Goal: Task Accomplishment & Management: Complete application form

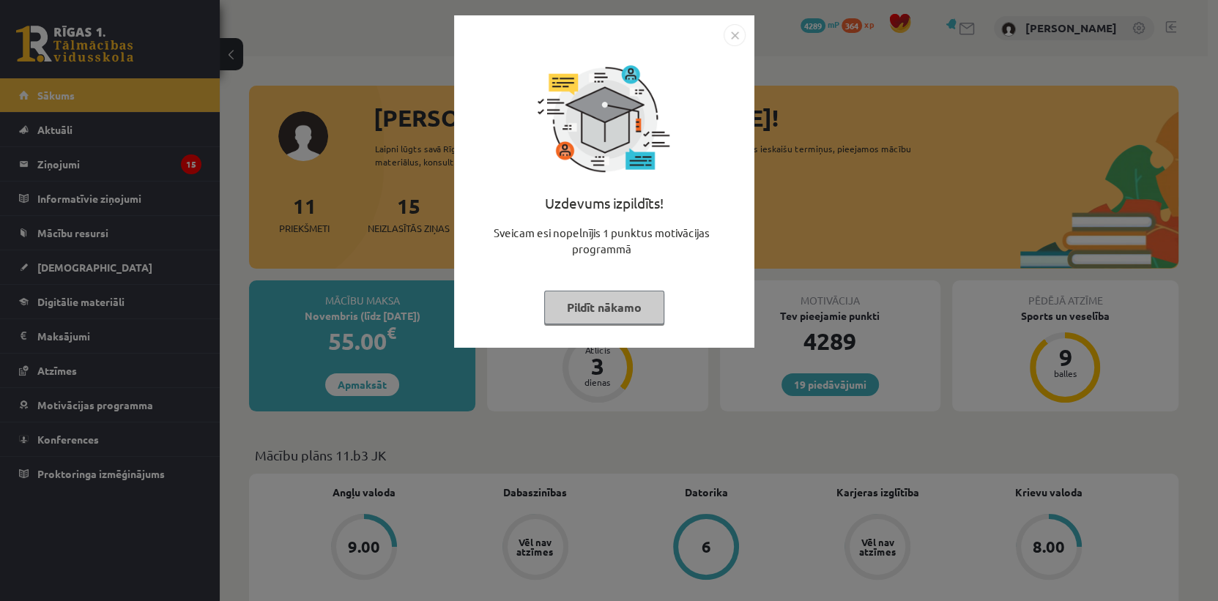
click at [735, 35] on img "Close" at bounding box center [734, 35] width 22 height 22
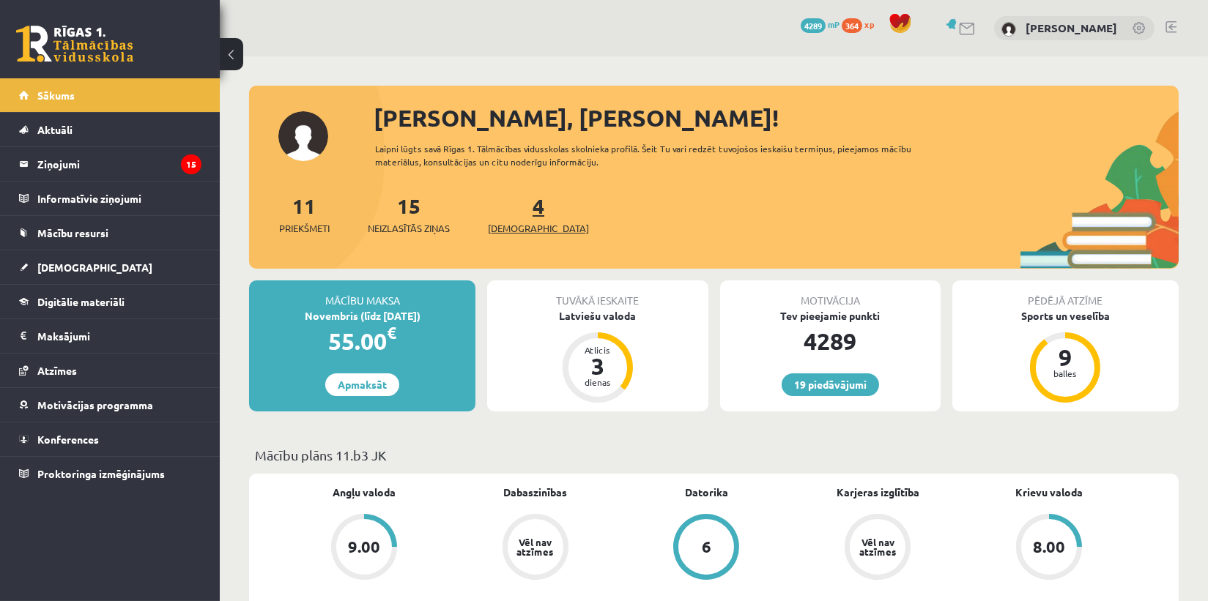
click at [527, 229] on span "[DEMOGRAPHIC_DATA]" at bounding box center [538, 228] width 101 height 15
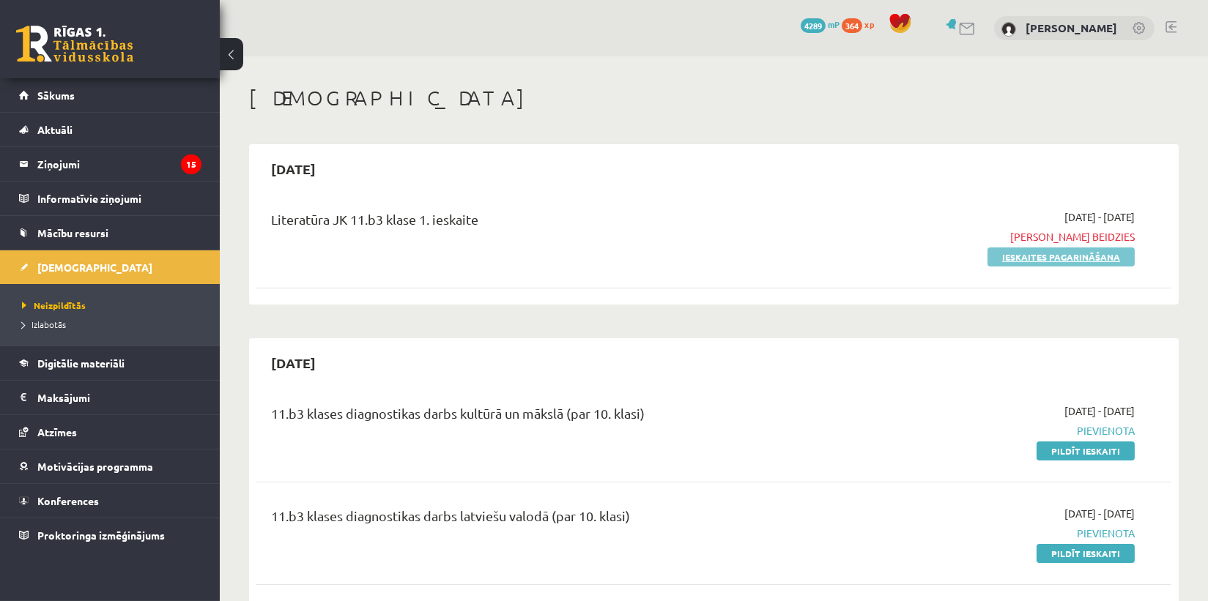
click at [1060, 256] on link "Ieskaites pagarināšana" at bounding box center [1060, 257] width 147 height 19
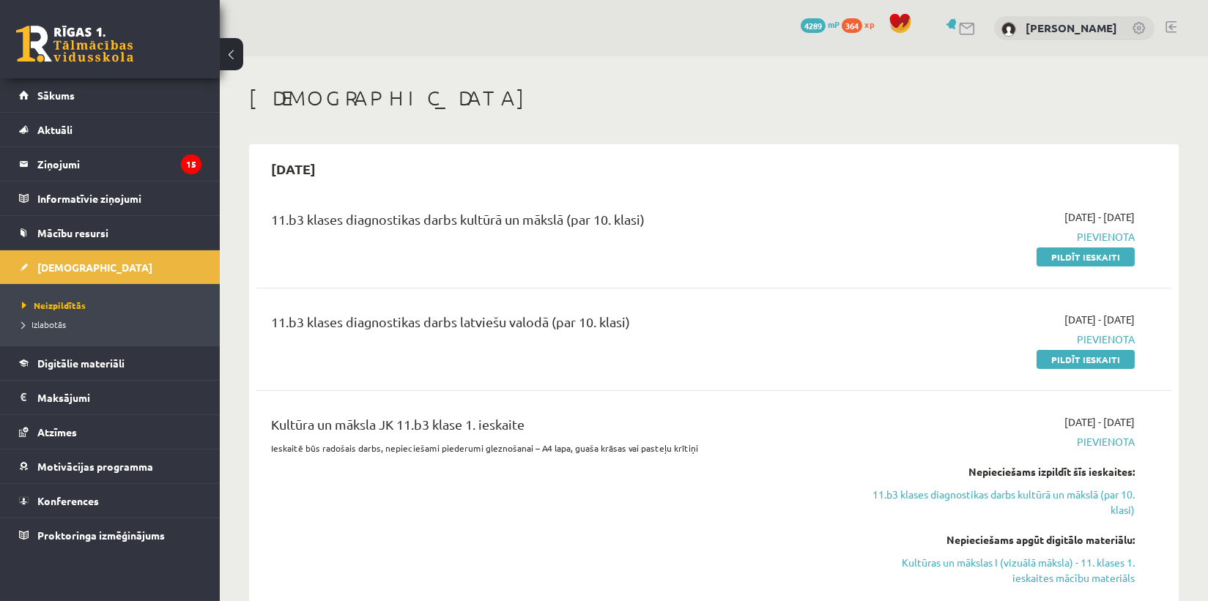
click at [442, 562] on div "Kultūra un māksla JK 11.b3 klase 1. ieskaite Ieskaitē būs radošais darbs, nepie…" at bounding box center [555, 510] width 590 height 192
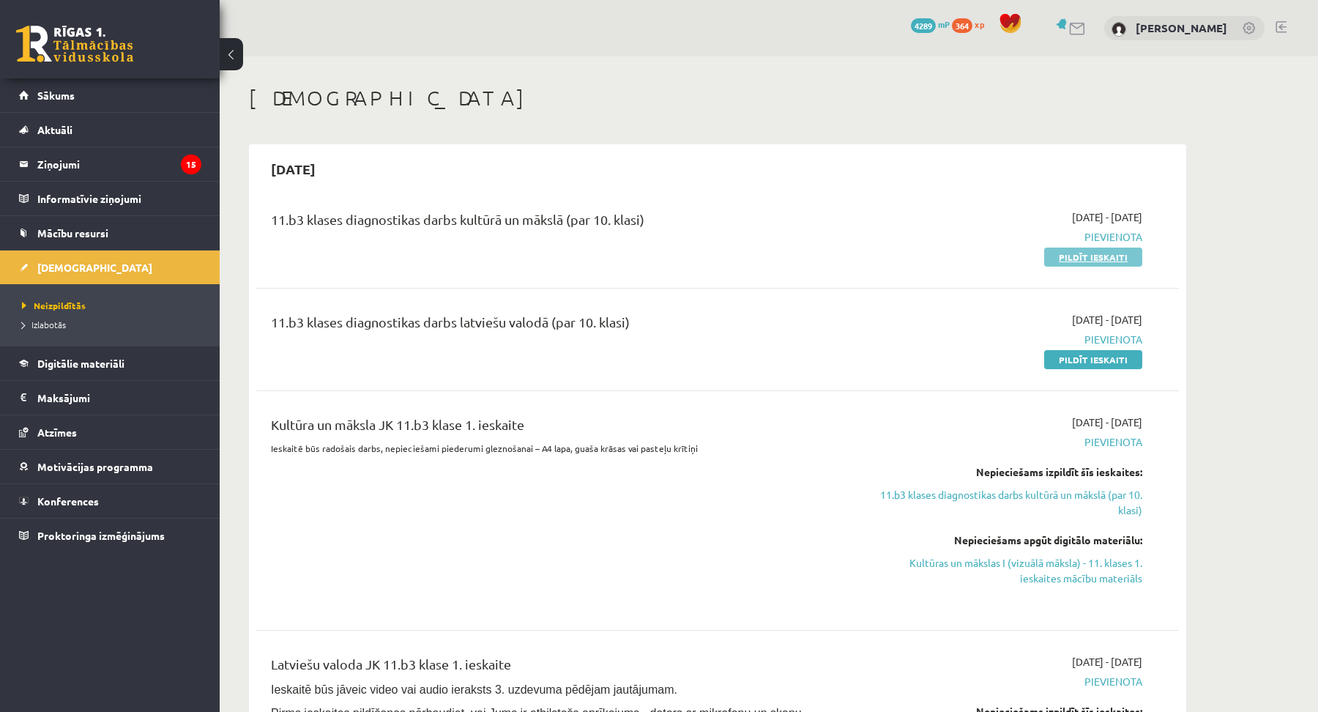
click at [1130, 256] on link "Pildīt ieskaiti" at bounding box center [1093, 257] width 98 height 19
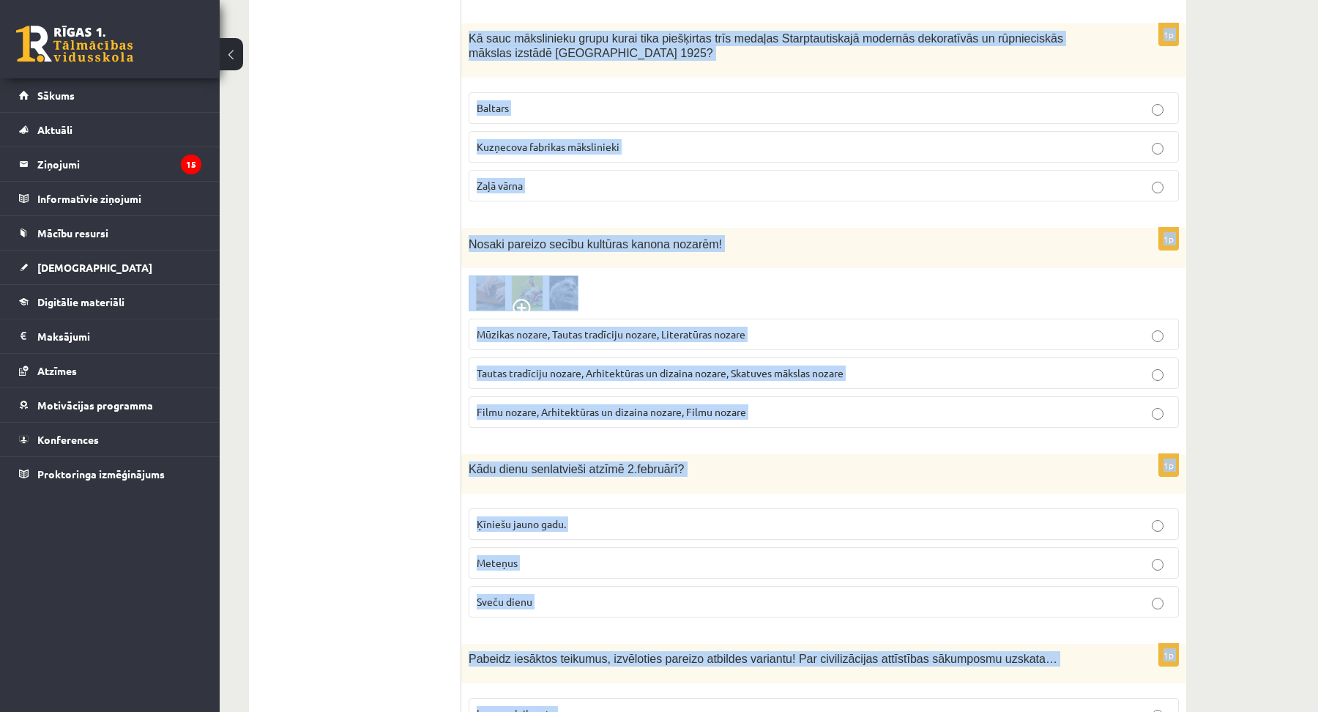
scroll to position [5695, 0]
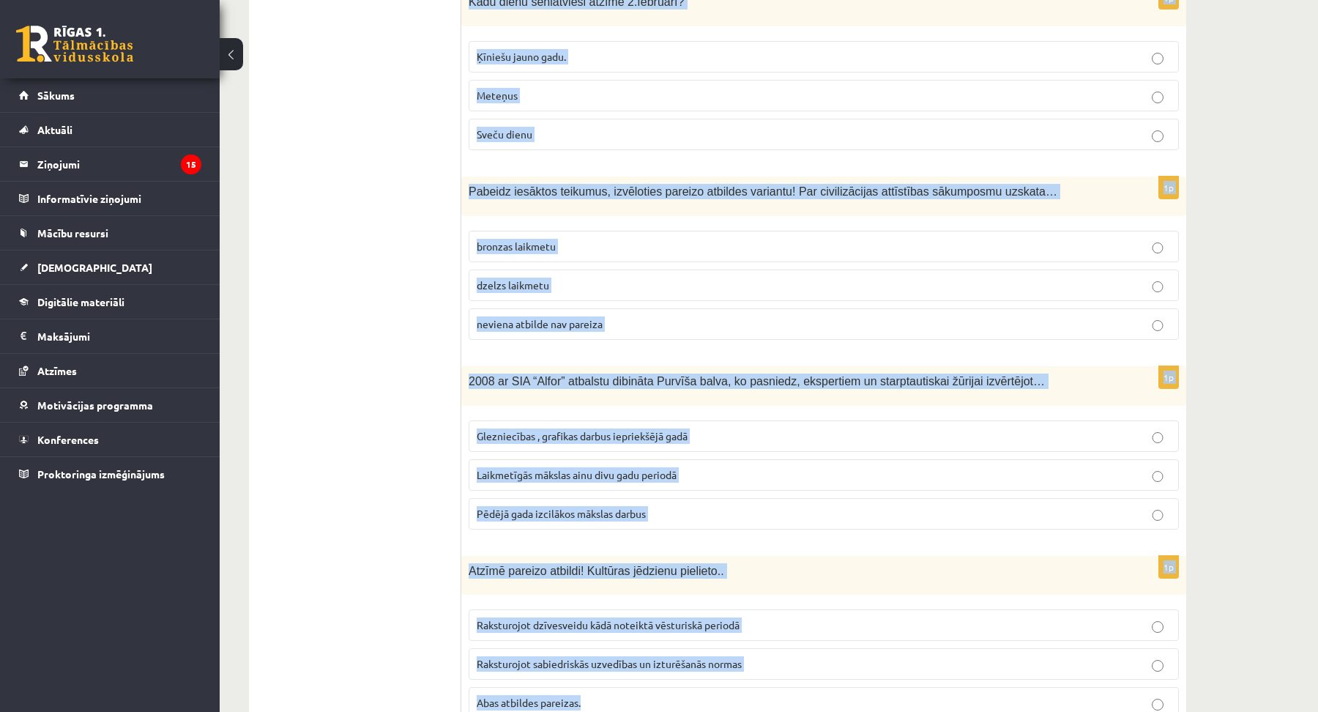
drag, startPoint x: 464, startPoint y: 288, endPoint x: 768, endPoint y: 784, distance: 581.9
copy form "Vai kultūras mantojums ir tikai seni objekti? Jā Nē Sākot no 10.gs 1p Pirmo rei…"
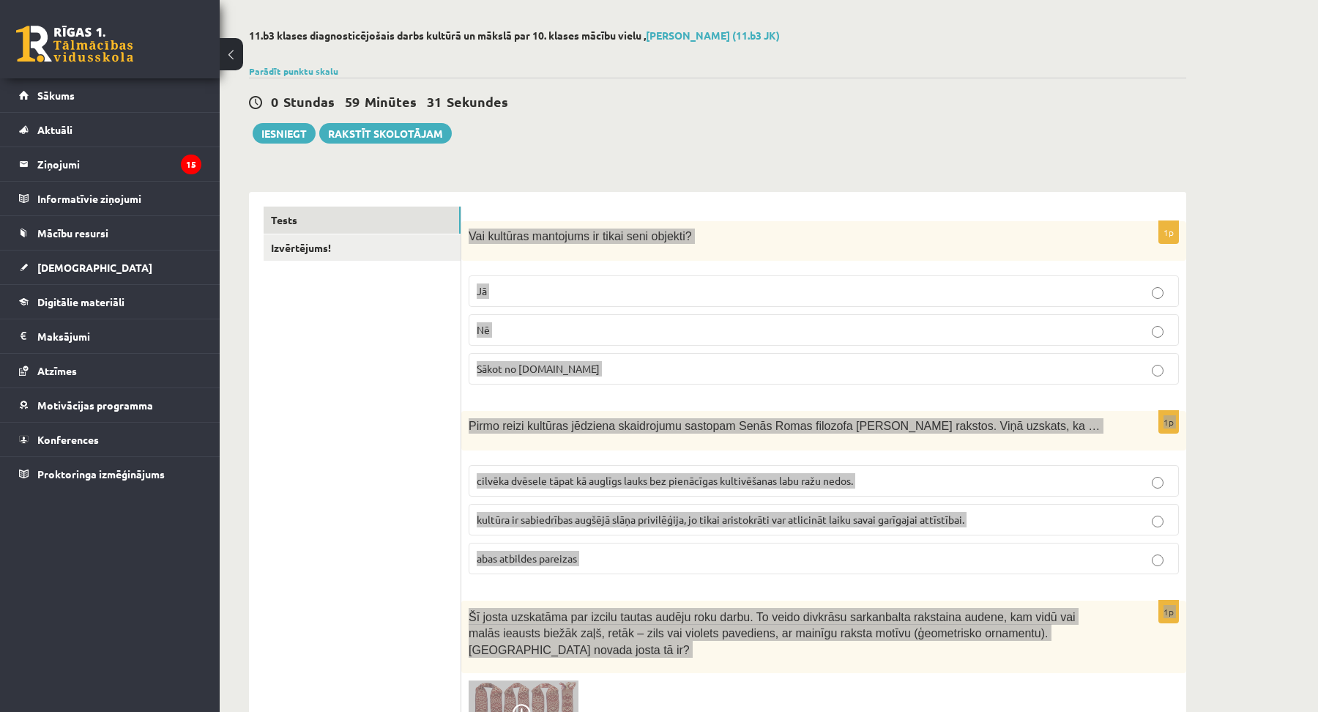
scroll to position [0, 0]
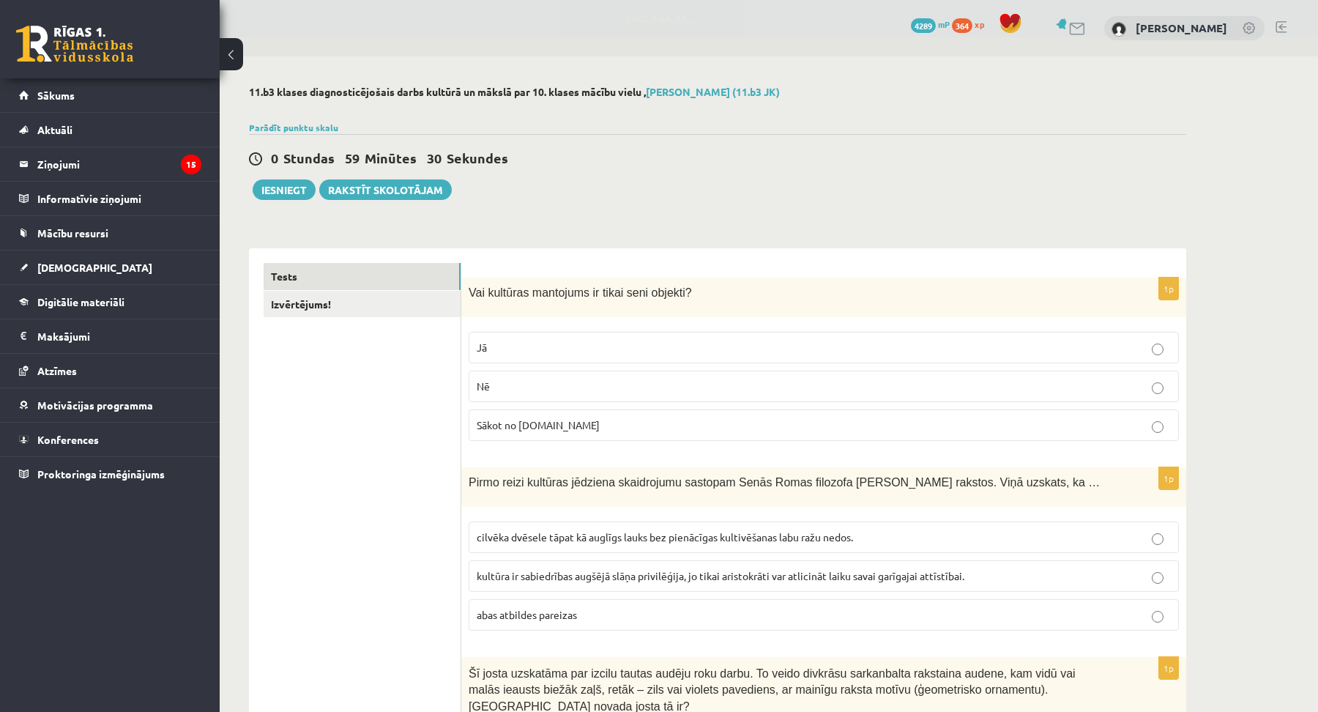
click at [483, 388] on span "Nē" at bounding box center [483, 385] width 13 height 13
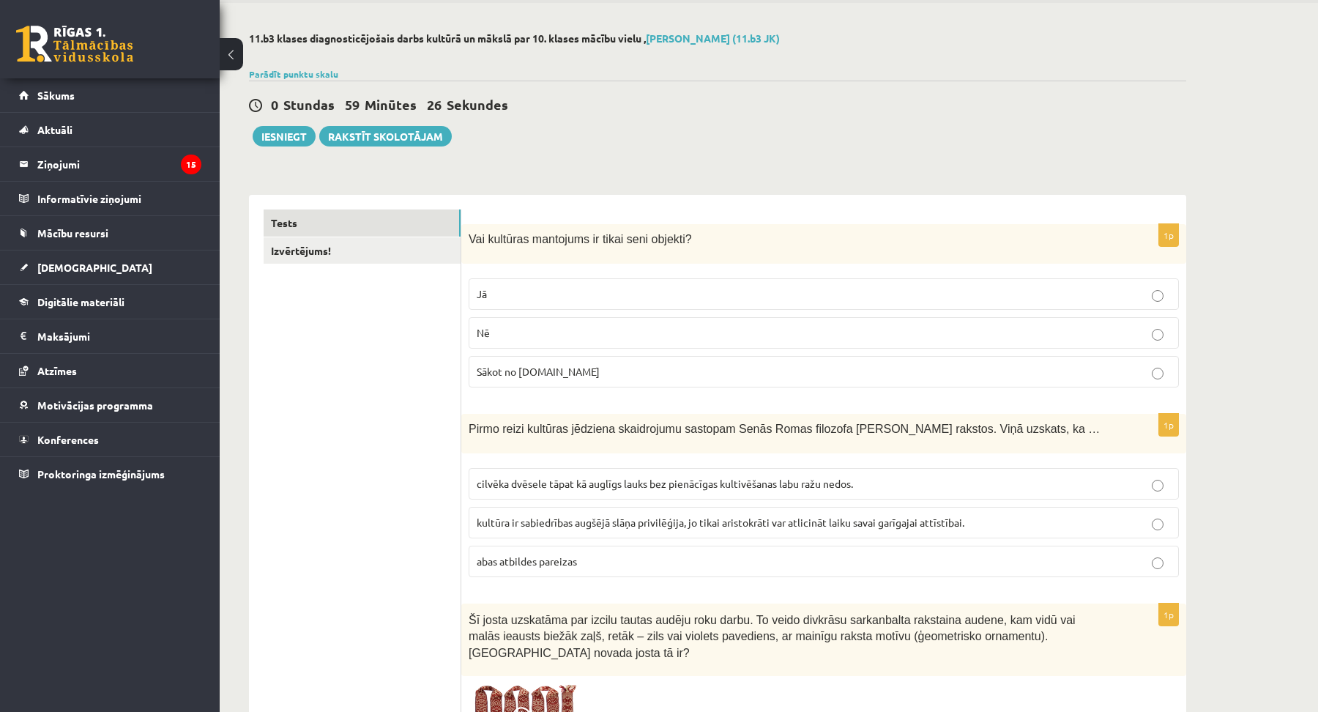
scroll to position [133, 0]
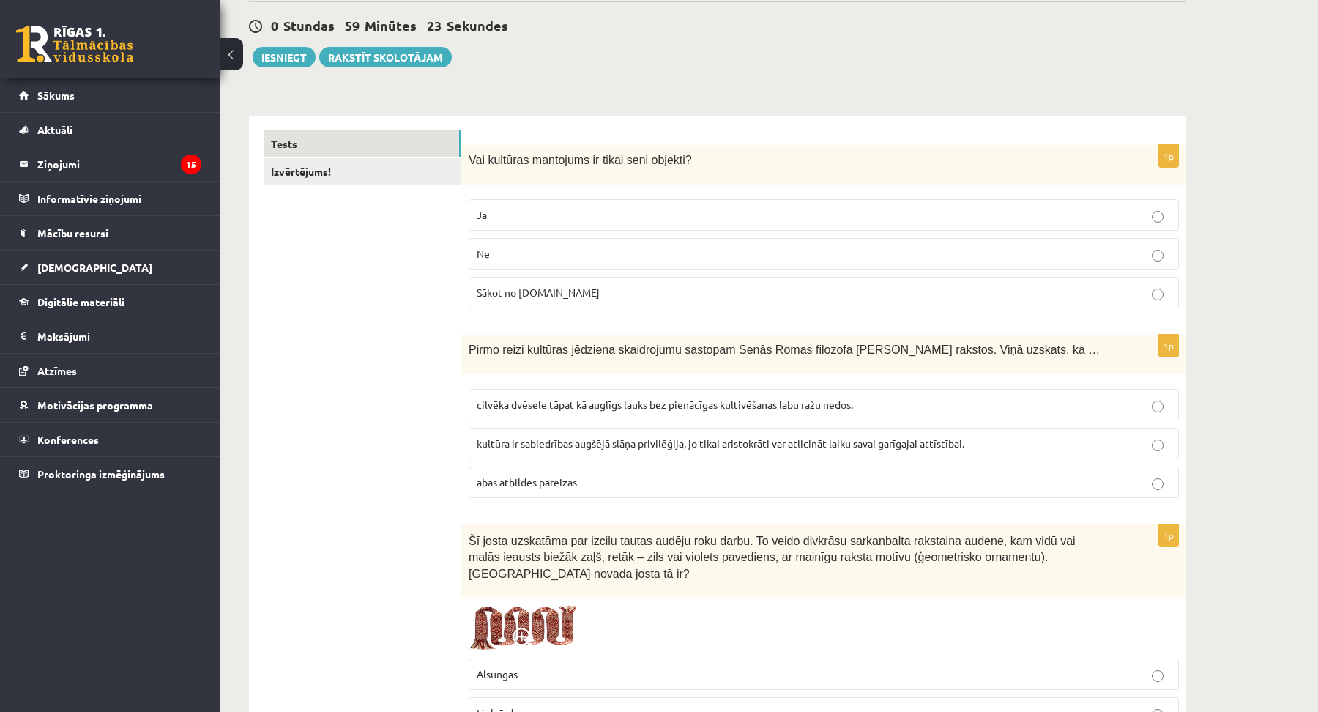
click at [561, 403] on span "cilvēka dvēsele tāpat kā auglīgs lauks bez pienācīgas kultivēšanas labu ražu ne…" at bounding box center [665, 404] width 376 height 13
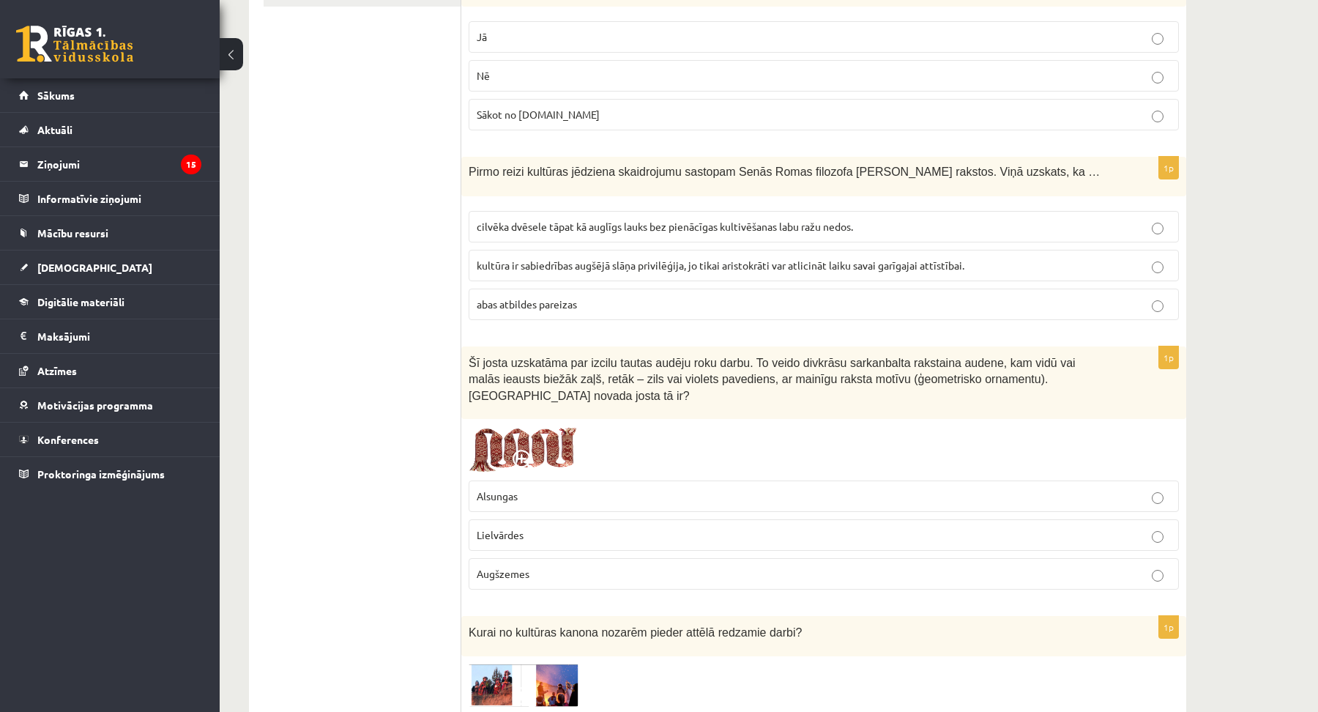
scroll to position [332, 0]
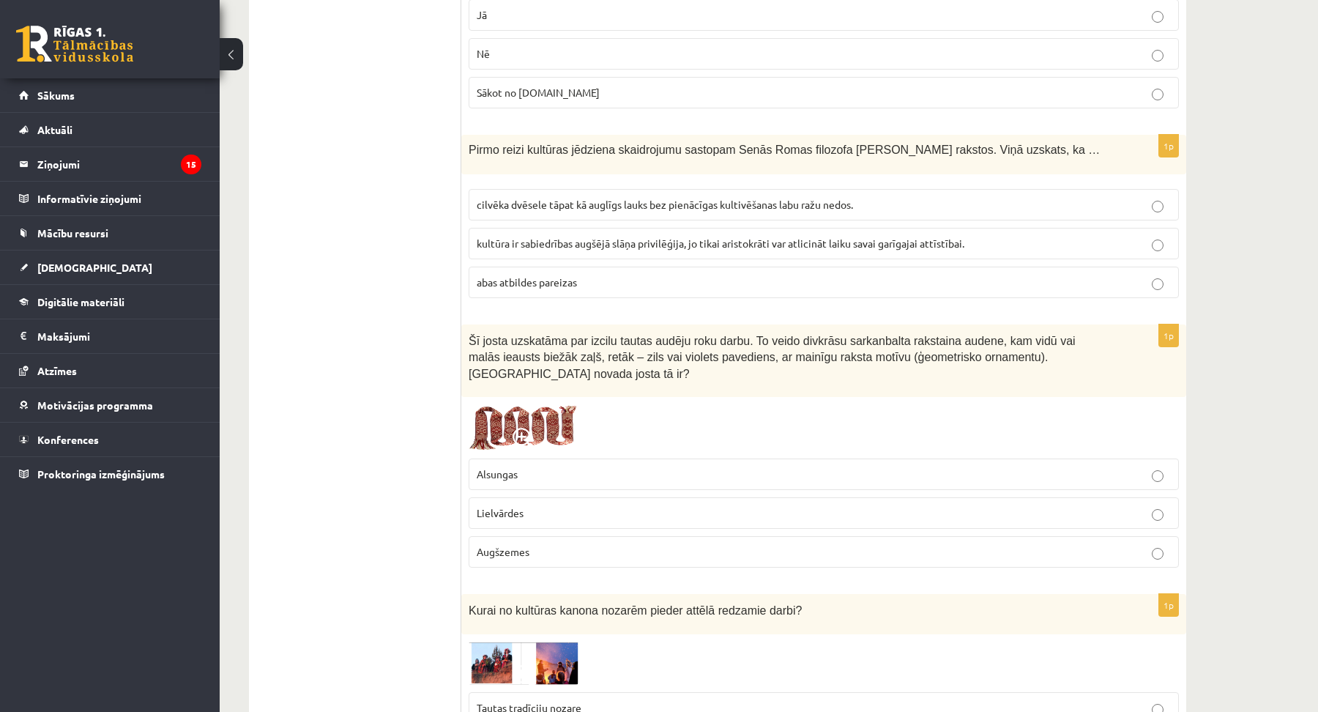
click at [484, 506] on span "Lielvārdes" at bounding box center [500, 512] width 47 height 13
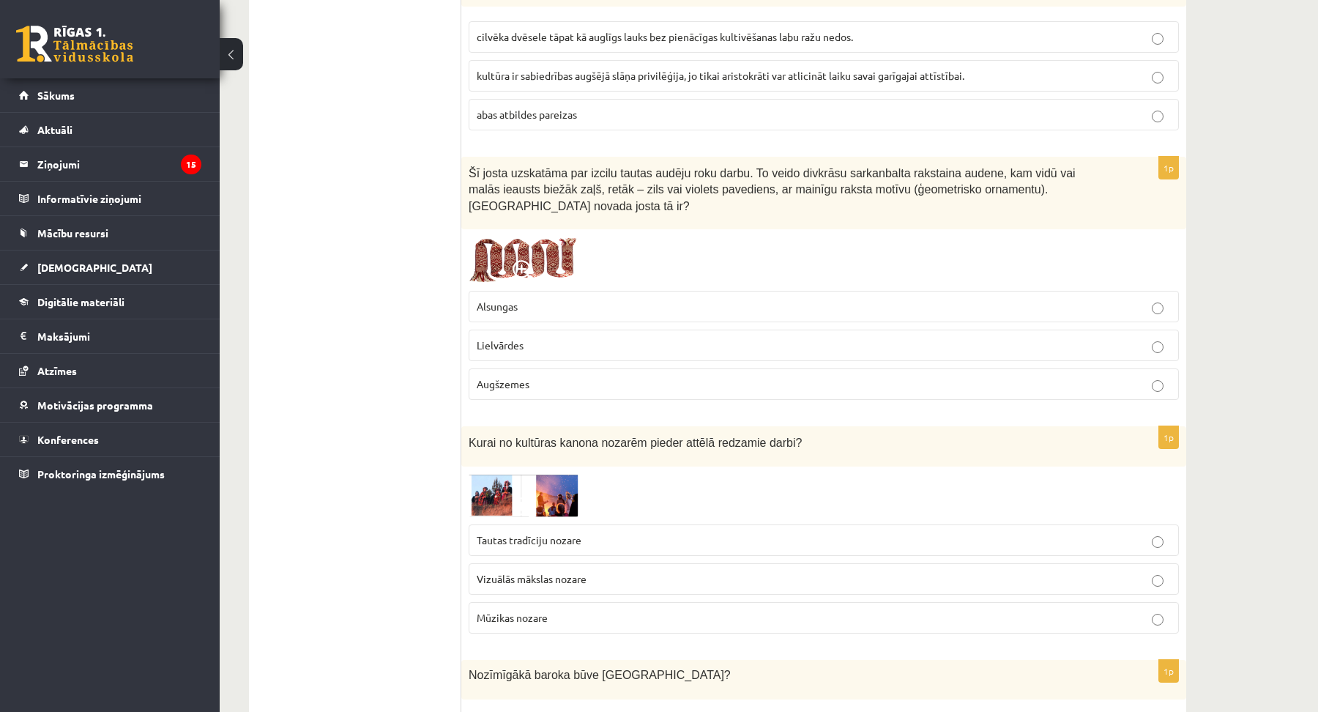
scroll to position [532, 0]
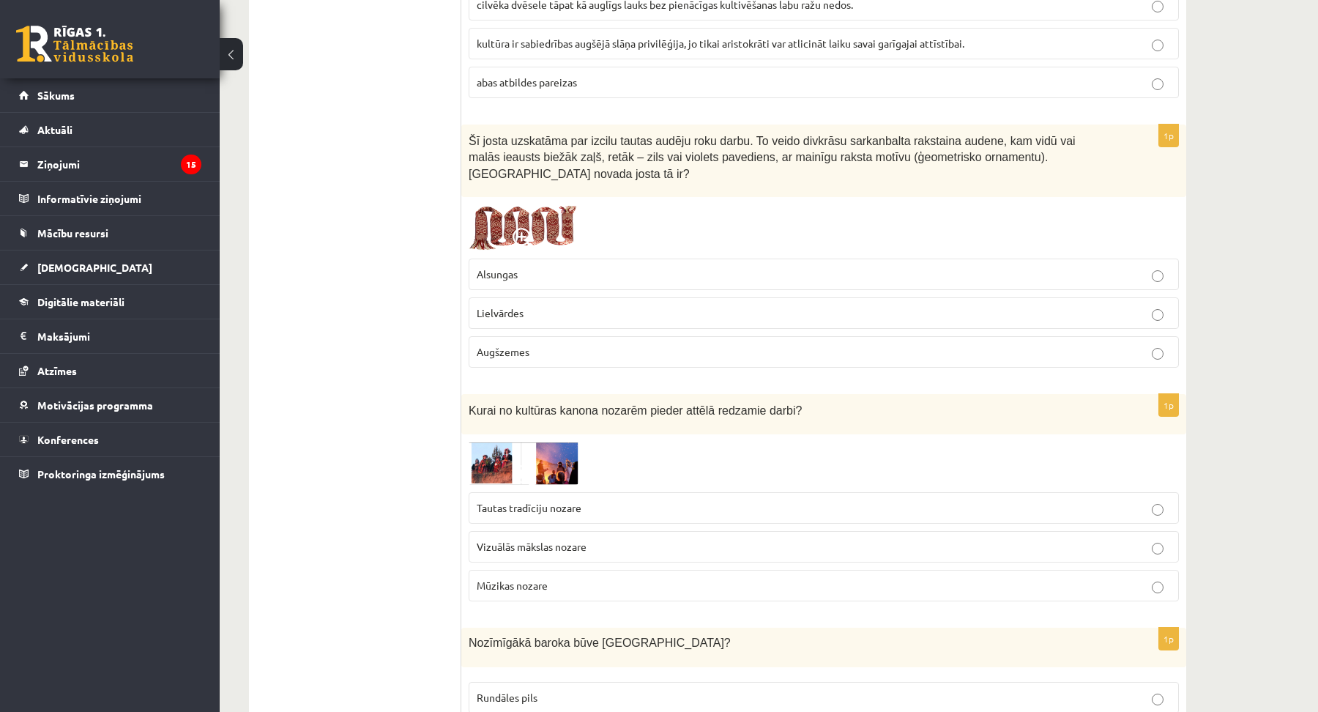
click at [548, 540] on span "Vizuālās mākslas nozare" at bounding box center [532, 546] width 110 height 13
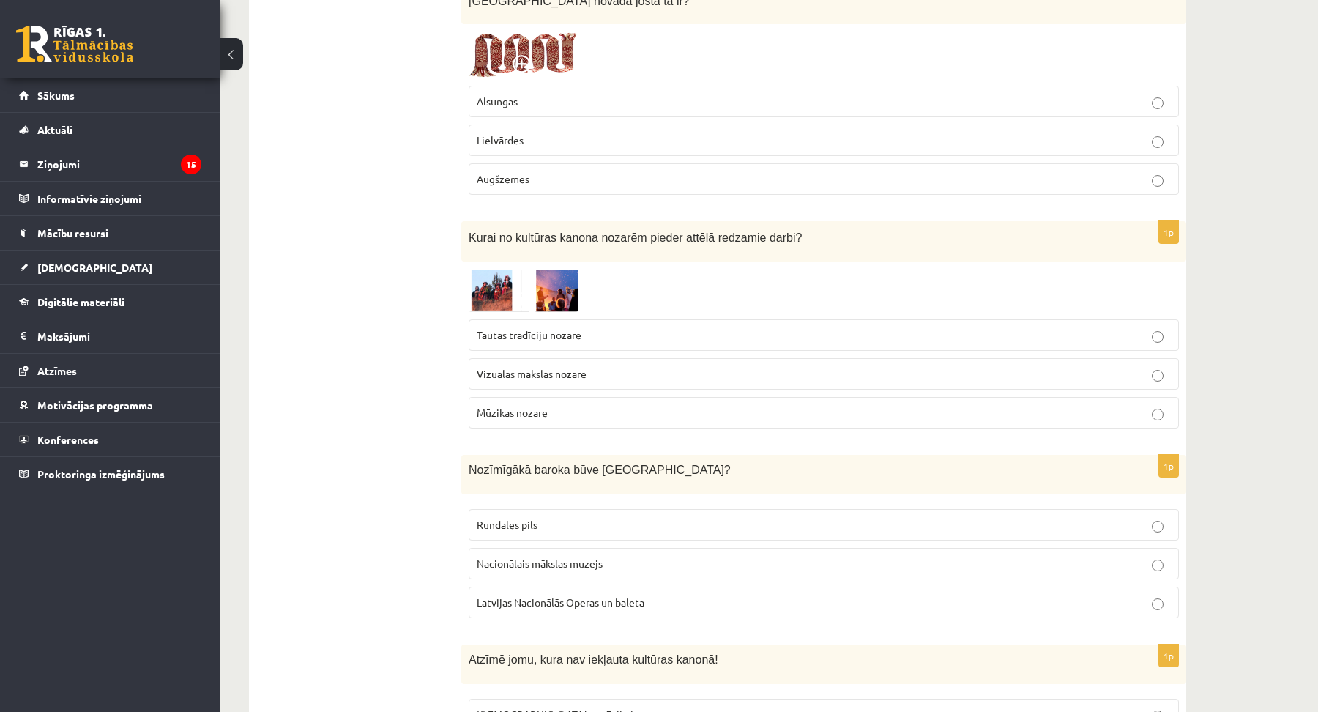
scroll to position [732, 0]
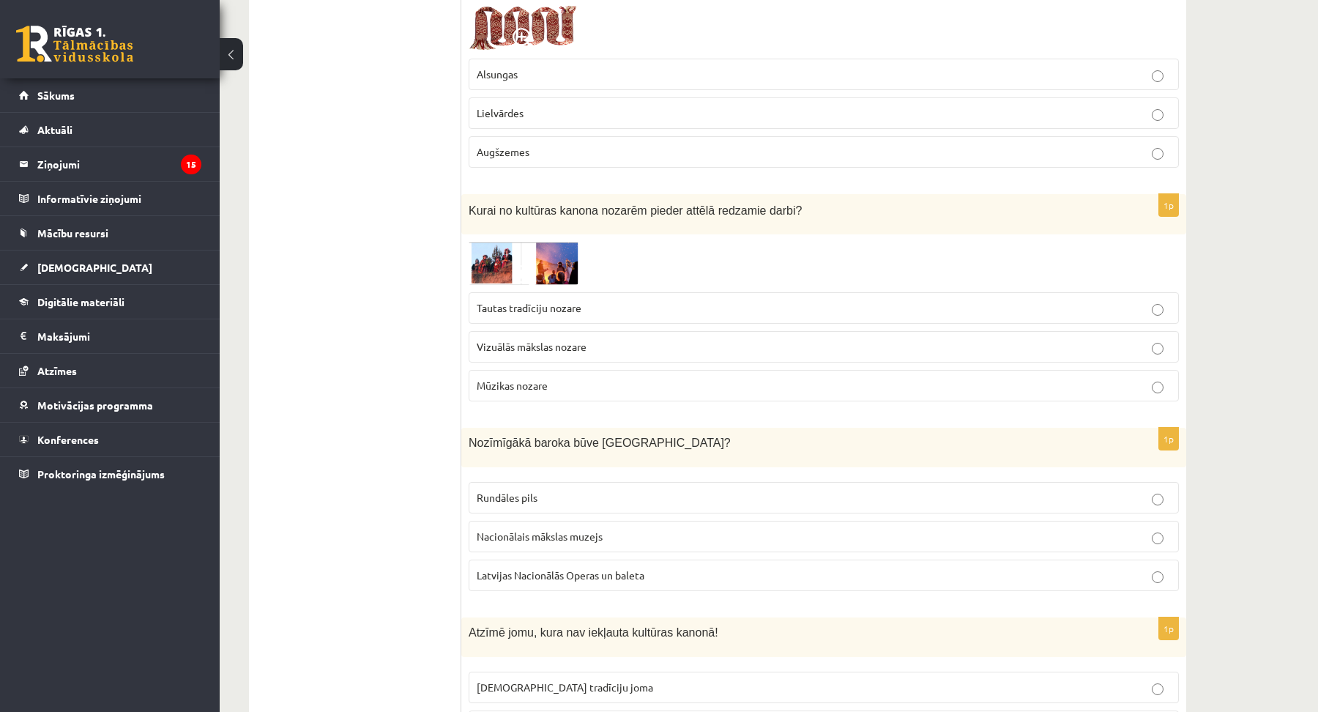
click at [534, 491] on span "Rundāles pils" at bounding box center [507, 497] width 61 height 13
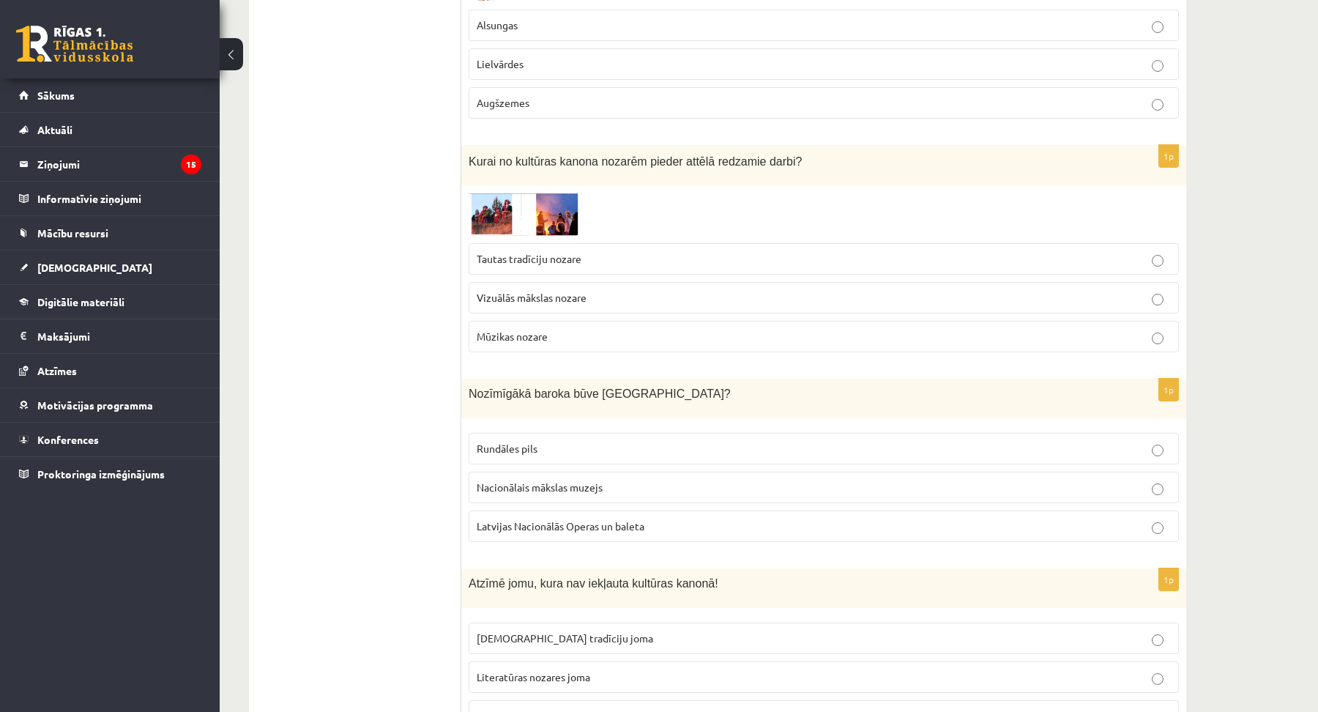
scroll to position [865, 0]
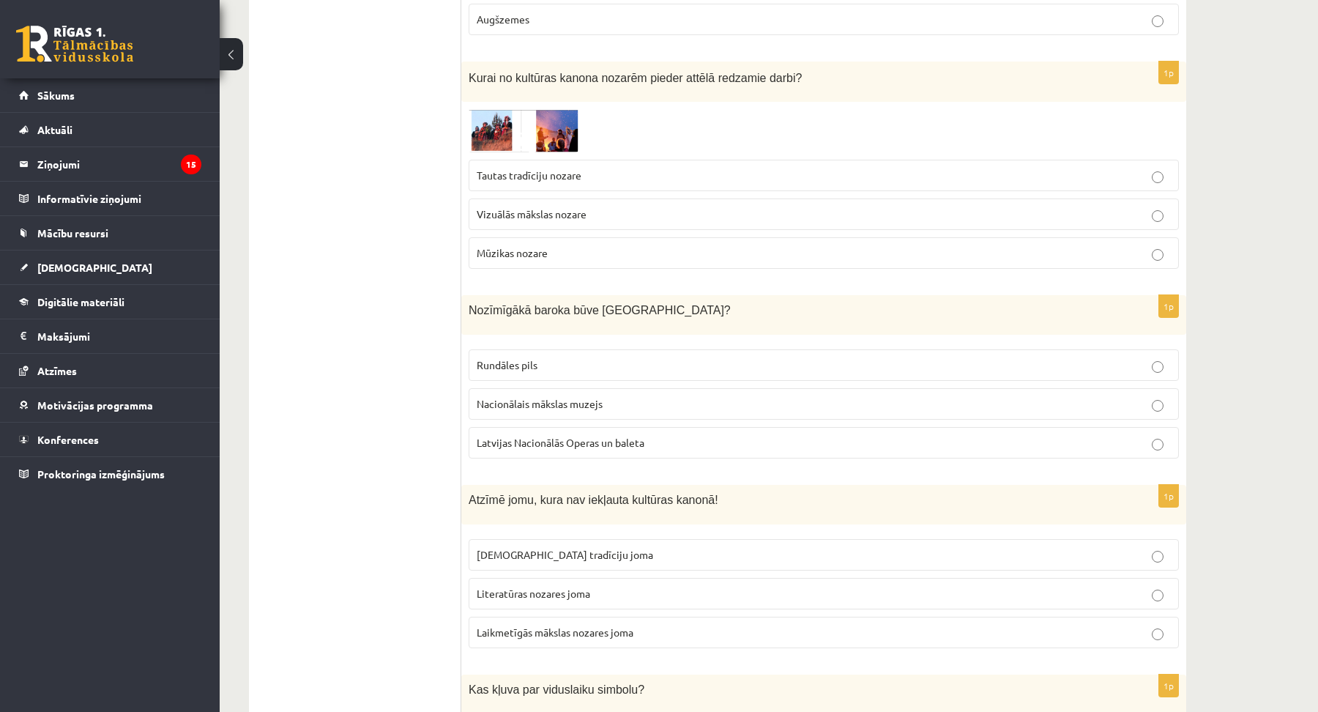
click at [545, 625] on span "Laikmetīgās mākslas nozares joma" at bounding box center [555, 631] width 157 height 13
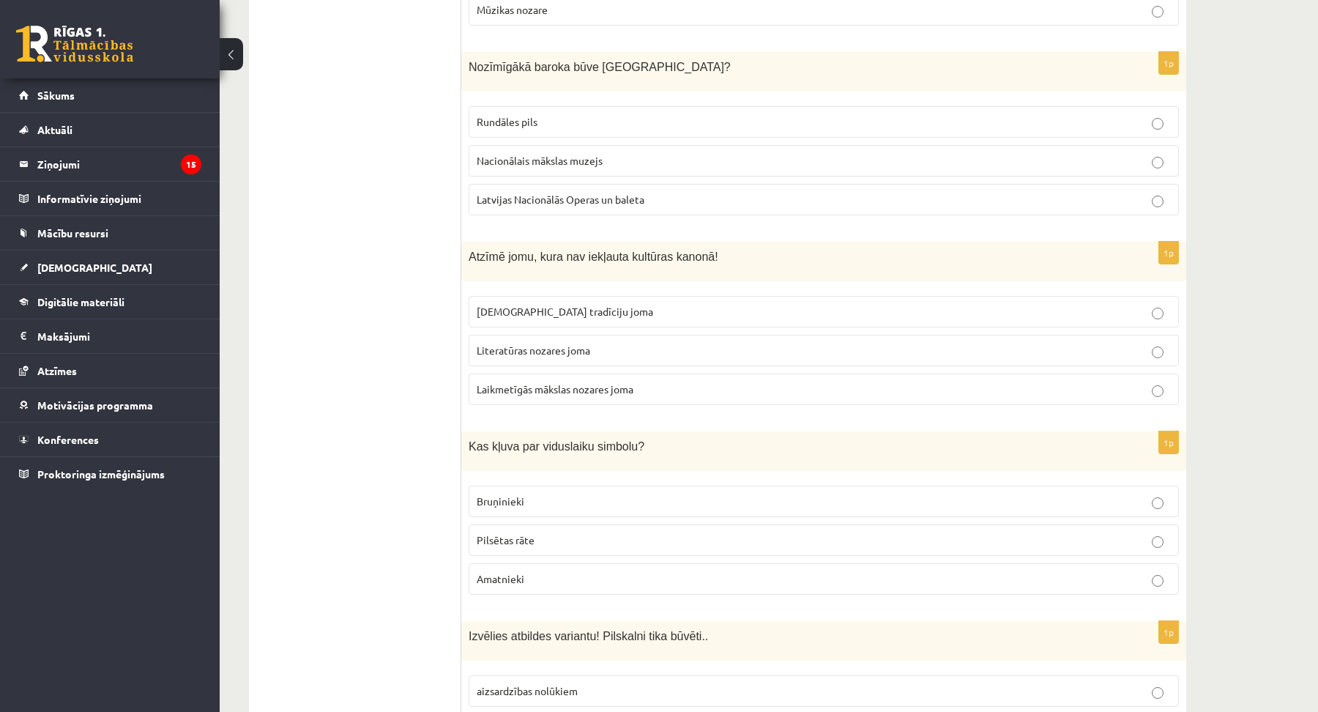
scroll to position [1131, 0]
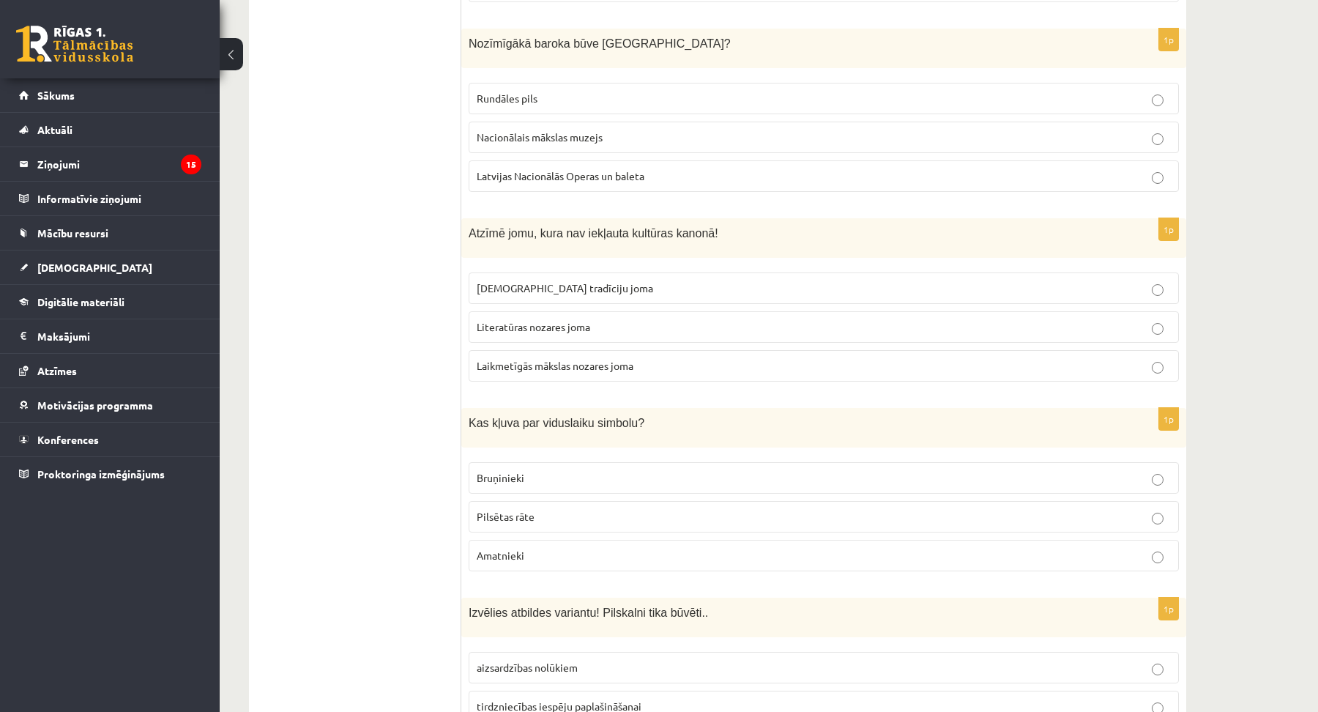
click at [510, 471] on span "Bruņinieki" at bounding box center [501, 477] width 48 height 13
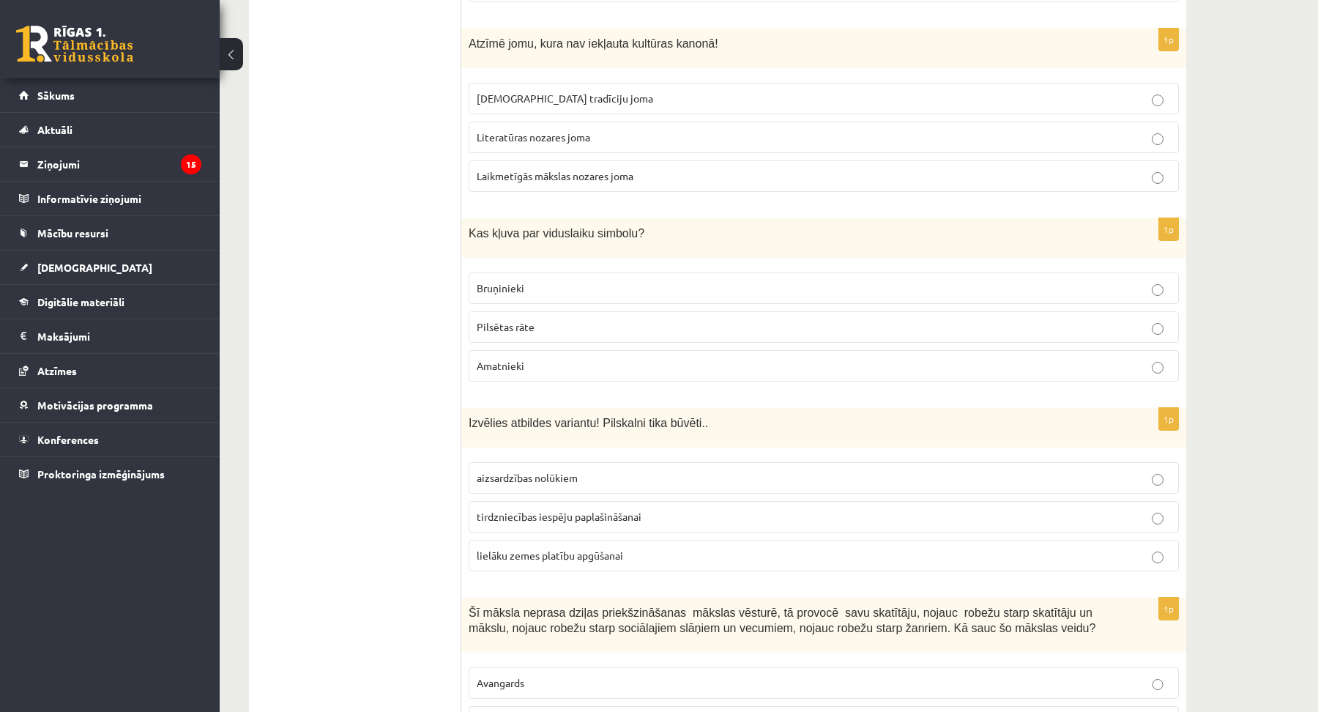
scroll to position [1331, 0]
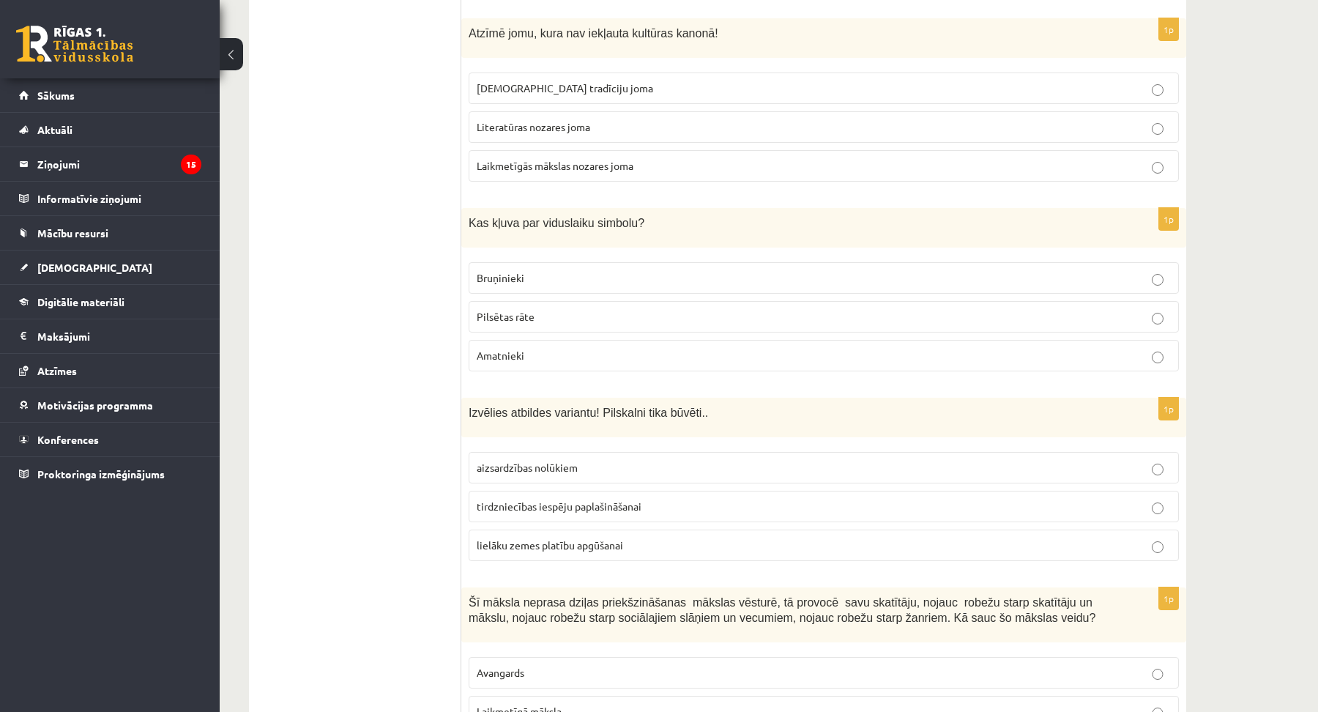
click at [554, 461] on span "aizsardzības nolūkiem" at bounding box center [527, 467] width 101 height 13
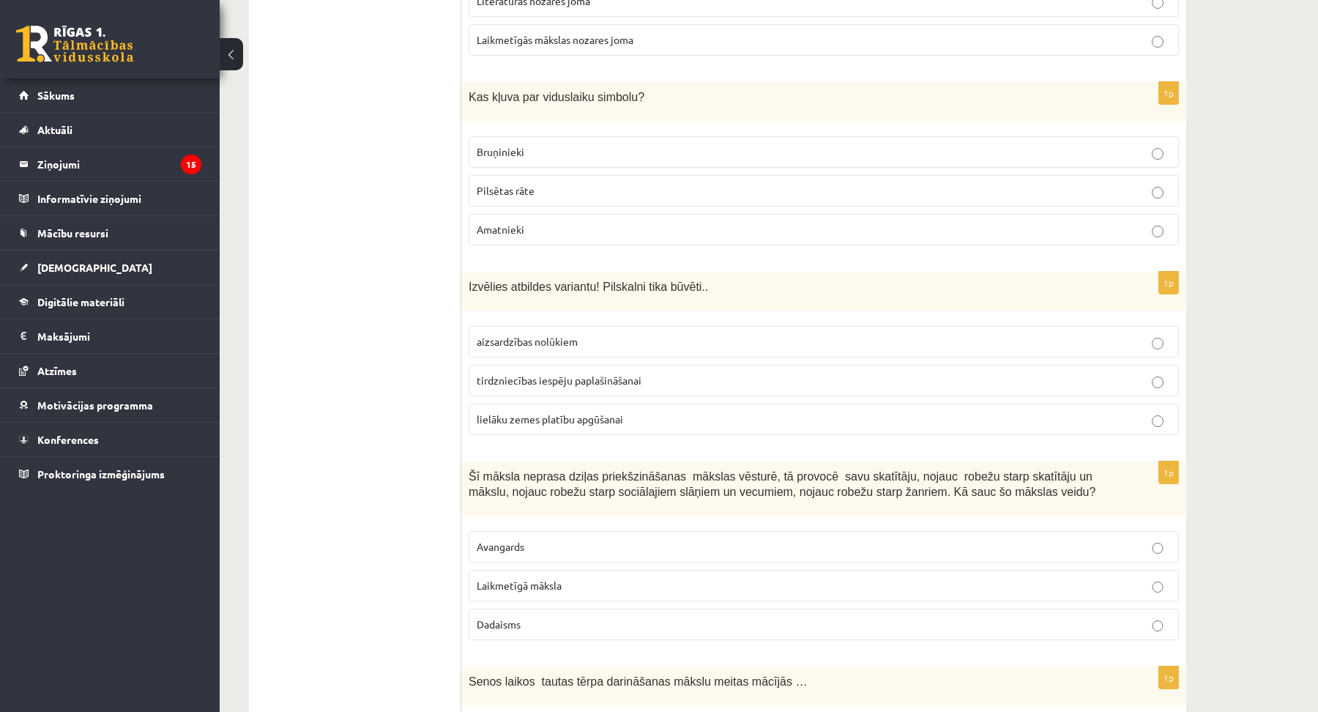
scroll to position [1465, 0]
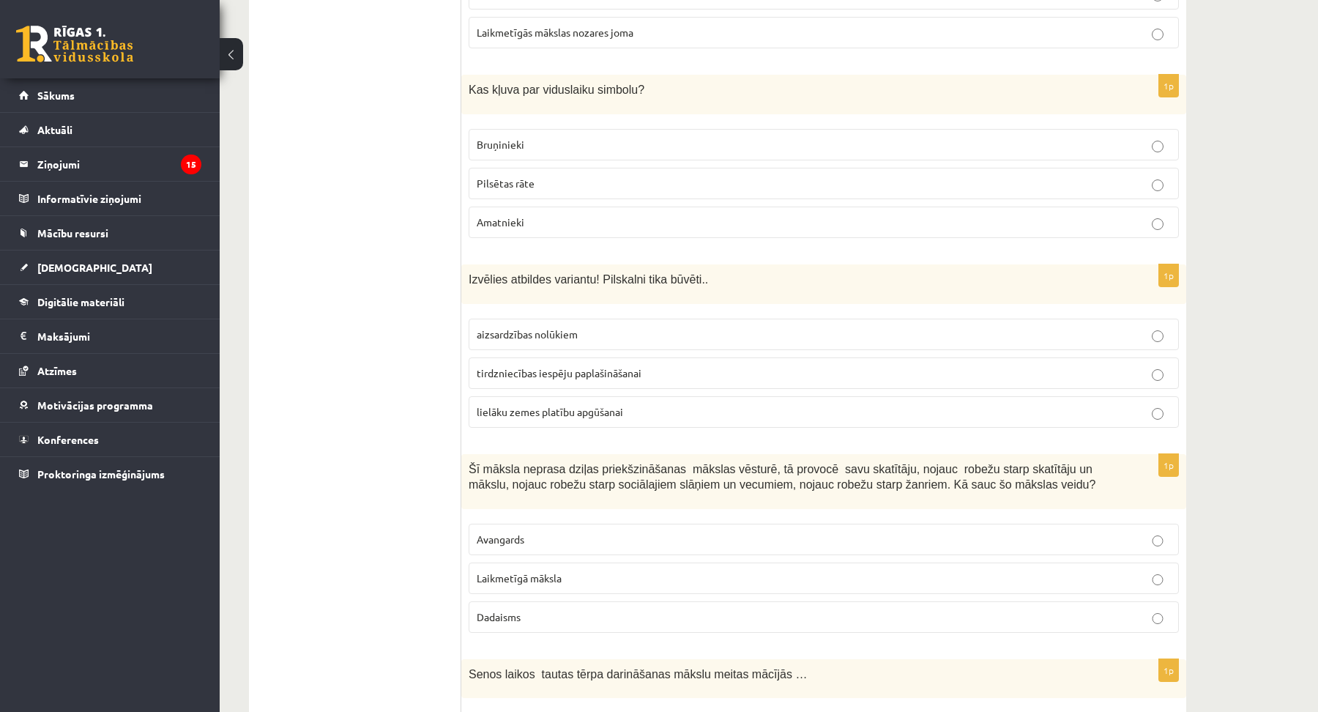
click at [536, 571] on span "Laikmetīgā māksla" at bounding box center [519, 577] width 85 height 13
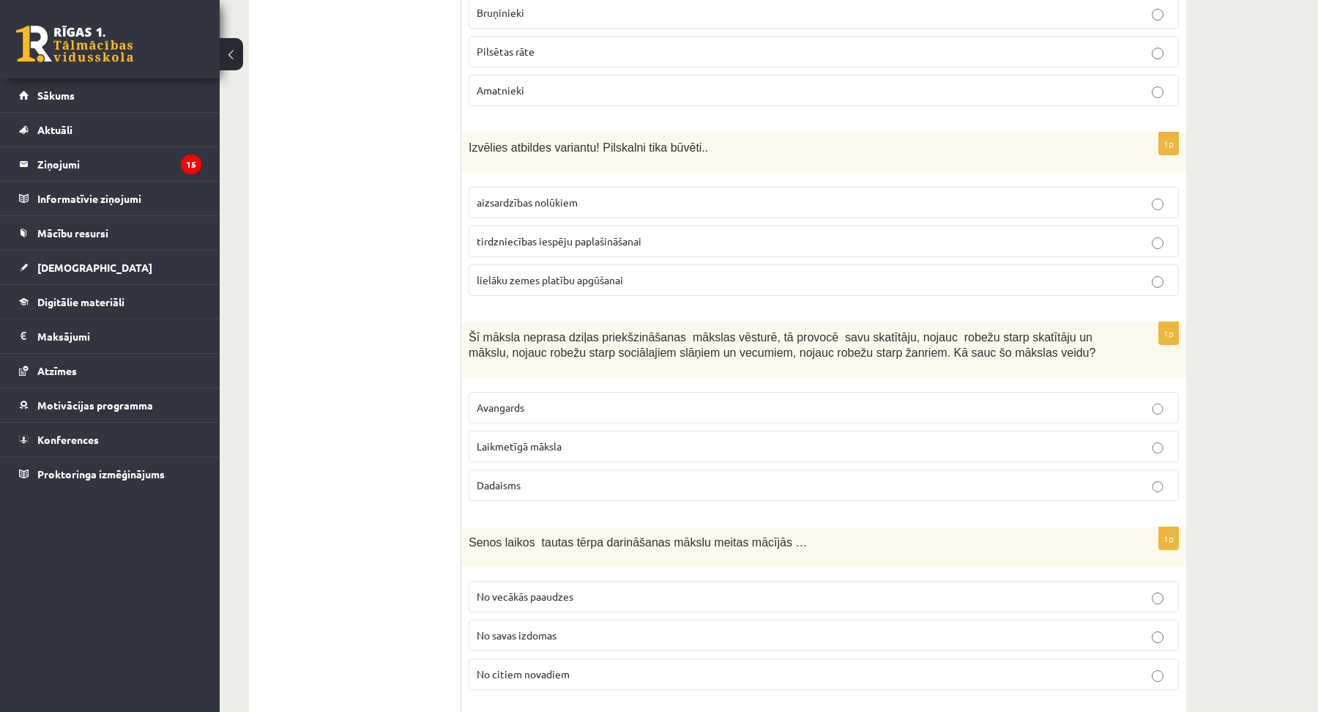
scroll to position [1597, 0]
click at [532, 589] on span "No vecākās paaudzes" at bounding box center [525, 595] width 97 height 13
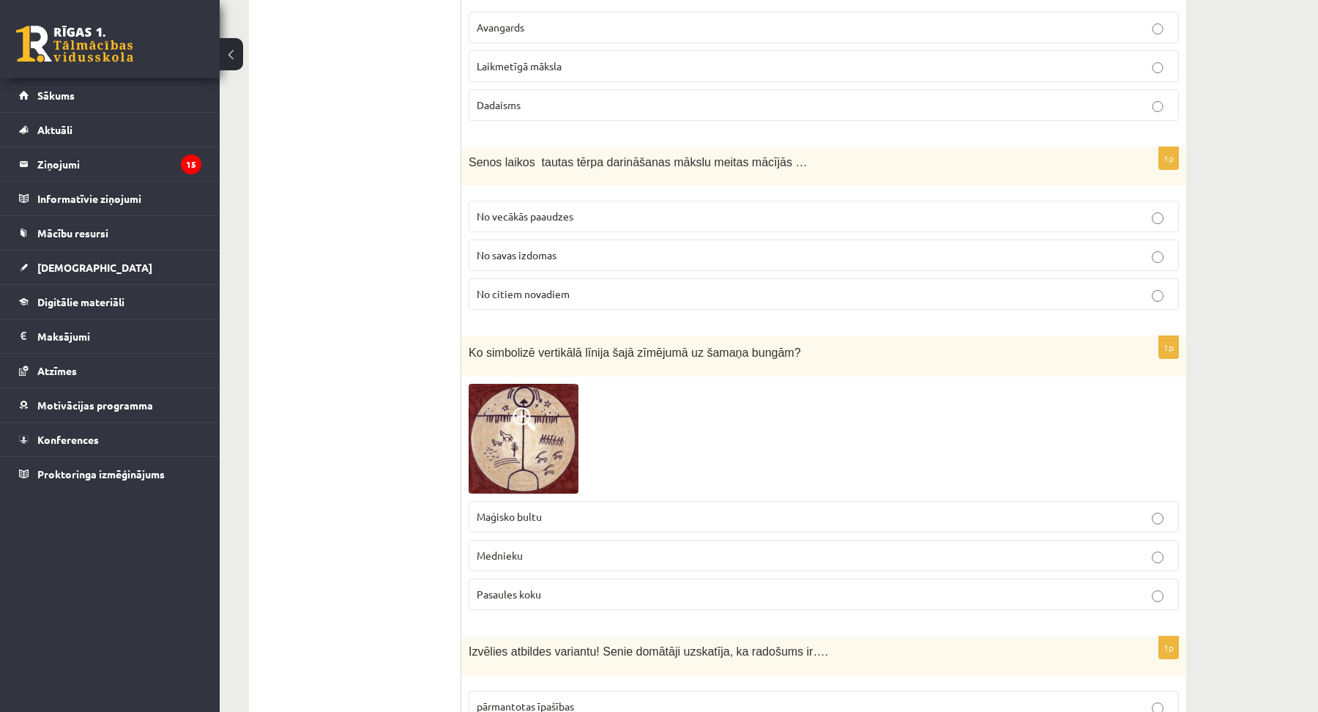
scroll to position [1997, 0]
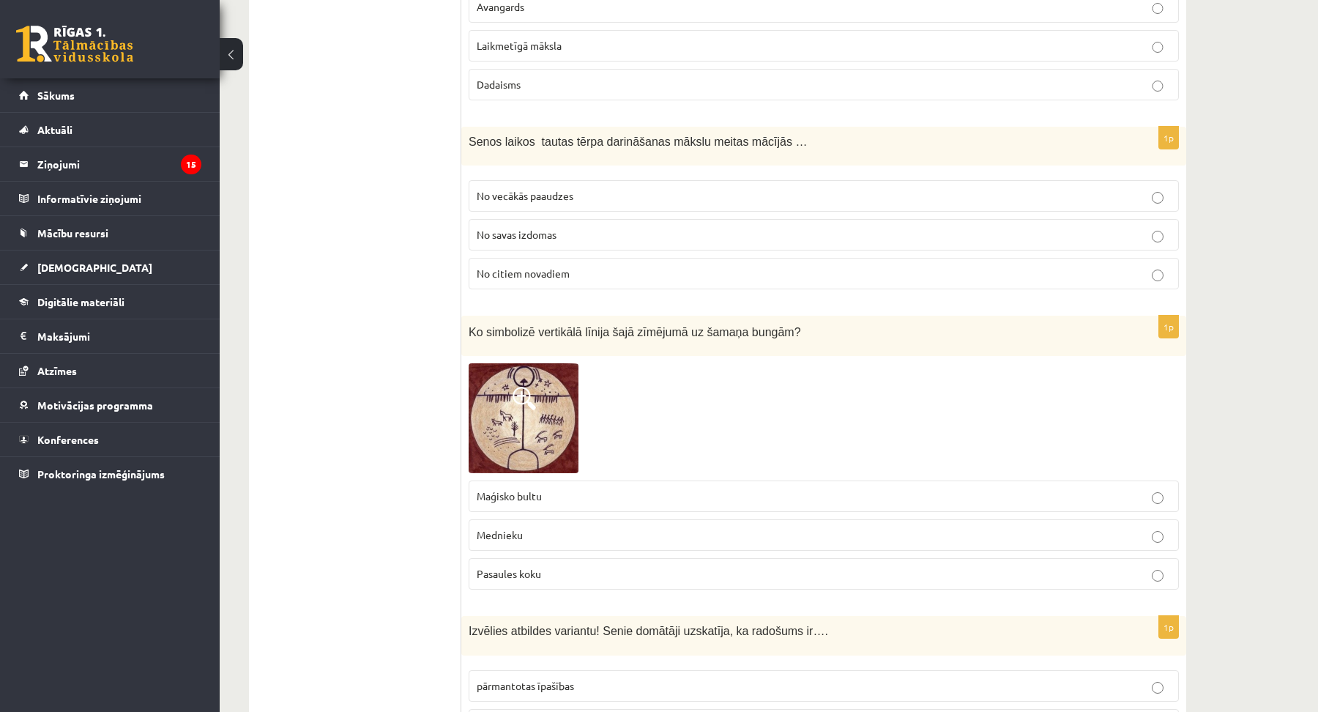
click at [532, 567] on span "Pasaules koku" at bounding box center [509, 573] width 64 height 13
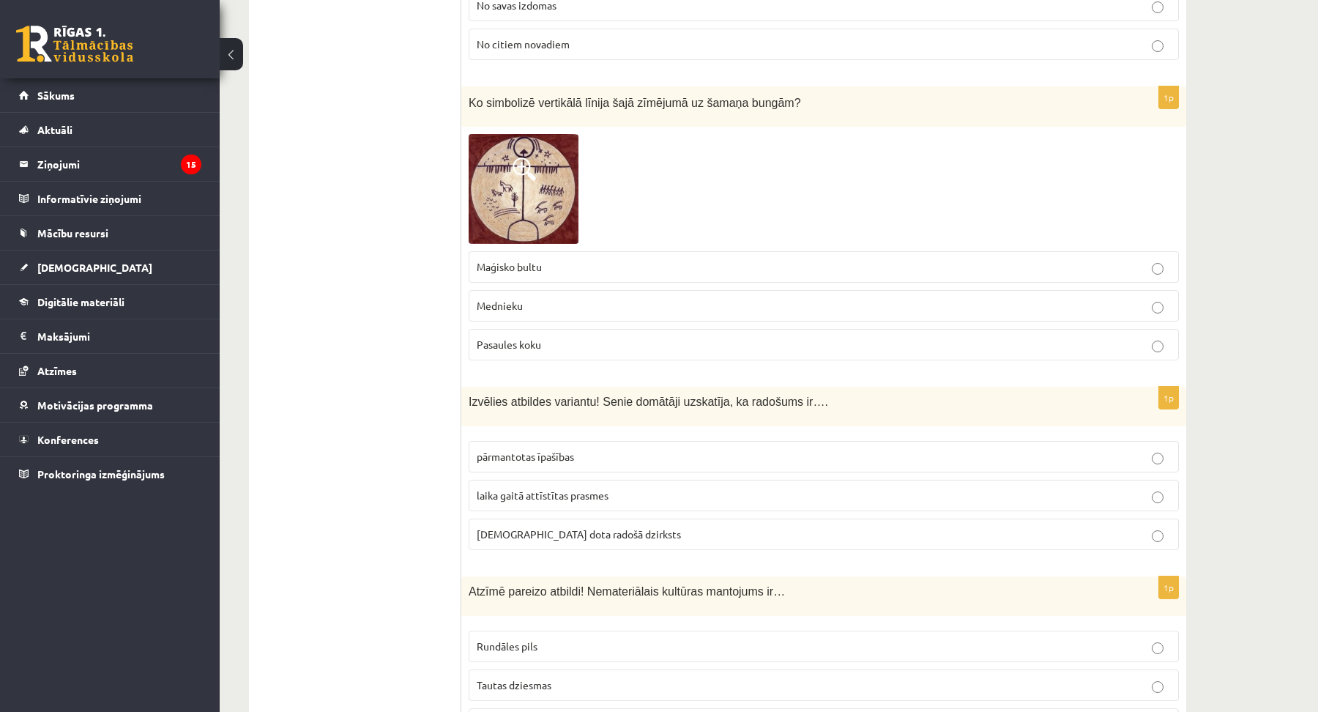
scroll to position [2263, 0]
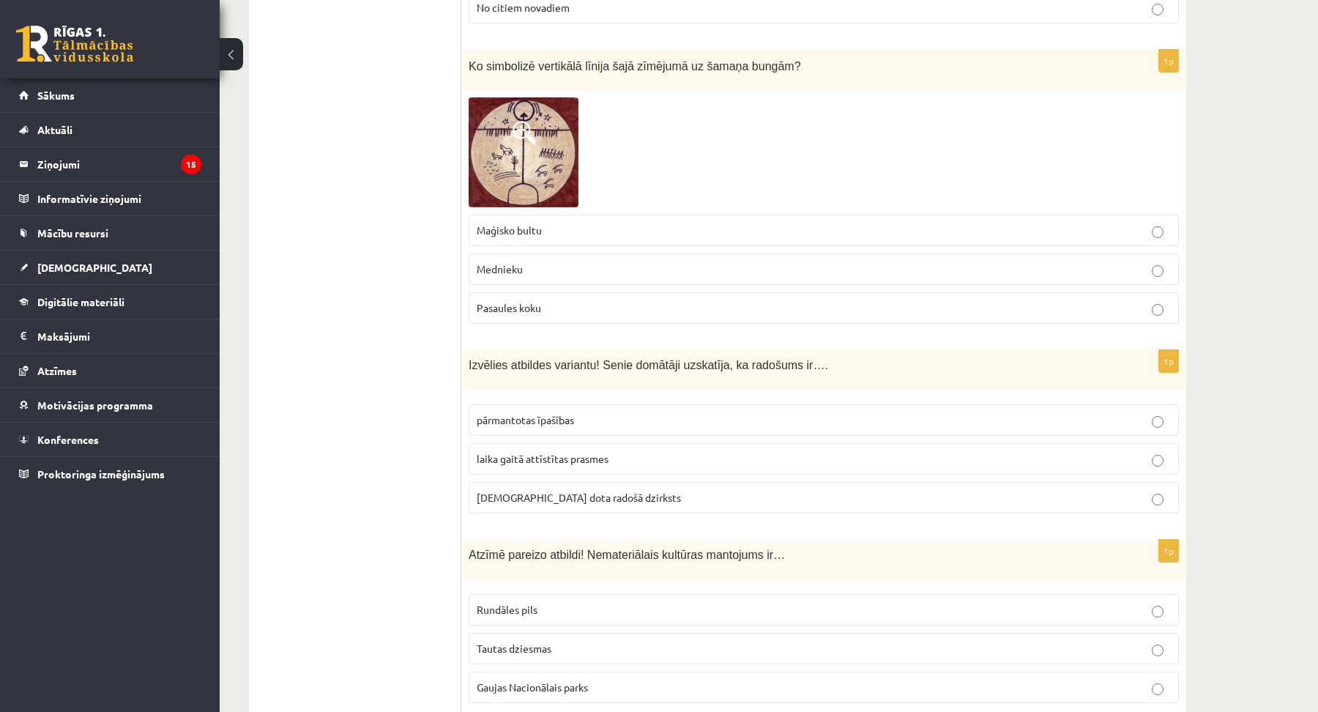
click at [581, 490] on p "dieva dota radošā dzirksts" at bounding box center [824, 497] width 694 height 15
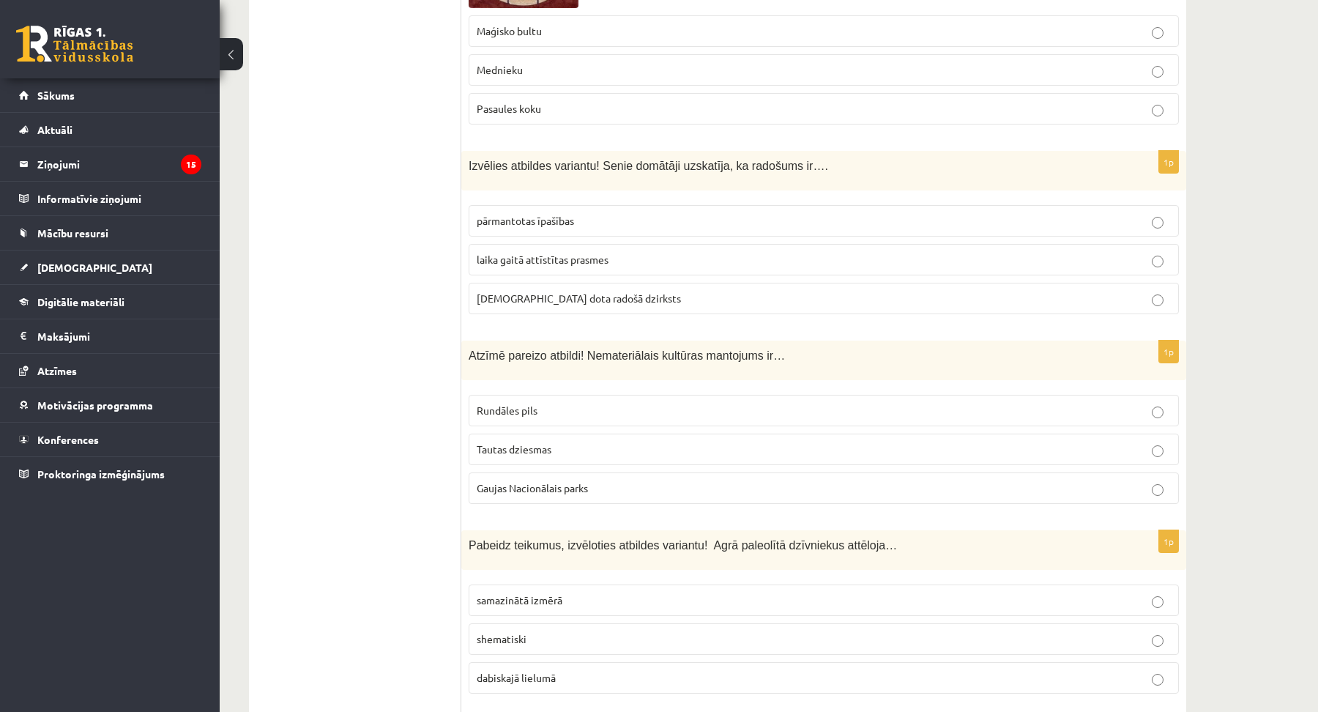
scroll to position [2529, 0]
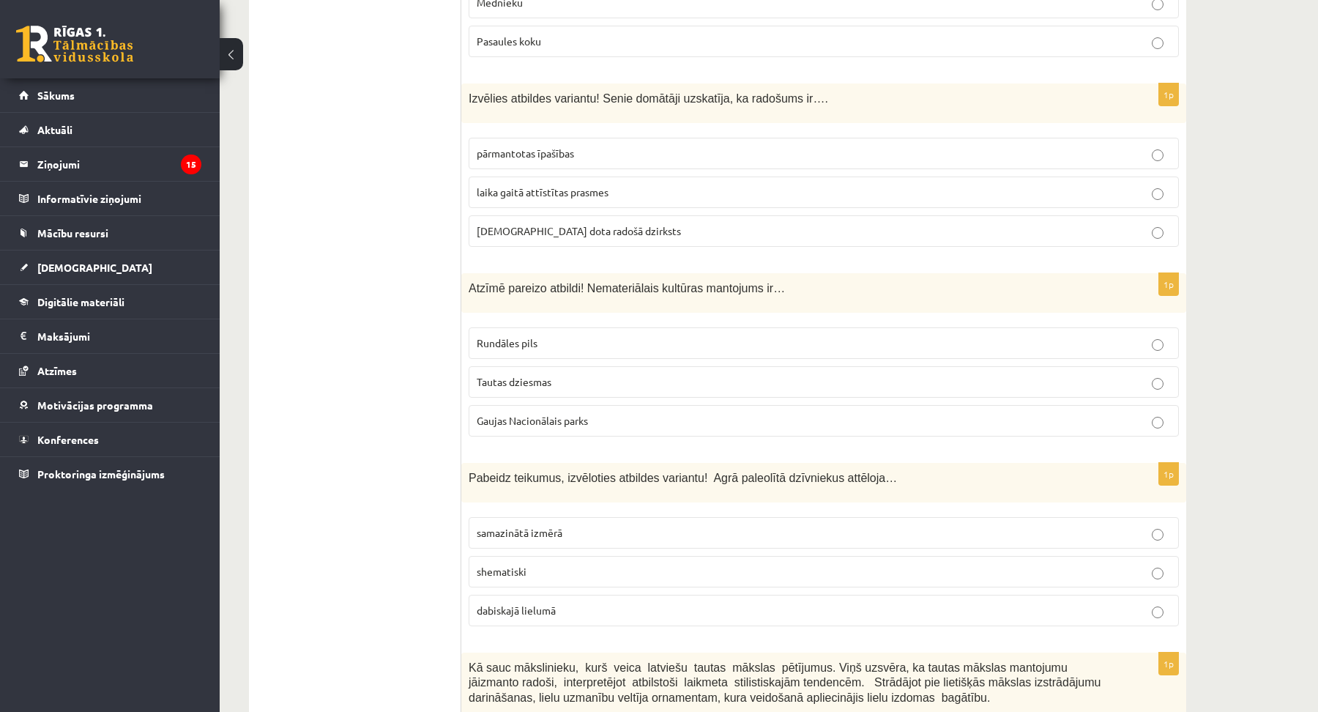
click at [545, 375] on span "Tautas dziesmas" at bounding box center [514, 381] width 75 height 13
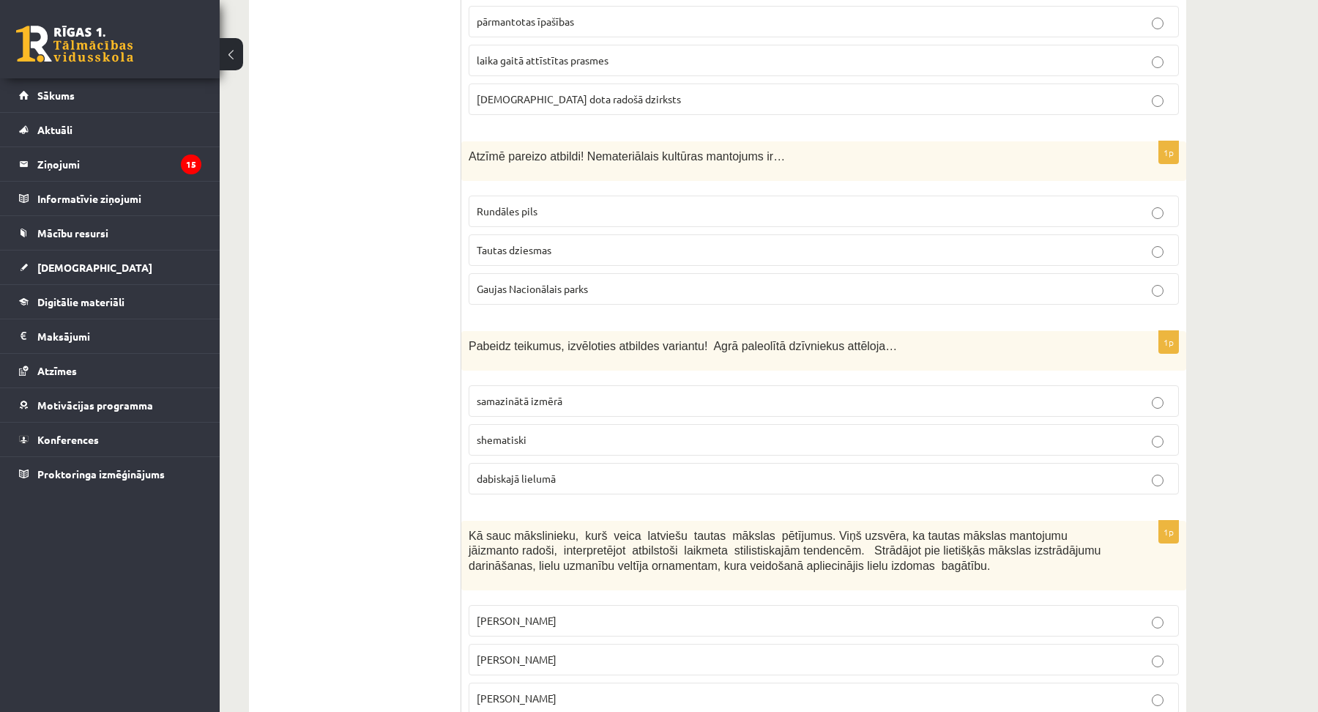
scroll to position [2663, 0]
click at [543, 470] on span "dabiskajā lielumā" at bounding box center [516, 476] width 79 height 13
click at [535, 651] on span "Jūlijs Madernieks" at bounding box center [517, 657] width 80 height 13
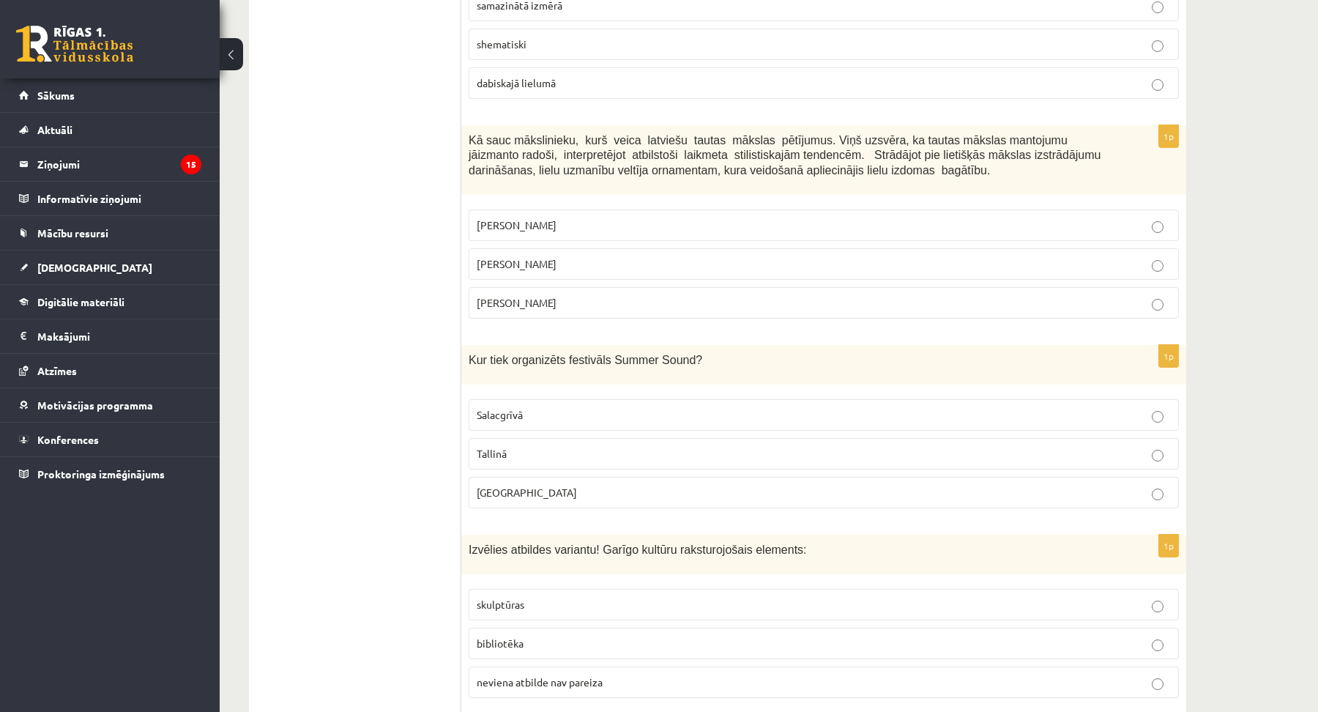
scroll to position [3062, 0]
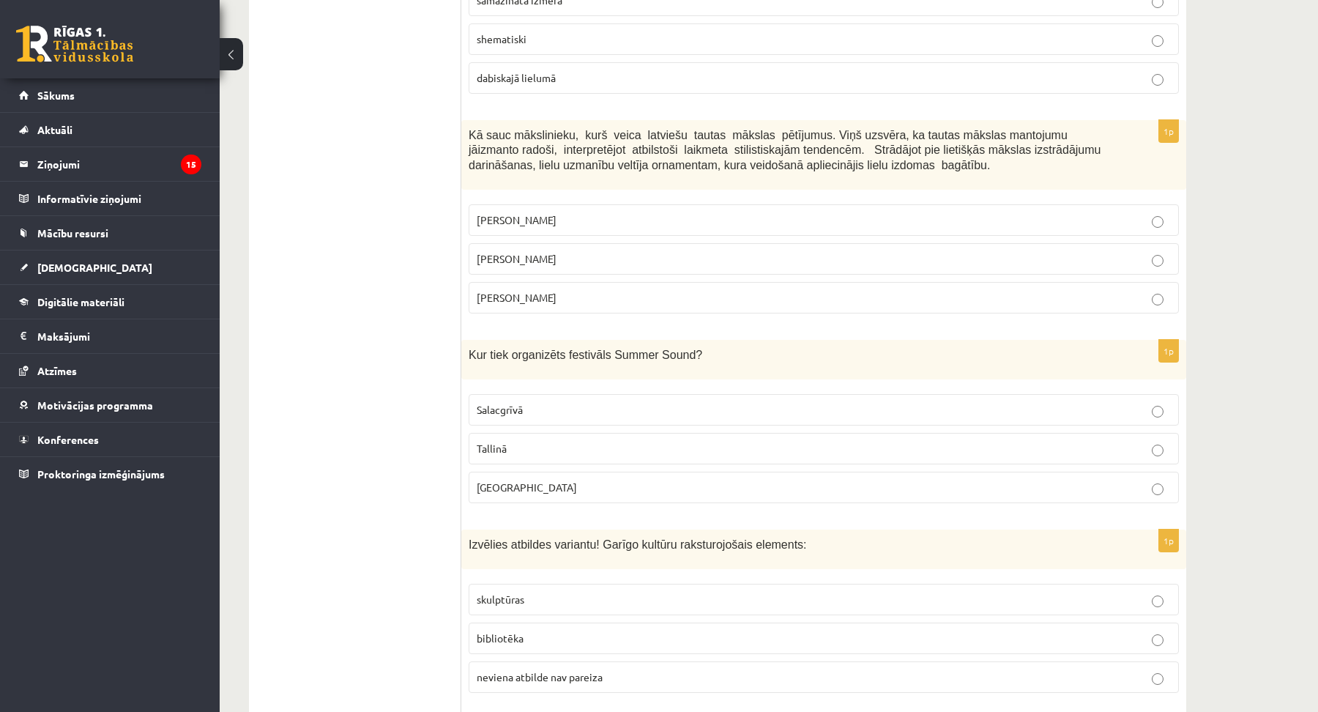
click at [517, 480] on p "Liepājā" at bounding box center [824, 487] width 694 height 15
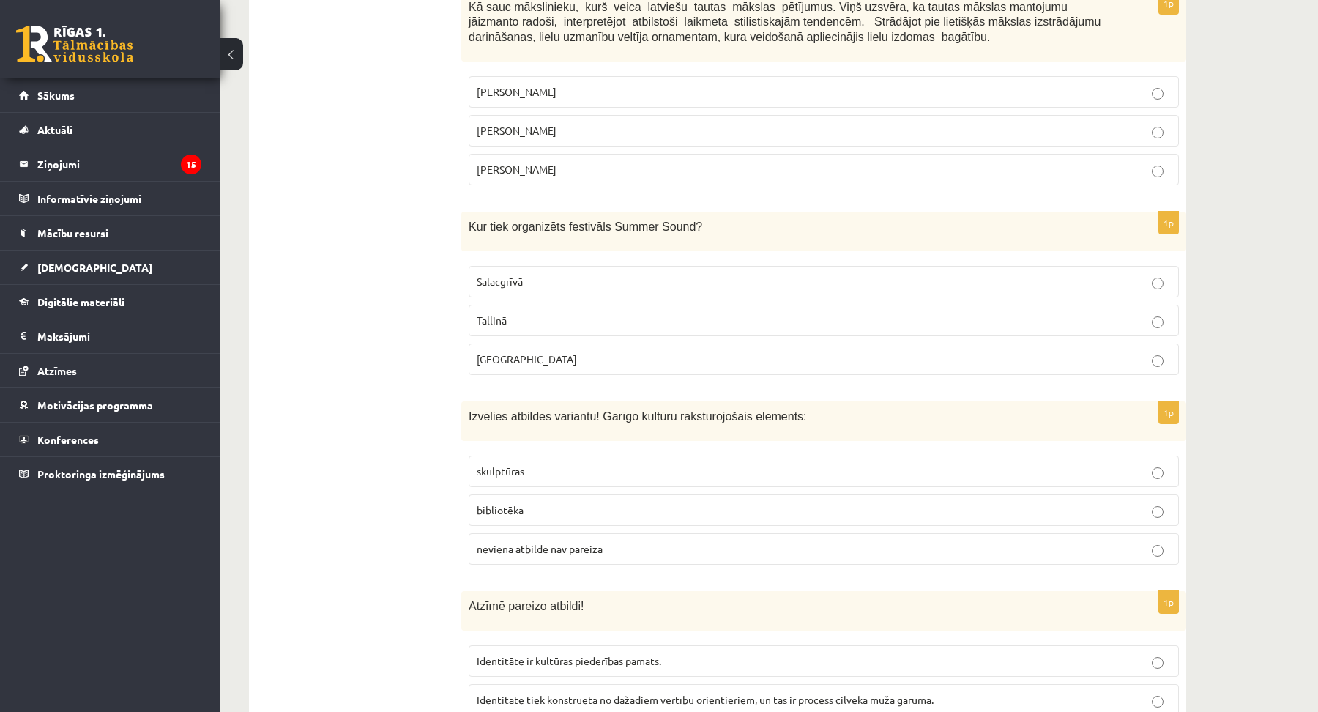
scroll to position [3195, 0]
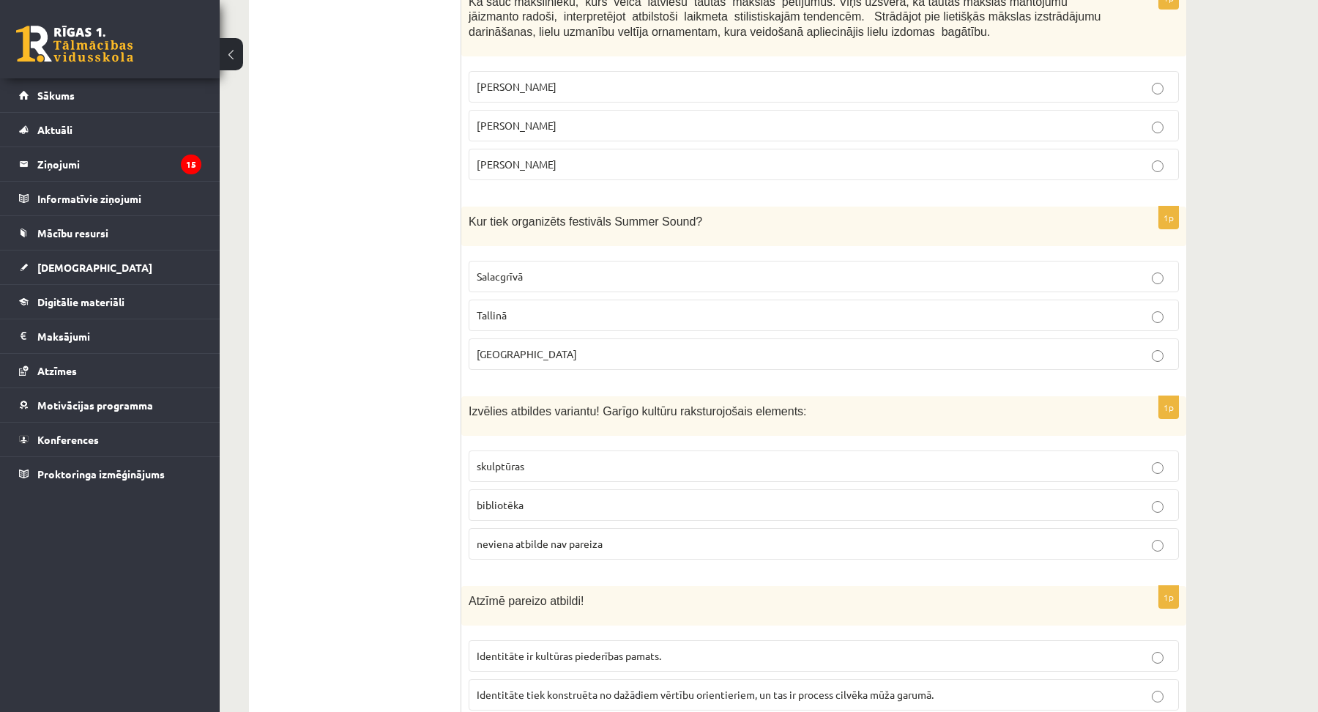
click at [523, 497] on p "bibliotēka" at bounding box center [824, 504] width 694 height 15
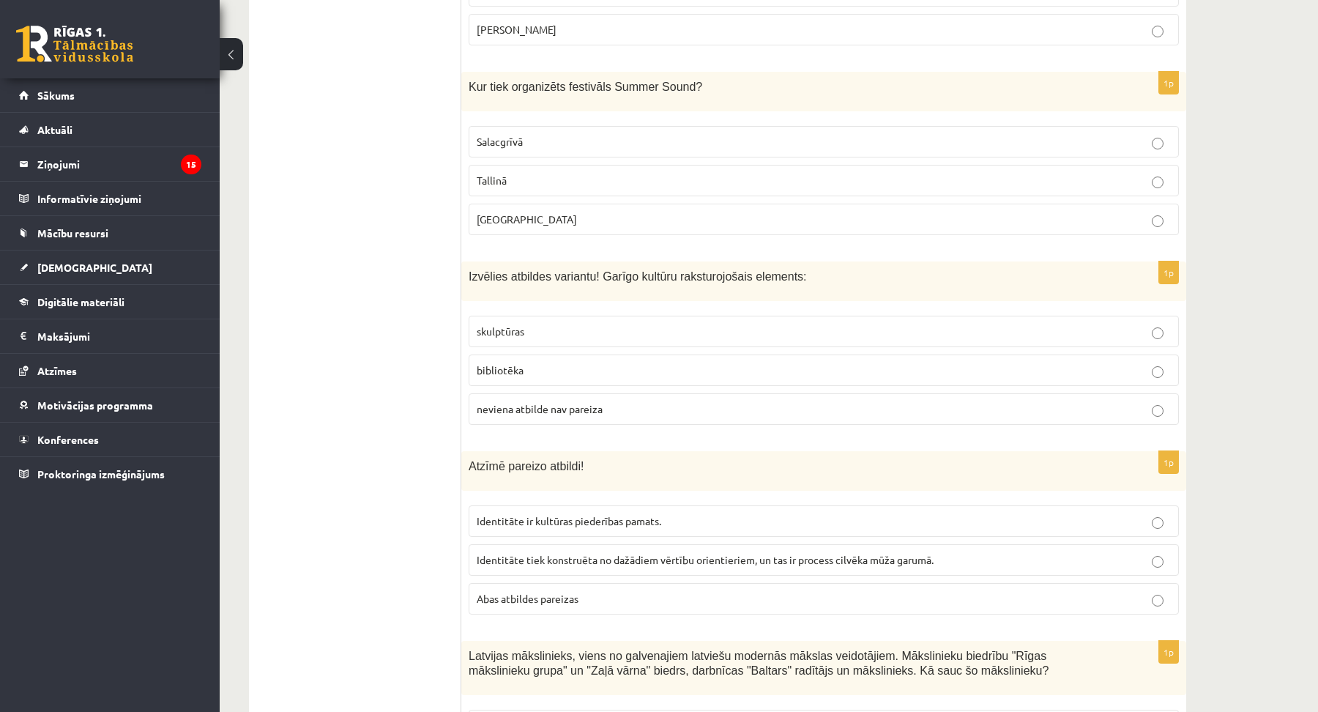
scroll to position [3395, 0]
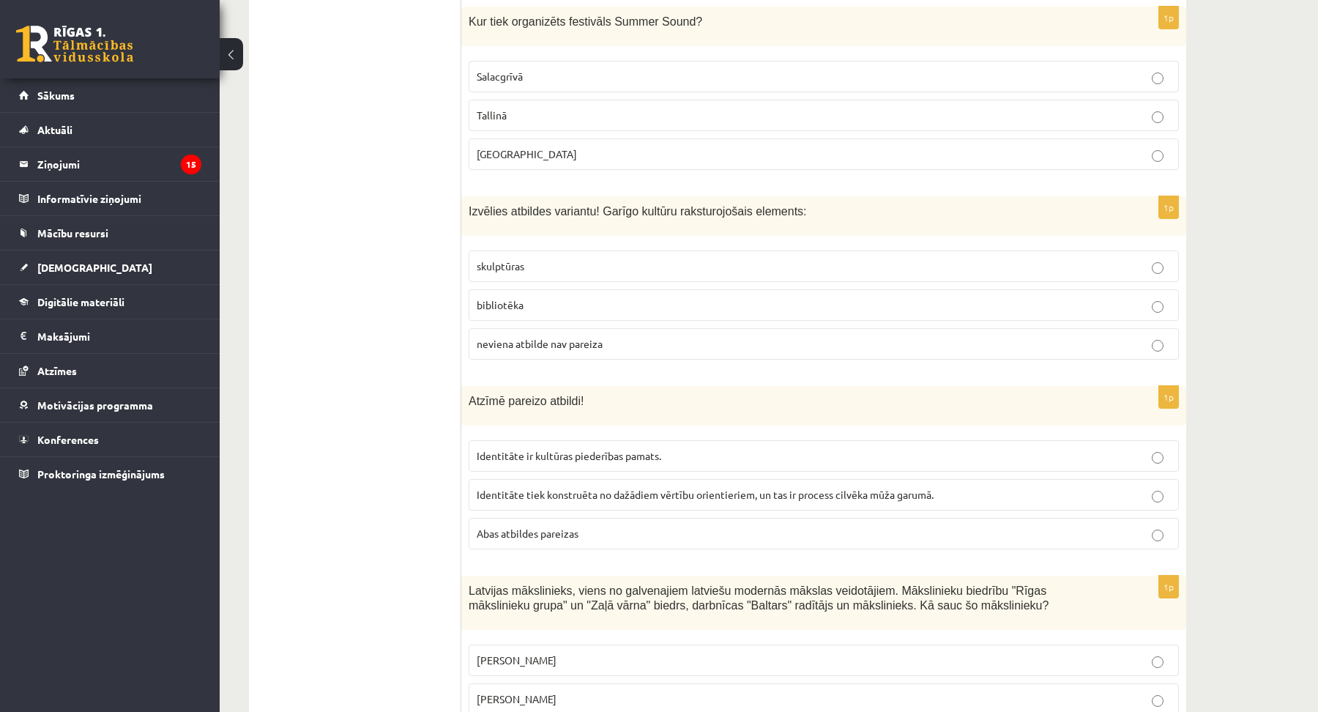
click at [526, 526] on span "Abas atbildes pareizas" at bounding box center [528, 532] width 102 height 13
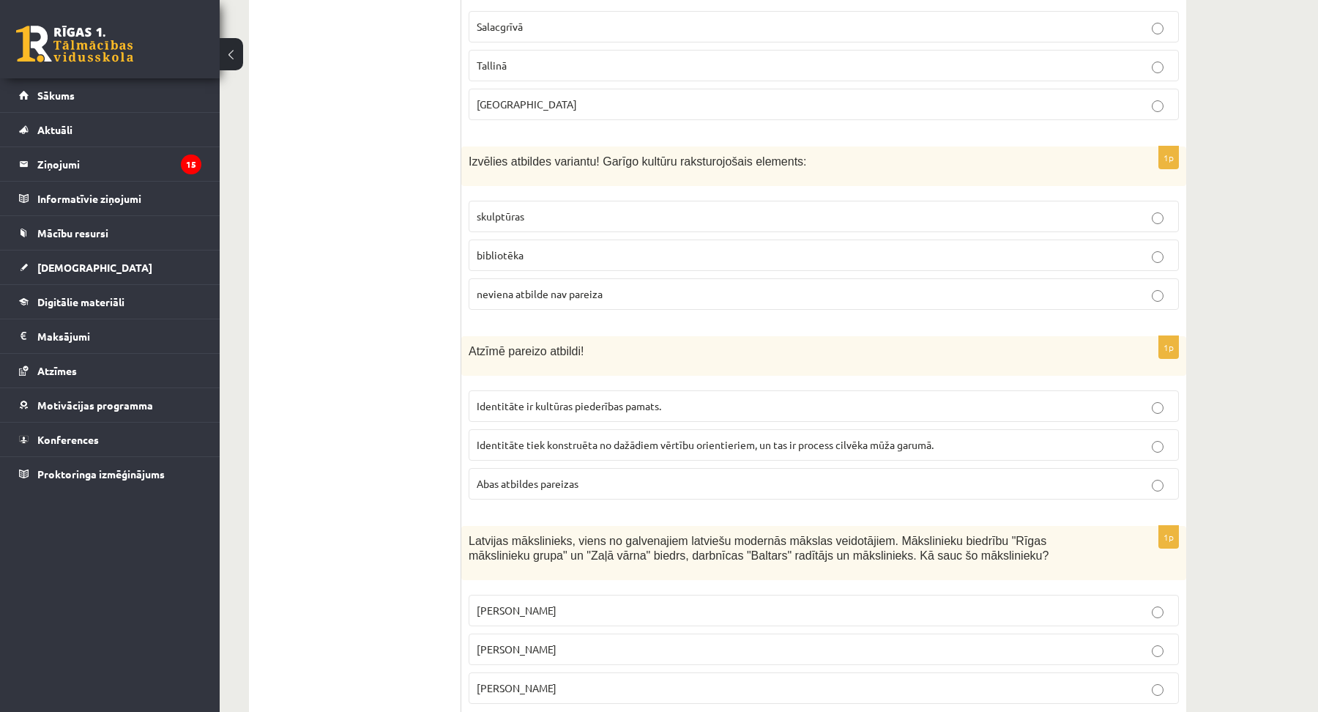
scroll to position [3595, 0]
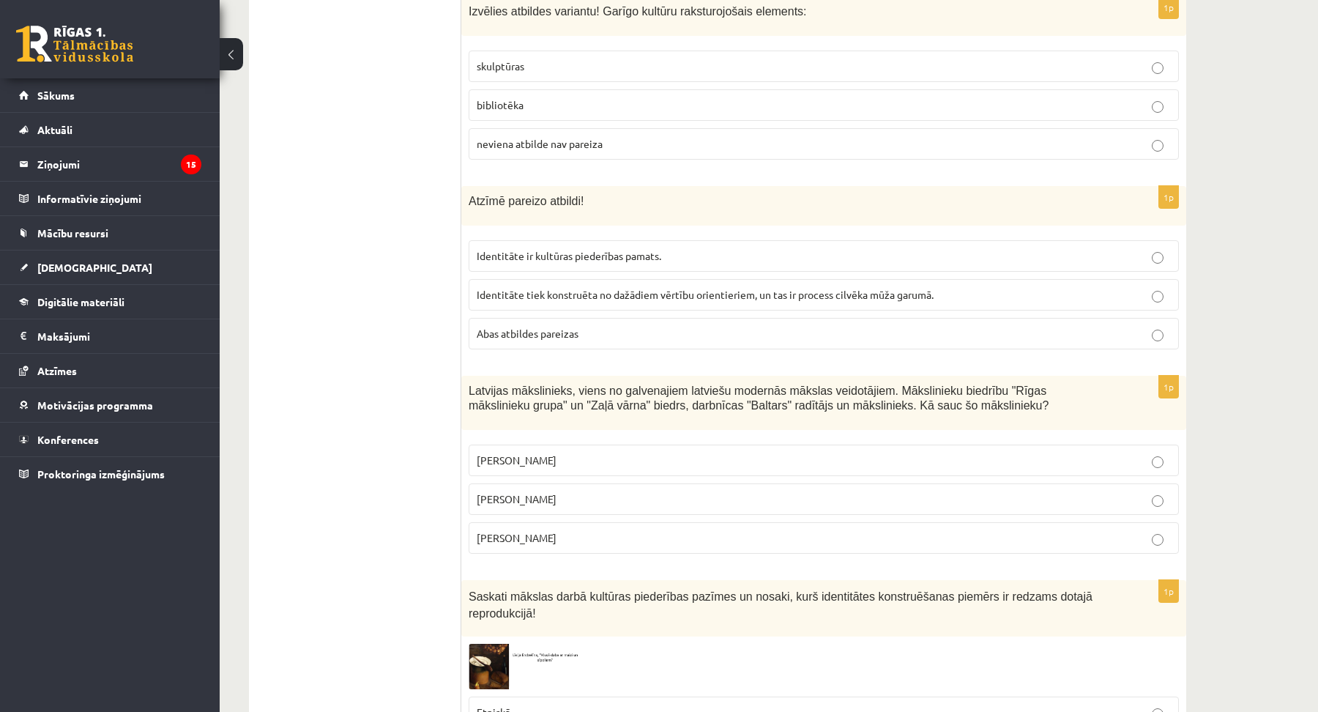
click at [532, 492] on span "Romāns Suta" at bounding box center [517, 498] width 80 height 13
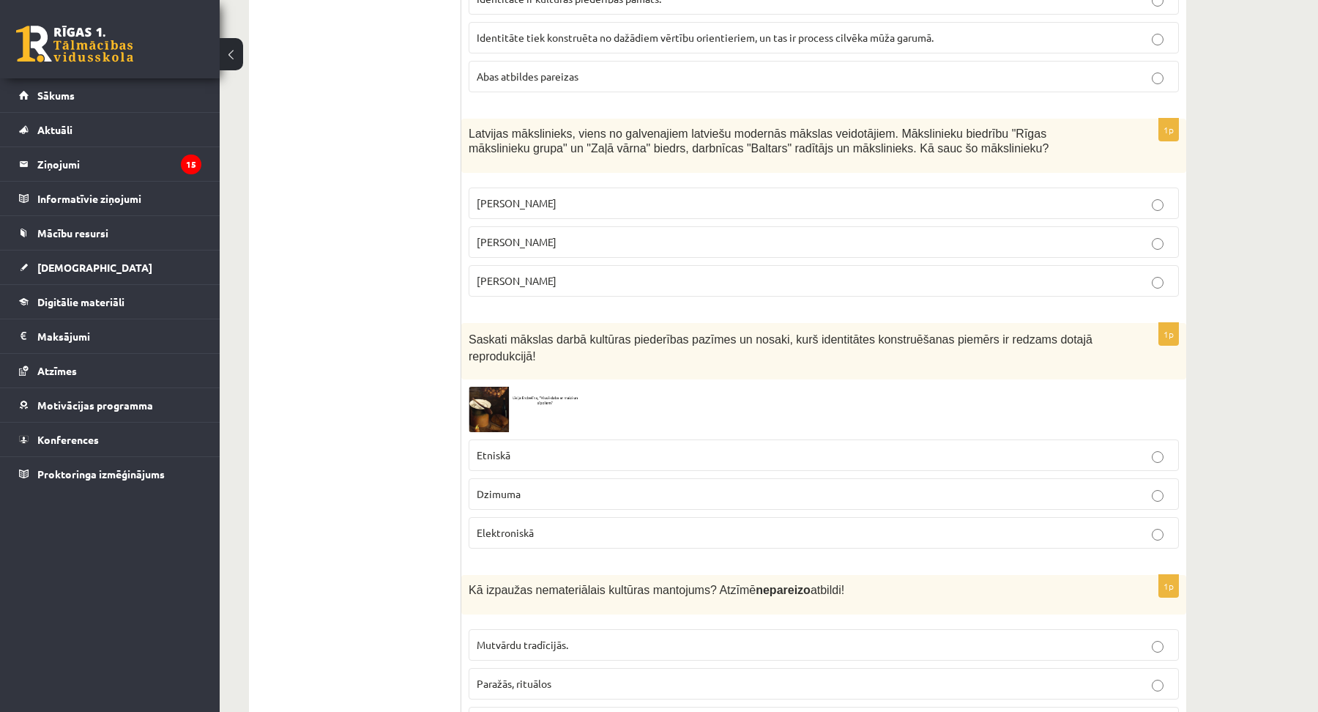
scroll to position [3861, 0]
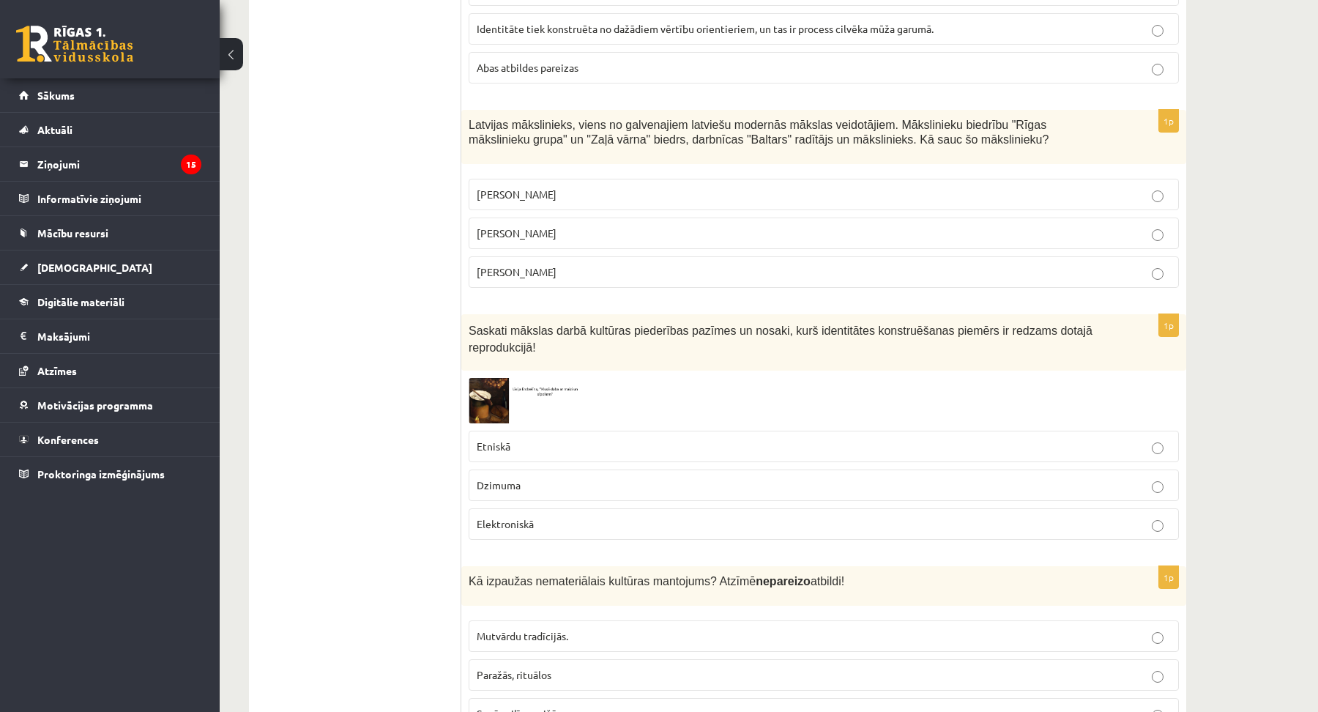
click at [521, 439] on p "Etniskā" at bounding box center [824, 446] width 694 height 15
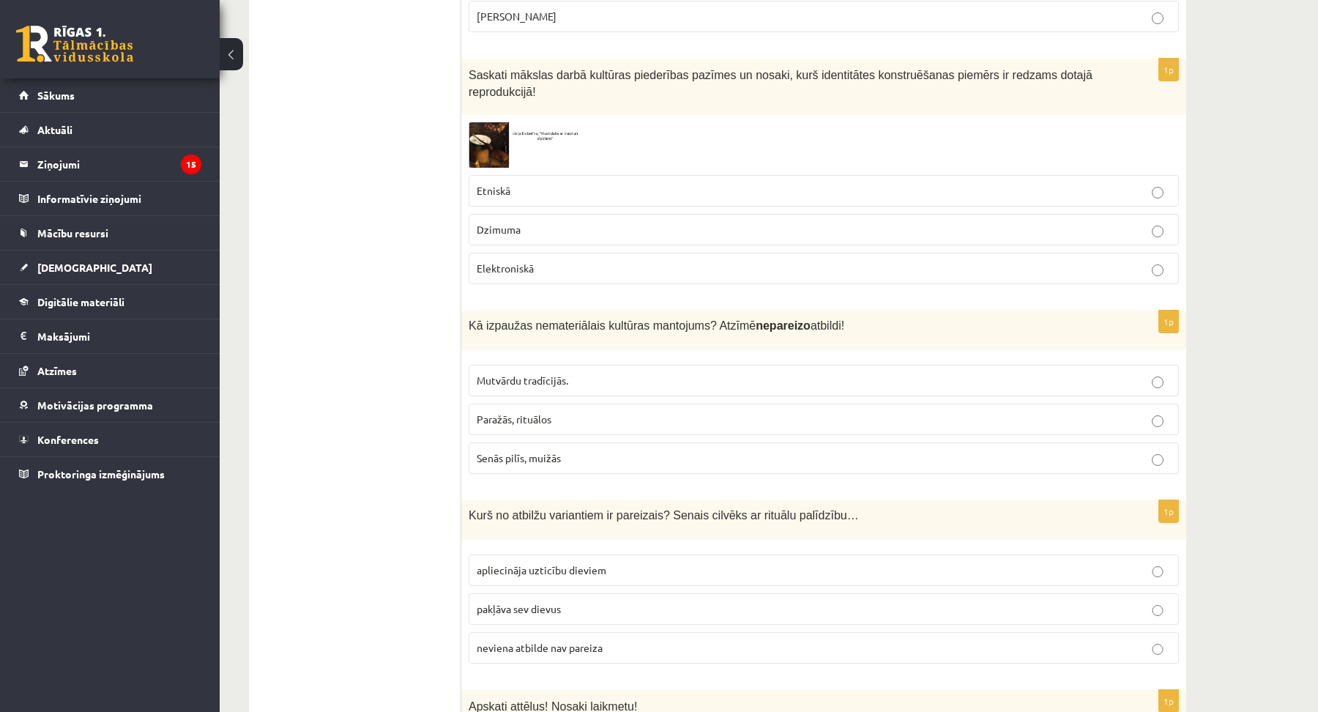
scroll to position [4127, 0]
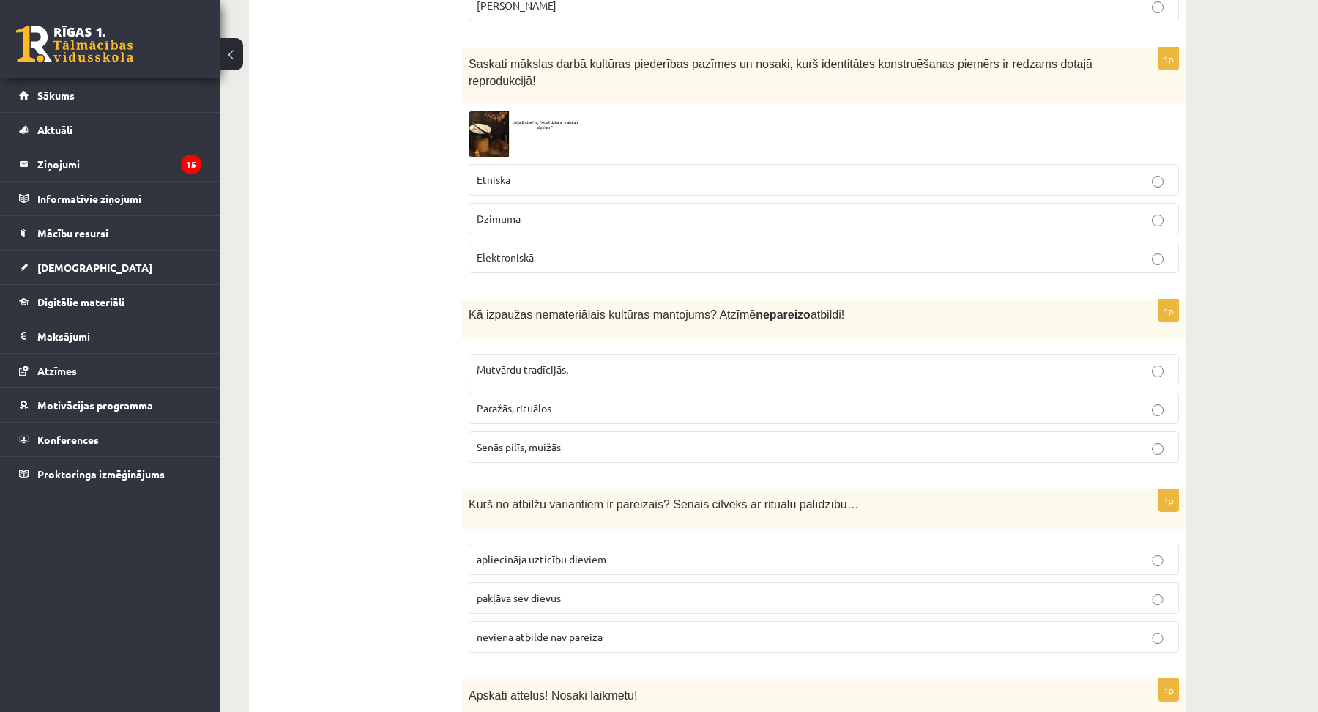
click at [542, 440] on span "Senās pilīs, muižās" at bounding box center [519, 446] width 84 height 13
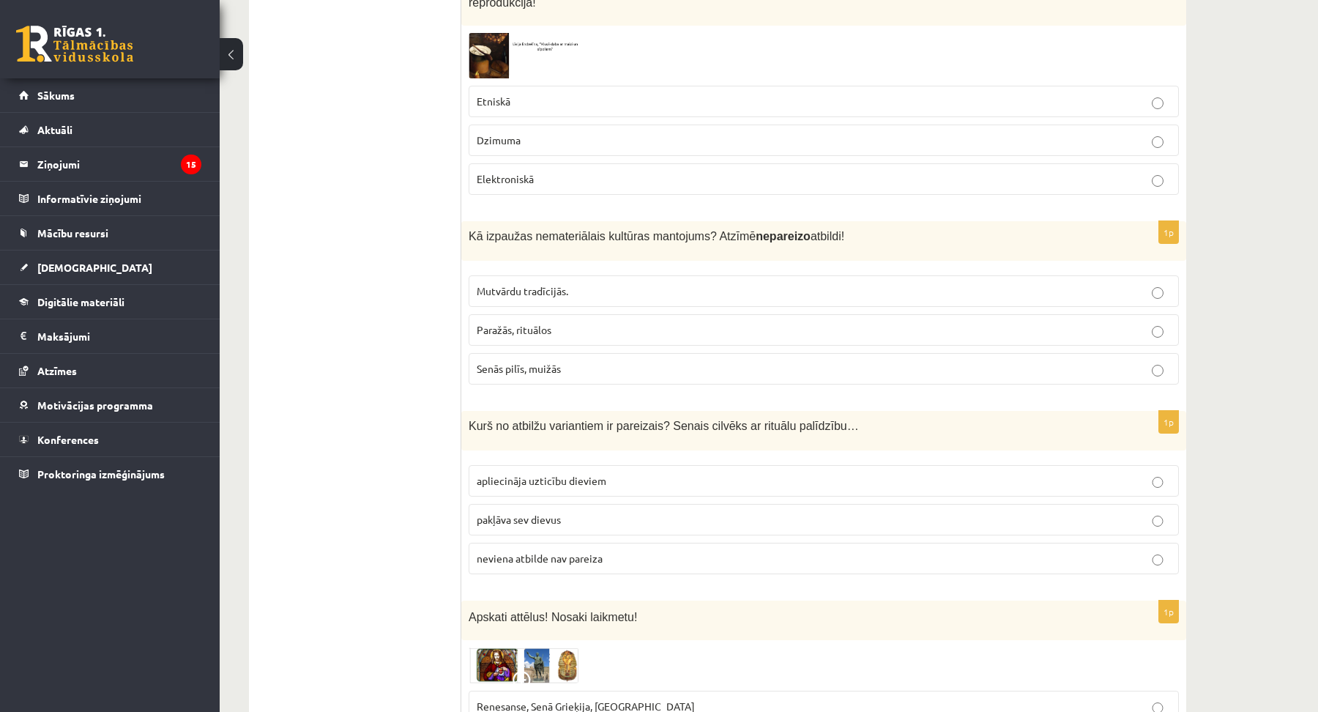
scroll to position [4394, 0]
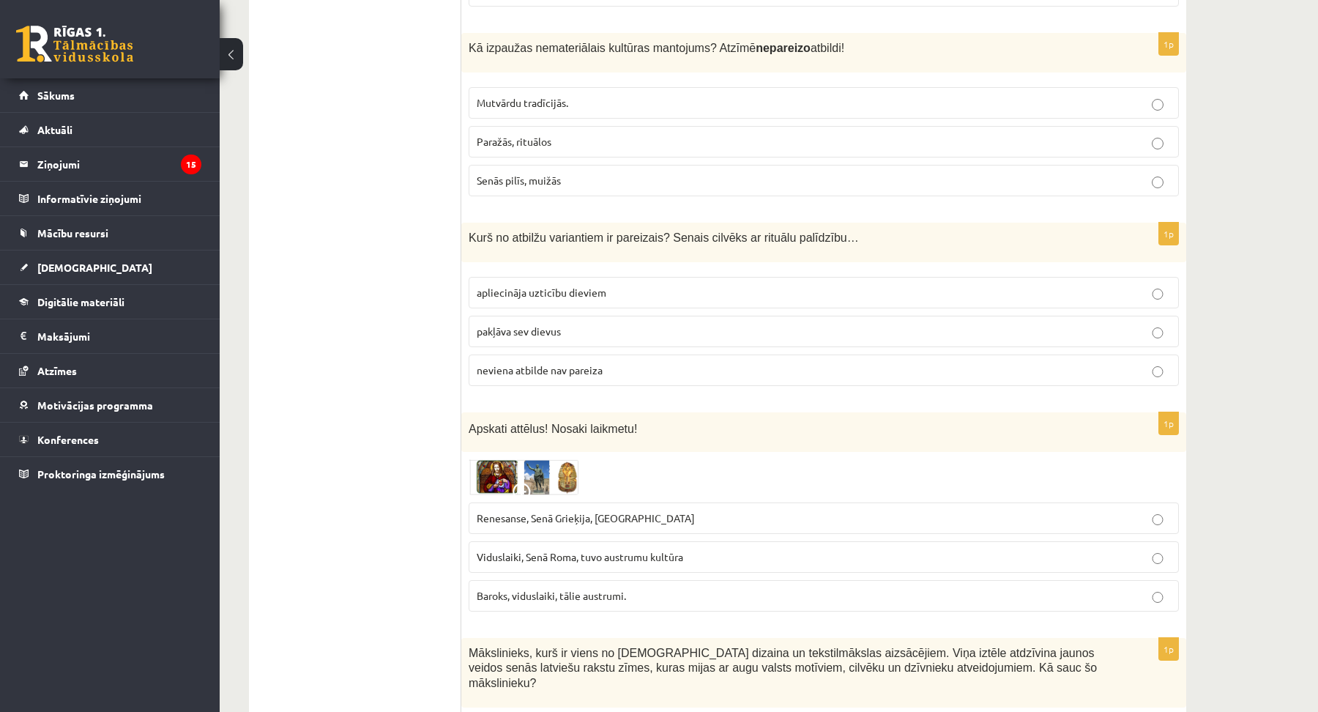
click at [551, 286] on span "apliecināja uzticību dieviem" at bounding box center [542, 292] width 130 height 13
click at [585, 511] on span "Renesanse, Senā Grieķija, Ēģipte" at bounding box center [586, 517] width 218 height 13
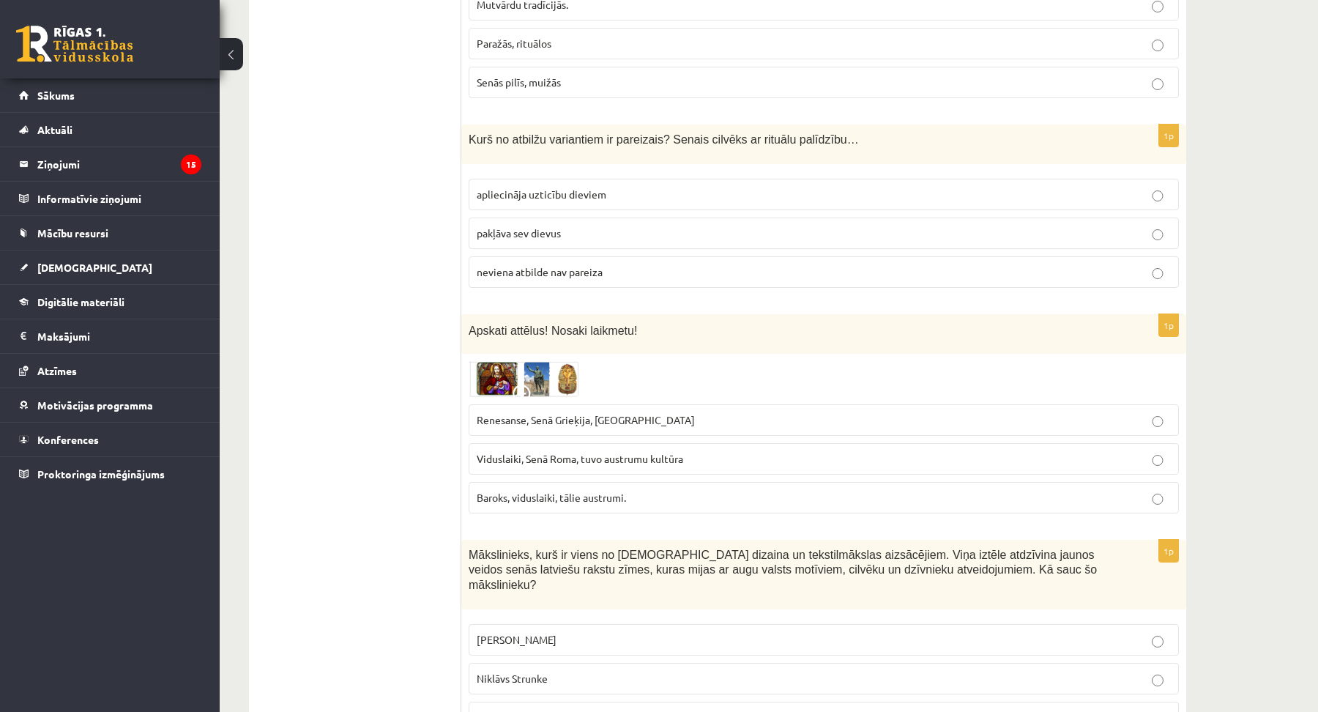
scroll to position [4659, 0]
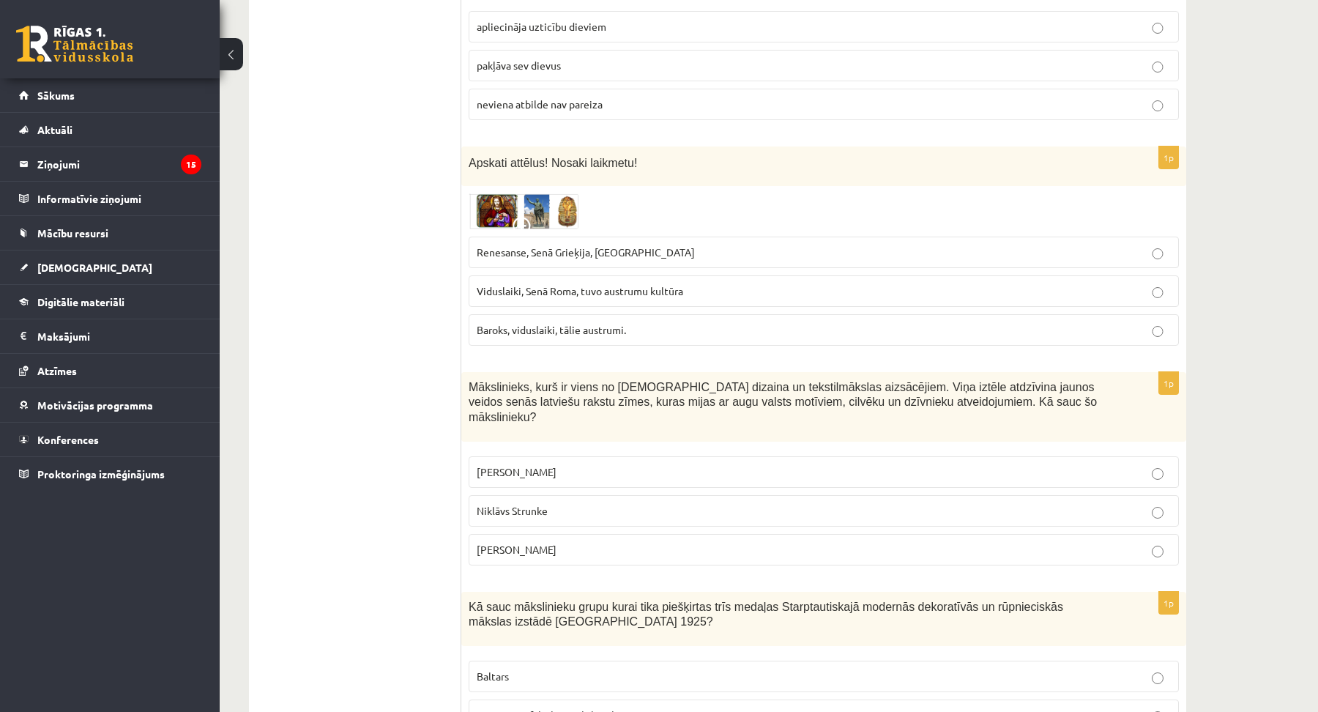
click at [540, 464] on p "Ansis Cīrulis" at bounding box center [824, 471] width 694 height 15
click at [519, 669] on p "Baltars" at bounding box center [824, 676] width 694 height 15
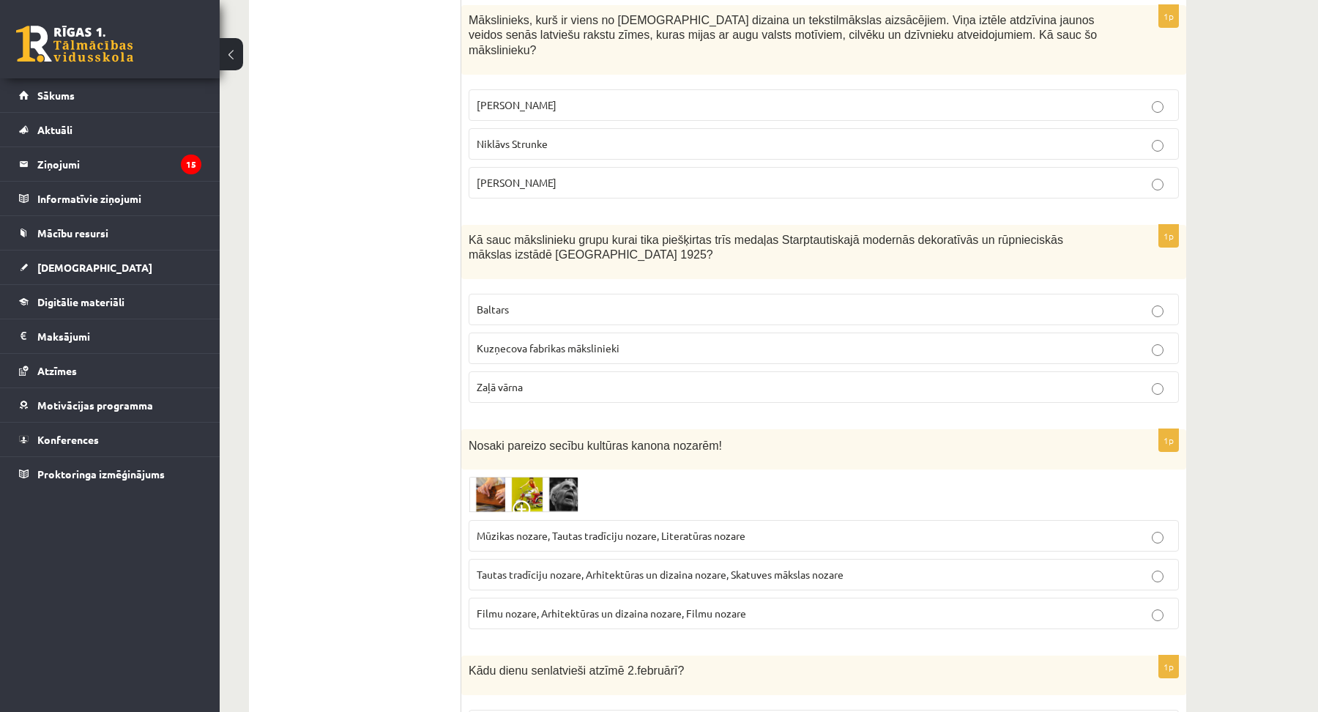
scroll to position [5059, 0]
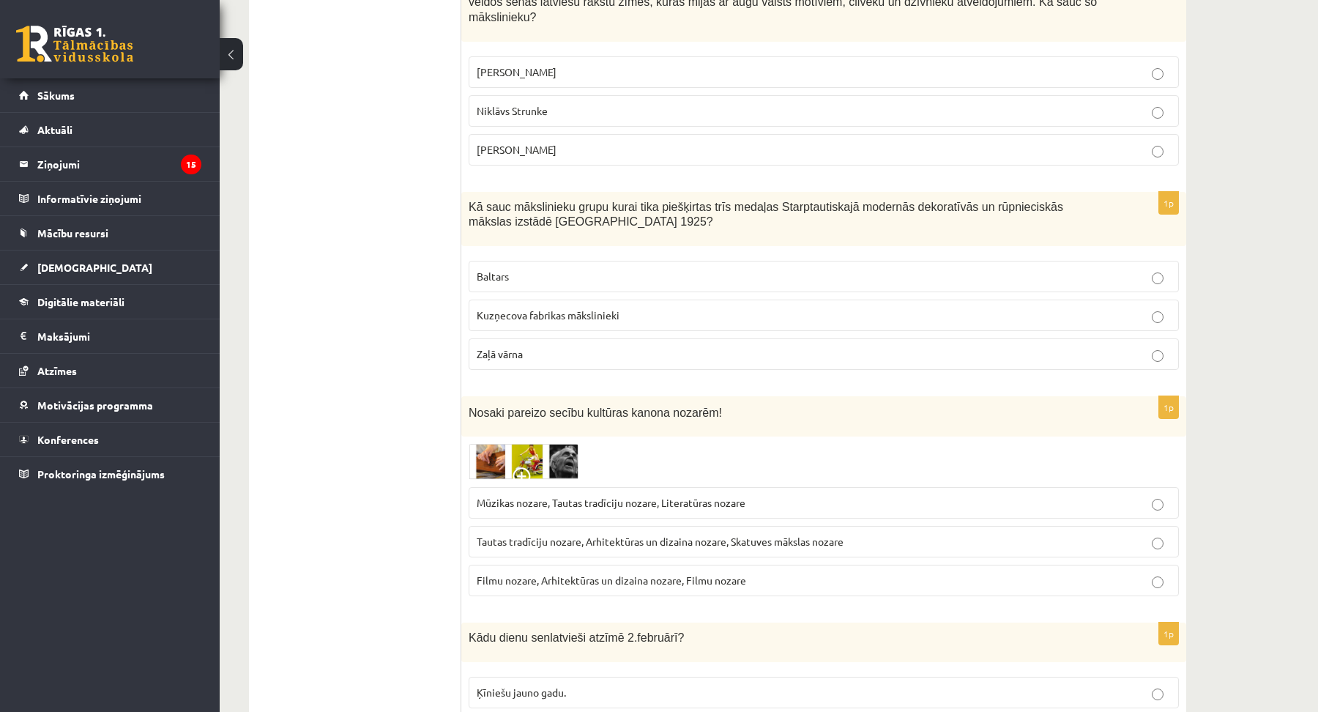
click at [571, 535] on span "Tautas tradīciju nozare, Arhitektūras un dizaina nozare, Skatuves mākslas nozare" at bounding box center [660, 541] width 367 height 13
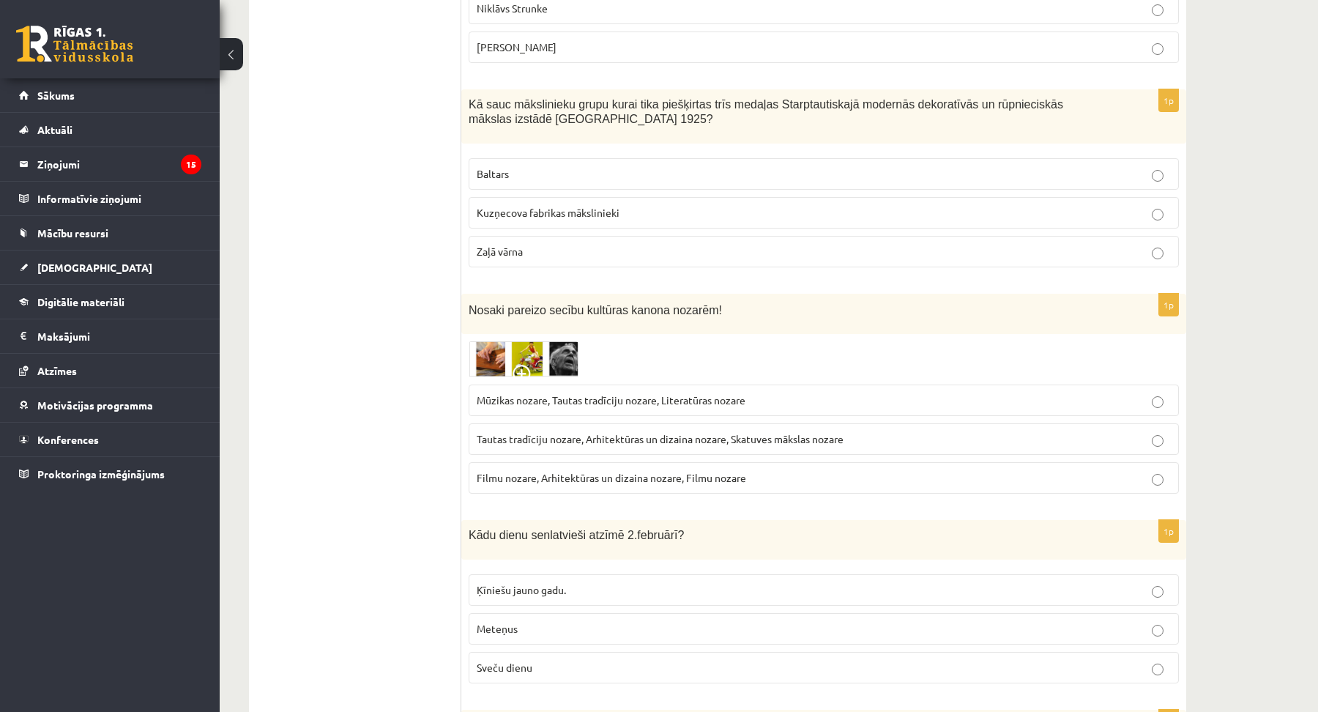
scroll to position [5258, 0]
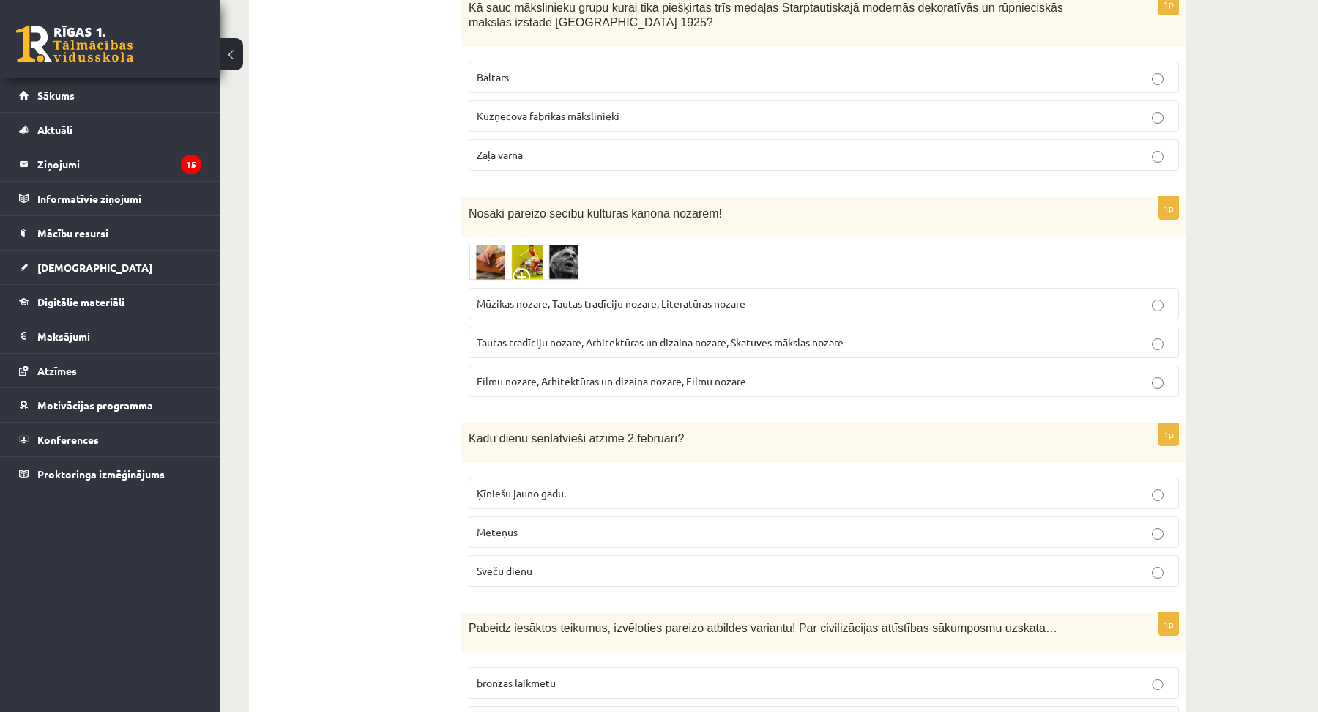
click at [542, 563] on p "Sveču dienu" at bounding box center [824, 570] width 694 height 15
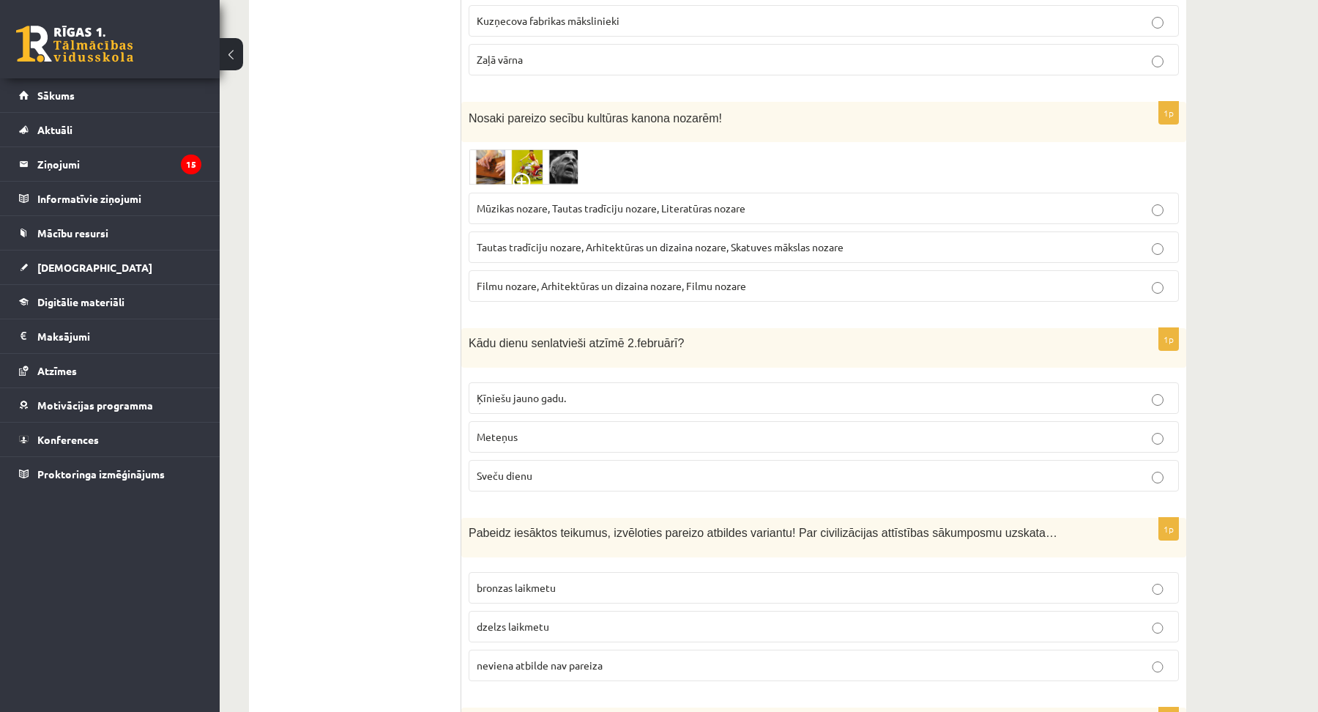
scroll to position [5392, 0]
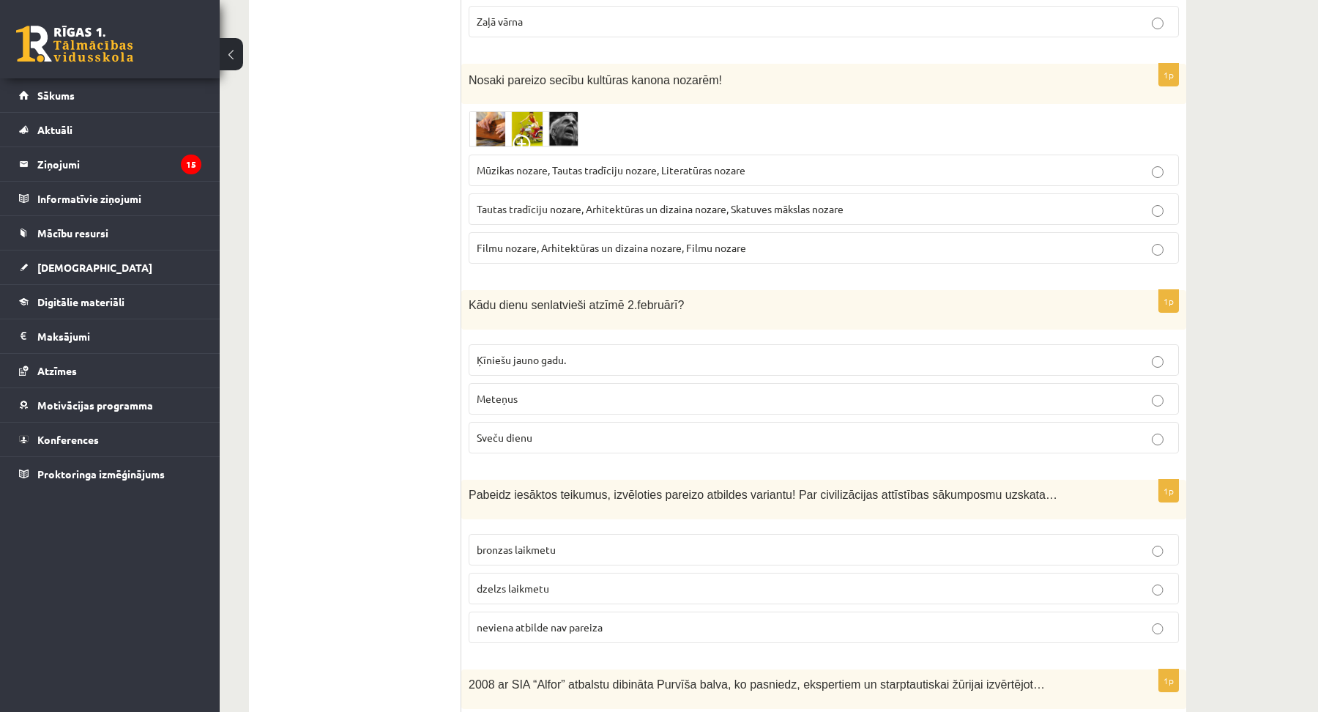
click at [551, 620] on span "neviena atbilde nav pareiza" at bounding box center [540, 626] width 126 height 13
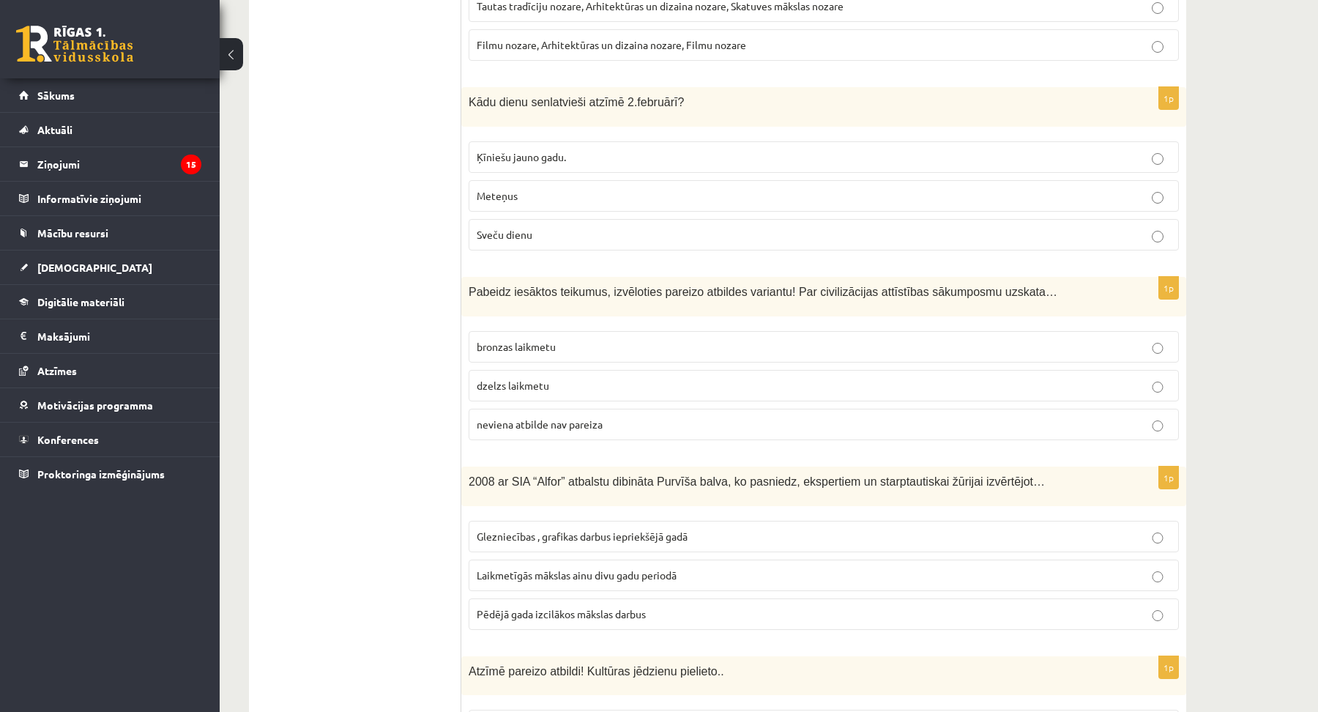
scroll to position [5658, 0]
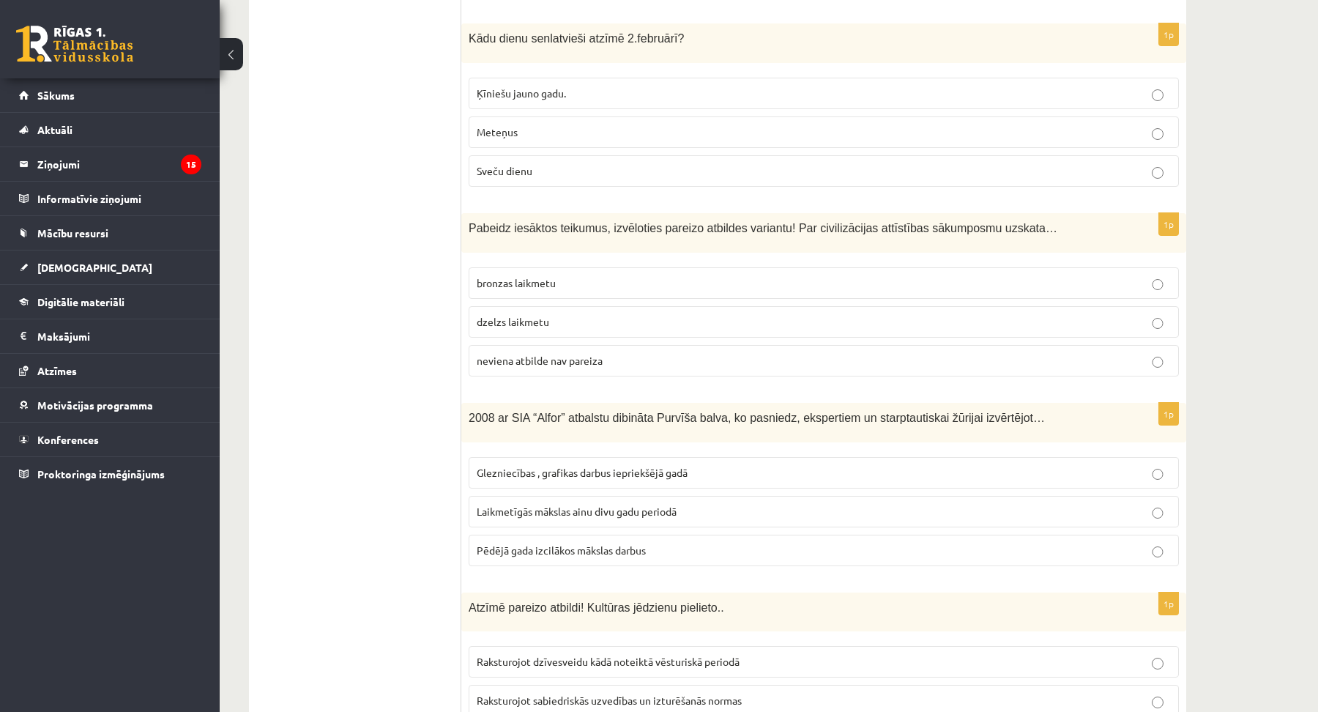
click at [595, 496] on label "Laikmetīgās mākslas ainu divu gadu periodā" at bounding box center [824, 511] width 710 height 31
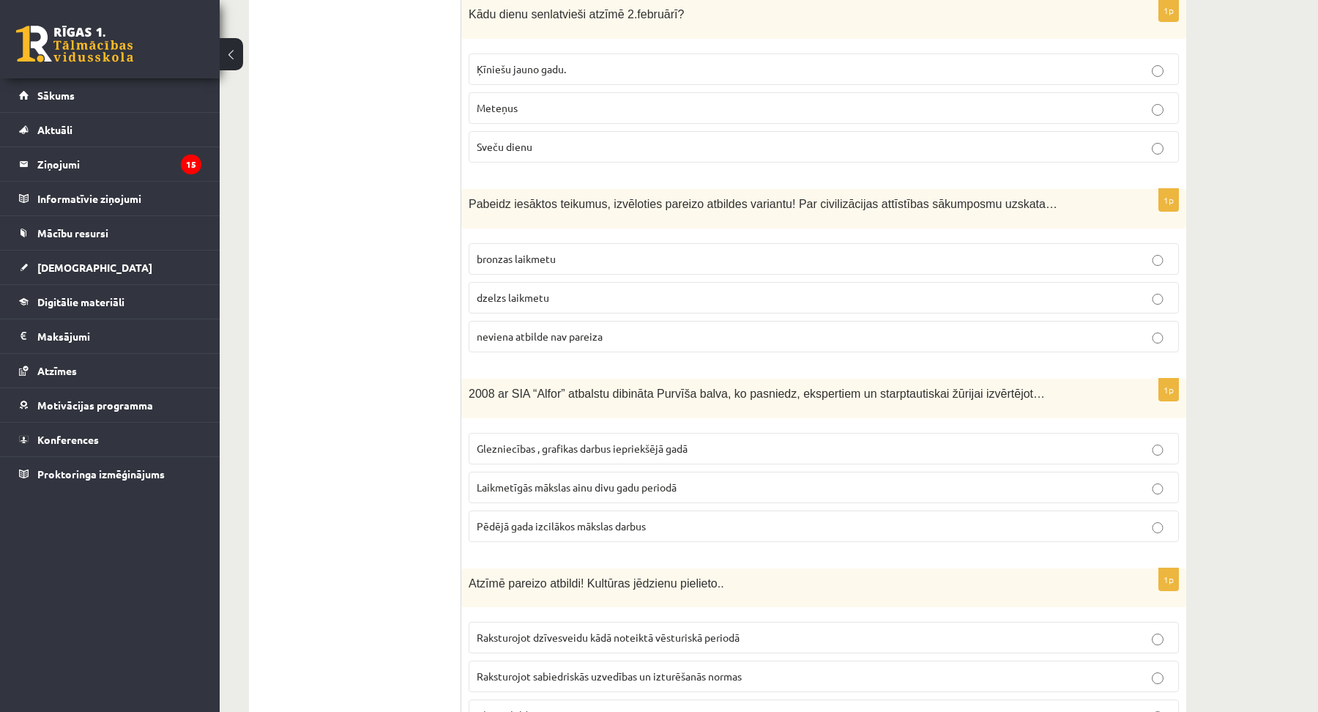
scroll to position [5695, 0]
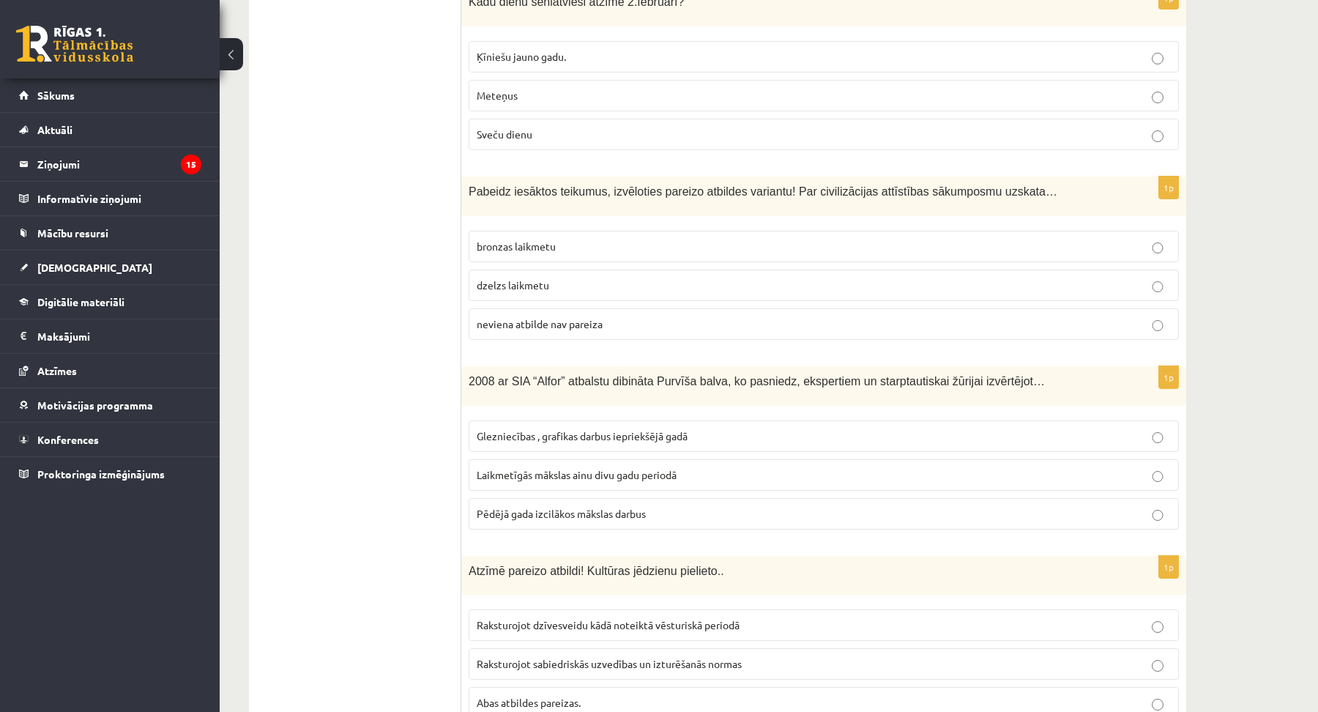
click at [564, 696] on span "Abas atbildes pareizas." at bounding box center [529, 702] width 104 height 13
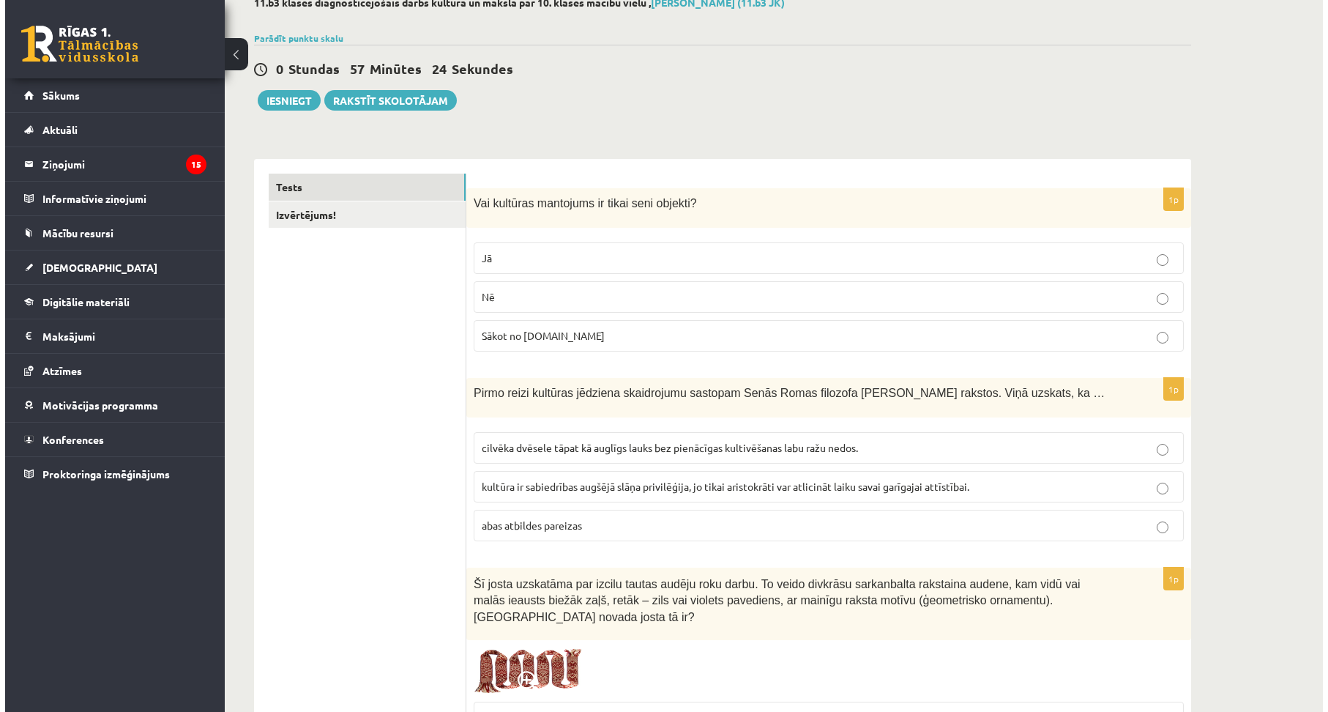
scroll to position [0, 0]
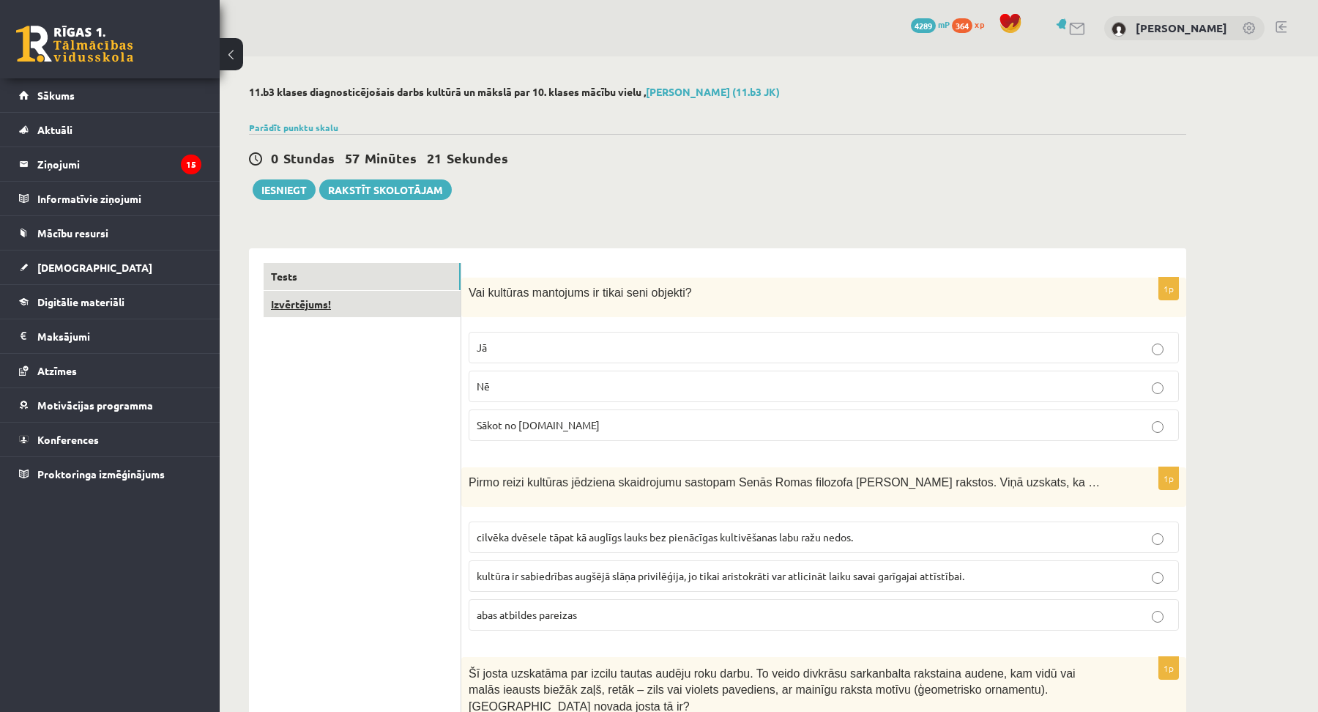
click at [332, 300] on link "Izvērtējums!" at bounding box center [362, 304] width 197 height 27
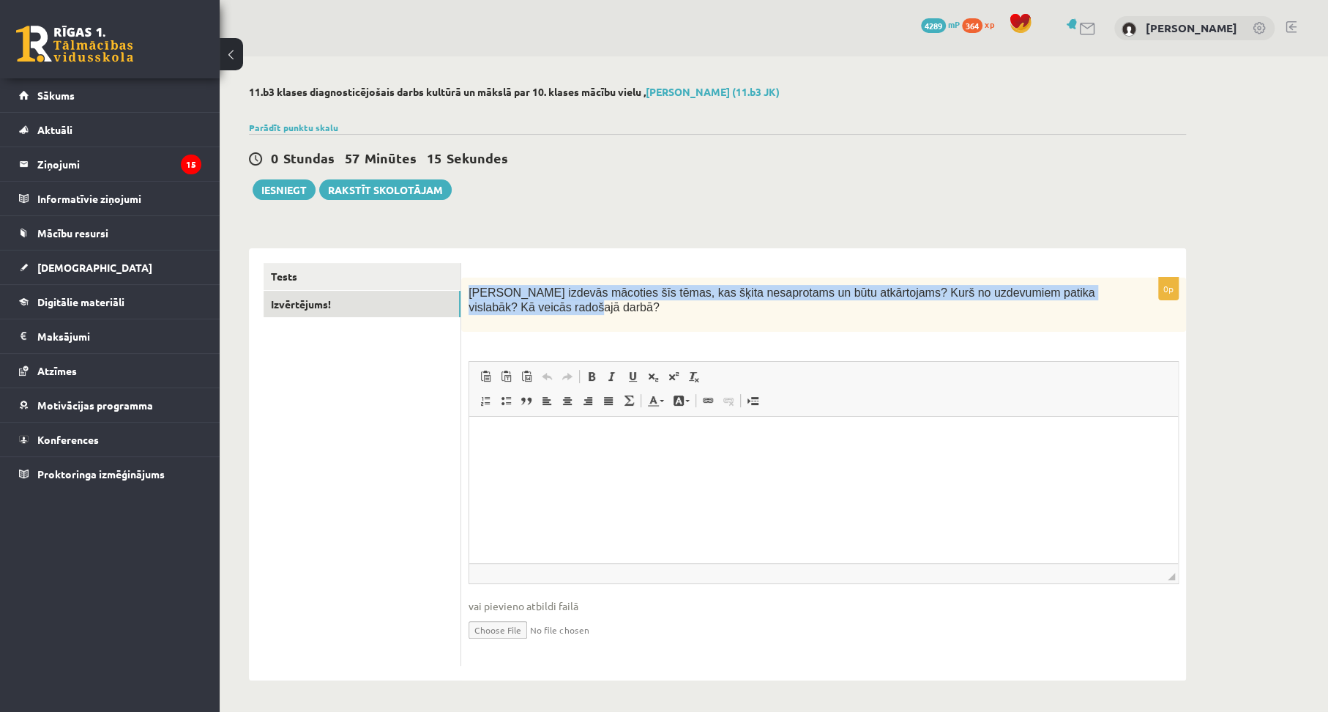
drag, startPoint x: 469, startPoint y: 292, endPoint x: 512, endPoint y: 308, distance: 45.9
click at [513, 310] on p "Kas izdevās mācoties šīs tēmas, kas šķita nesaprotams un būtu atkārtojams? Kurš…" at bounding box center [787, 300] width 637 height 30
copy span "Kas izdevās mācoties šīs tēmas, kas šķita nesaprotams un būtu atkārtojams? Kurš…"
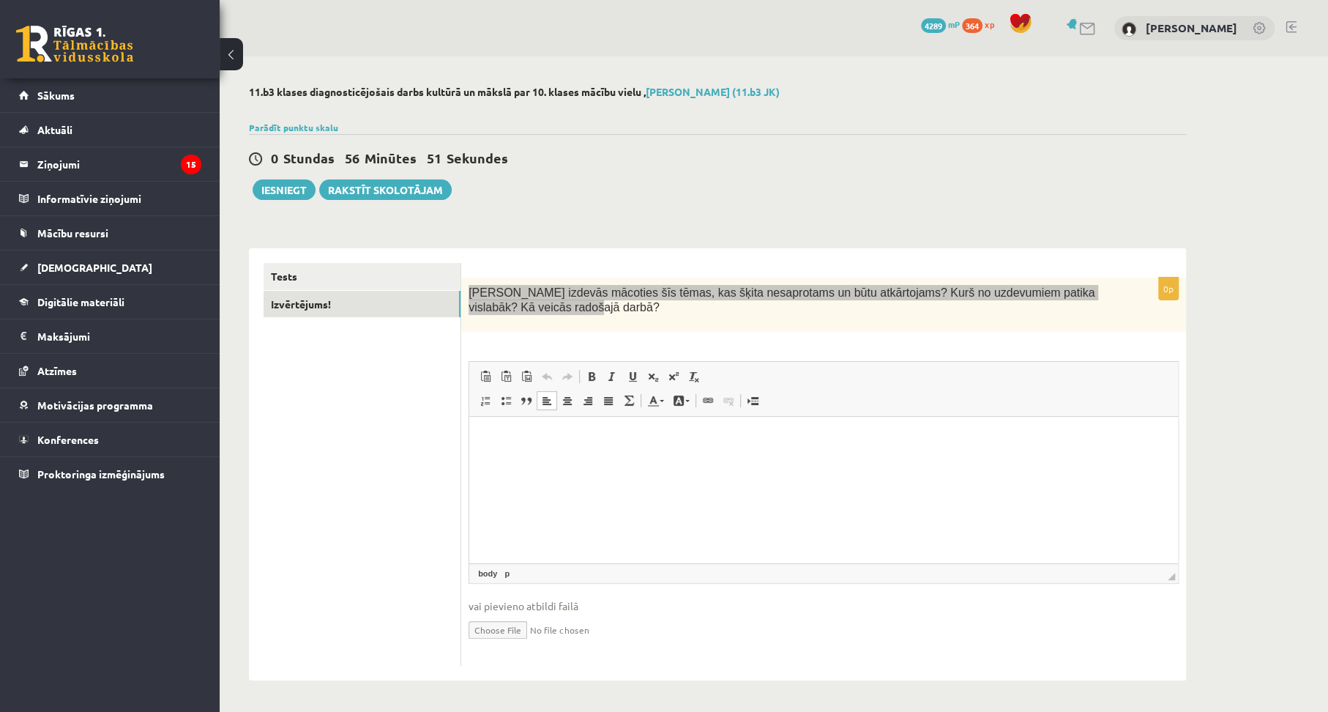
click at [518, 449] on html at bounding box center [823, 439] width 709 height 45
click at [986, 434] on p "**********" at bounding box center [824, 438] width 680 height 15
drag, startPoint x: 923, startPoint y: 434, endPoint x: 938, endPoint y: 434, distance: 14.6
click at [927, 435] on p "**********" at bounding box center [824, 446] width 680 height 31
click at [640, 455] on p "**********" at bounding box center [824, 446] width 680 height 31
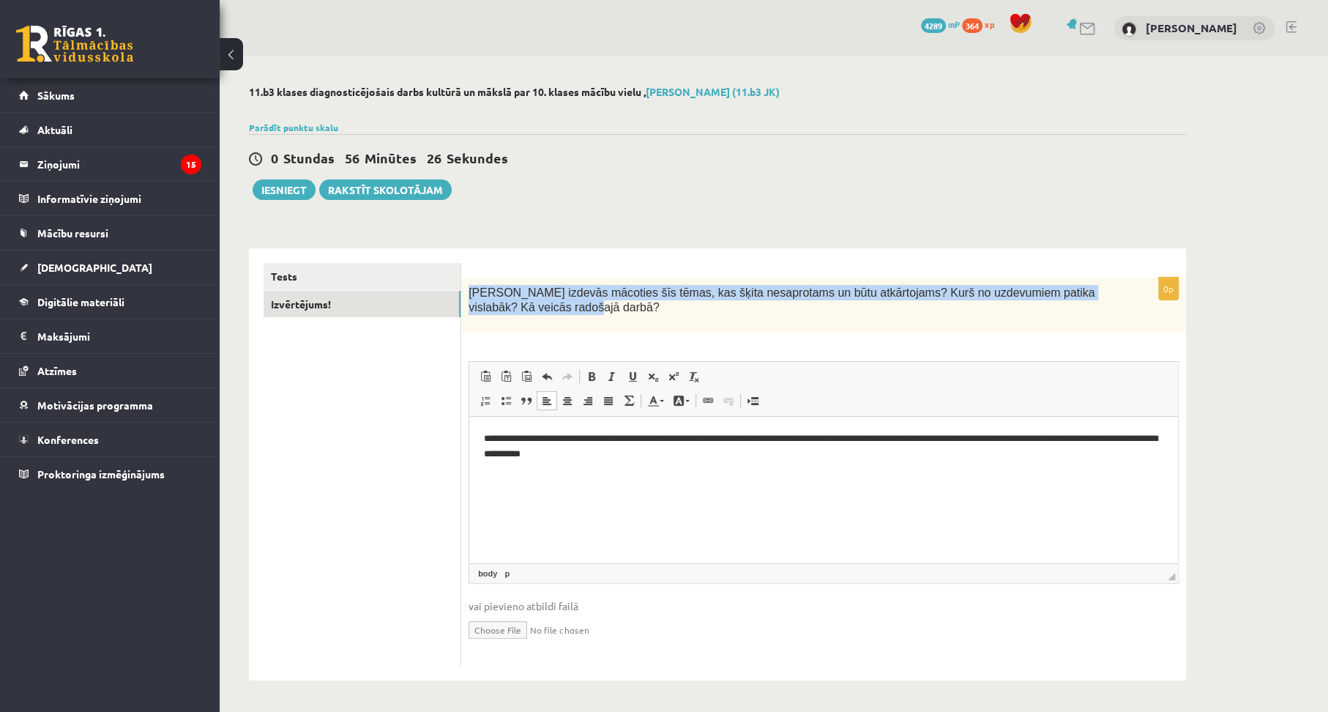
click at [551, 283] on div "Kas izdevās mācoties šīs tēmas, kas šķita nesaprotams un būtu atkārtojams? Kurš…" at bounding box center [823, 305] width 725 height 55
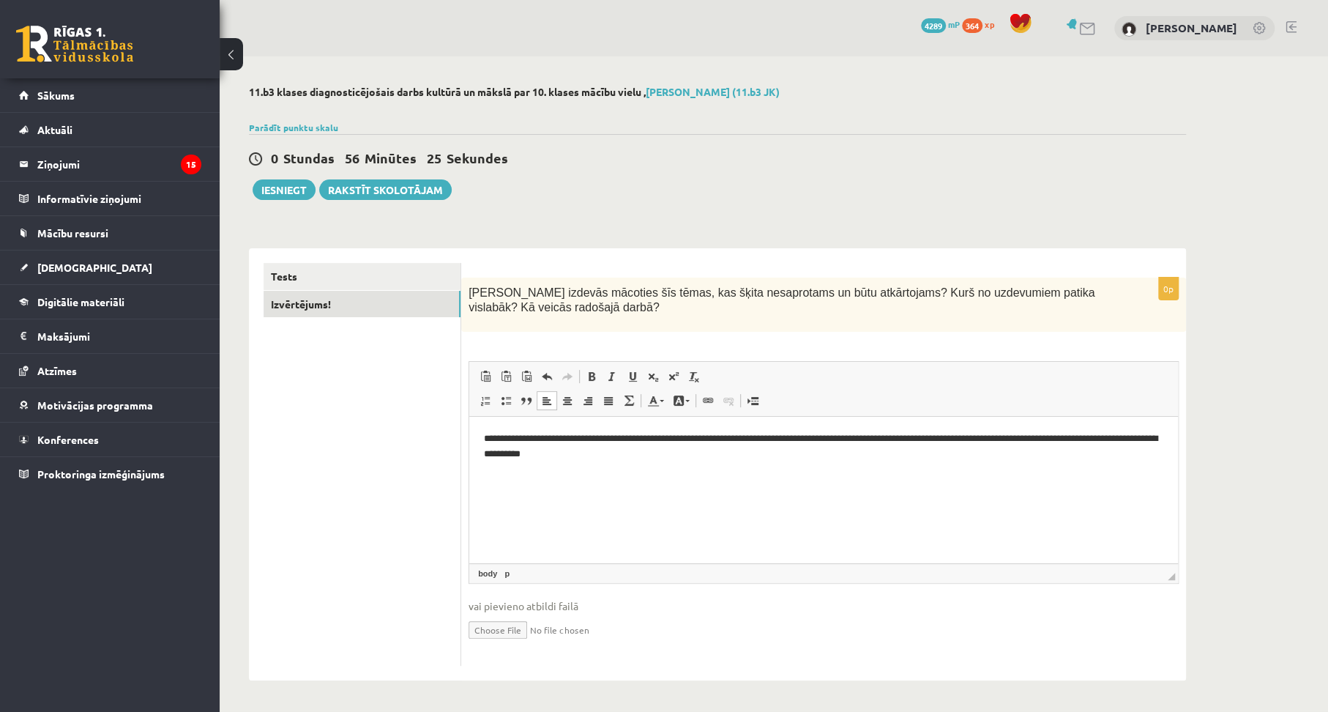
click at [624, 451] on p "**********" at bounding box center [824, 446] width 680 height 31
click at [289, 191] on button "Iesniegt" at bounding box center [284, 189] width 63 height 21
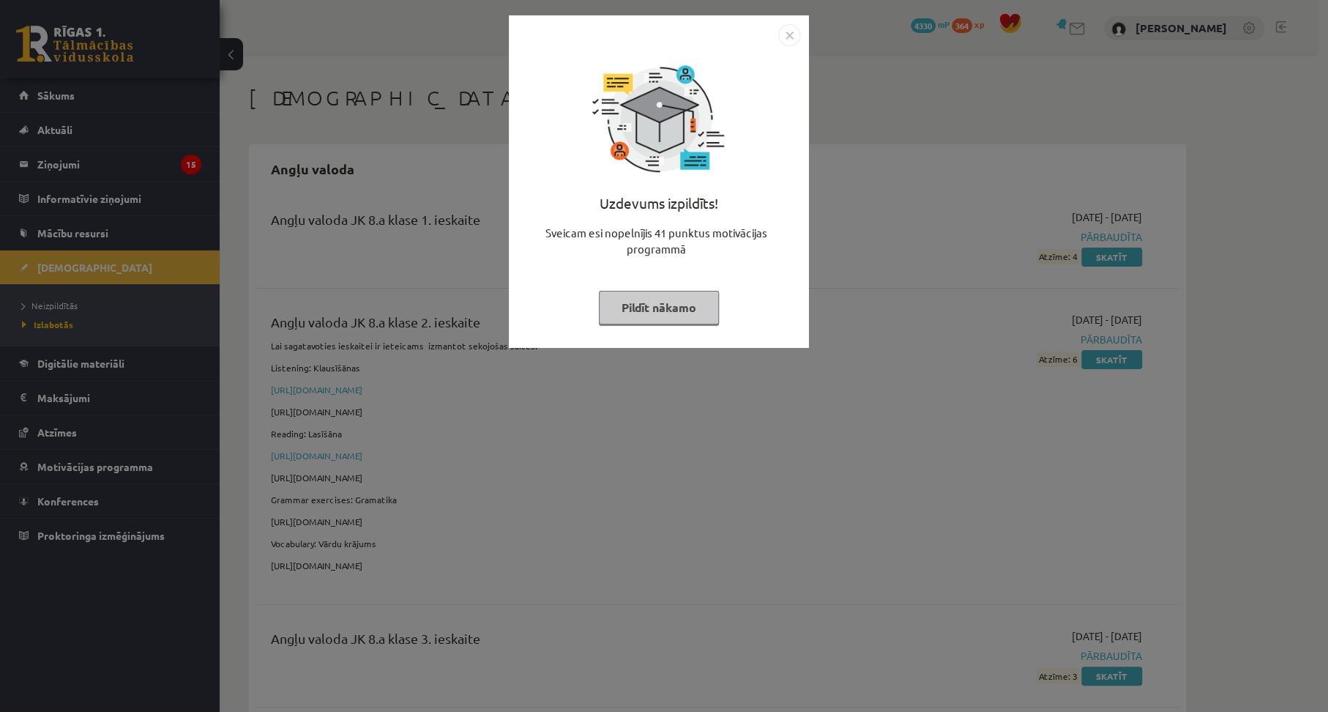
click at [779, 32] on img "Close" at bounding box center [789, 35] width 22 height 22
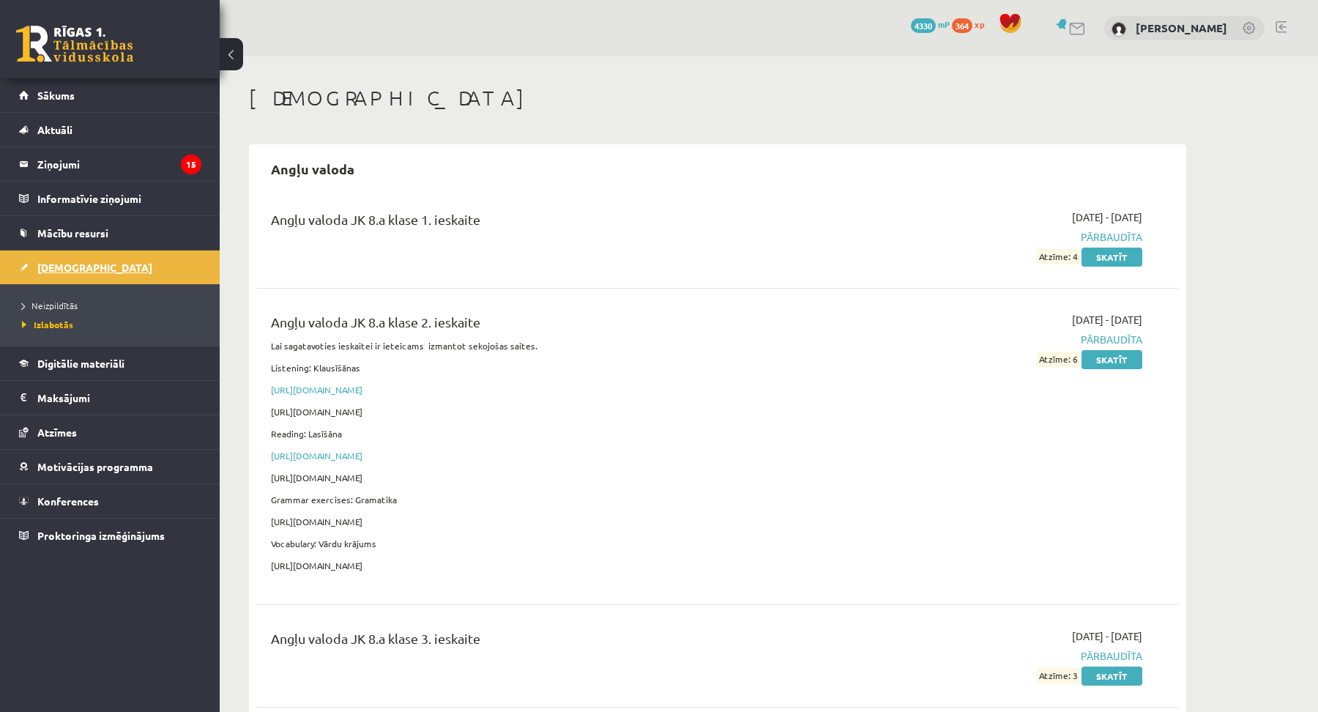
click at [50, 273] on link "[DEMOGRAPHIC_DATA]" at bounding box center [110, 267] width 182 height 34
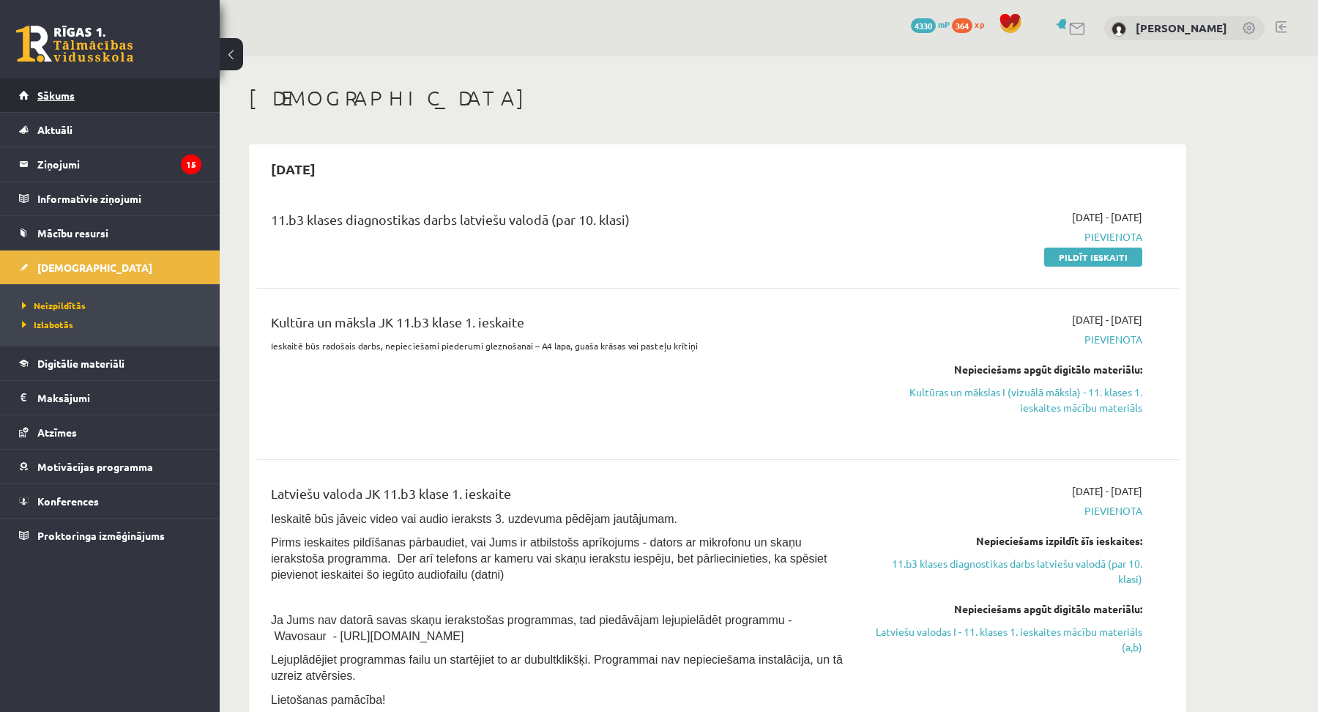
click at [66, 94] on span "Sākums" at bounding box center [55, 95] width 37 height 13
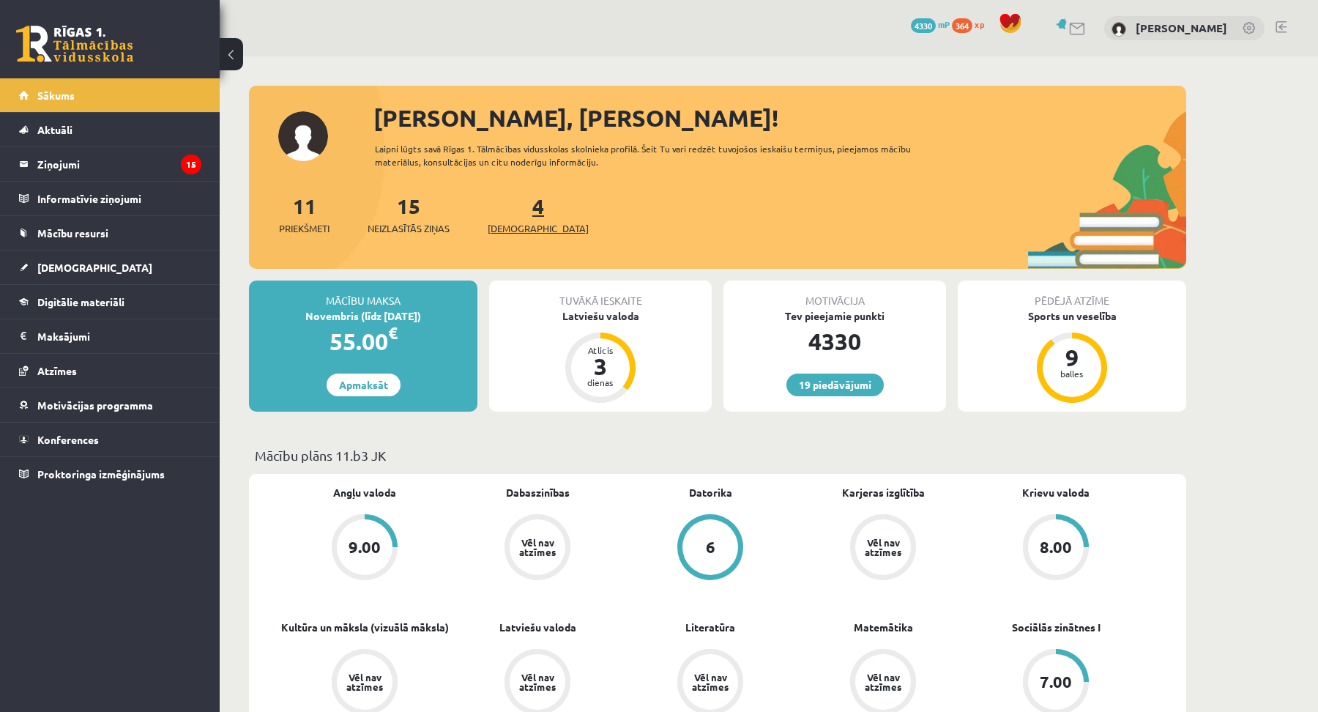
click at [527, 224] on span "[DEMOGRAPHIC_DATA]" at bounding box center [538, 228] width 101 height 15
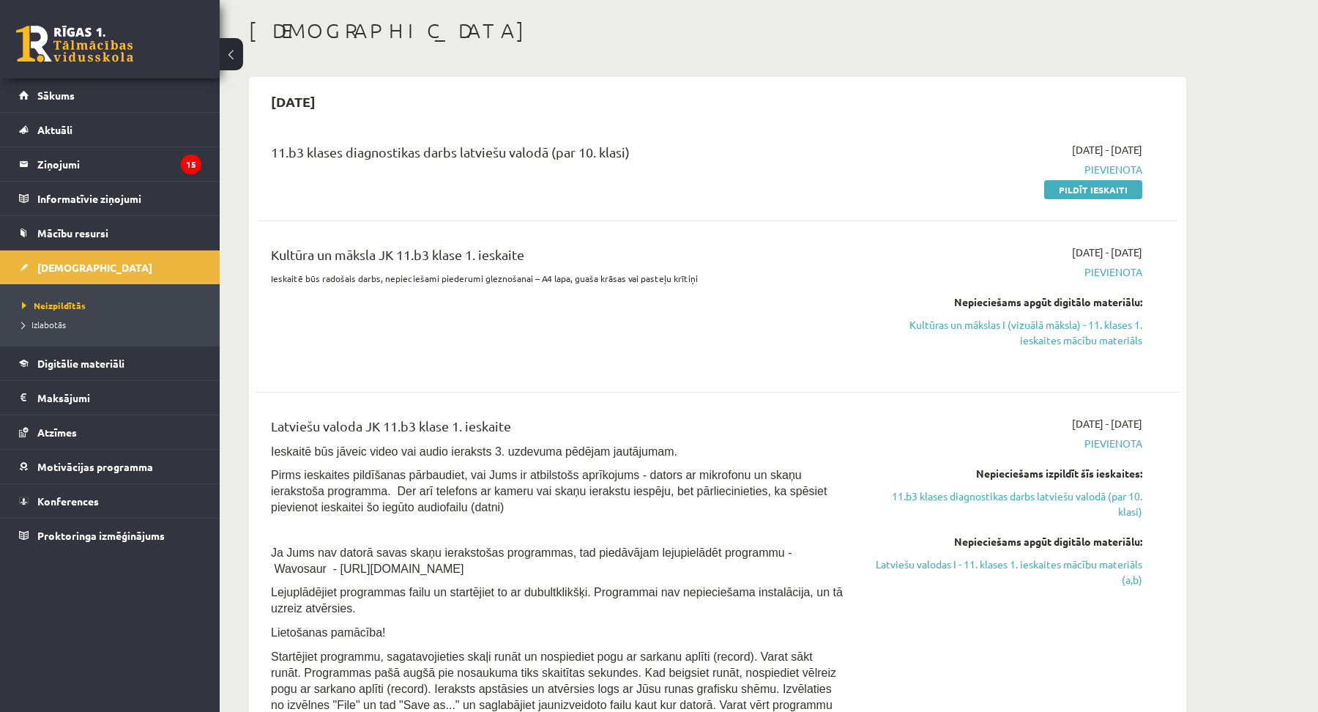
scroll to position [66, 0]
click at [1064, 184] on link "Pildīt ieskaiti" at bounding box center [1093, 191] width 98 height 19
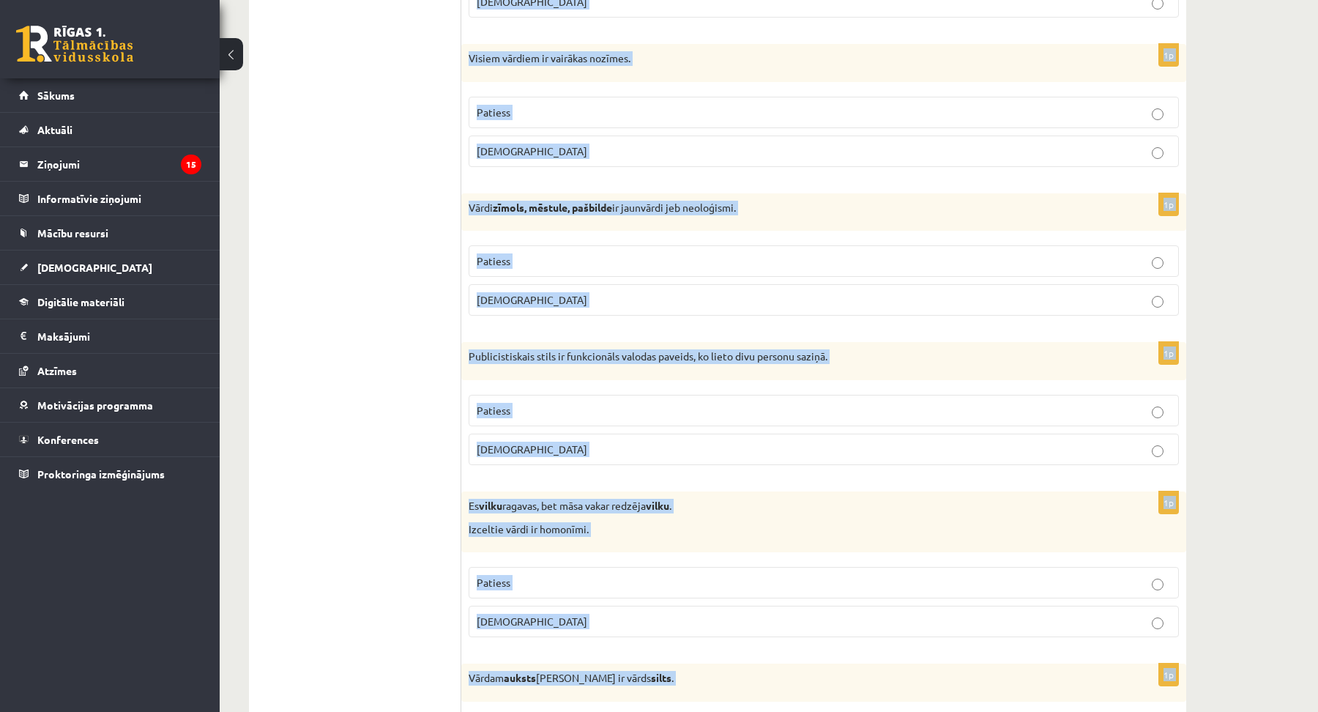
scroll to position [4129, 0]
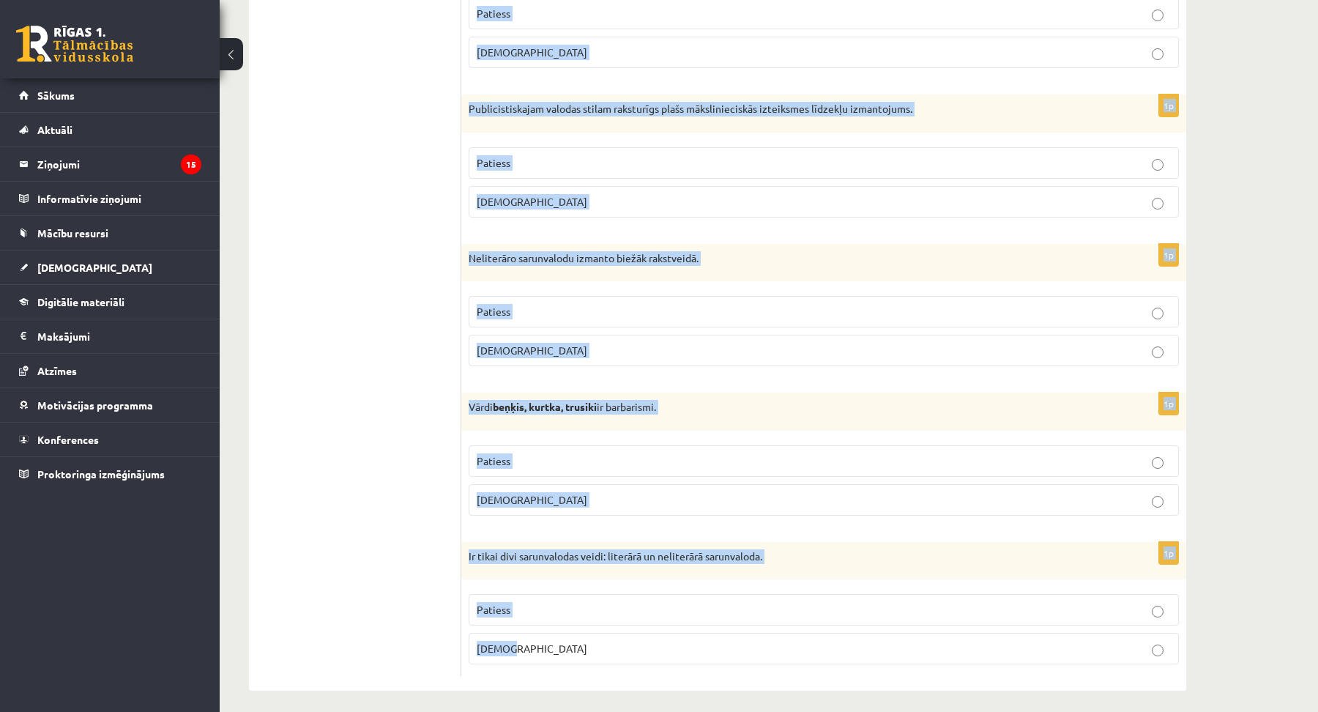
drag, startPoint x: 466, startPoint y: 313, endPoint x: 622, endPoint y: 680, distance: 398.6
copy form "Poētismam daile piemīt pozītīva emocionālā nokrāsa. Patiess Aplams 1p Vārdus ar…"
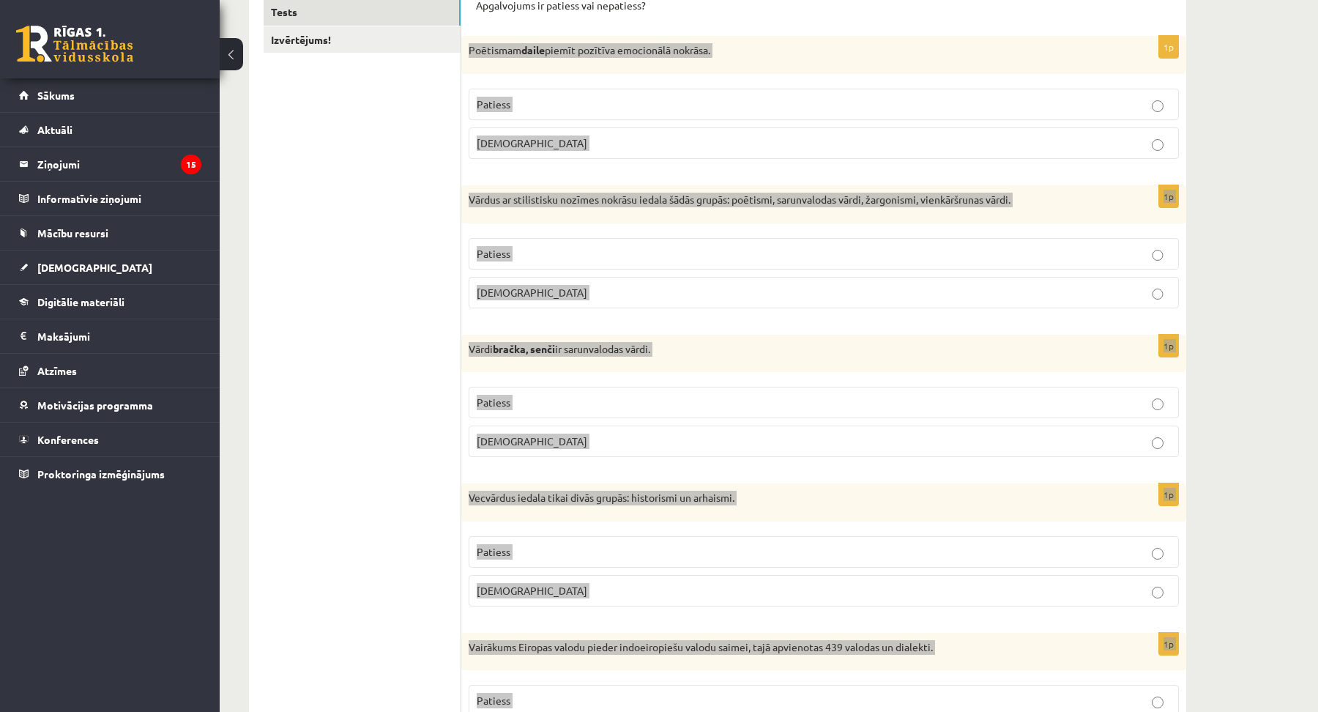
scroll to position [0, 0]
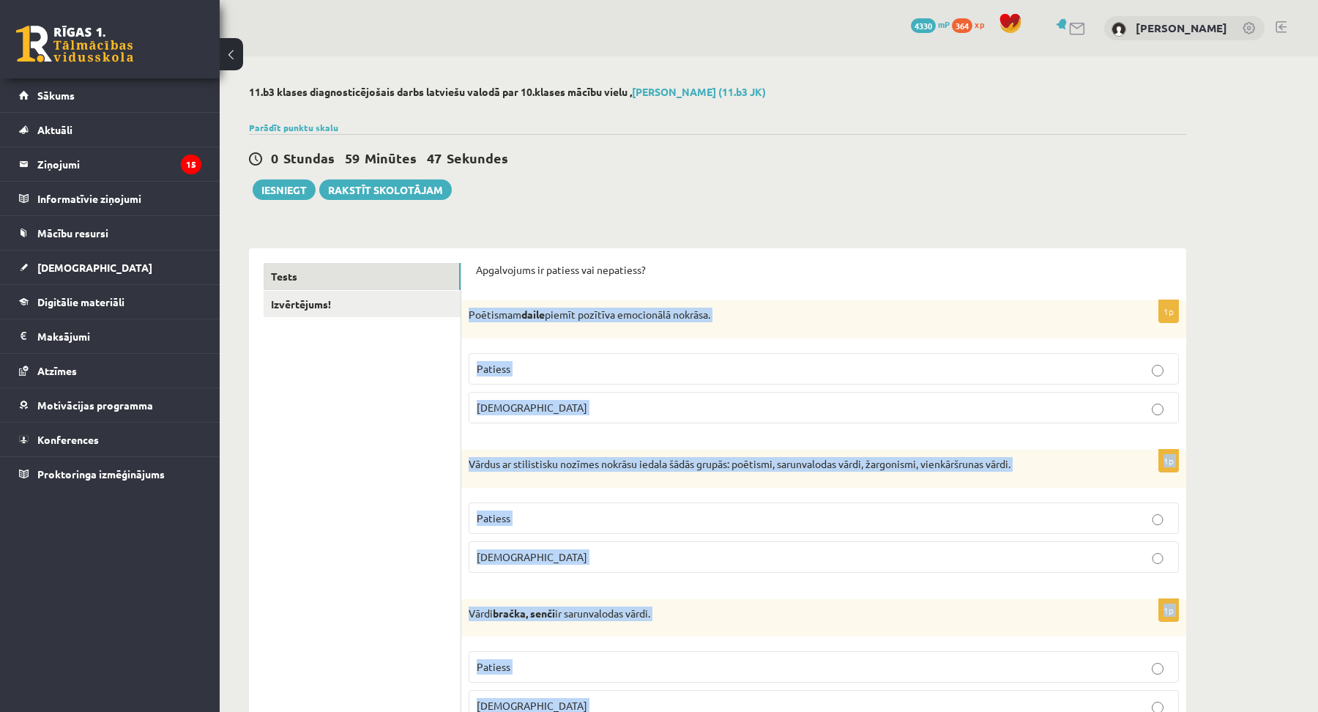
click at [756, 387] on fieldset "Patiess Aplams" at bounding box center [824, 387] width 710 height 82
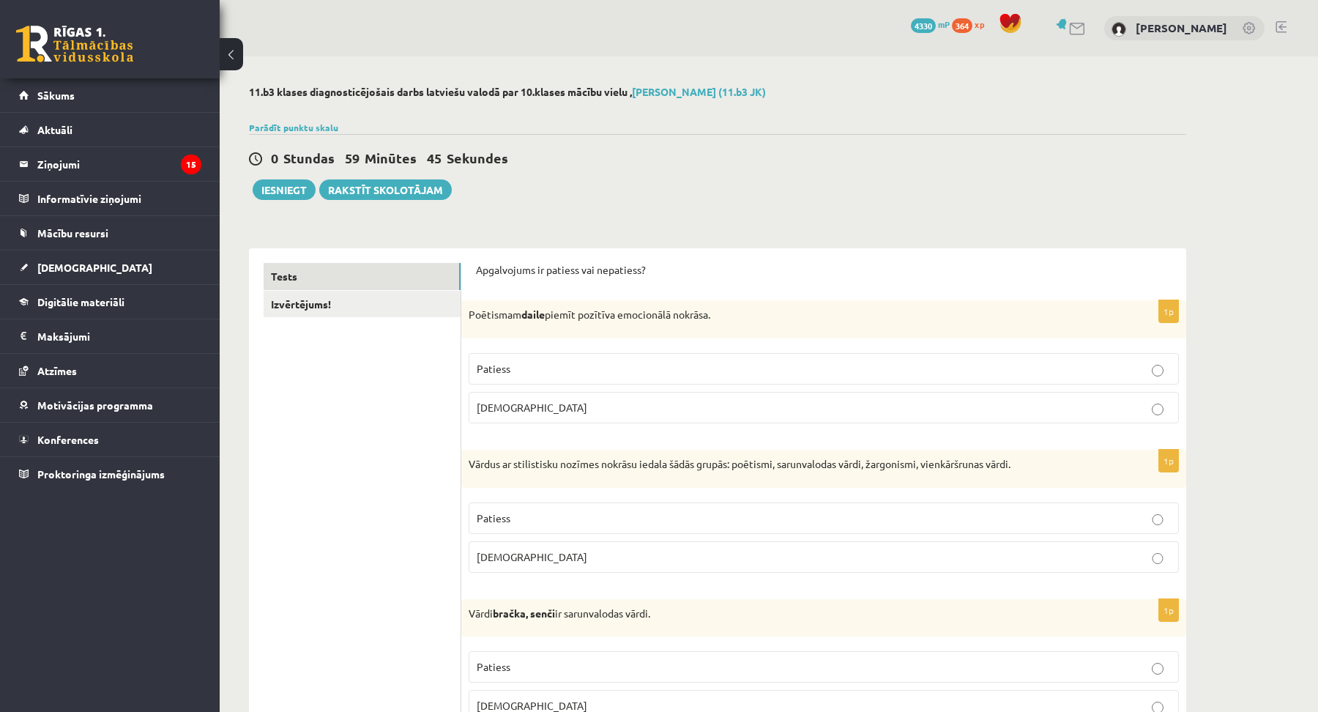
click at [507, 371] on span "Patiess" at bounding box center [494, 368] width 34 height 13
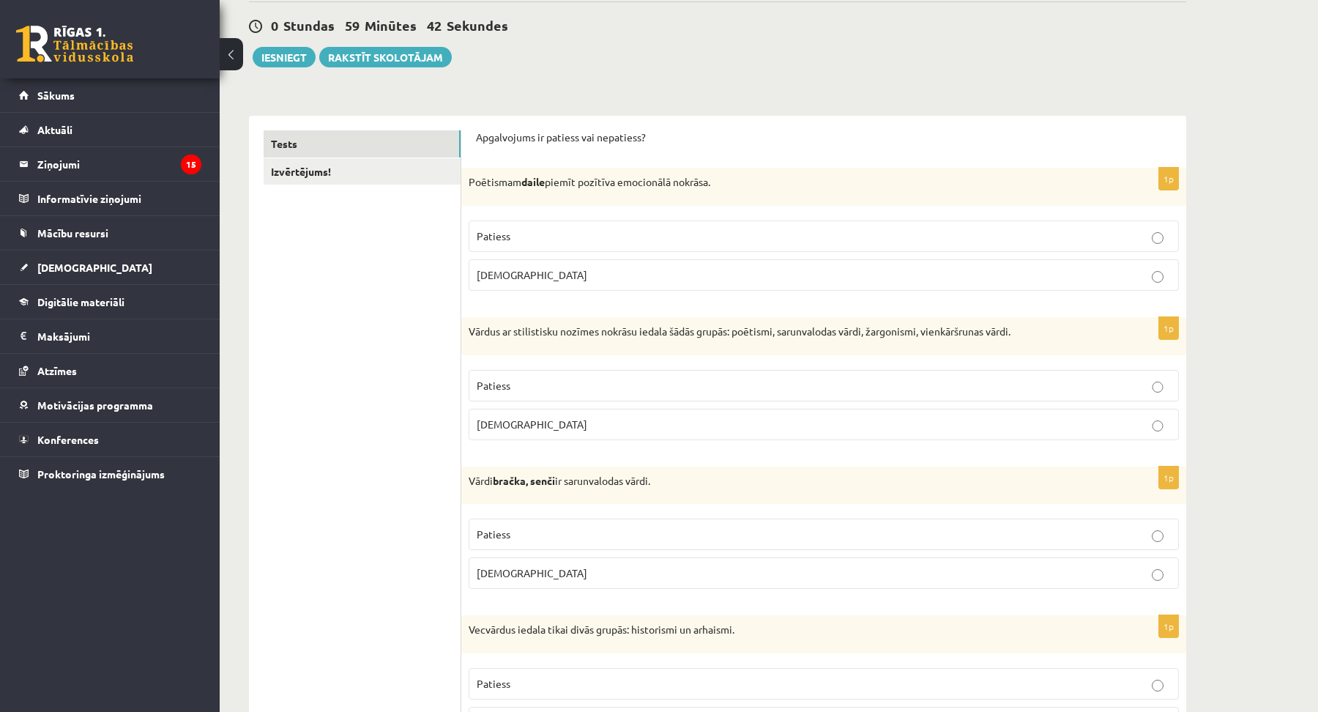
click at [505, 380] on span "Patiess" at bounding box center [494, 385] width 34 height 13
click at [502, 537] on span "Patiess" at bounding box center [494, 533] width 34 height 13
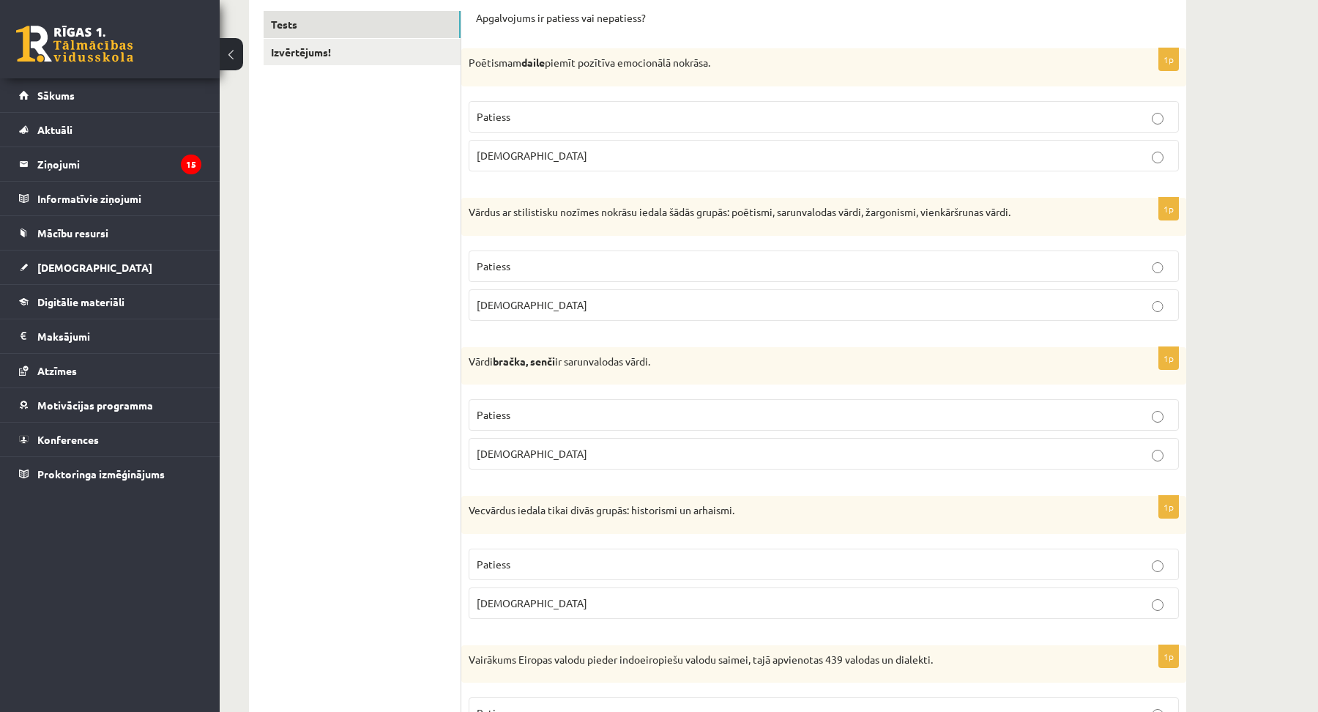
scroll to position [266, 0]
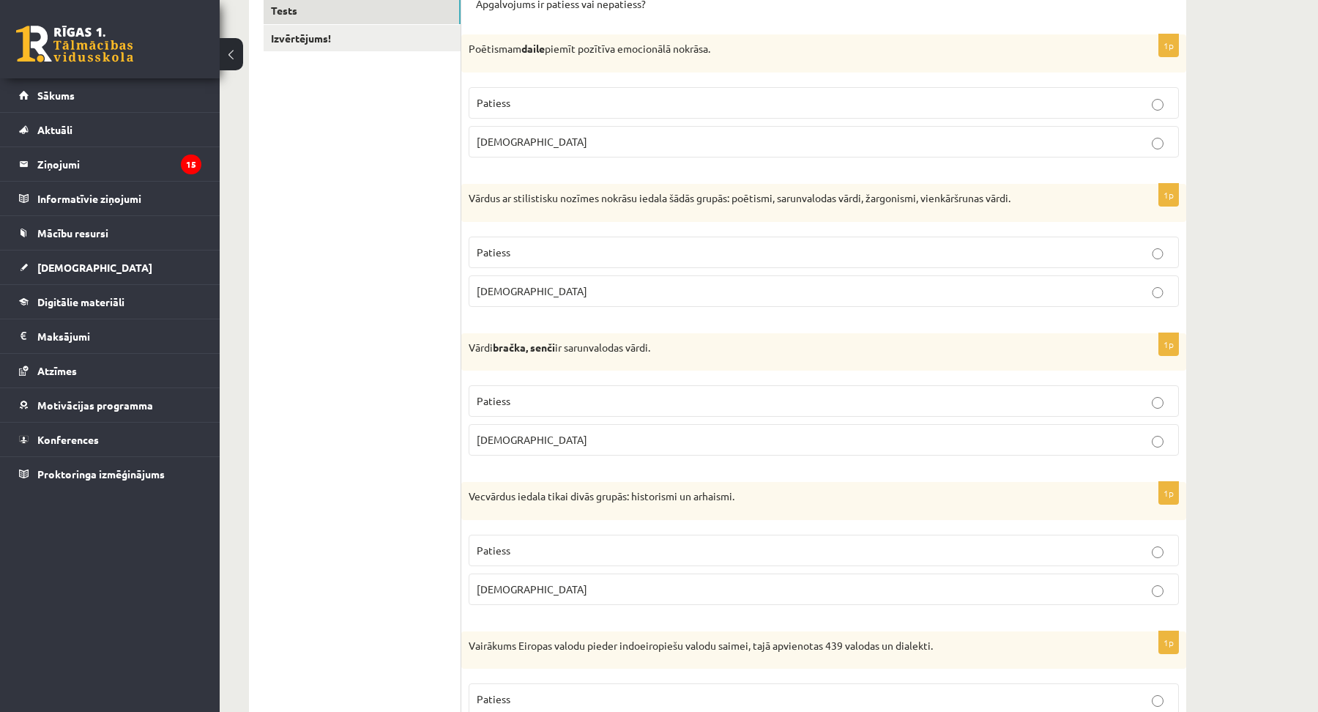
click at [502, 551] on span "Patiess" at bounding box center [494, 549] width 34 height 13
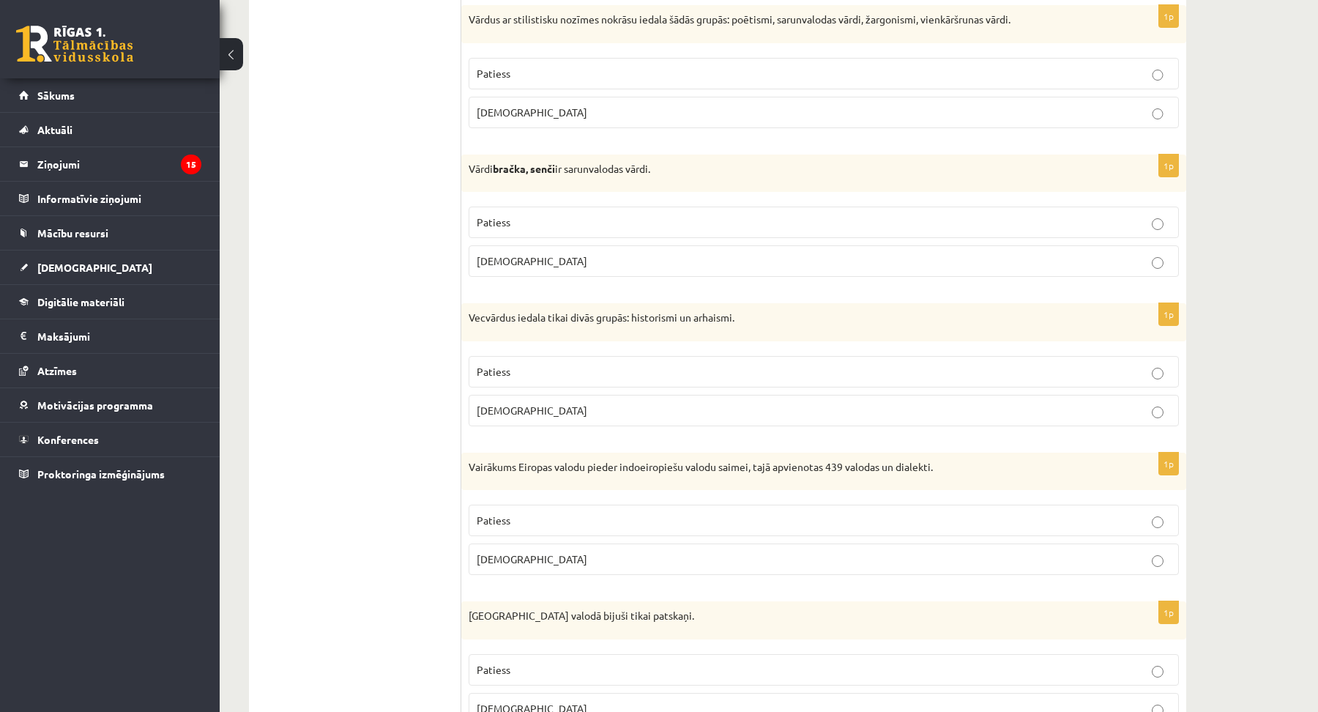
scroll to position [466, 0]
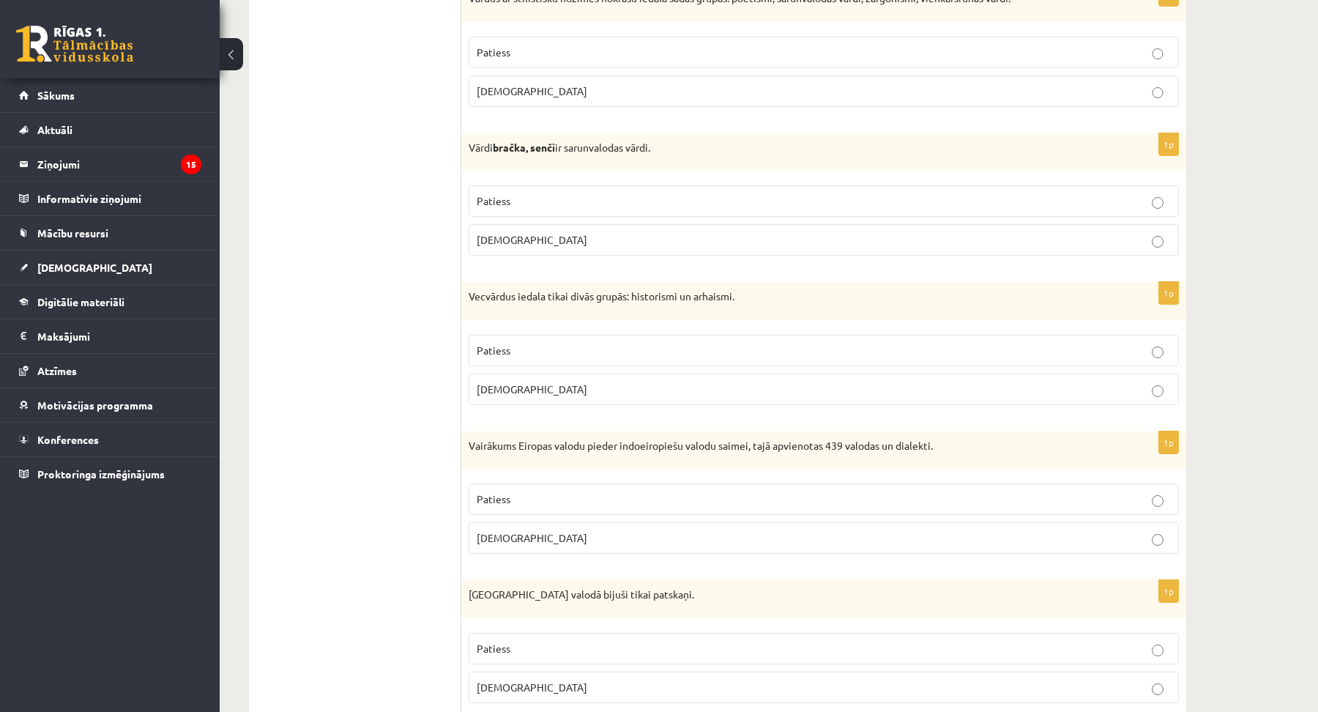
click at [515, 498] on p "Patiess" at bounding box center [824, 498] width 694 height 15
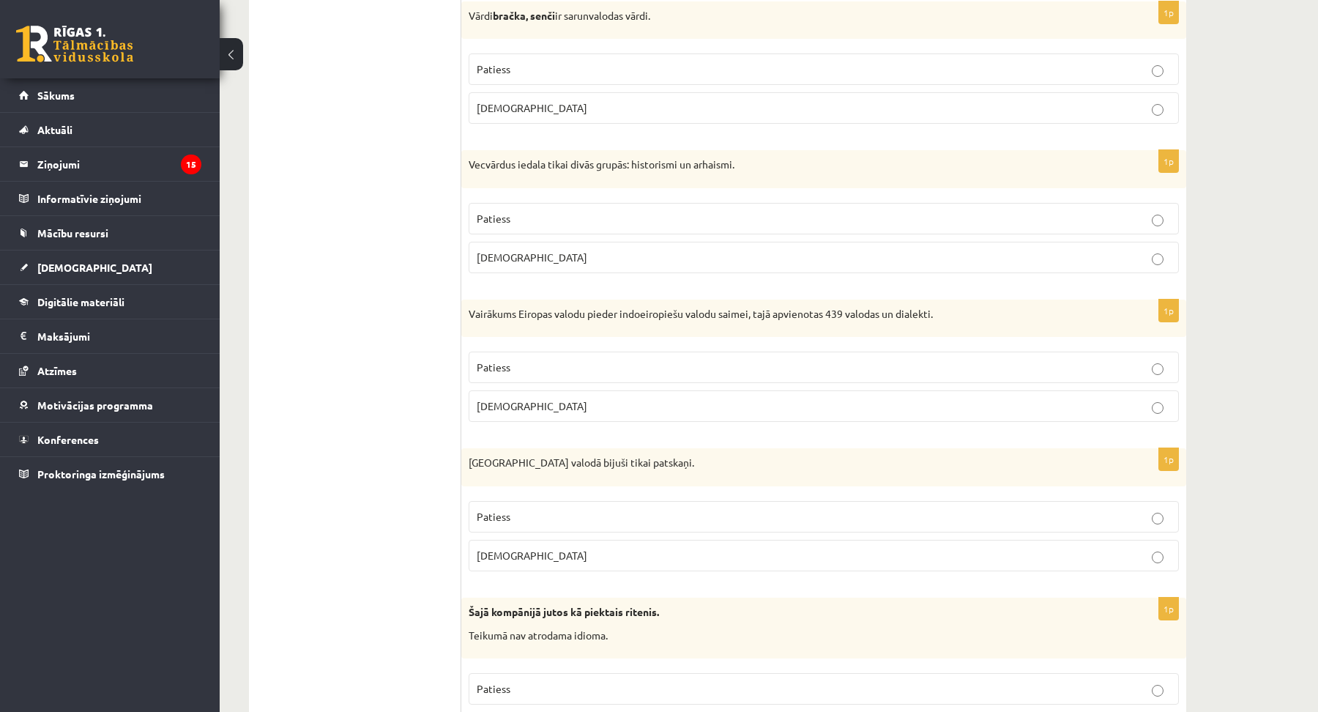
scroll to position [599, 0]
click at [504, 555] on span "Aplams" at bounding box center [532, 553] width 111 height 13
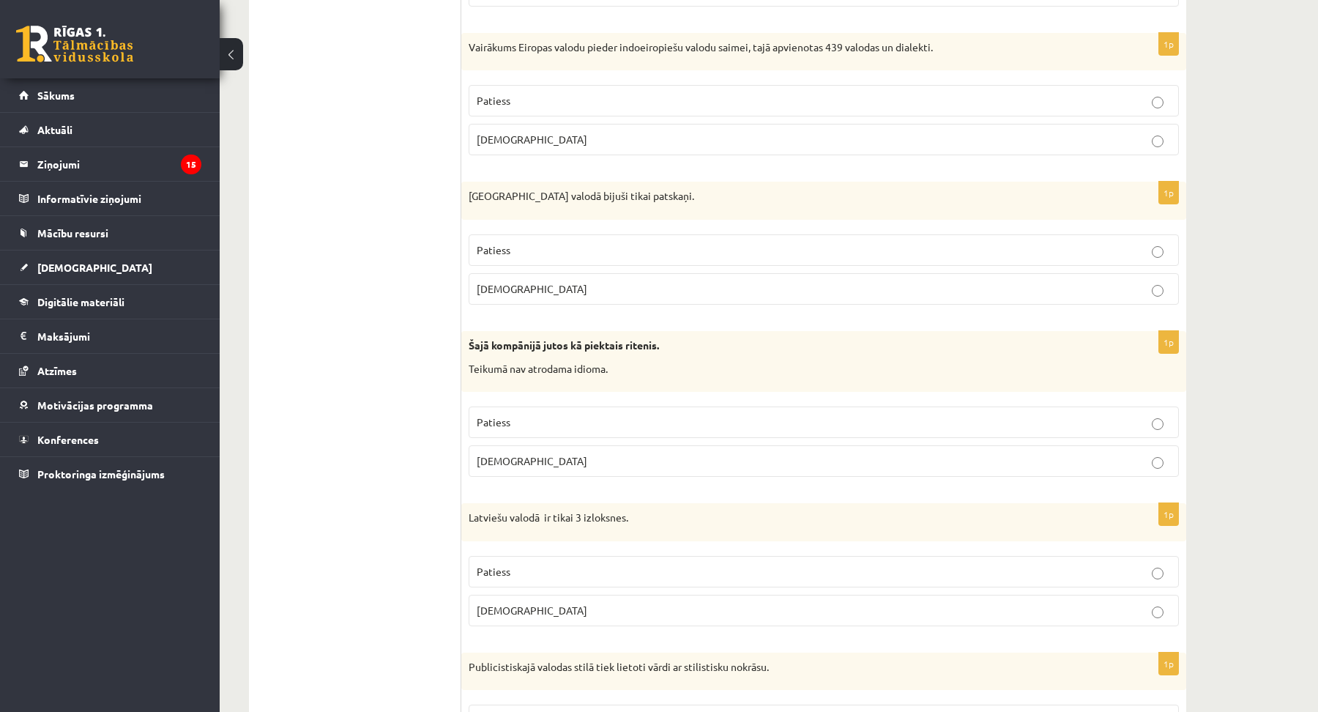
scroll to position [865, 0]
click at [507, 458] on span "Aplams" at bounding box center [532, 459] width 111 height 13
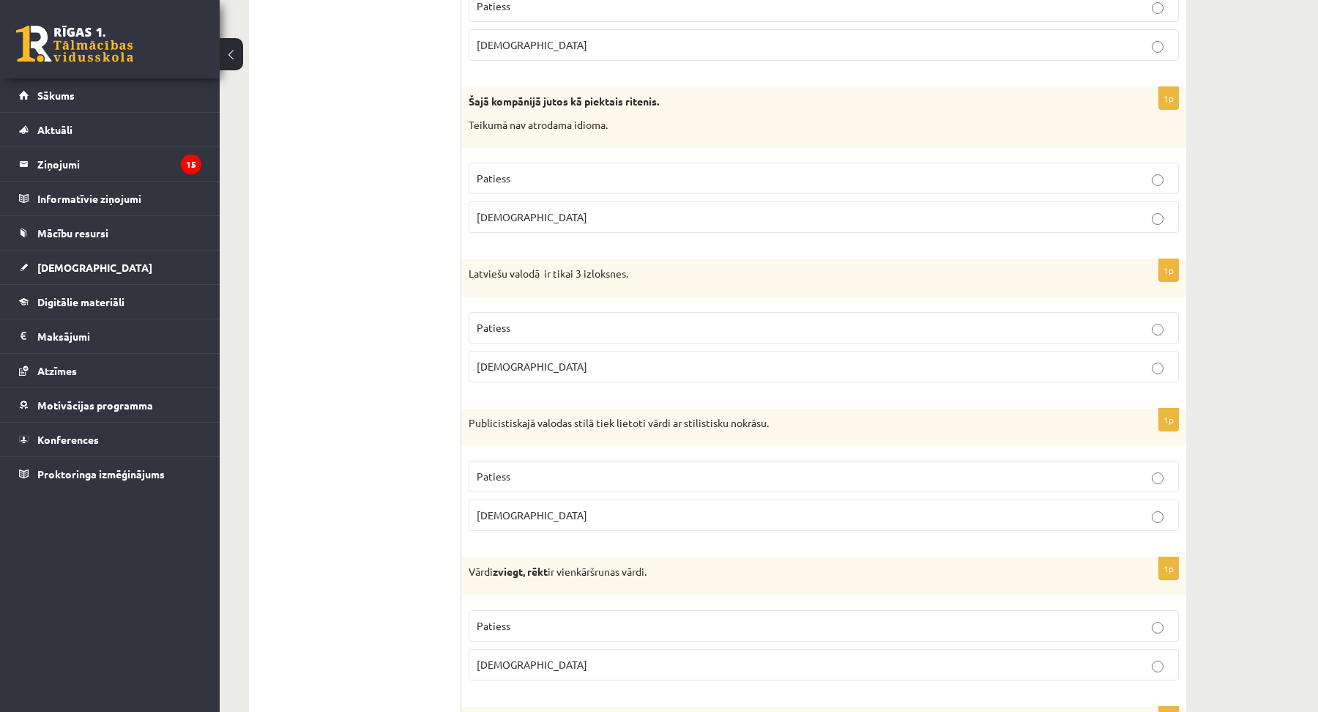
scroll to position [1131, 0]
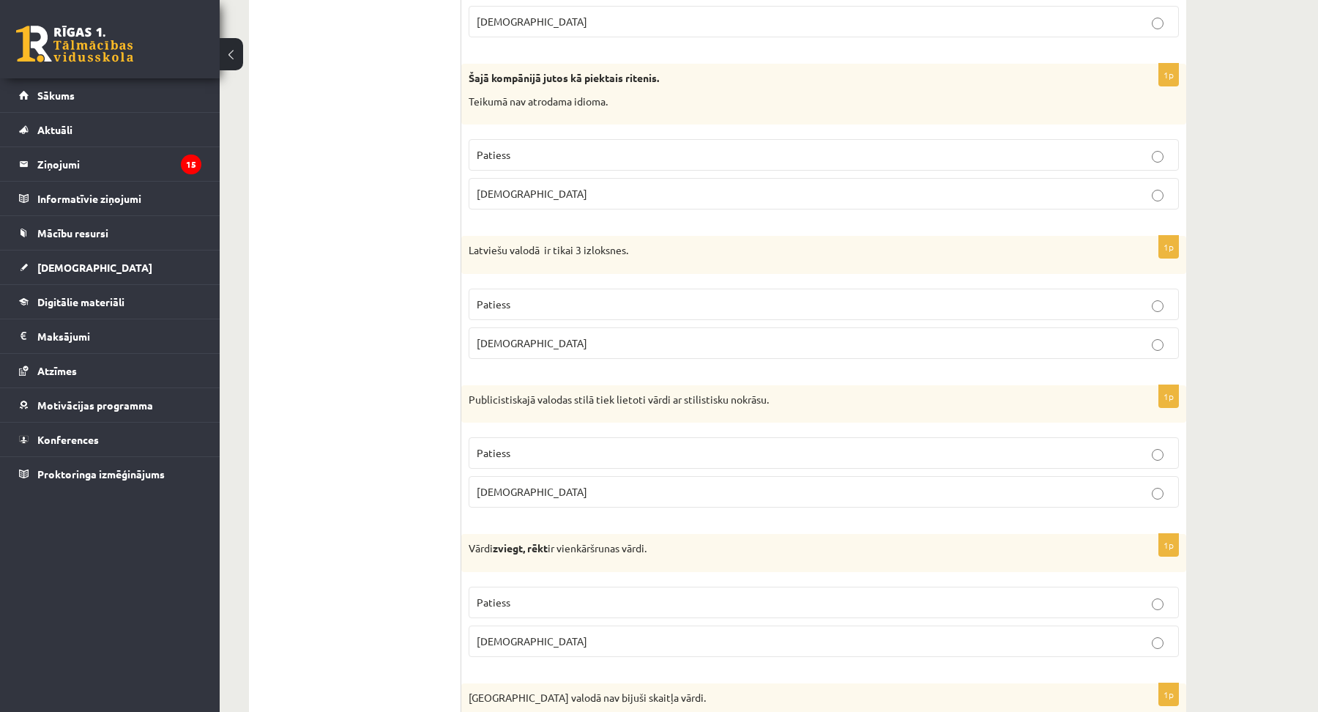
click at [507, 300] on span "Patiess" at bounding box center [494, 303] width 34 height 13
click at [499, 445] on p "Patiess" at bounding box center [824, 452] width 694 height 15
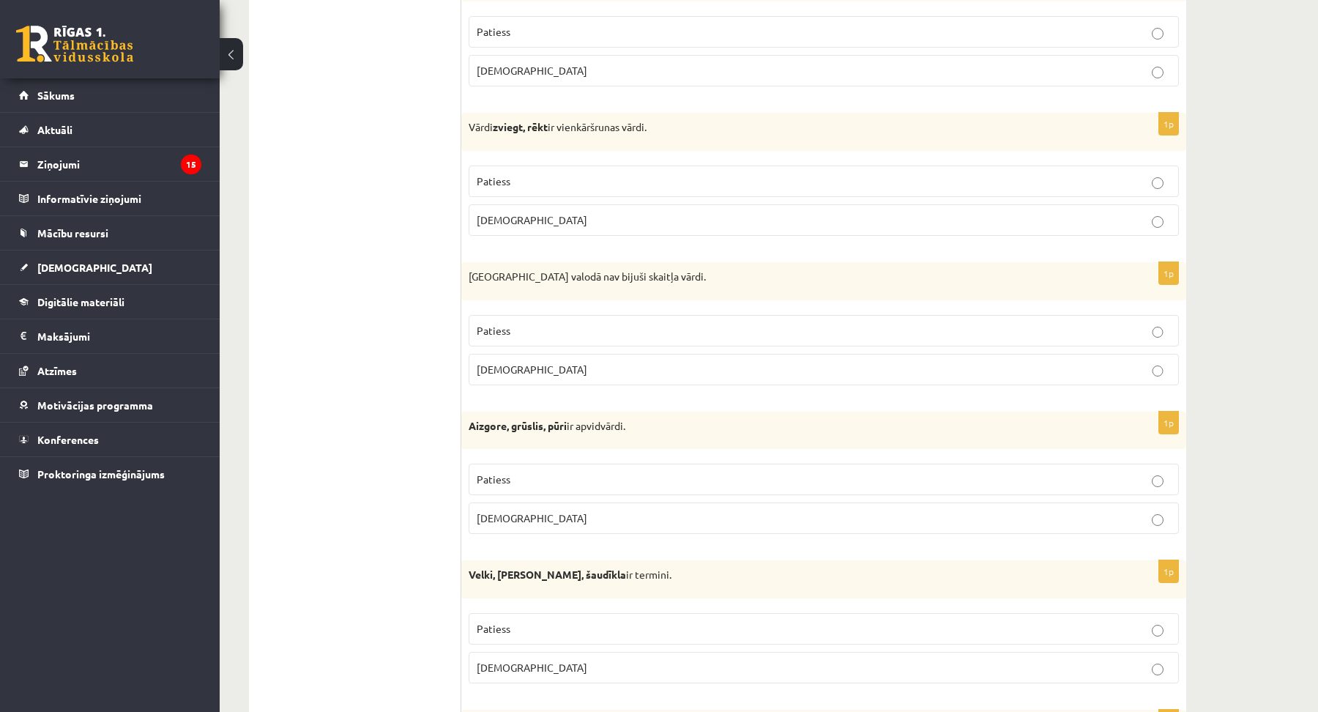
scroll to position [1597, 0]
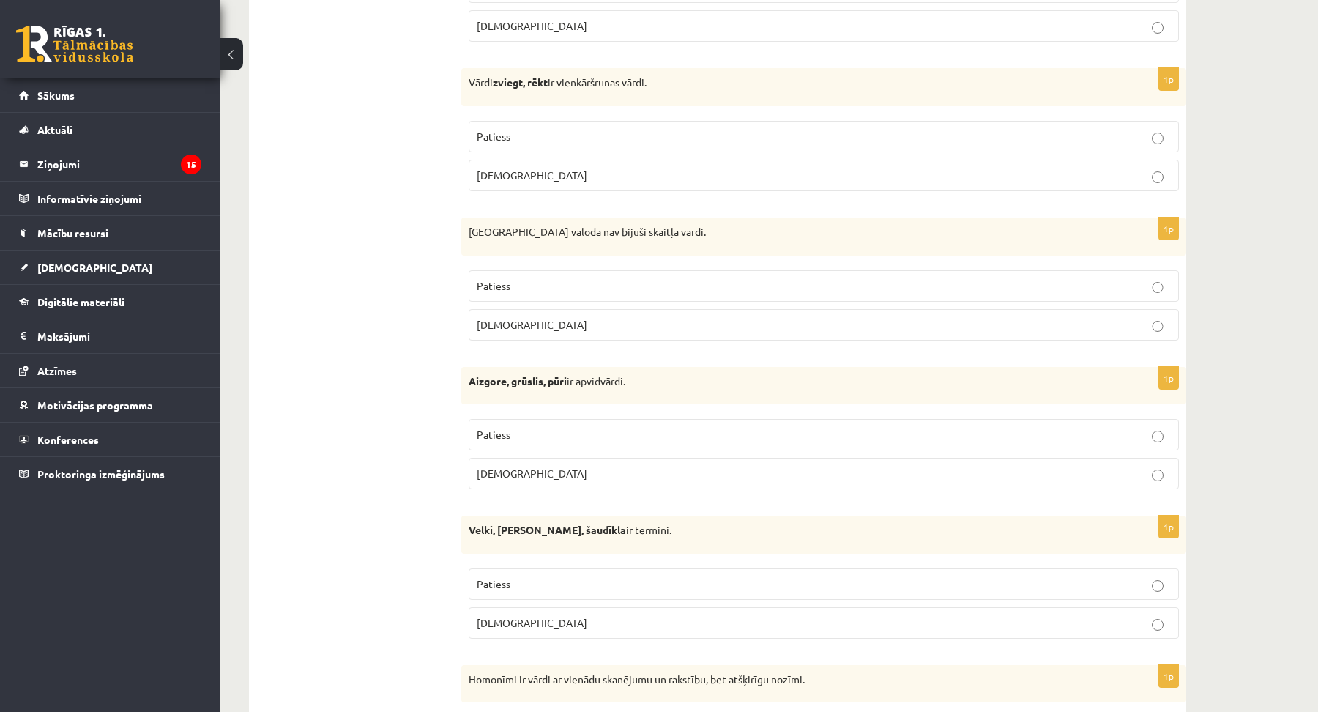
click at [511, 132] on p "Patiess" at bounding box center [824, 136] width 694 height 15
click at [496, 286] on span "Patiess" at bounding box center [494, 285] width 34 height 13
click at [501, 432] on span "Patiess" at bounding box center [494, 434] width 34 height 13
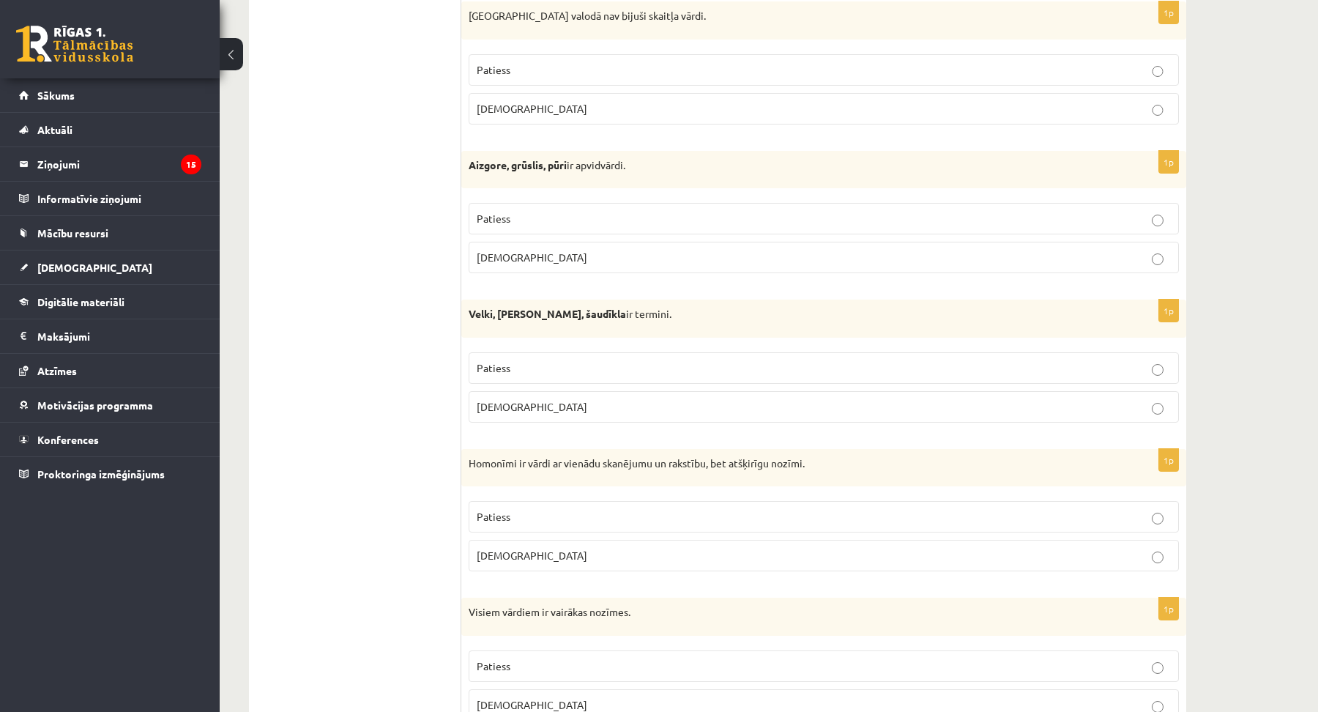
scroll to position [1864, 0]
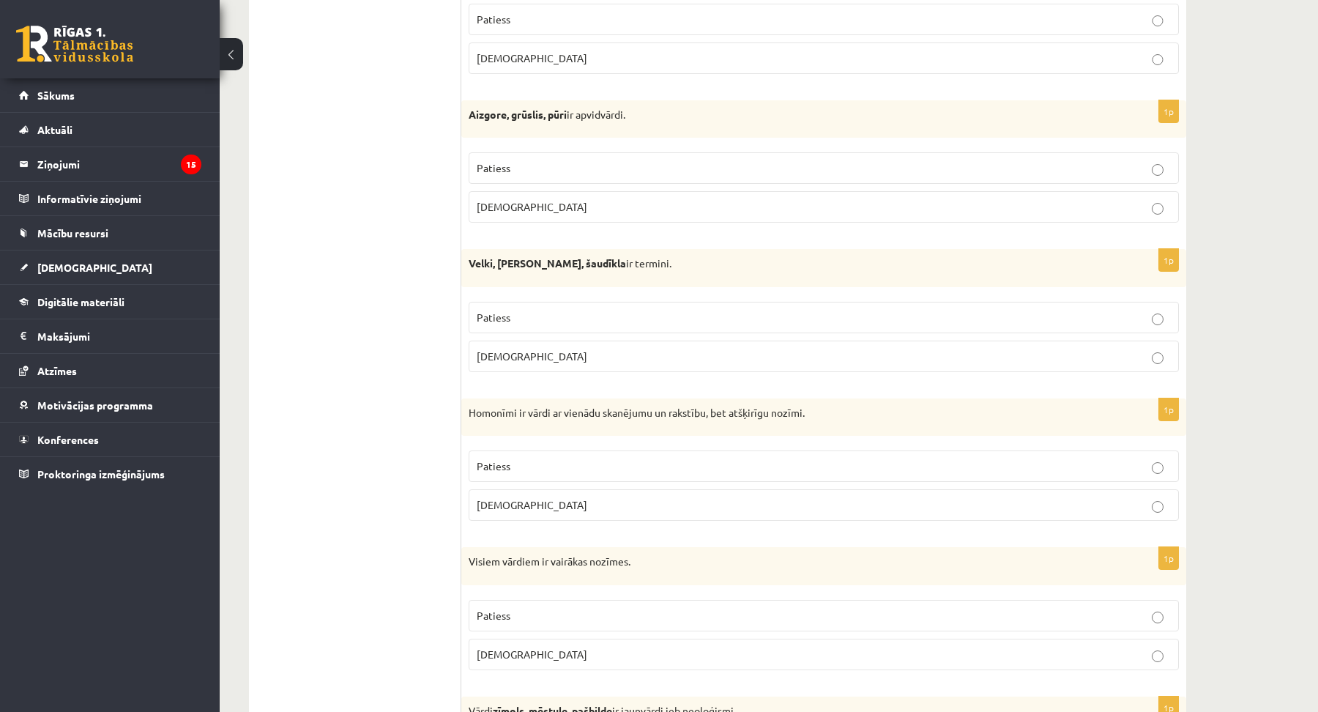
click at [487, 352] on span "Aplams" at bounding box center [532, 355] width 111 height 13
click at [505, 461] on span "Patiess" at bounding box center [494, 465] width 34 height 13
click at [496, 651] on span "Aplams" at bounding box center [532, 653] width 111 height 13
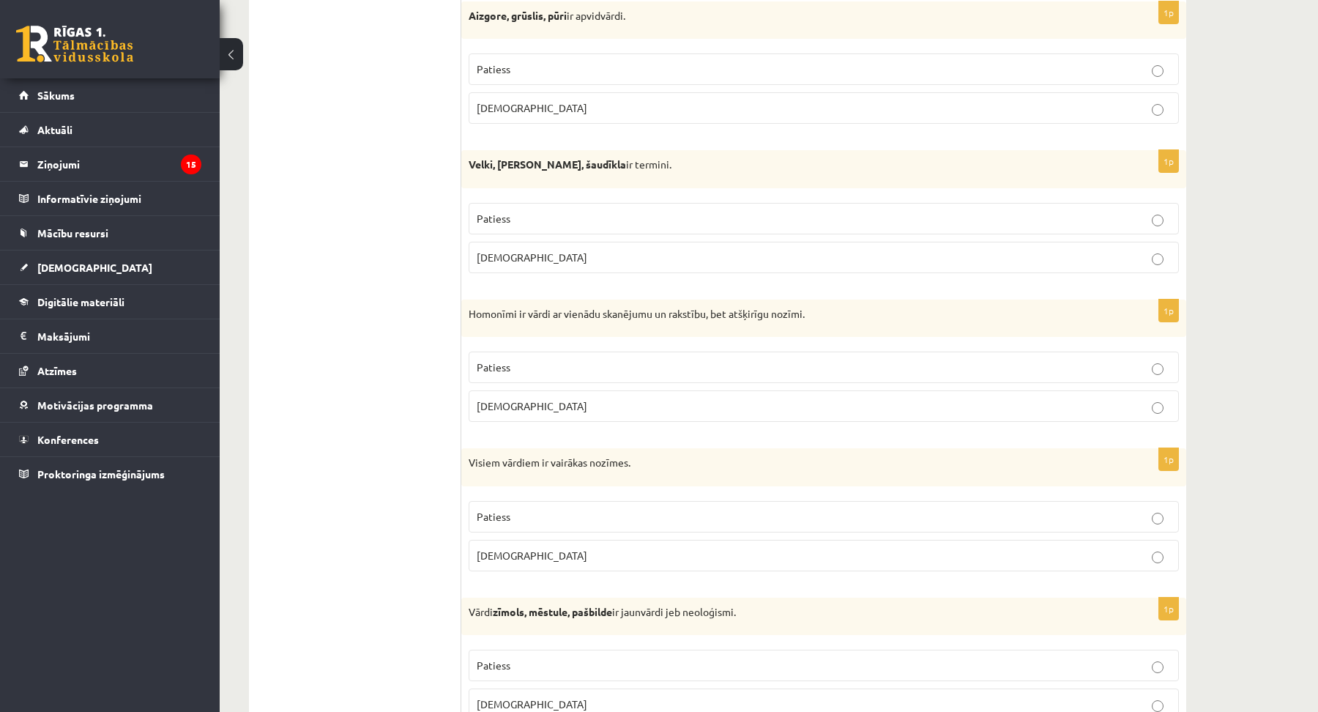
scroll to position [2130, 0]
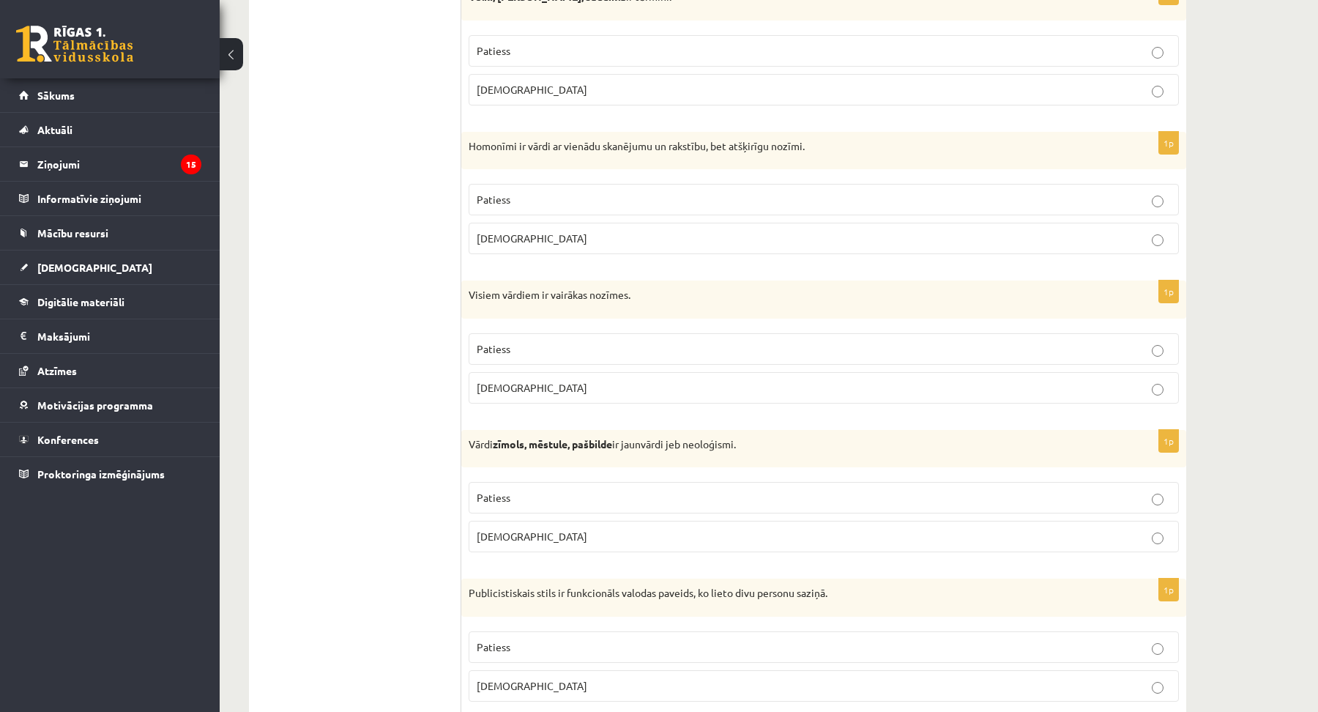
click at [514, 494] on p "Patiess" at bounding box center [824, 497] width 694 height 15
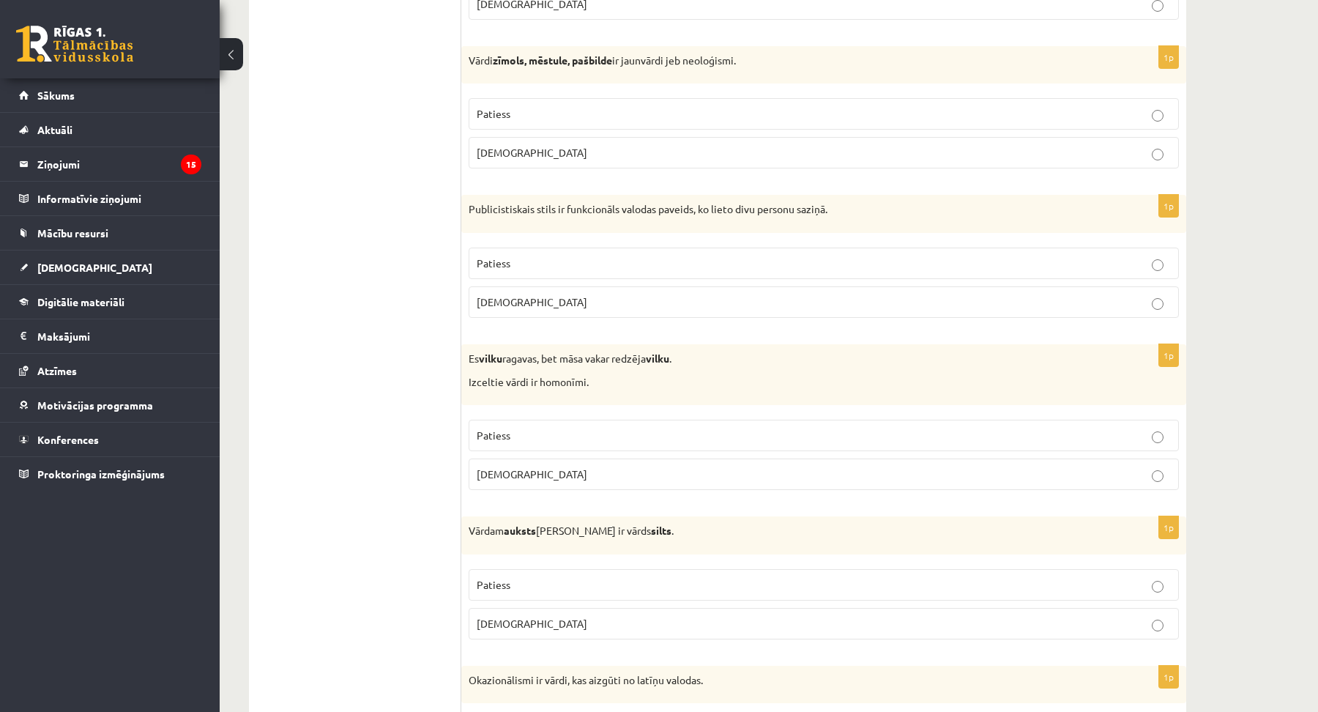
scroll to position [2529, 0]
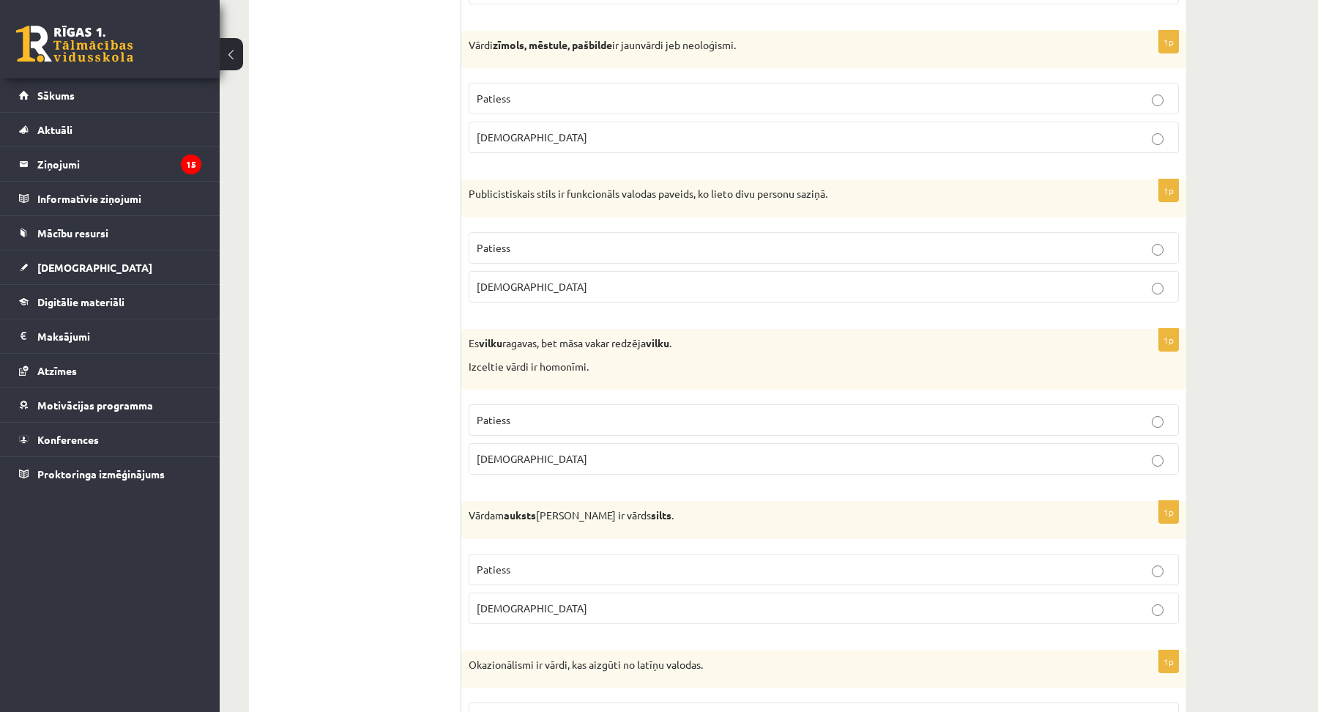
click at [491, 286] on span "Aplams" at bounding box center [532, 286] width 111 height 13
click at [497, 420] on span "Patiess" at bounding box center [494, 419] width 34 height 13
click at [501, 562] on span "Patiess" at bounding box center [494, 568] width 34 height 13
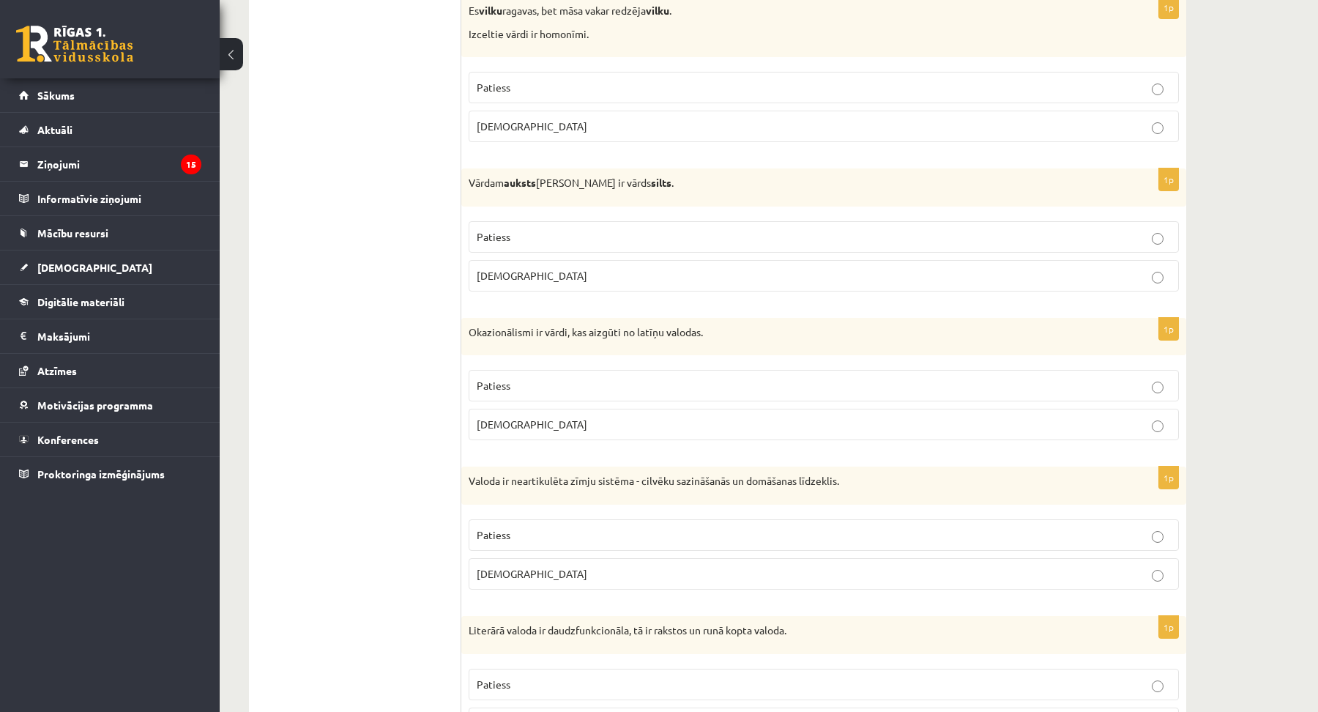
scroll to position [2862, 0]
click at [504, 417] on span "Aplams" at bounding box center [532, 423] width 111 height 13
click at [505, 571] on span "Aplams" at bounding box center [532, 572] width 111 height 13
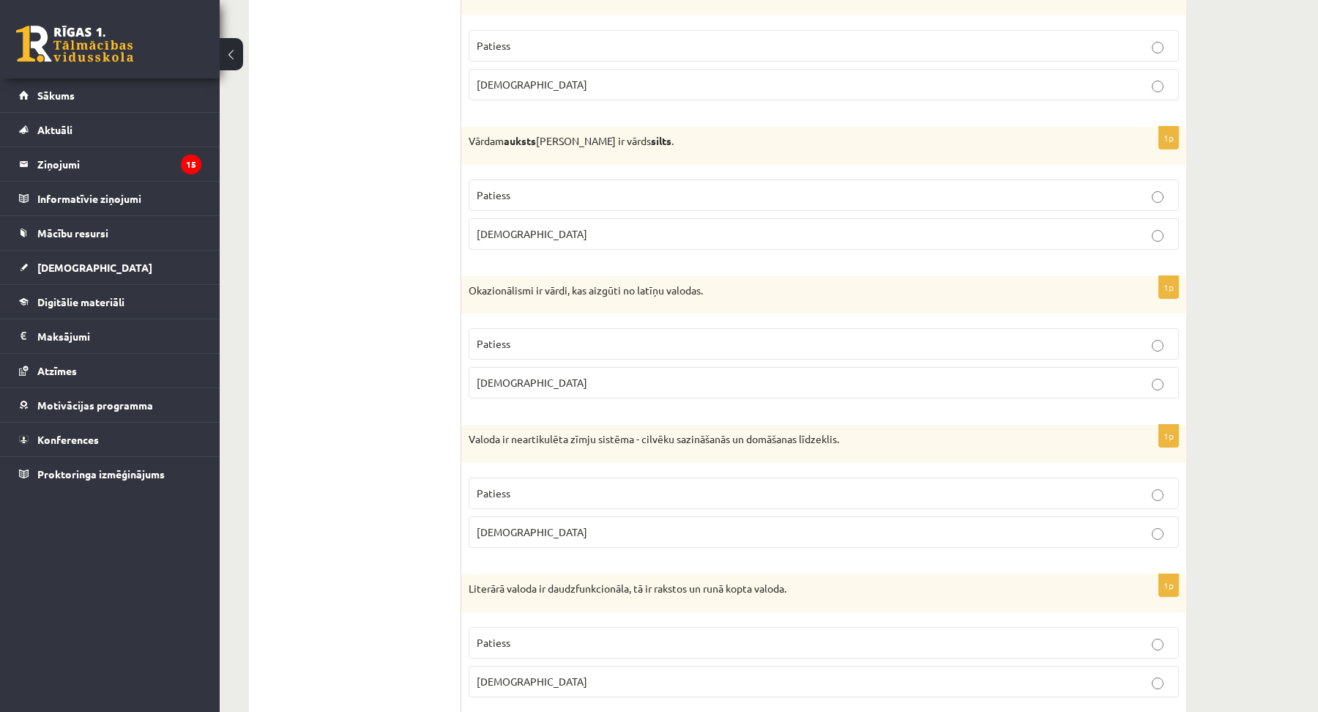
scroll to position [3062, 0]
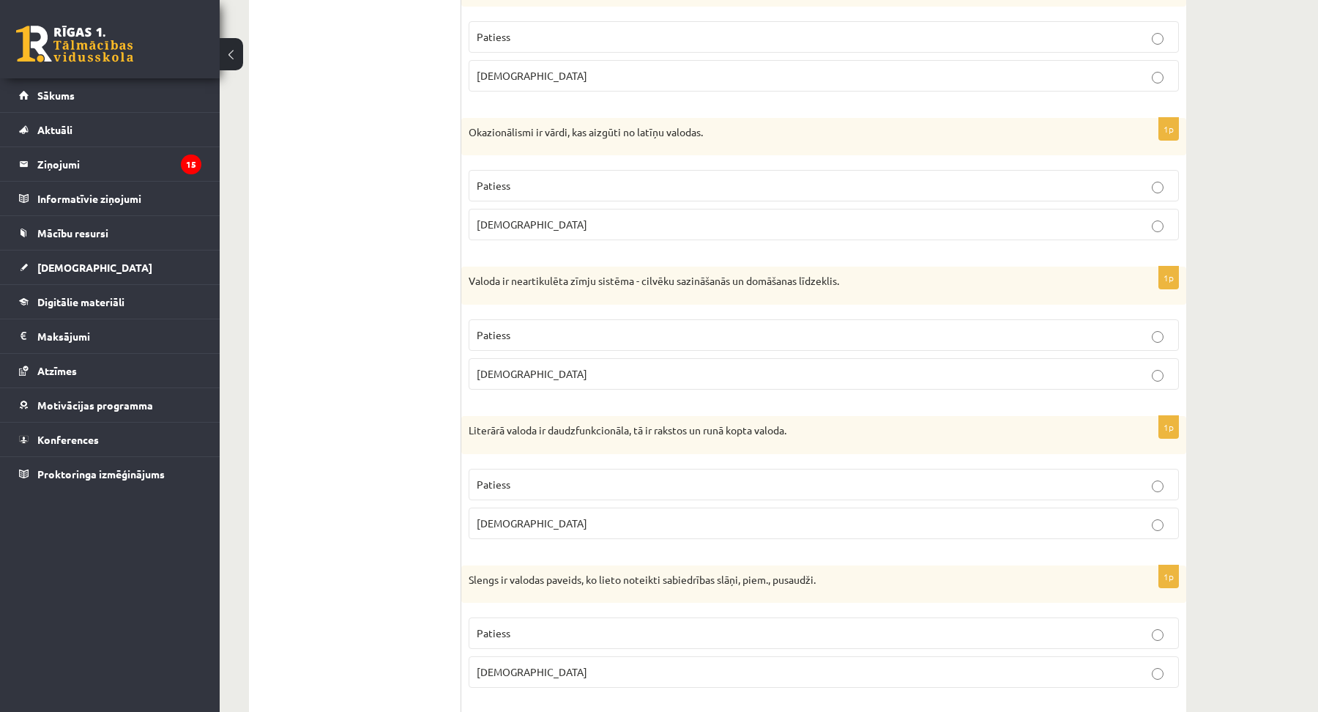
click at [523, 477] on p "Patiess" at bounding box center [824, 484] width 694 height 15
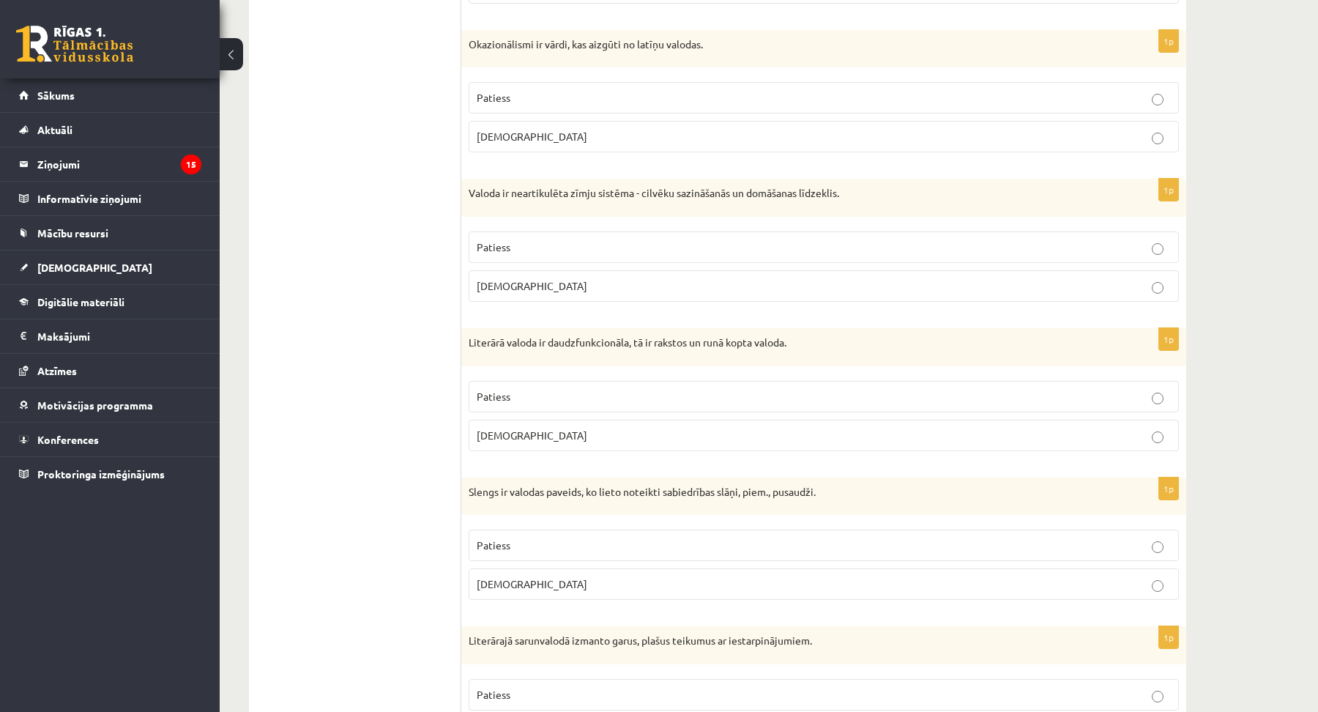
scroll to position [3195, 0]
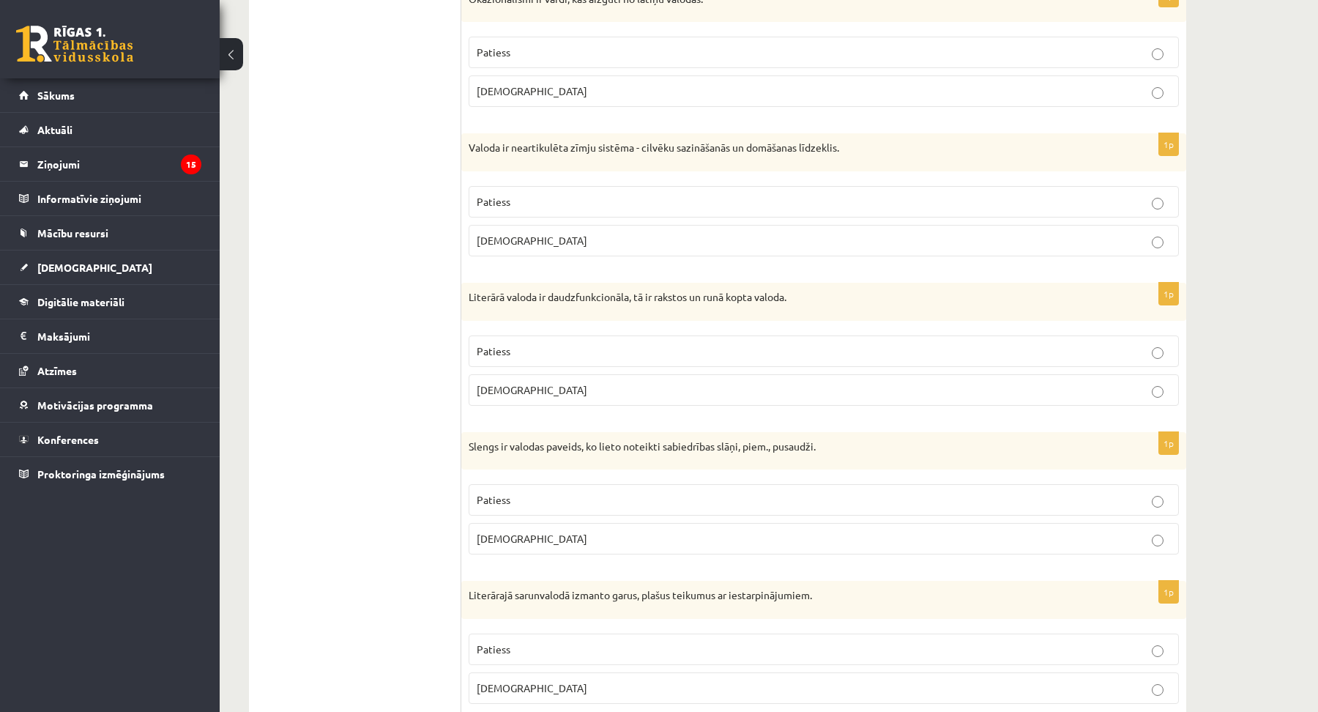
click at [511, 494] on p "Patiess" at bounding box center [824, 499] width 694 height 15
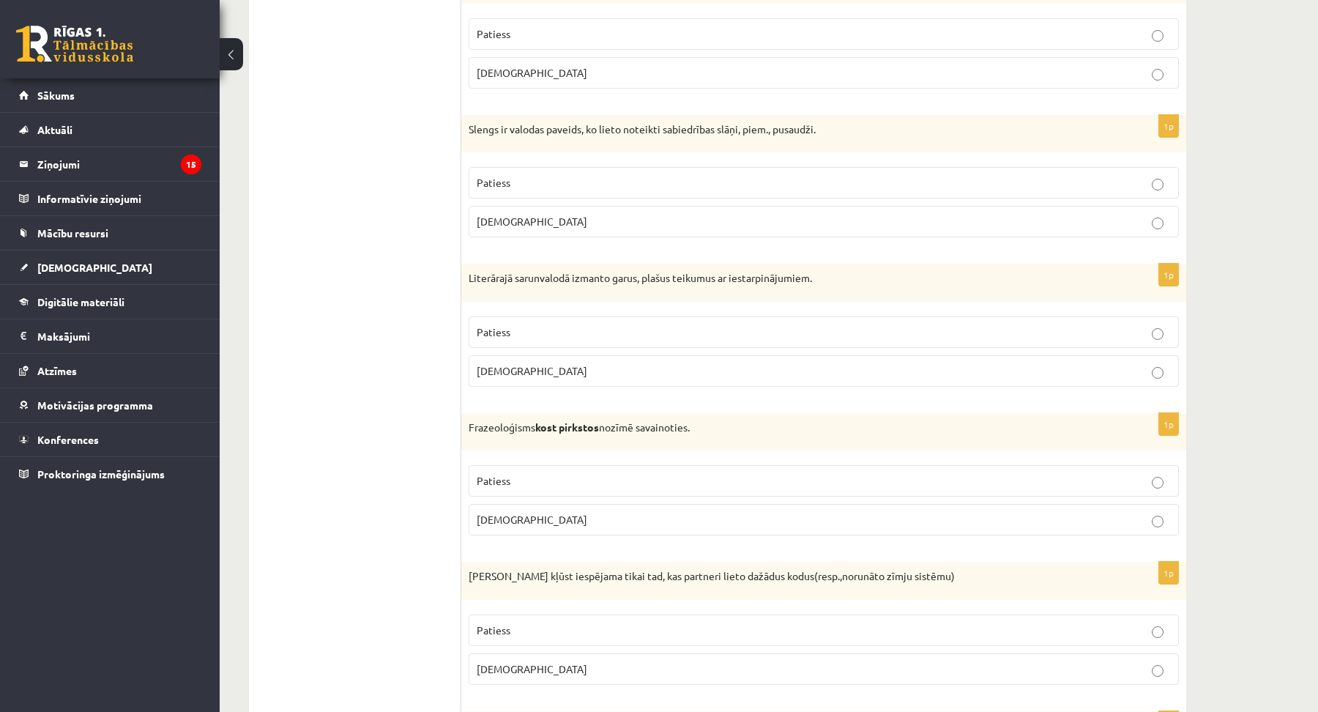
scroll to position [3528, 0]
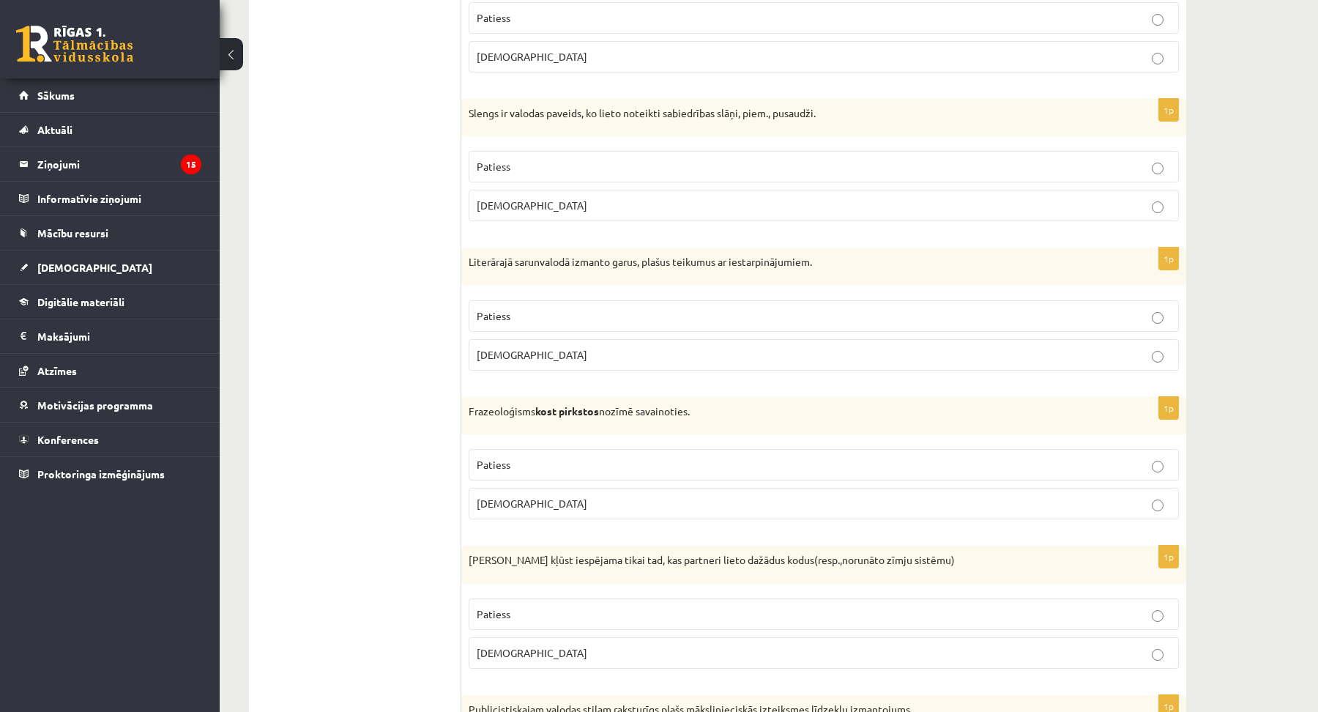
click at [499, 348] on span "Aplams" at bounding box center [532, 354] width 111 height 13
click at [508, 496] on span "Aplams" at bounding box center [532, 502] width 111 height 13
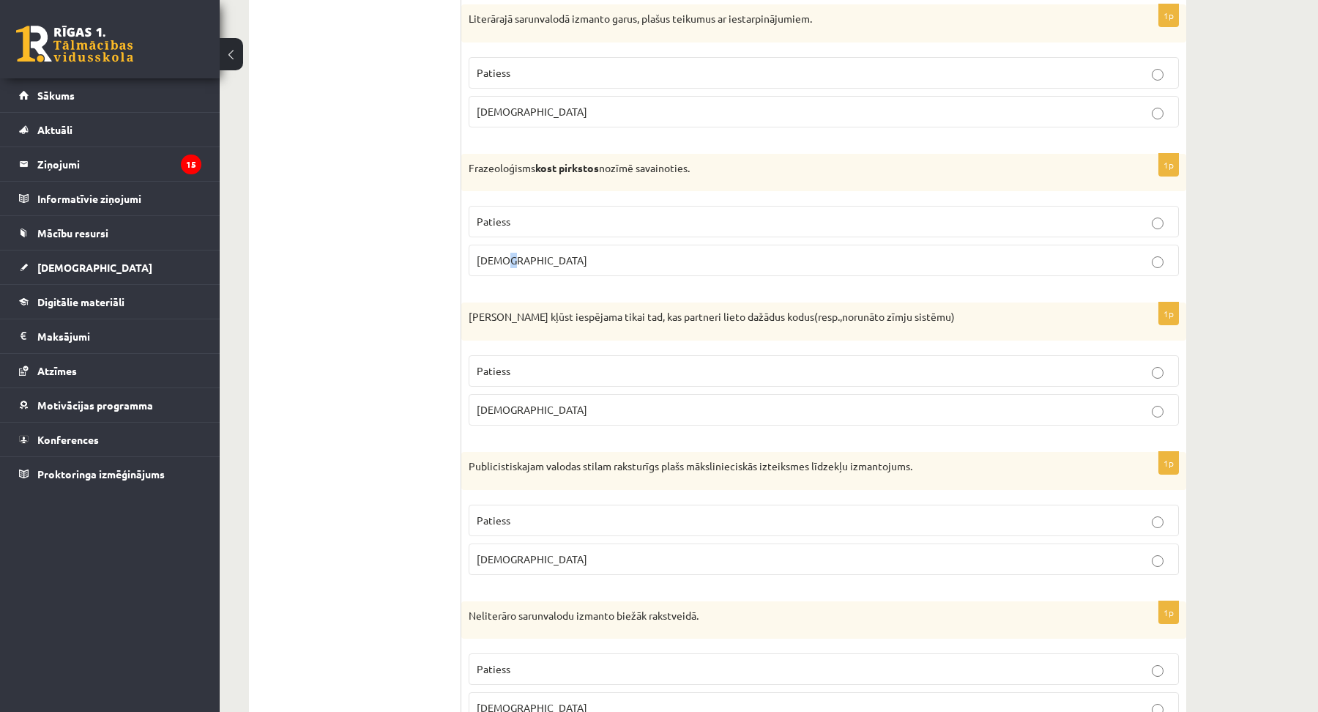
scroll to position [3794, 0]
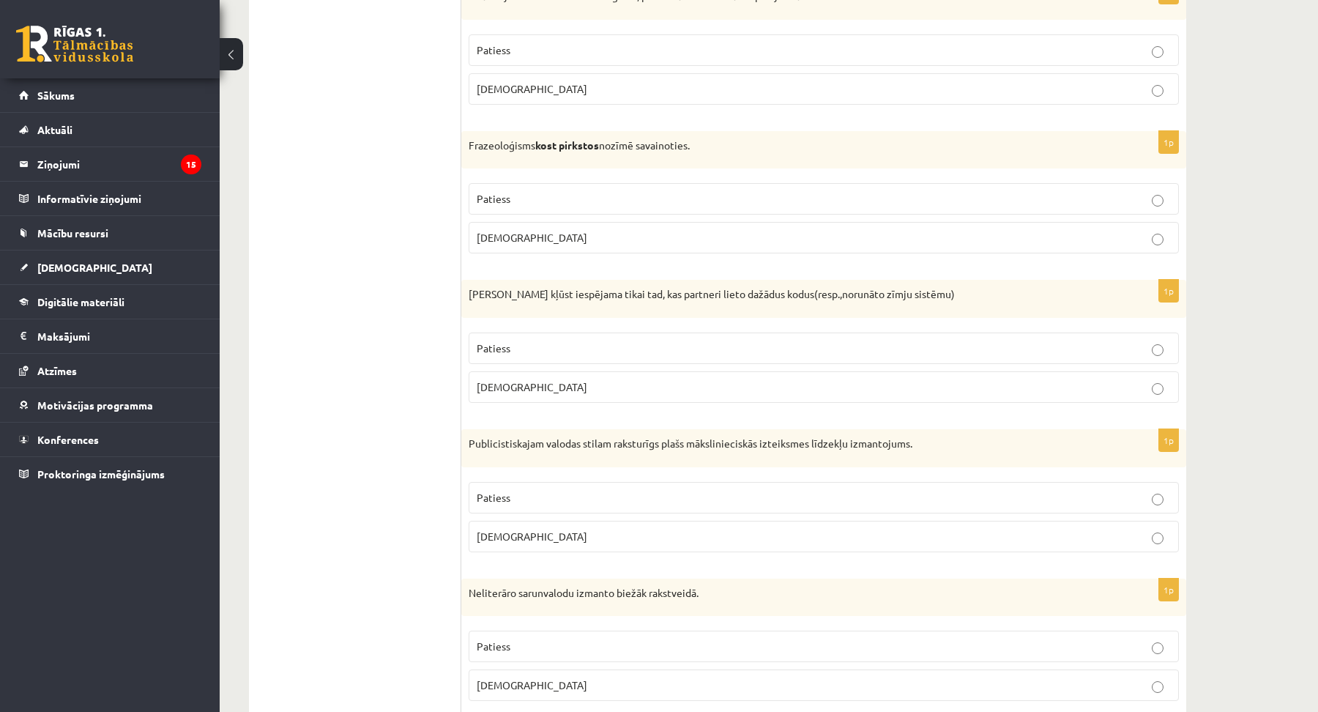
click at [505, 384] on span "Aplams" at bounding box center [532, 386] width 111 height 13
click at [498, 231] on span "Aplams" at bounding box center [532, 237] width 111 height 13
click at [524, 490] on p "Patiess" at bounding box center [824, 497] width 694 height 15
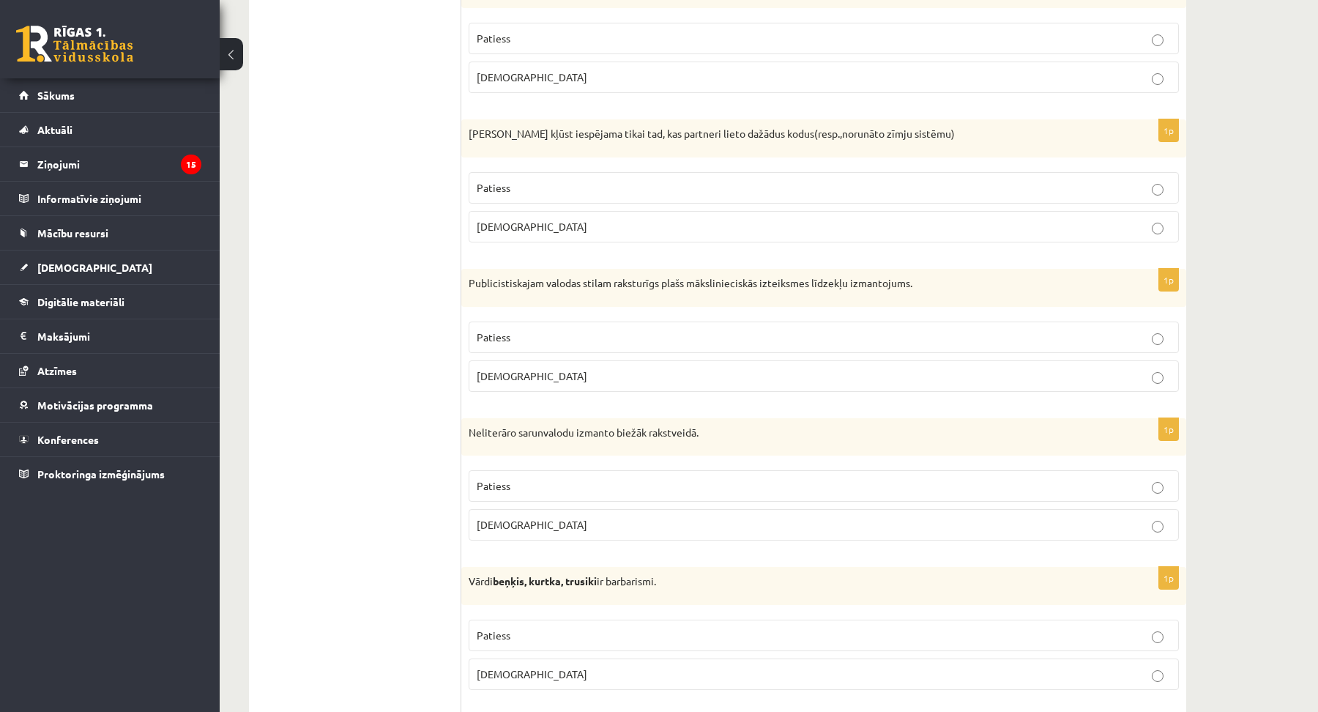
scroll to position [4060, 0]
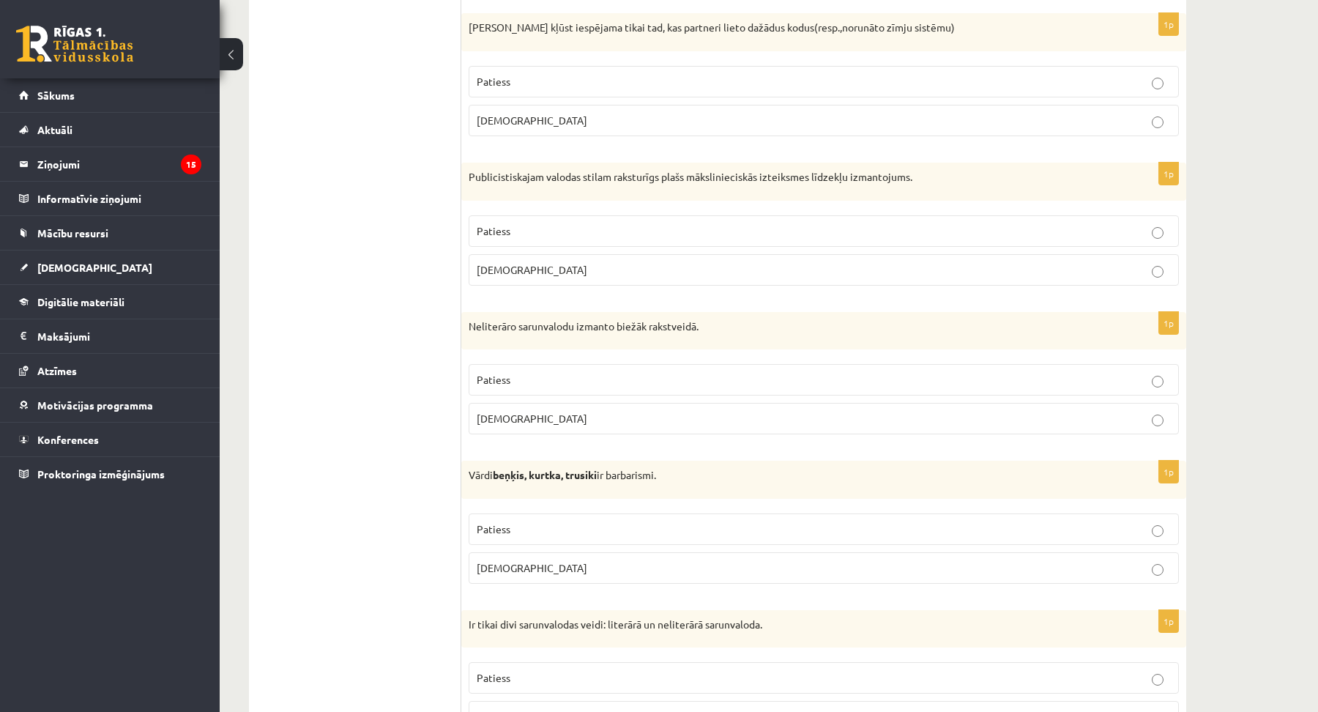
click at [518, 411] on p "Aplams" at bounding box center [824, 418] width 694 height 15
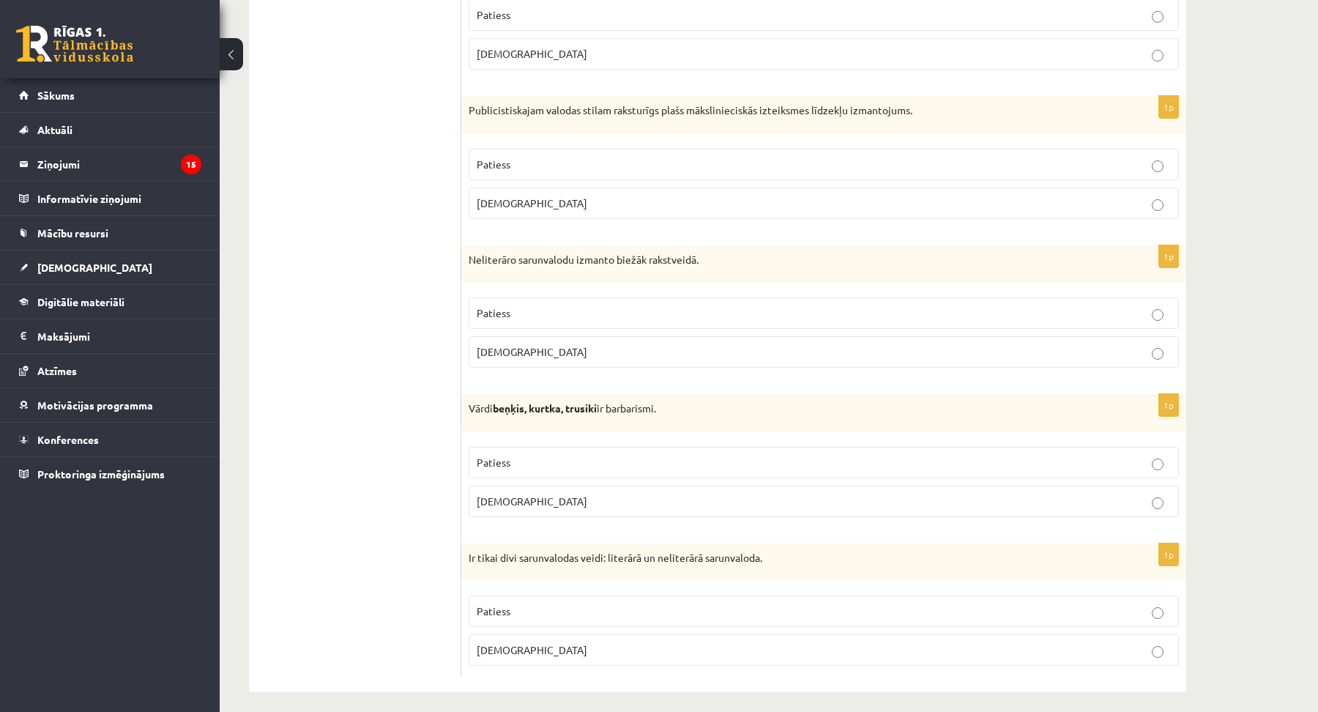
scroll to position [4129, 0]
click at [508, 455] on span "Patiess" at bounding box center [494, 460] width 34 height 13
click at [520, 602] on p "Patiess" at bounding box center [824, 609] width 694 height 15
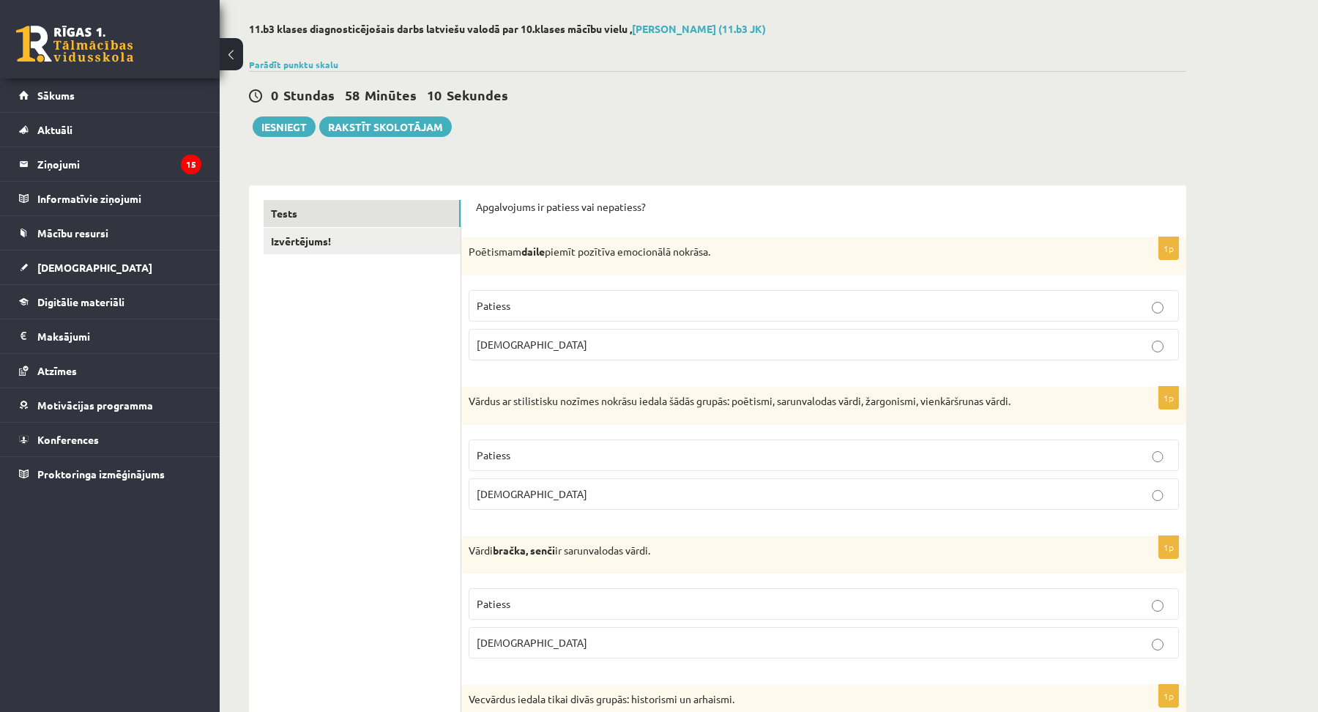
scroll to position [0, 0]
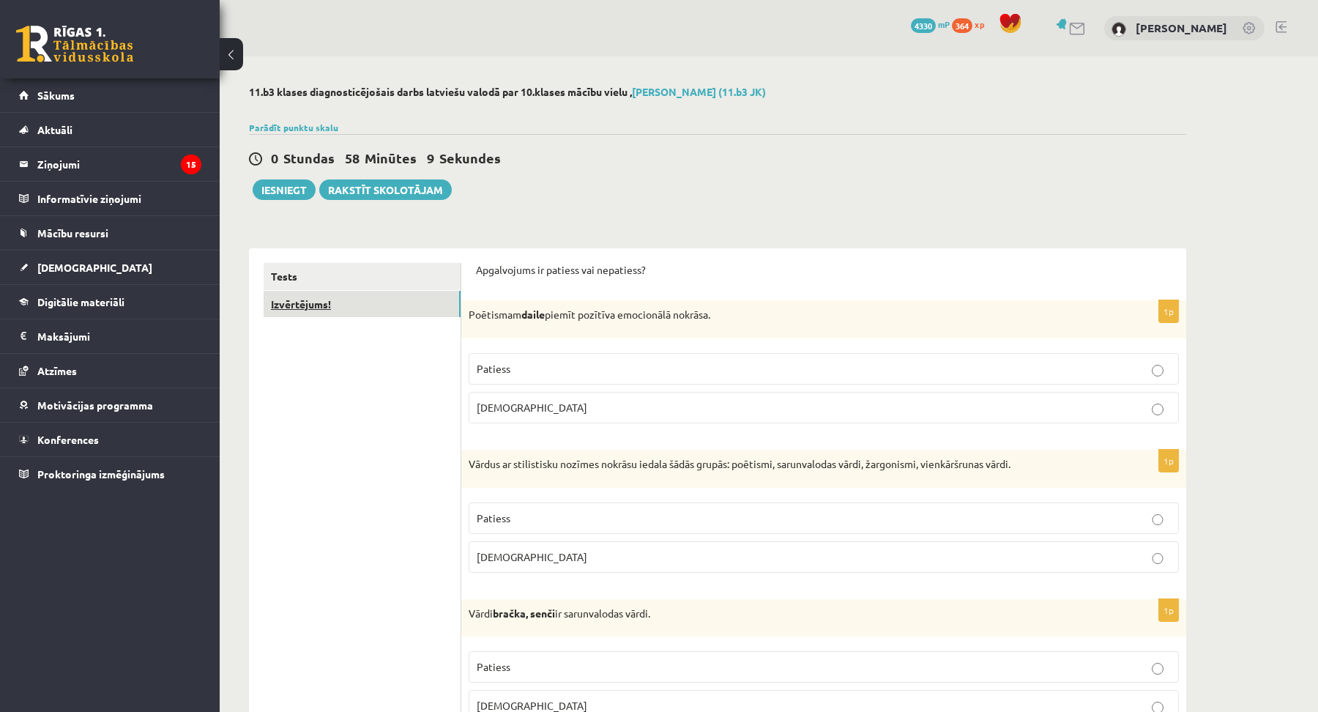
click at [295, 304] on link "Izvērtējums!" at bounding box center [362, 304] width 197 height 27
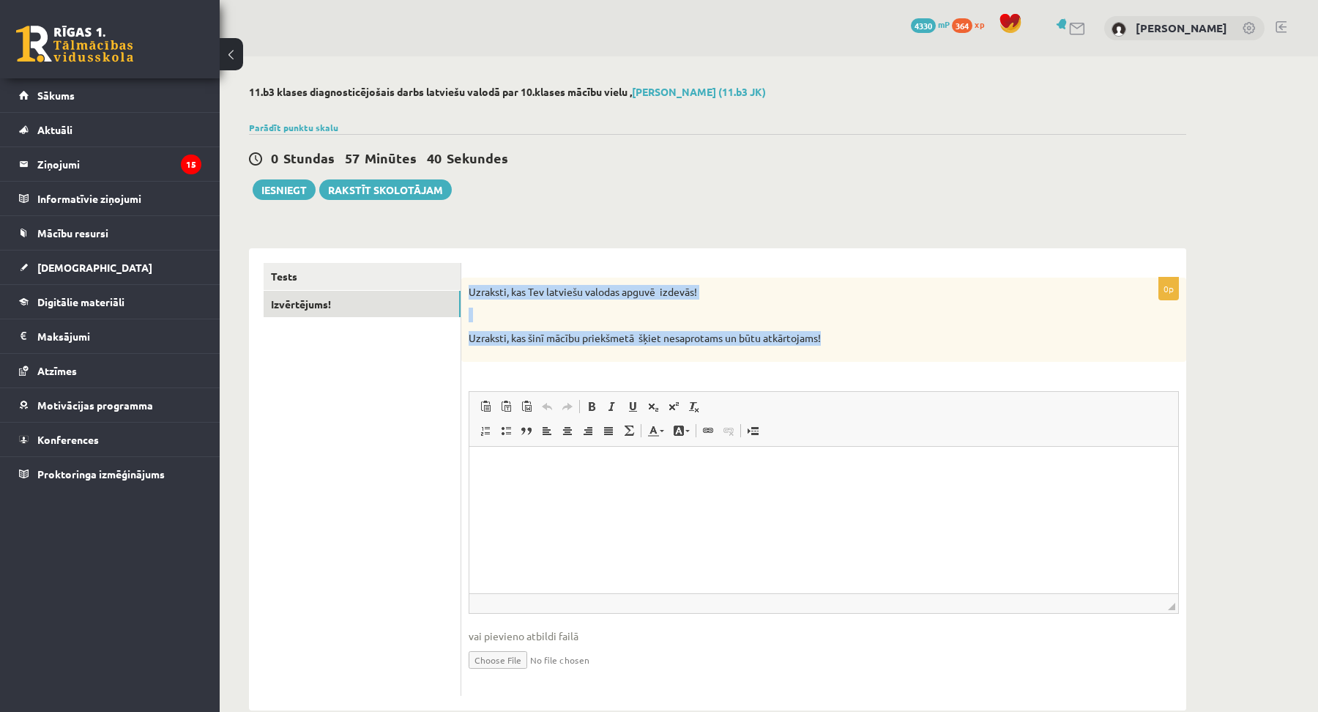
drag, startPoint x: 469, startPoint y: 289, endPoint x: 808, endPoint y: 332, distance: 342.5
click at [871, 335] on div "Uzraksti, kas Tev latviešu valodas apguvē izdevās! Uzraksti, kas šinī mācību pr…" at bounding box center [823, 320] width 725 height 84
copy div "Uzraksti, kas Tev latviešu valodas apguvē izdevās! Uzraksti, kas šinī mācību pr…"
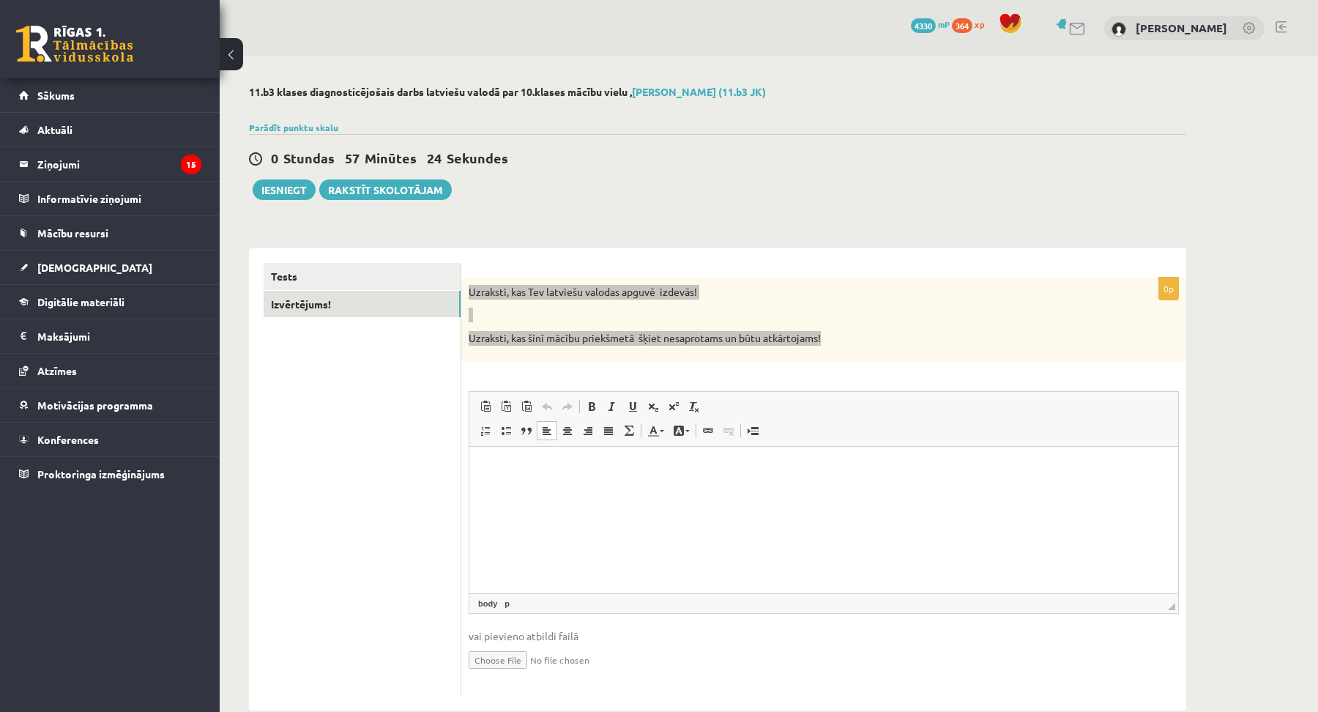
click at [517, 468] on p "Editor, wiswyg-editor-user-answer-47433969799460" at bounding box center [824, 468] width 680 height 15
paste body "Editor, wiswyg-editor-user-answer-47433969799460"
click at [760, 470] on p "**********" at bounding box center [824, 468] width 680 height 15
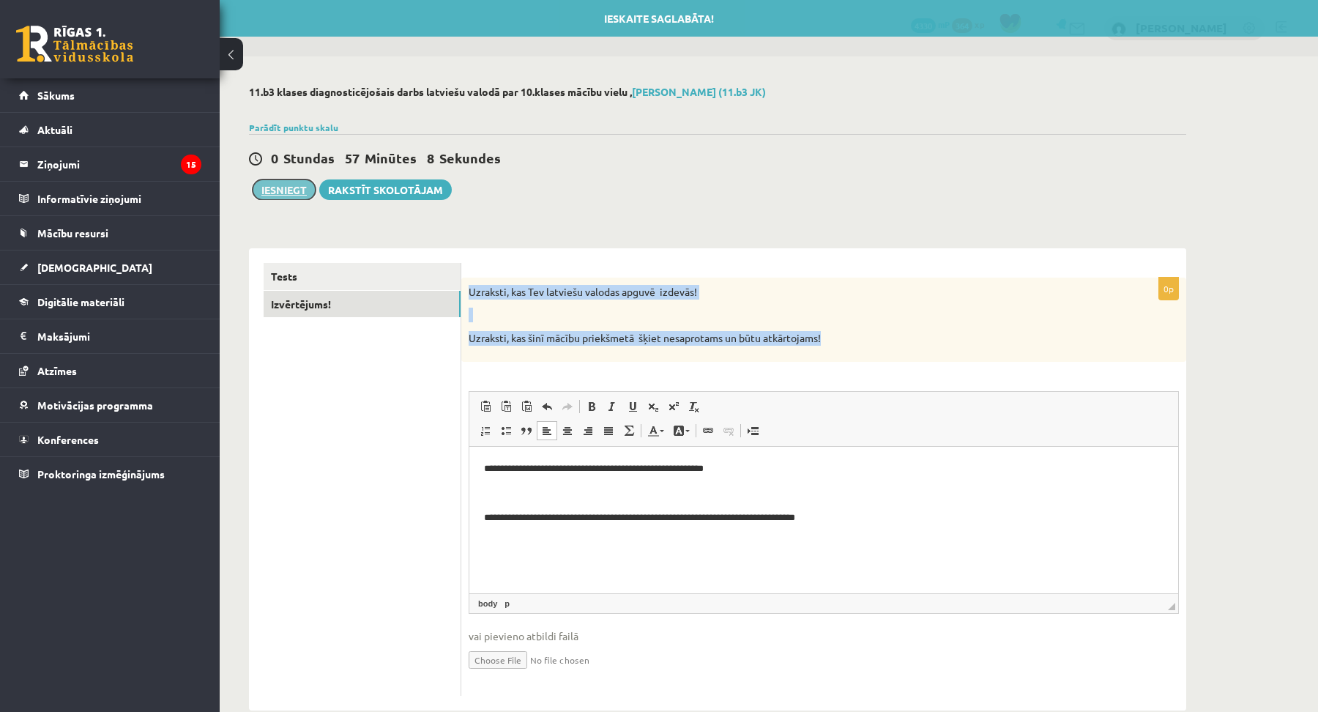
click at [302, 182] on button "Iesniegt" at bounding box center [284, 189] width 63 height 21
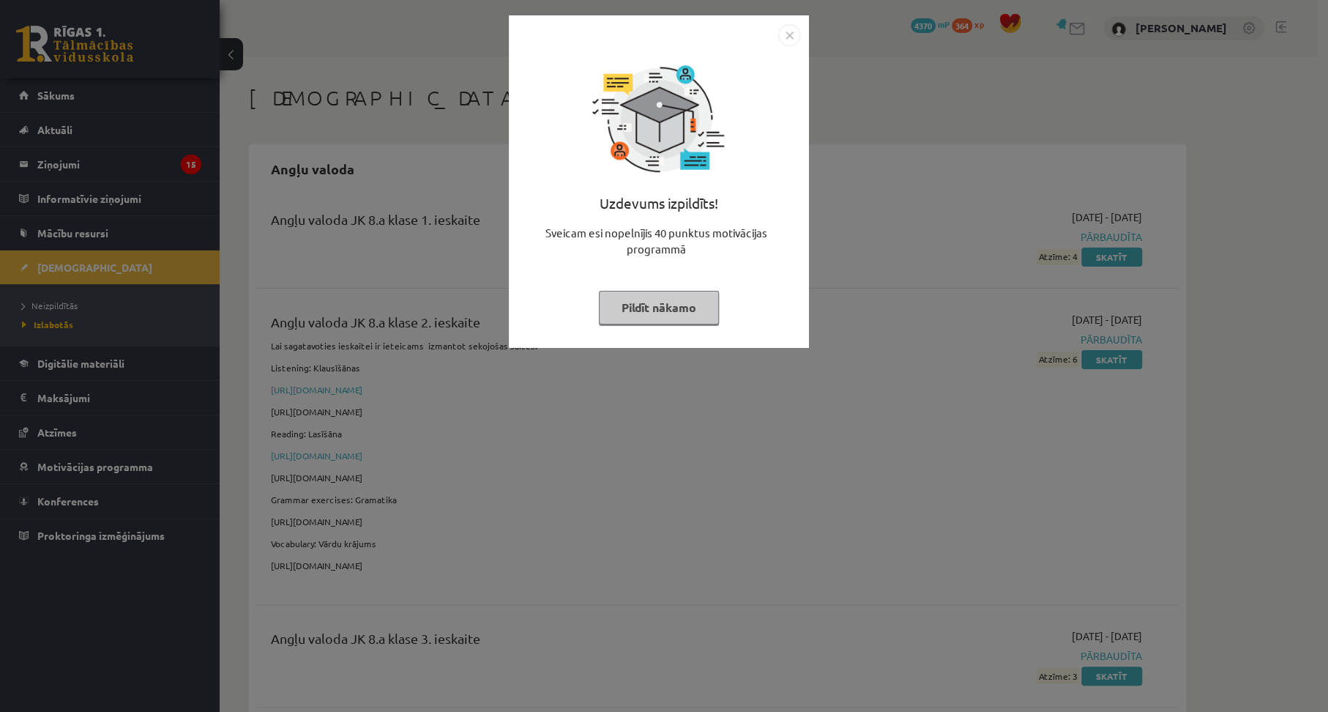
click at [669, 308] on button "Pildīt nākamo" at bounding box center [659, 308] width 120 height 34
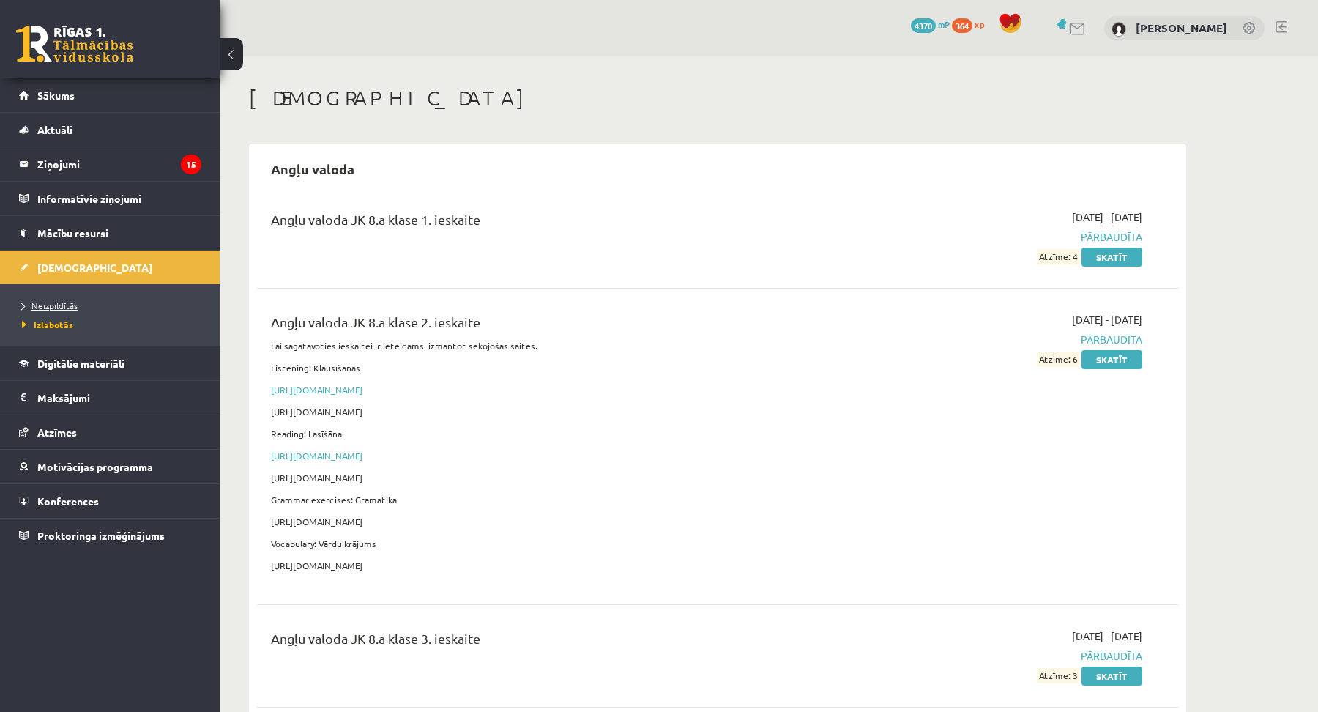
click at [66, 308] on span "Neizpildītās" at bounding box center [50, 305] width 56 height 12
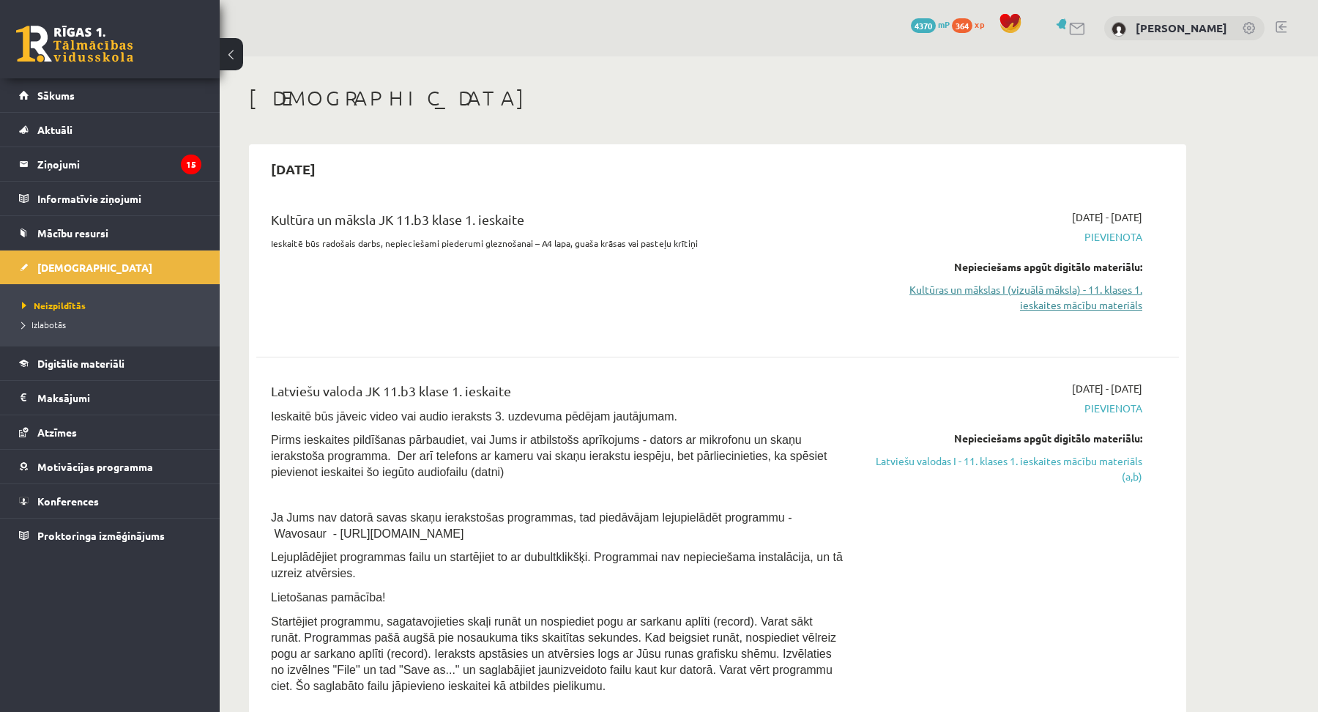
click at [1062, 300] on link "Kultūras un mākslas I (vizuālā māksla) - 11. klases 1. ieskaites mācību materiā…" at bounding box center [1004, 297] width 276 height 31
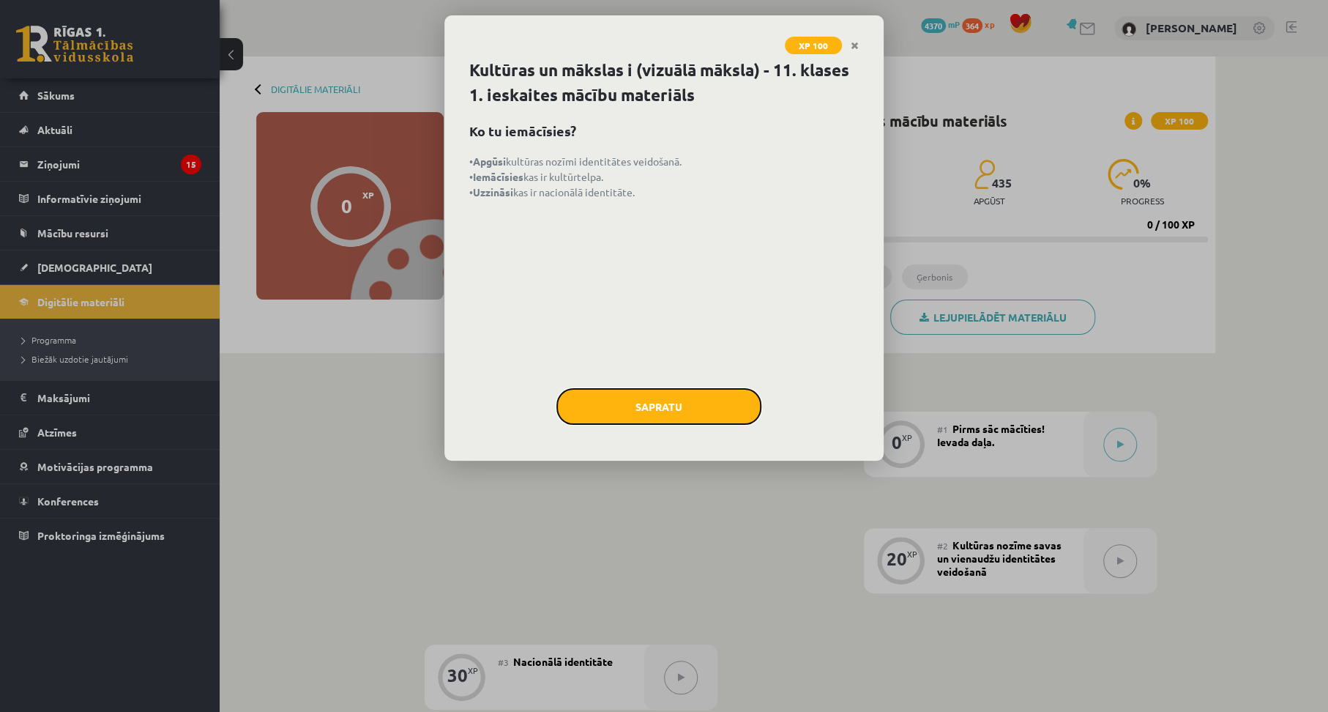
click at [661, 395] on button "Sapratu" at bounding box center [659, 406] width 205 height 37
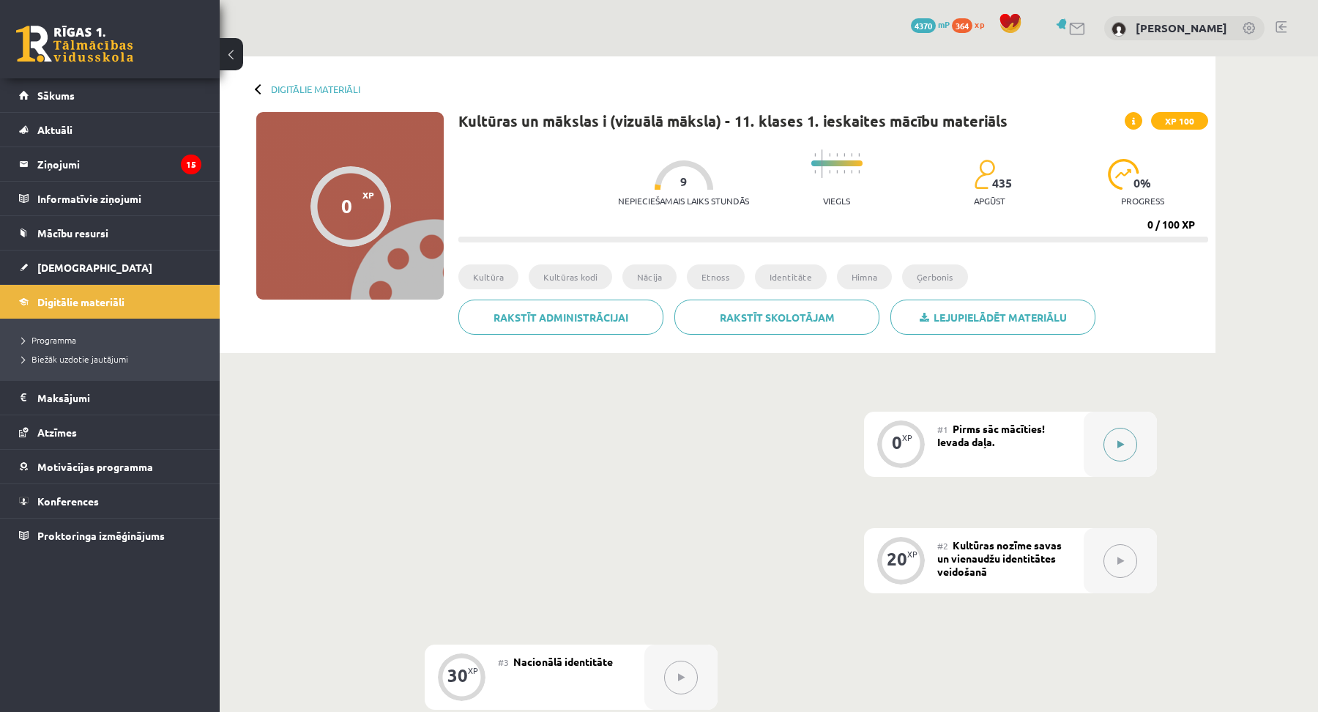
click at [1123, 447] on icon at bounding box center [1120, 444] width 7 height 9
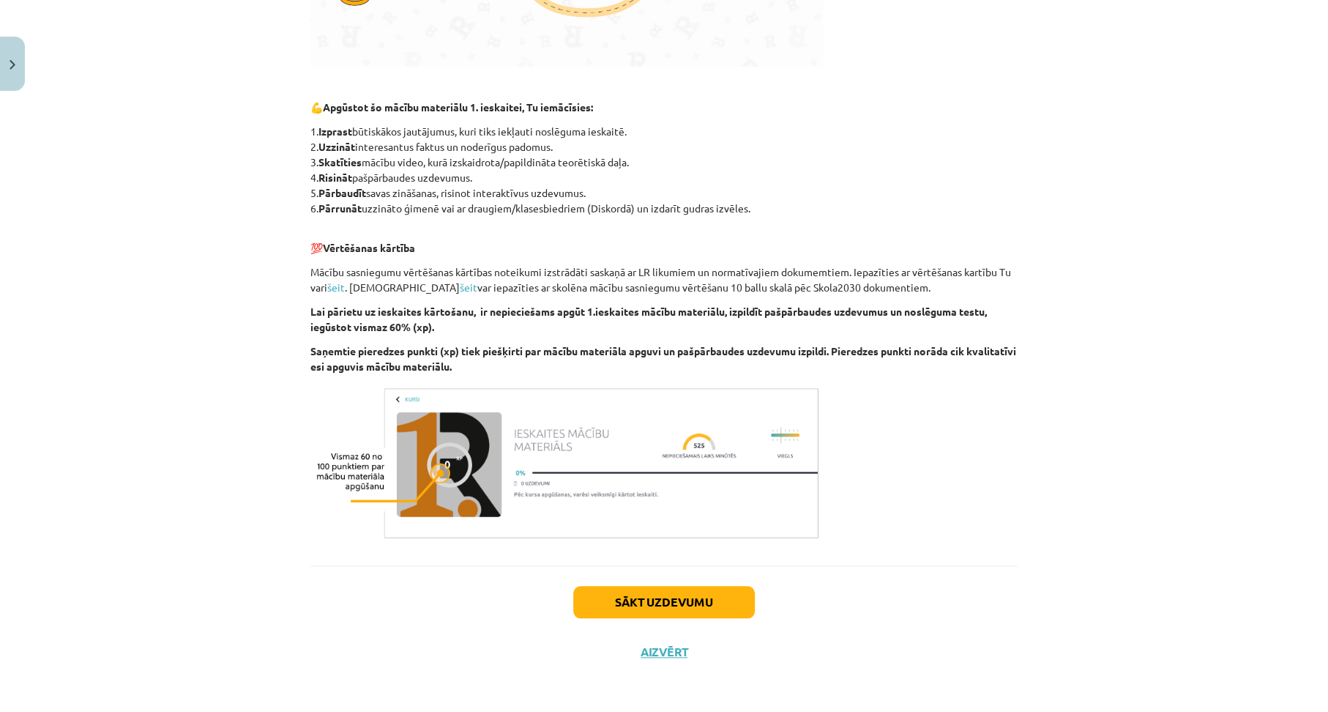
scroll to position [624, 0]
click at [669, 602] on button "Sākt uzdevumu" at bounding box center [664, 601] width 182 height 32
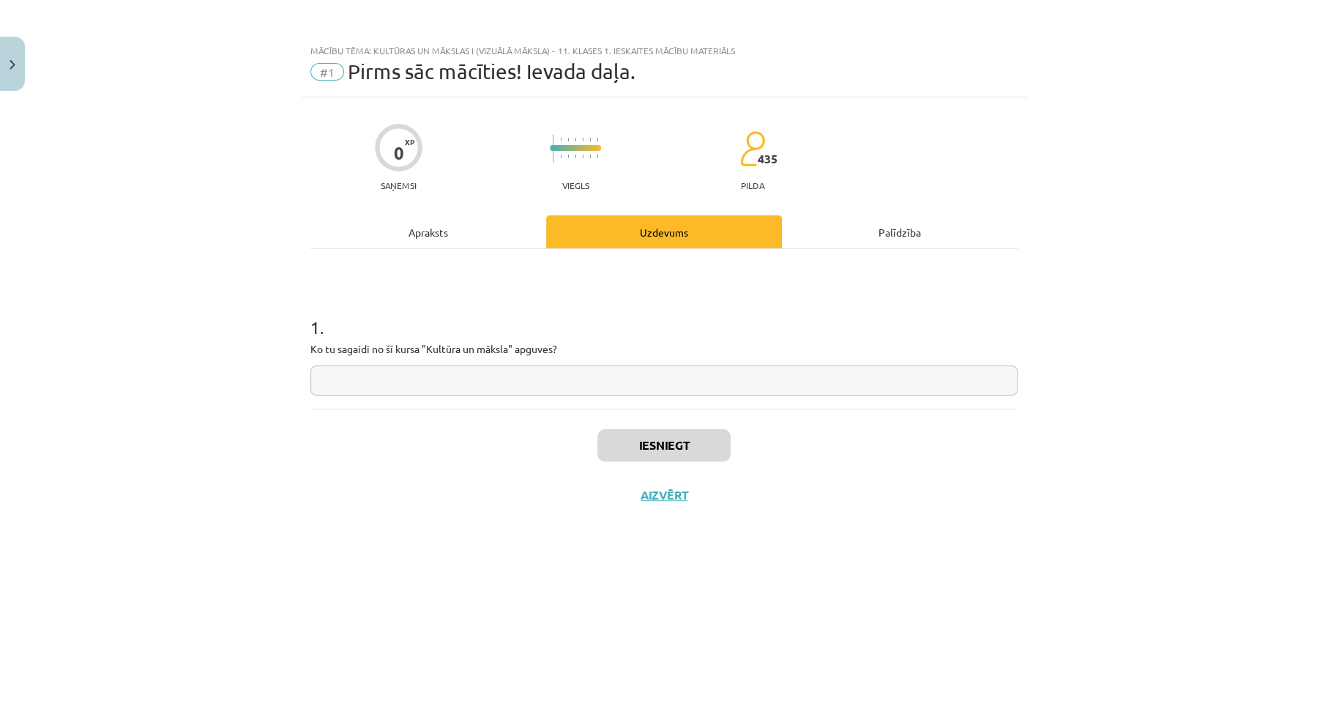
click at [371, 386] on input "text" at bounding box center [663, 380] width 707 height 30
type input "*********"
click at [666, 443] on button "Iesniegt" at bounding box center [664, 445] width 133 height 32
drag, startPoint x: 666, startPoint y: 443, endPoint x: 643, endPoint y: 445, distance: 23.5
click at [643, 445] on button "Iesniegt" at bounding box center [664, 445] width 133 height 32
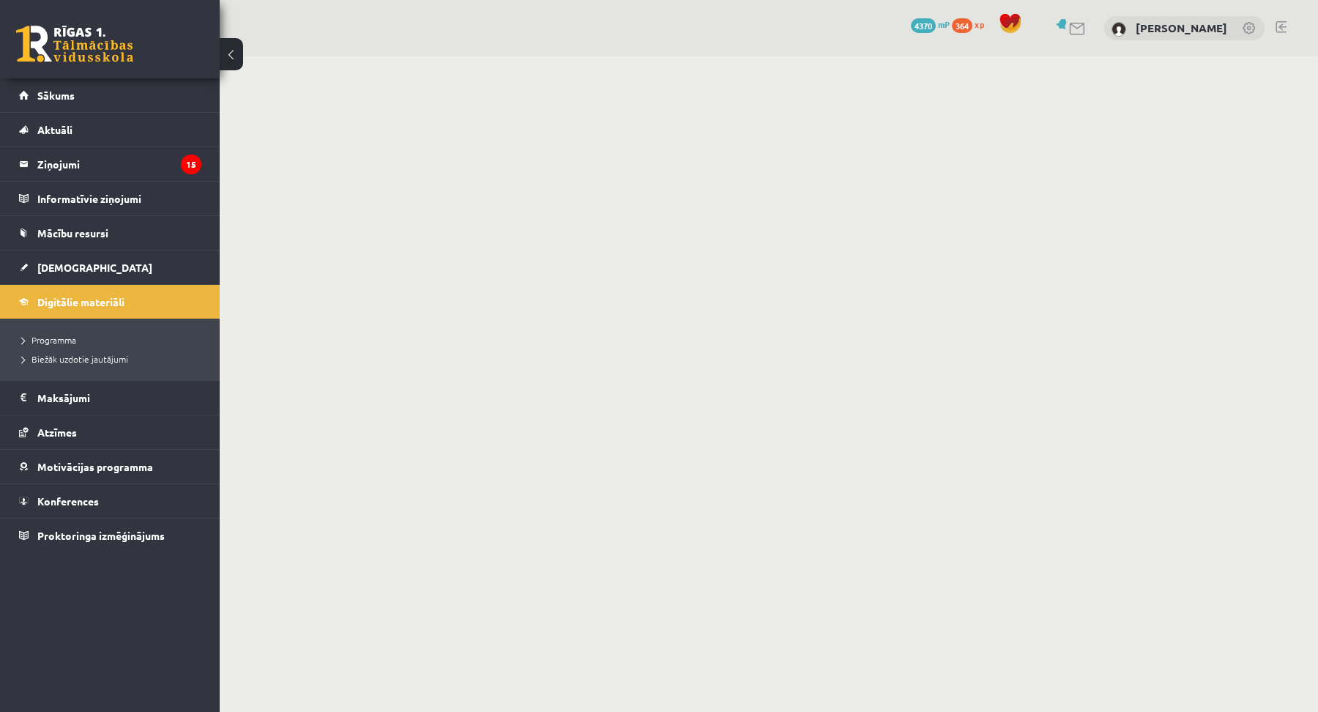
click at [683, 513] on body "0 Dāvanas 4370 mP 364 xp [PERSON_NAME] Sākums Aktuāli Kā mācīties eSKOLĀ Kontak…" at bounding box center [659, 356] width 1318 height 712
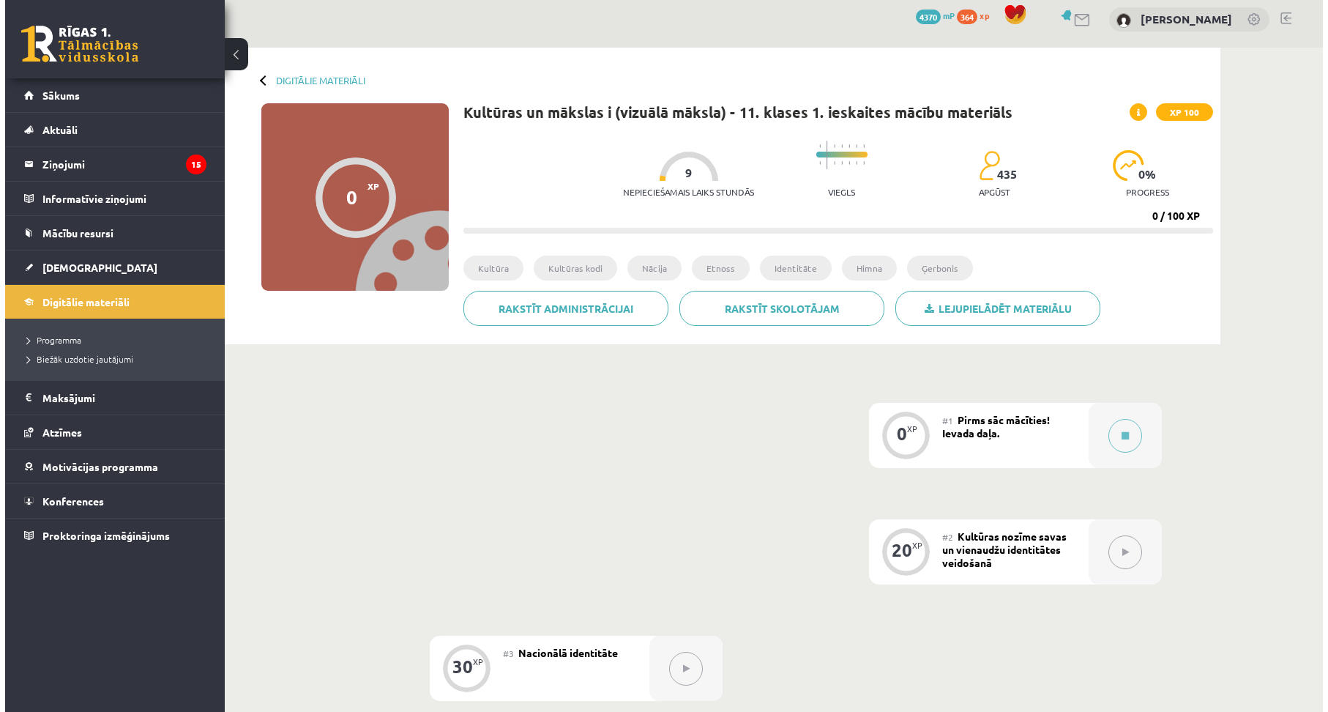
scroll to position [66, 0]
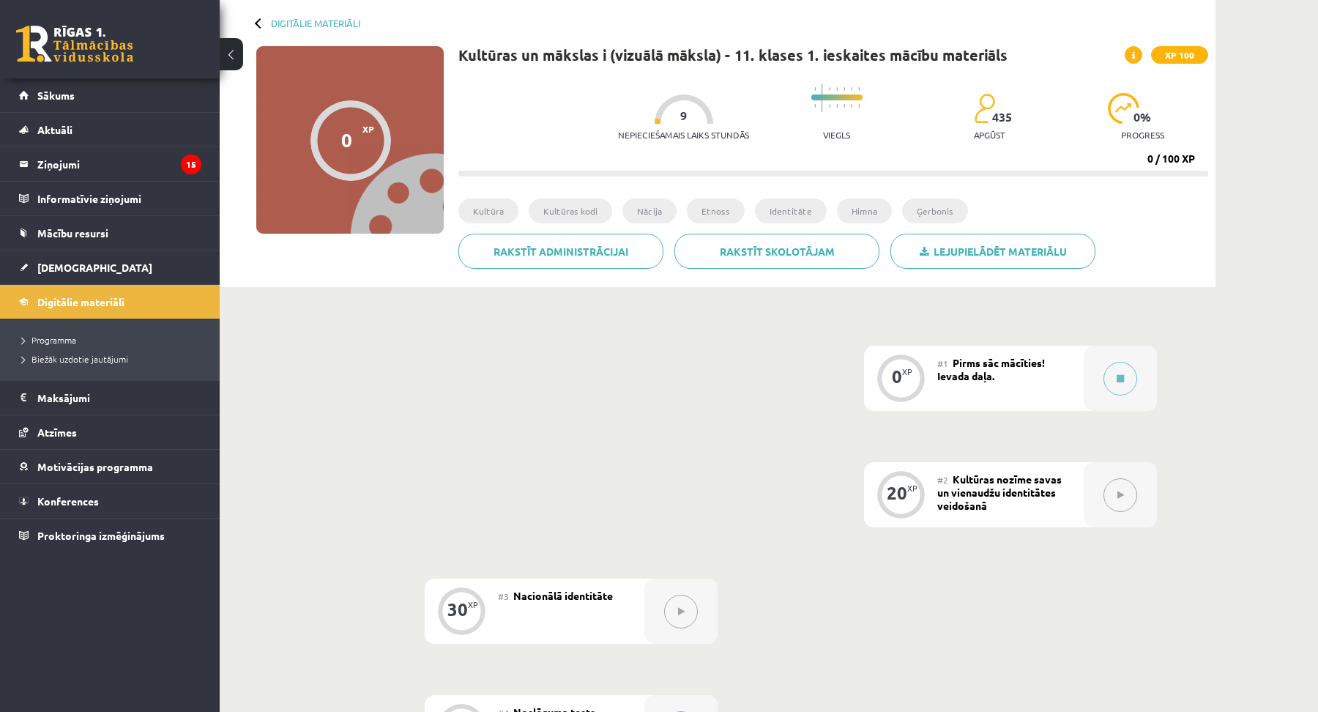
click at [1128, 500] on button at bounding box center [1121, 495] width 34 height 34
click at [974, 375] on span "Pirms sāc mācīties! Ievada daļa." at bounding box center [991, 369] width 108 height 26
click at [1124, 373] on button at bounding box center [1121, 379] width 34 height 34
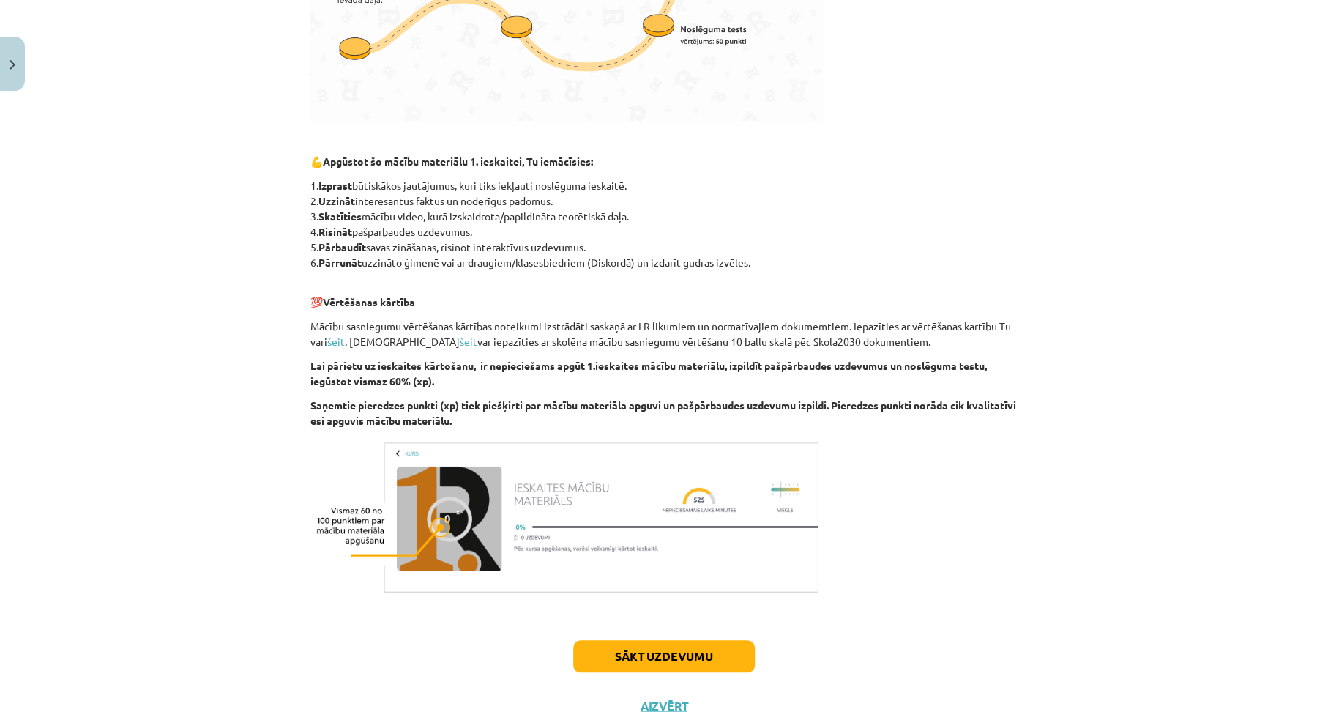
scroll to position [624, 0]
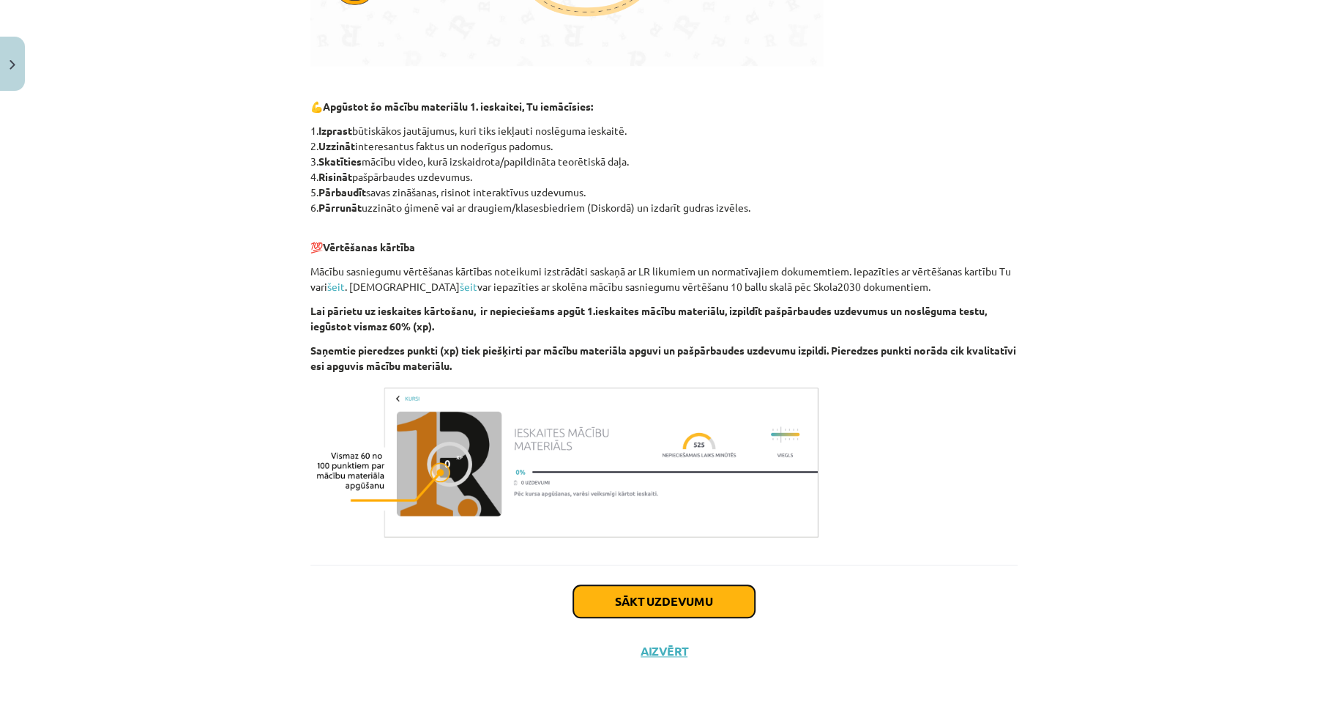
click at [665, 610] on button "Sākt uzdevumu" at bounding box center [664, 601] width 182 height 32
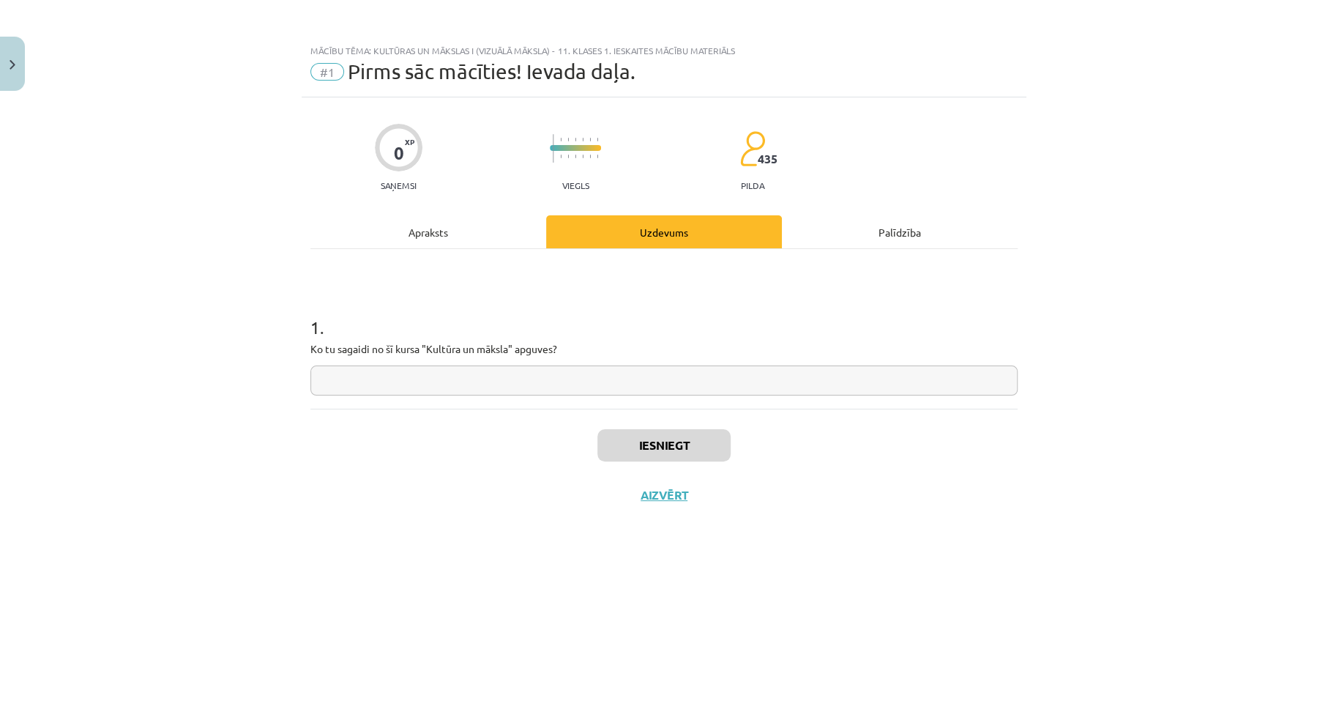
click at [436, 384] on input "text" at bounding box center [663, 380] width 707 height 30
type input "*********"
click at [667, 444] on button "Iesniegt" at bounding box center [664, 445] width 133 height 32
click at [671, 508] on button "Nākamā nodarbība" at bounding box center [664, 505] width 144 height 34
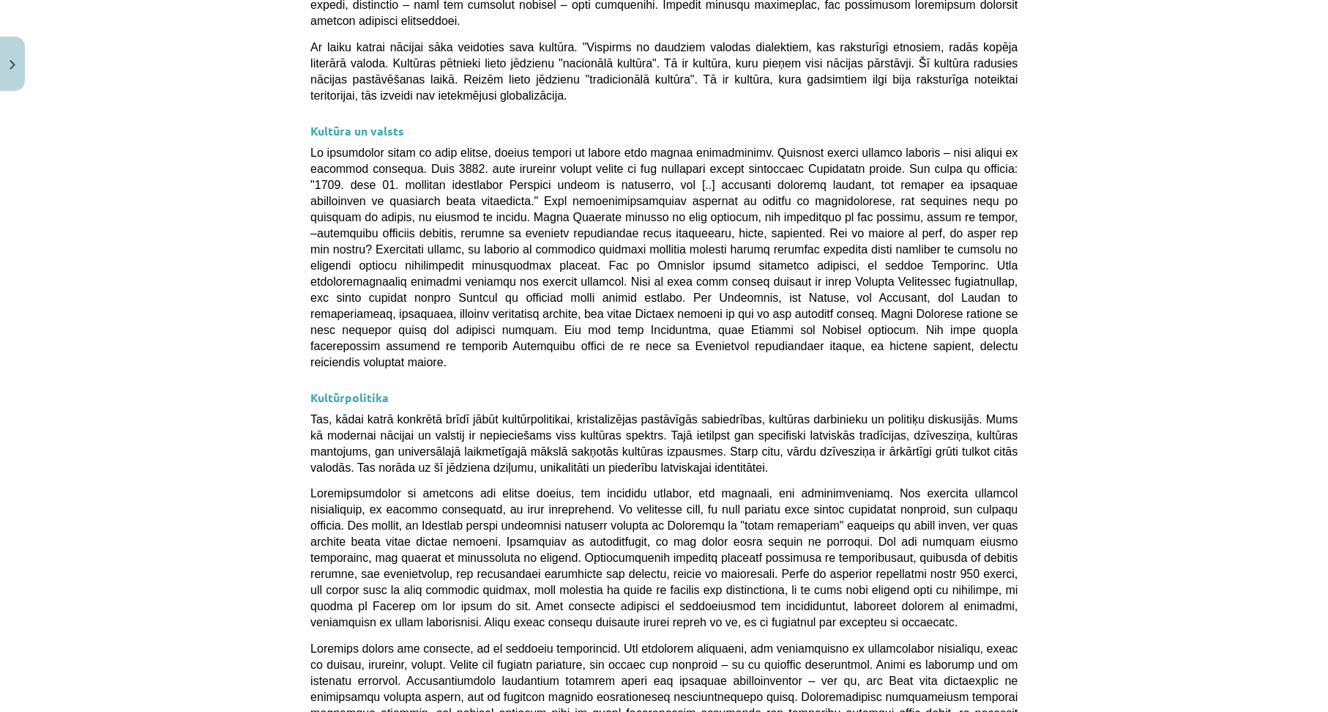
scroll to position [3722, 0]
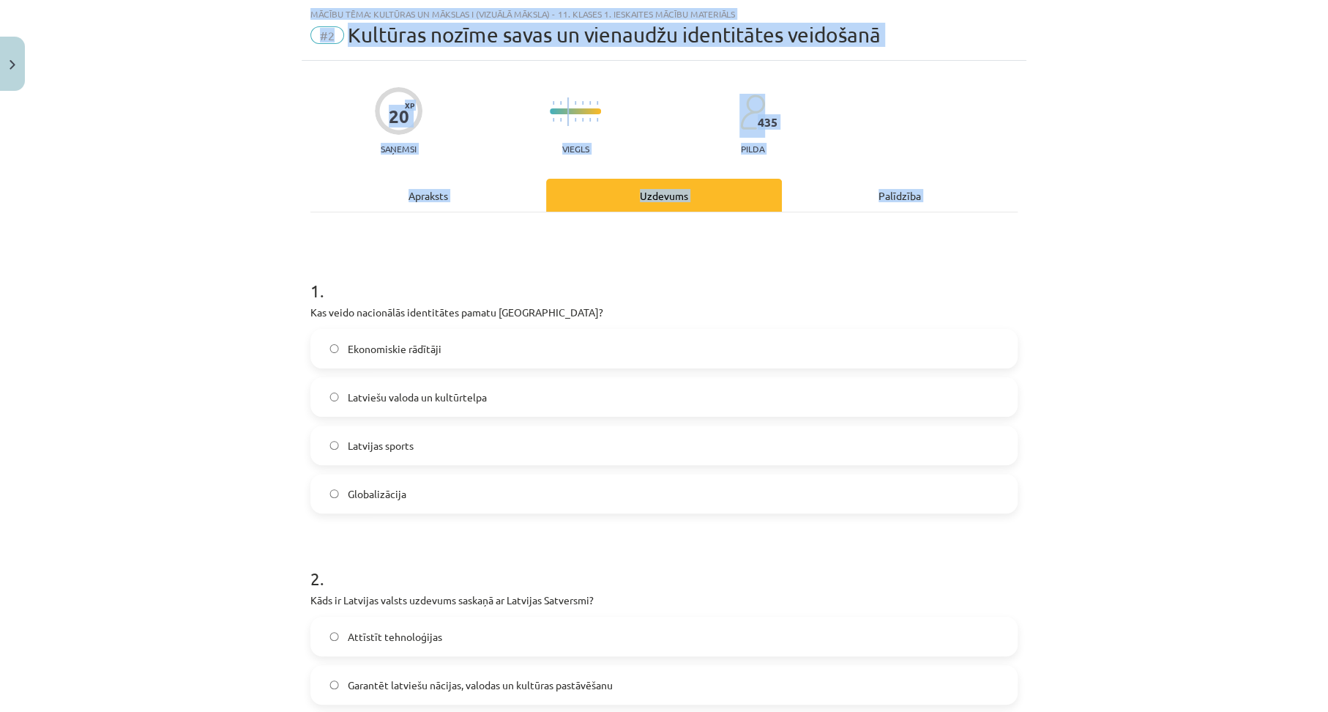
scroll to position [871, 0]
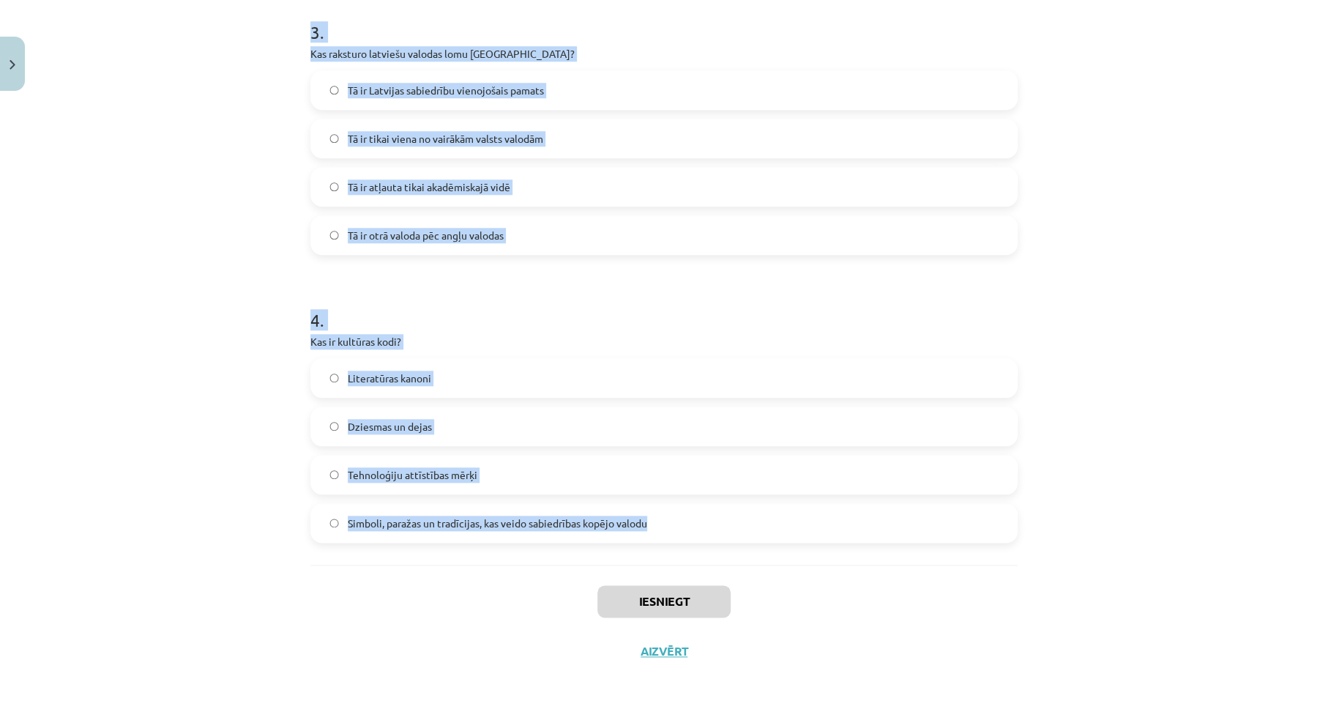
drag, startPoint x: 297, startPoint y: 283, endPoint x: 617, endPoint y: 525, distance: 401.4
click at [650, 526] on div "Mācību tēma: Kultūras un mākslas i (vizuālā māksla) - 11. klases 1. ieskaites m…" at bounding box center [664, 356] width 1328 height 712
copy form "1 . Kas veido nacionālās identitātes pamatu [GEOGRAPHIC_DATA]? Ekonomiskie rādī…"
click at [560, 304] on h1 "4 ." at bounding box center [663, 306] width 707 height 45
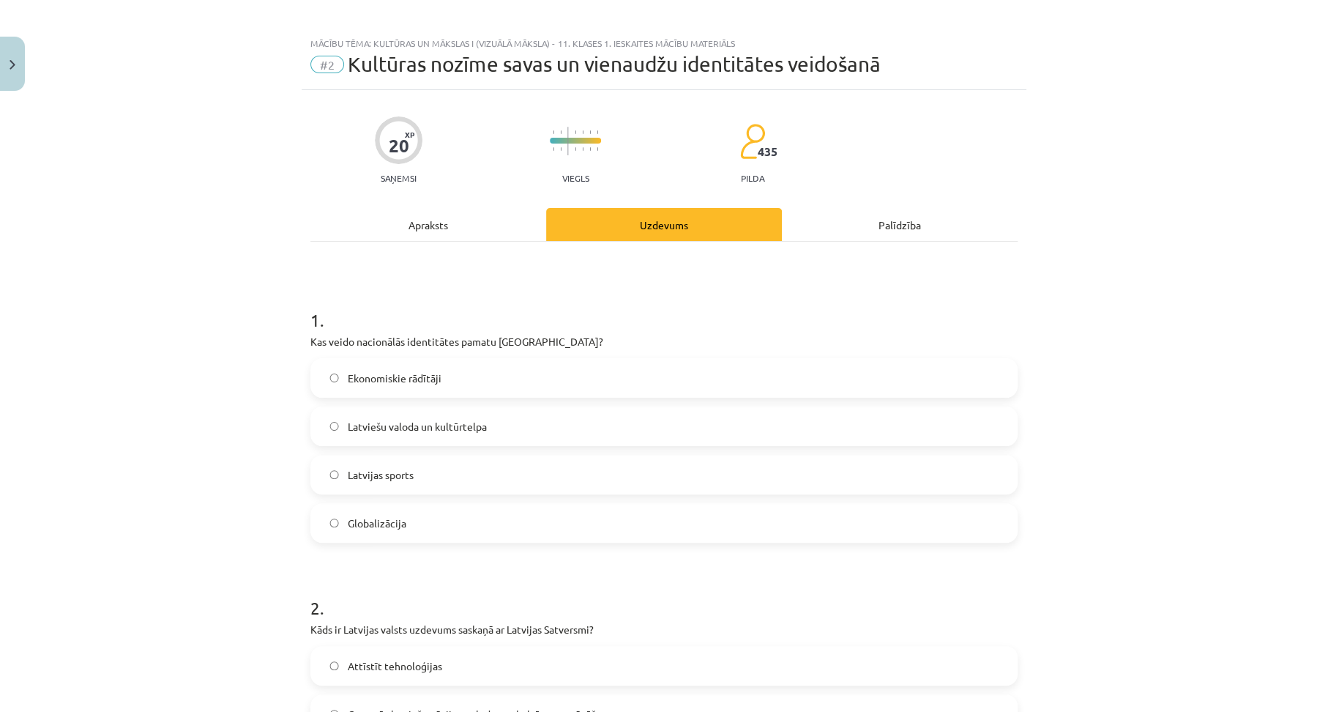
scroll to position [0, 0]
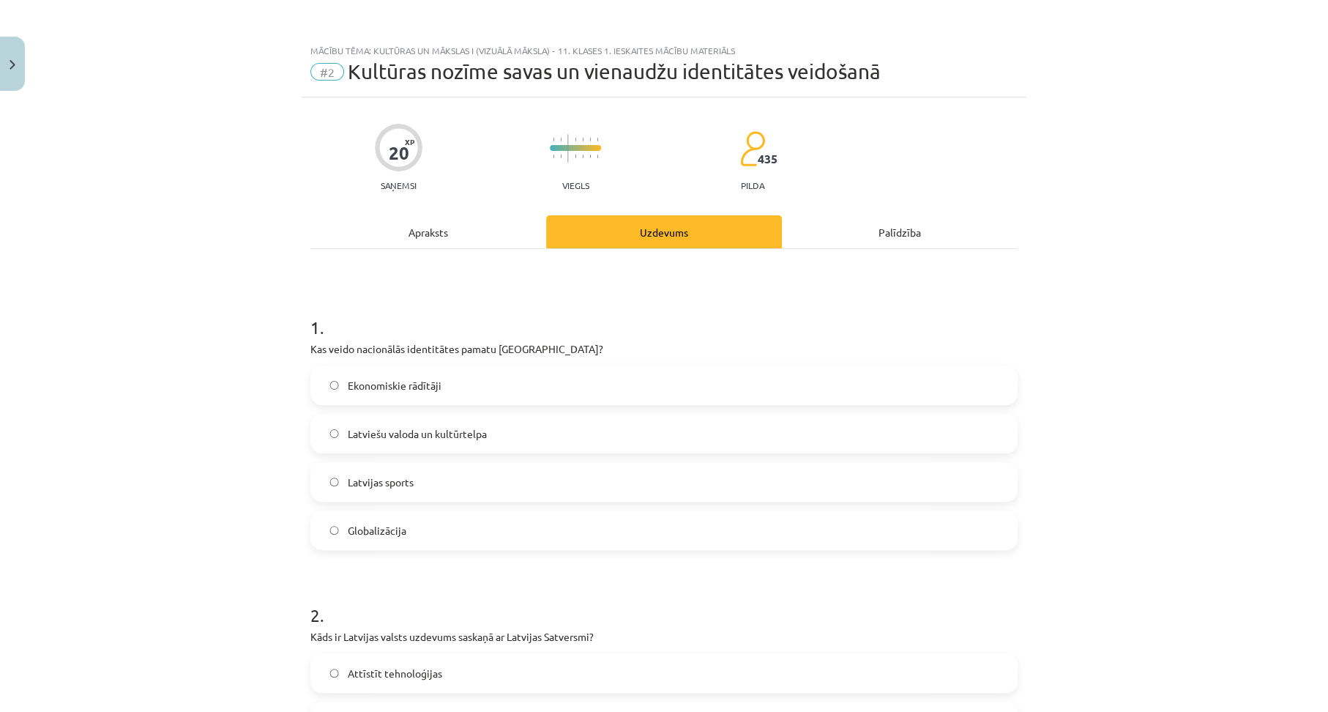
click at [390, 431] on span "Latviešu valoda un kultūrtelpa" at bounding box center [417, 433] width 139 height 15
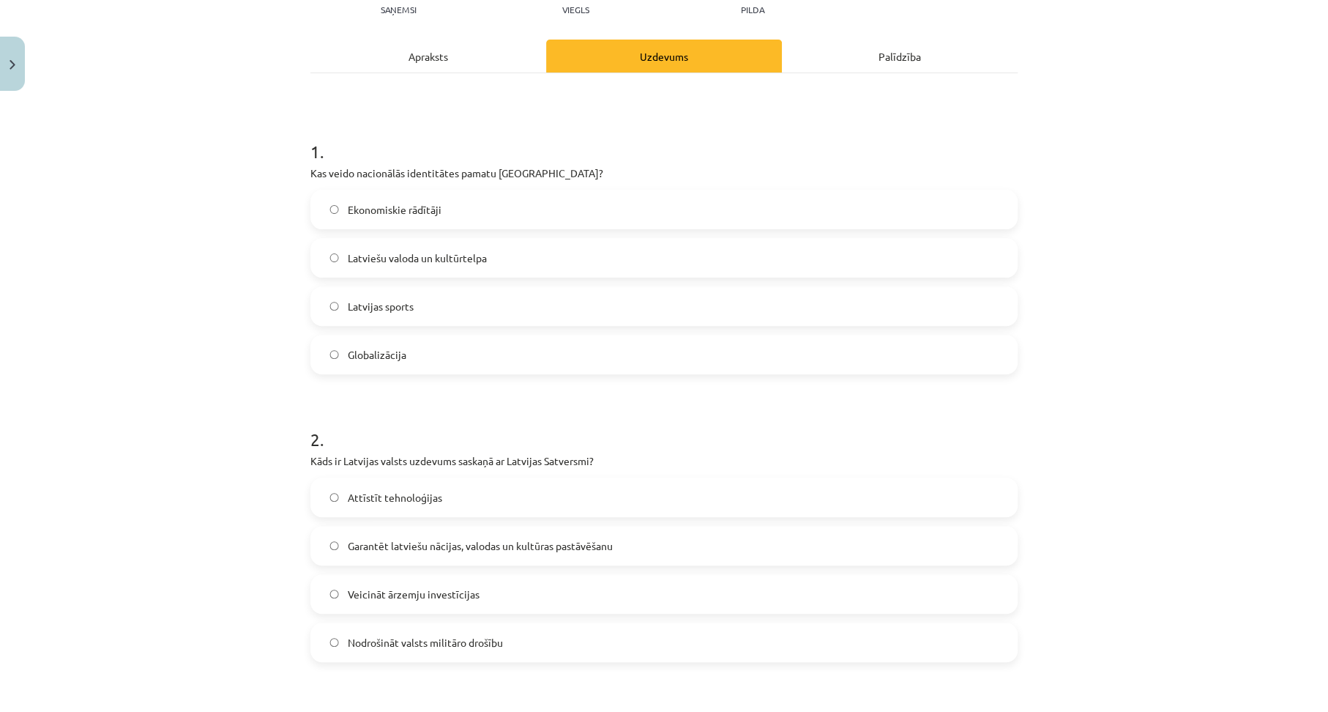
scroll to position [199, 0]
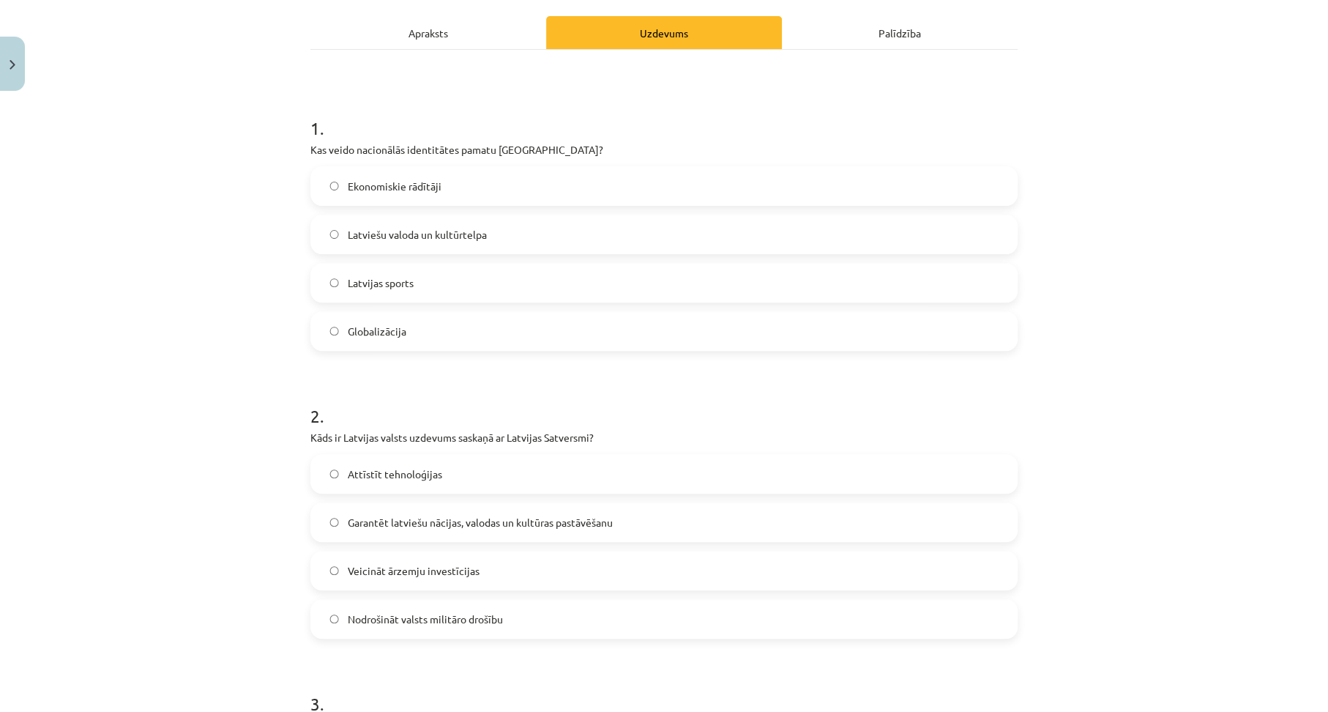
click at [423, 521] on span "Garantēt latviešu nācijas, valodas un kultūras pastāvēšanu" at bounding box center [480, 522] width 265 height 15
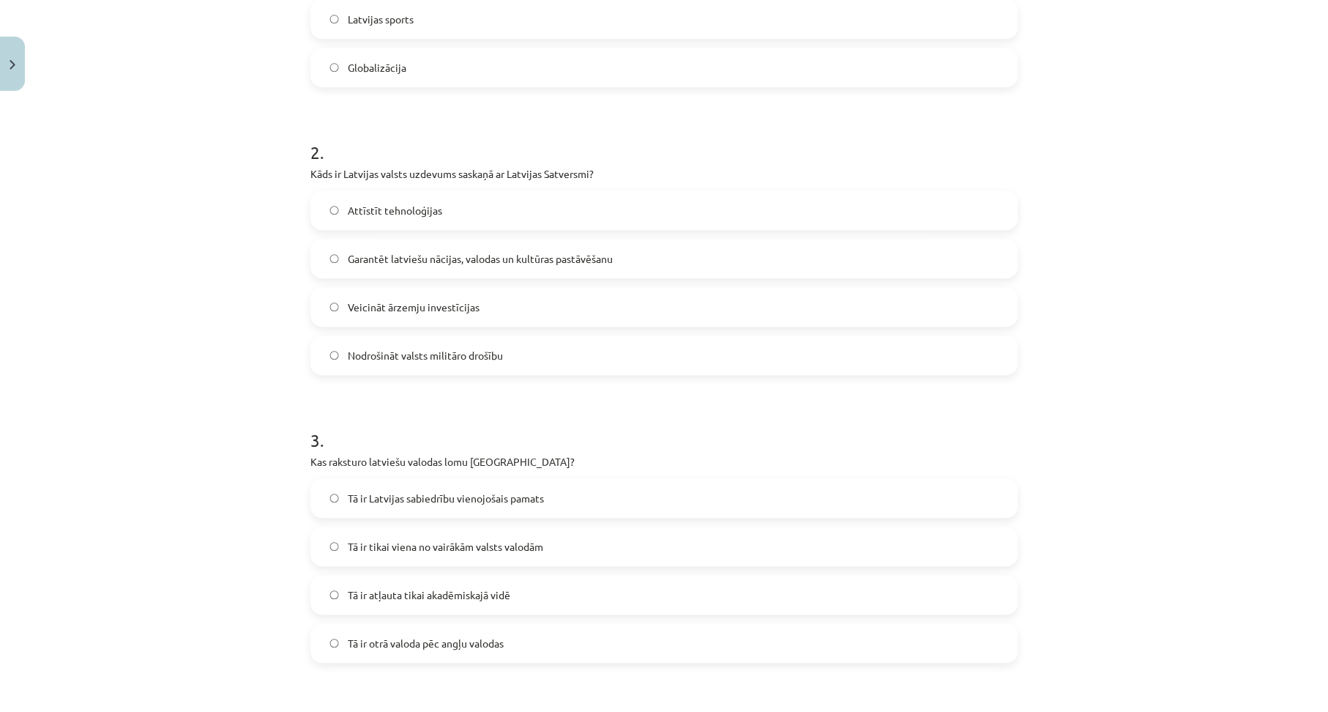
scroll to position [466, 0]
click at [425, 499] on span "Tā ir Latvijas sabiedrību vienojošais pamats" at bounding box center [446, 495] width 196 height 15
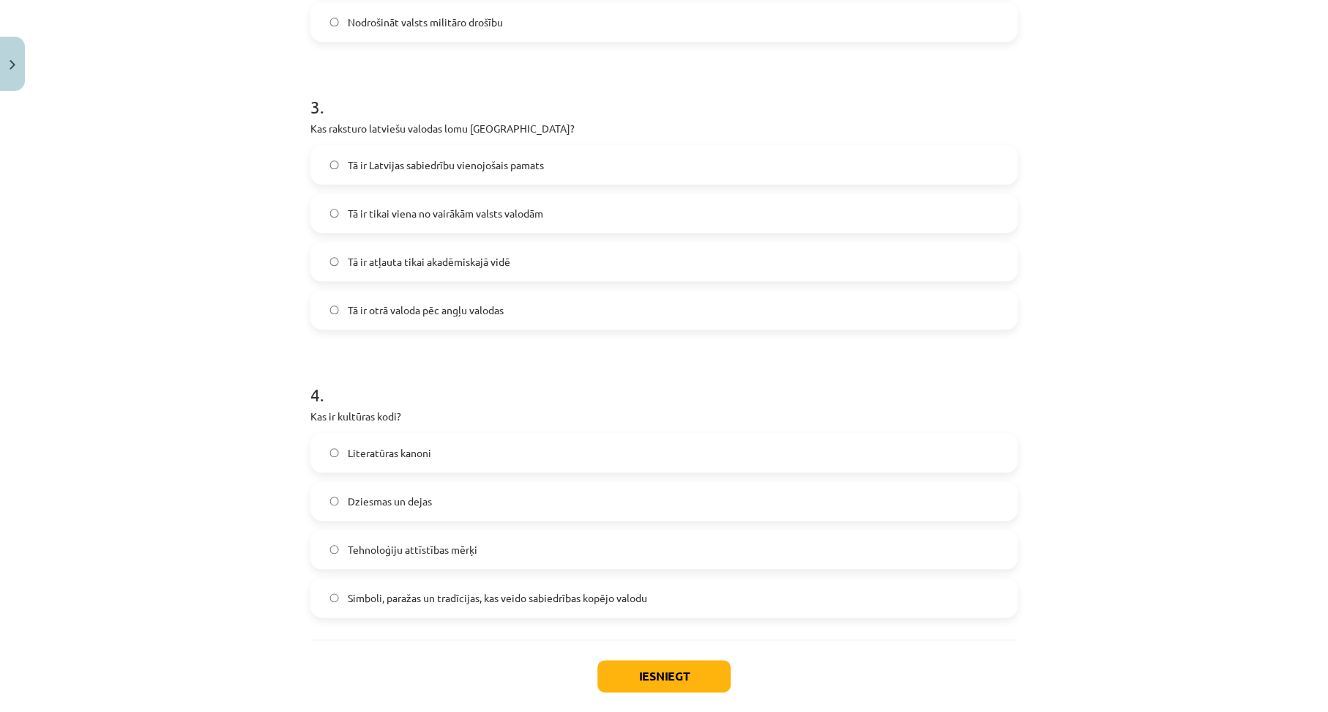
scroll to position [798, 0]
click at [439, 599] on span "Simboli, paražas un tradīcijas, kas veido sabiedrības kopējo valodu" at bounding box center [497, 595] width 299 height 15
click at [658, 654] on div "Iesniegt Aizvērt" at bounding box center [663, 688] width 707 height 103
click at [661, 666] on button "Iesniegt" at bounding box center [664, 674] width 133 height 32
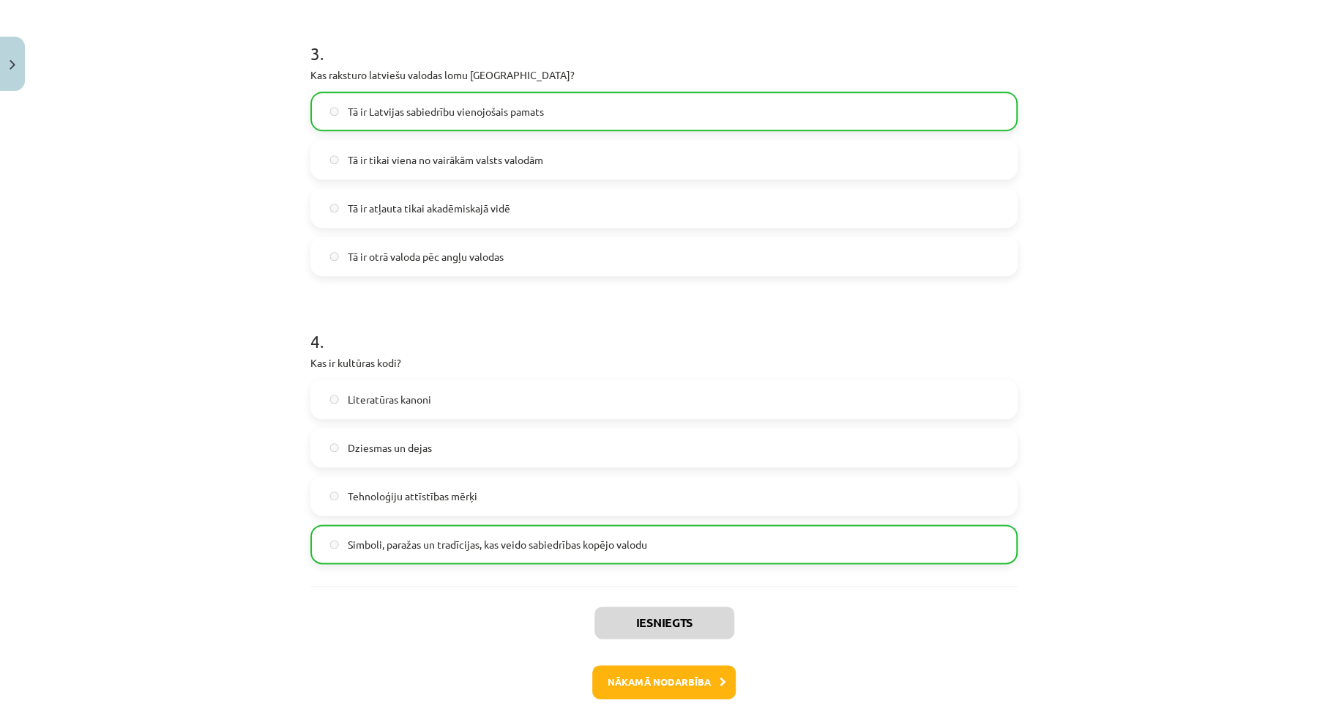
scroll to position [917, 0]
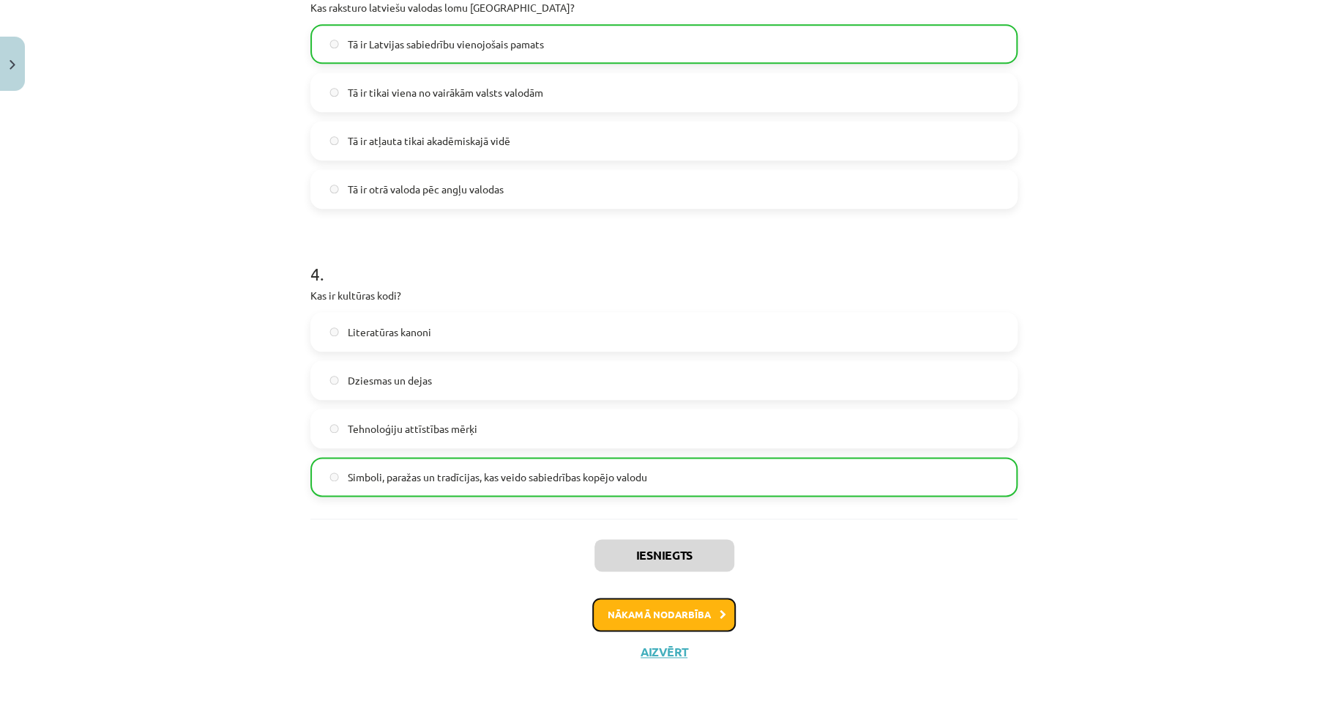
click at [693, 617] on button "Nākamā nodarbība" at bounding box center [664, 615] width 144 height 34
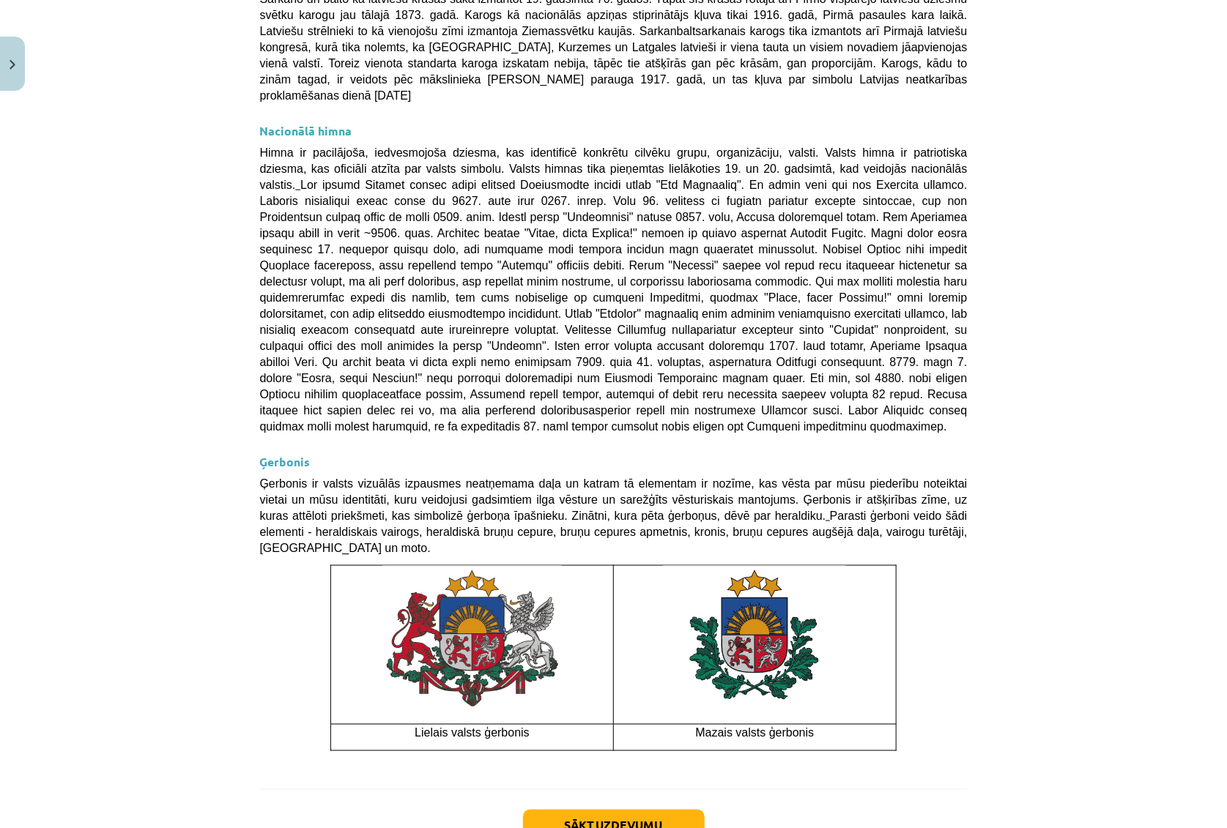
scroll to position [800, 0]
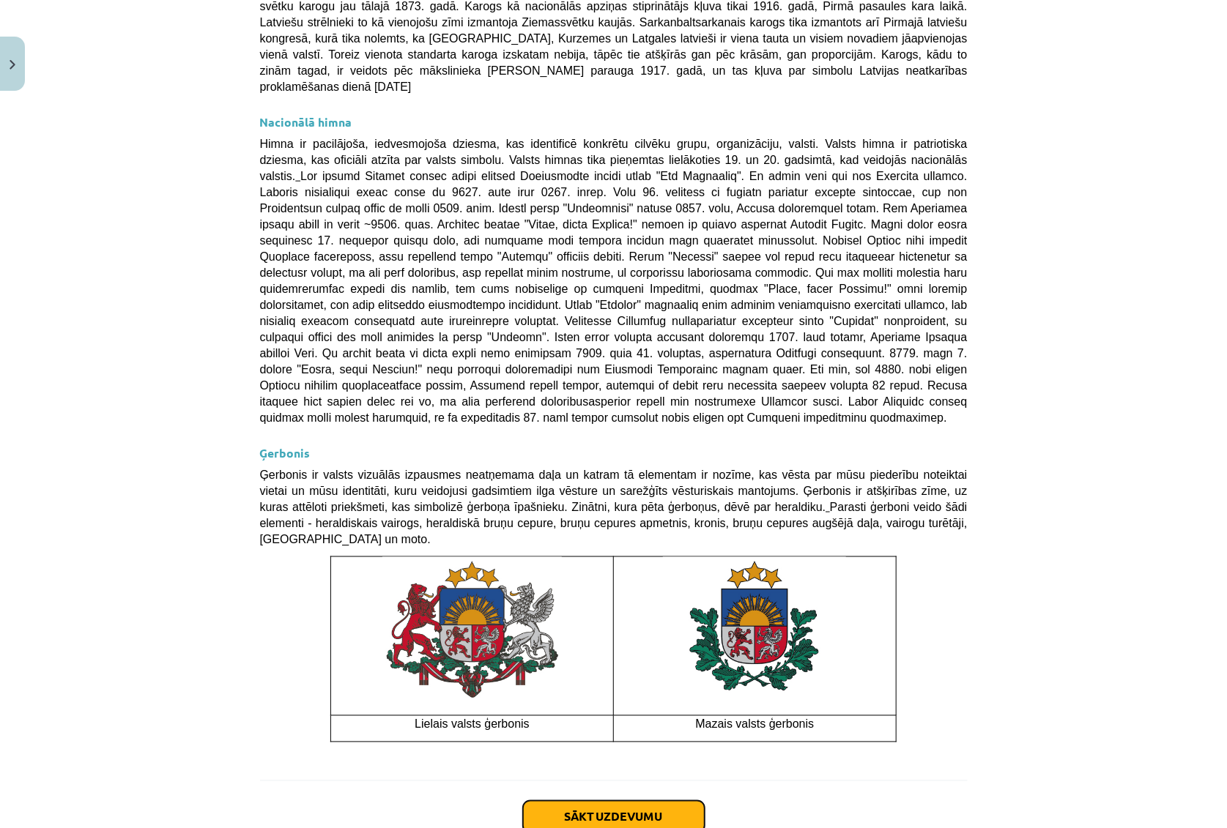
click at [657, 711] on button "Sākt uzdevumu" at bounding box center [614, 817] width 182 height 32
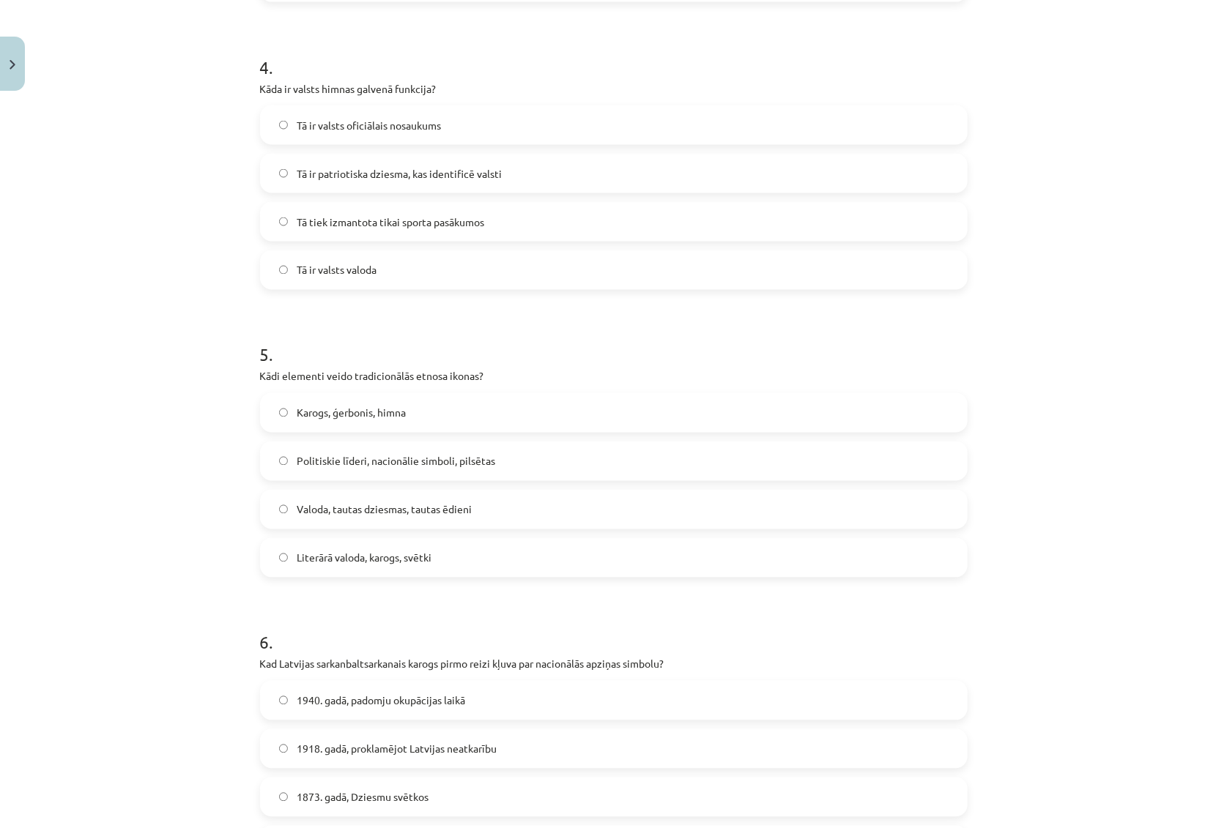
scroll to position [1330, 0]
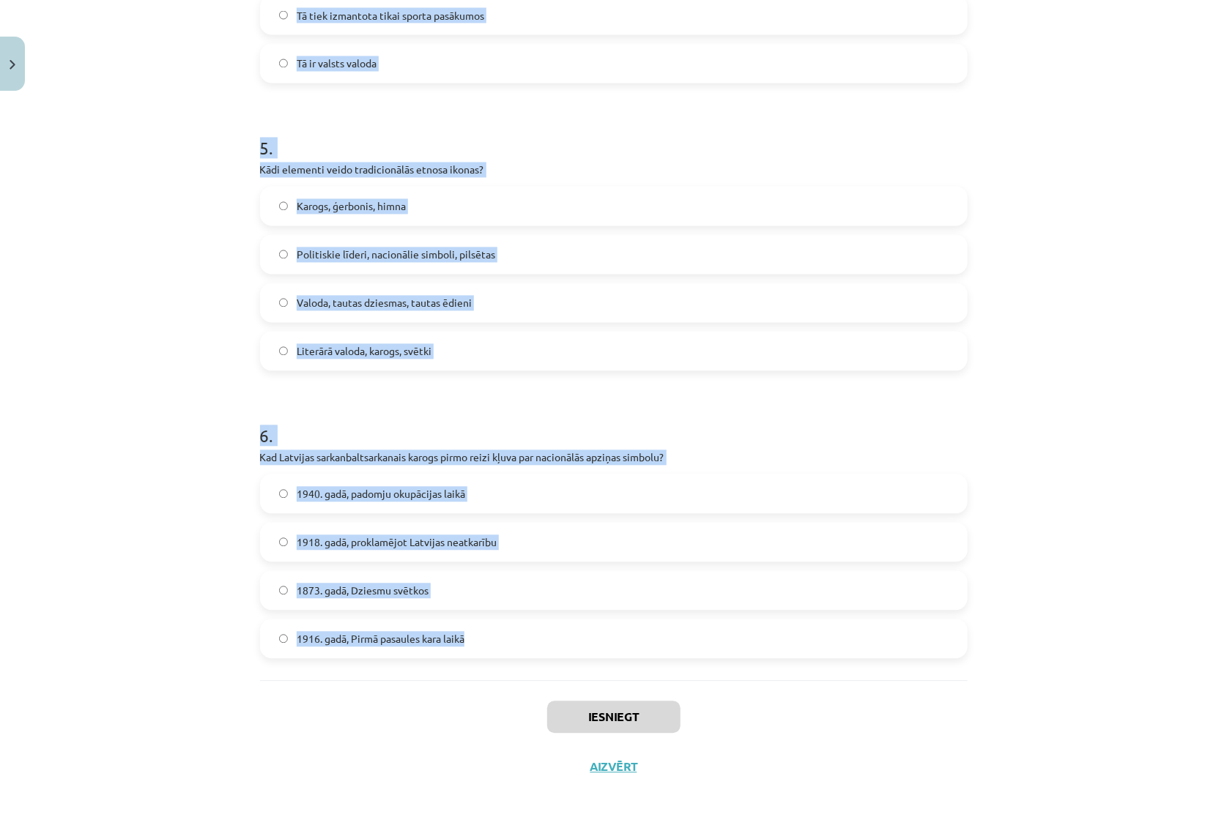
drag, startPoint x: 251, startPoint y: 289, endPoint x: 486, endPoint y: 641, distance: 422.8
copy form "1 . Kad Latvijas himna "Dievs, svētī Latviju!" tika oficiāli apstiprināta kā va…"
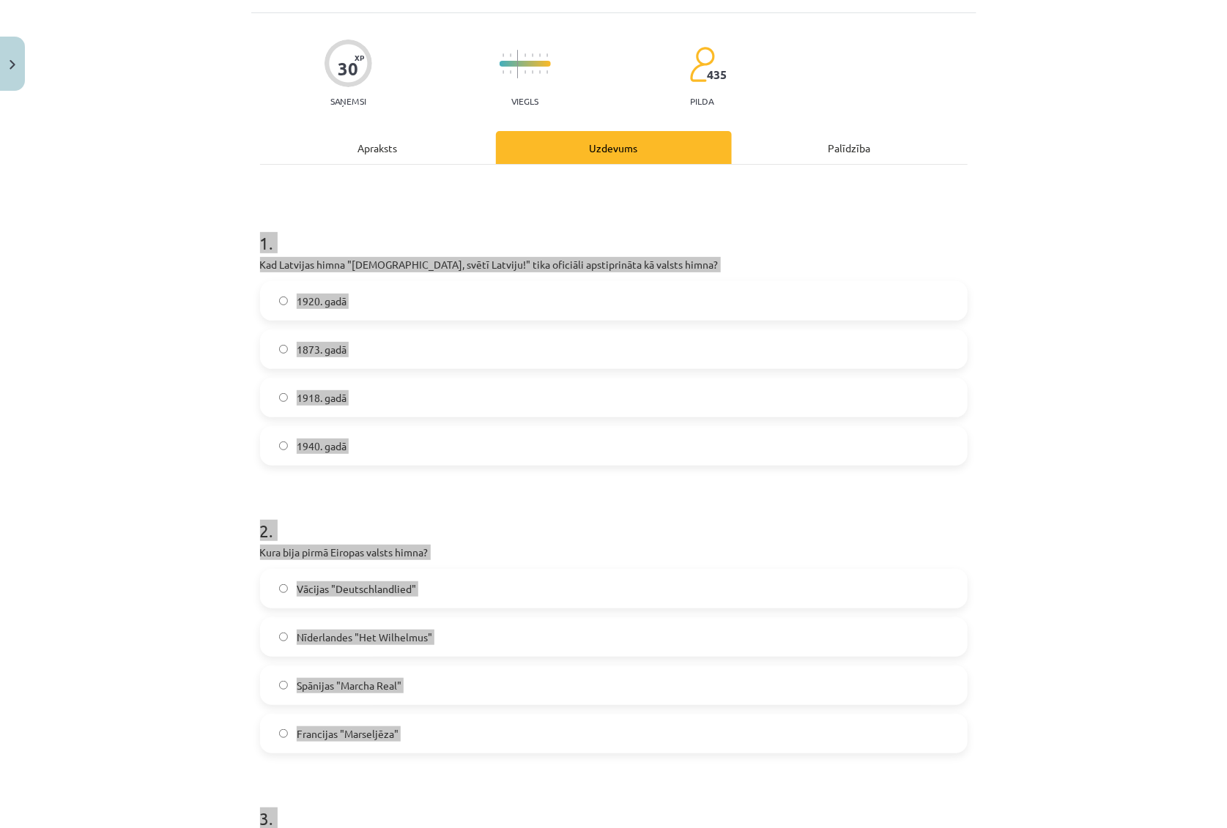
scroll to position [0, 0]
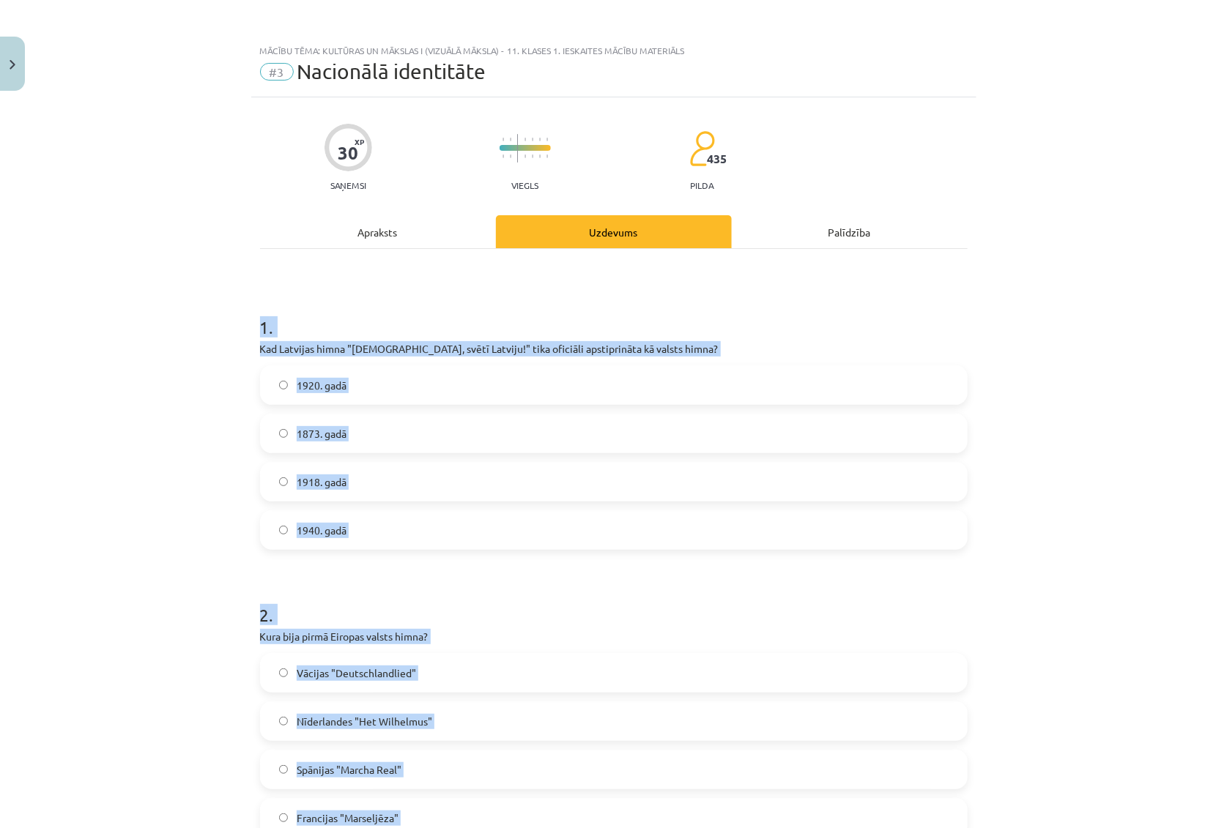
click at [410, 306] on h1 "1 ." at bounding box center [613, 313] width 707 height 45
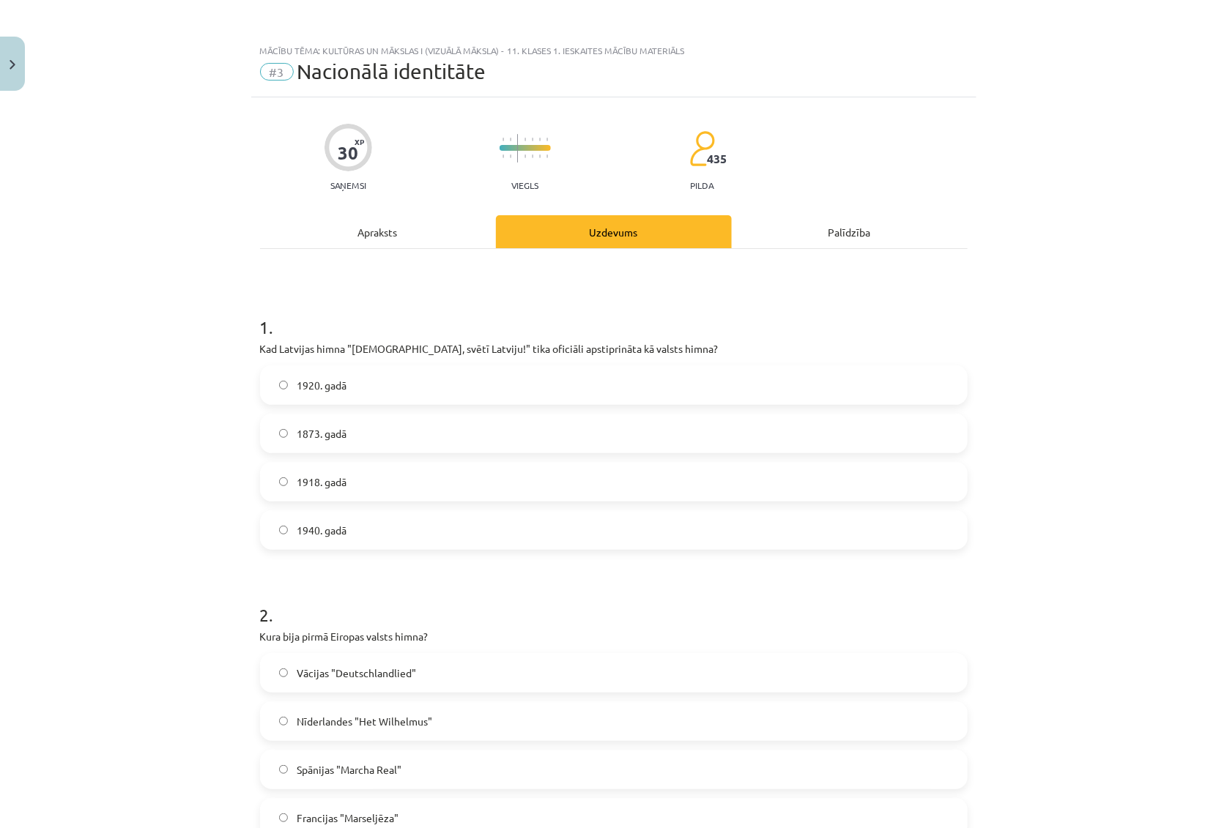
click at [307, 388] on span "1920. gadā" at bounding box center [322, 385] width 50 height 15
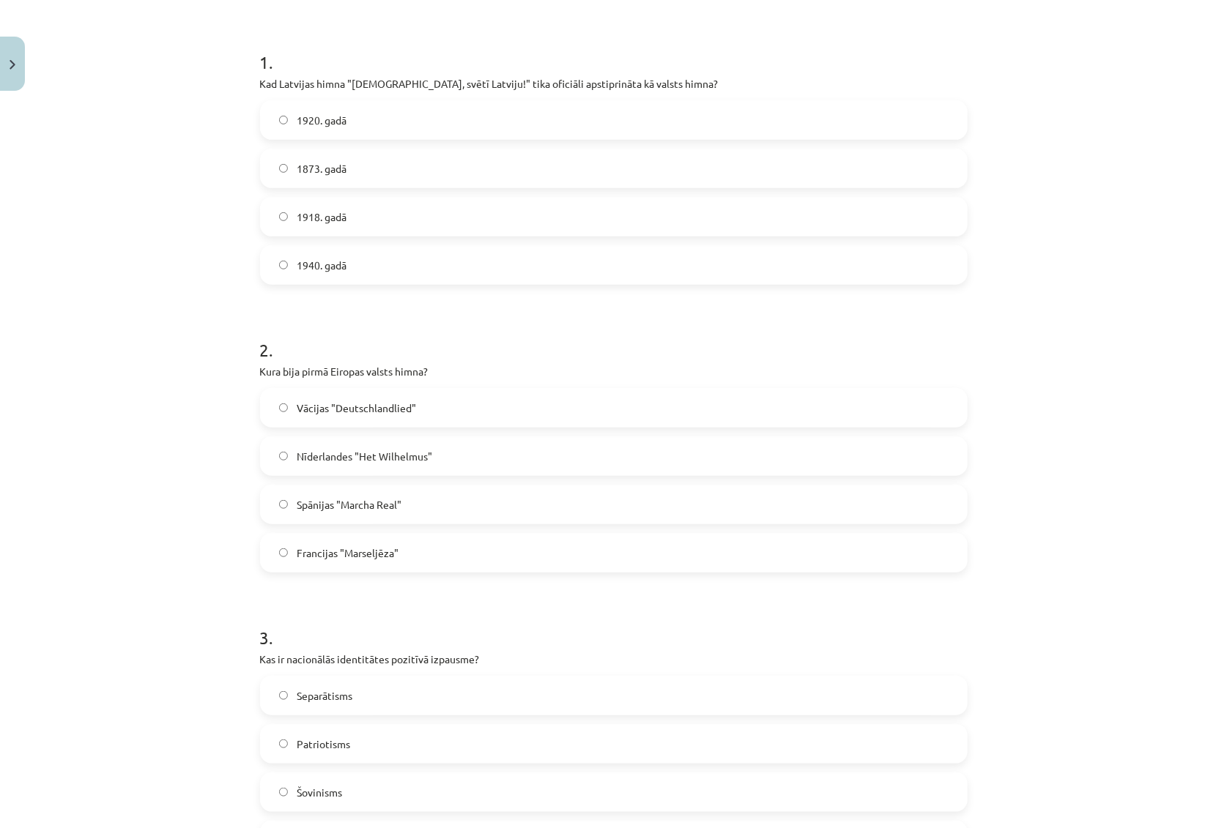
scroll to position [266, 0]
click at [403, 453] on span "Nīderlandes "Het Wilhelmus"" at bounding box center [364, 455] width 135 height 15
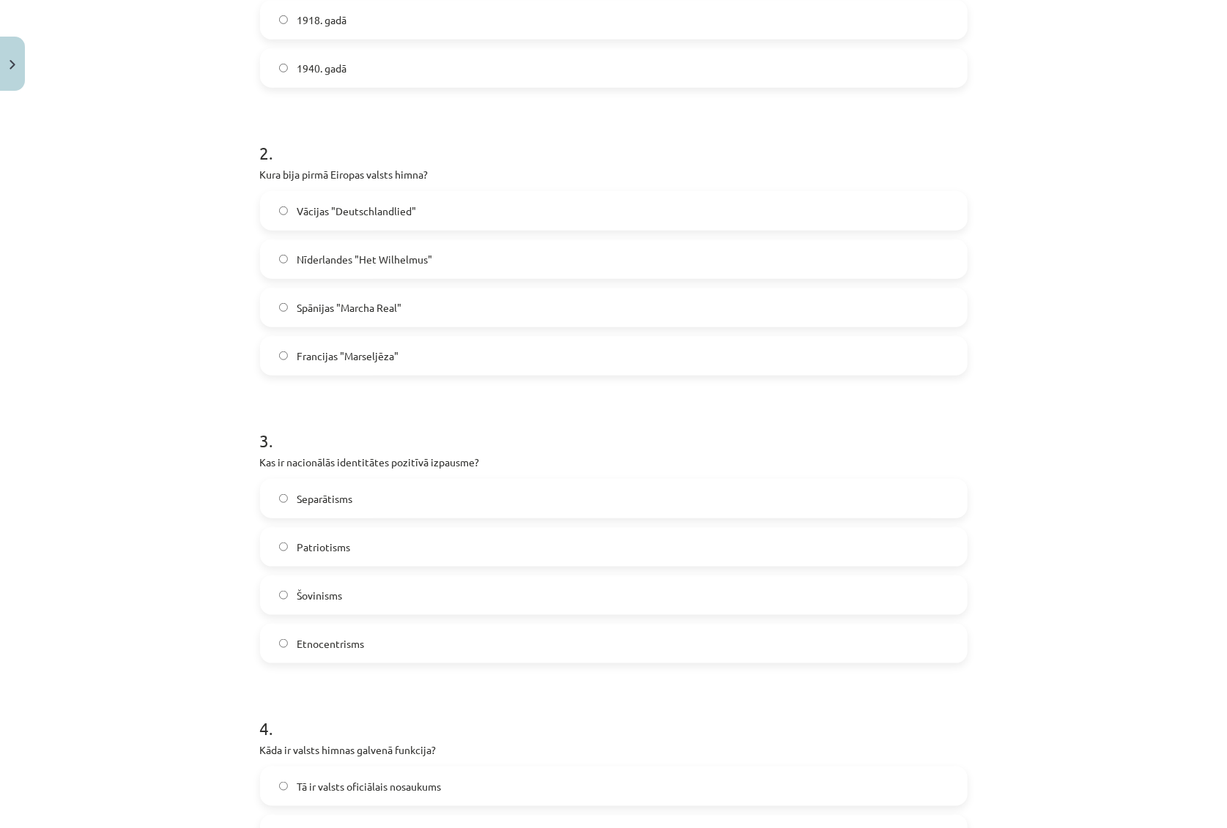
scroll to position [466, 0]
click at [333, 537] on span "Patriotisms" at bounding box center [323, 543] width 53 height 15
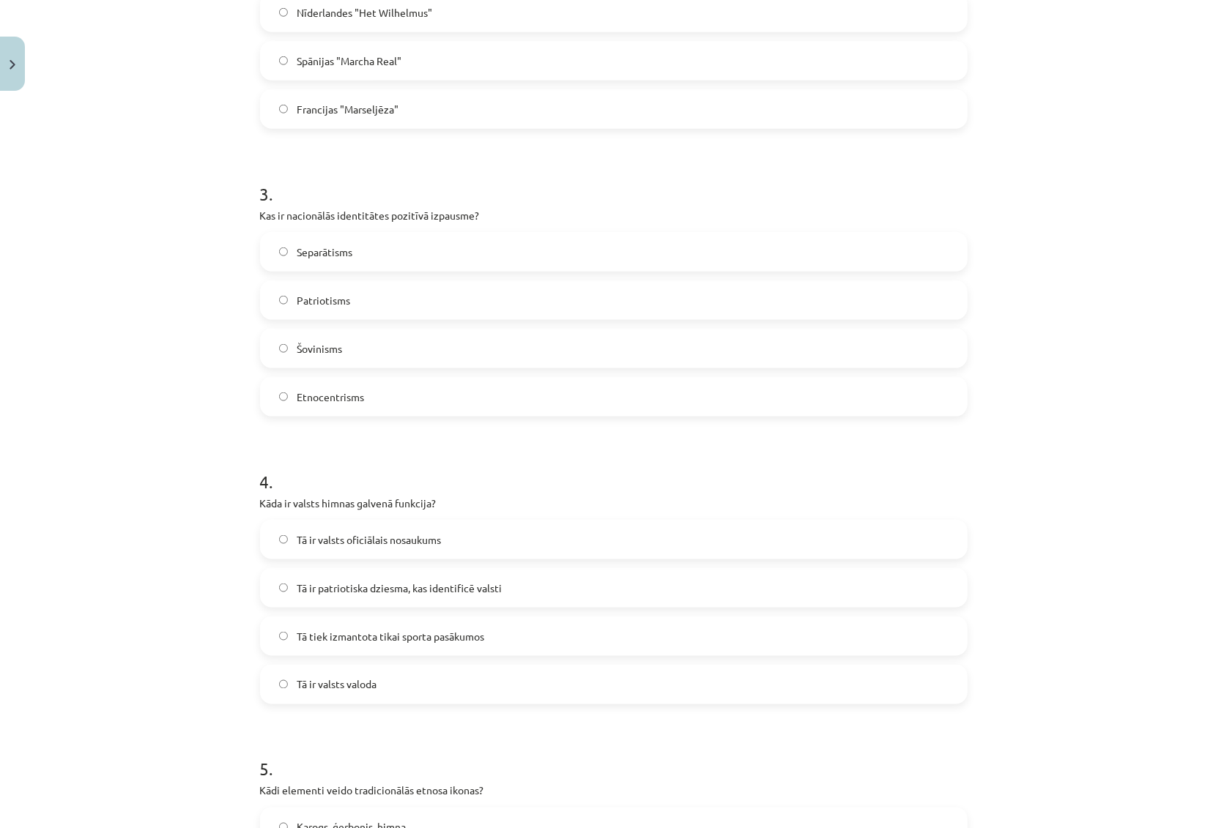
scroll to position [732, 0]
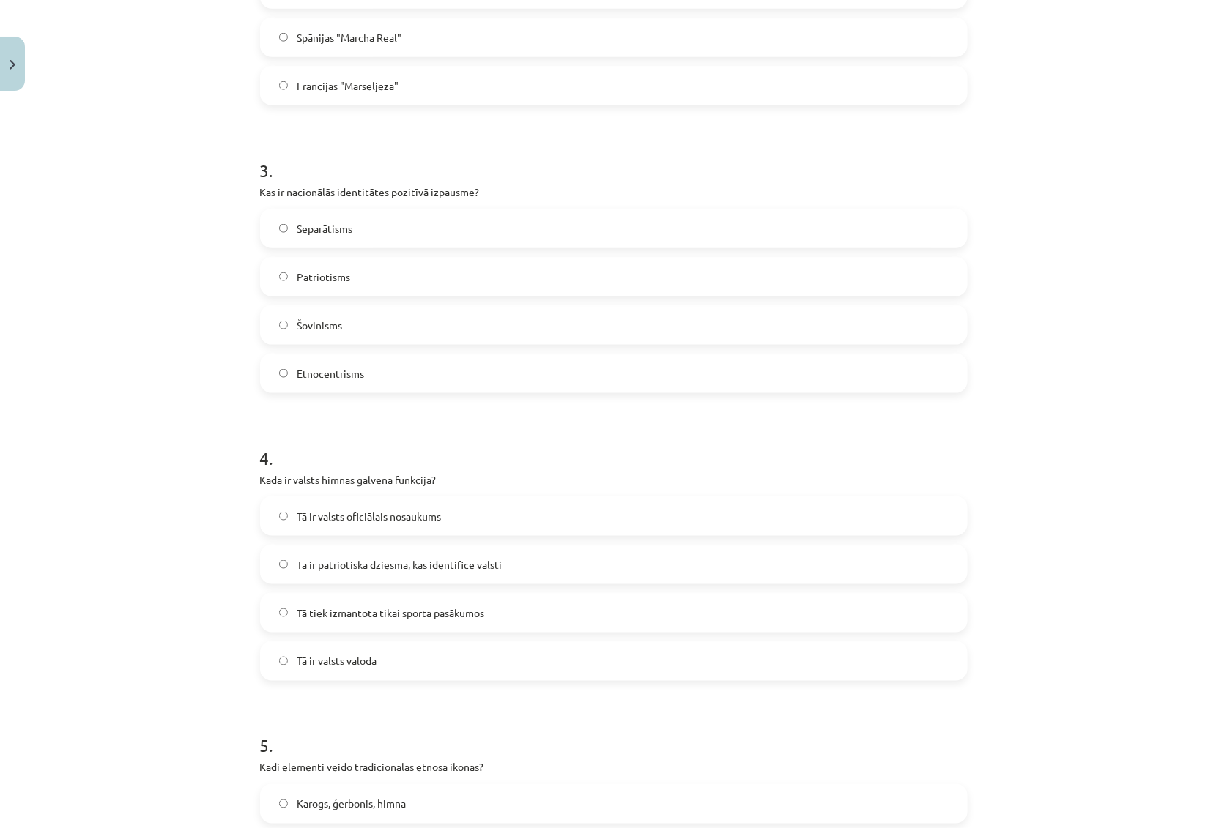
click at [379, 564] on span "Tā ir patriotiska dziesma, kas identificē valsti" at bounding box center [399, 564] width 205 height 15
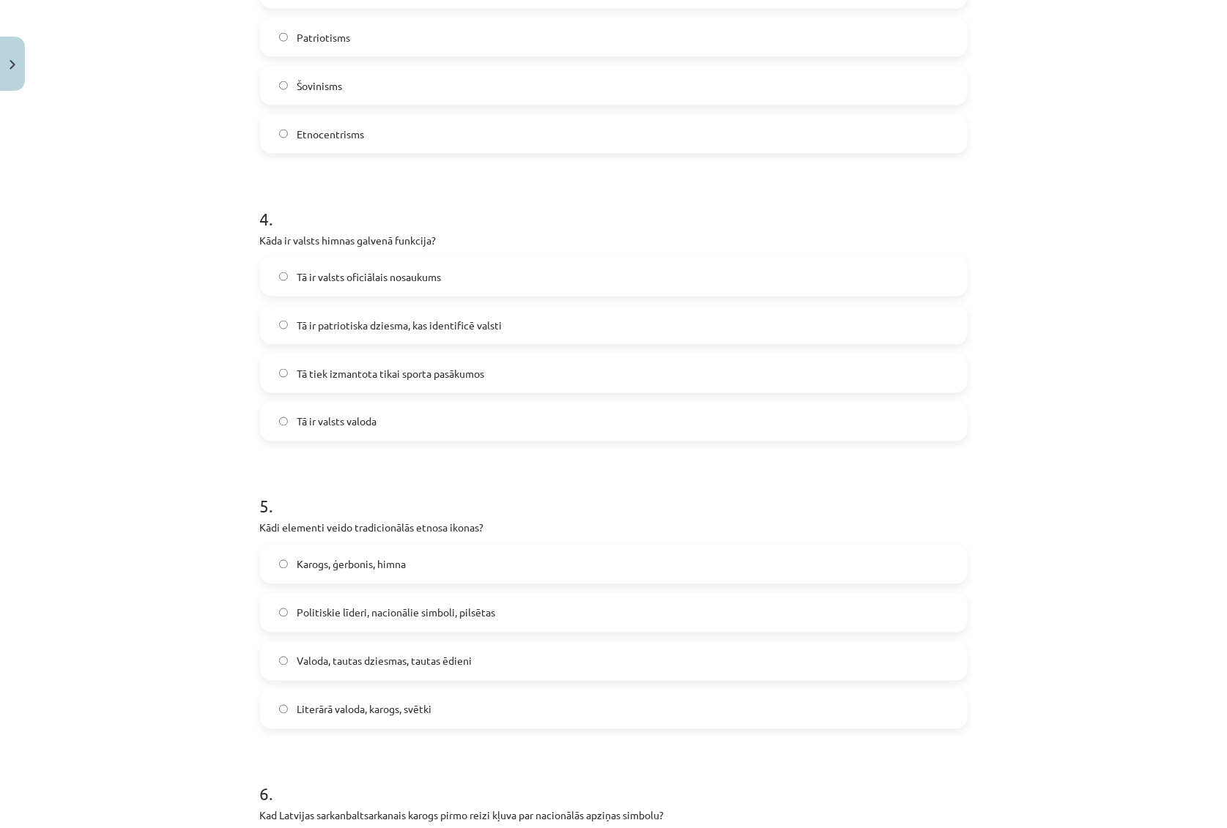
scroll to position [1065, 0]
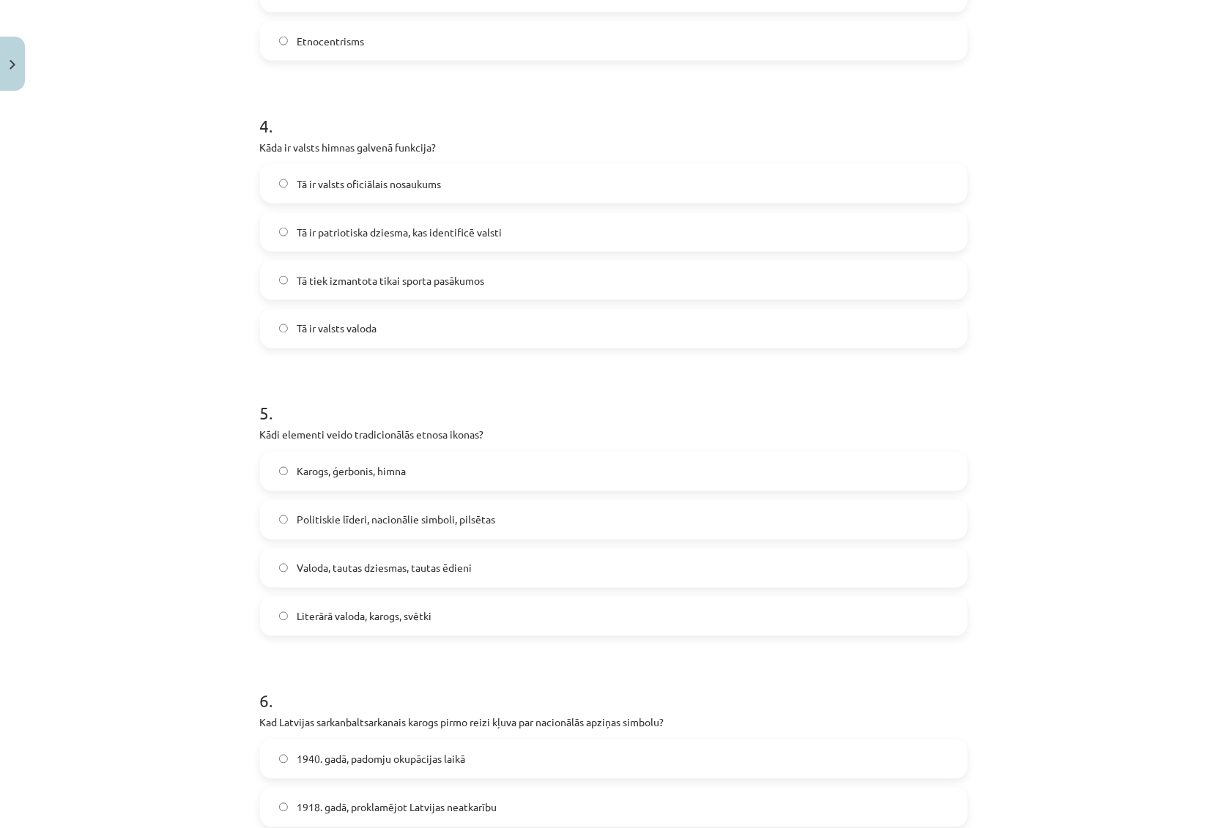
click at [366, 474] on span "Karogs, ģerbonis, himna" at bounding box center [351, 471] width 109 height 15
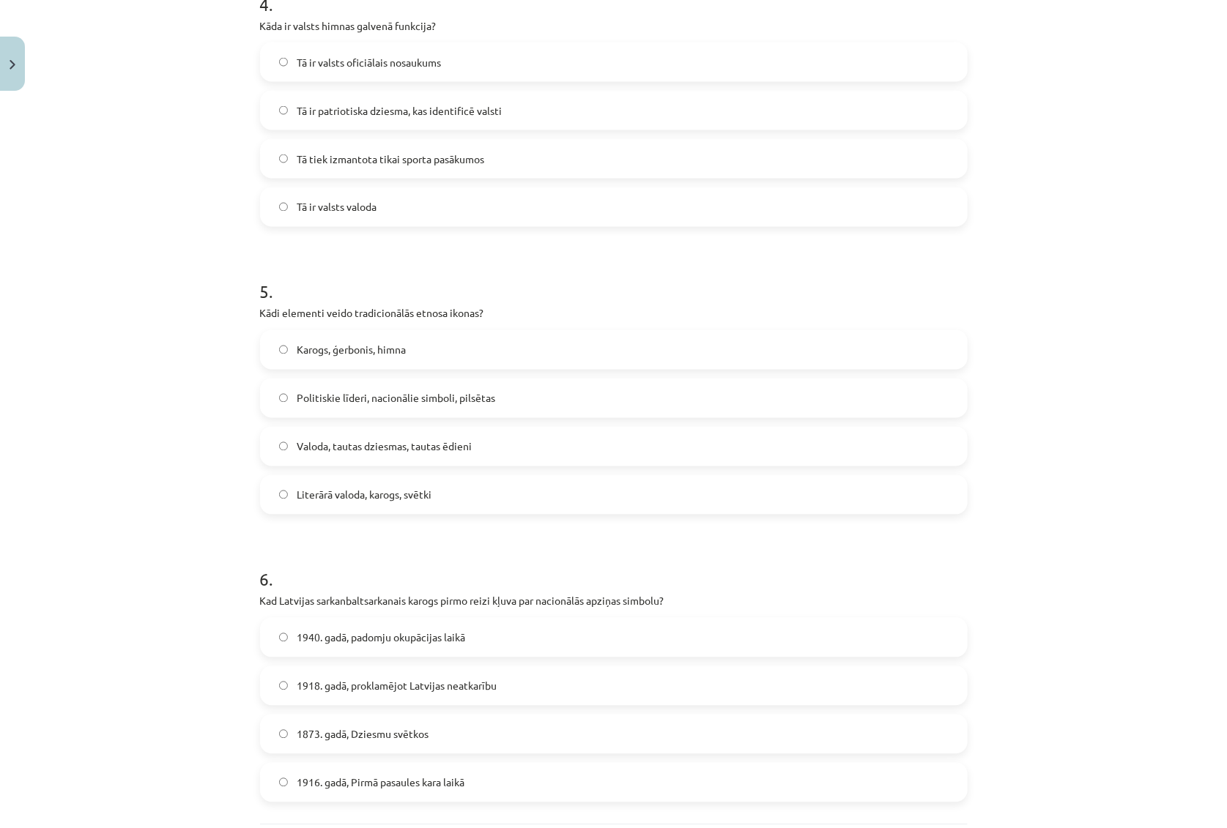
scroll to position [1330, 0]
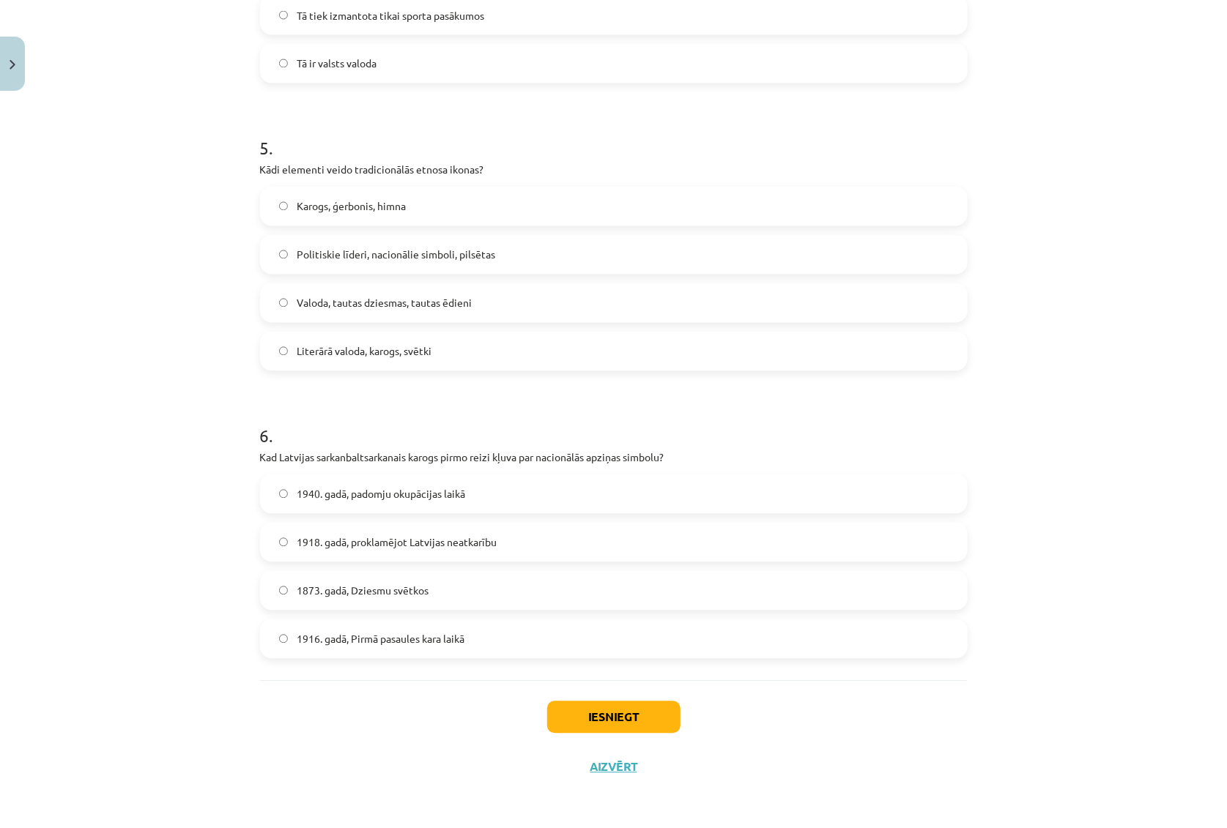
click at [346, 588] on span "1873. gadā, Dziesmu svētkos" at bounding box center [363, 591] width 132 height 15
click at [619, 711] on button "Iesniegt" at bounding box center [613, 718] width 133 height 32
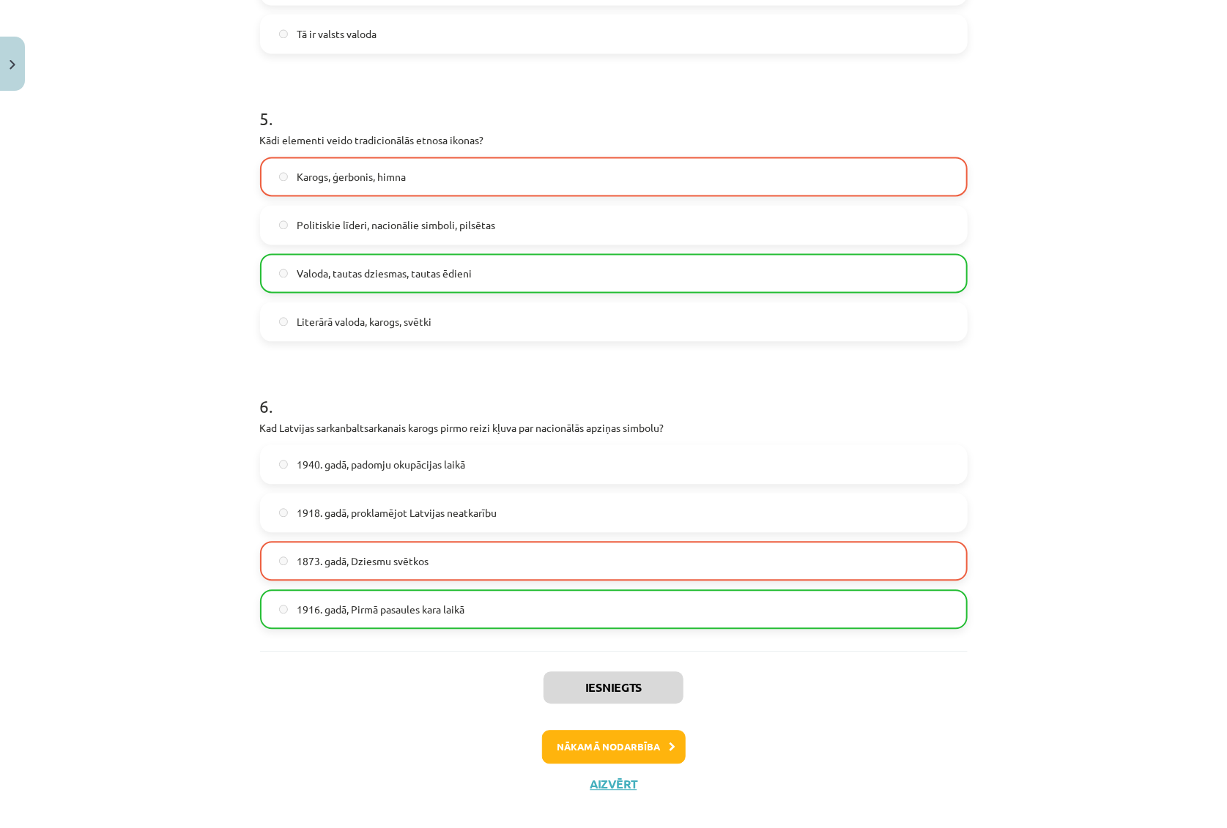
scroll to position [1376, 0]
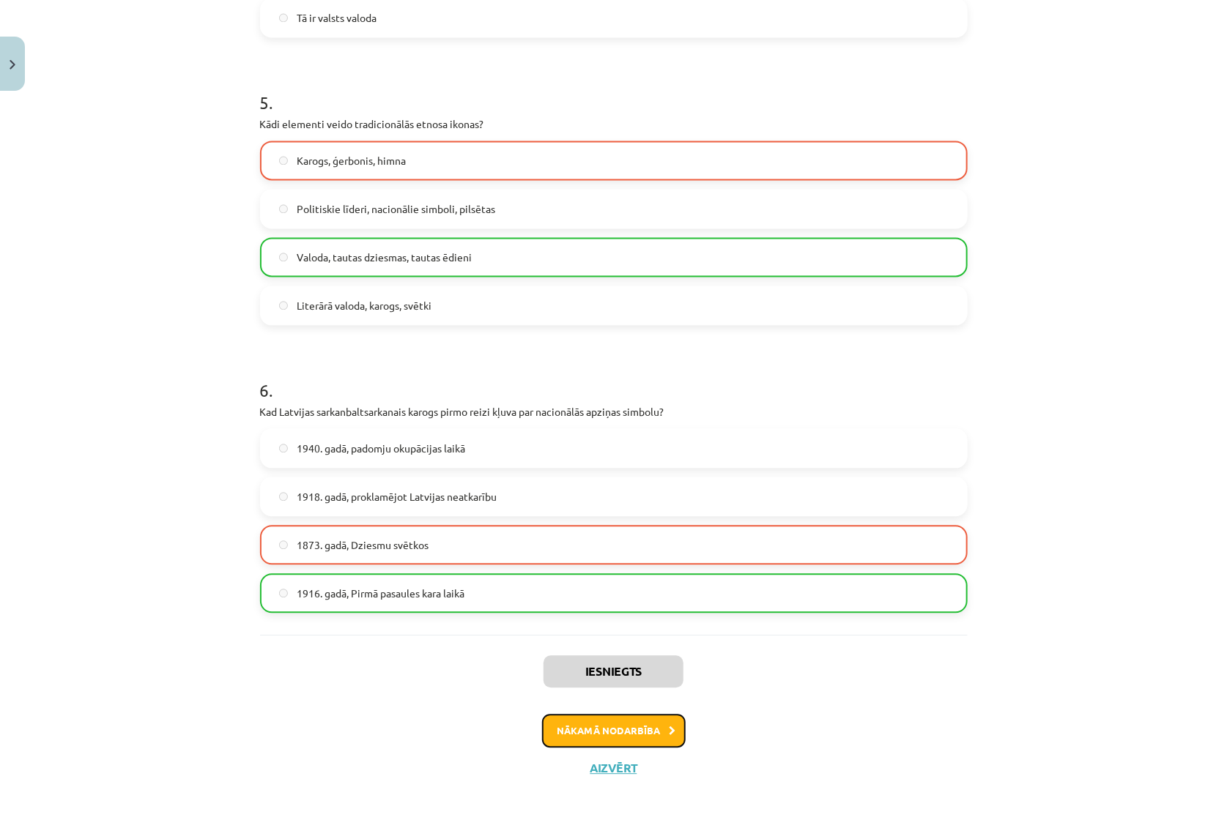
click at [622, 711] on button "Nākamā nodarbība" at bounding box center [614, 731] width 144 height 34
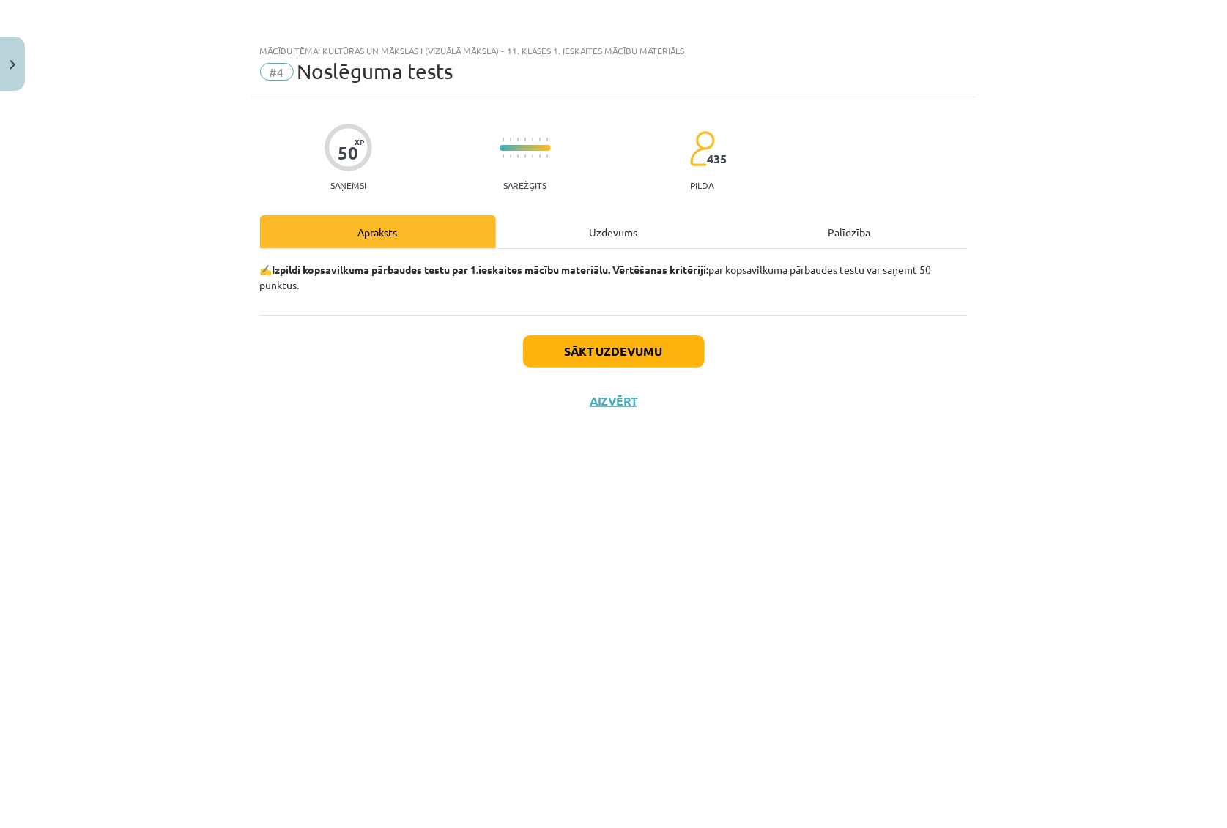
scroll to position [0, 0]
click at [612, 357] on button "Sākt uzdevumu" at bounding box center [614, 351] width 182 height 32
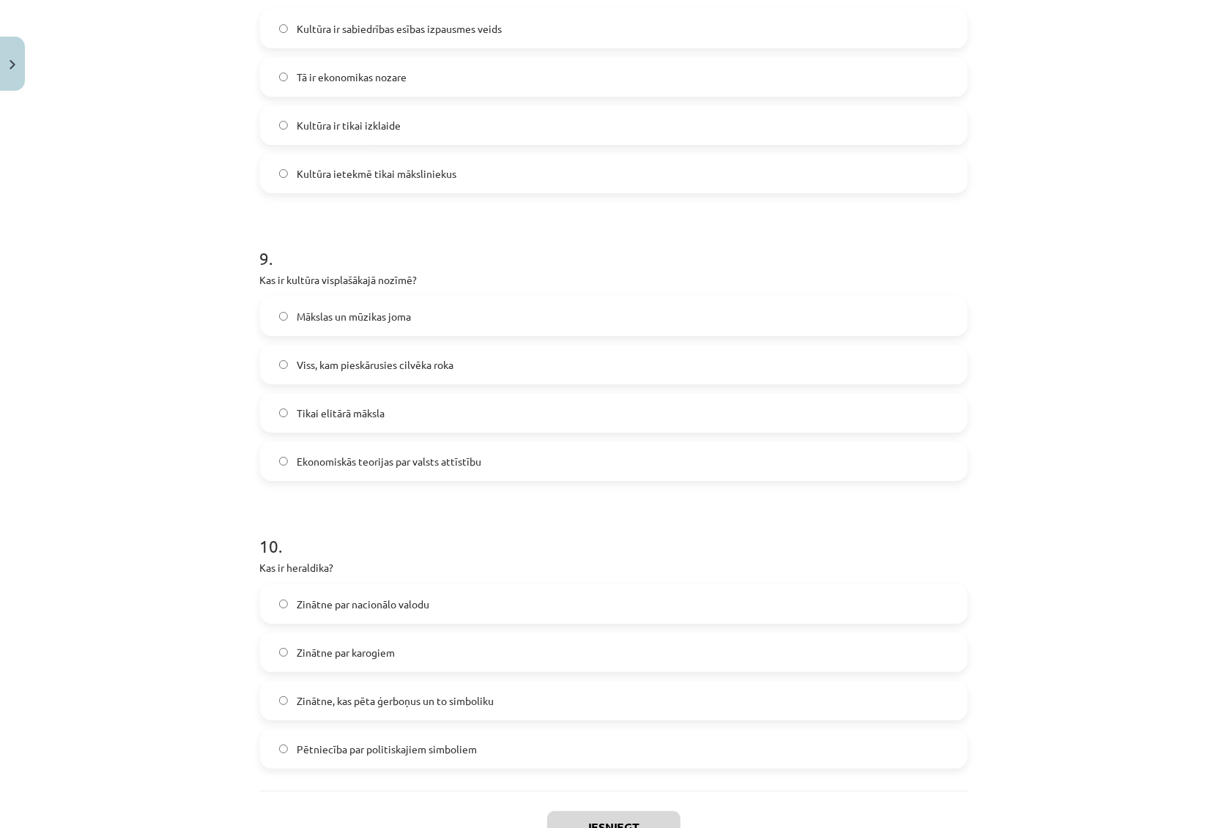
scroll to position [2481, 0]
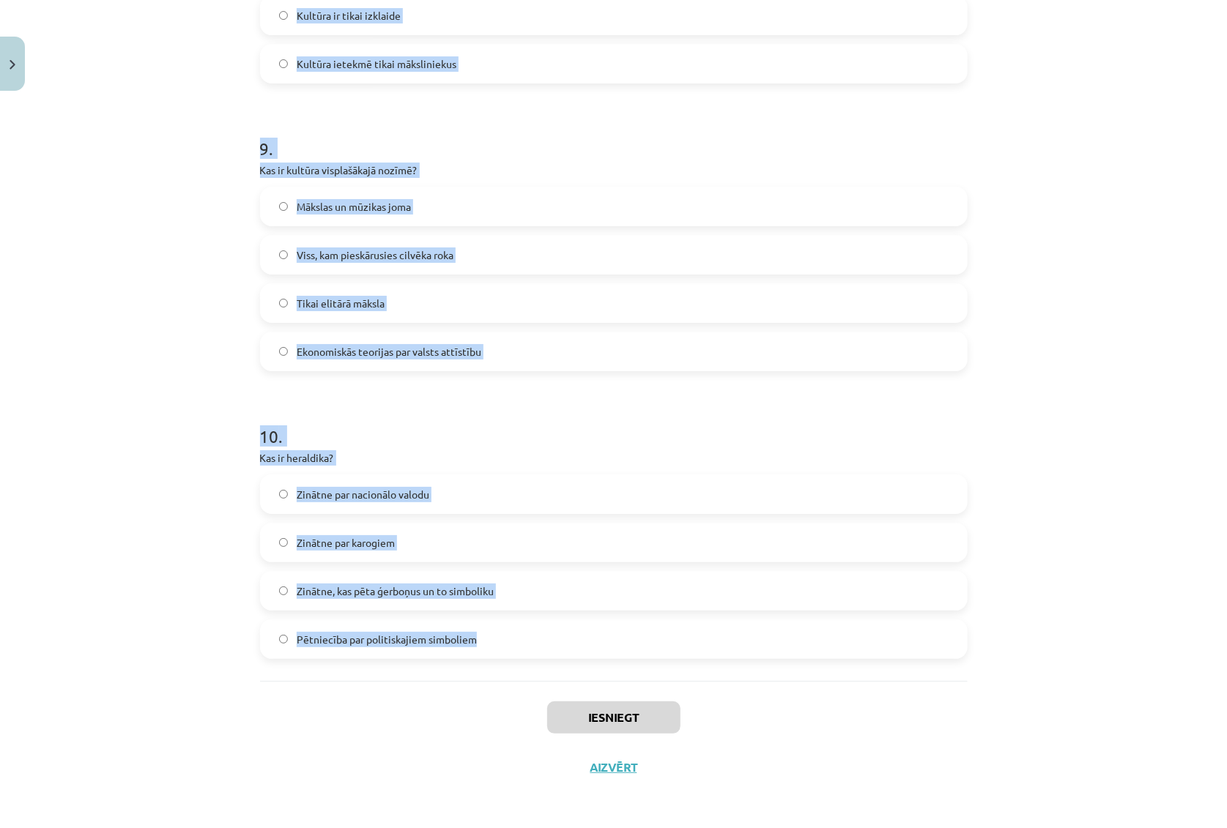
drag, startPoint x: 252, startPoint y: 319, endPoint x: 424, endPoint y: 639, distance: 364.0
copy form "1 . Kas ir šovinisms? Mīlestība pret dzimteni Miers starp nācijām Tiesības uz p…"
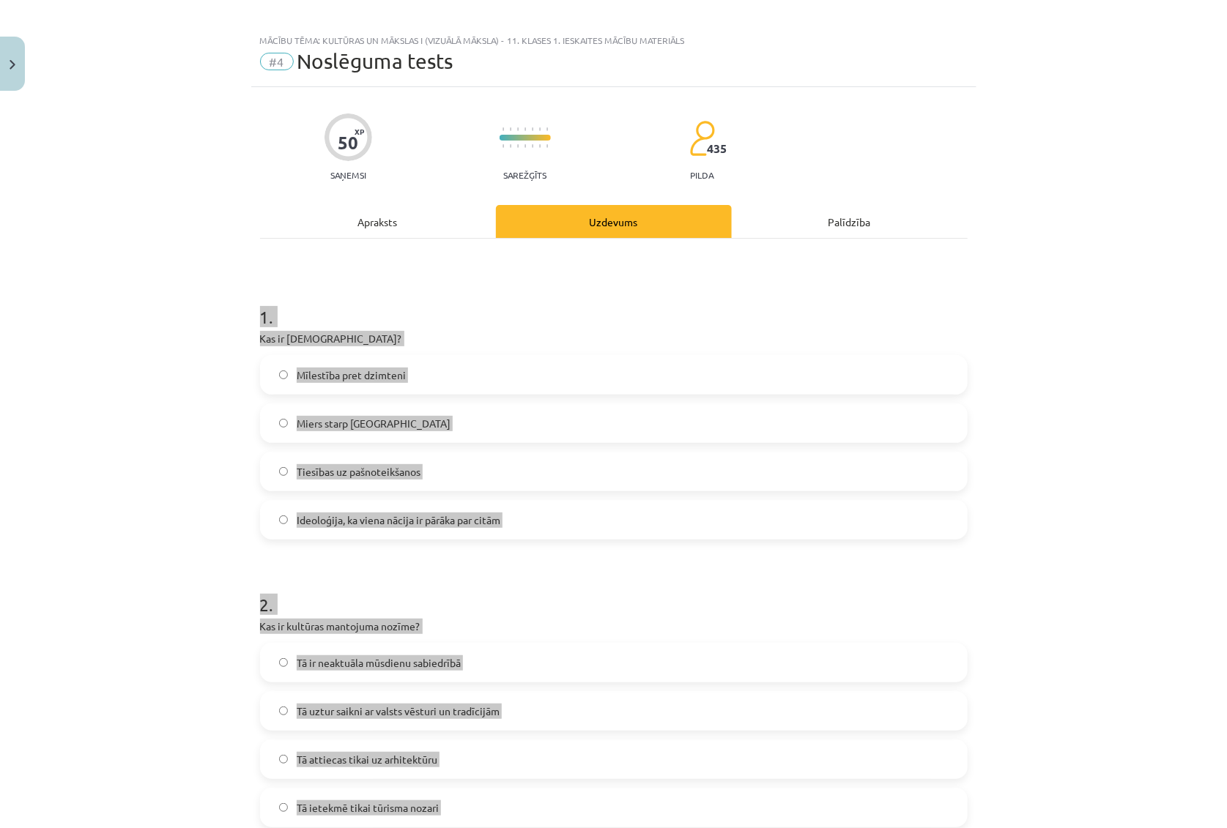
scroll to position [0, 0]
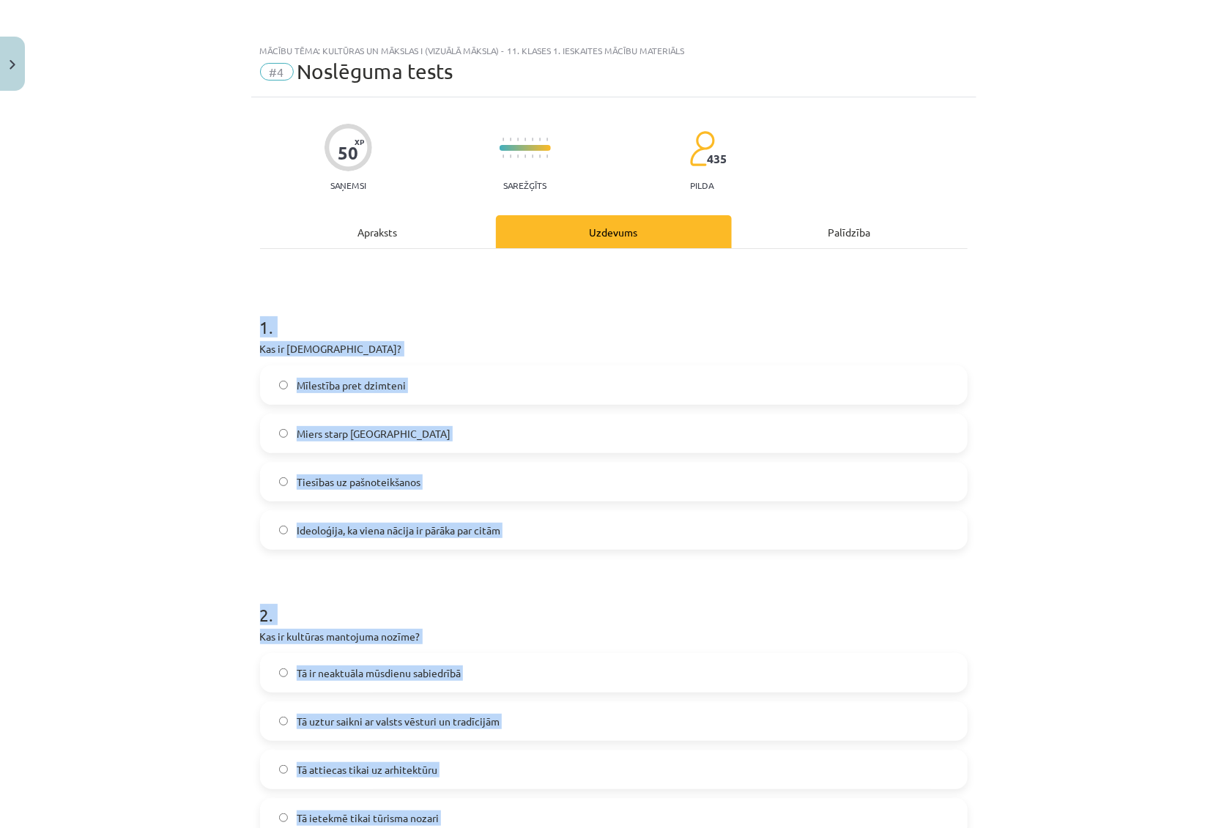
click at [517, 325] on h1 "1 ." at bounding box center [613, 313] width 707 height 45
click at [319, 325] on h1 "1 ." at bounding box center [613, 313] width 707 height 45
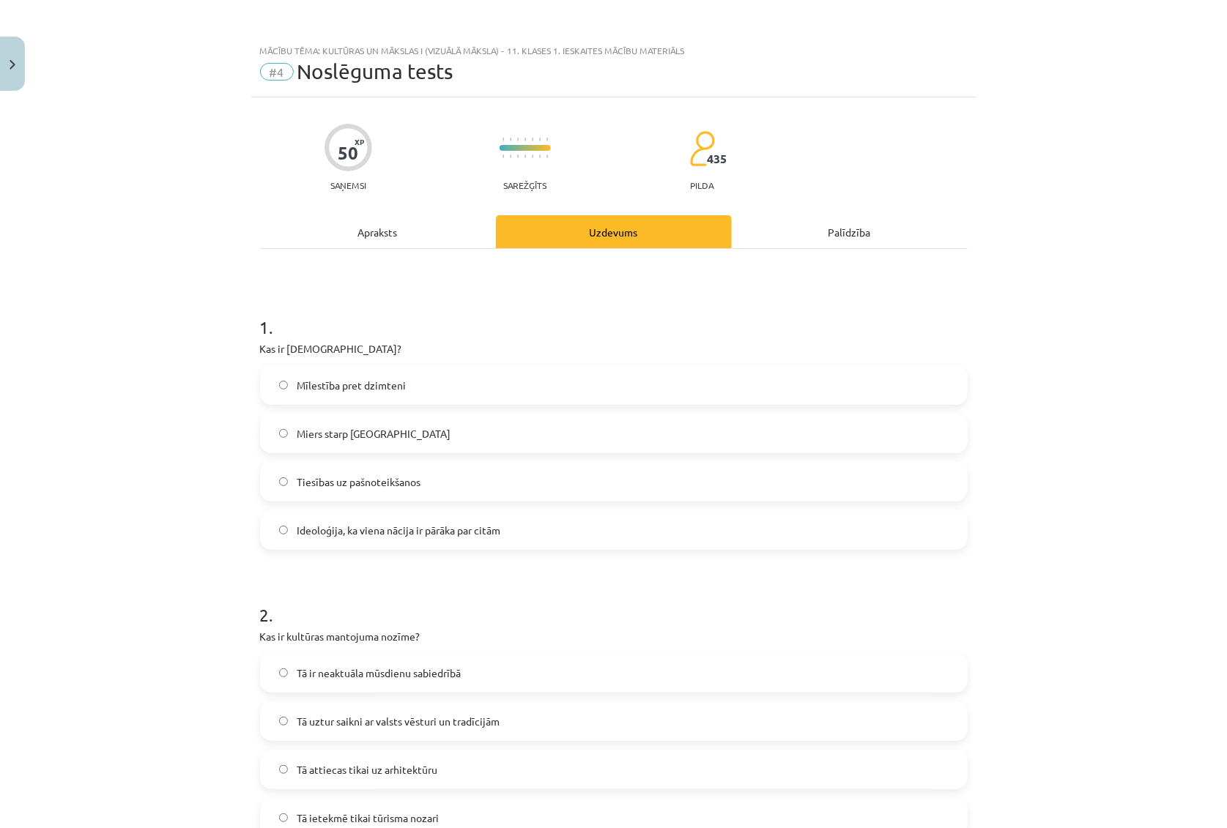
click at [321, 532] on span "Ideoloģija, ka viena nācija ir pārāka par citām" at bounding box center [399, 530] width 204 height 15
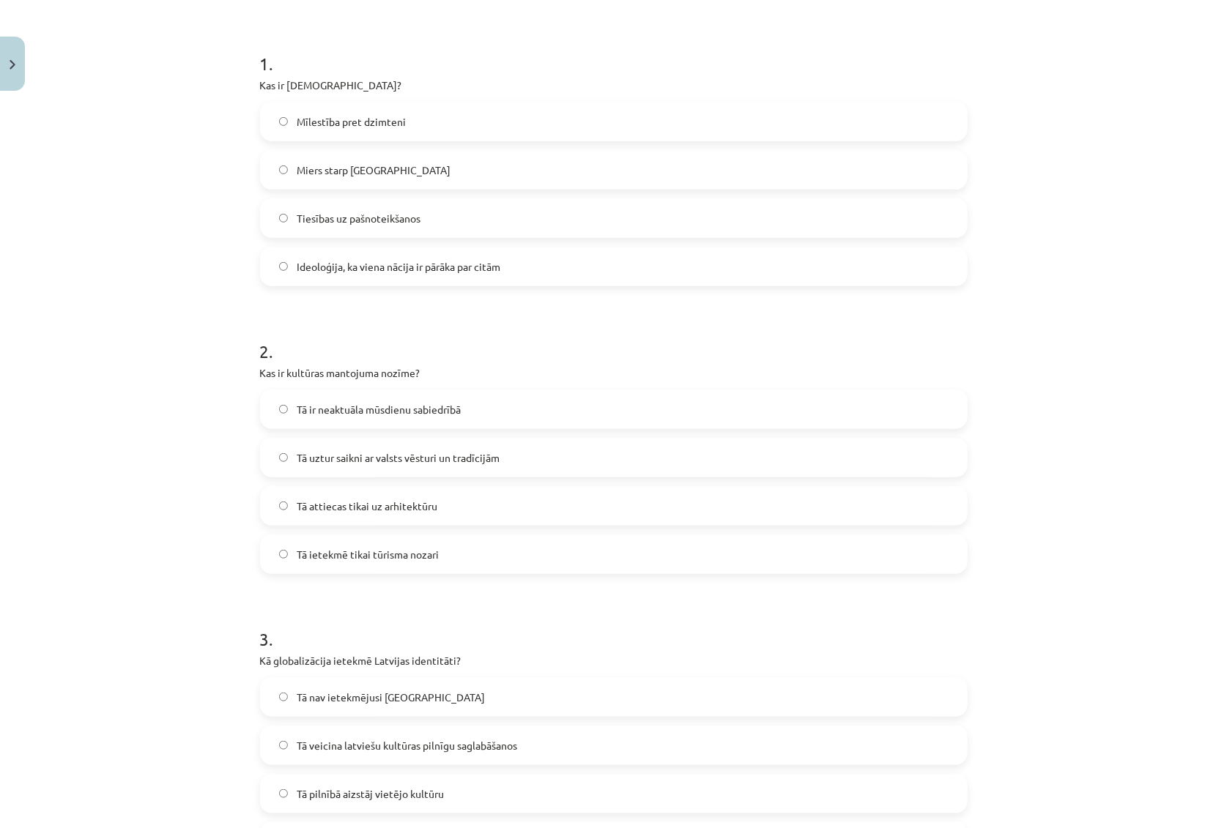
scroll to position [266, 0]
click at [347, 454] on span "Tā uztur saikni ar valsts vēsturi un tradīcijām" at bounding box center [398, 455] width 203 height 15
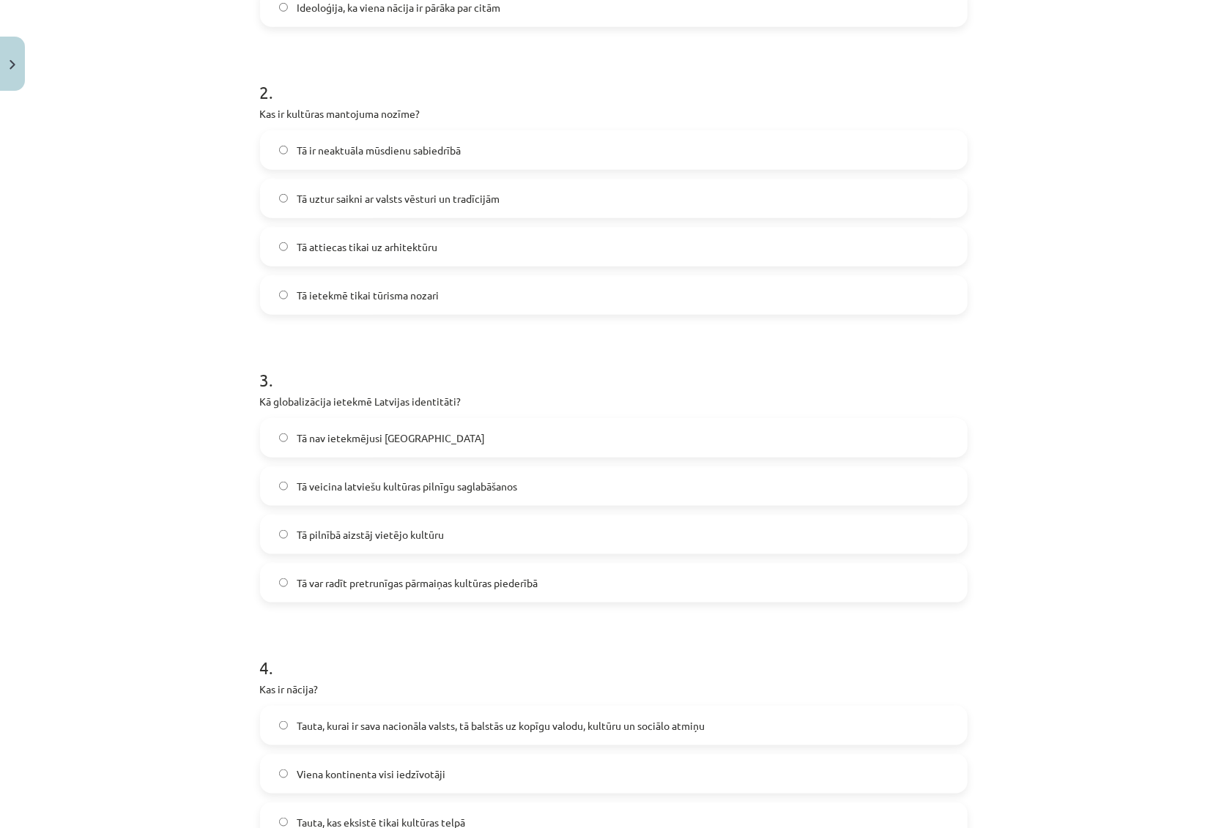
scroll to position [532, 0]
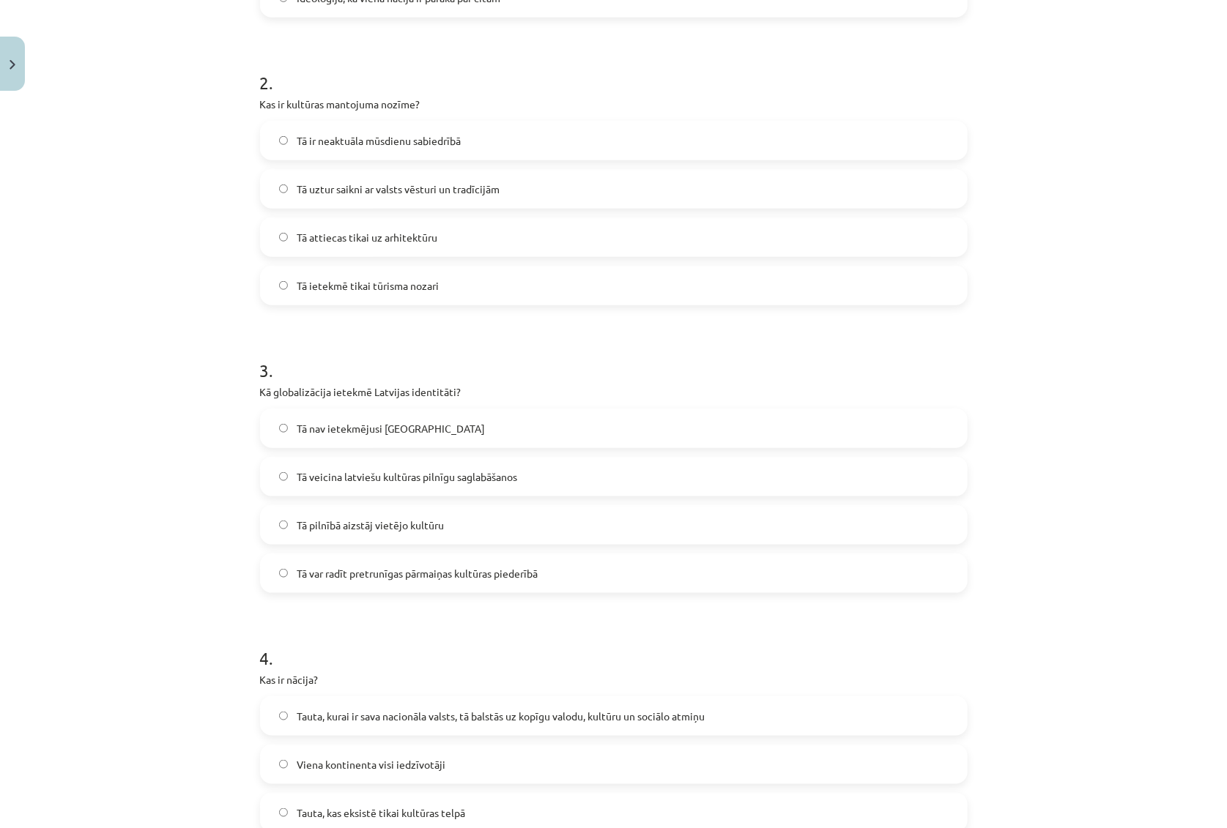
click at [353, 571] on span "Tā var radīt pretrunīgas pārmaiņas kultūras piederībā" at bounding box center [417, 573] width 241 height 15
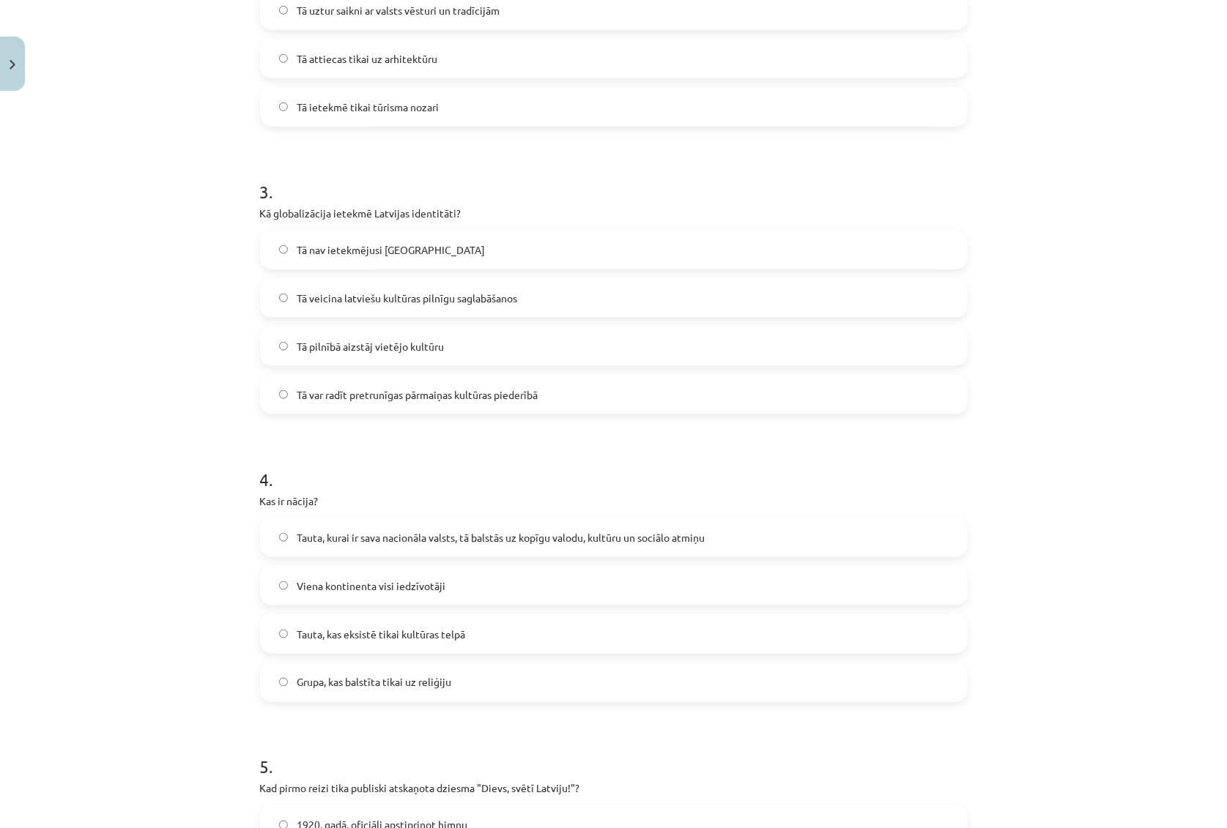
scroll to position [732, 0]
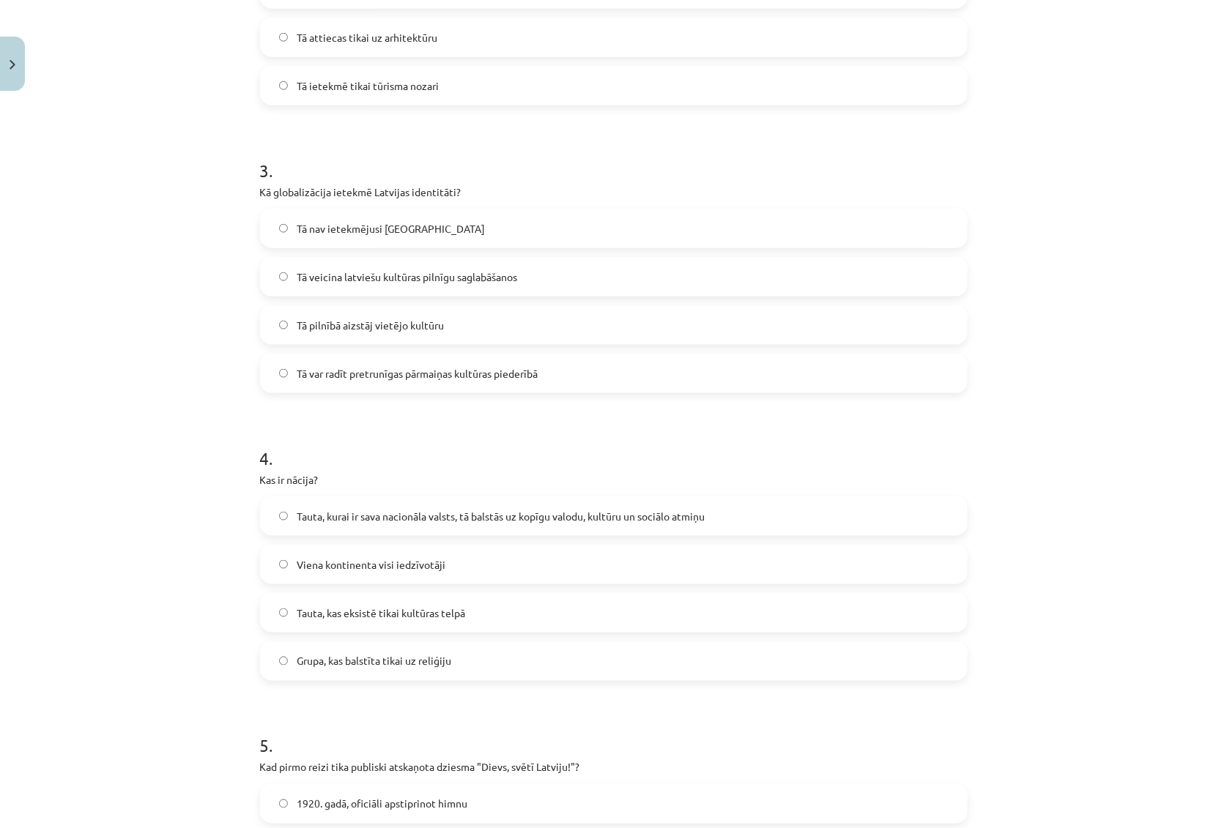
click at [368, 518] on span "Tauta, kurai ir sava nacionāla valsts, tā balstās uz kopīgu valodu, kultūru un …" at bounding box center [501, 516] width 408 height 15
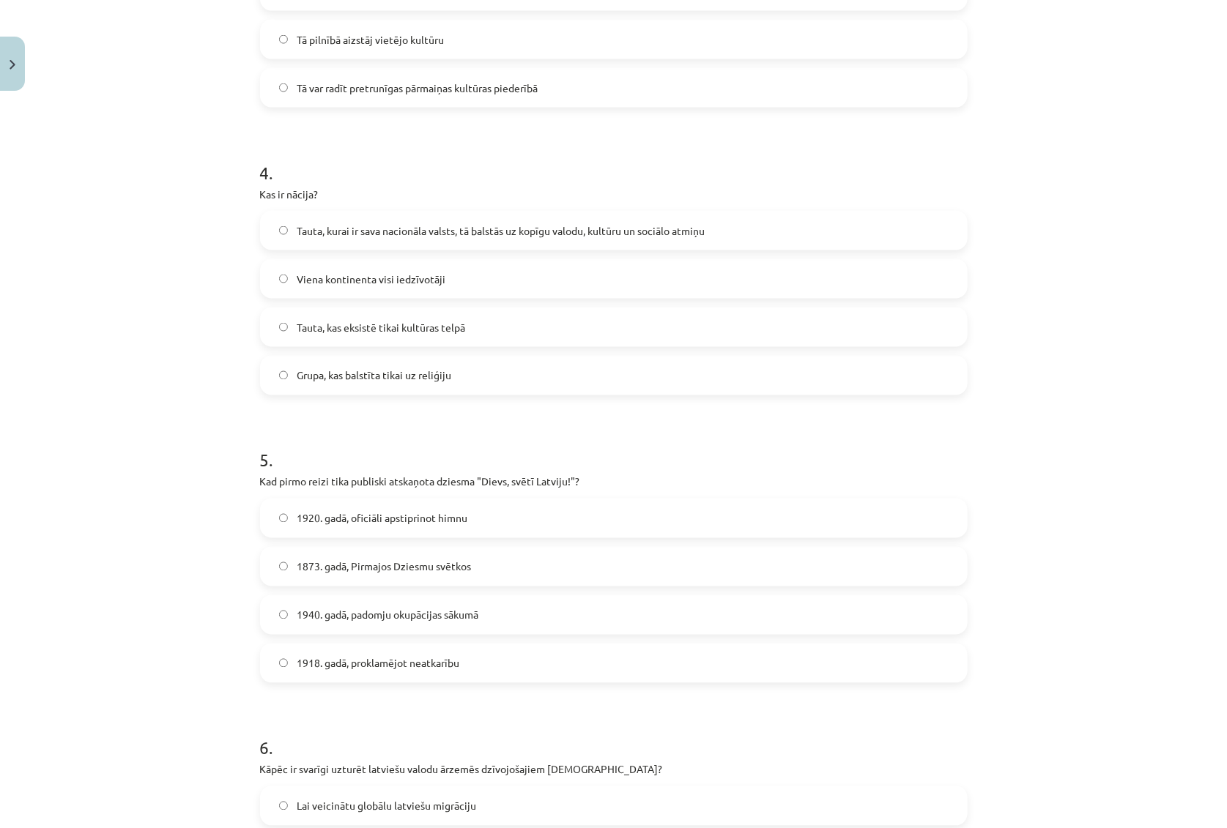
scroll to position [1065, 0]
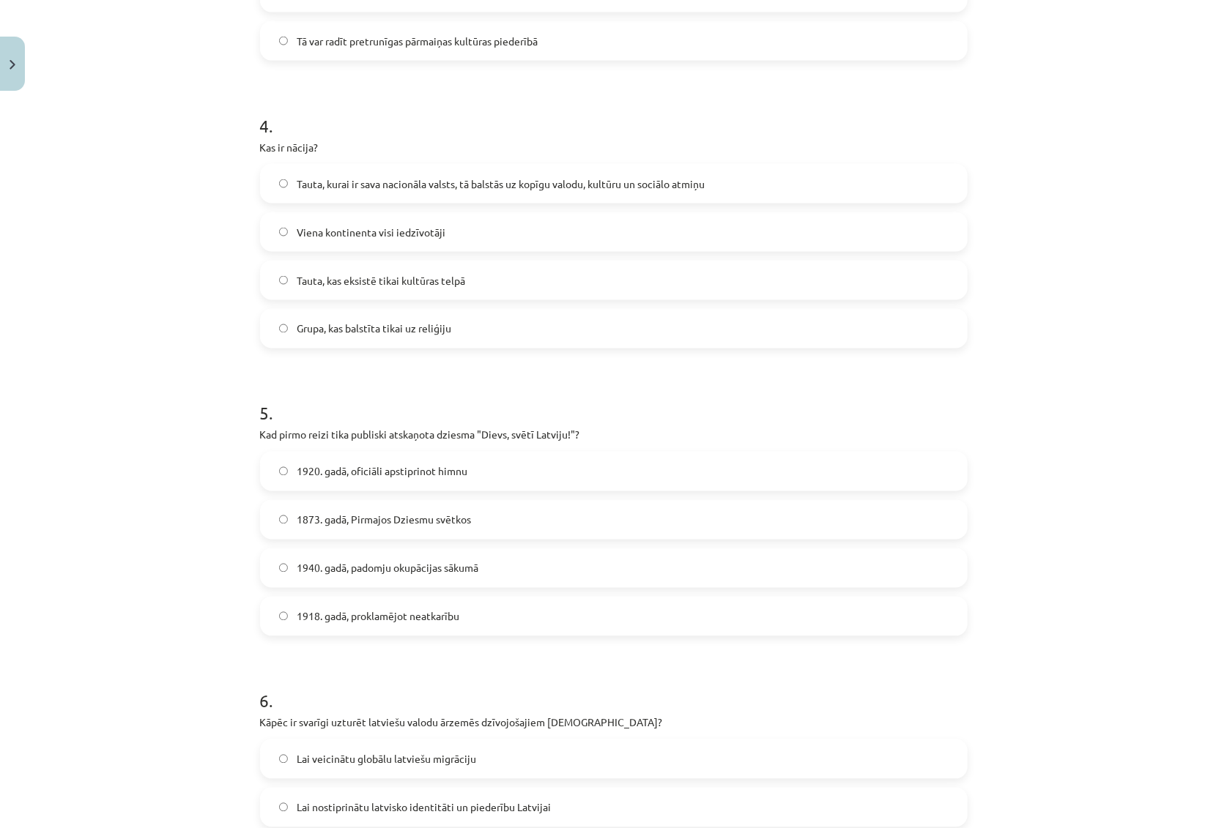
click at [361, 517] on span "1873. gadā, Pirmajos Dziesmu svētkos" at bounding box center [384, 520] width 174 height 15
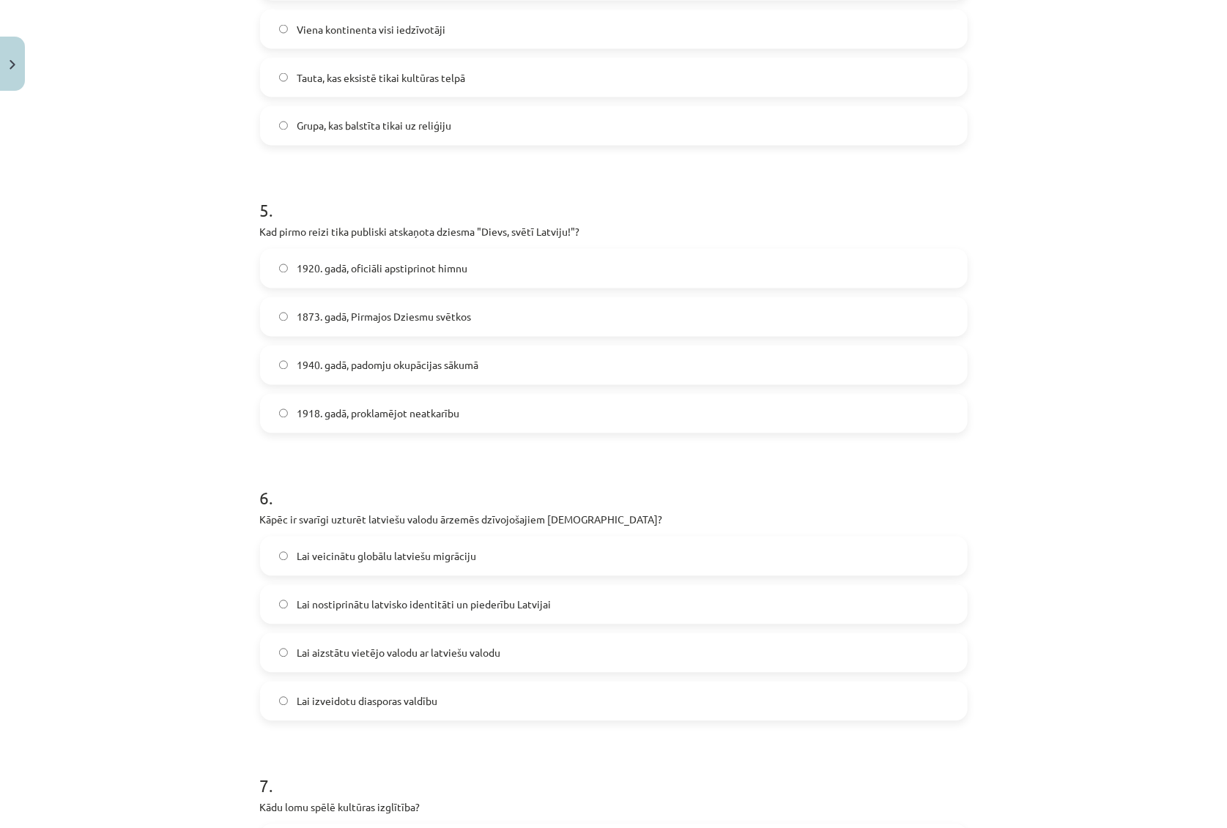
scroll to position [1331, 0]
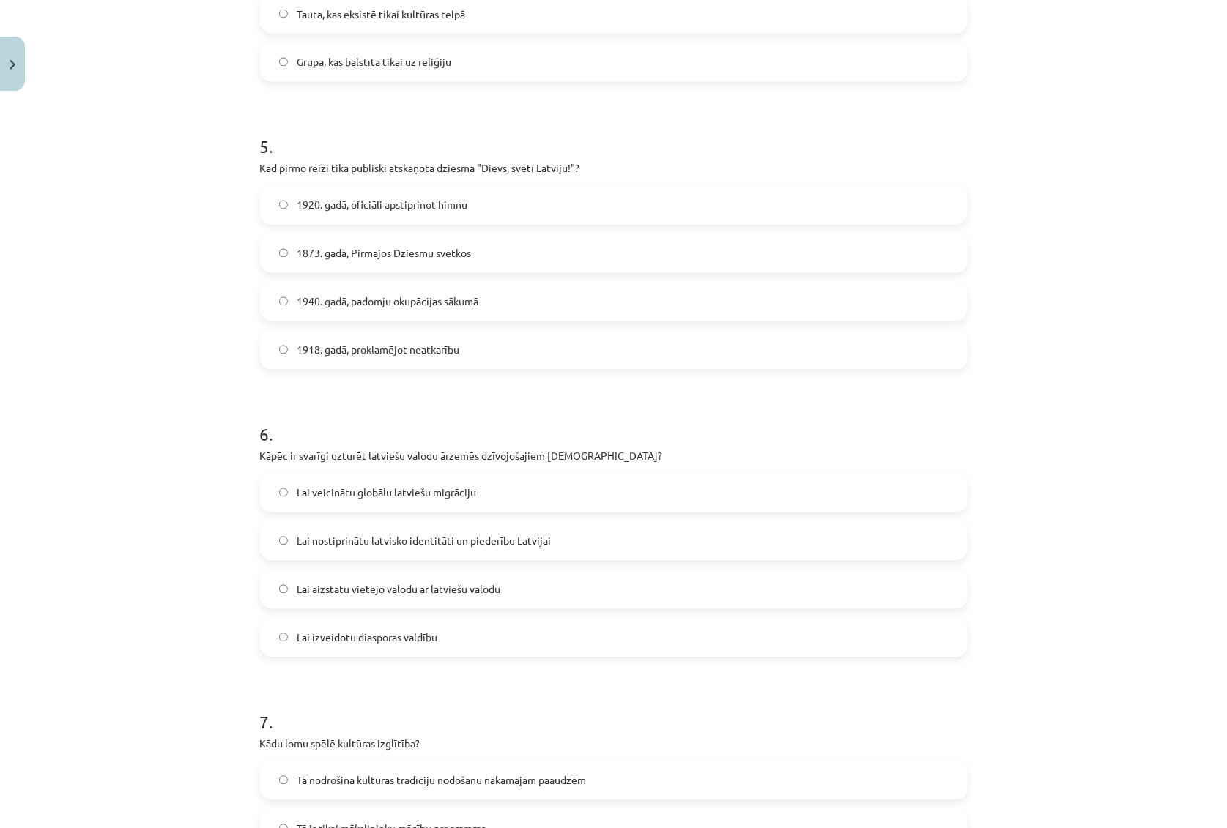
click at [388, 540] on span "Lai nostiprinātu latvisko identitāti un piederību Latvijai" at bounding box center [424, 541] width 254 height 15
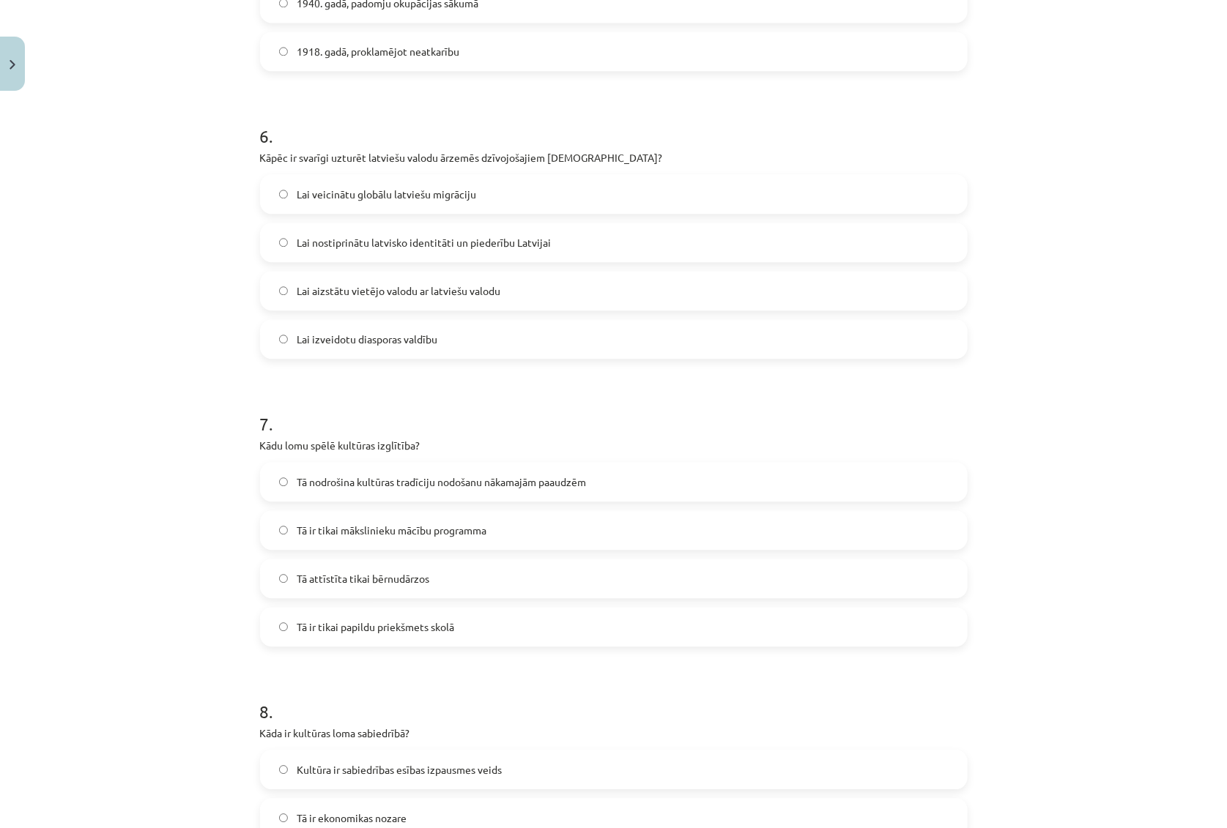
scroll to position [1664, 0]
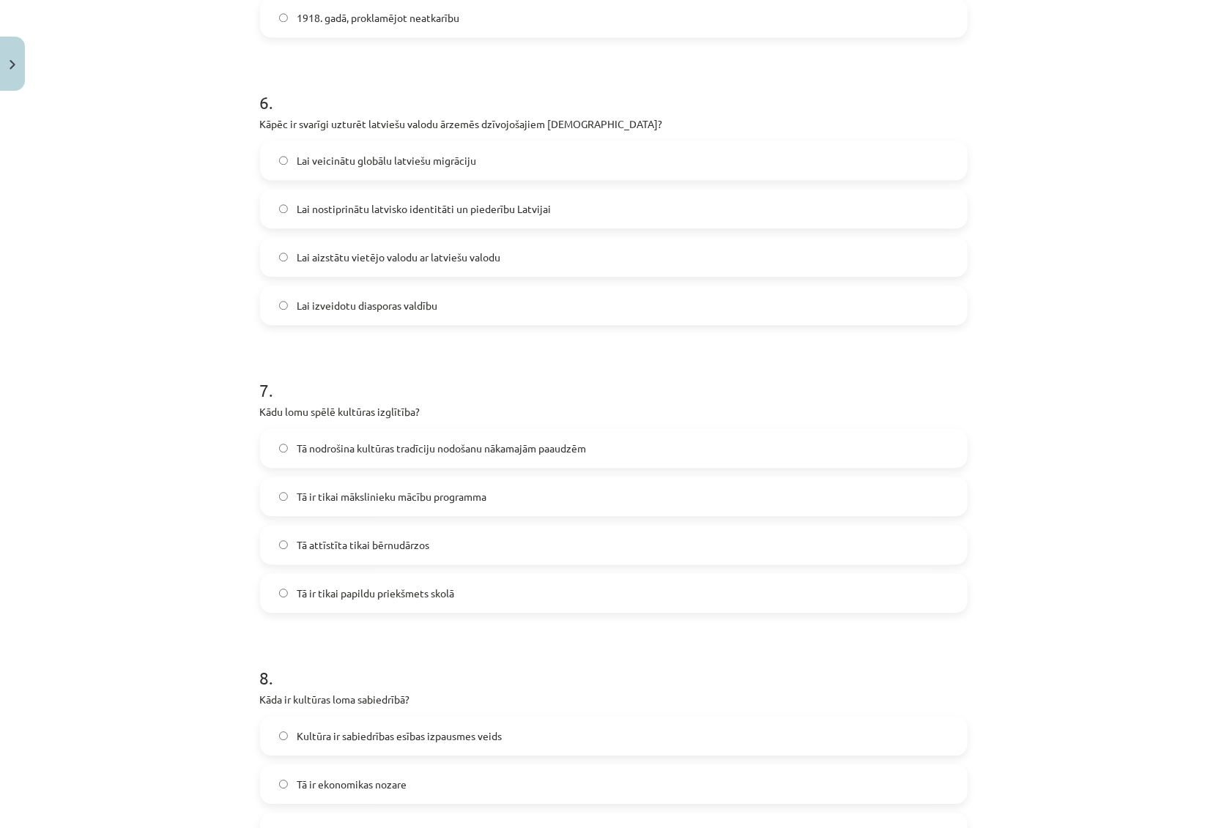
click at [361, 447] on span "Tā nodrošina kultūras tradīciju nodošanu nākamajām paaudzēm" at bounding box center [441, 448] width 289 height 15
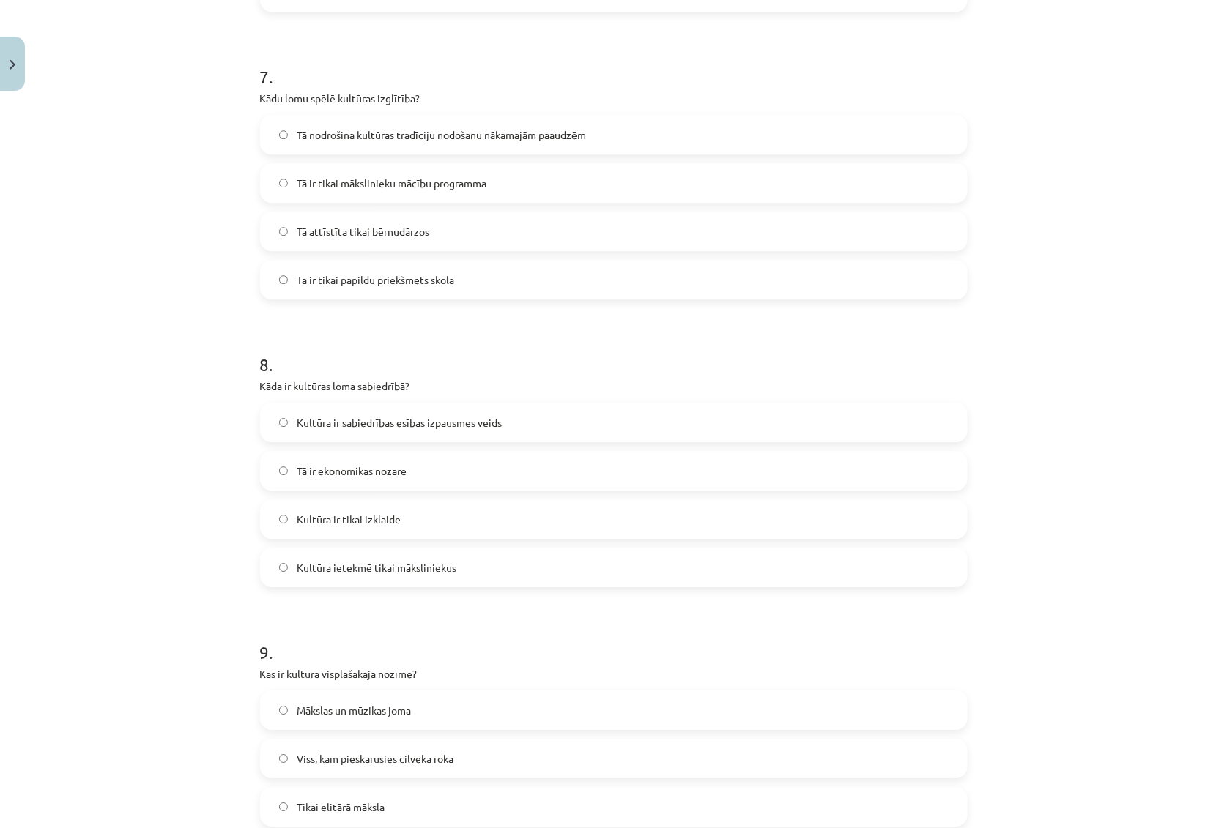
scroll to position [1997, 0]
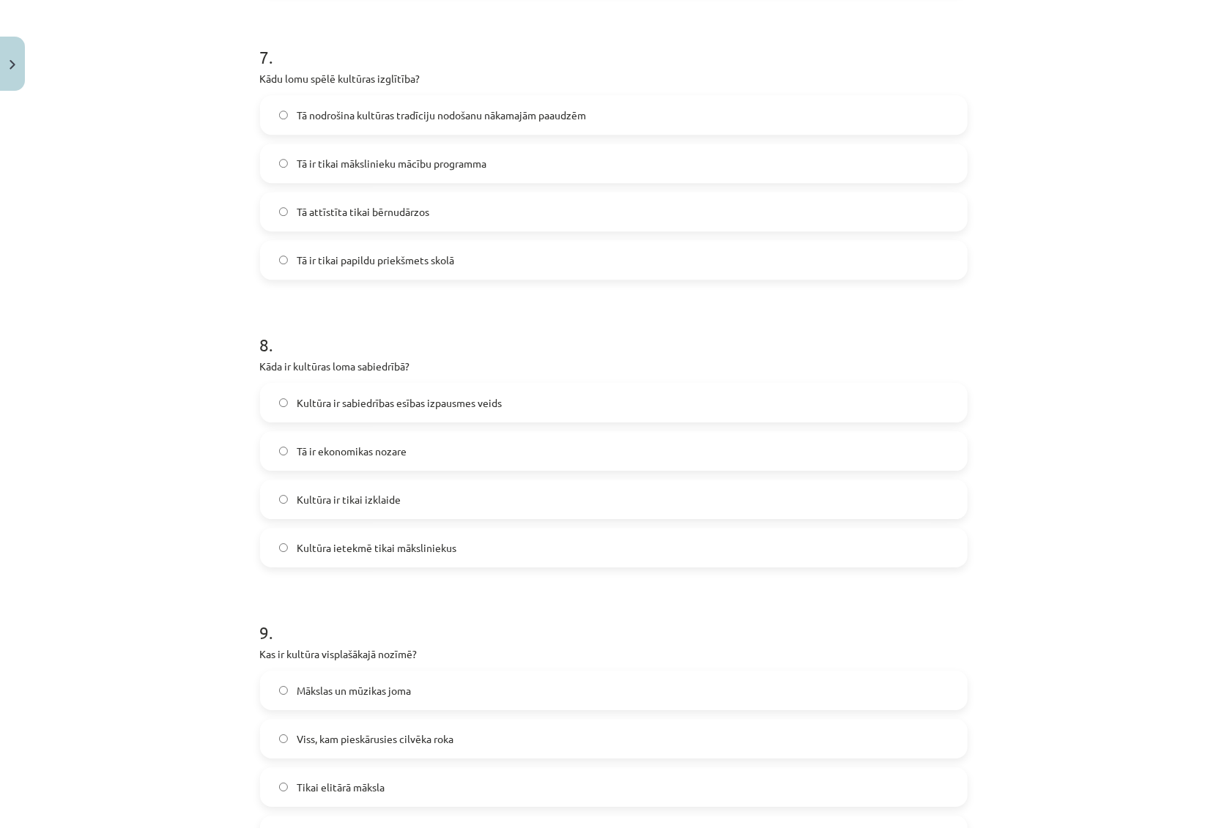
click at [344, 403] on span "Kultūra ir sabiedrības esības izpausmes veids" at bounding box center [399, 402] width 205 height 15
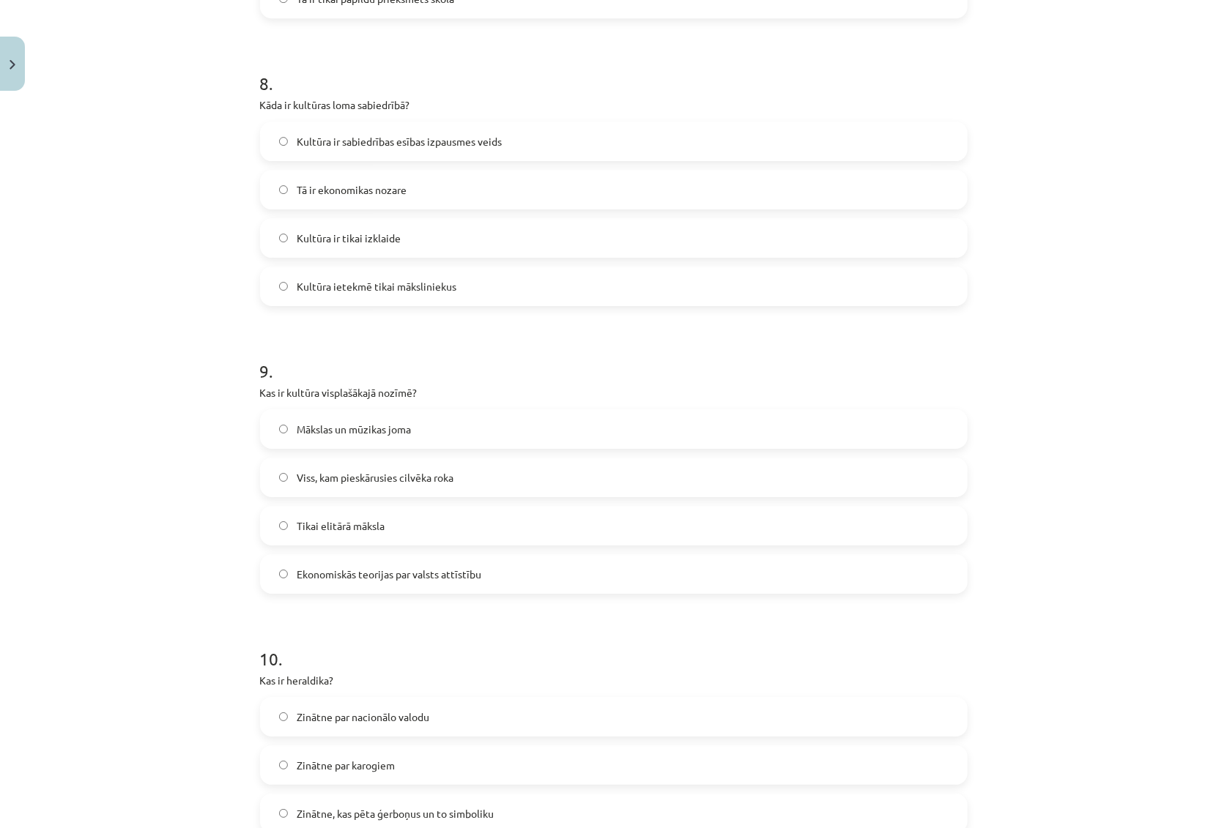
scroll to position [2263, 0]
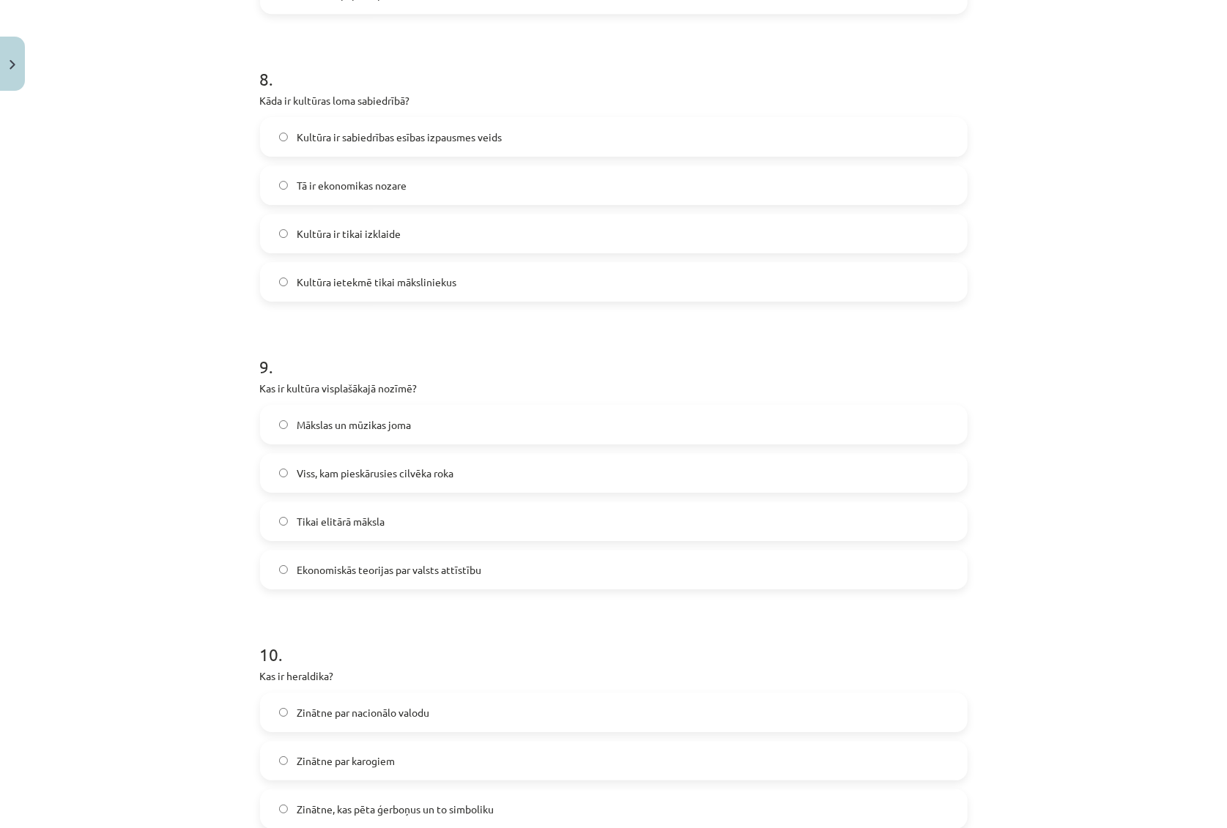
click at [329, 472] on span "Viss, kam pieskārusies cilvēka roka" at bounding box center [375, 473] width 157 height 15
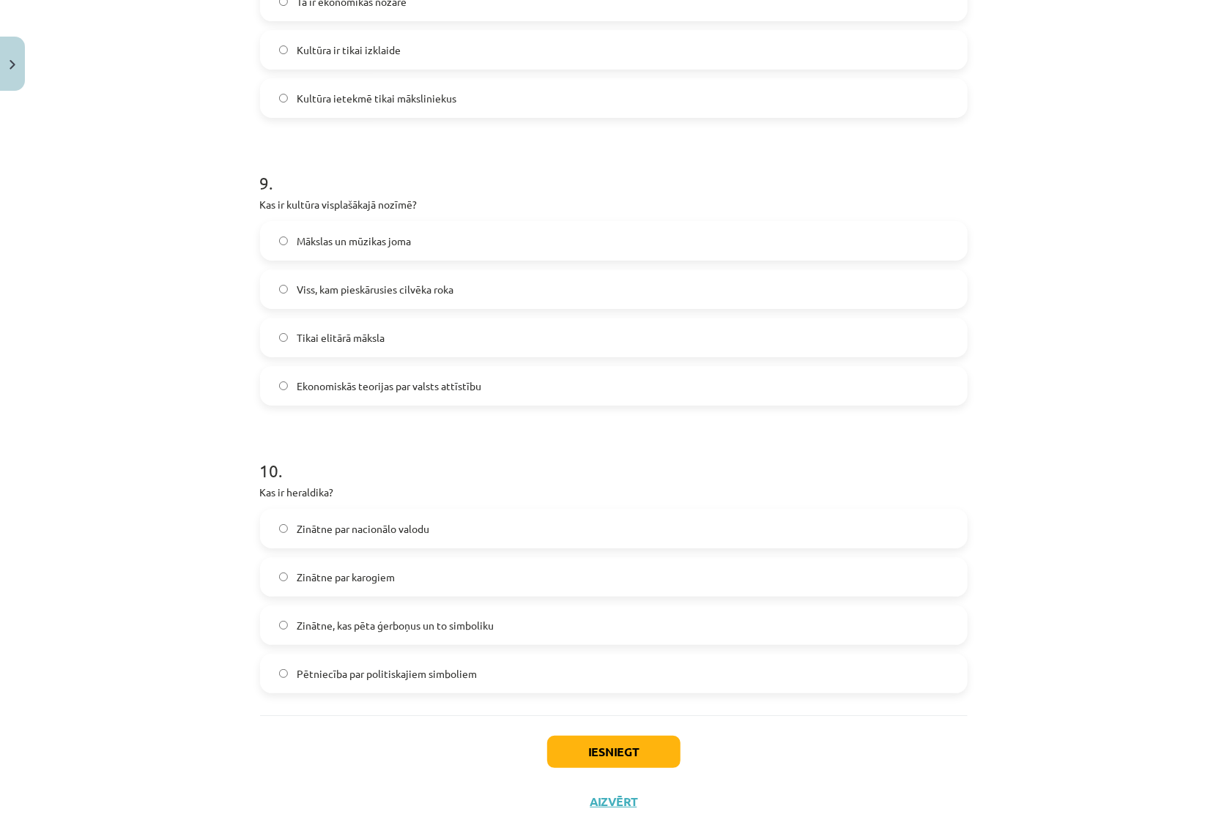
scroll to position [2463, 0]
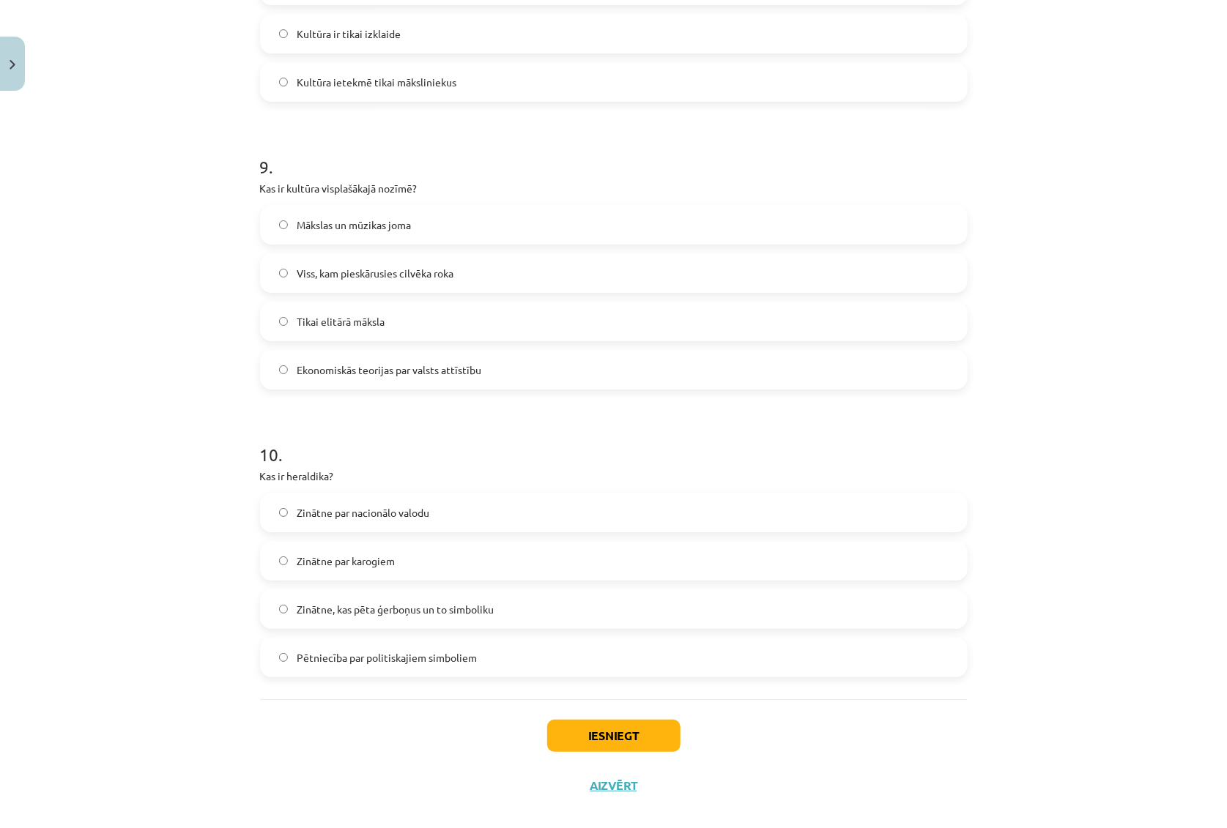
click at [411, 608] on span "Zinātne, kas pēta ģerboņus un to simboliku" at bounding box center [395, 609] width 197 height 15
click at [615, 711] on button "Iesniegt" at bounding box center [613, 736] width 133 height 32
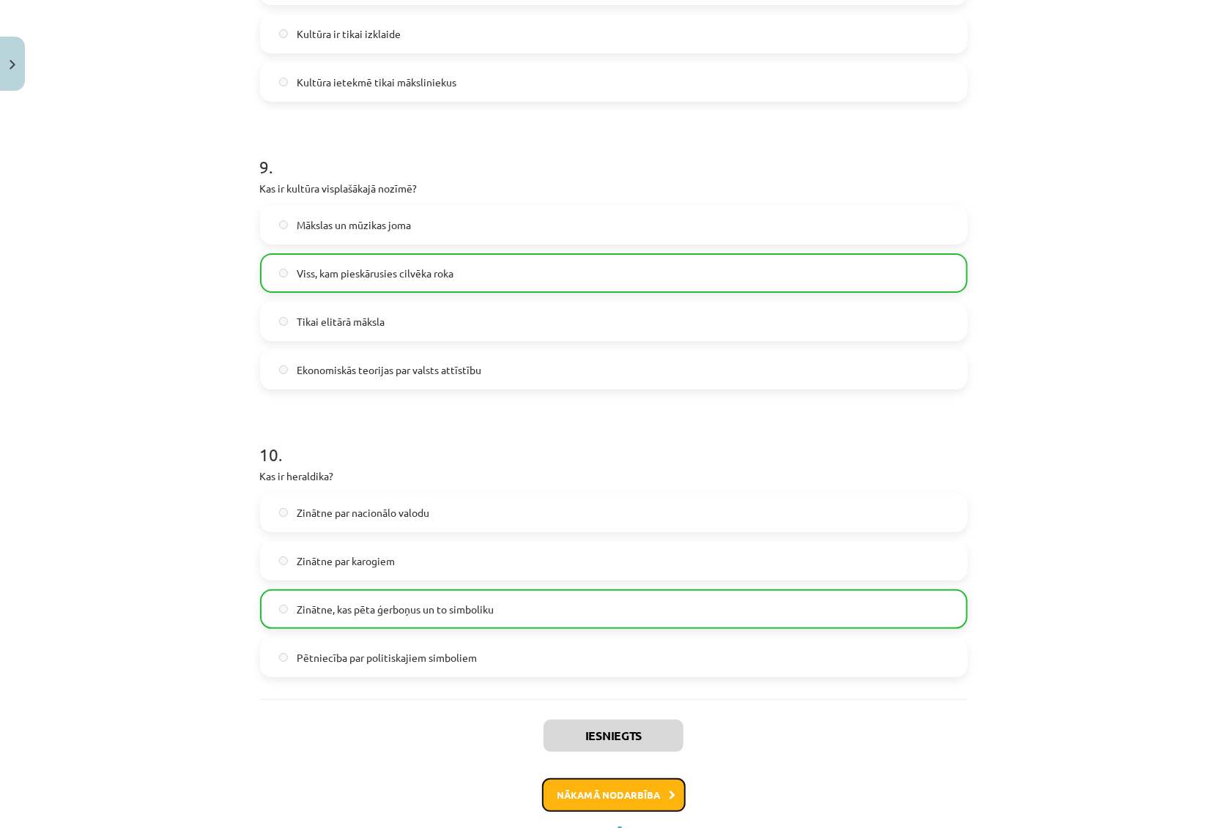
click at [597, 711] on button "Nākamā nodarbība" at bounding box center [614, 795] width 144 height 34
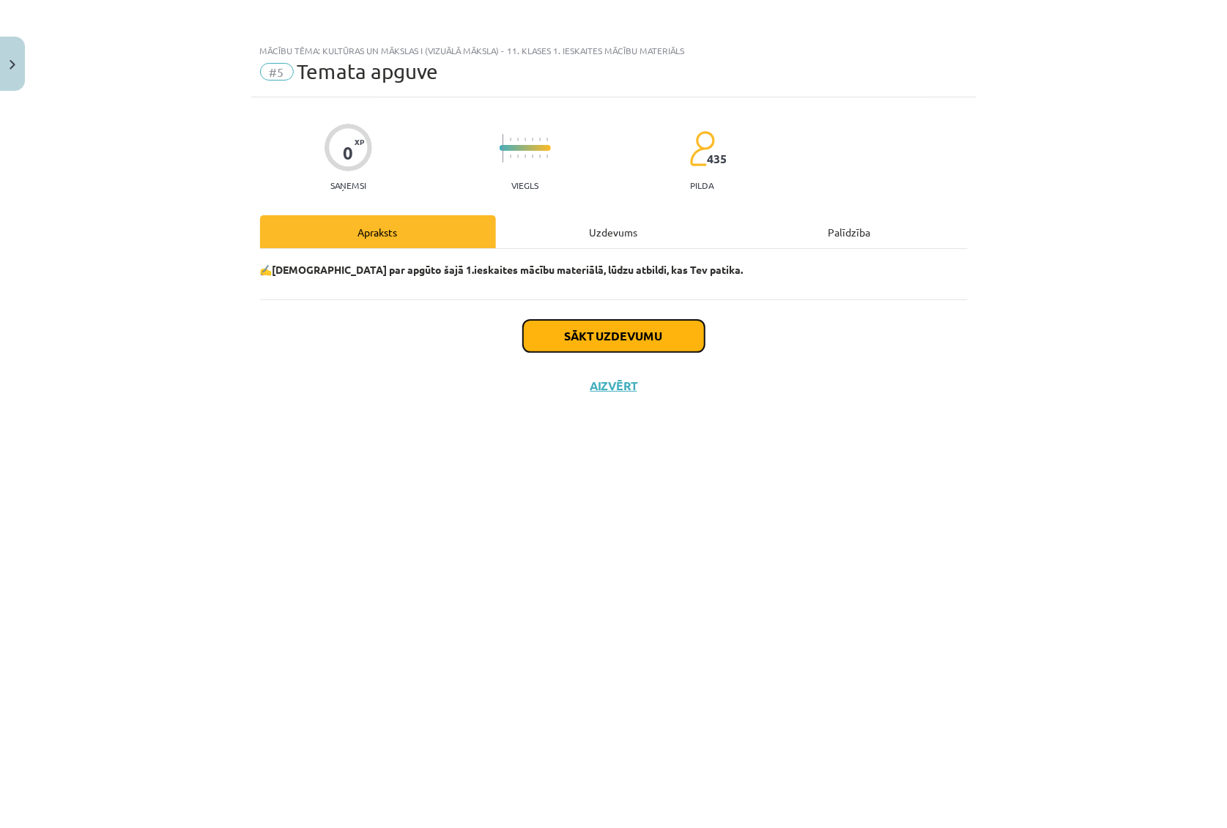
click at [561, 327] on button "Sākt uzdevumu" at bounding box center [614, 336] width 182 height 32
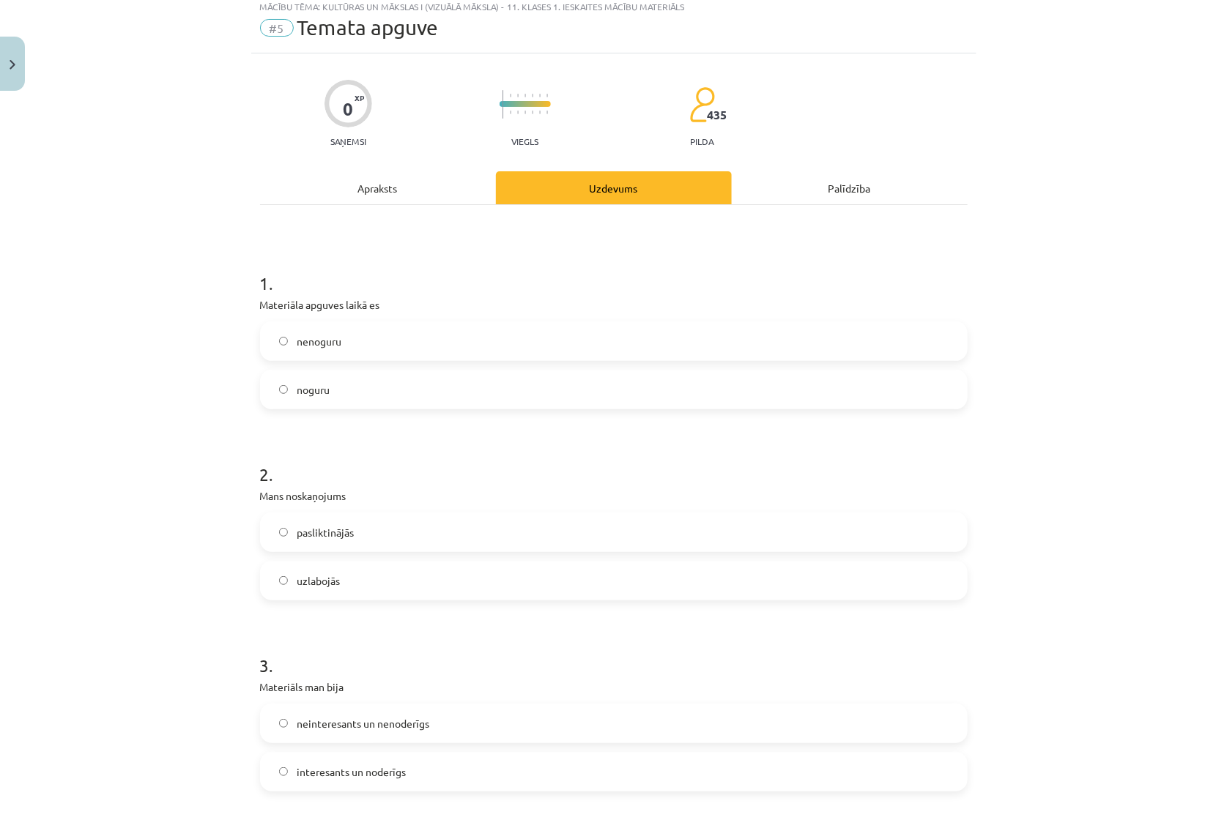
scroll to position [66, 0]
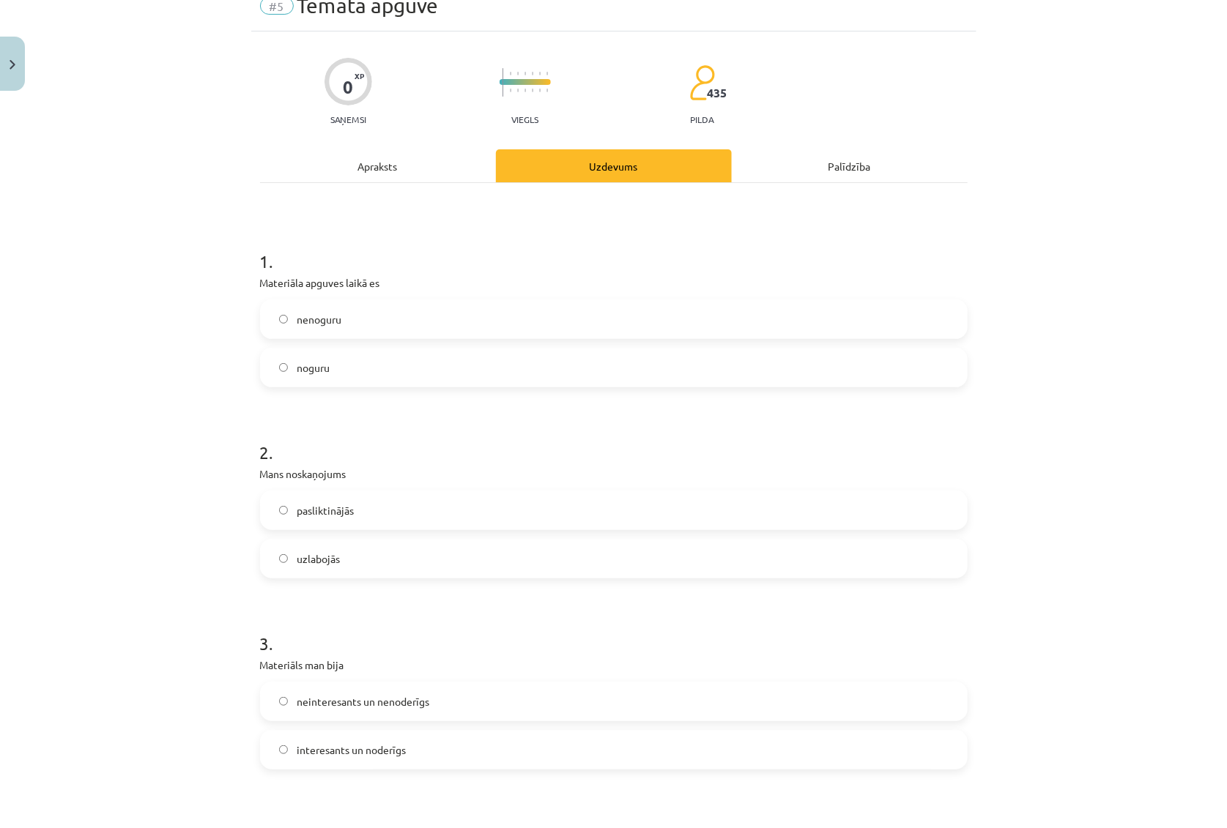
click at [308, 317] on span "nenoguru" at bounding box center [319, 319] width 45 height 15
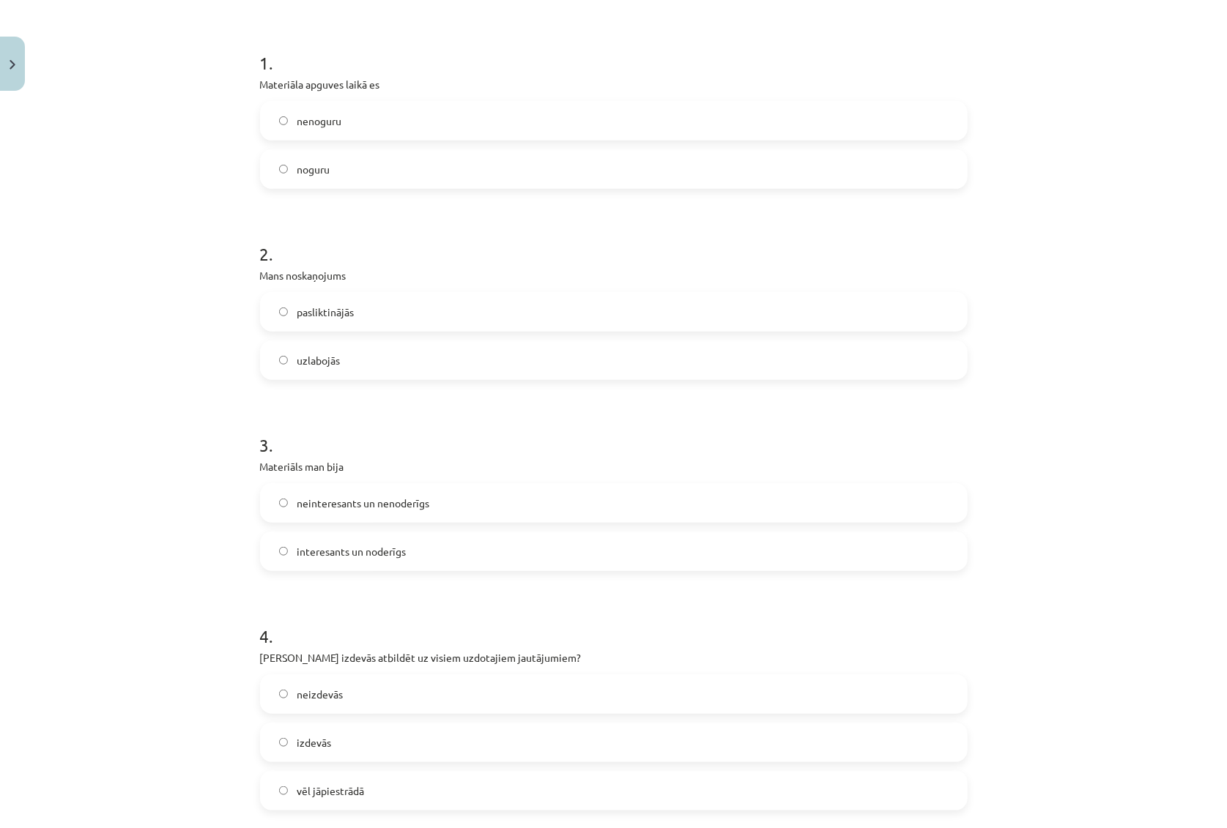
scroll to position [266, 0]
click at [316, 360] on span "uzlabojās" at bounding box center [318, 358] width 43 height 15
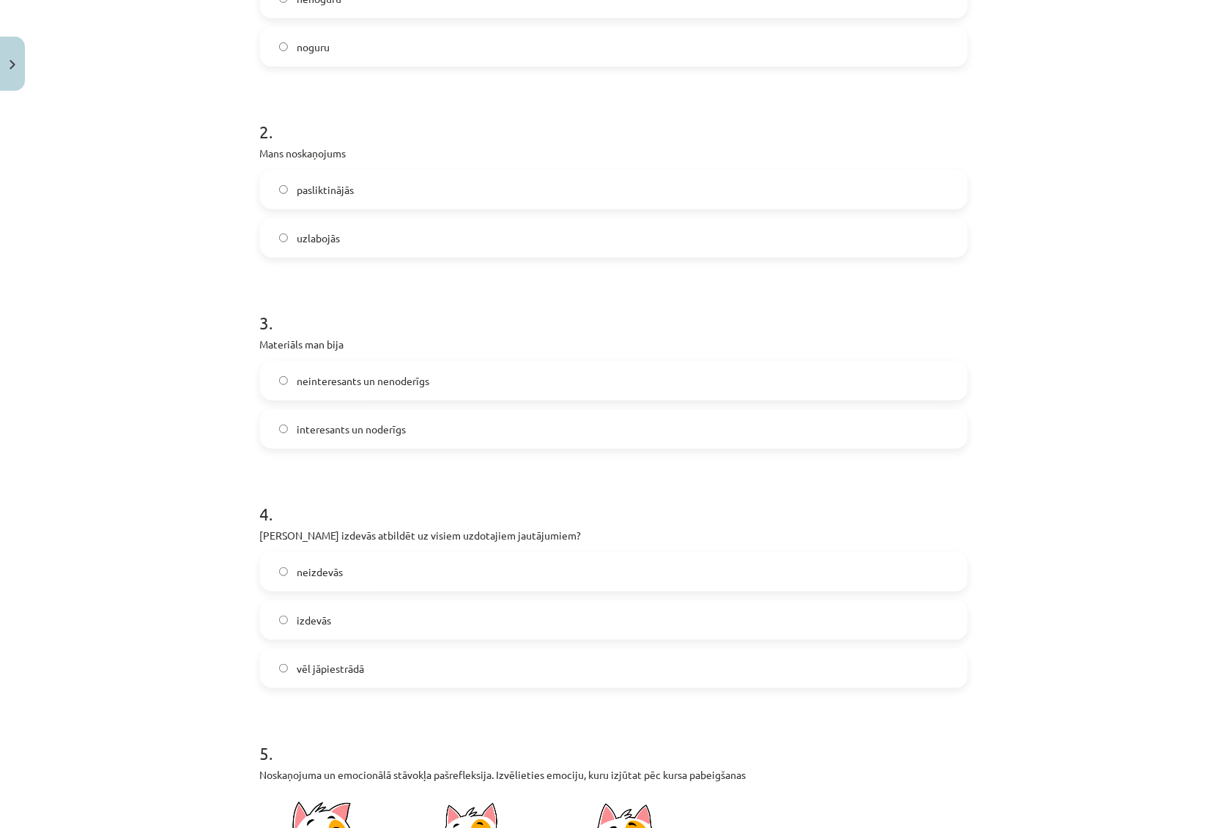
scroll to position [399, 0]
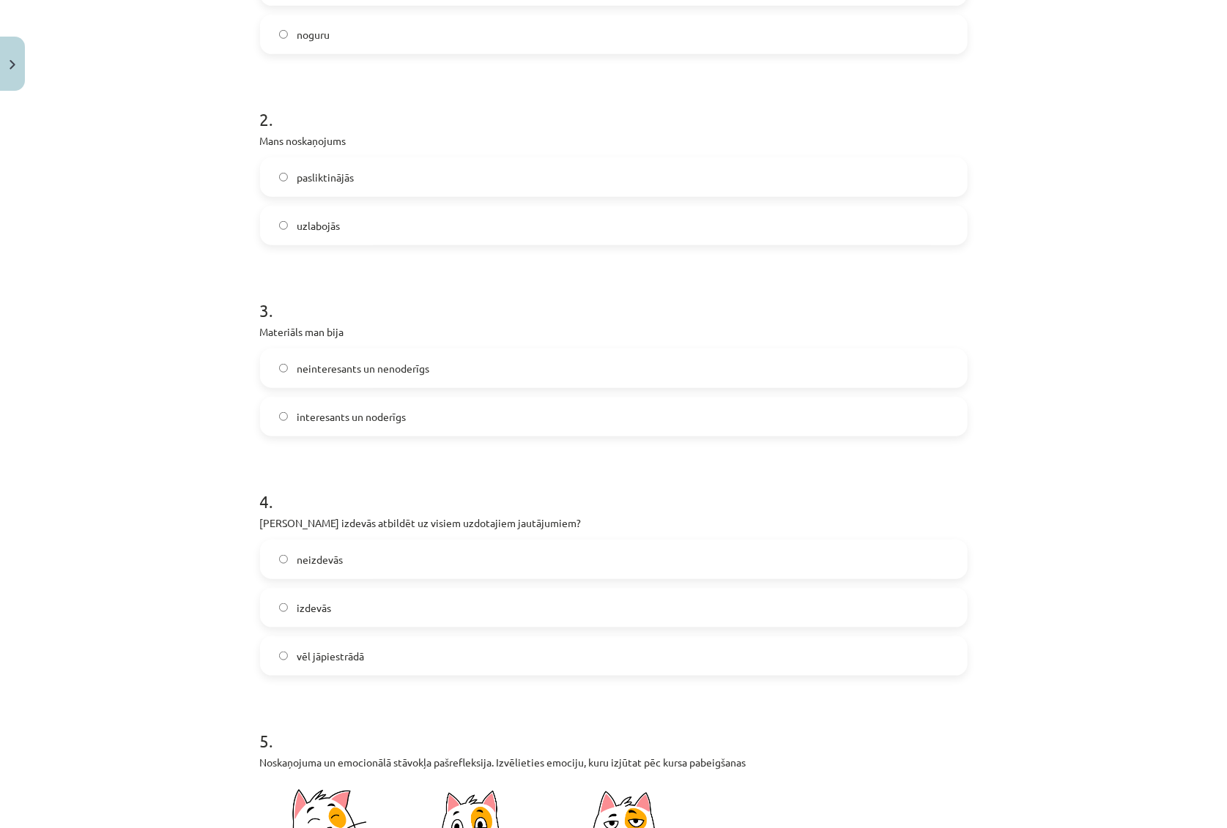
click at [351, 418] on span "interesants un noderīgs" at bounding box center [351, 416] width 109 height 15
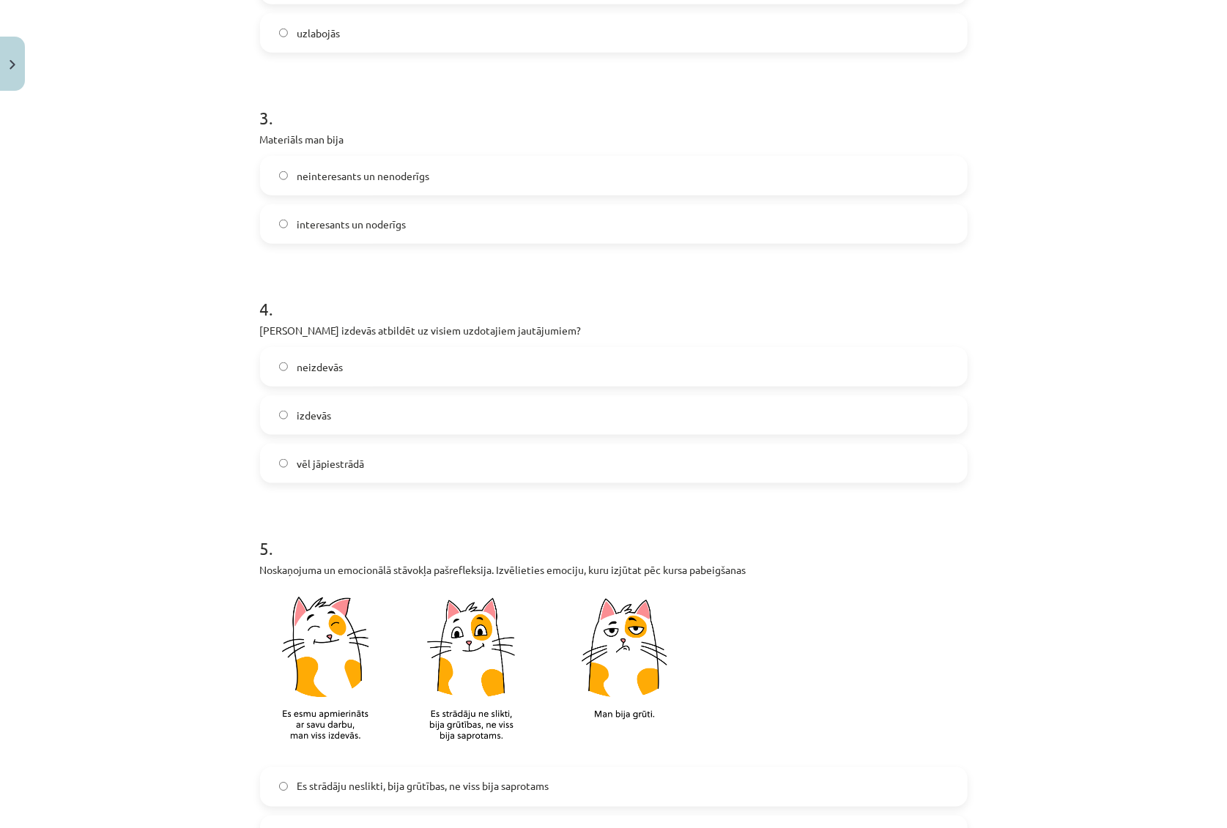
scroll to position [599, 0]
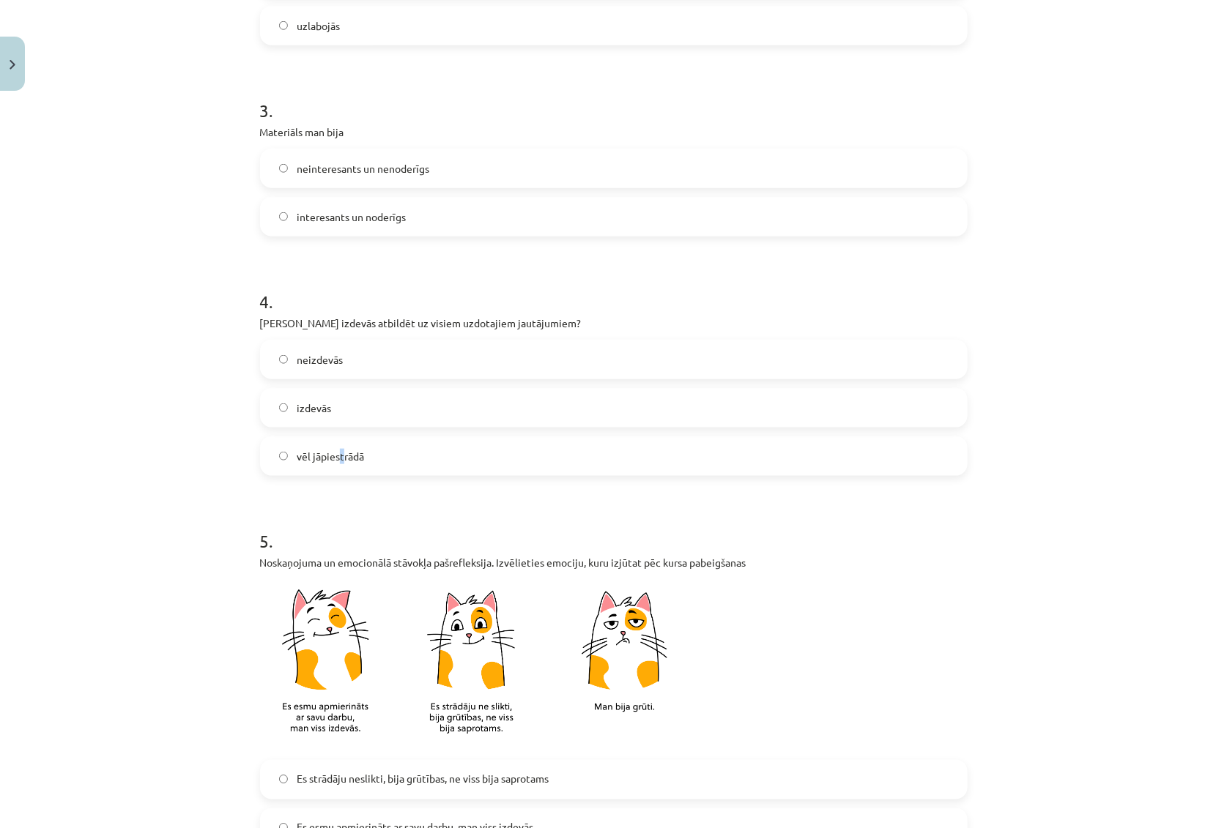
click at [337, 447] on label "vēl jāpiestrādā" at bounding box center [613, 456] width 704 height 37
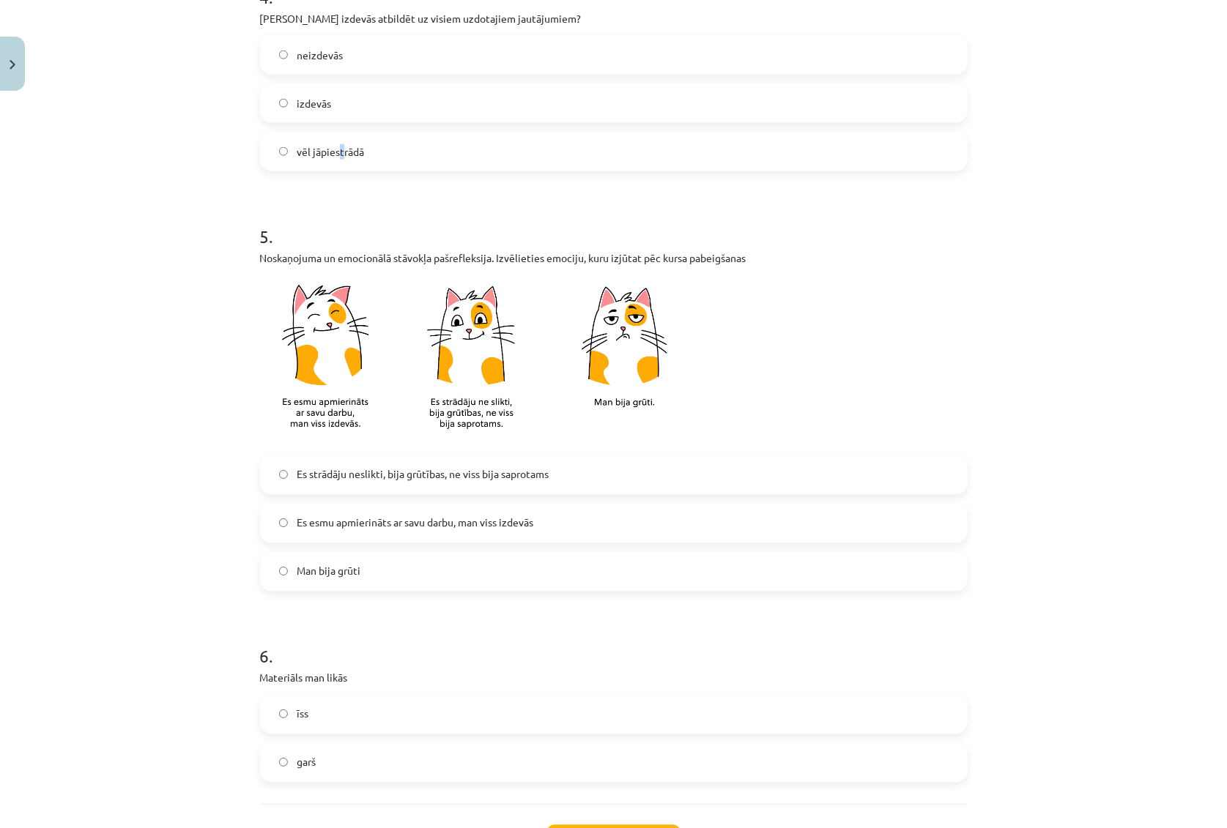
scroll to position [931, 0]
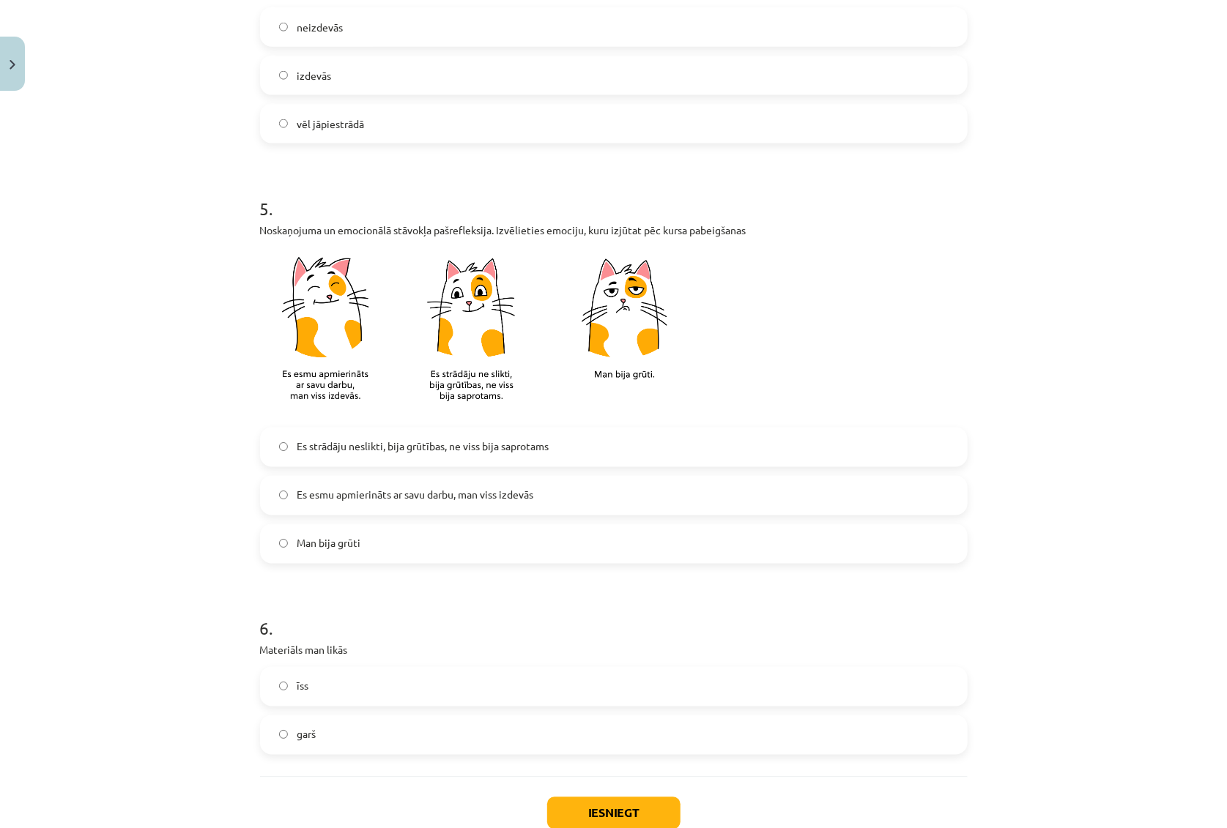
click at [405, 448] on span "Es strādāju neslikti, bija grūtības, ne viss bija saprotams" at bounding box center [423, 446] width 252 height 15
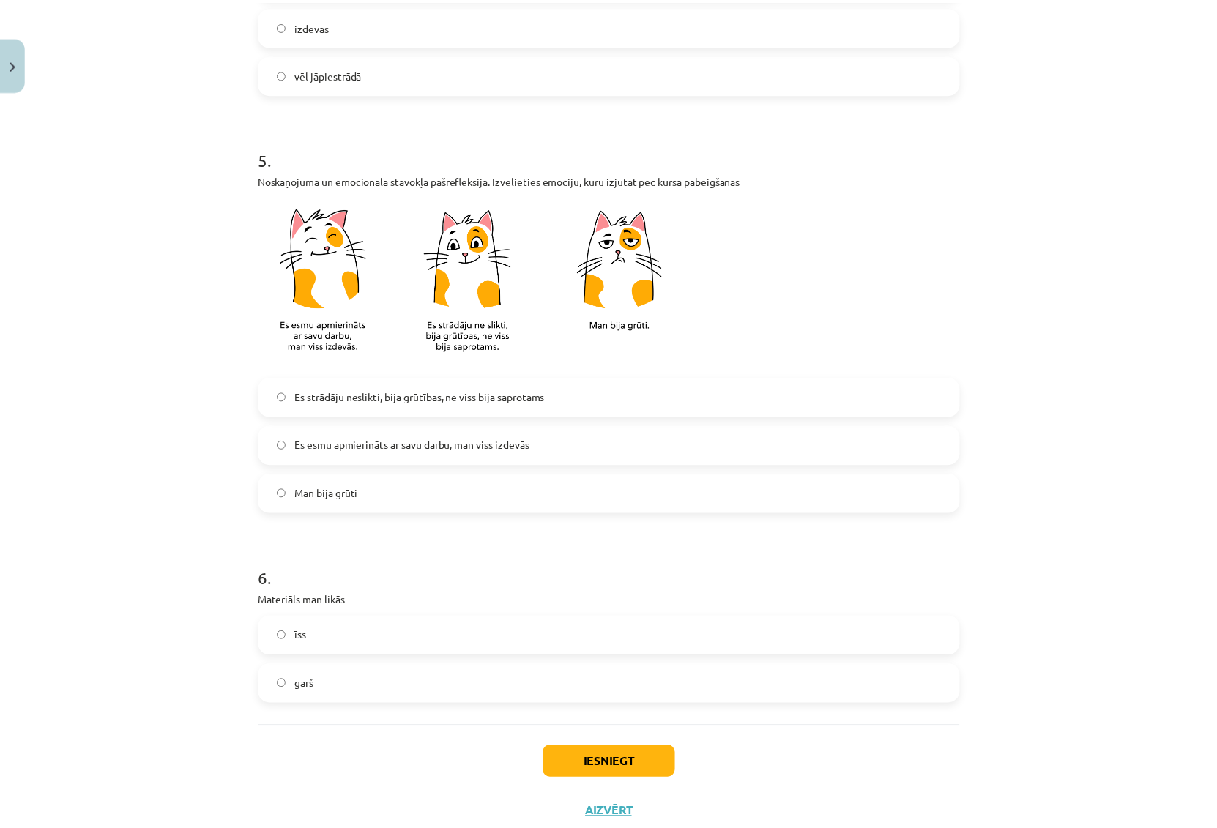
scroll to position [1027, 0]
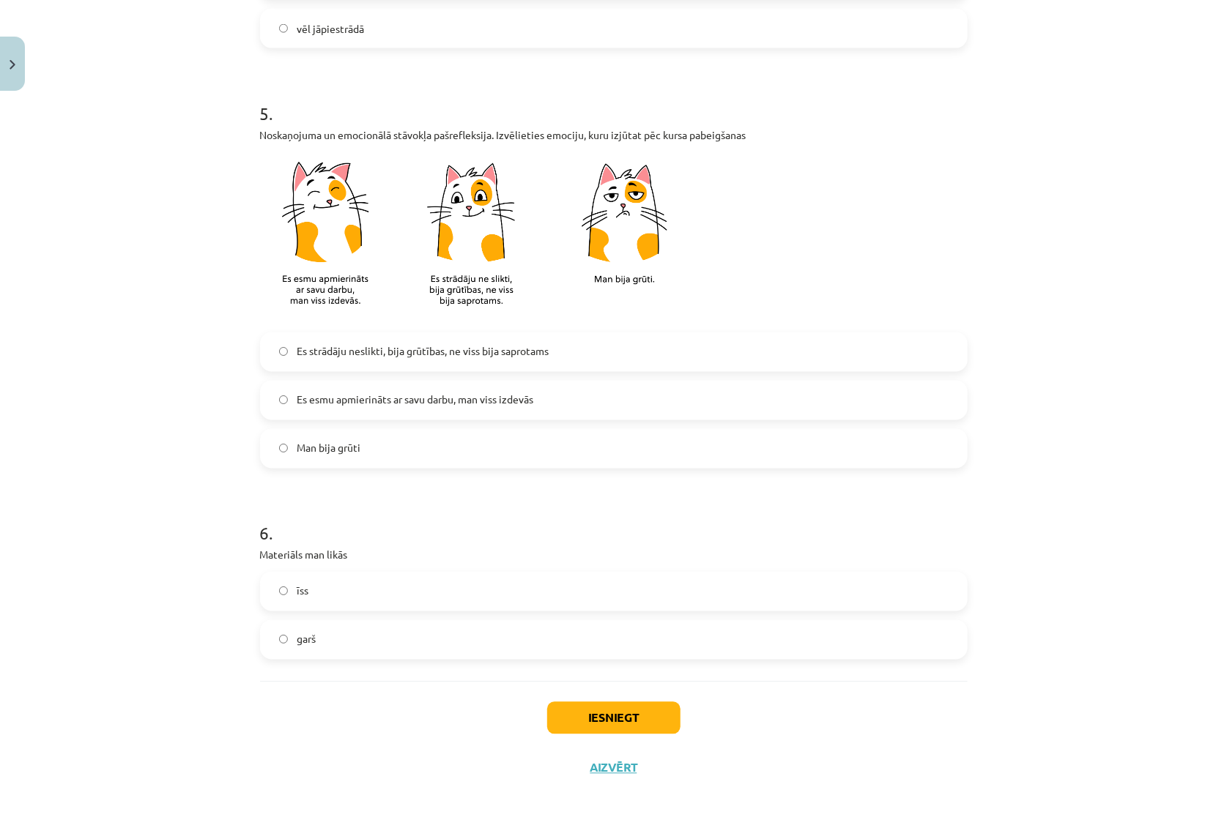
click at [299, 597] on span "īss" at bounding box center [303, 591] width 12 height 15
click at [607, 711] on button "Iesniegt" at bounding box center [613, 718] width 133 height 32
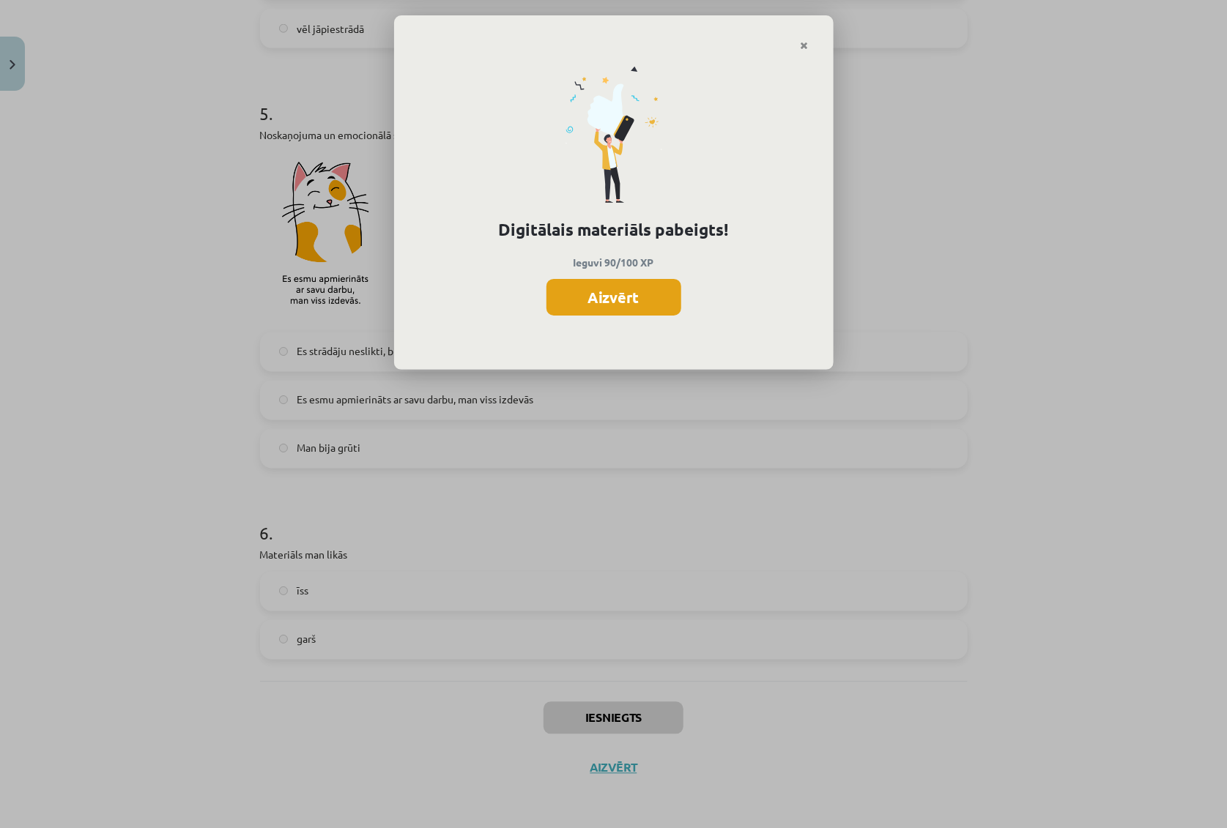
click at [595, 295] on button "Aizvērt" at bounding box center [613, 297] width 135 height 37
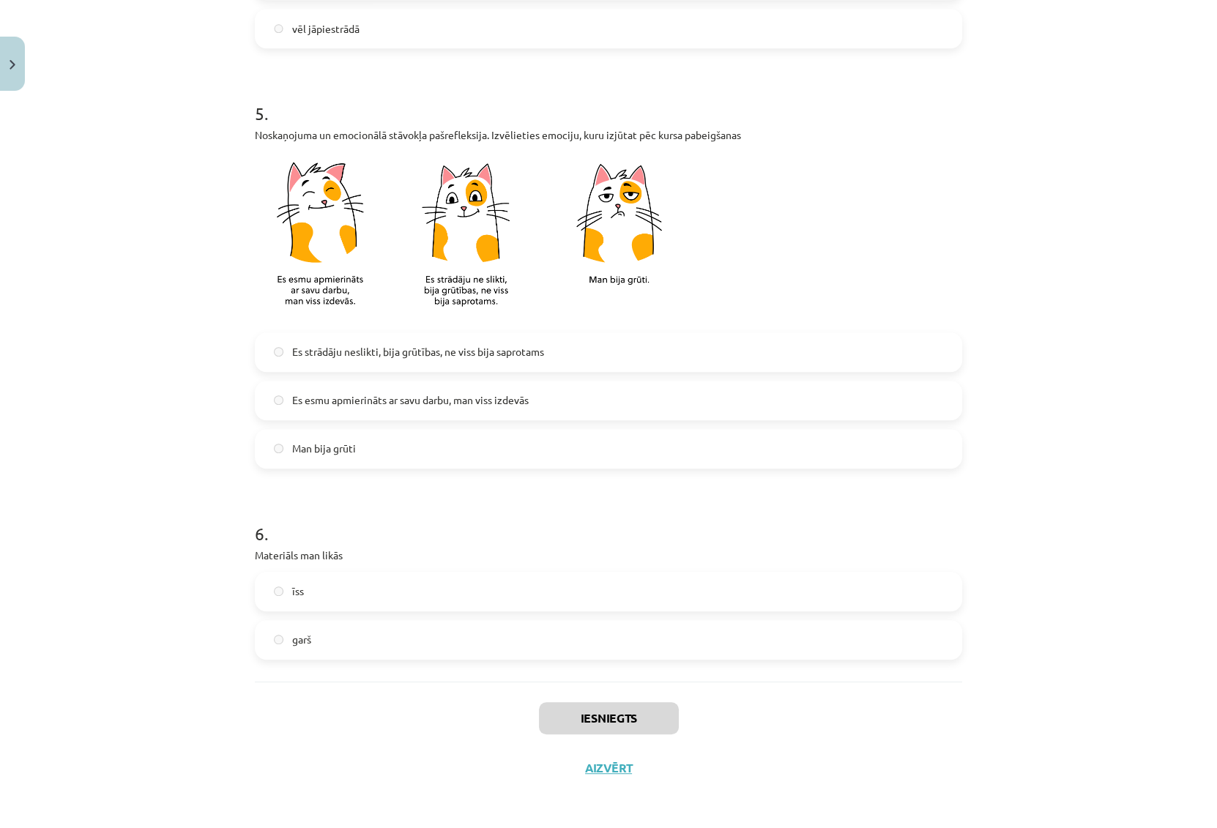
drag, startPoint x: 636, startPoint y: 671, endPoint x: 581, endPoint y: 694, distance: 60.1
click at [612, 711] on button "Aizvērt" at bounding box center [609, 768] width 56 height 15
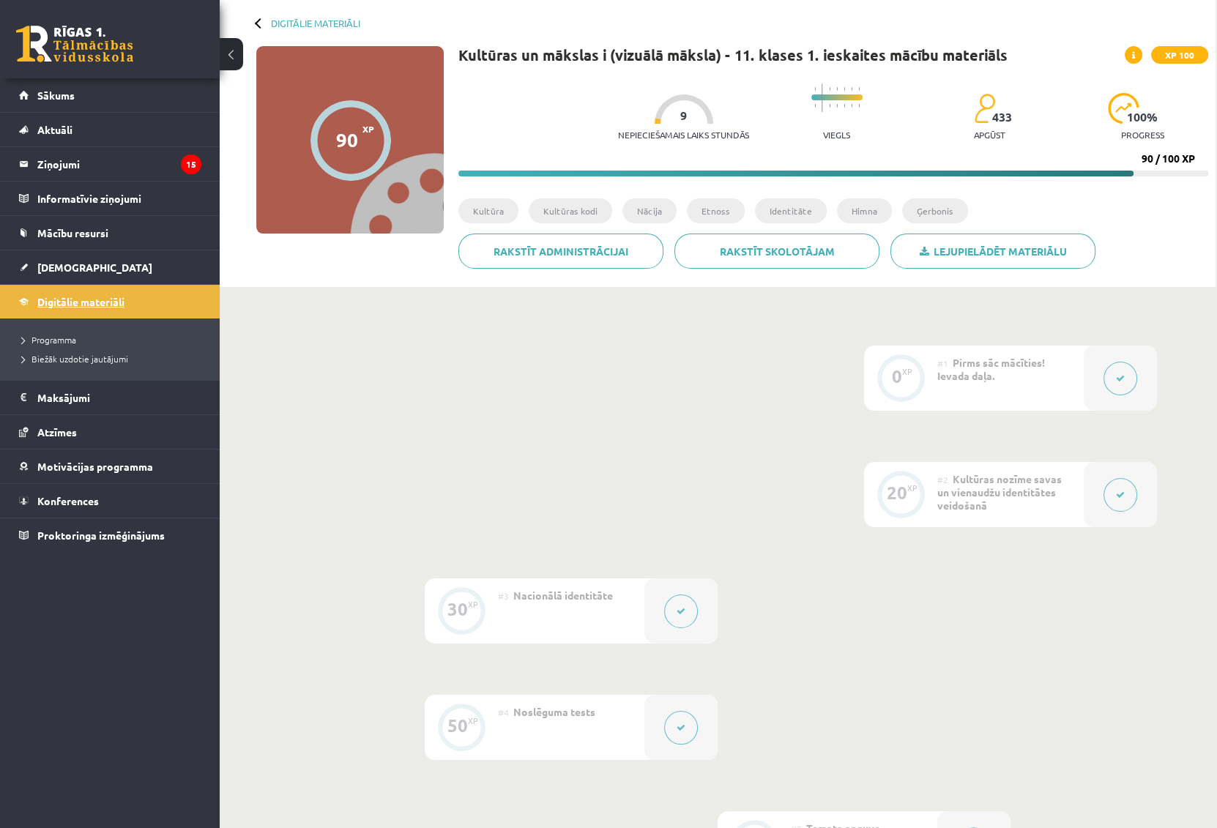
click at [75, 303] on span "Digitālie materiāli" at bounding box center [80, 301] width 87 height 13
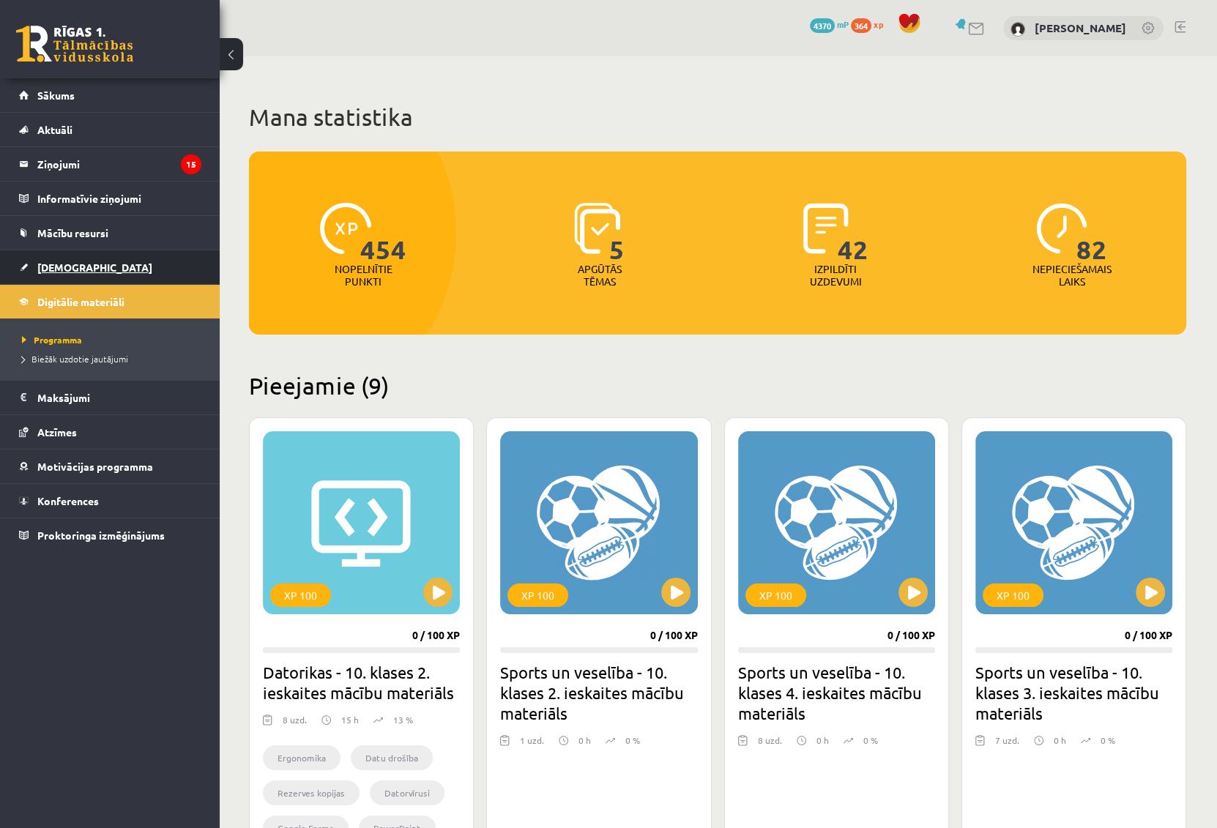
click at [59, 270] on span "[DEMOGRAPHIC_DATA]" at bounding box center [94, 267] width 115 height 13
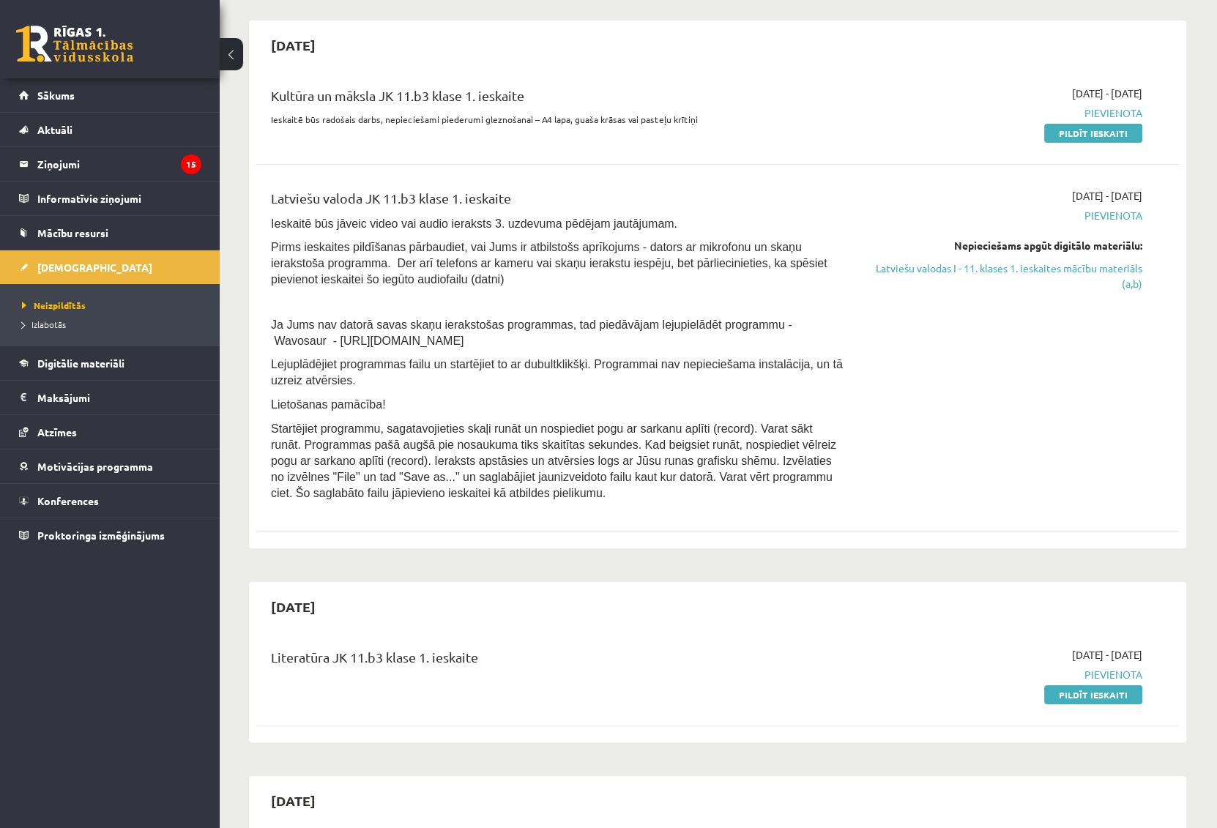
scroll to position [133, 0]
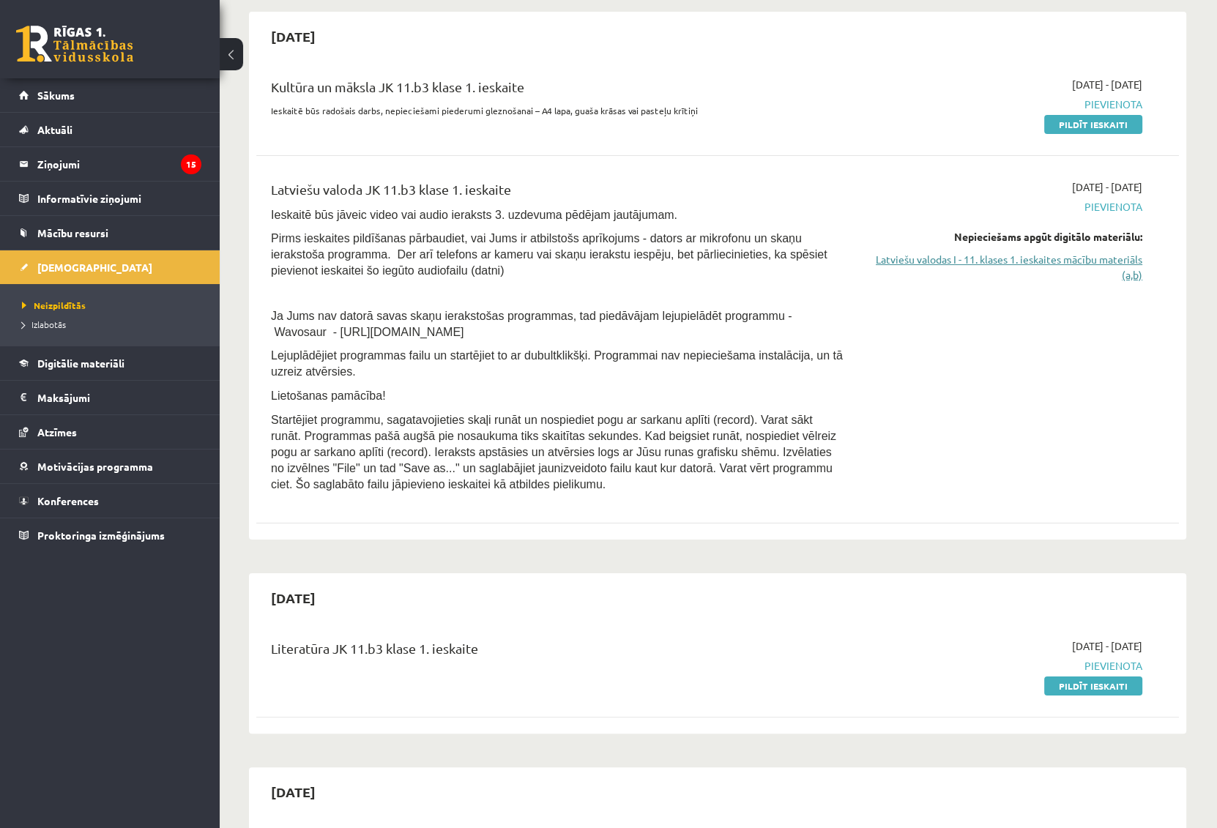
click at [974, 256] on link "Latviešu valodas I - 11. klases 1. ieskaites mācību materiāls (a,b)" at bounding box center [1004, 267] width 276 height 31
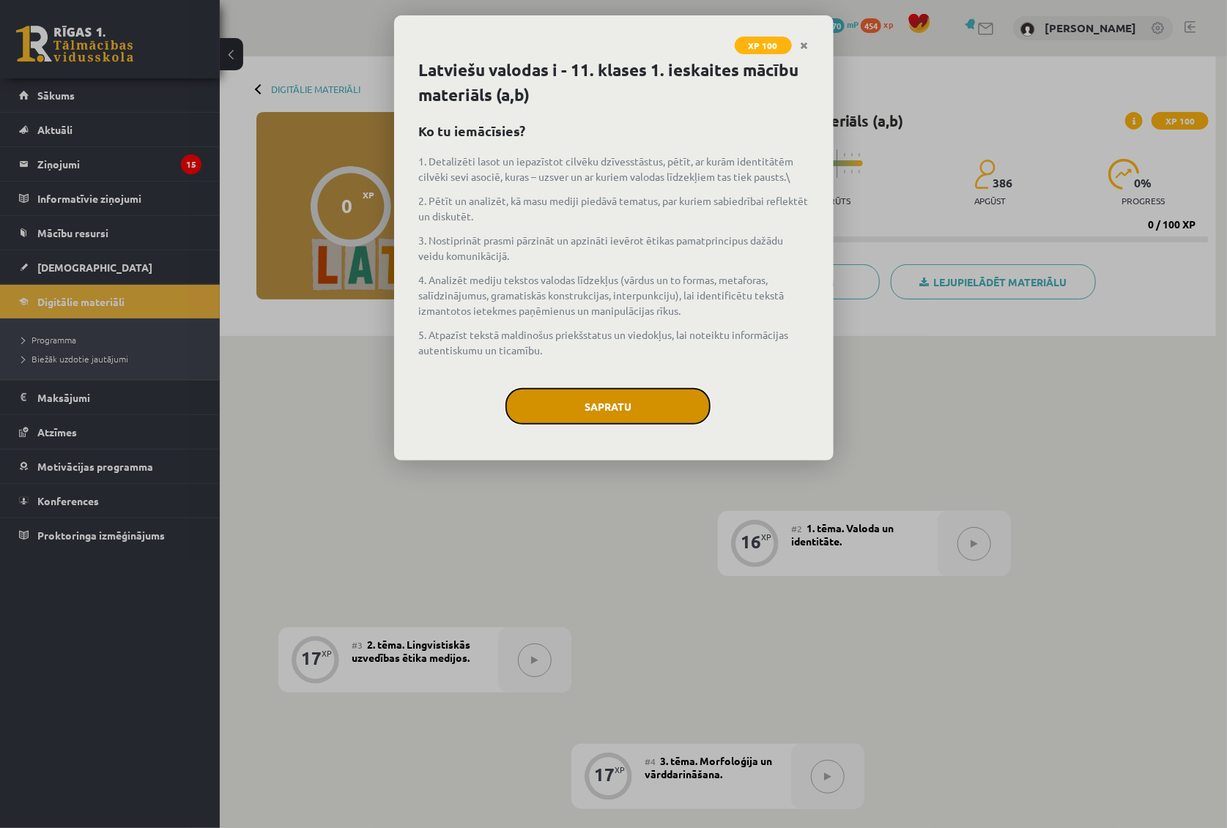
click at [637, 399] on button "Sapratu" at bounding box center [607, 406] width 205 height 37
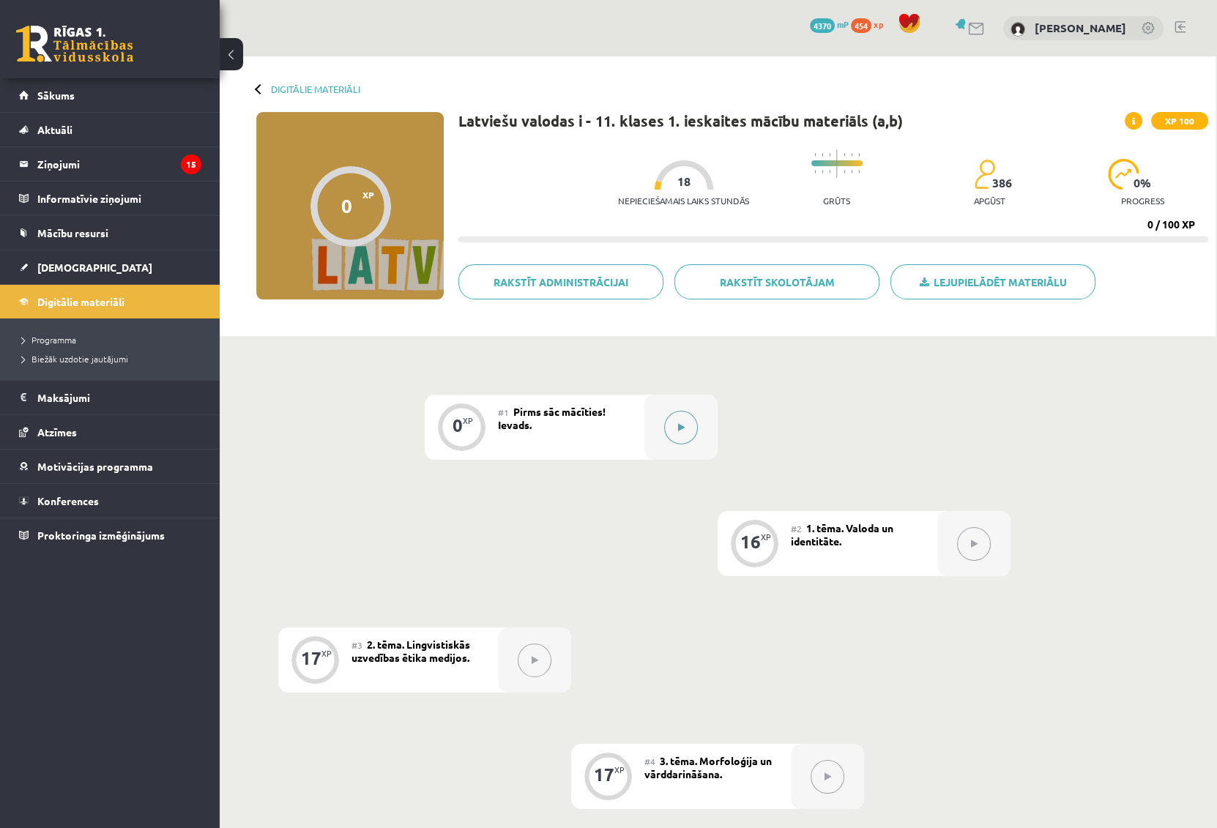
click at [688, 428] on button at bounding box center [681, 428] width 34 height 34
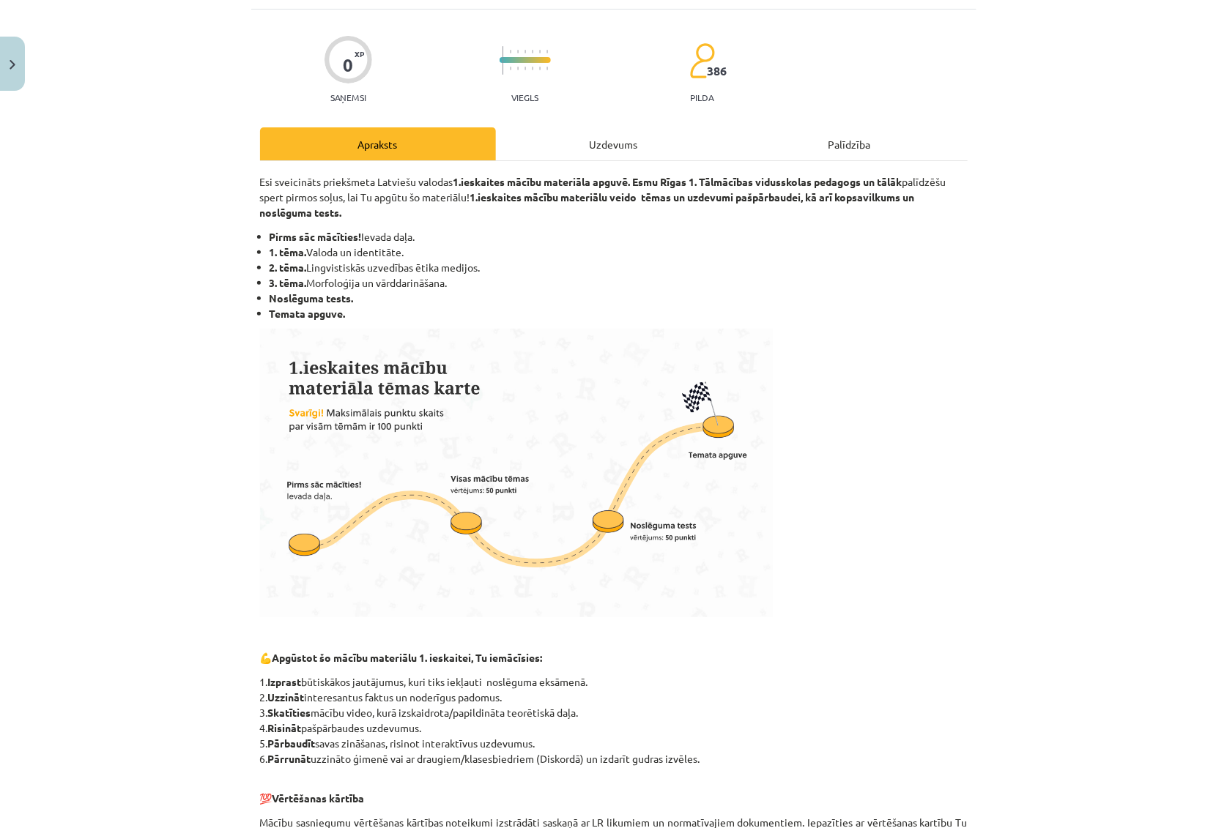
scroll to position [354, 0]
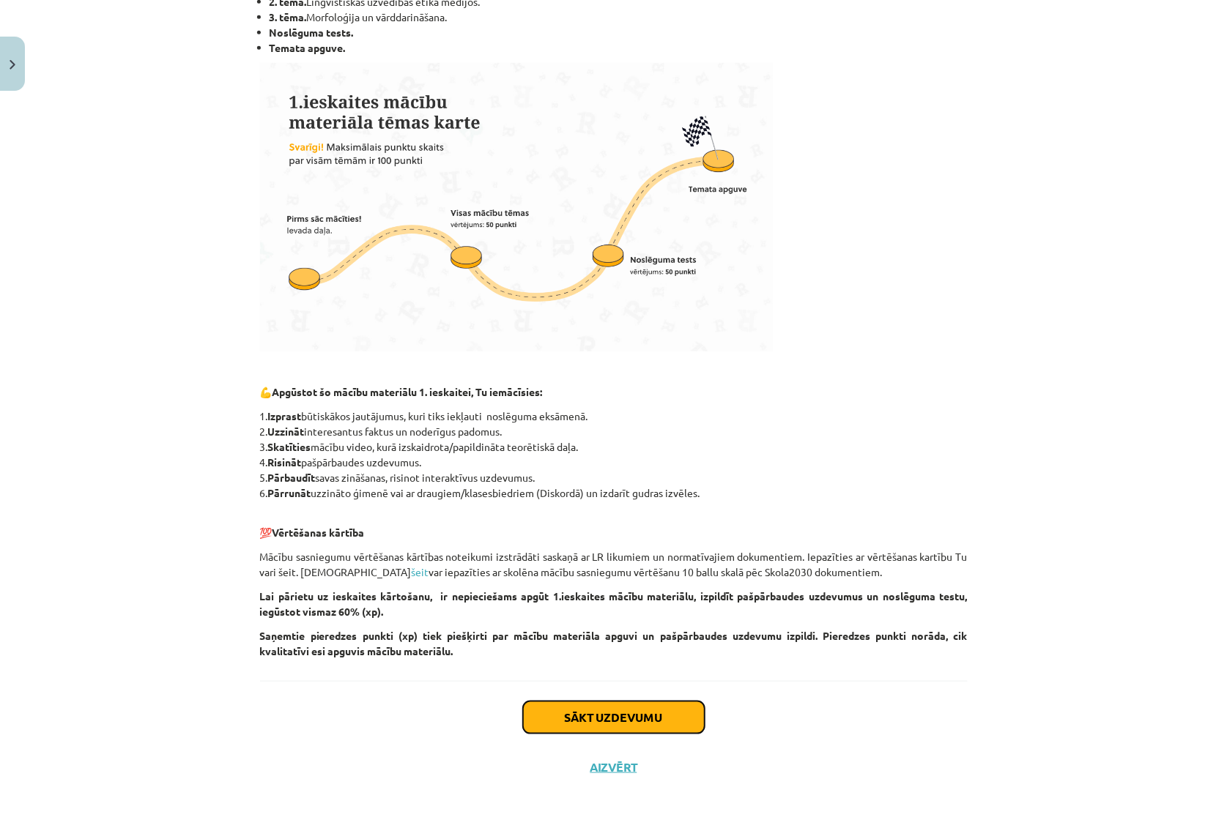
click at [587, 715] on button "Sākt uzdevumu" at bounding box center [614, 718] width 182 height 32
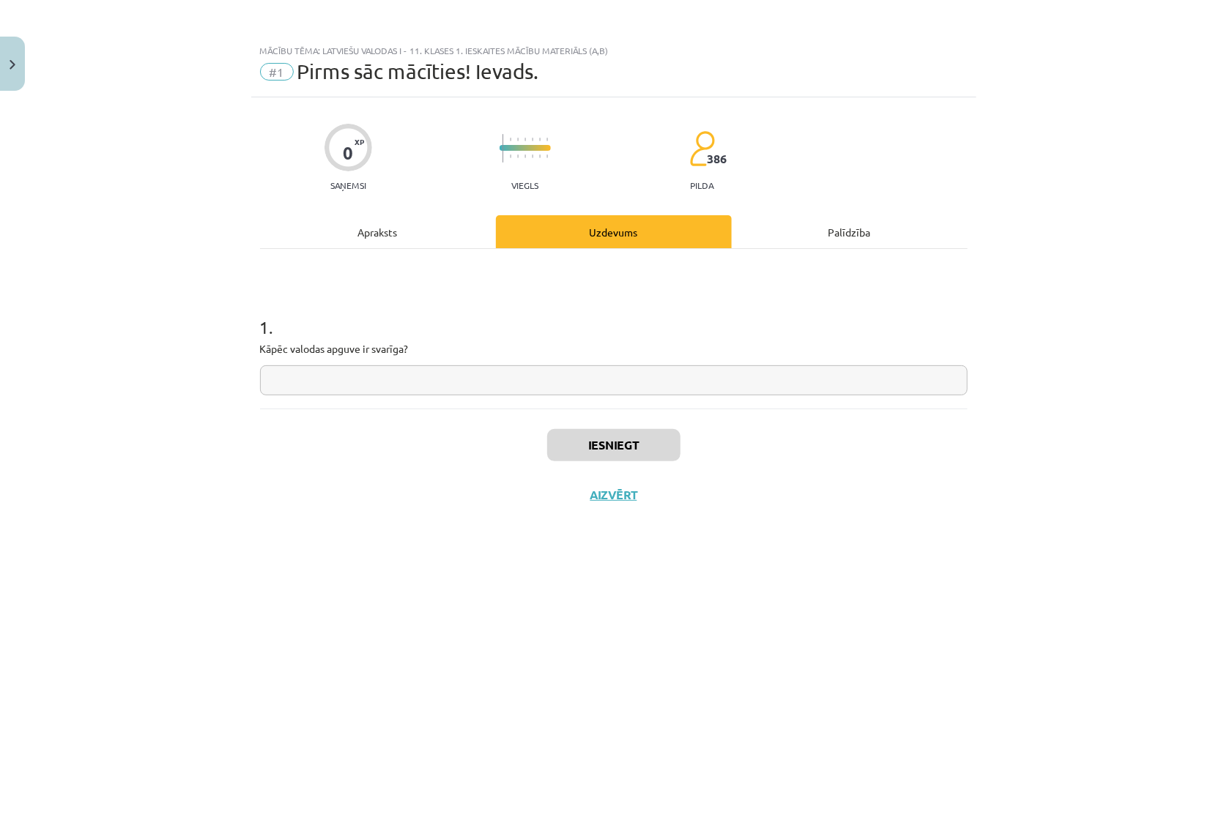
click at [375, 384] on input "text" at bounding box center [613, 380] width 707 height 30
type input "*********"
click at [641, 454] on button "Iesniegt" at bounding box center [613, 445] width 133 height 32
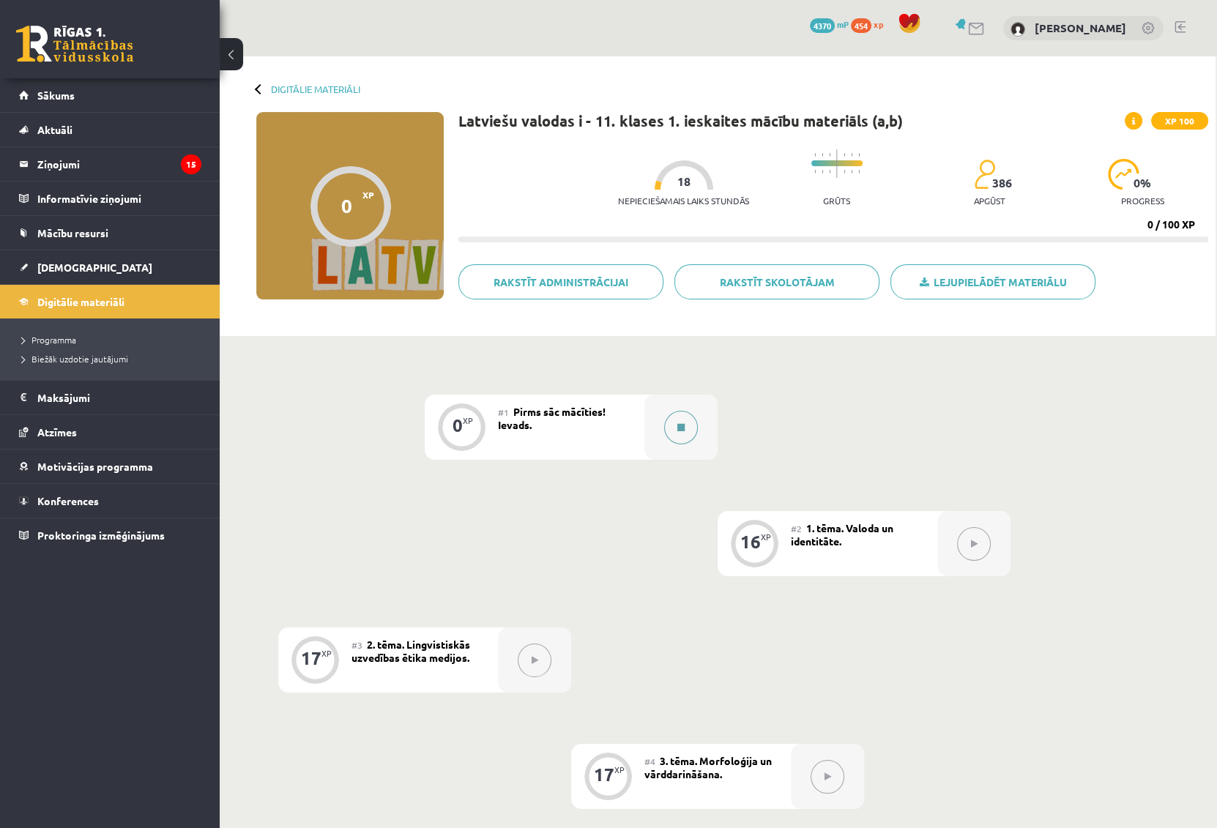
click at [676, 424] on button at bounding box center [681, 428] width 34 height 34
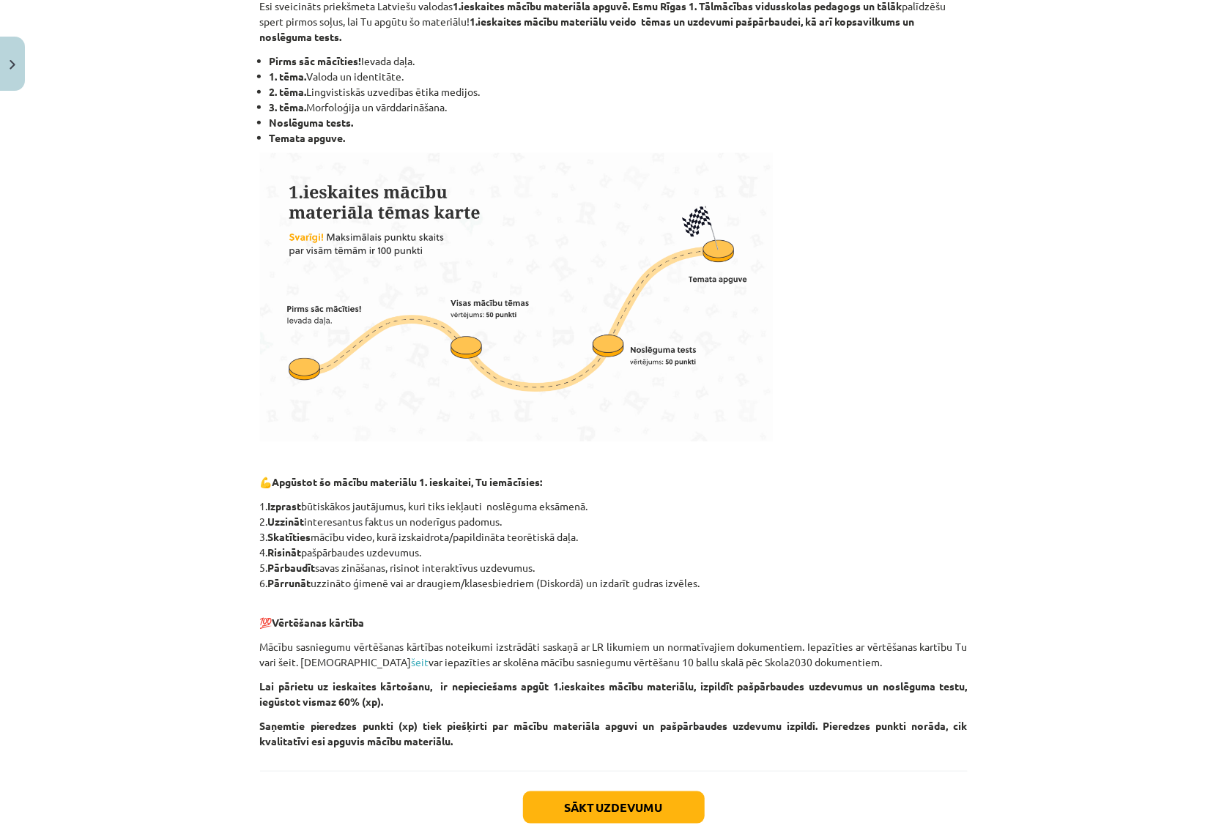
scroll to position [354, 0]
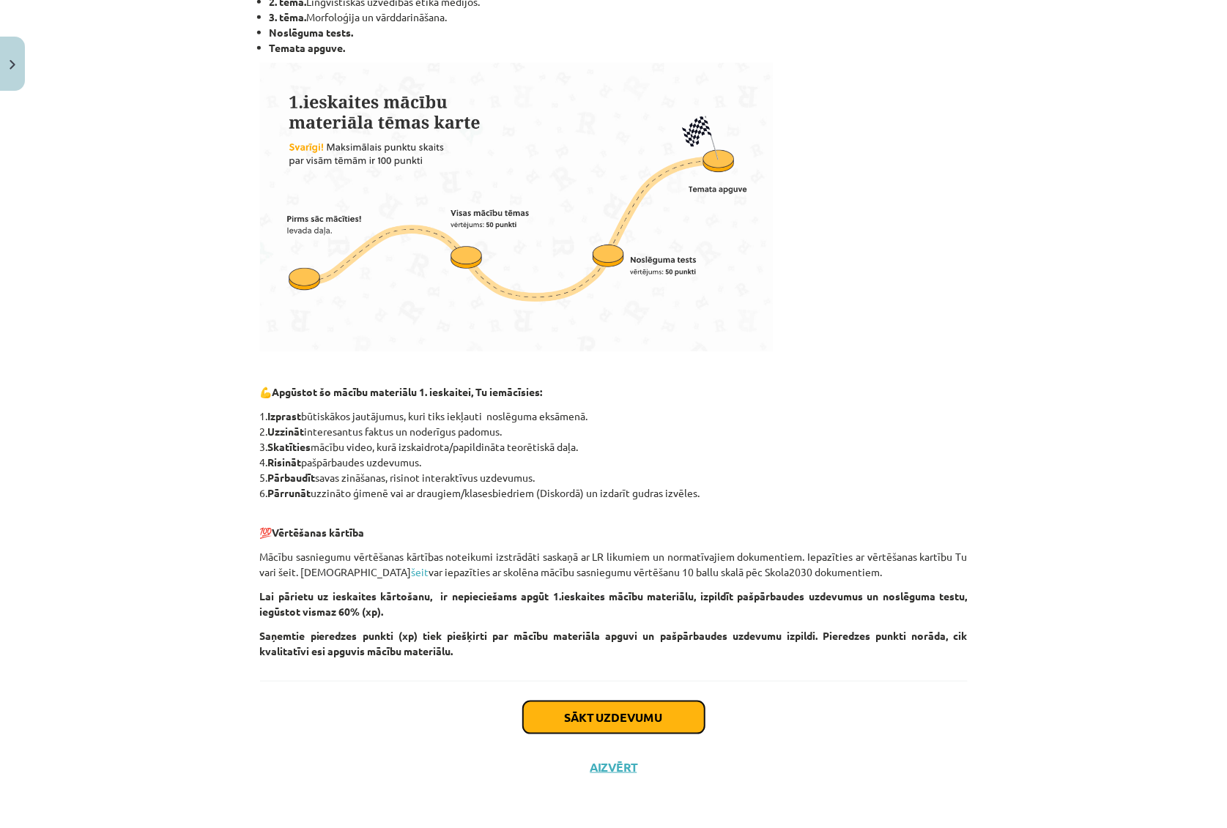
click at [609, 706] on button "Sākt uzdevumu" at bounding box center [614, 718] width 182 height 32
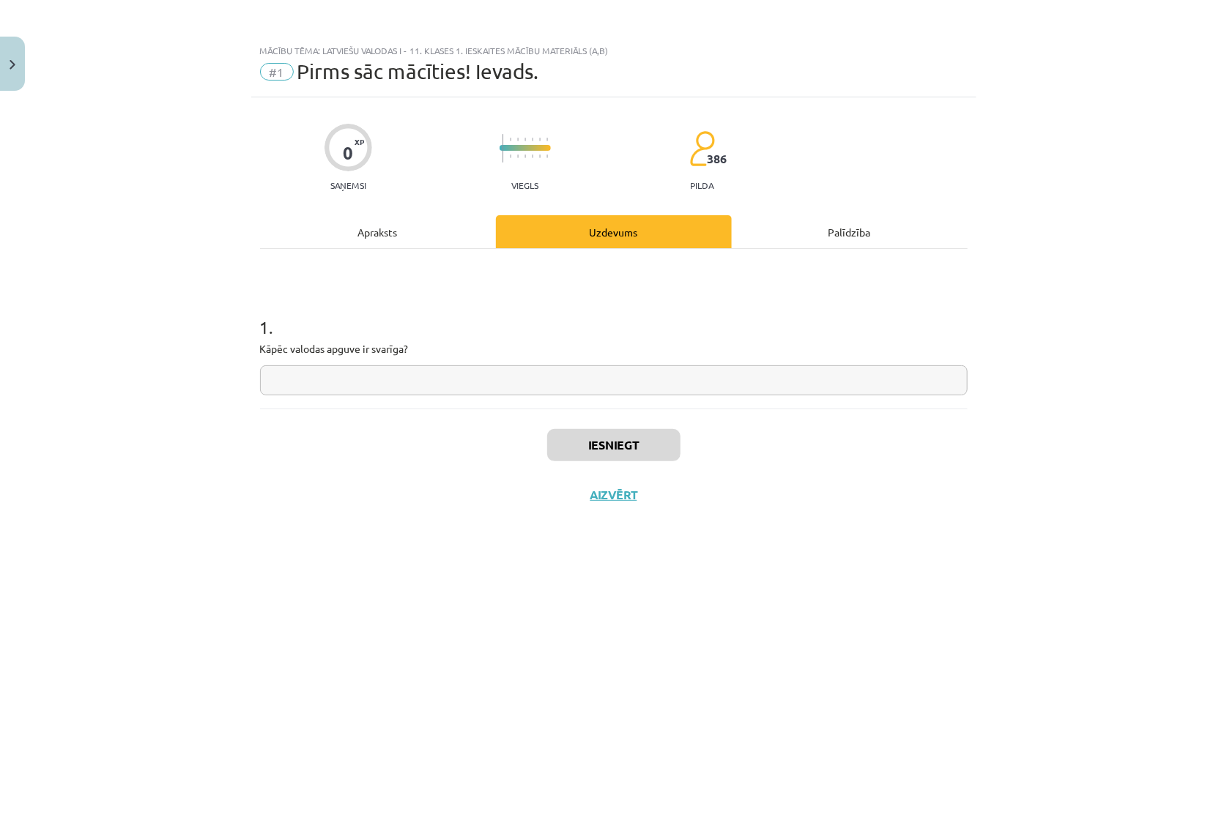
scroll to position [0, 0]
click at [461, 385] on input "text" at bounding box center [613, 380] width 707 height 30
type input "*********"
click at [621, 435] on button "Iesniegt" at bounding box center [613, 445] width 133 height 32
click at [625, 500] on button "Nākamā nodarbība" at bounding box center [614, 505] width 144 height 34
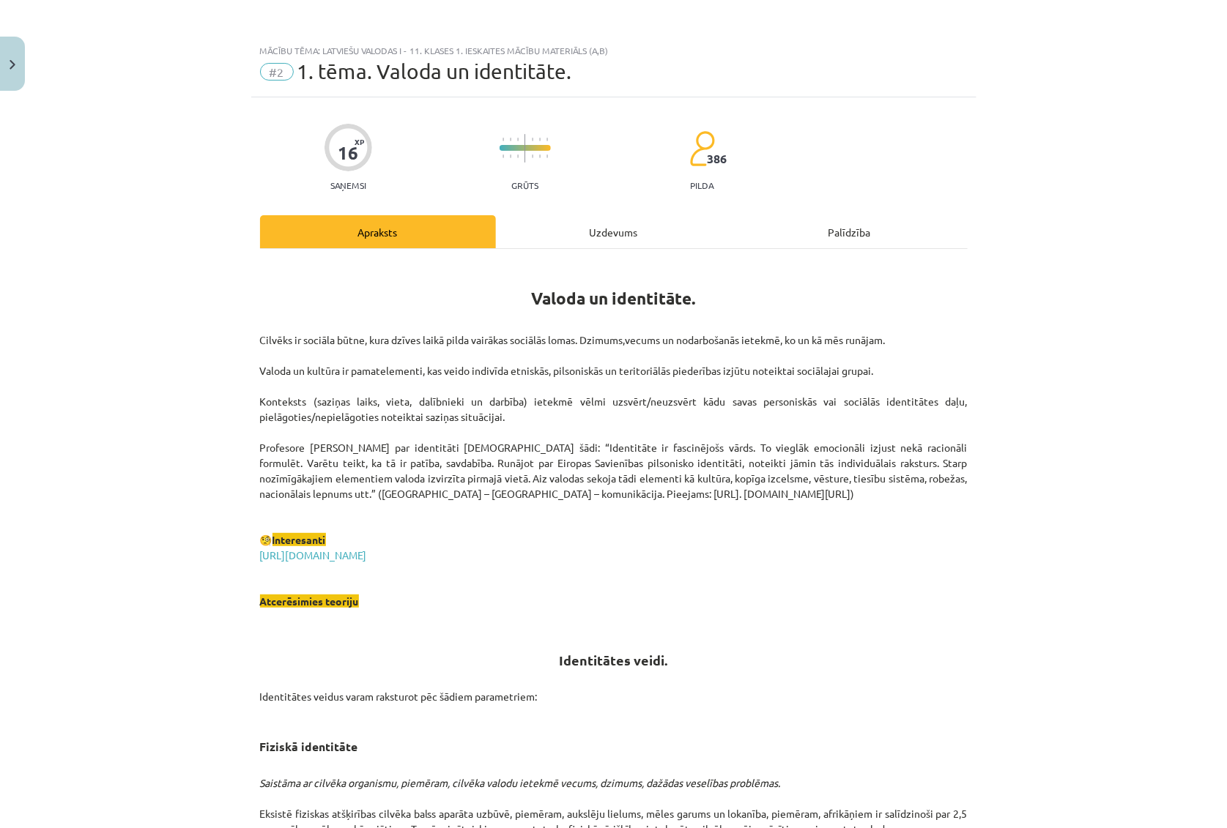
scroll to position [351, 0]
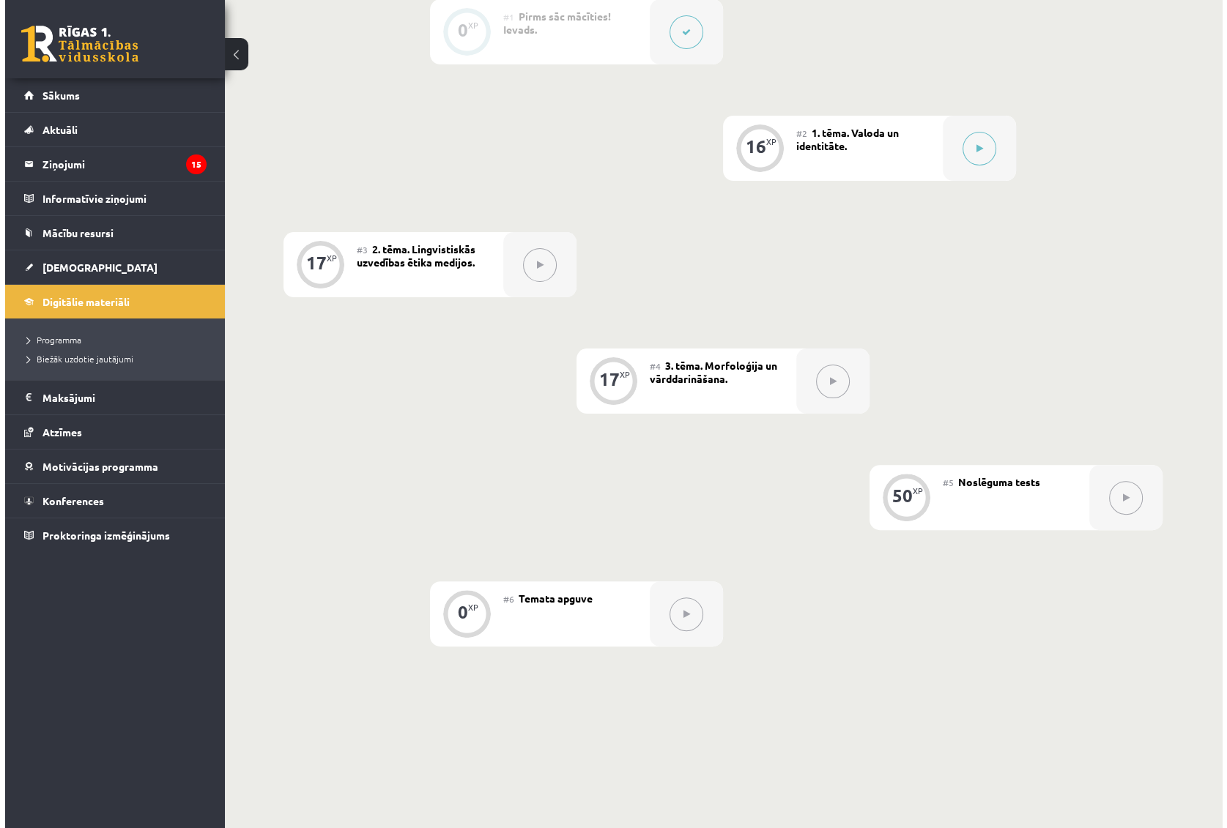
scroll to position [70, 0]
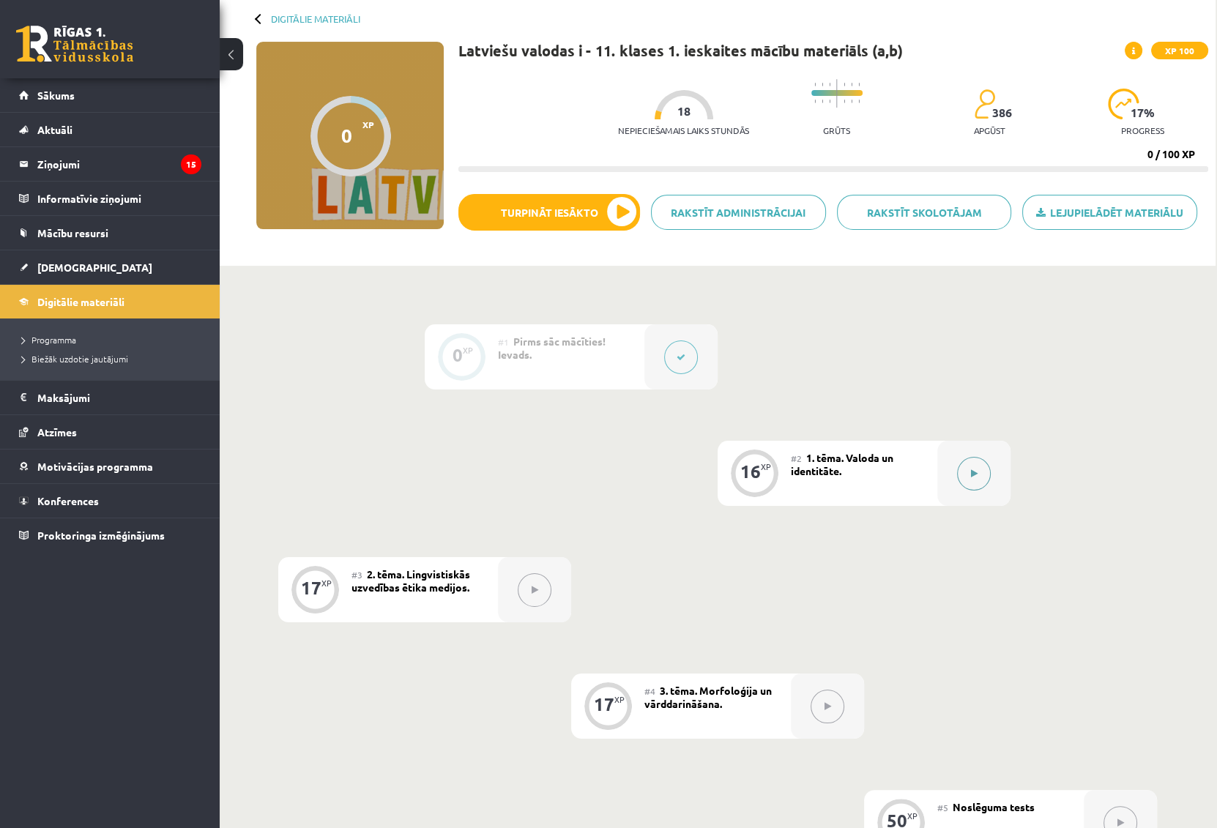
click at [961, 472] on button at bounding box center [974, 474] width 34 height 34
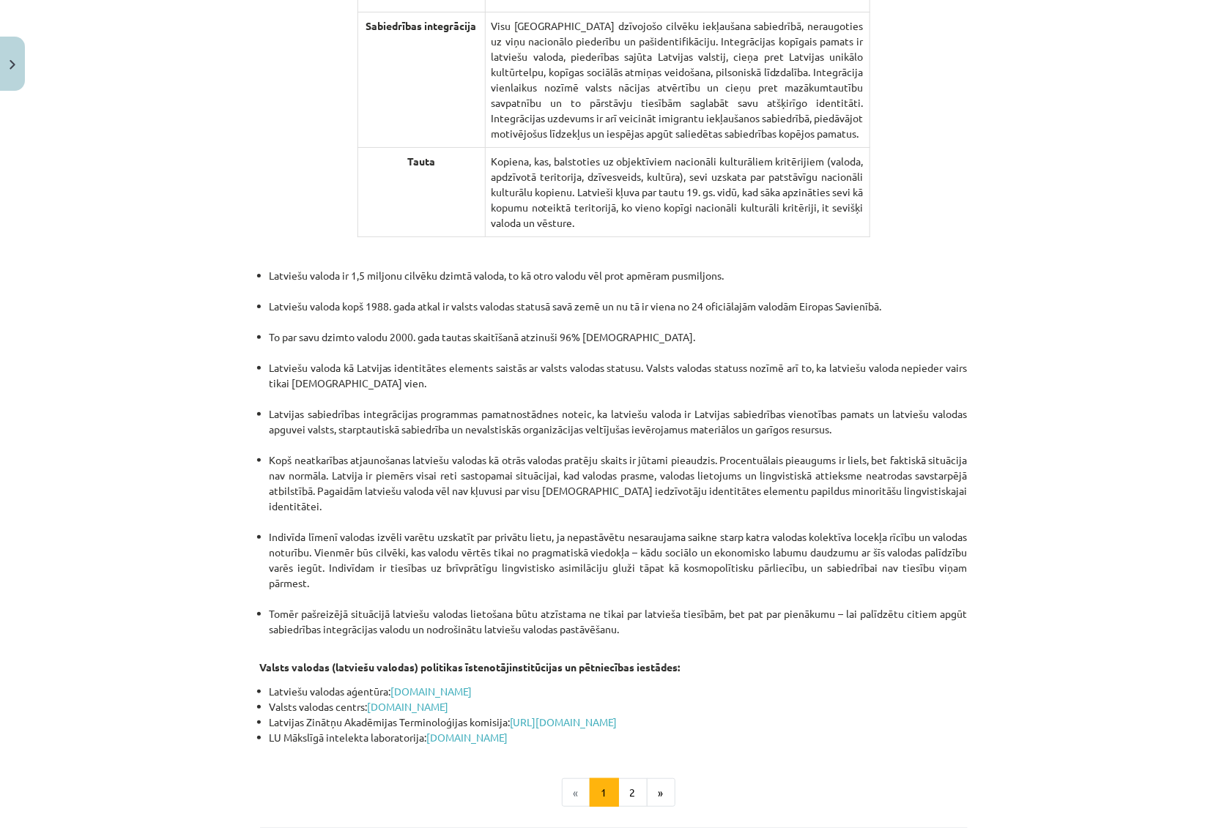
scroll to position [2791, 0]
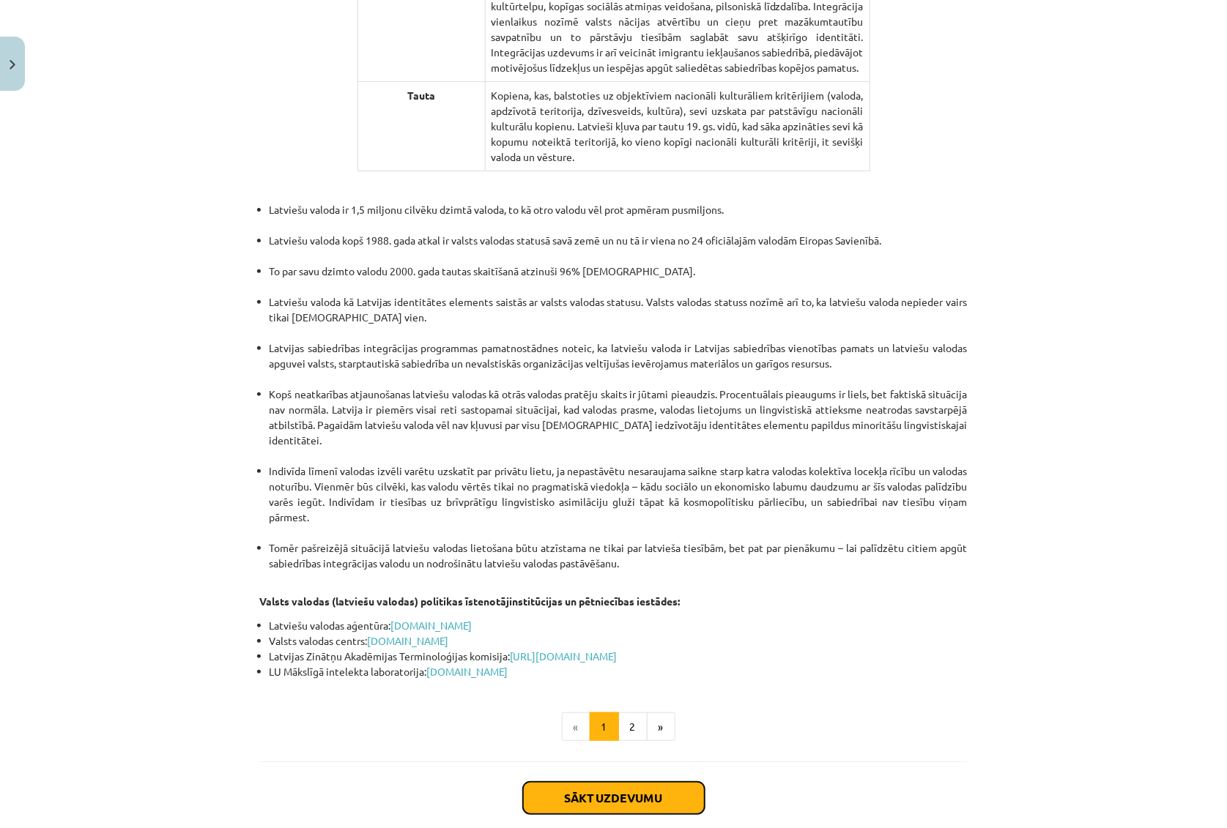
click at [600, 782] on button "Sākt uzdevumu" at bounding box center [614, 798] width 182 height 32
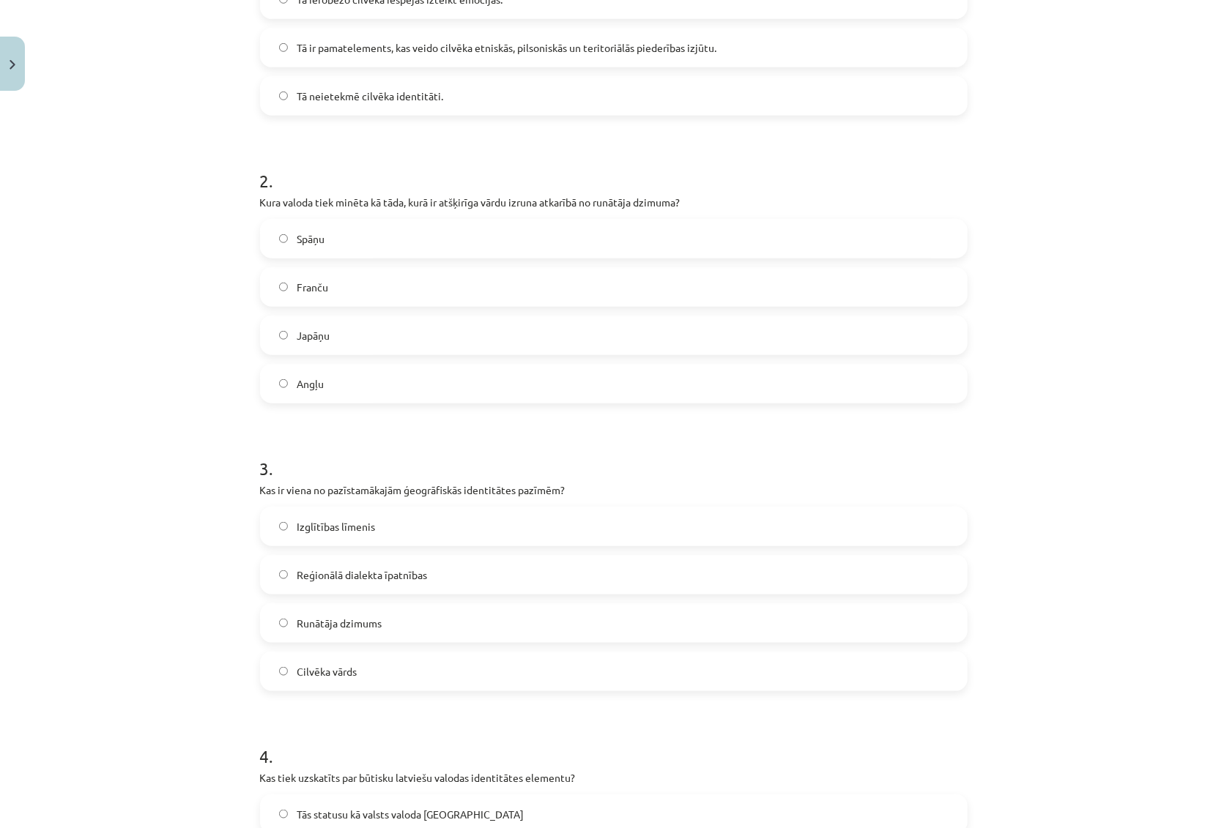
scroll to position [1042, 0]
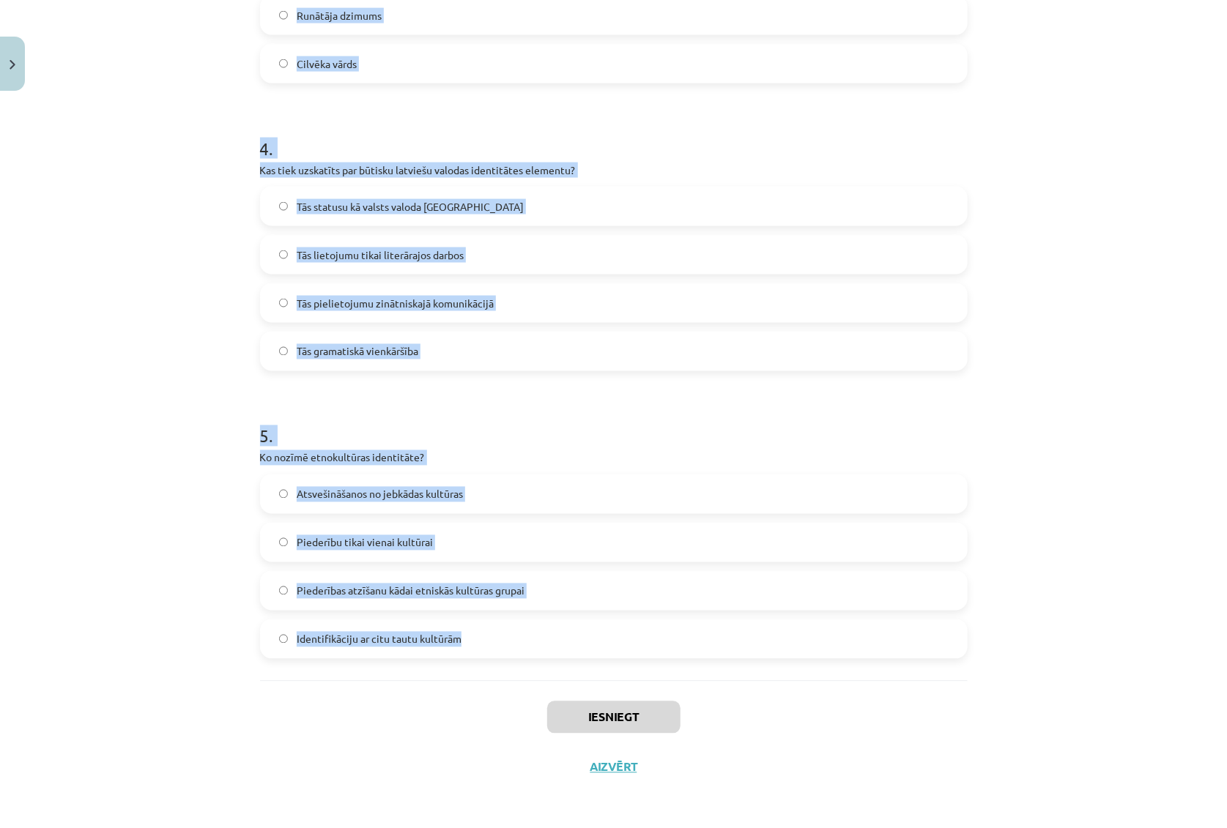
drag, startPoint x: 253, startPoint y: 285, endPoint x: 432, endPoint y: 645, distance: 402.5
copy form "7 . Lo ipsumd sitamet consect adipiscing? El seddoe tempori utlabore etdolore. …"
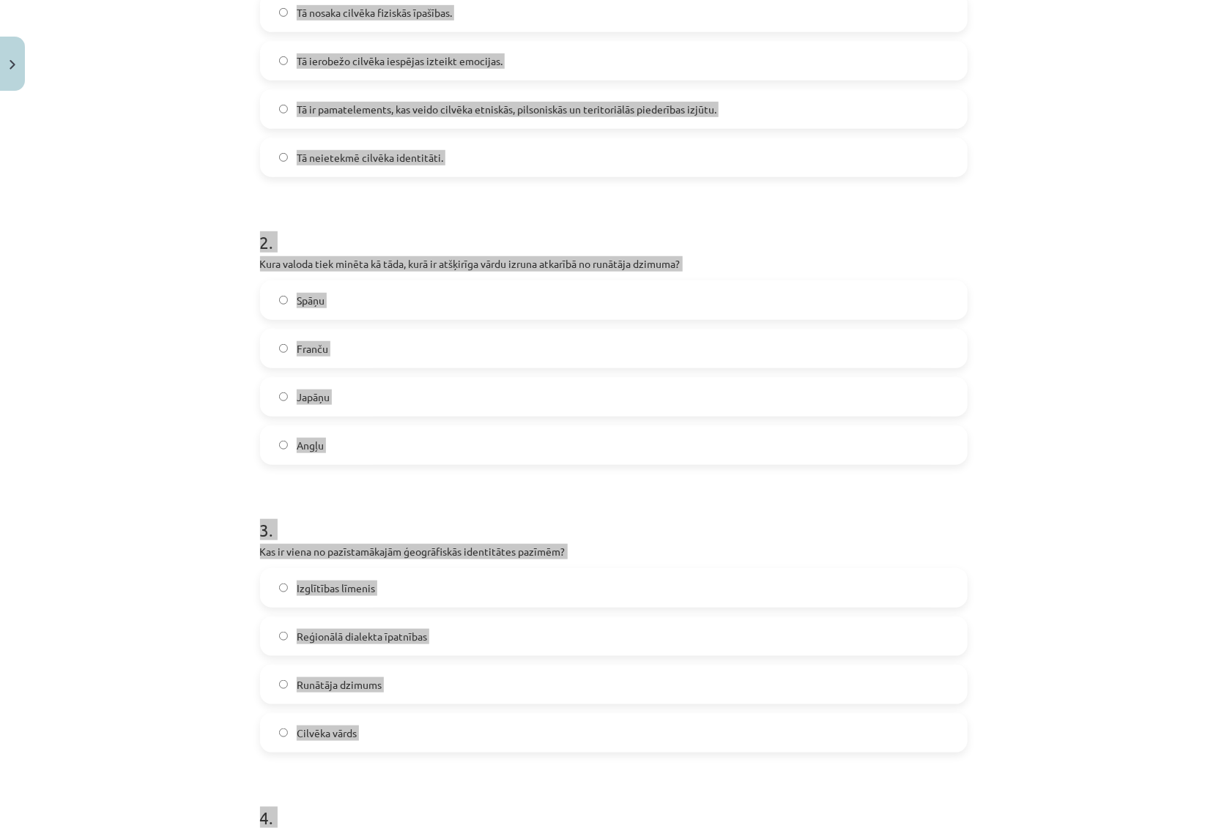
scroll to position [0, 0]
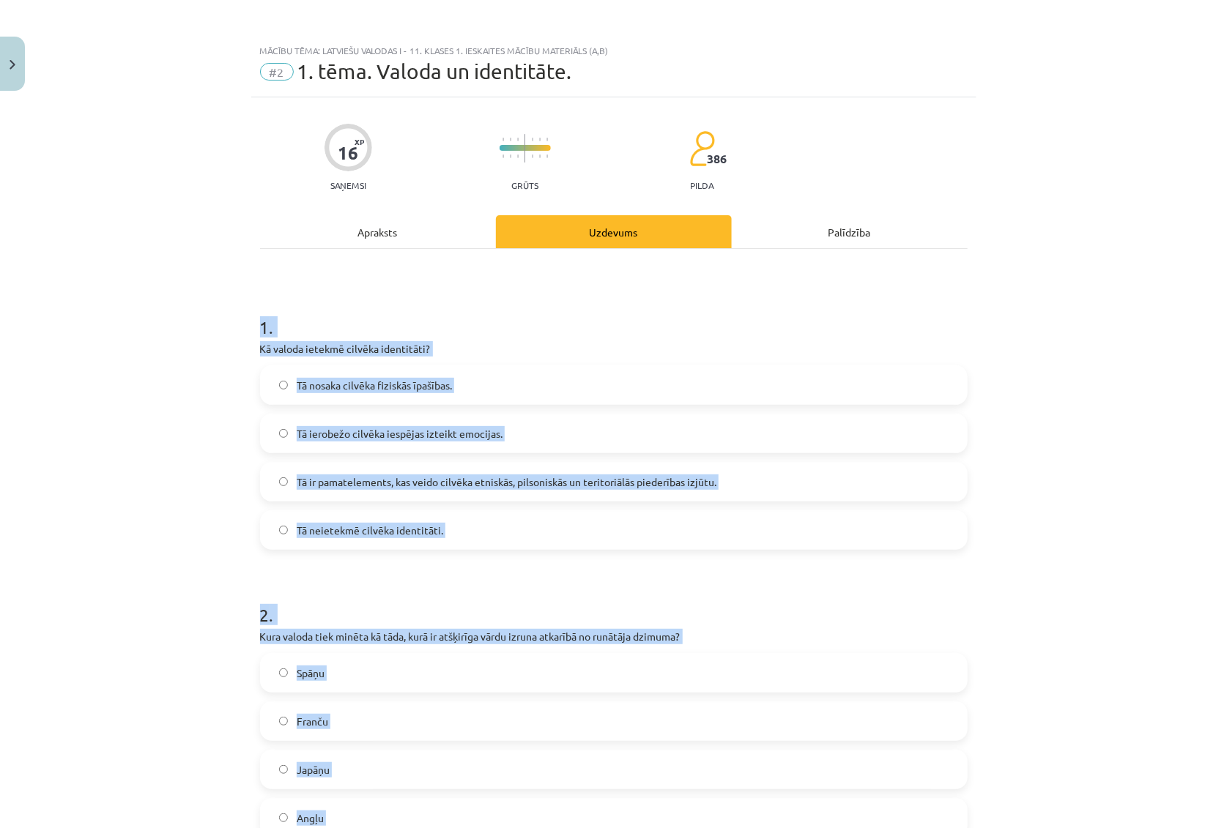
click at [153, 366] on div "Mācību tēma: Latviešu valodas i - 11. klases 1. ieskaites mācību materiāls (a,b…" at bounding box center [613, 414] width 1227 height 828
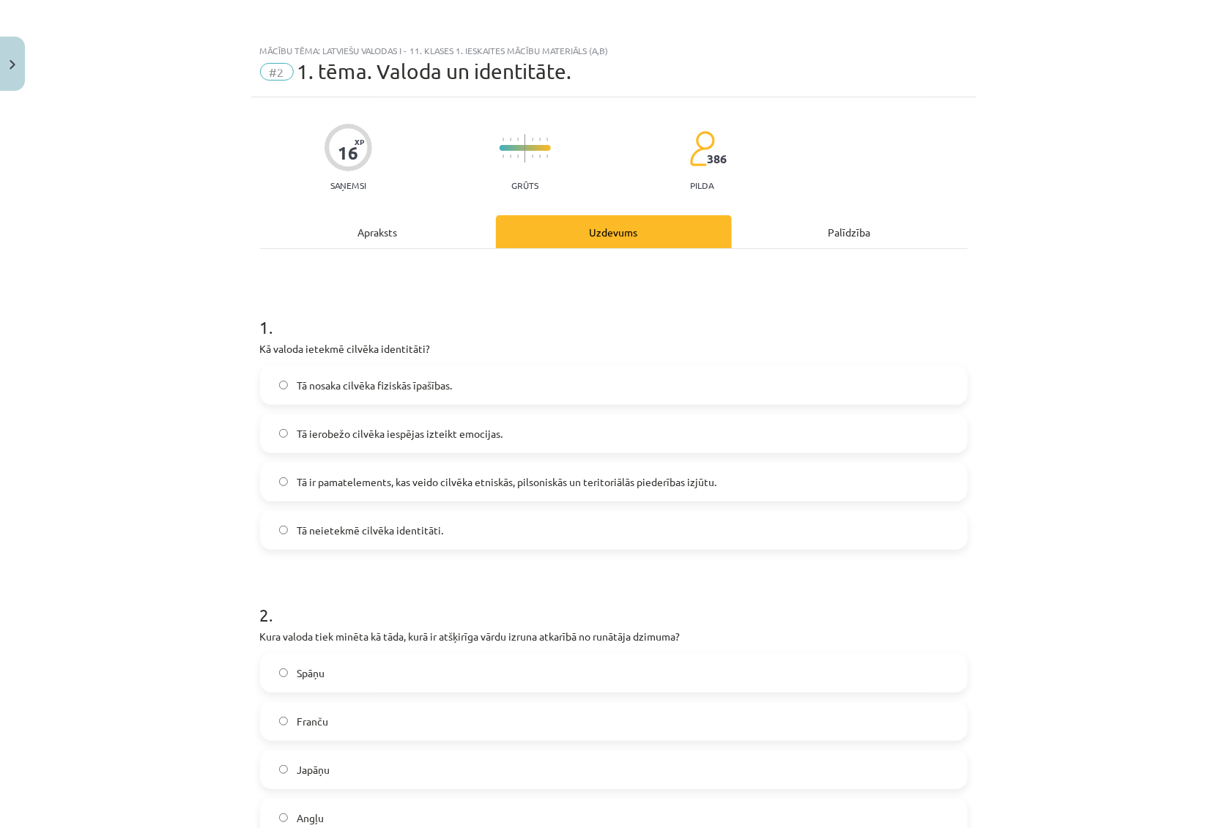
click at [334, 485] on span "Tā ir pamatelements, kas veido cilvēka etniskās, pilsoniskās un teritoriālās pi…" at bounding box center [507, 482] width 420 height 15
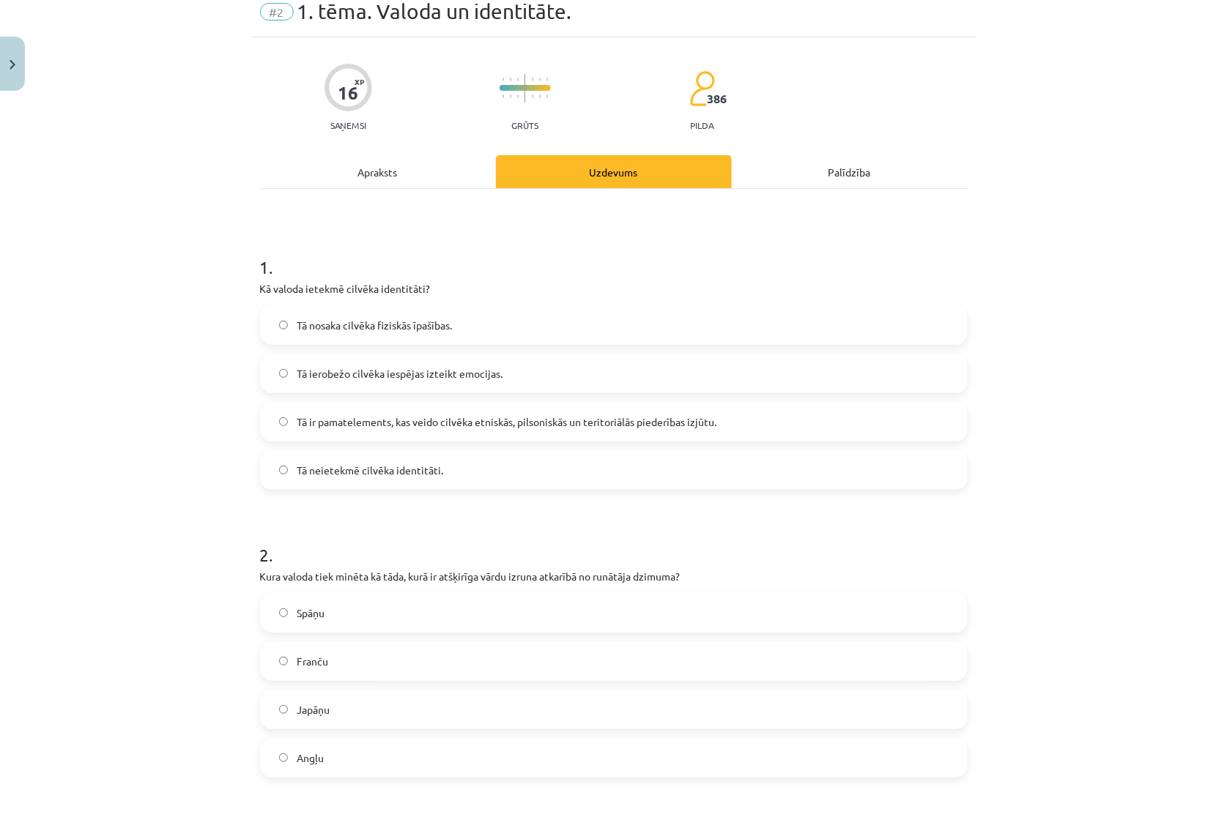
scroll to position [266, 0]
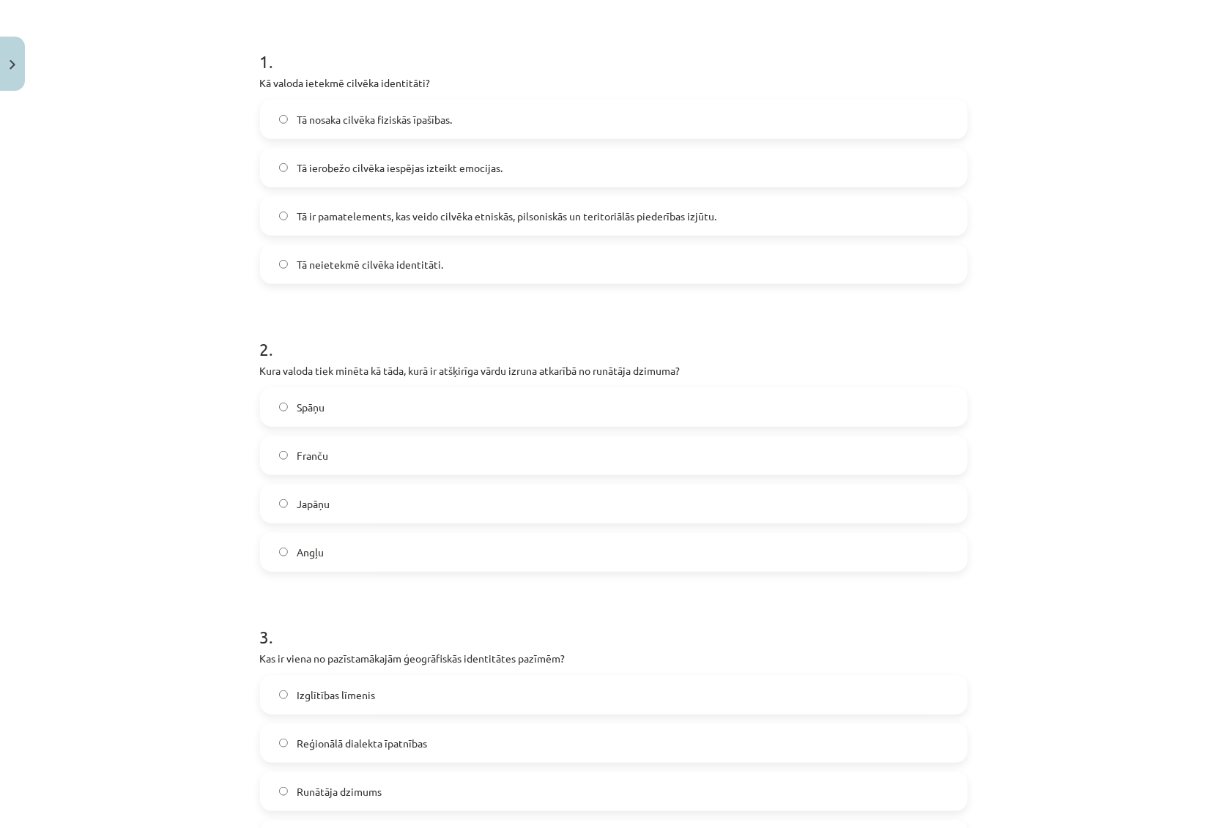
click at [310, 500] on span "Japāņu" at bounding box center [313, 503] width 33 height 15
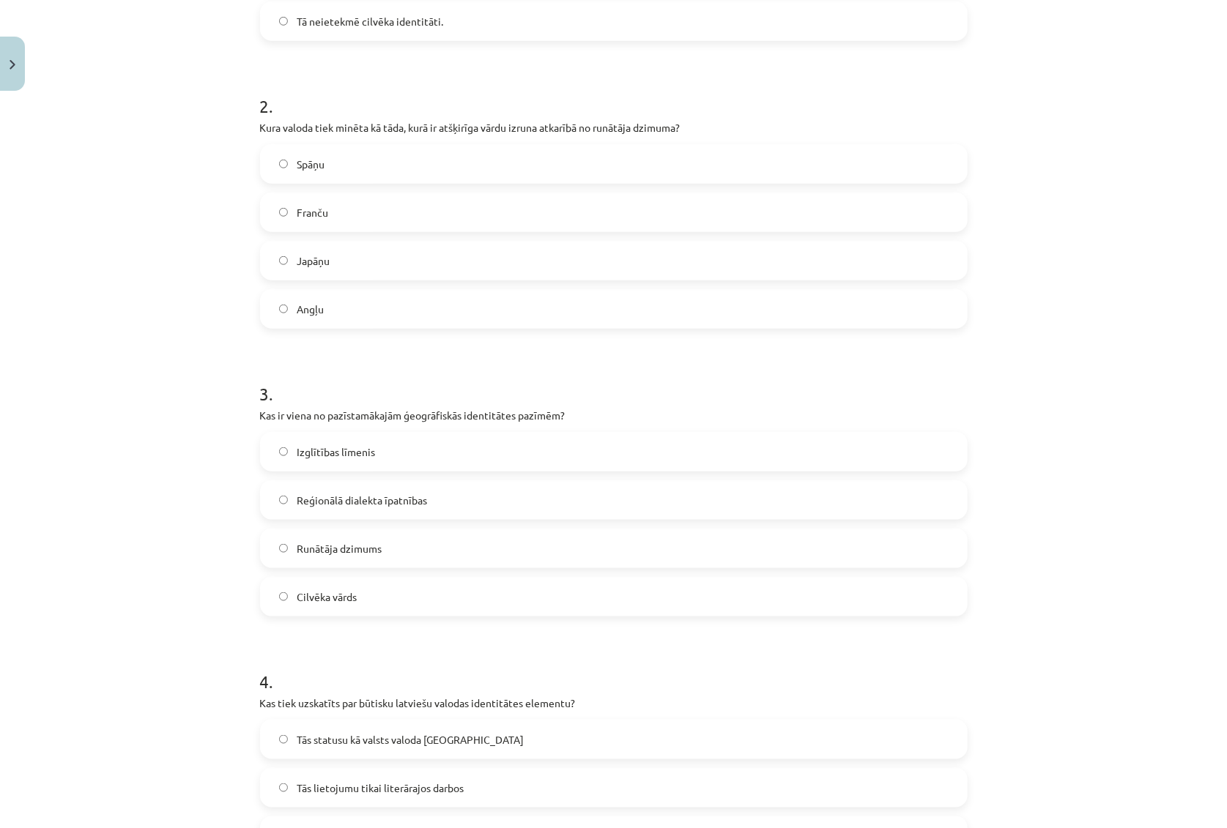
scroll to position [532, 0]
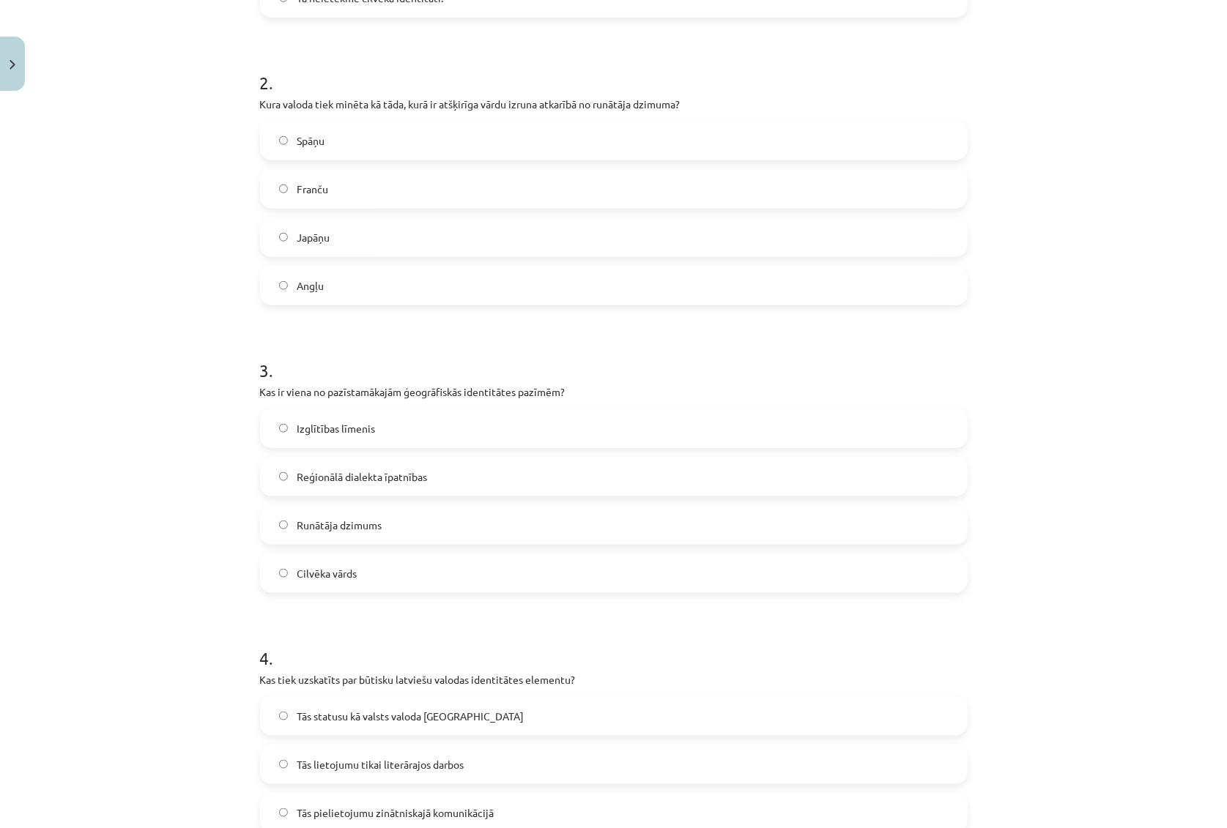
click at [402, 474] on span "Reģionālā dialekta īpatnības" at bounding box center [362, 476] width 130 height 15
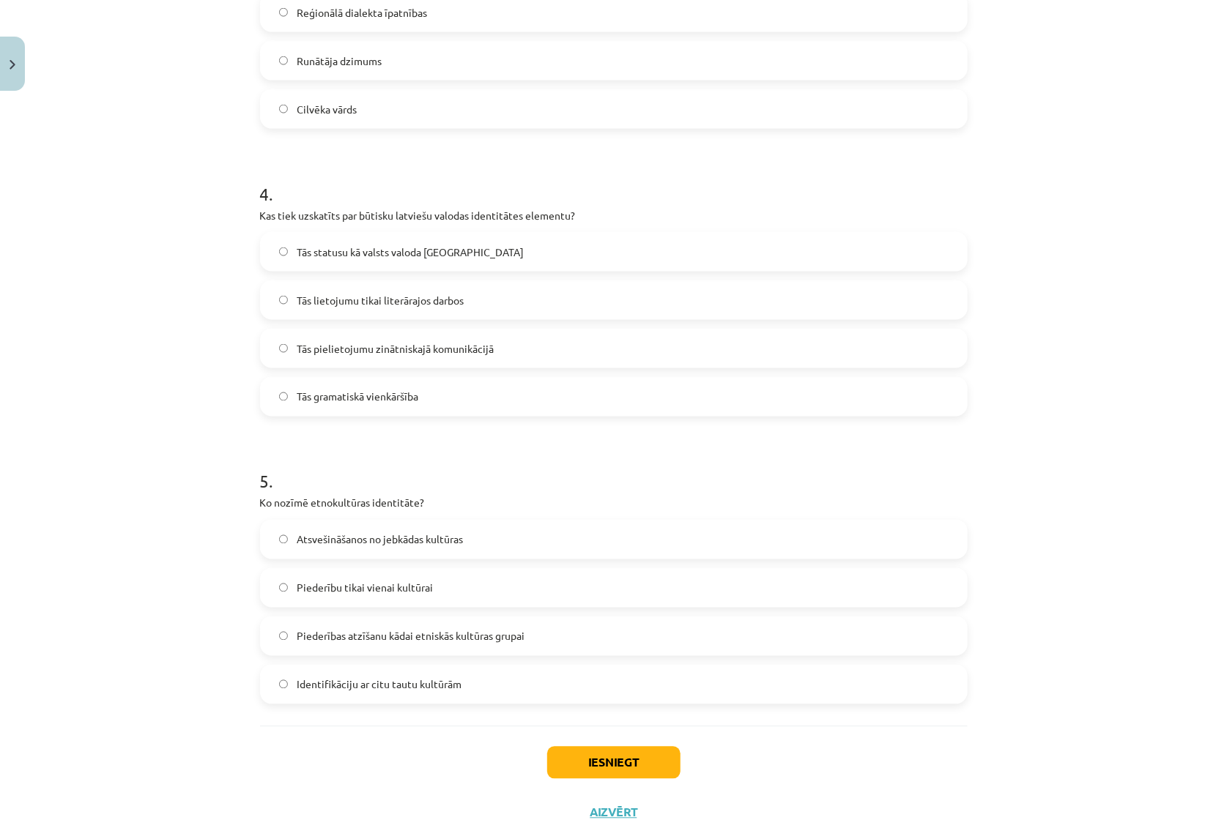
scroll to position [998, 0]
click at [381, 256] on span "Tās statusu kā valsts valoda Latvijā" at bounding box center [410, 250] width 227 height 15
click at [406, 637] on span "Piederības atzīšanu kādai etniskās kultūras grupai" at bounding box center [411, 635] width 228 height 15
click at [587, 756] on button "Iesniegt" at bounding box center [613, 761] width 133 height 32
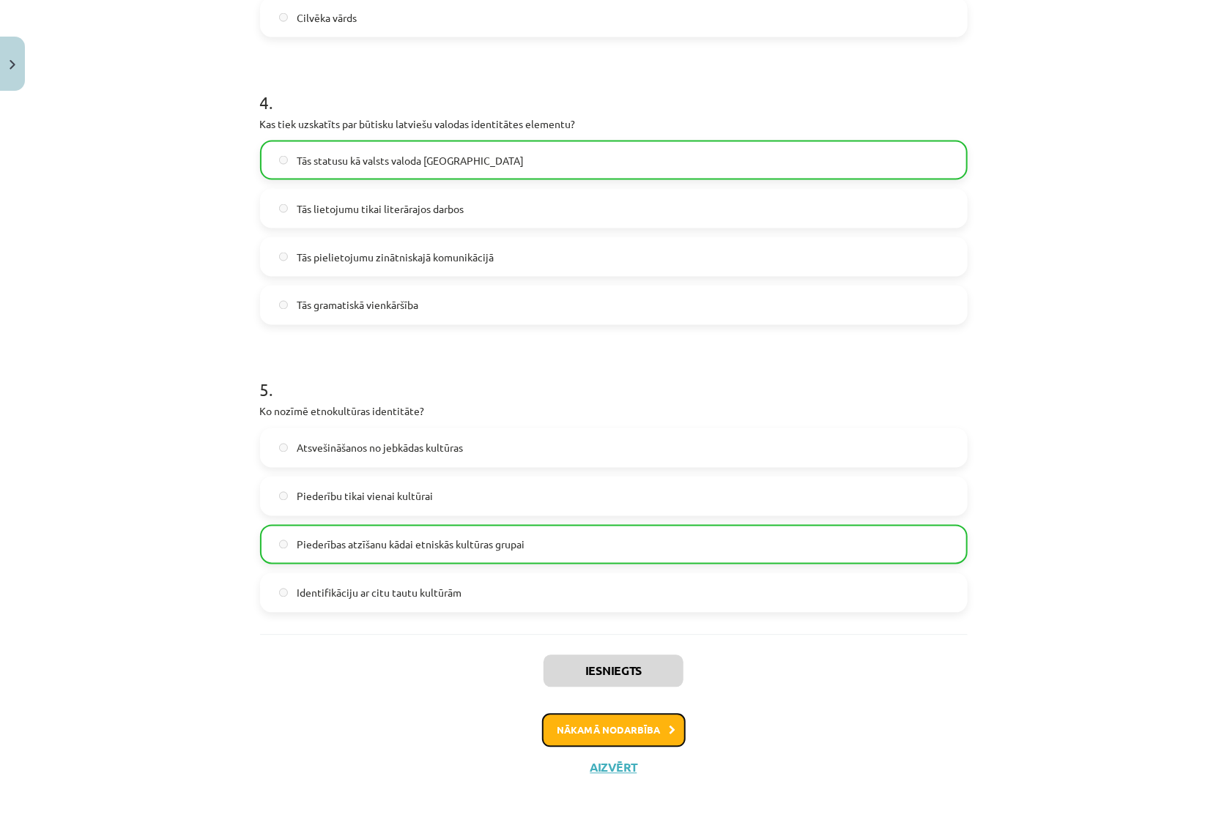
click at [596, 737] on button "Nākamā nodarbība" at bounding box center [614, 731] width 144 height 34
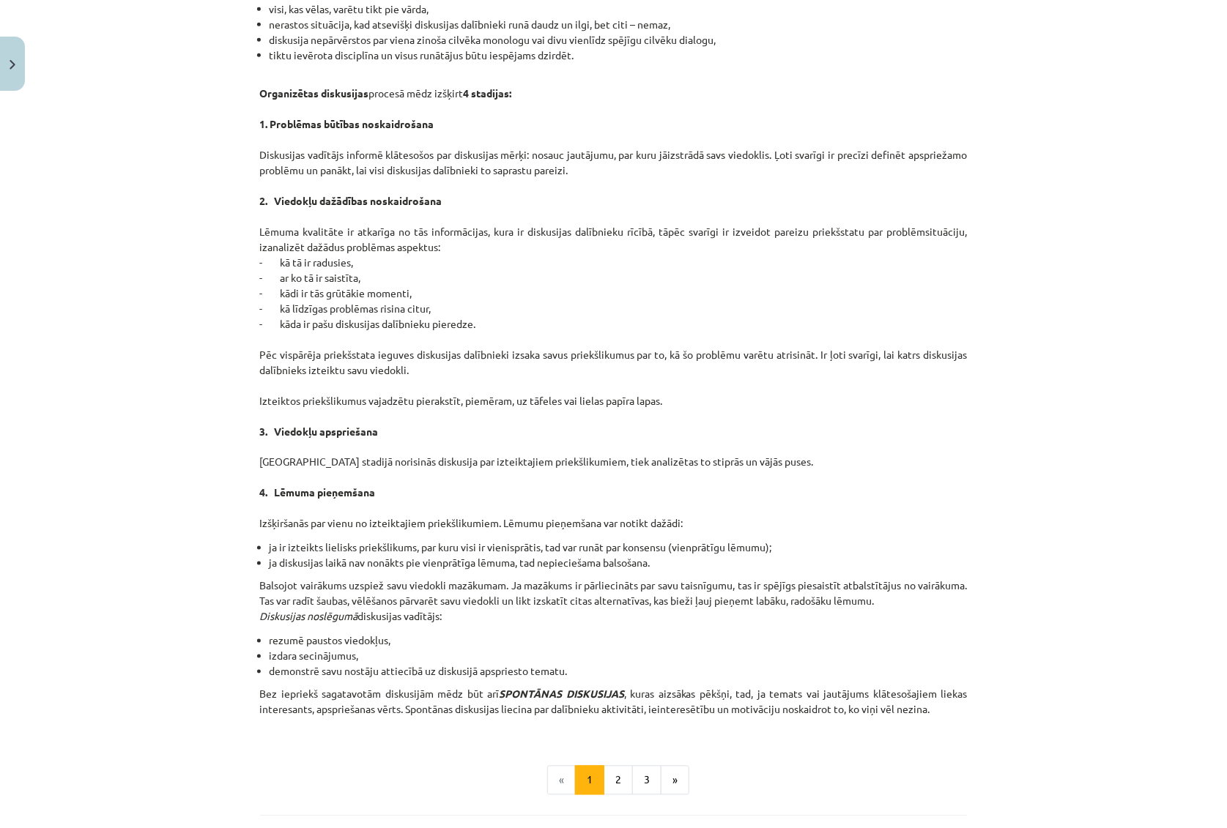
scroll to position [1033, 0]
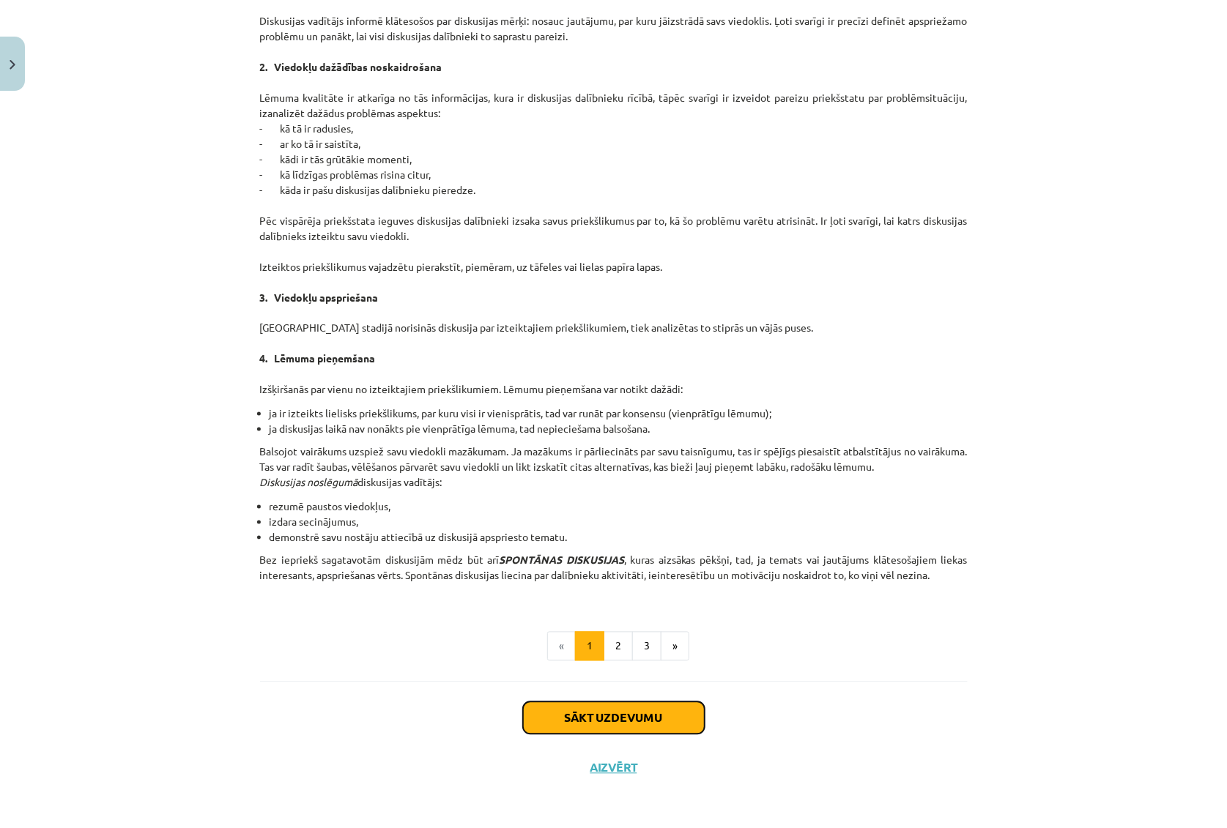
click at [609, 717] on button "Sākt uzdevumu" at bounding box center [614, 718] width 182 height 32
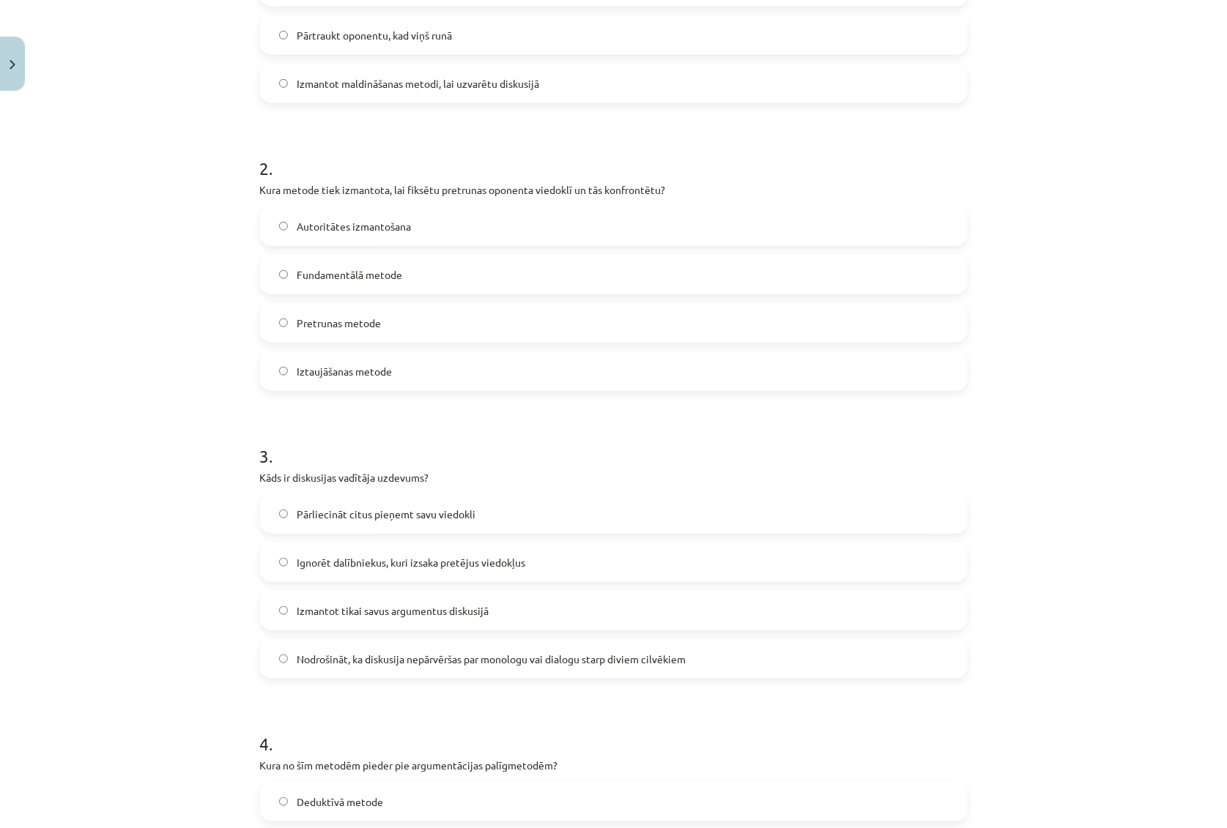
scroll to position [1042, 0]
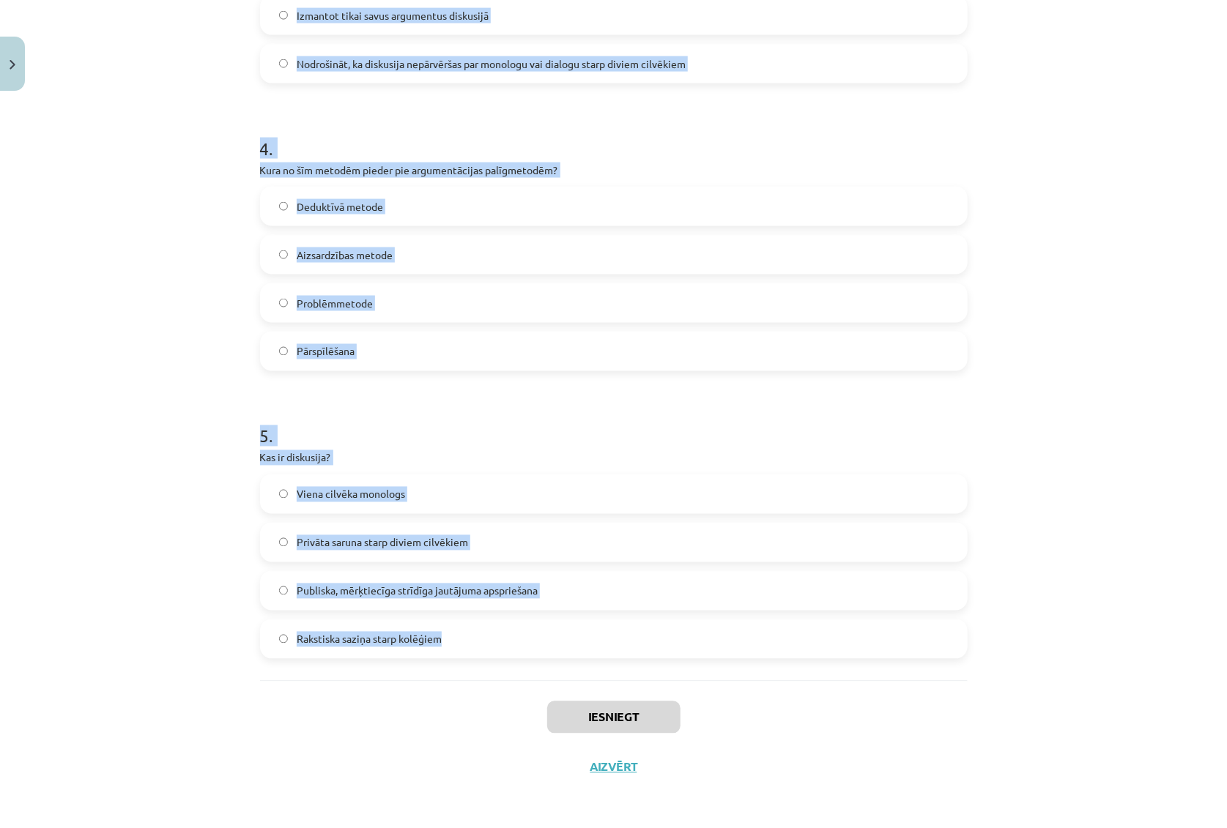
drag, startPoint x: 242, startPoint y: 288, endPoint x: 386, endPoint y: 647, distance: 387.1
click at [441, 647] on div "Mācību tēma: Latviešu valodas i - 11. klases 1. ieskaites mācību materiāls (a,b…" at bounding box center [613, 414] width 1227 height 828
copy form "1 . Kāds ir viens no galvenajiem diskusijas kultūras principiem? Aizmirst perso…"
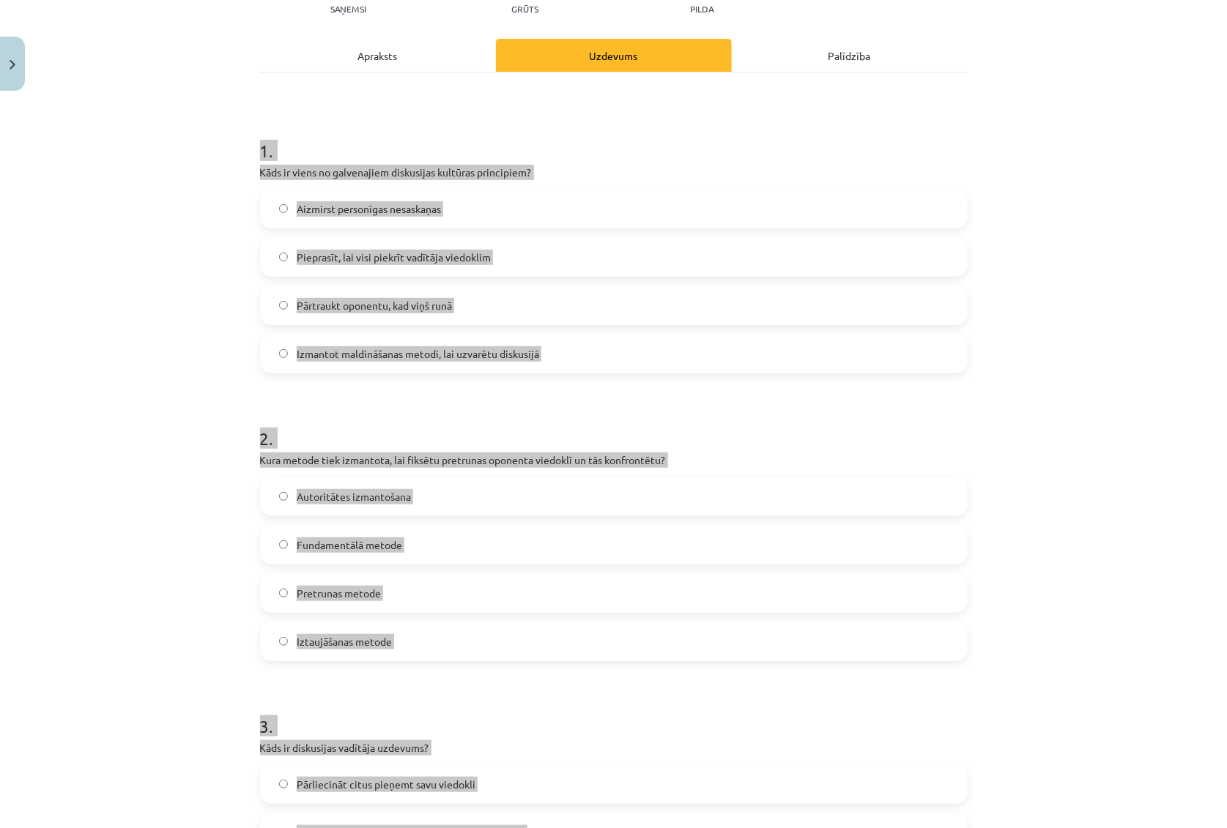
scroll to position [0, 0]
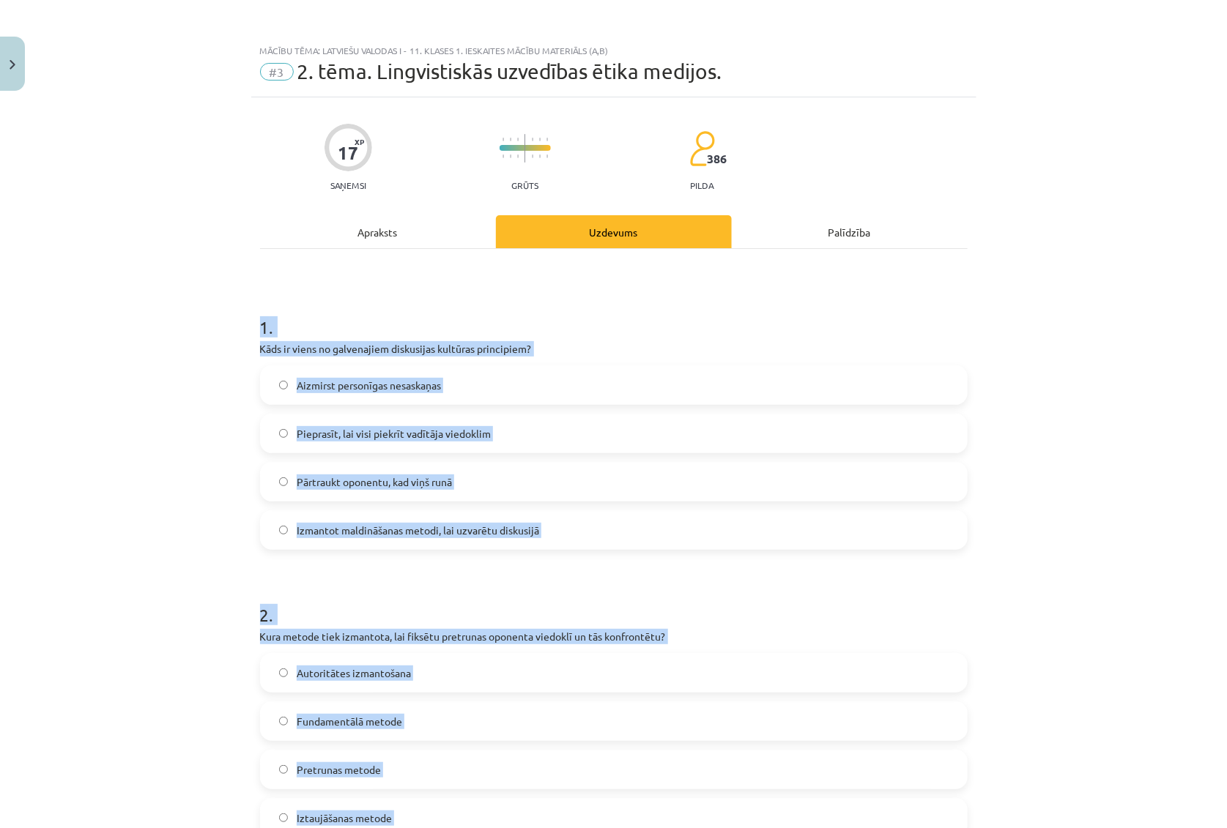
click at [439, 300] on h1 "1 ." at bounding box center [613, 313] width 707 height 45
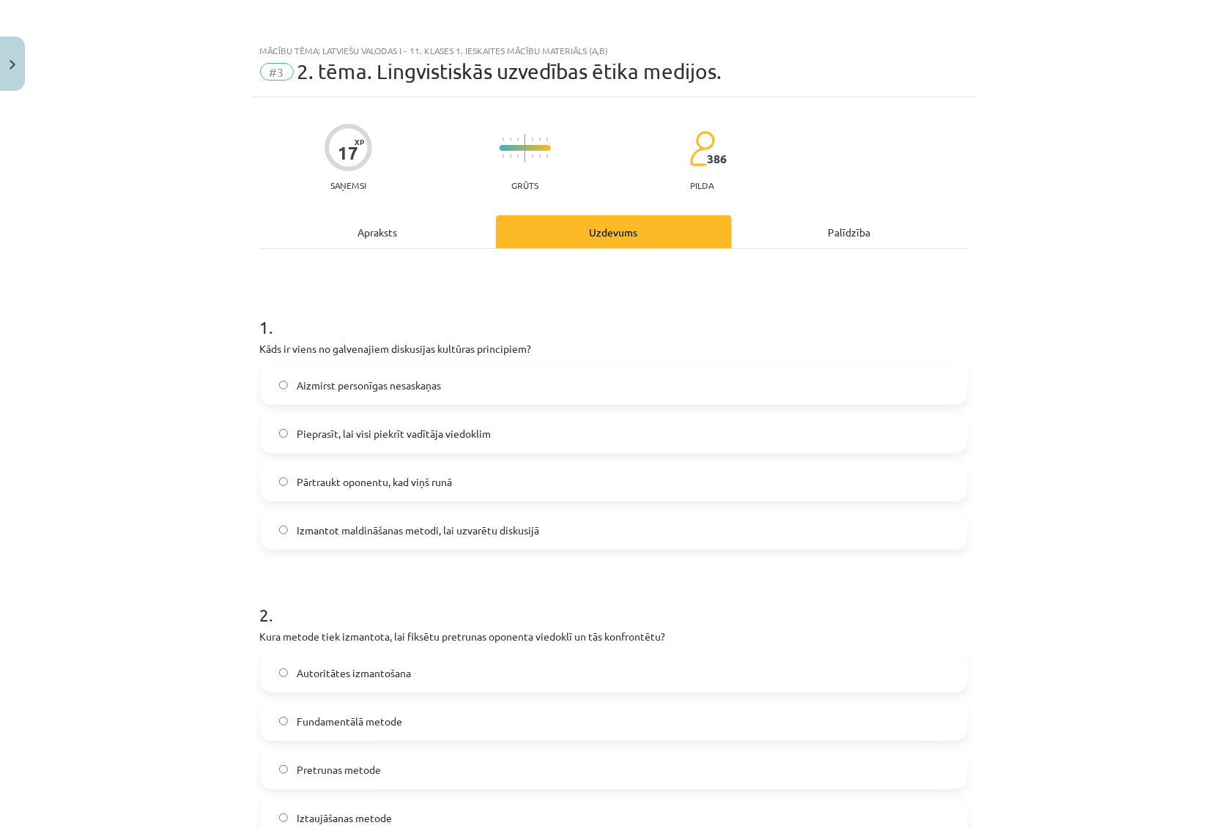
click at [343, 387] on span "Aizmirst personīgas nesaskaņas" at bounding box center [369, 385] width 144 height 15
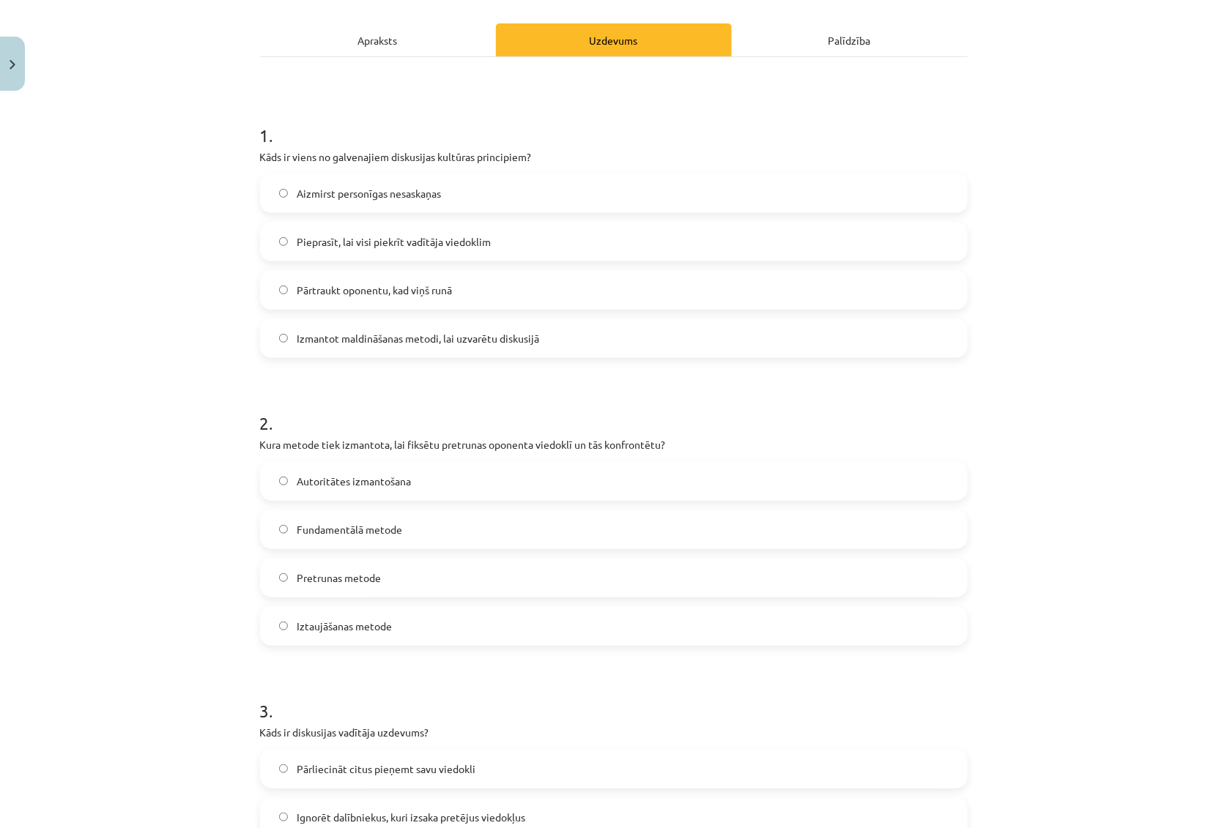
scroll to position [199, 0]
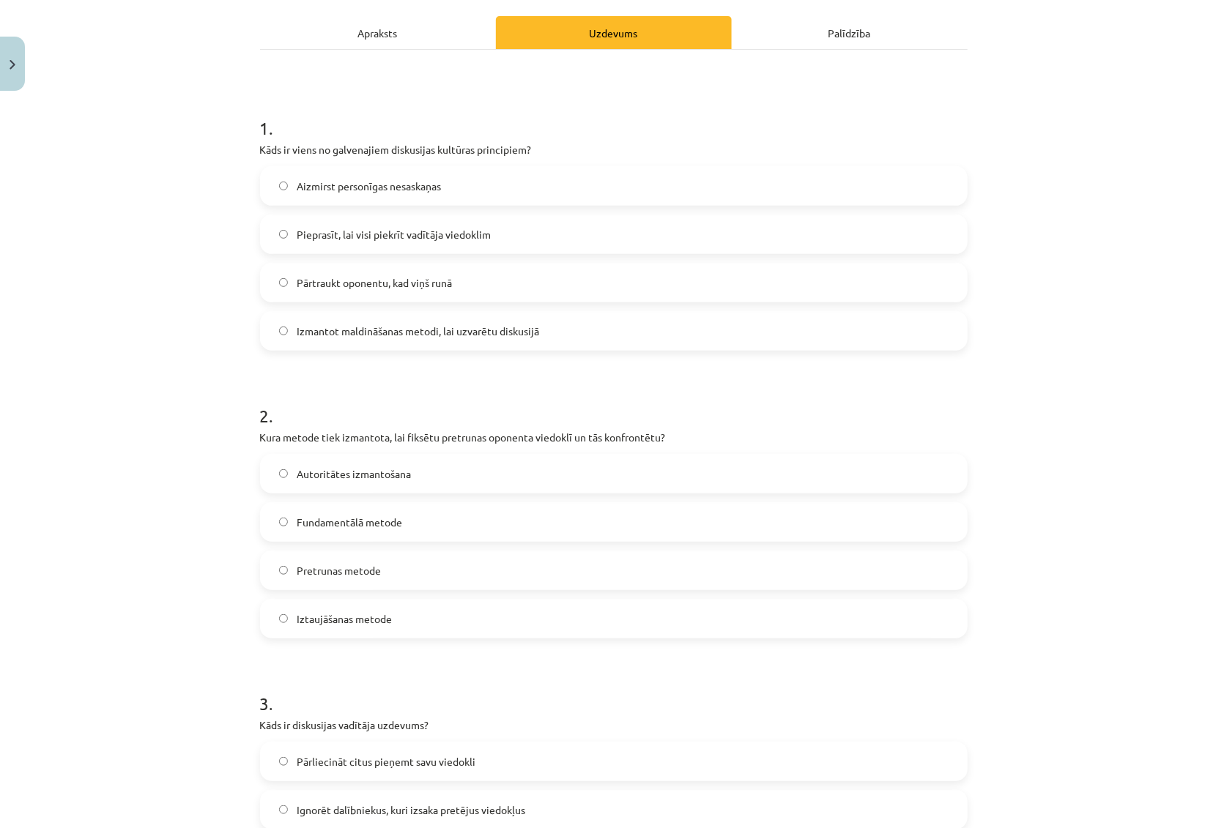
click at [352, 571] on span "Pretrunas metode" at bounding box center [339, 570] width 84 height 15
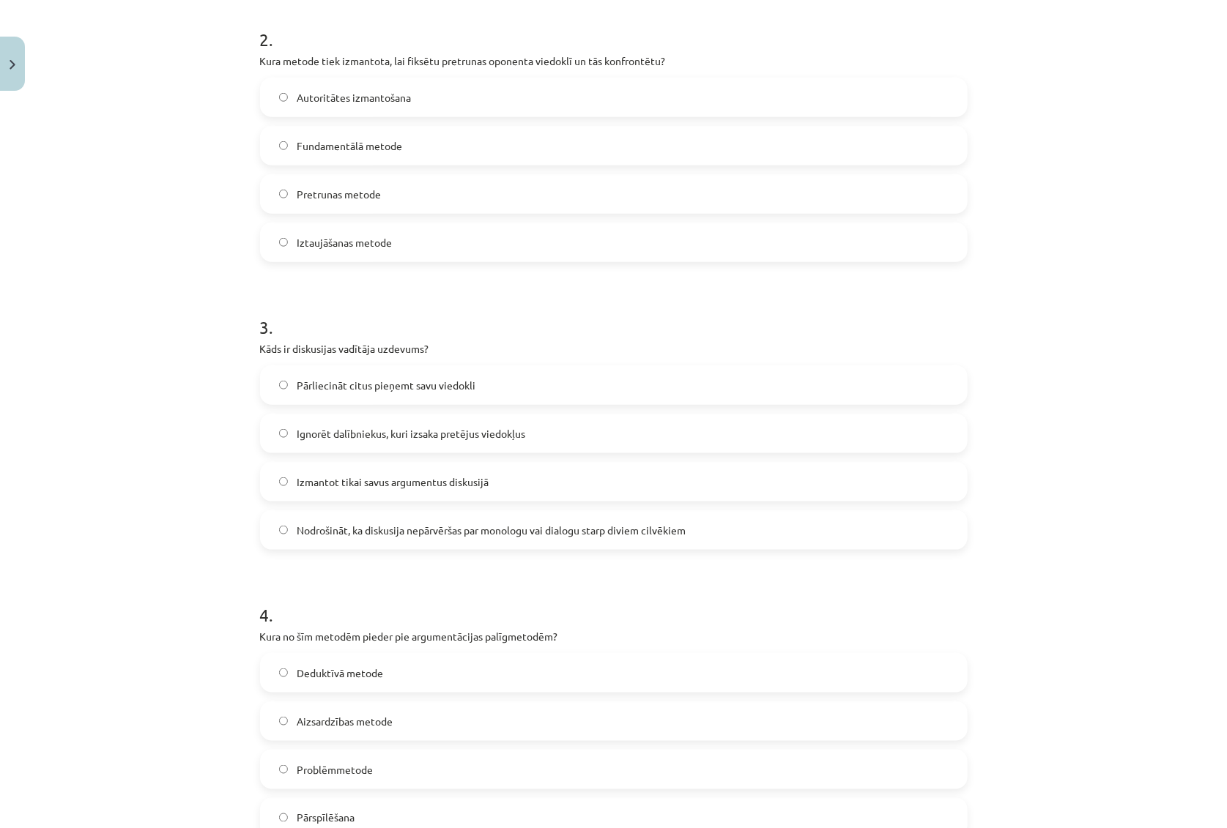
scroll to position [599, 0]
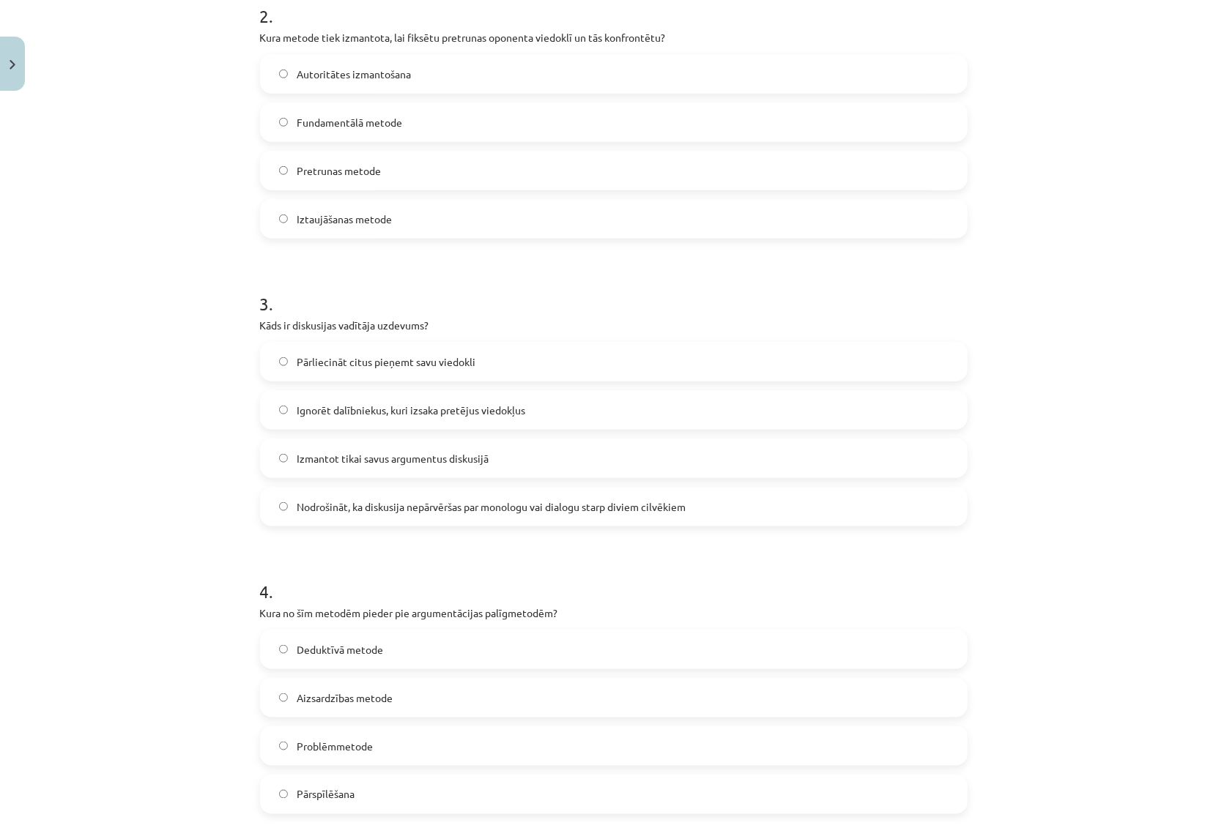
drag, startPoint x: 379, startPoint y: 519, endPoint x: 376, endPoint y: 511, distance: 8.6
click at [379, 516] on label "Nodrošināt, ka diskusija nepārvēršas par monologu vai dialogu starp diviem cilv…" at bounding box center [613, 506] width 704 height 37
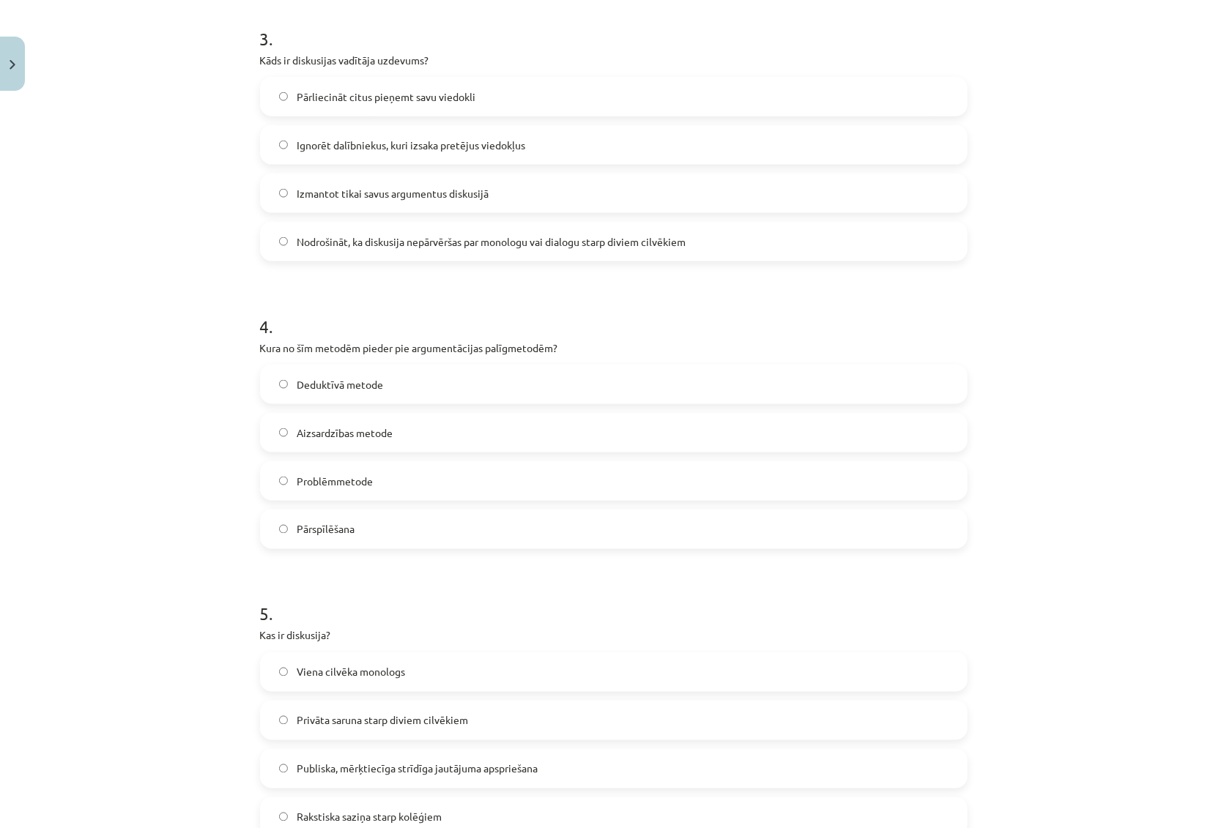
scroll to position [865, 0]
click at [349, 526] on span "Pārspīlēšana" at bounding box center [326, 528] width 58 height 15
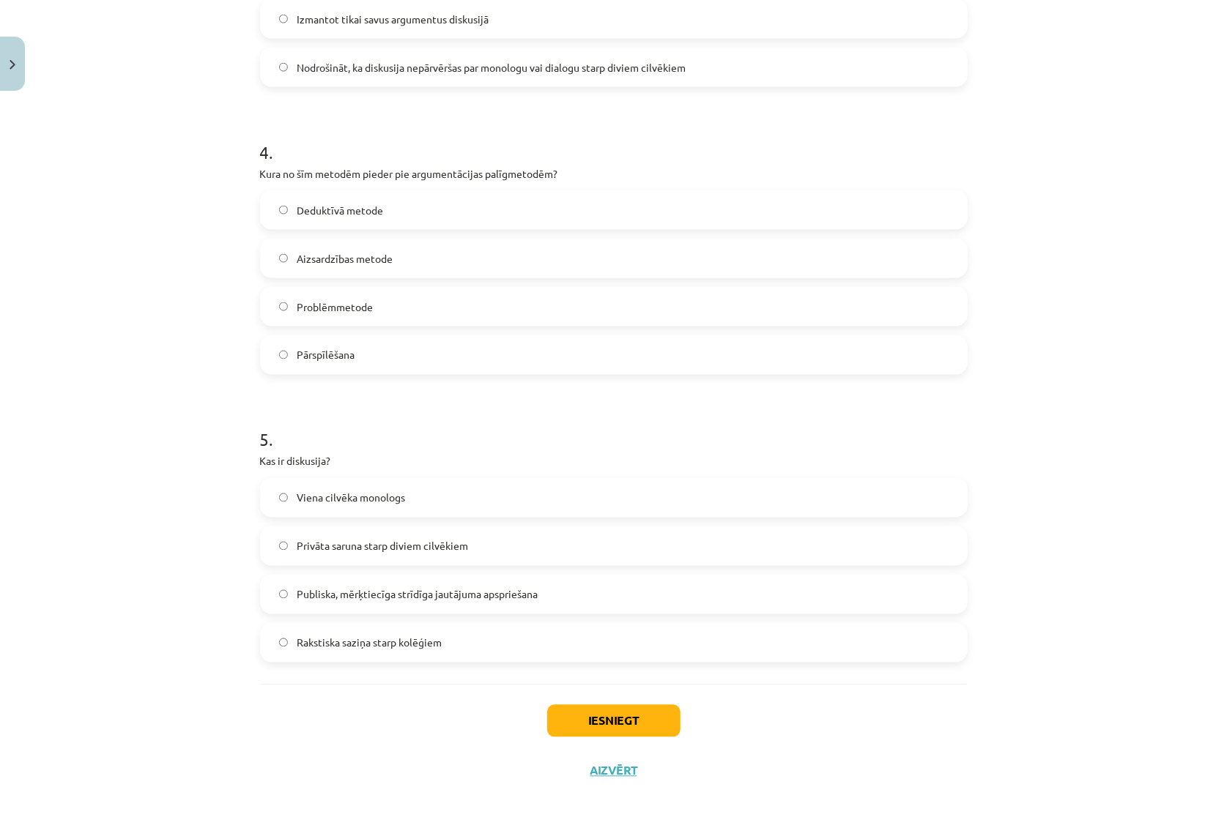
scroll to position [1042, 0]
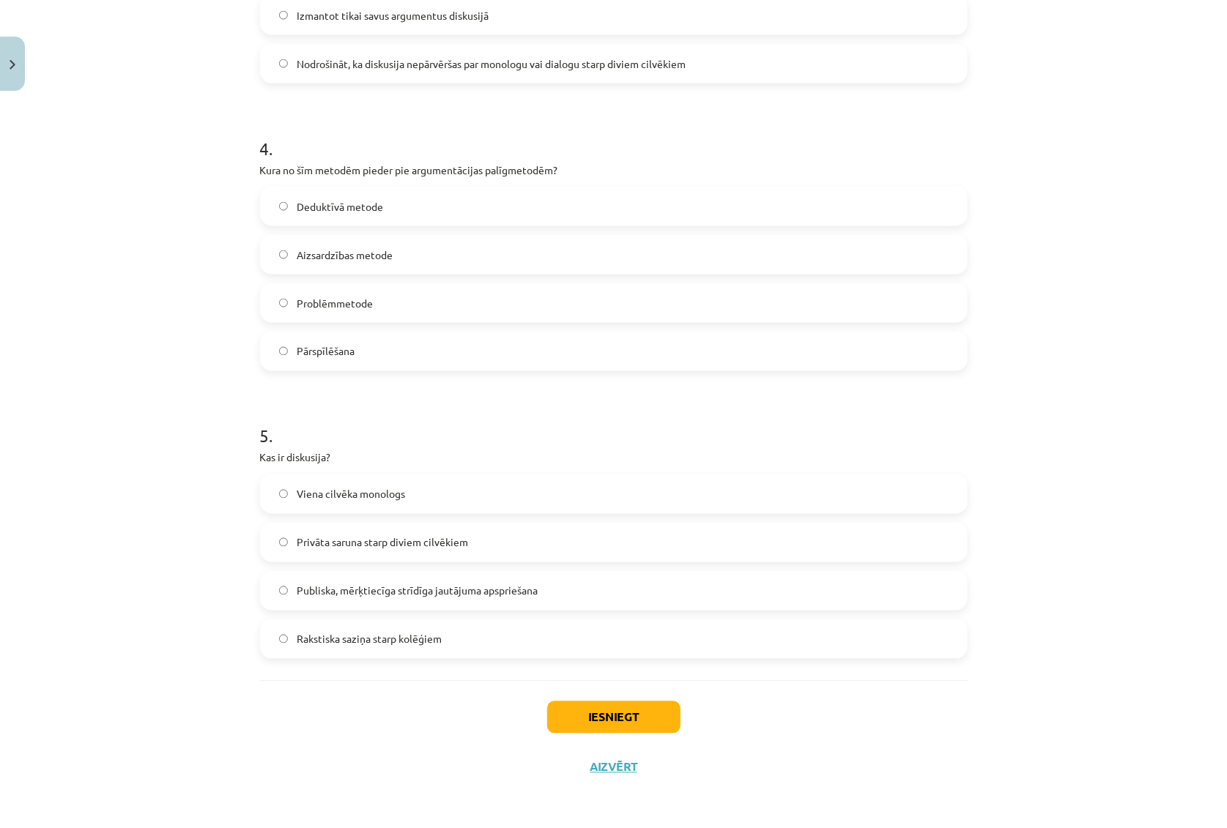
click at [371, 592] on span "Publiska, mērķtiecīga strīdīga jautājuma apspriešana" at bounding box center [417, 591] width 241 height 15
click at [597, 713] on button "Iesniegt" at bounding box center [613, 718] width 133 height 32
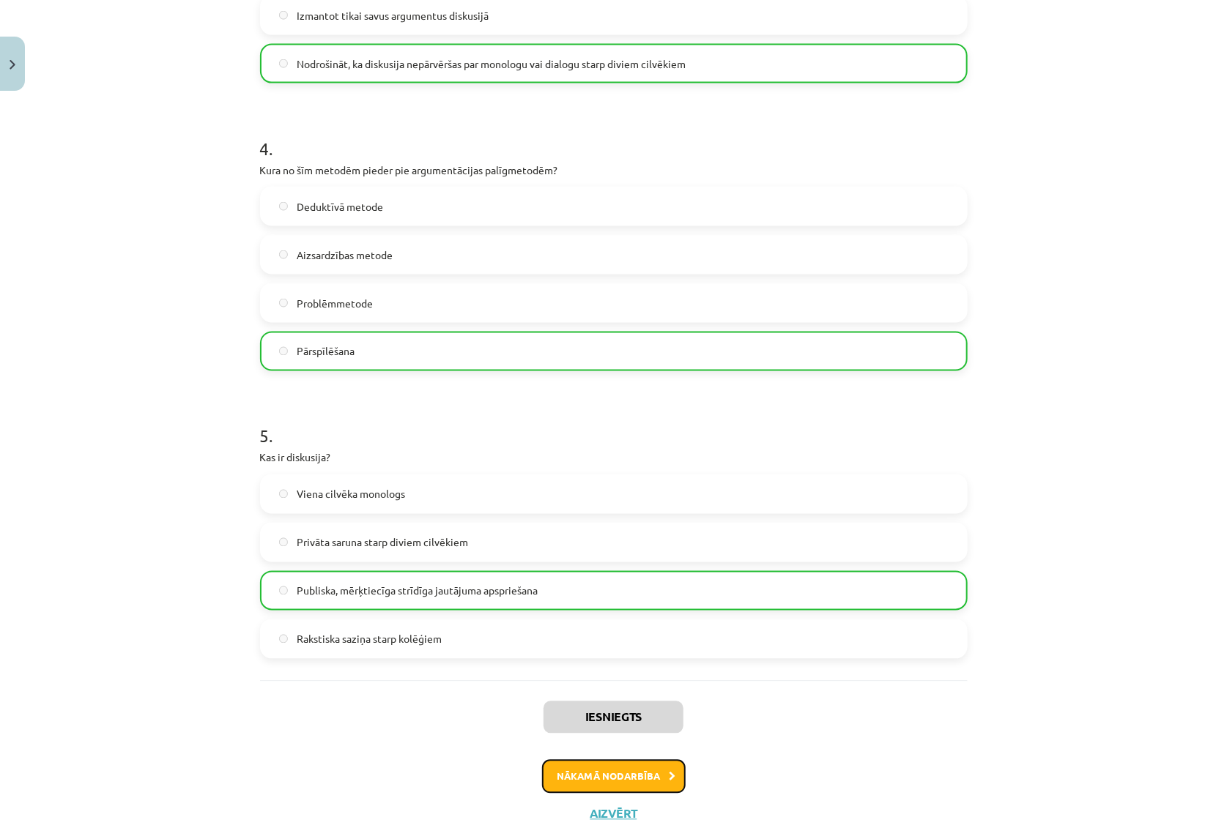
click at [586, 773] on button "Nākamā nodarbība" at bounding box center [614, 777] width 144 height 34
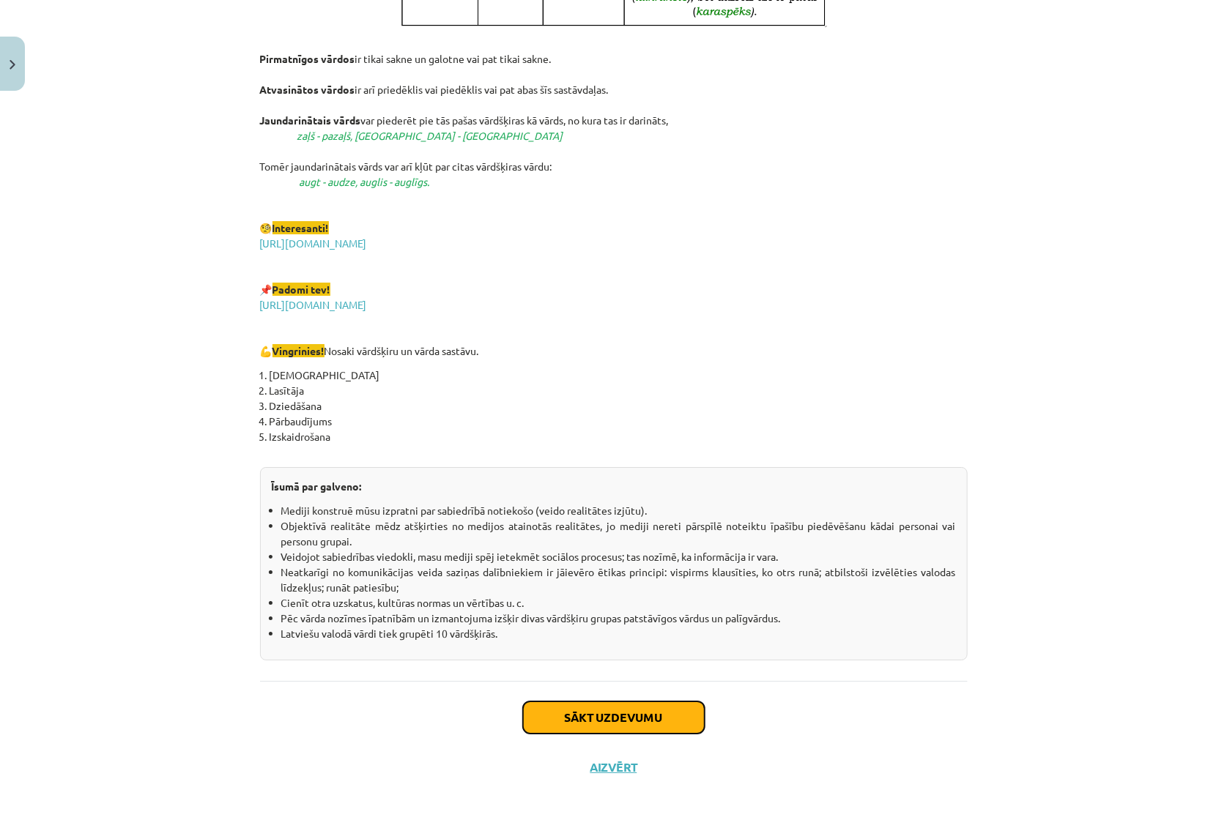
click at [636, 726] on button "Sākt uzdevumu" at bounding box center [614, 718] width 182 height 32
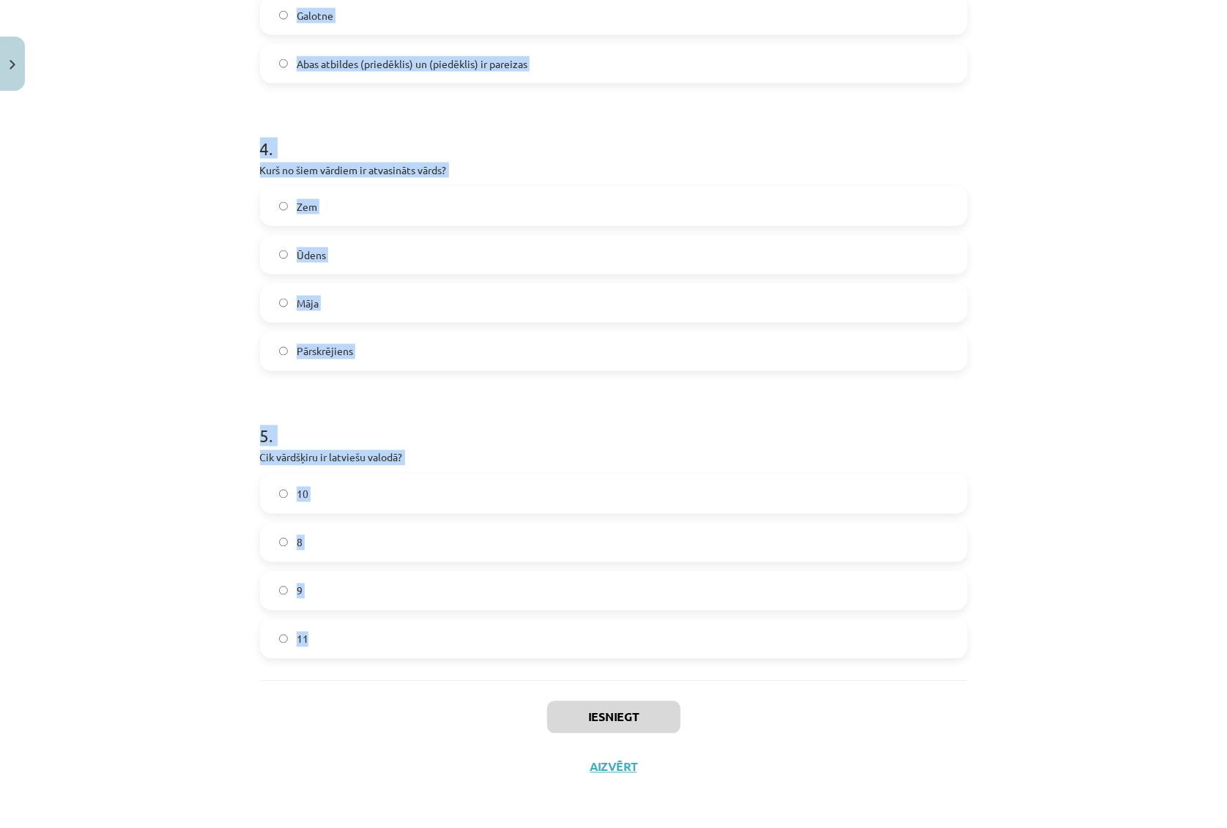
drag, startPoint x: 240, startPoint y: 285, endPoint x: 319, endPoint y: 469, distance: 199.8
click at [352, 618] on div "Mācību tēma: Latviešu valodas i - 11. klases 1. ieskaites mācību materiāls (a,b…" at bounding box center [613, 414] width 1227 height 828
copy form "1 . Kurš no šiem nav morfoloģijas pētījumu objekts? Gramatiskās nozīmes Vārdu f…"
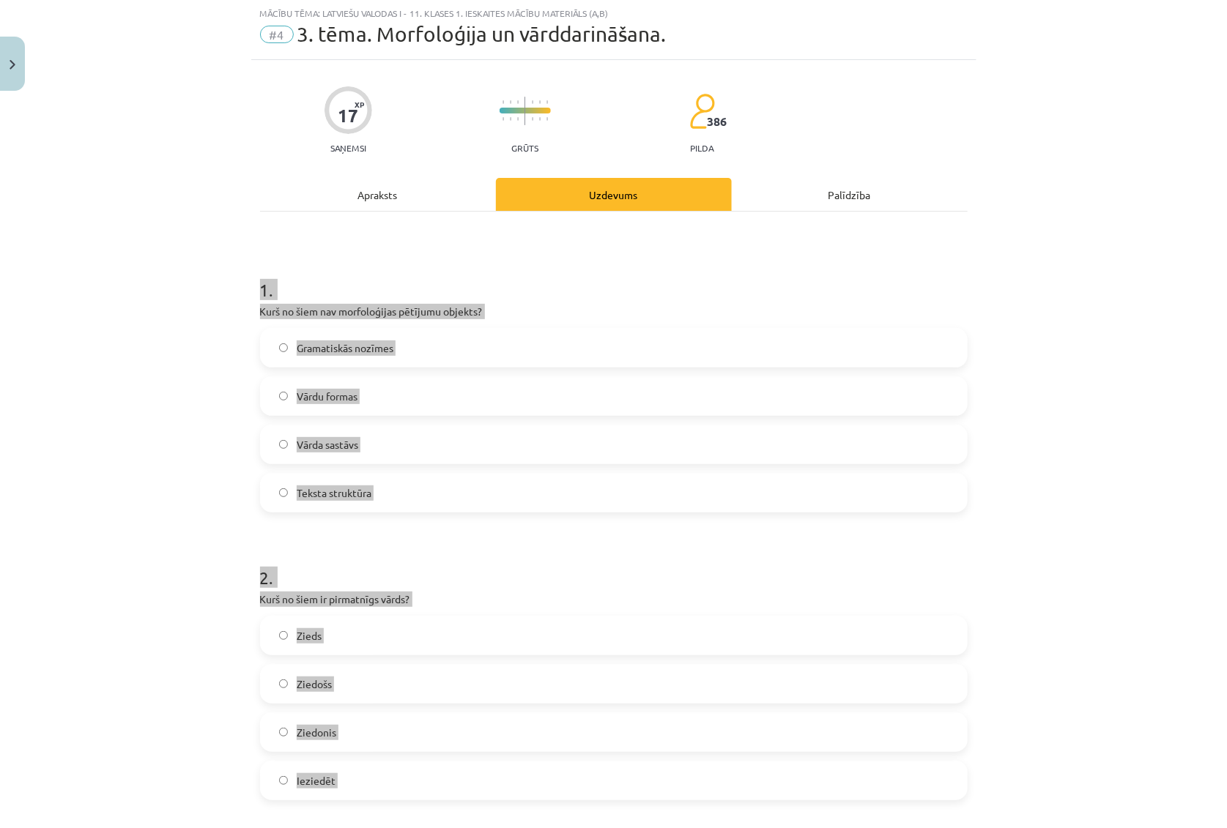
scroll to position [0, 0]
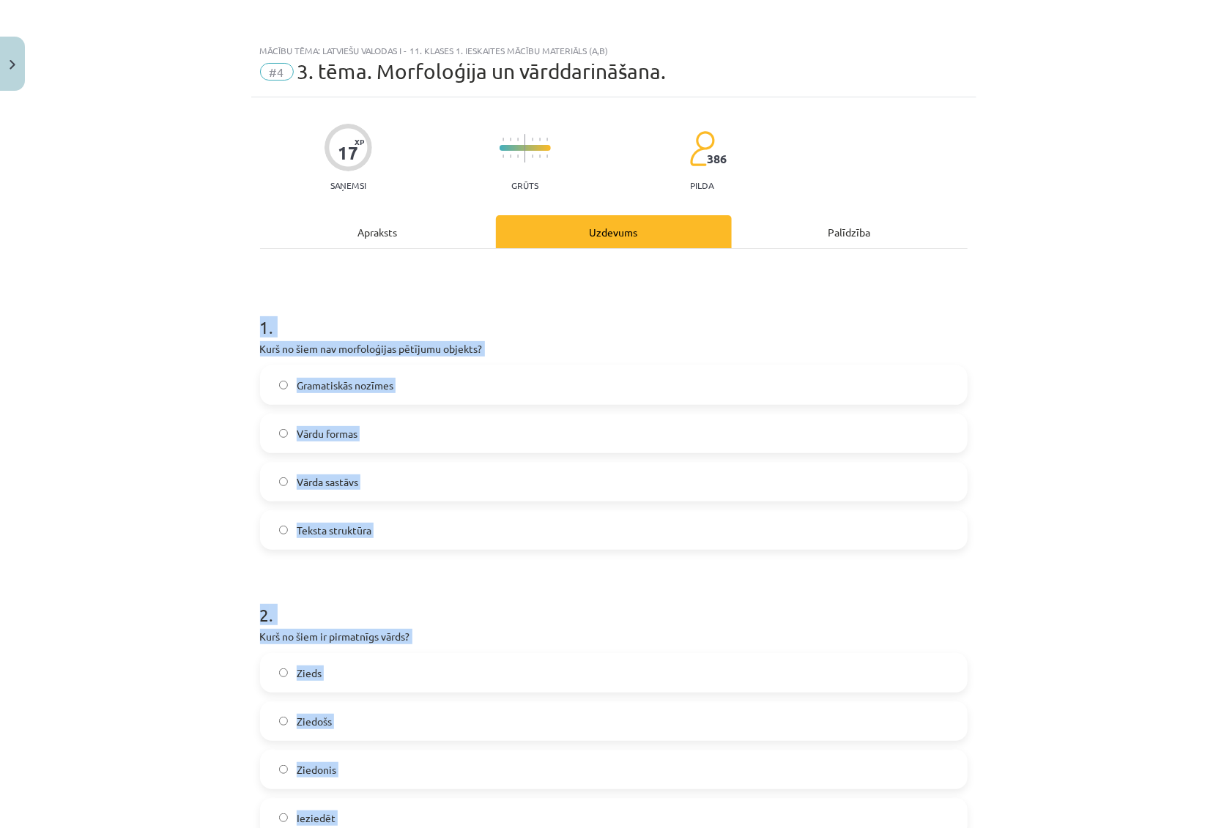
click at [181, 440] on div "Mācību tēma: Latviešu valodas i - 11. klases 1. ieskaites mācību materiāls (a,b…" at bounding box center [613, 414] width 1227 height 828
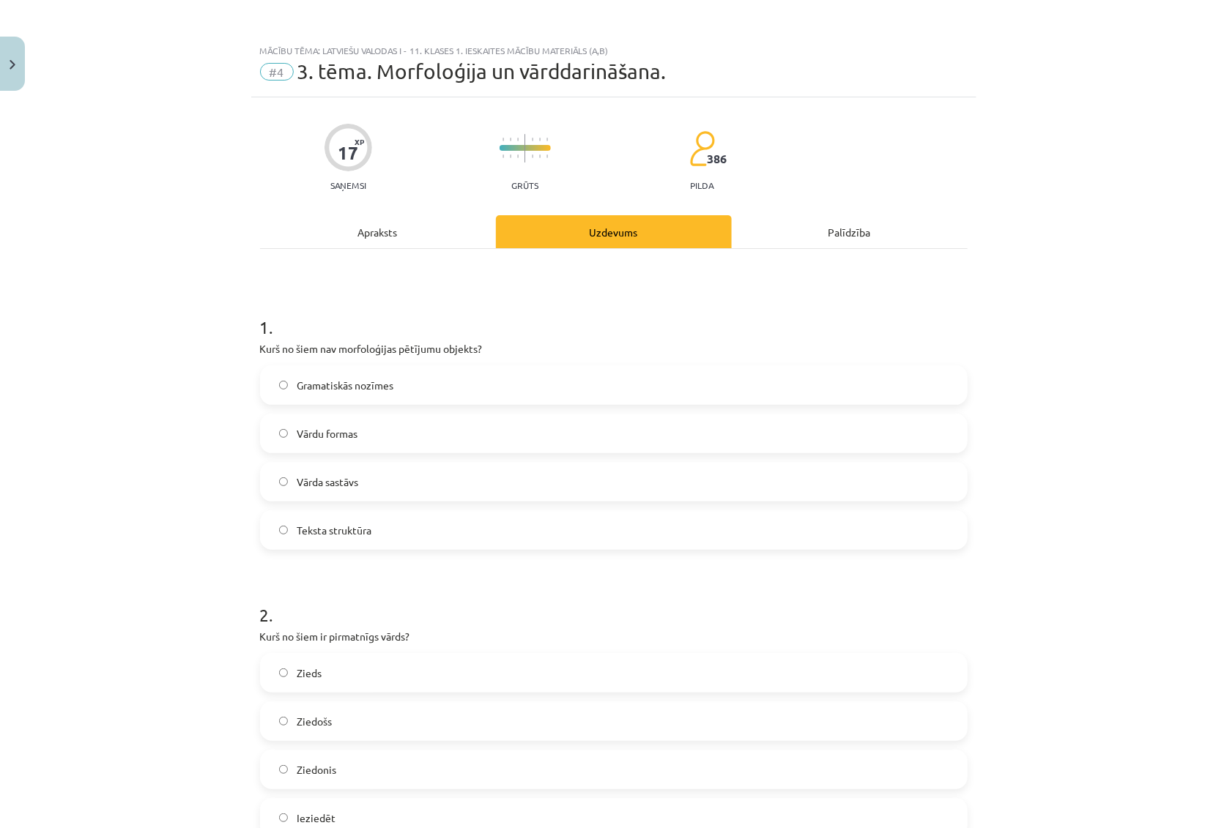
click at [340, 531] on span "Teksta struktūra" at bounding box center [334, 530] width 75 height 15
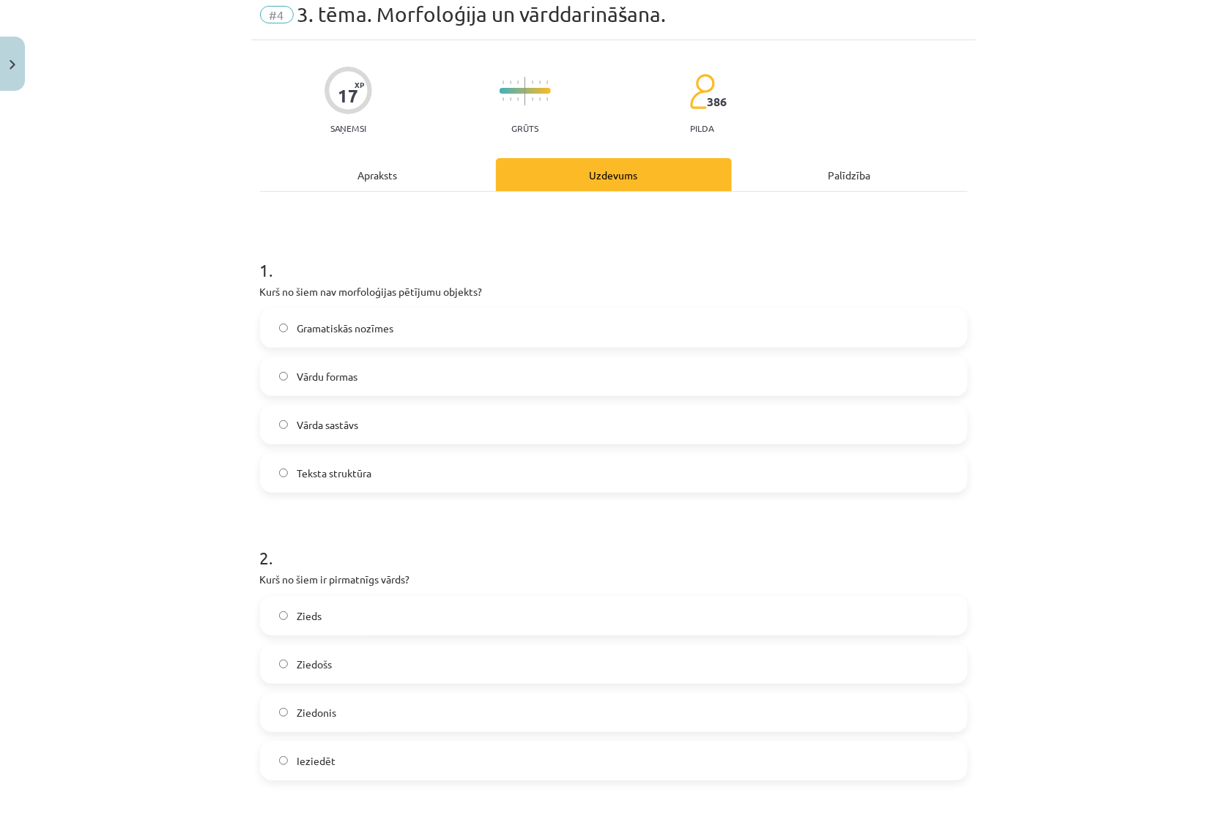
scroll to position [133, 0]
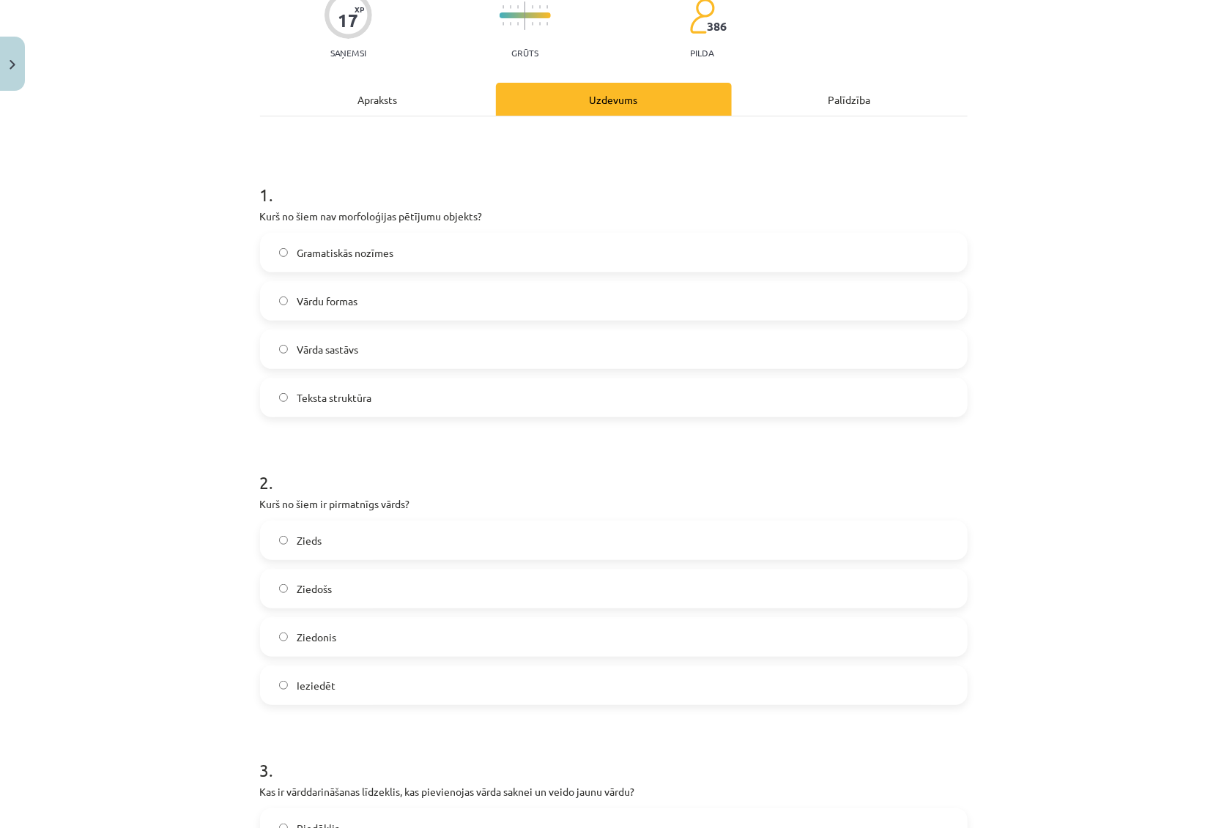
click at [327, 544] on label "Zieds" at bounding box center [613, 540] width 704 height 37
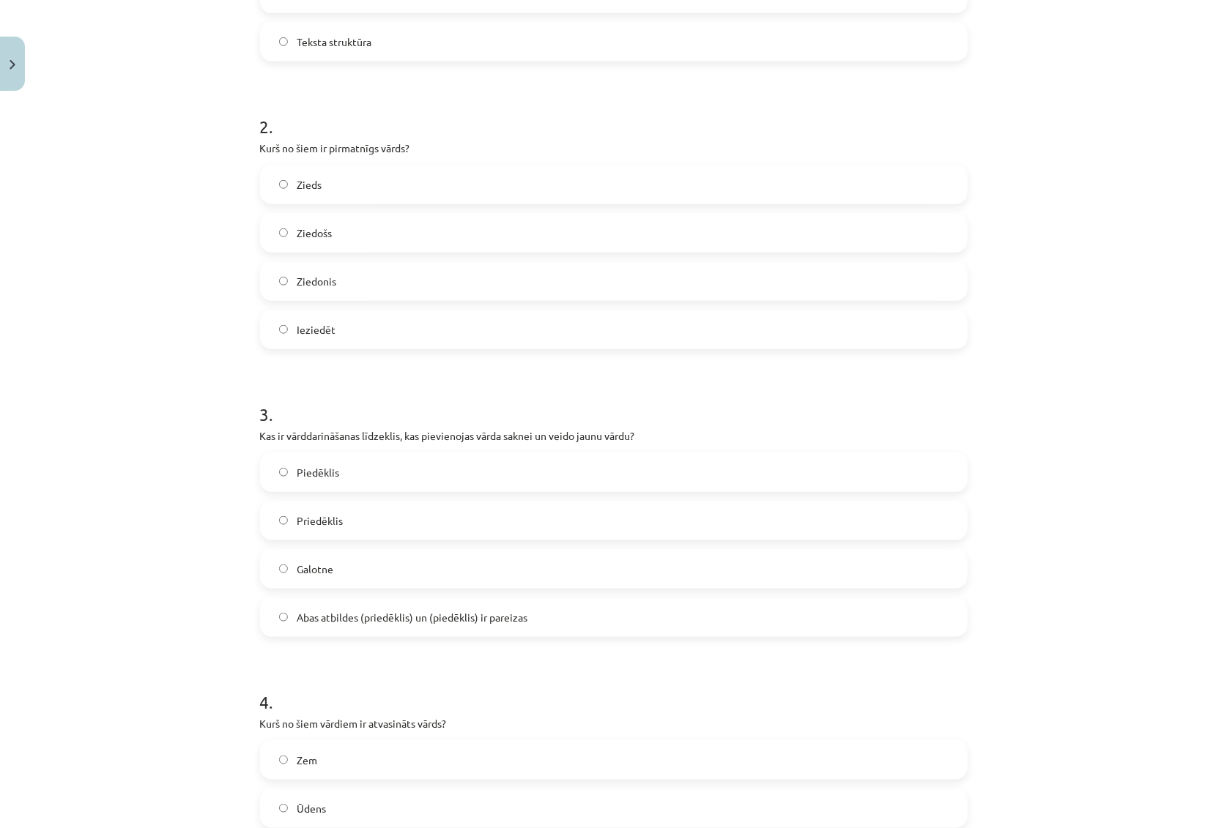
scroll to position [599, 0]
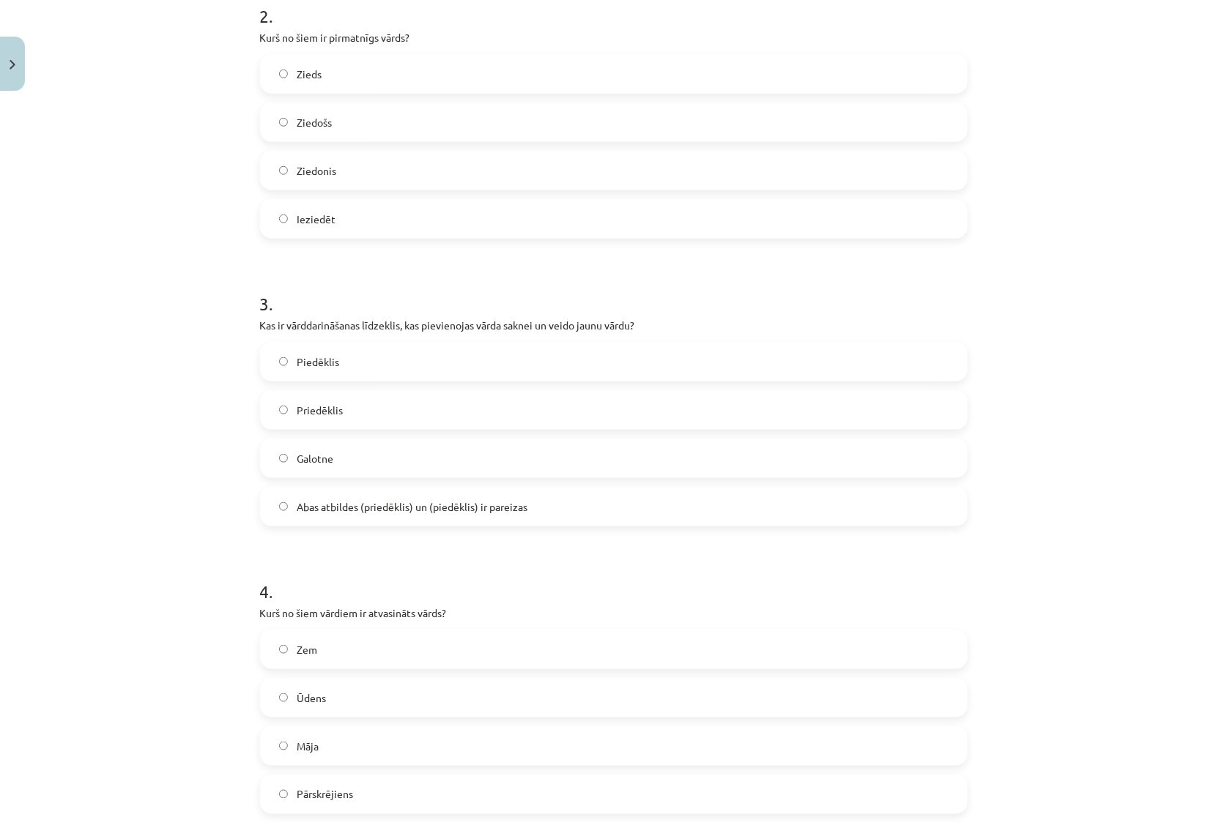
click at [375, 507] on span "Abas atbildes (priedēklis) un (piedēklis) ir pareizas" at bounding box center [412, 506] width 231 height 15
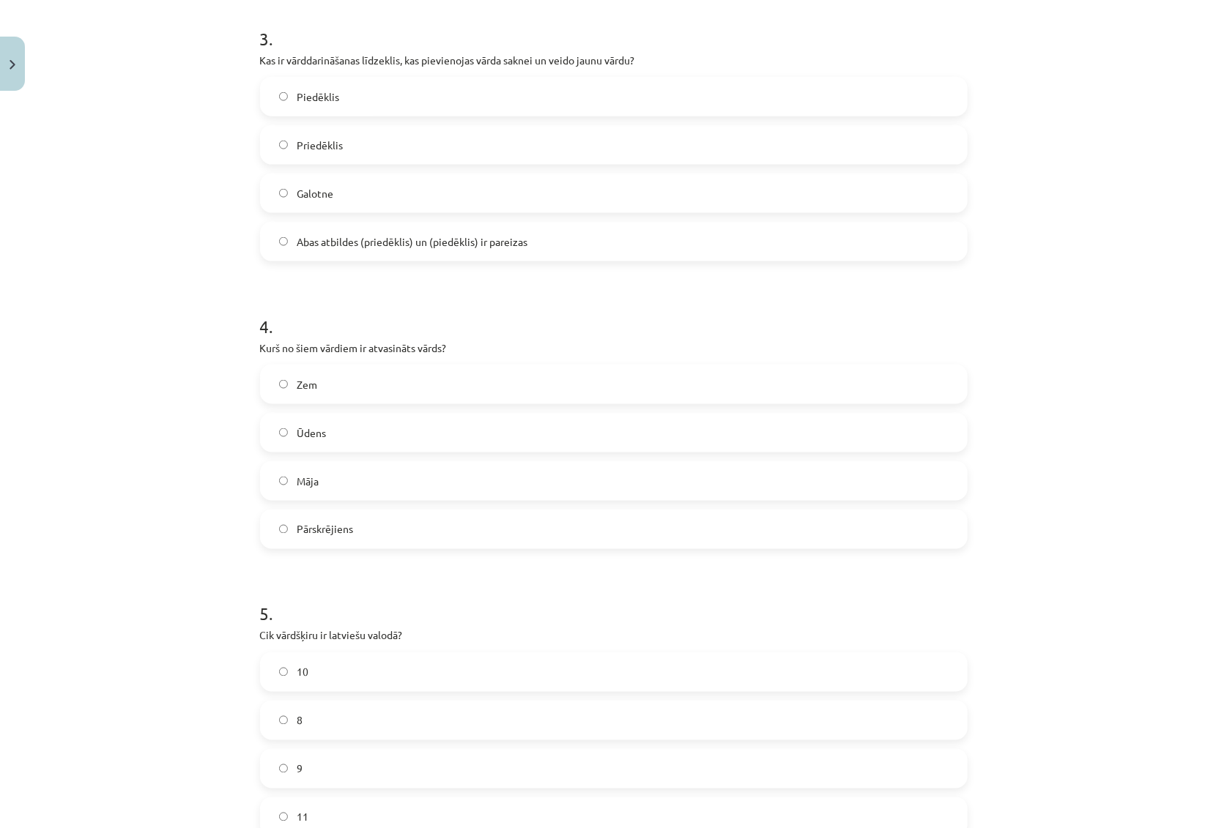
scroll to position [865, 0]
click at [341, 533] on span "Pārskrējiens" at bounding box center [325, 528] width 56 height 15
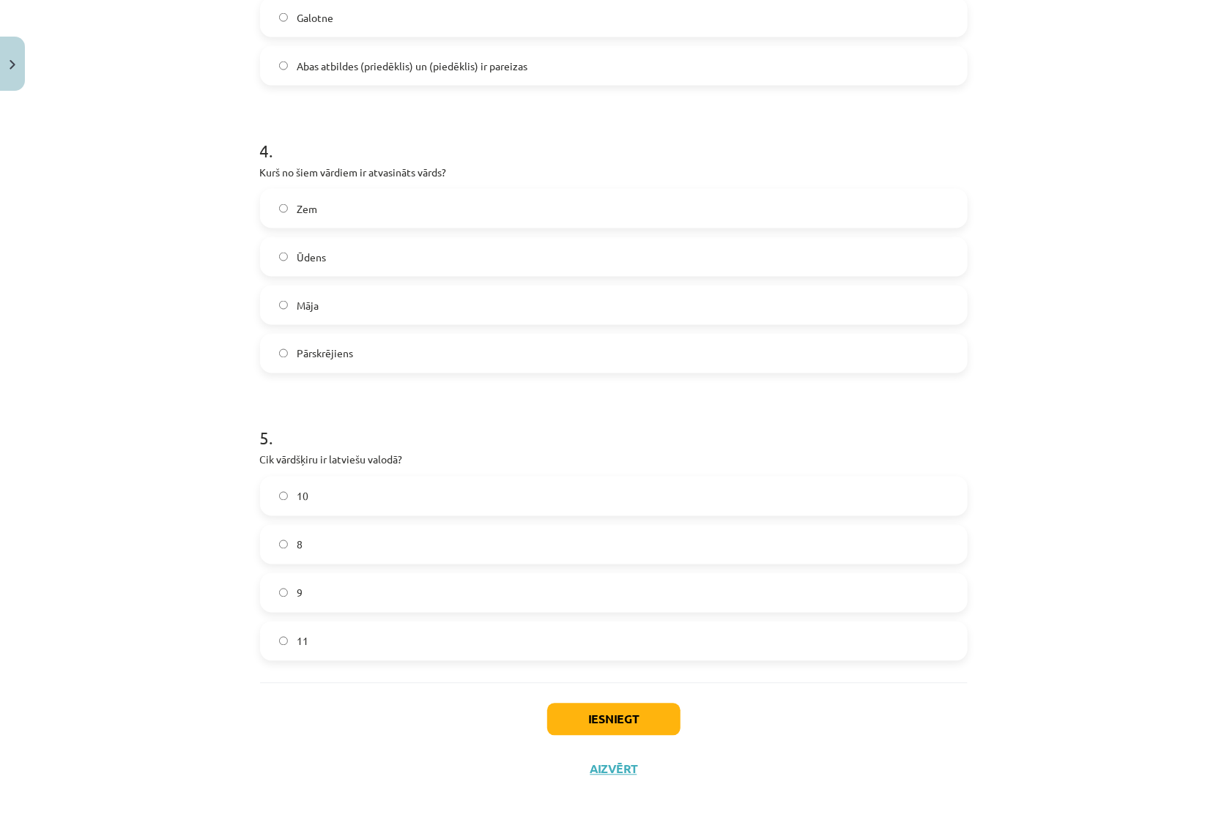
scroll to position [1042, 0]
click at [329, 503] on label "10" at bounding box center [613, 494] width 704 height 37
click at [586, 707] on button "Iesniegt" at bounding box center [613, 718] width 133 height 32
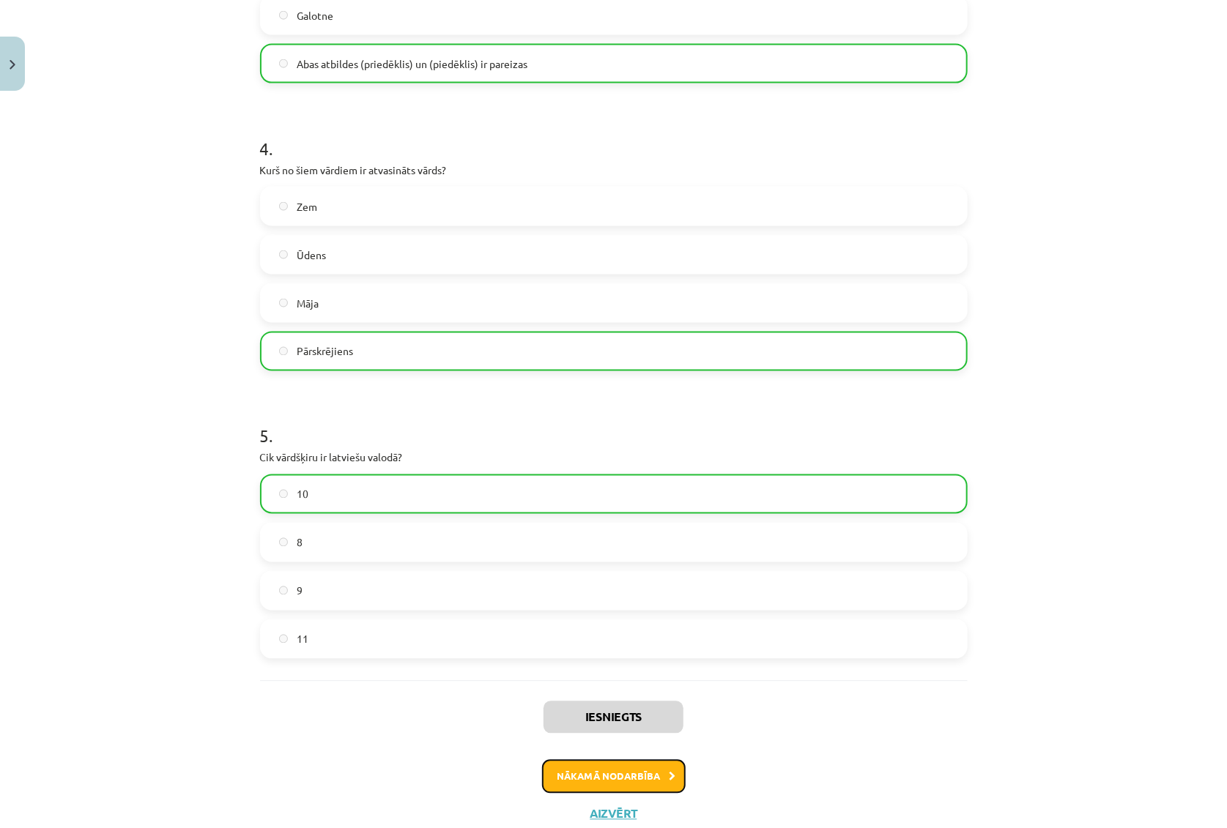
click at [630, 779] on button "Nākamā nodarbība" at bounding box center [614, 777] width 144 height 34
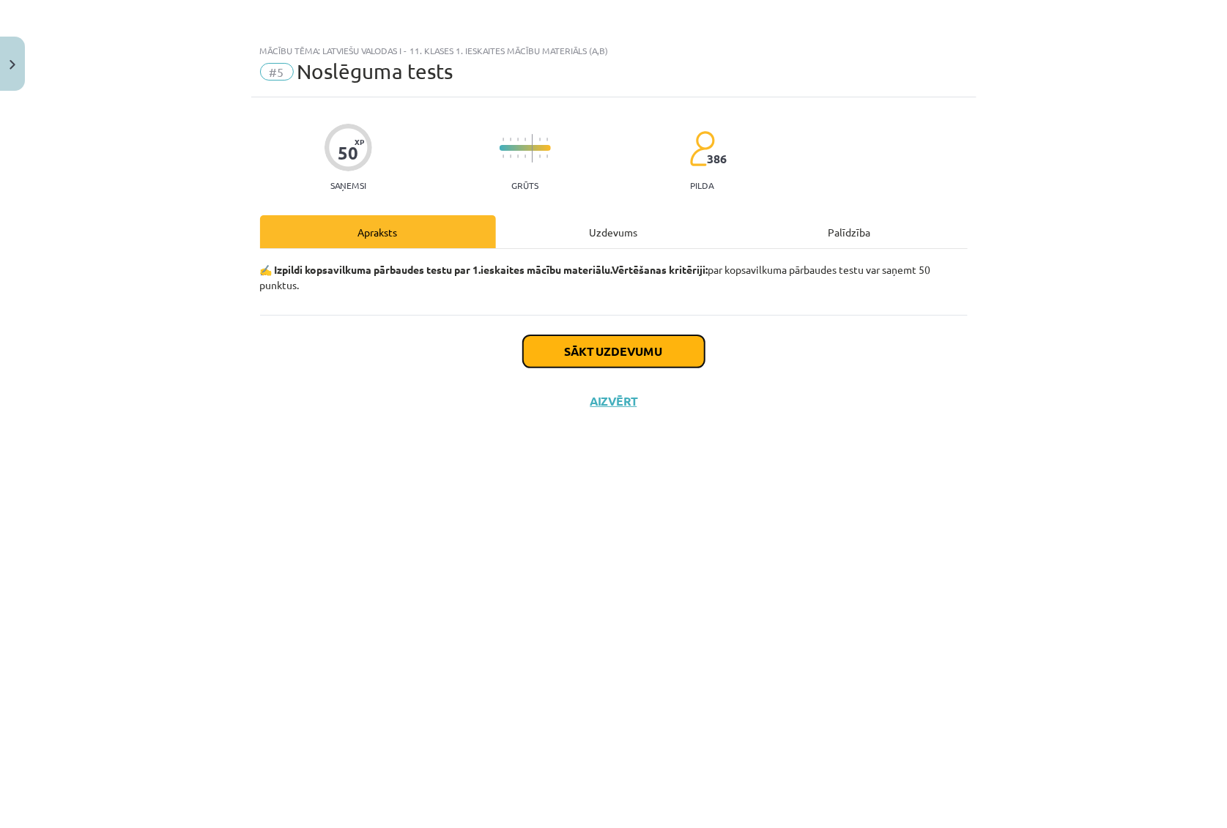
click at [625, 343] on button "Sākt uzdevumu" at bounding box center [614, 351] width 182 height 32
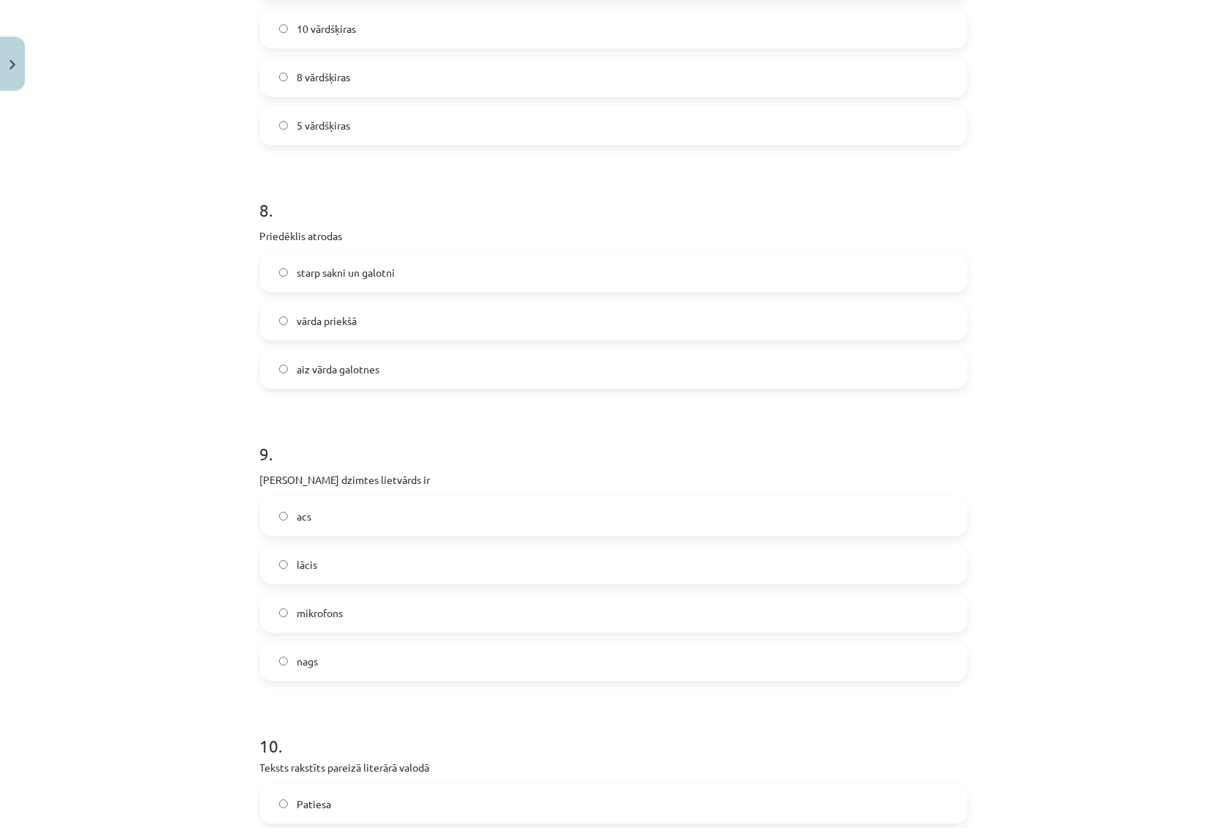
scroll to position [2252, 0]
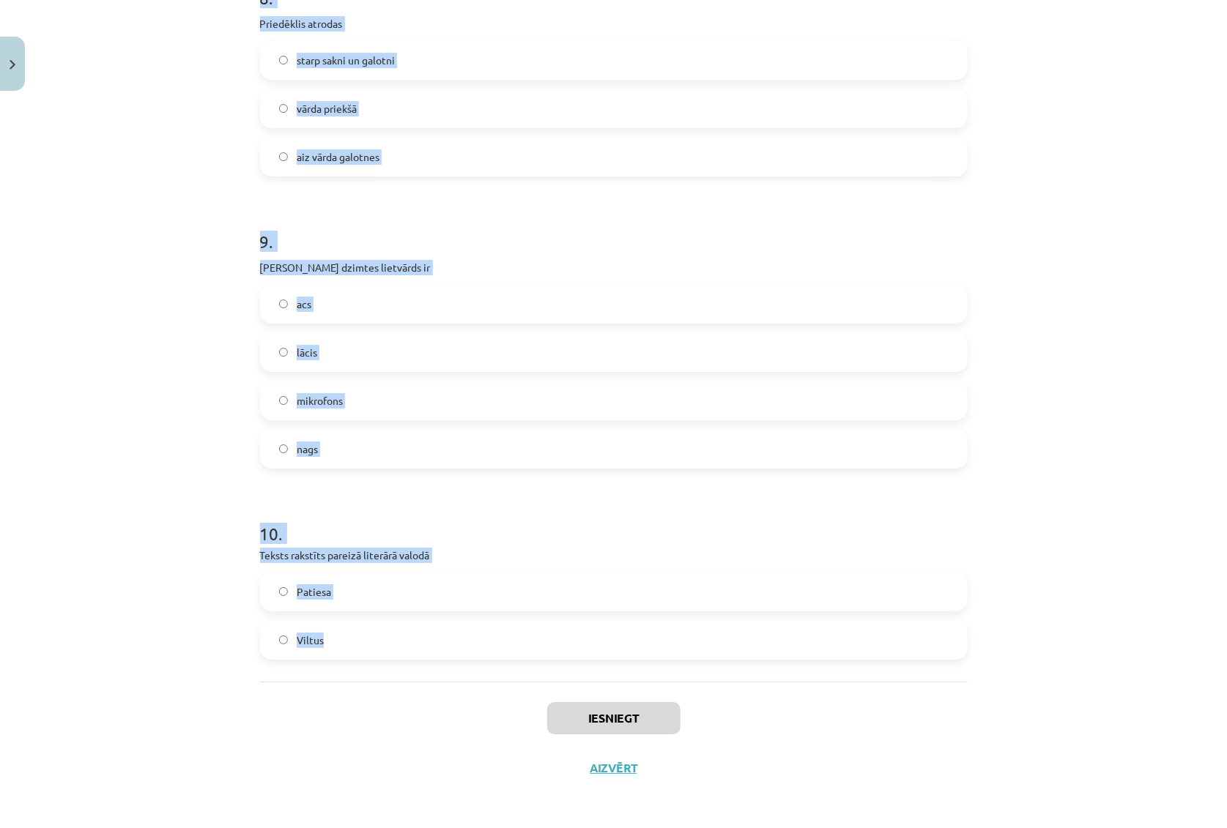
drag, startPoint x: 240, startPoint y: 327, endPoint x: 320, endPoint y: 646, distance: 329.1
click at [330, 652] on div "Mācību tēma: Latviešu valodas i - 11. klases 1. ieskaites mācību materiāls (a,b…" at bounding box center [613, 414] width 1227 height 828
copy form "1 . Ar cilvēka organisma īpatnībām ir saistāma: sociālā identitāte; ģeogrāfiskā…"
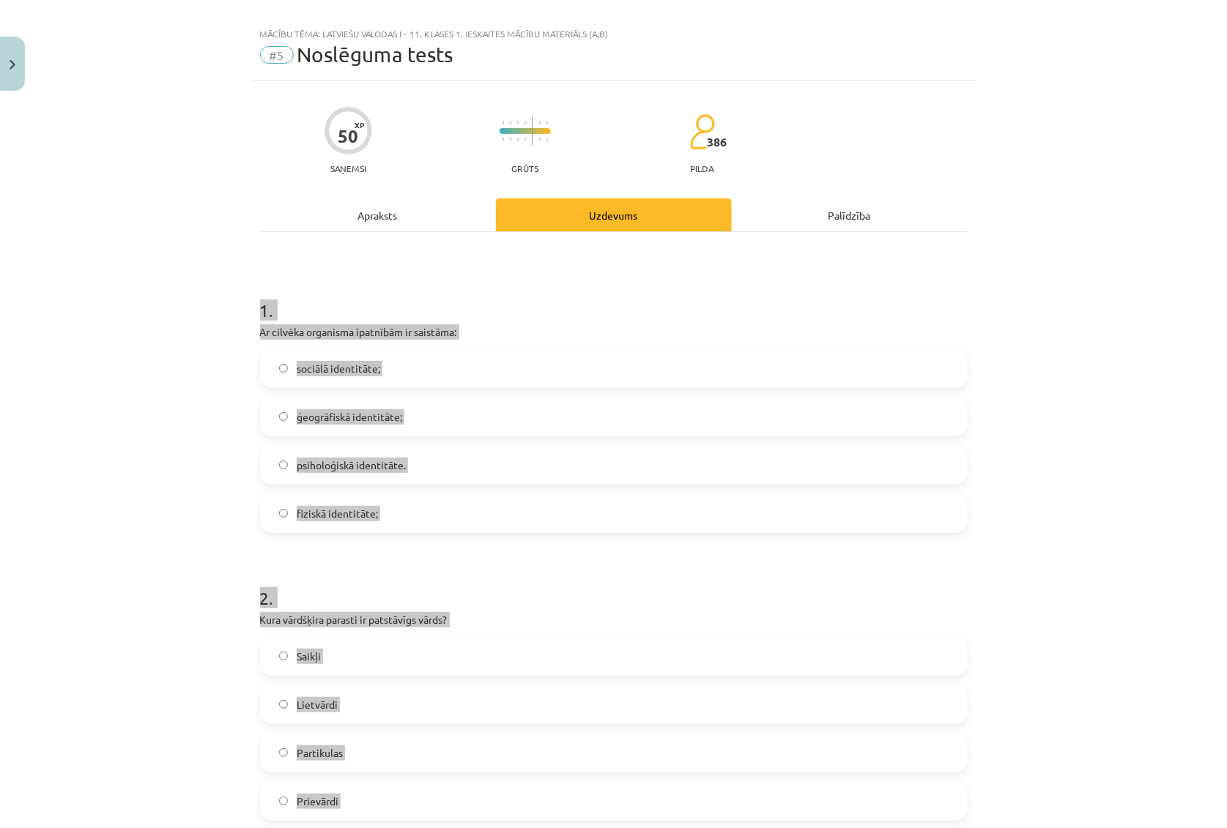
scroll to position [0, 0]
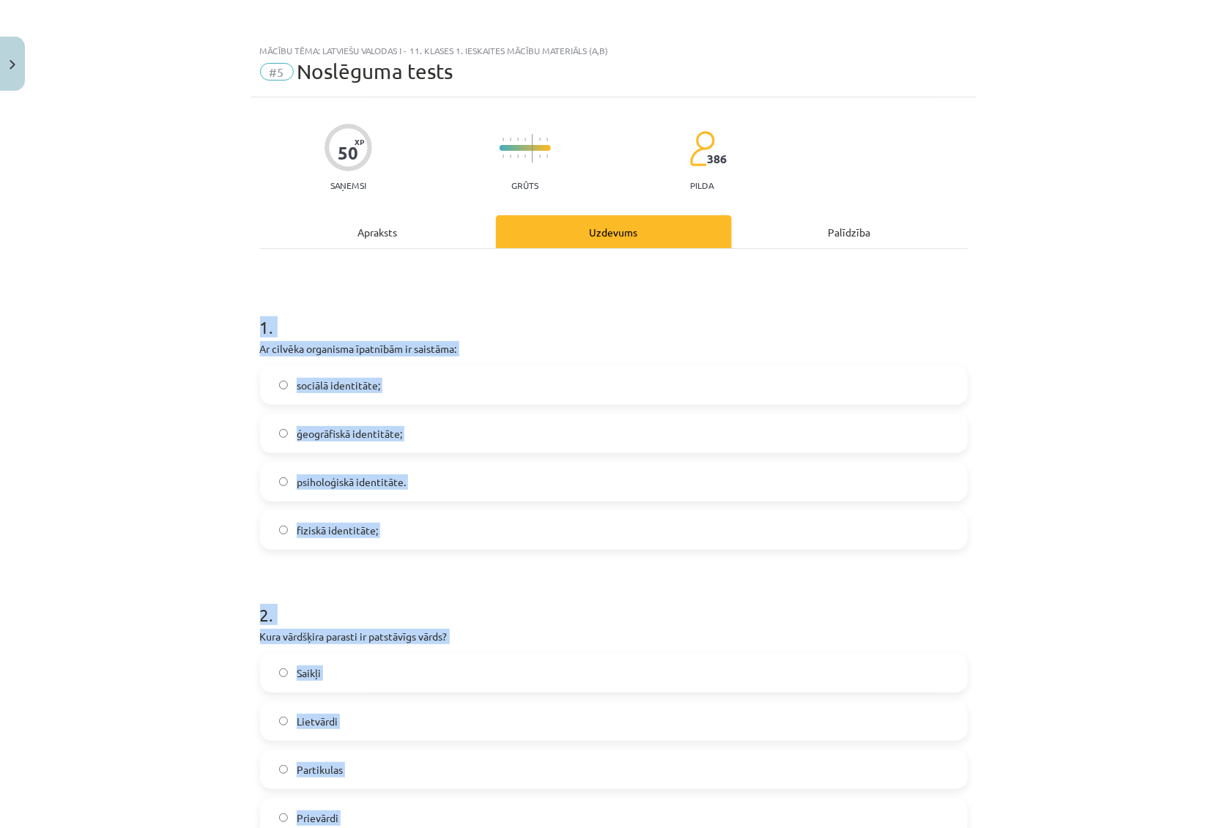
click at [412, 335] on h1 "1 ." at bounding box center [613, 313] width 707 height 45
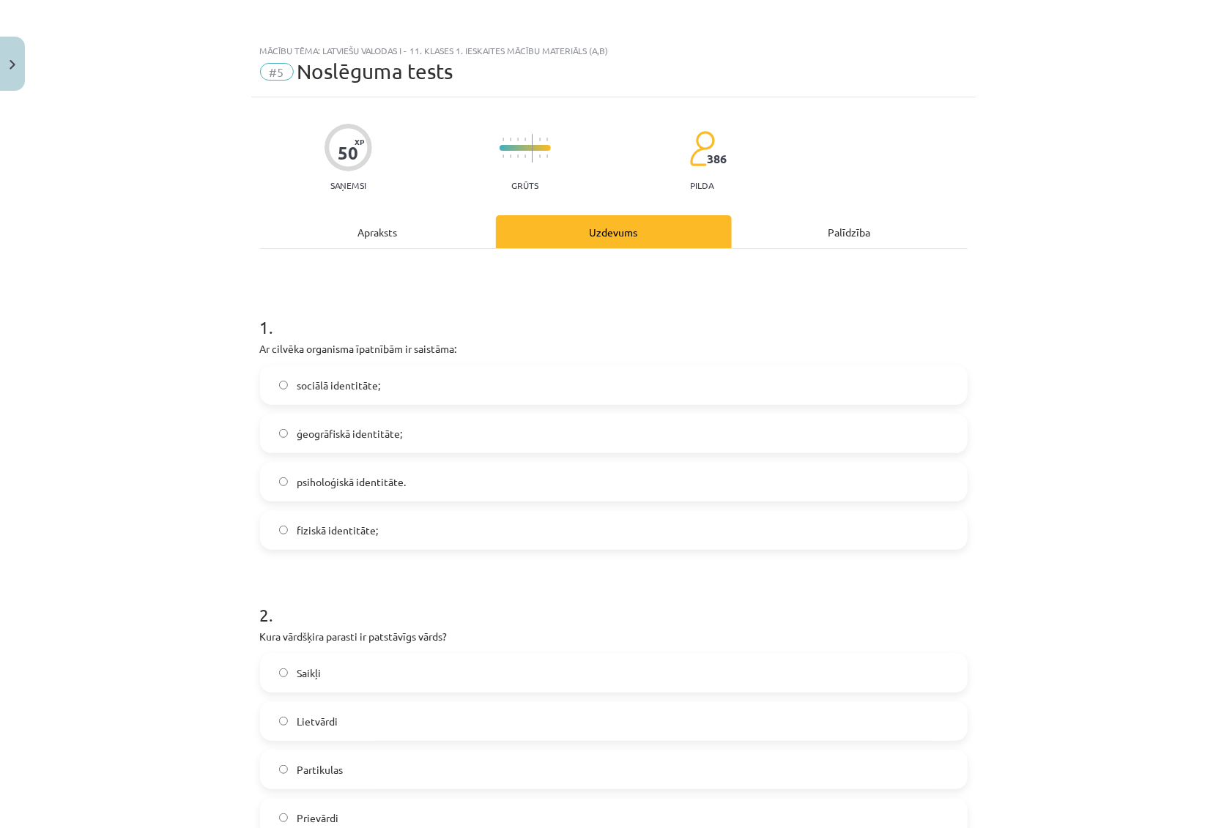
click at [324, 528] on span "fiziskā identitāte;" at bounding box center [337, 530] width 81 height 15
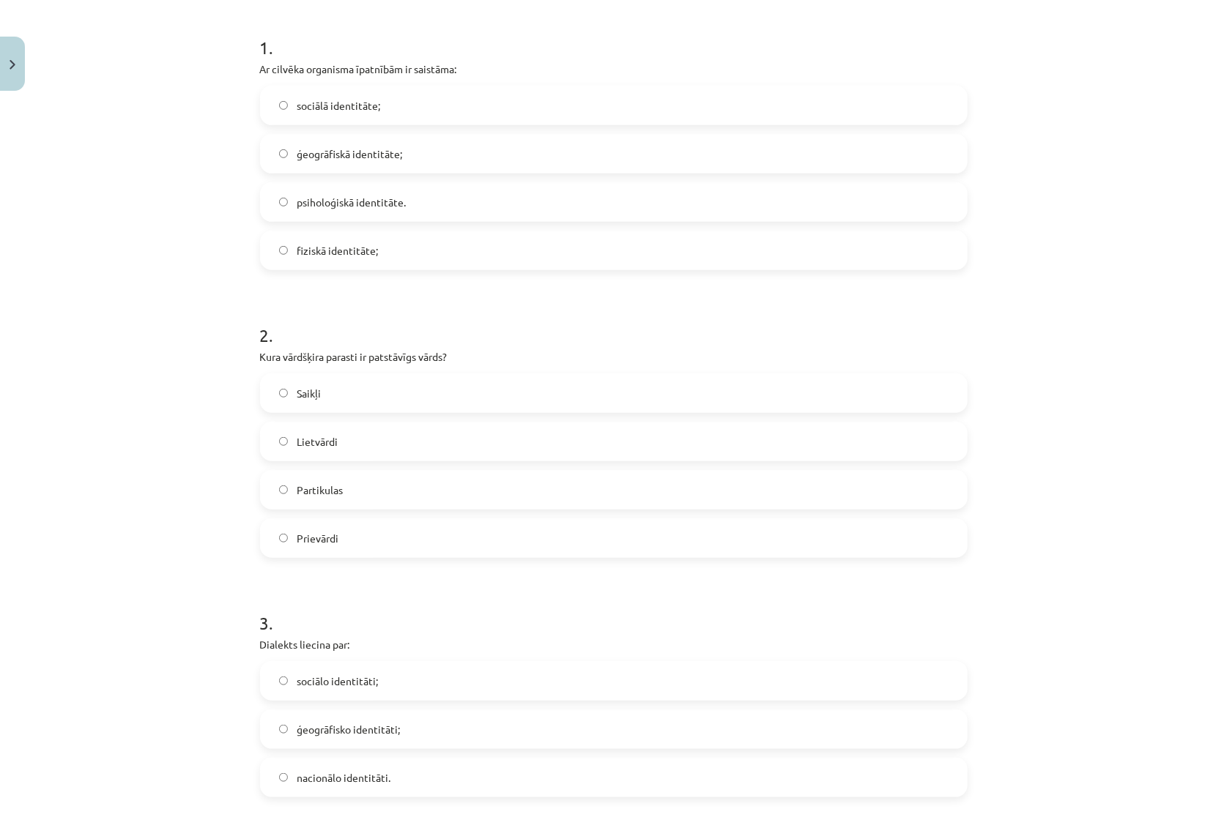
scroll to position [332, 0]
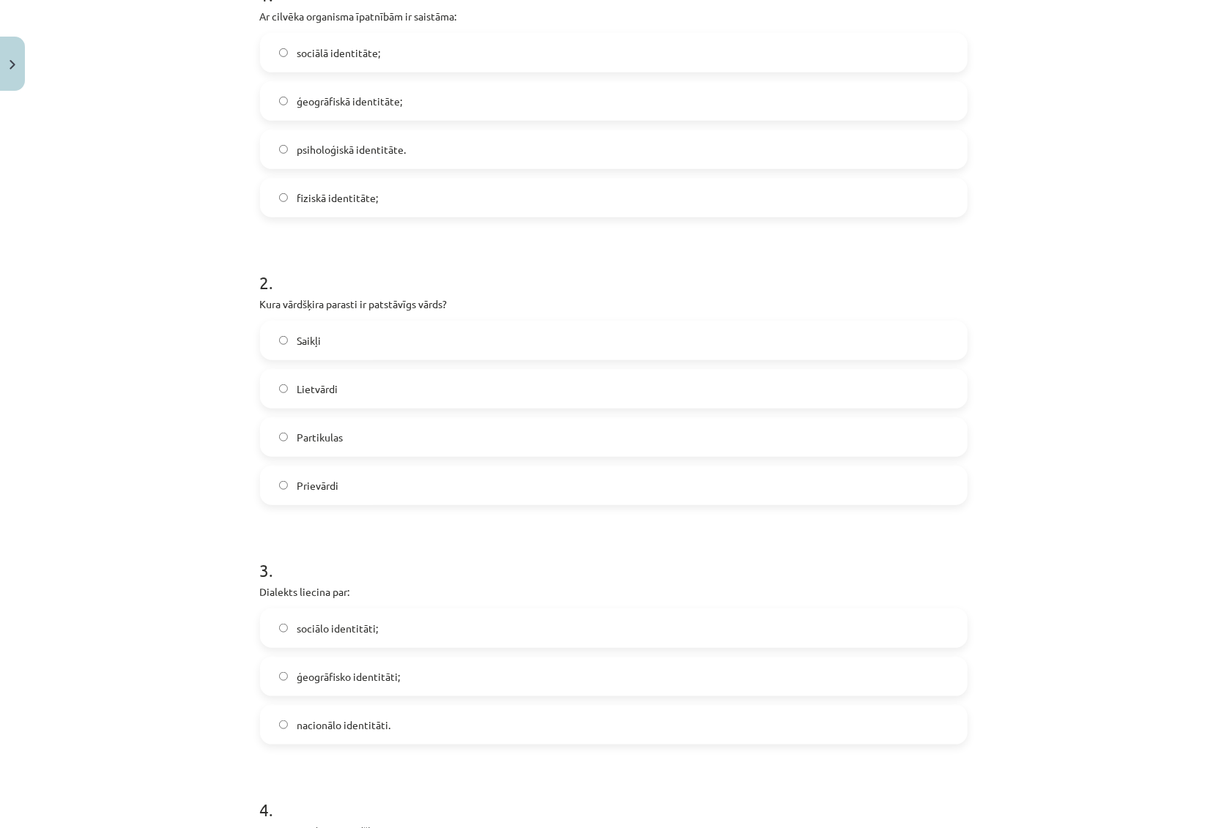
click at [346, 392] on label "Lietvārdi" at bounding box center [613, 389] width 704 height 37
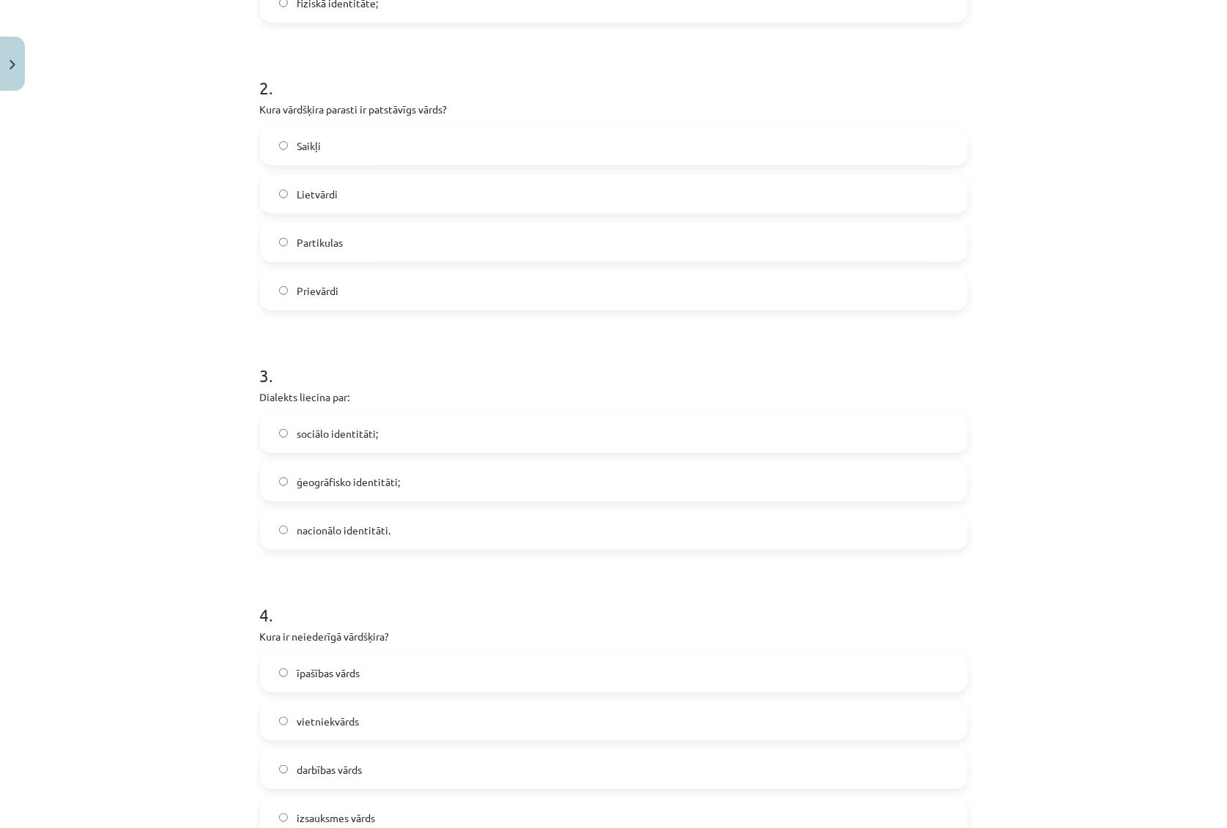
scroll to position [532, 0]
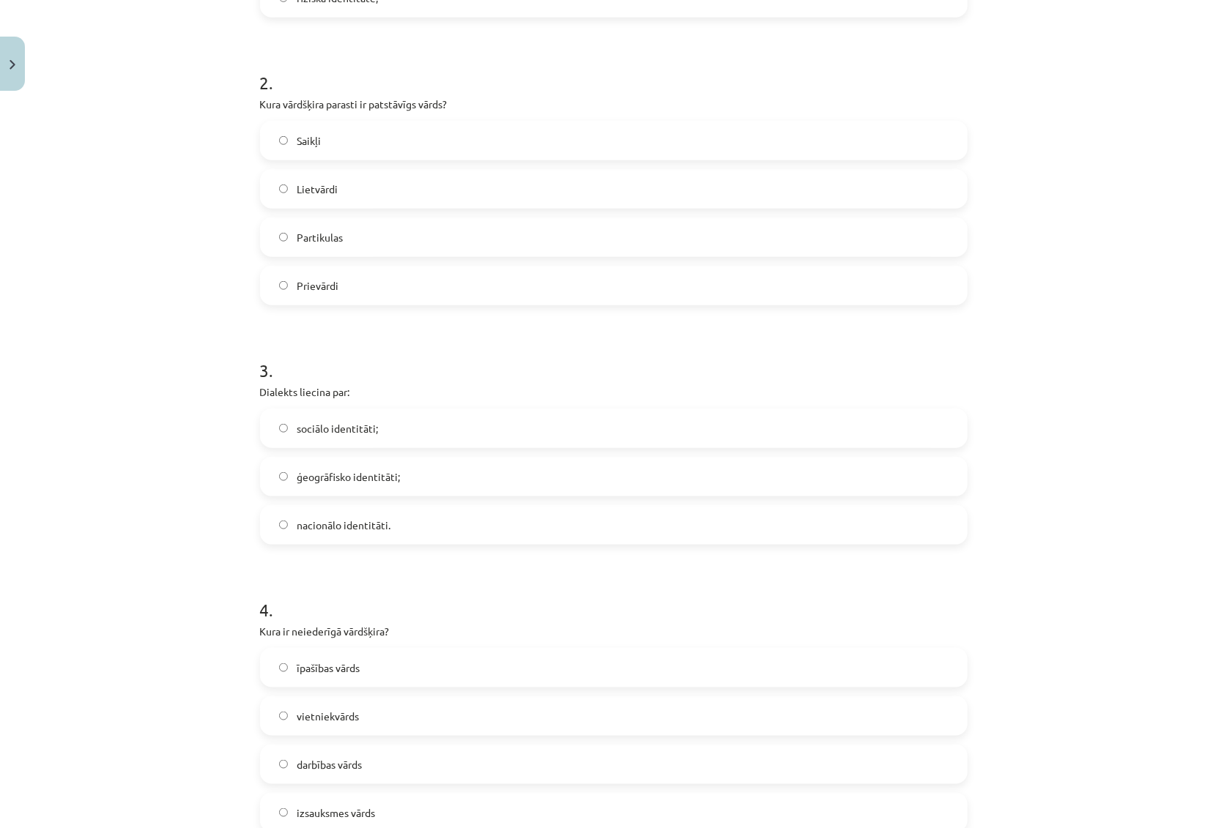
click at [377, 476] on span "ģeogrāfisko identitāti;" at bounding box center [348, 476] width 103 height 15
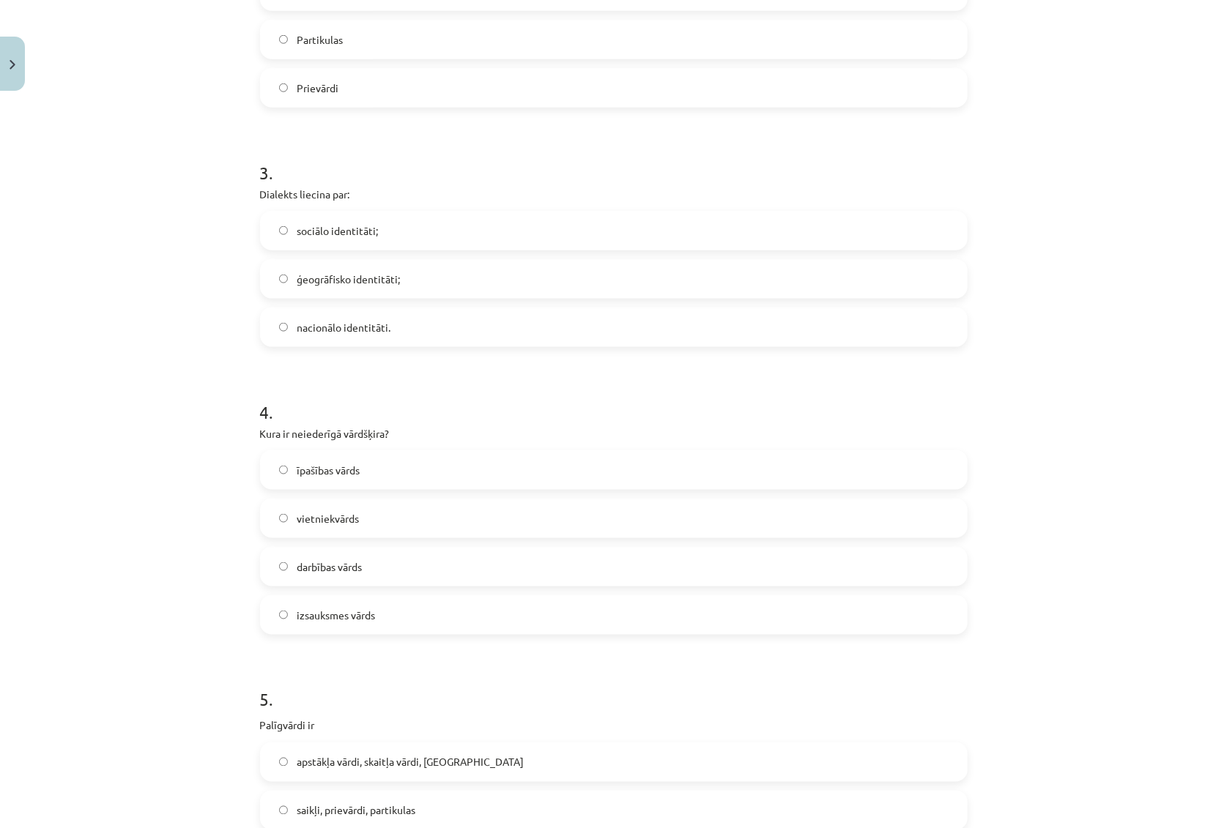
scroll to position [732, 0]
click at [327, 612] on span "izsauksmes vārds" at bounding box center [336, 613] width 78 height 15
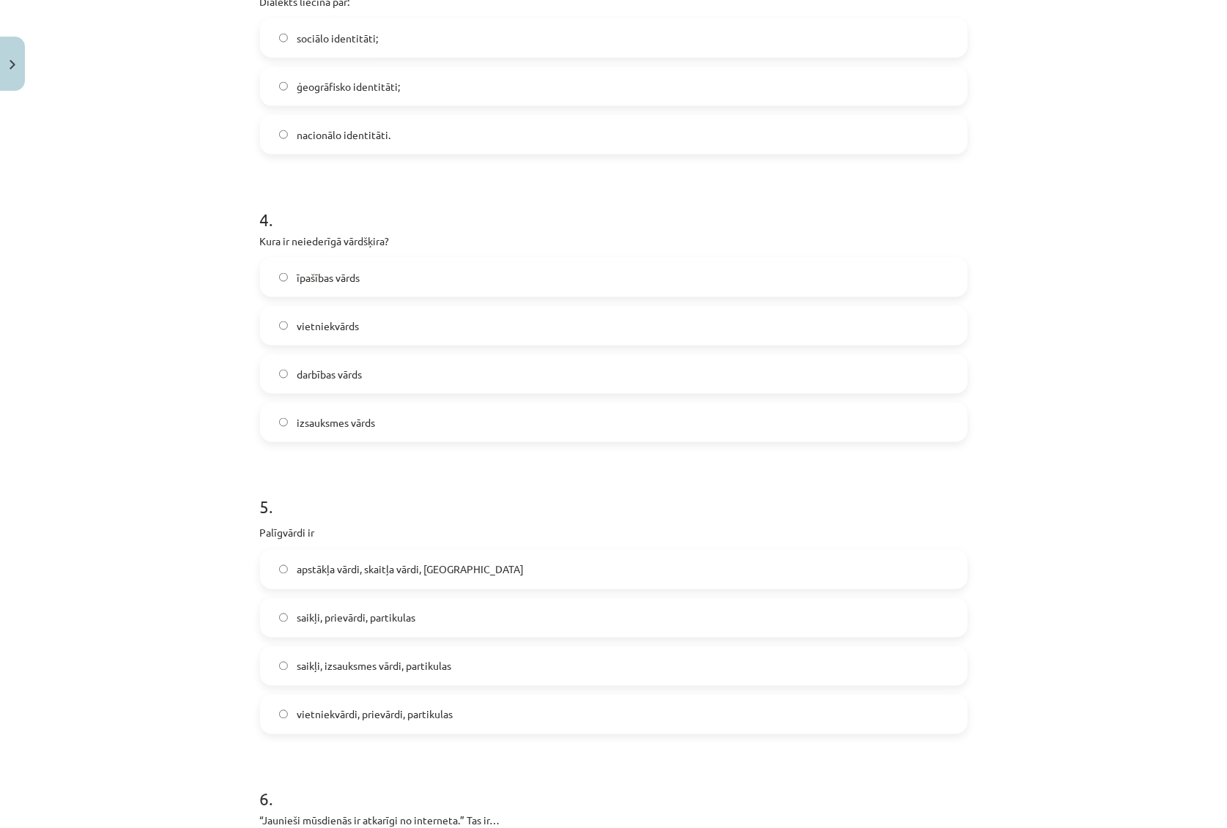
scroll to position [998, 0]
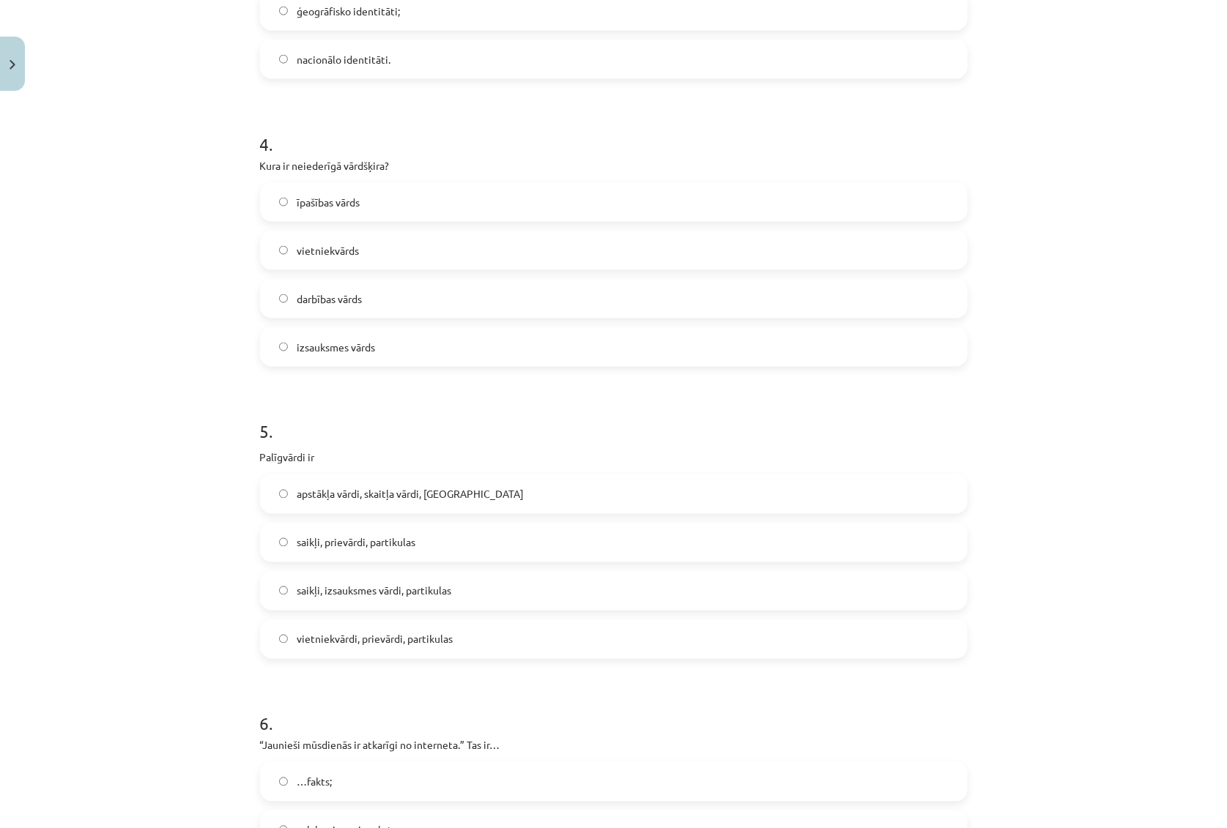
click at [330, 540] on span "saikļi, prievārdi, partikulas" at bounding box center [356, 542] width 119 height 15
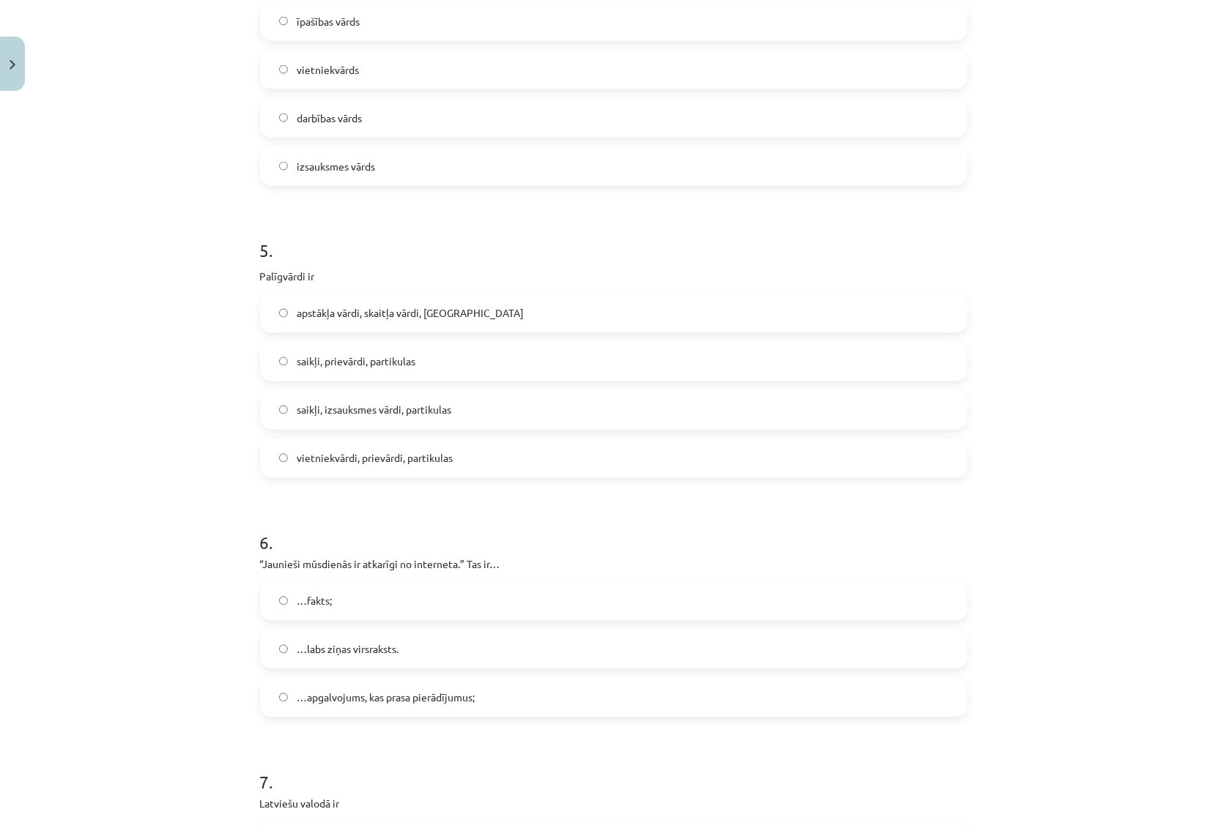
scroll to position [1198, 0]
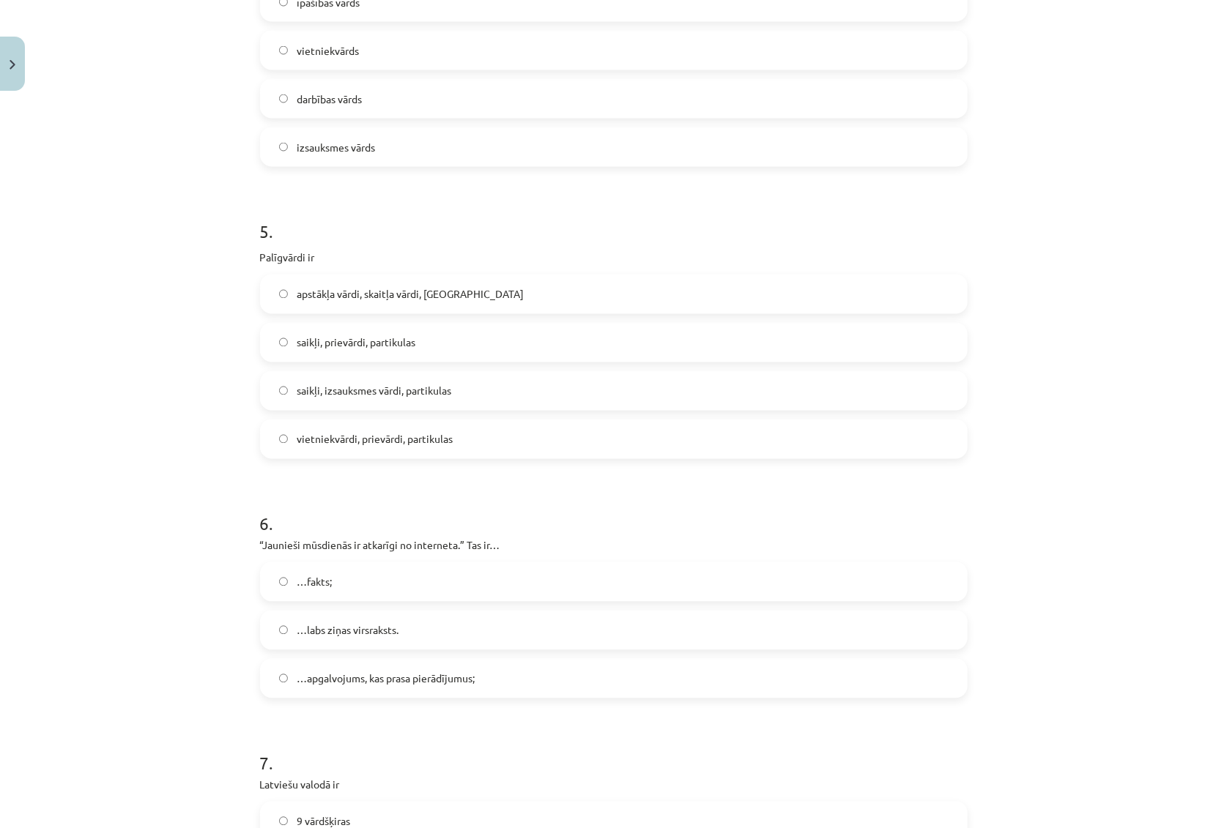
click at [358, 688] on label "…apgalvojums, kas prasa pierādījumus;" at bounding box center [613, 679] width 704 height 37
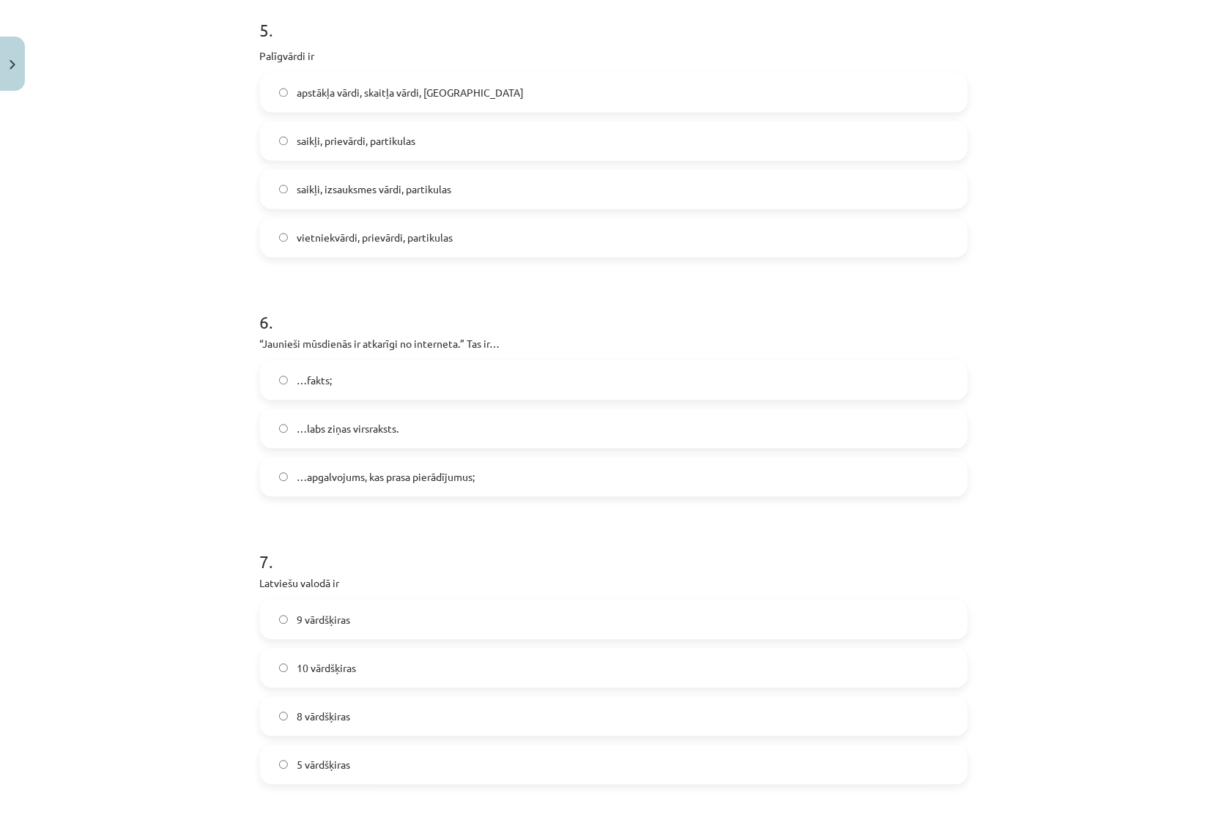
scroll to position [1530, 0]
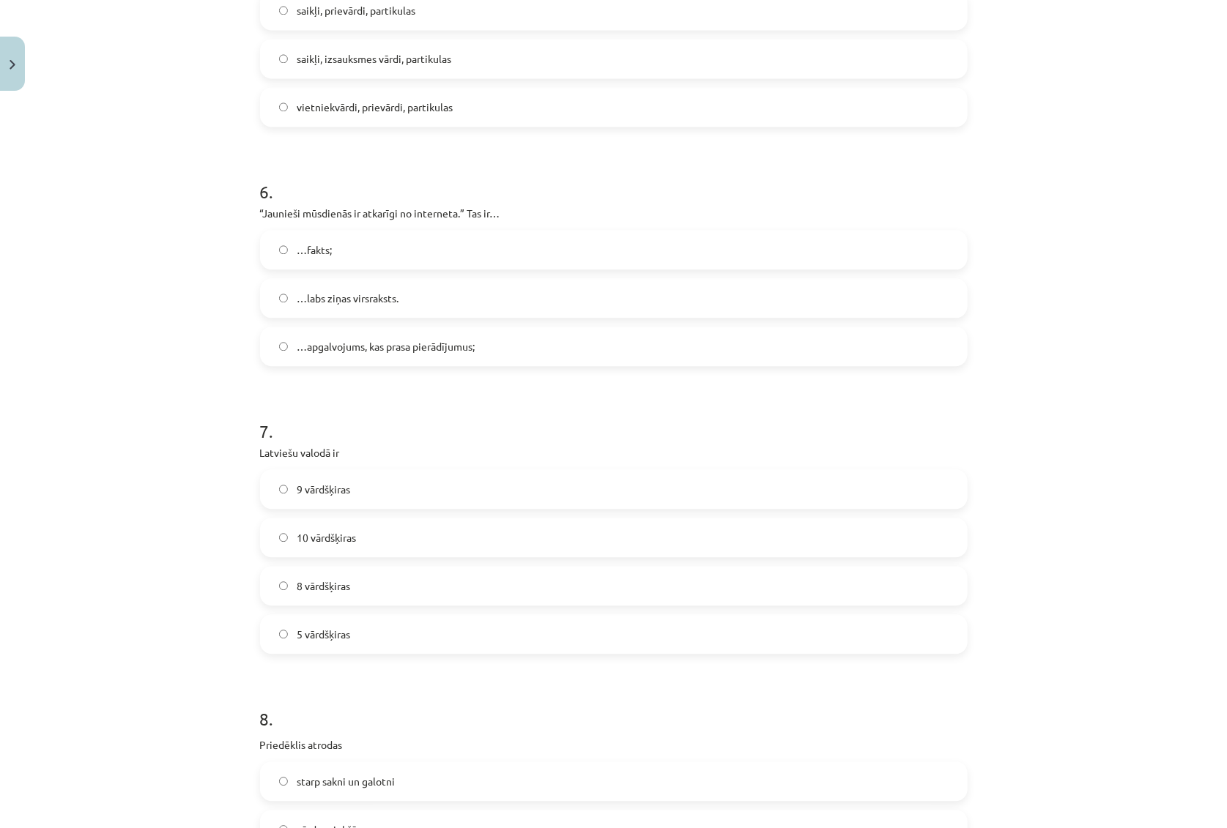
click at [318, 537] on span "10 vārdšķiras" at bounding box center [326, 537] width 59 height 15
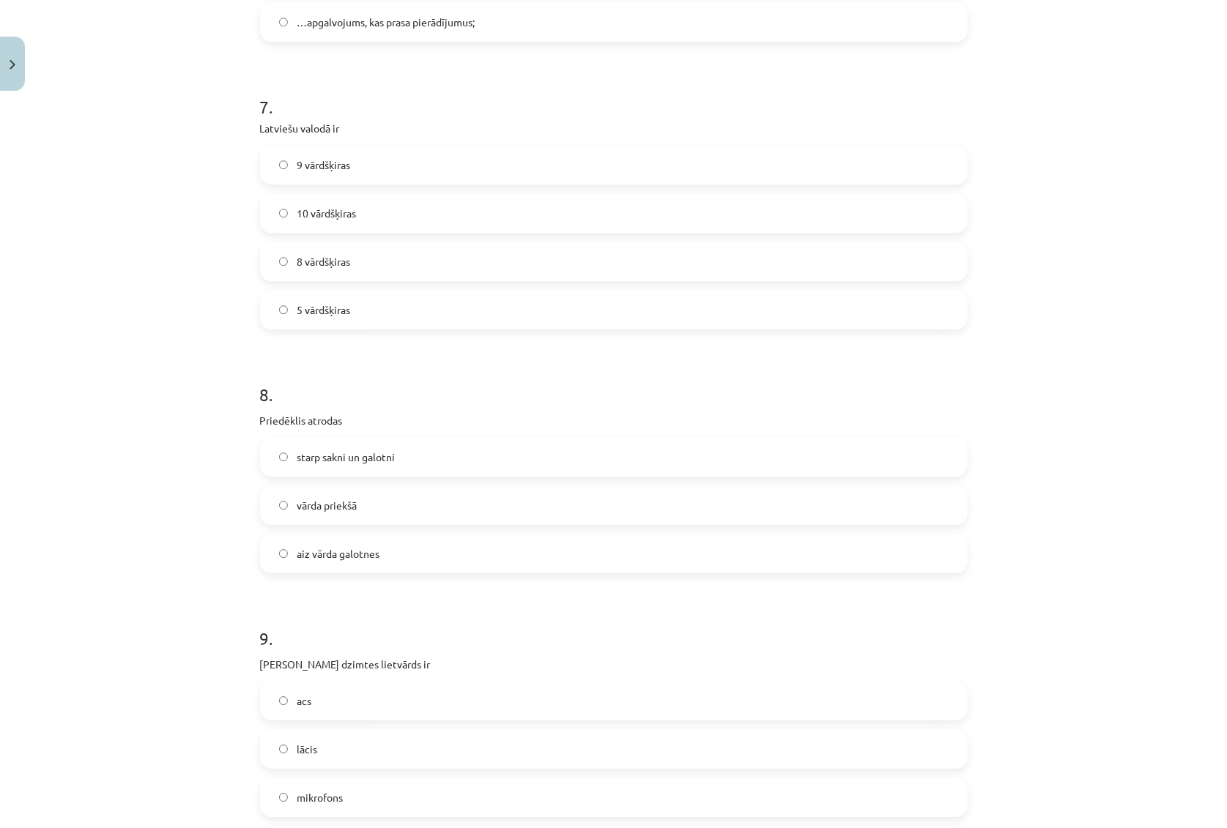
scroll to position [1930, 0]
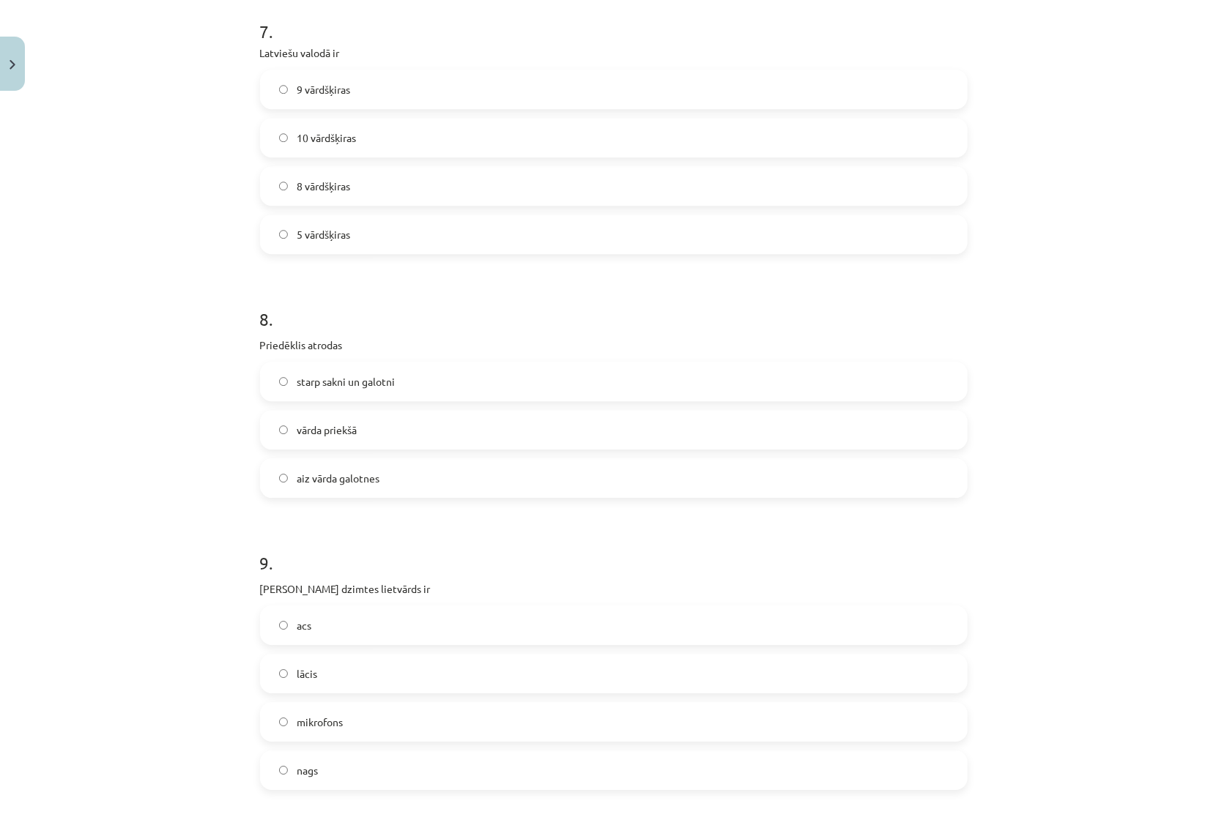
click at [364, 388] on span "starp sakni un galotni" at bounding box center [346, 381] width 98 height 15
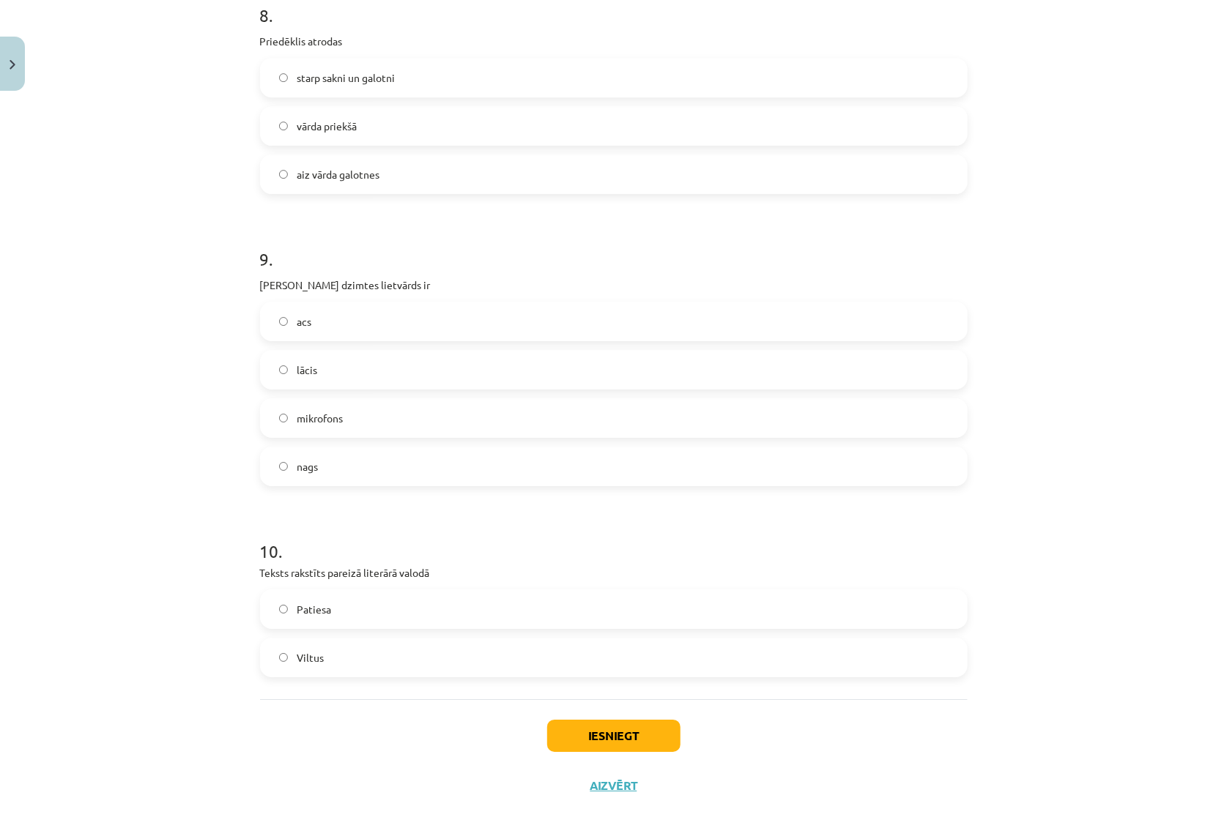
scroll to position [2252, 0]
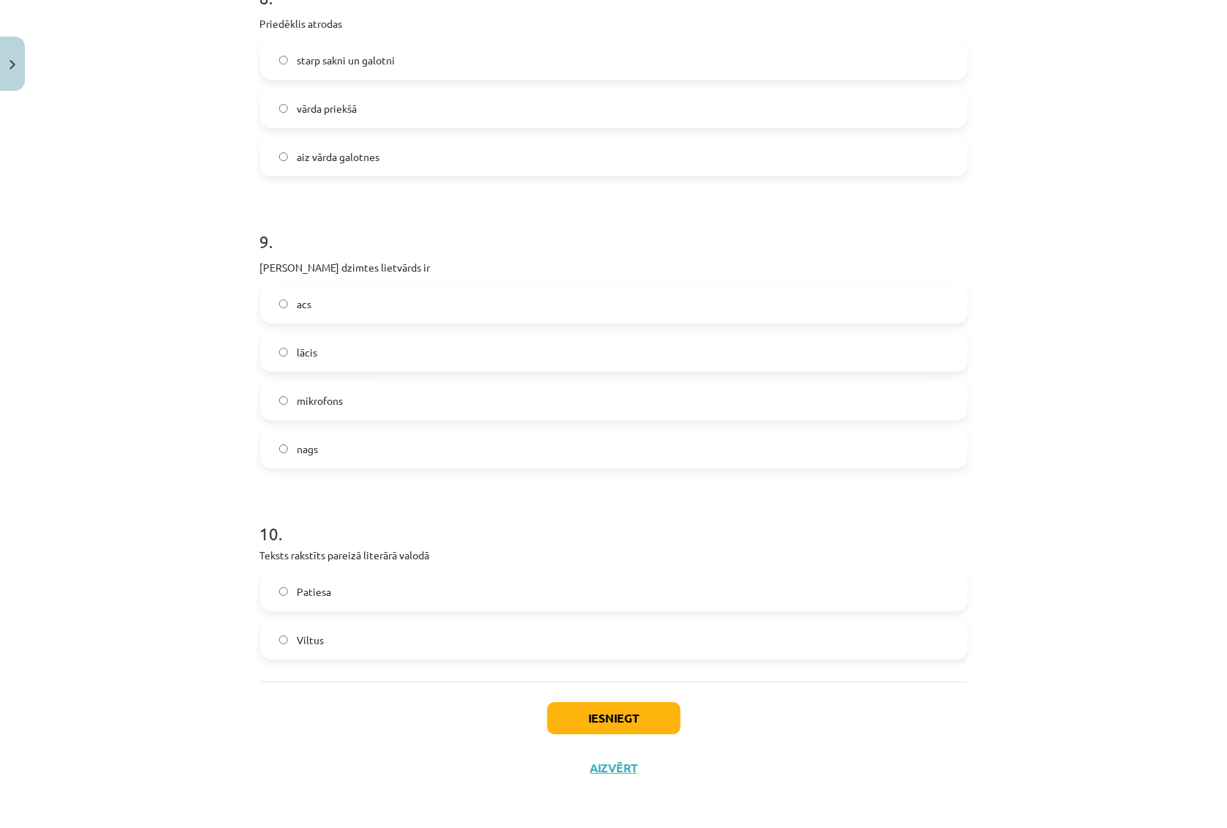
click at [297, 297] on span "acs" at bounding box center [304, 304] width 15 height 15
click at [327, 587] on label "Patiesa" at bounding box center [613, 591] width 704 height 37
click at [622, 706] on button "Iesniegt" at bounding box center [613, 718] width 133 height 32
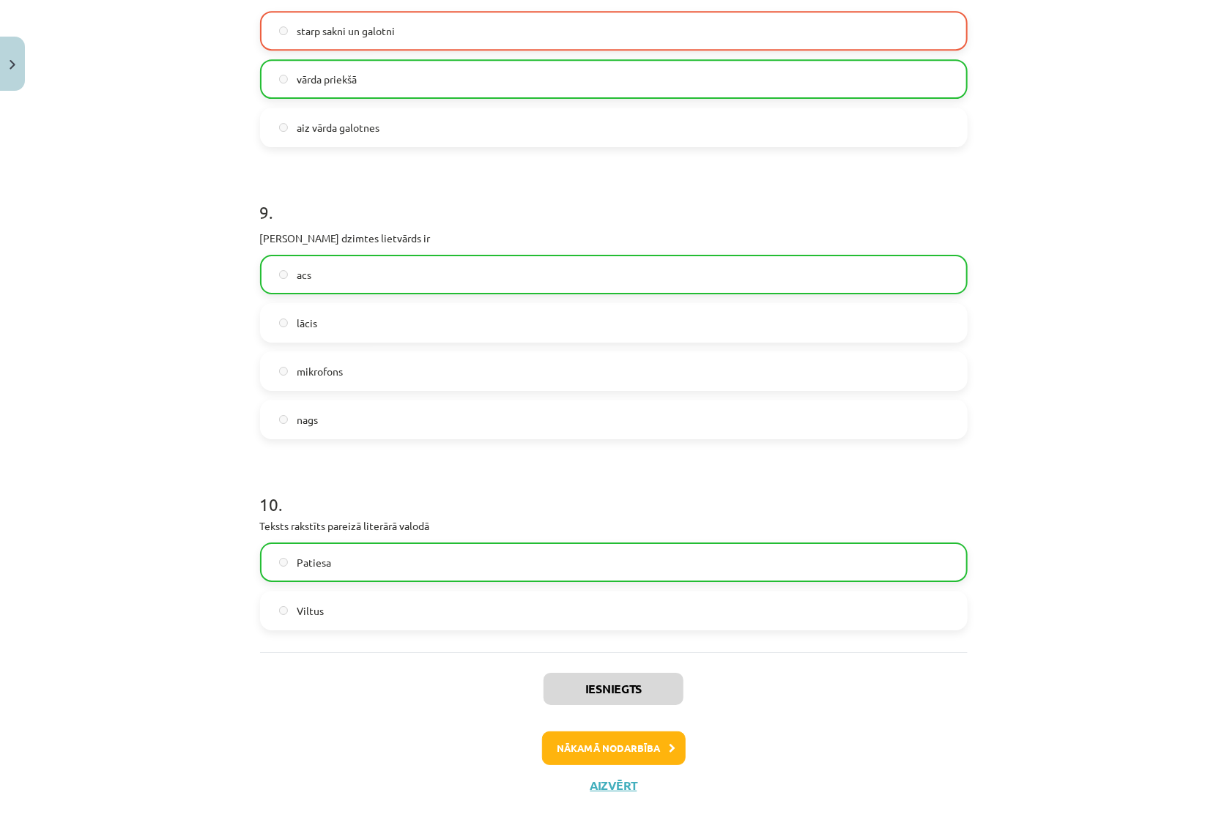
scroll to position [2299, 0]
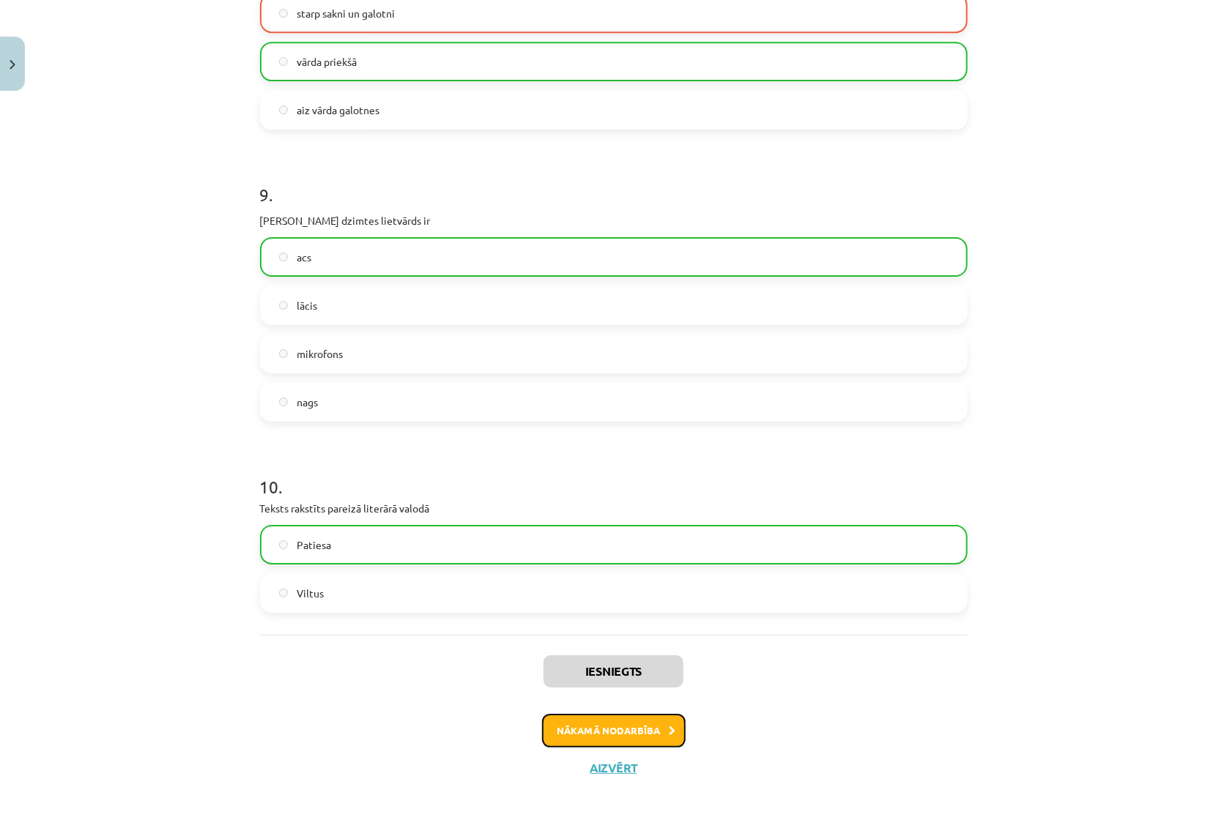
click at [622, 731] on button "Nākamā nodarbība" at bounding box center [614, 731] width 144 height 34
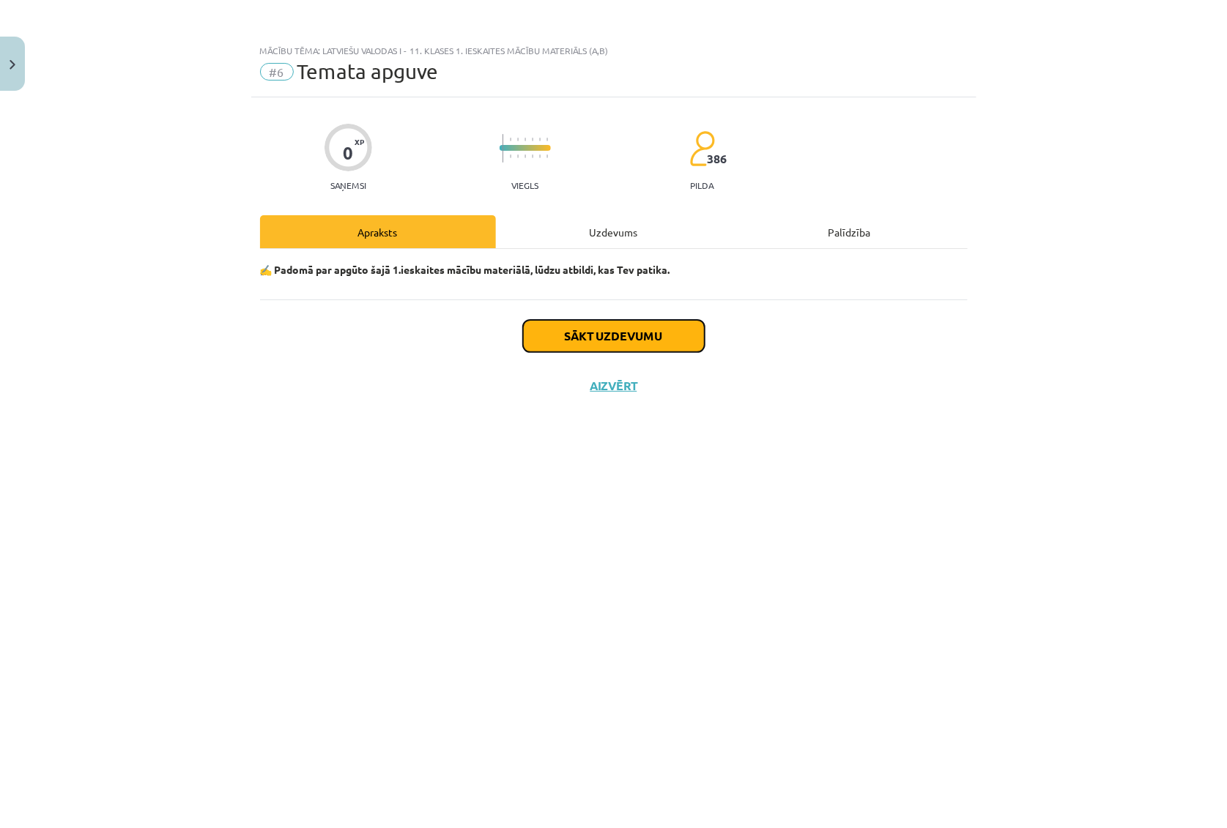
click at [612, 343] on button "Sākt uzdevumu" at bounding box center [614, 336] width 182 height 32
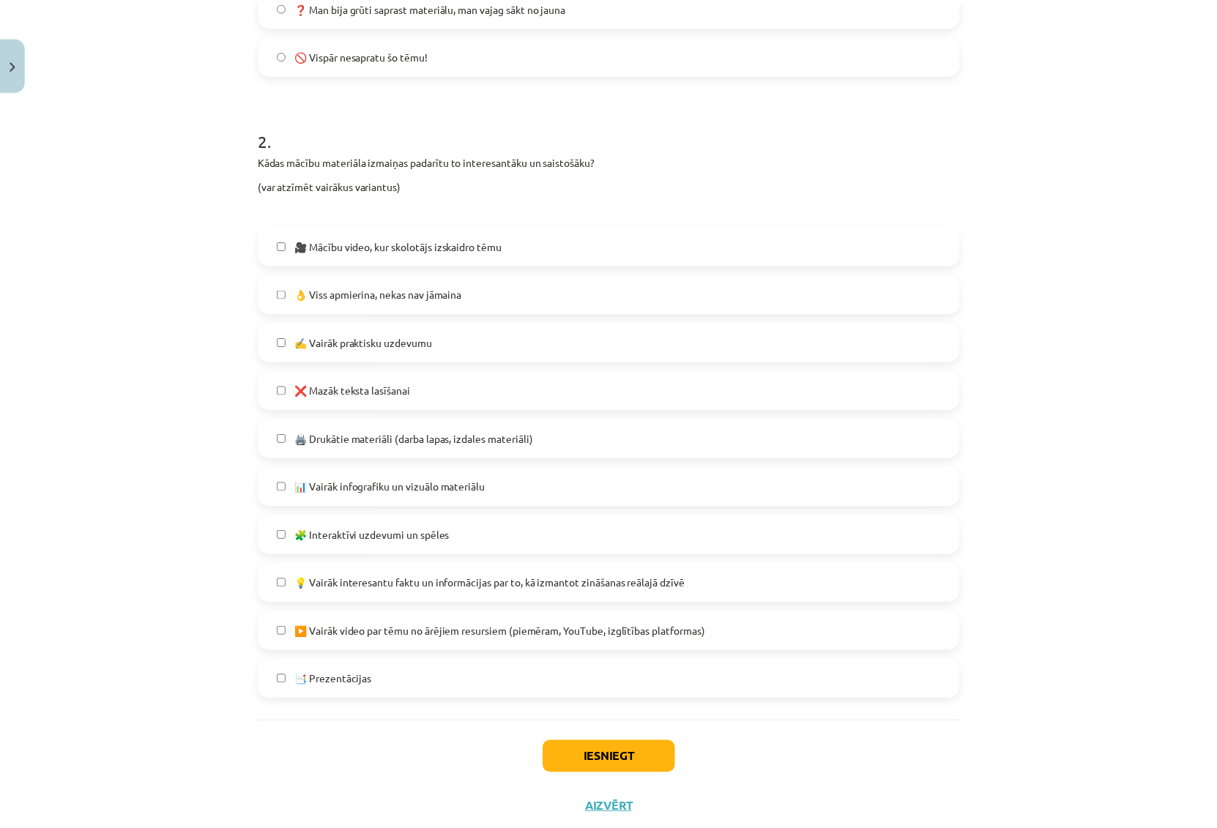
scroll to position [614, 0]
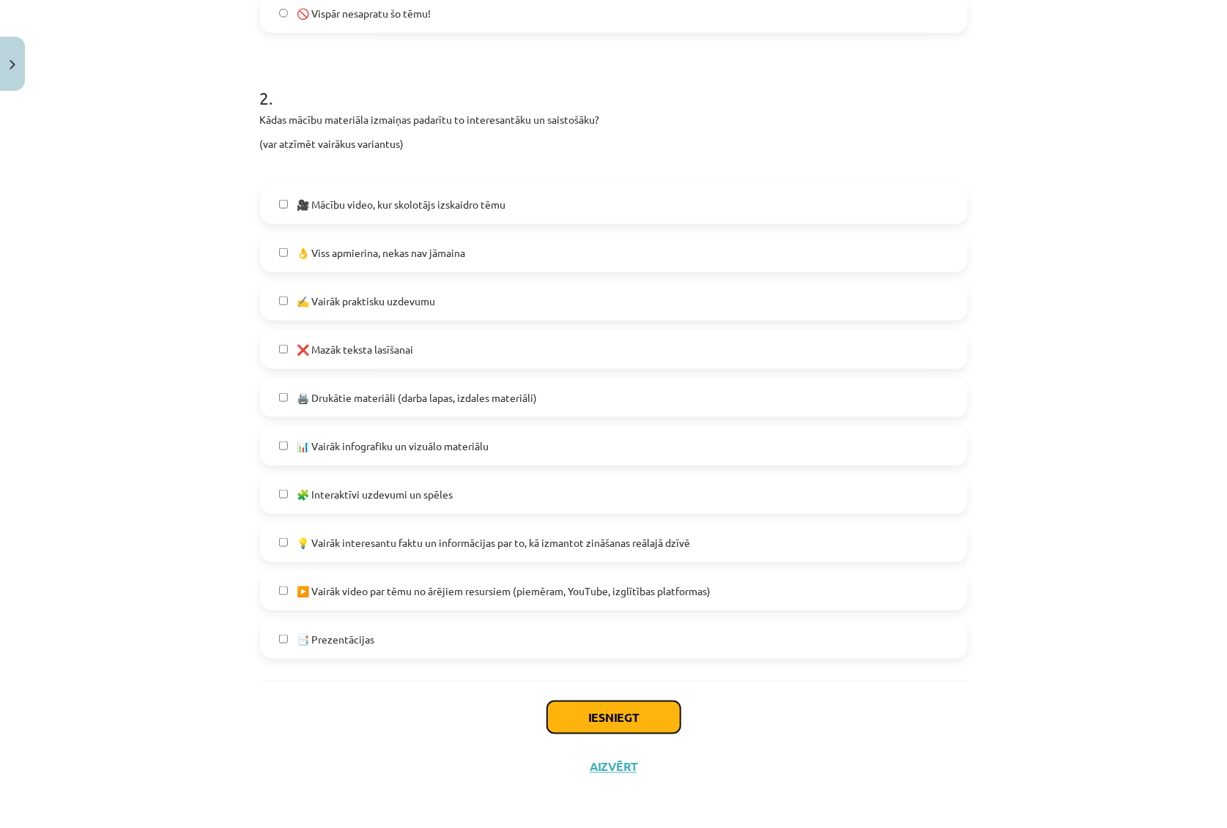
click at [633, 713] on button "Iesniegt" at bounding box center [613, 718] width 133 height 32
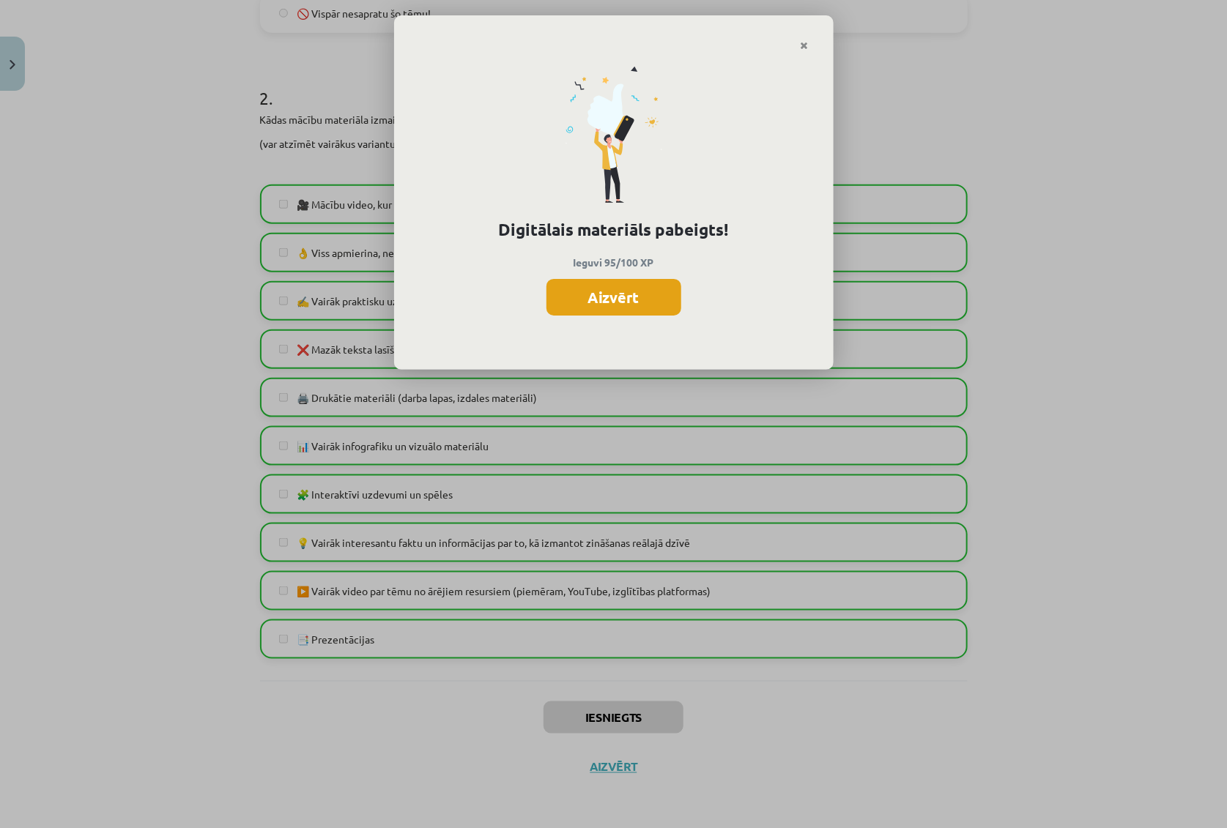
click at [607, 289] on button "Aizvērt" at bounding box center [613, 297] width 135 height 37
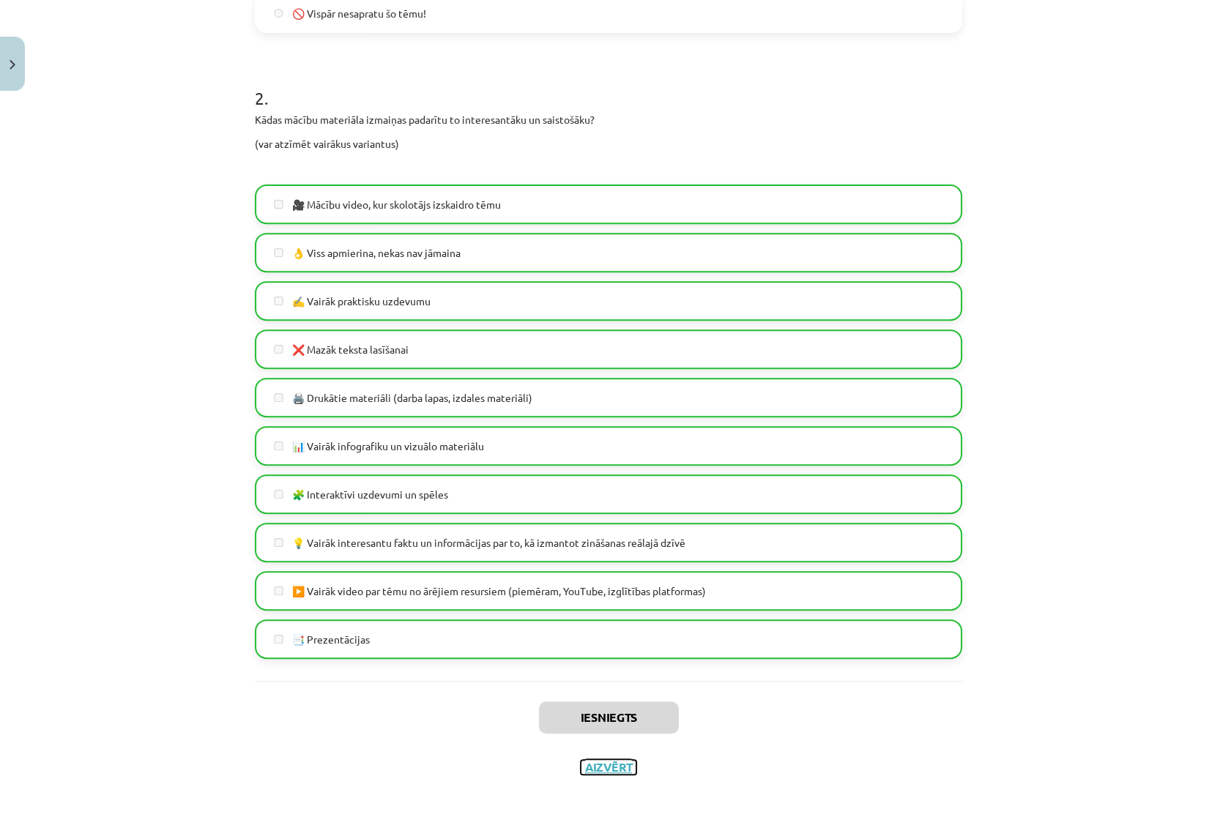
click at [617, 770] on button "Aizvērt" at bounding box center [609, 767] width 56 height 15
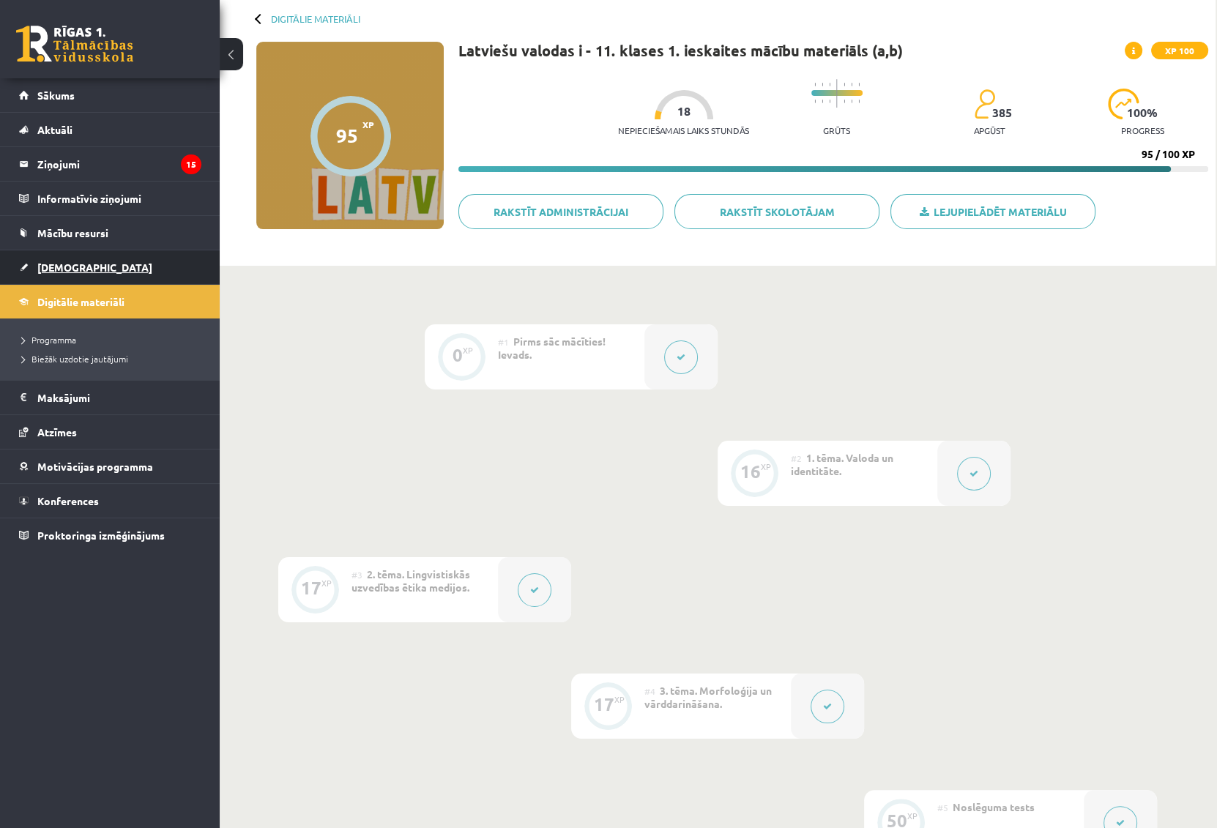
click at [73, 269] on span "[DEMOGRAPHIC_DATA]" at bounding box center [94, 267] width 115 height 13
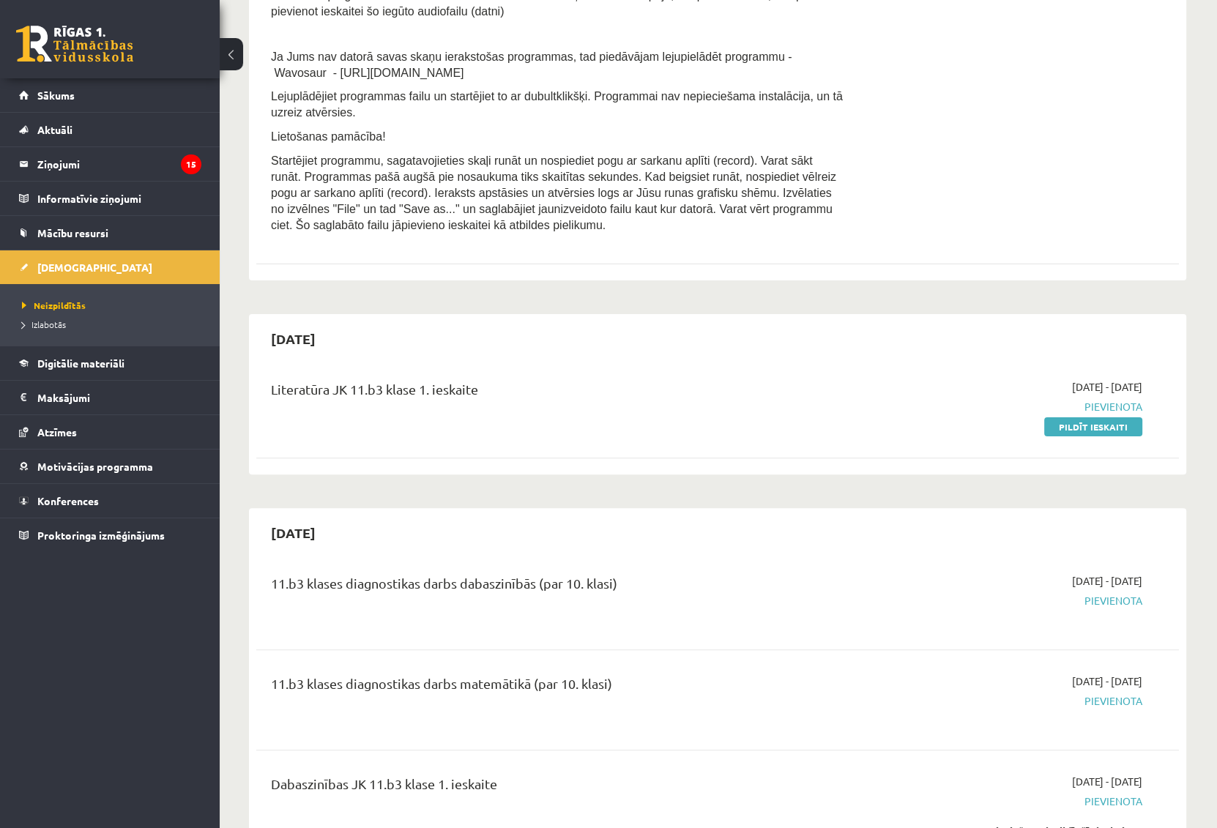
scroll to position [399, 0]
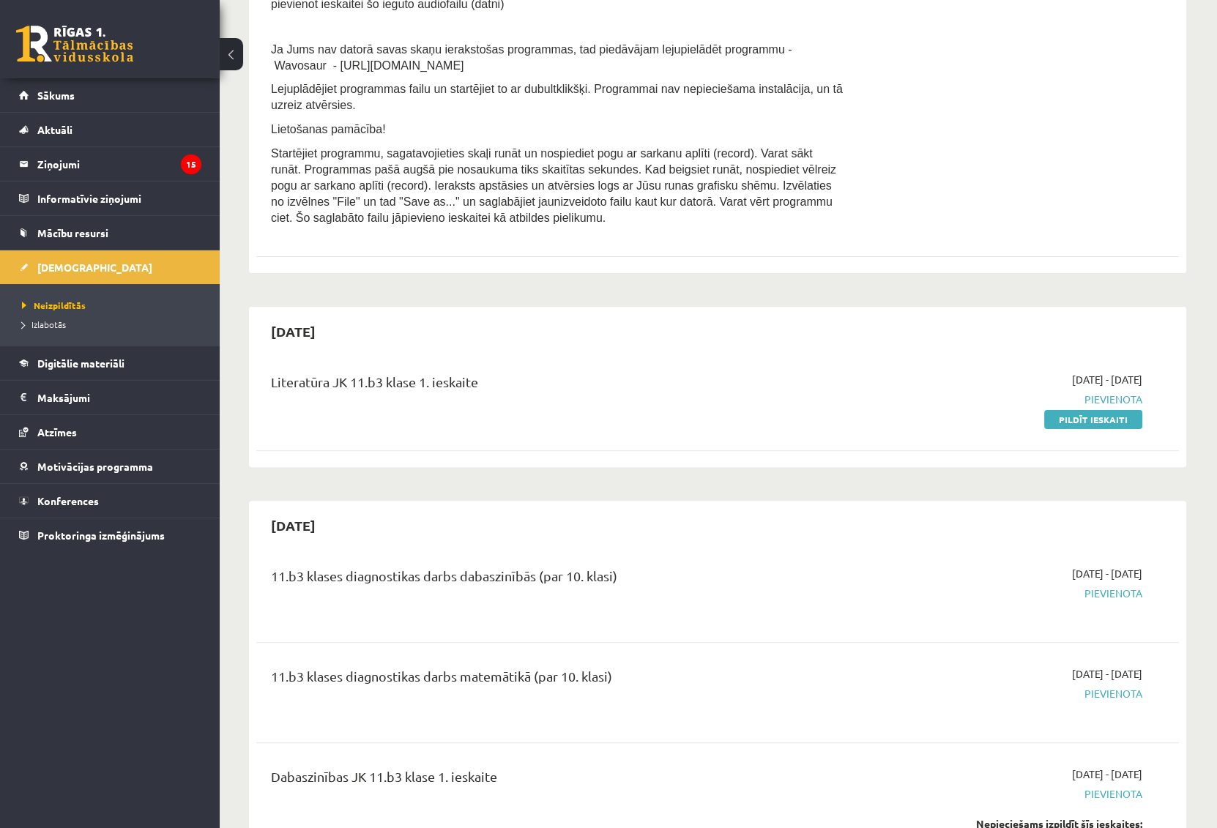
drag, startPoint x: 1115, startPoint y: 423, endPoint x: 661, endPoint y: 48, distance: 588.8
click at [1115, 423] on link "Pildīt ieskaiti" at bounding box center [1093, 419] width 98 height 19
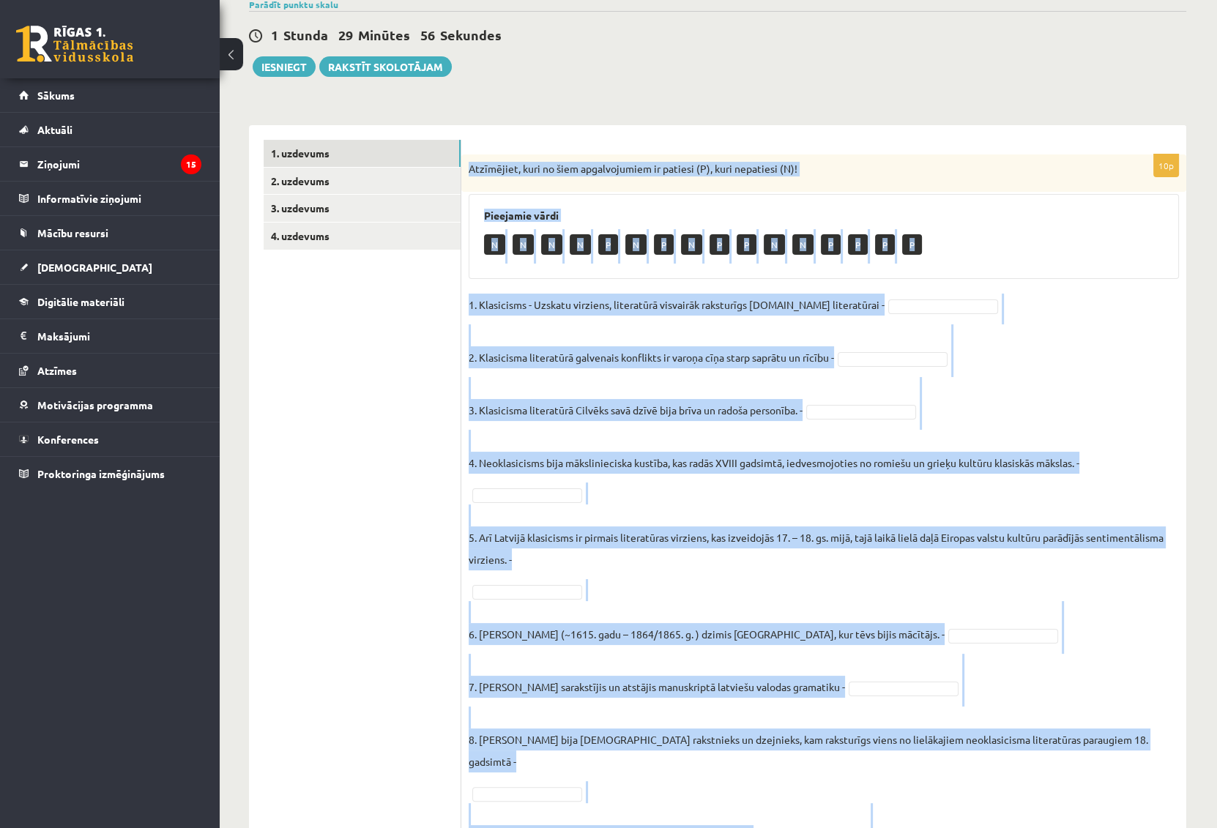
scroll to position [232, 0]
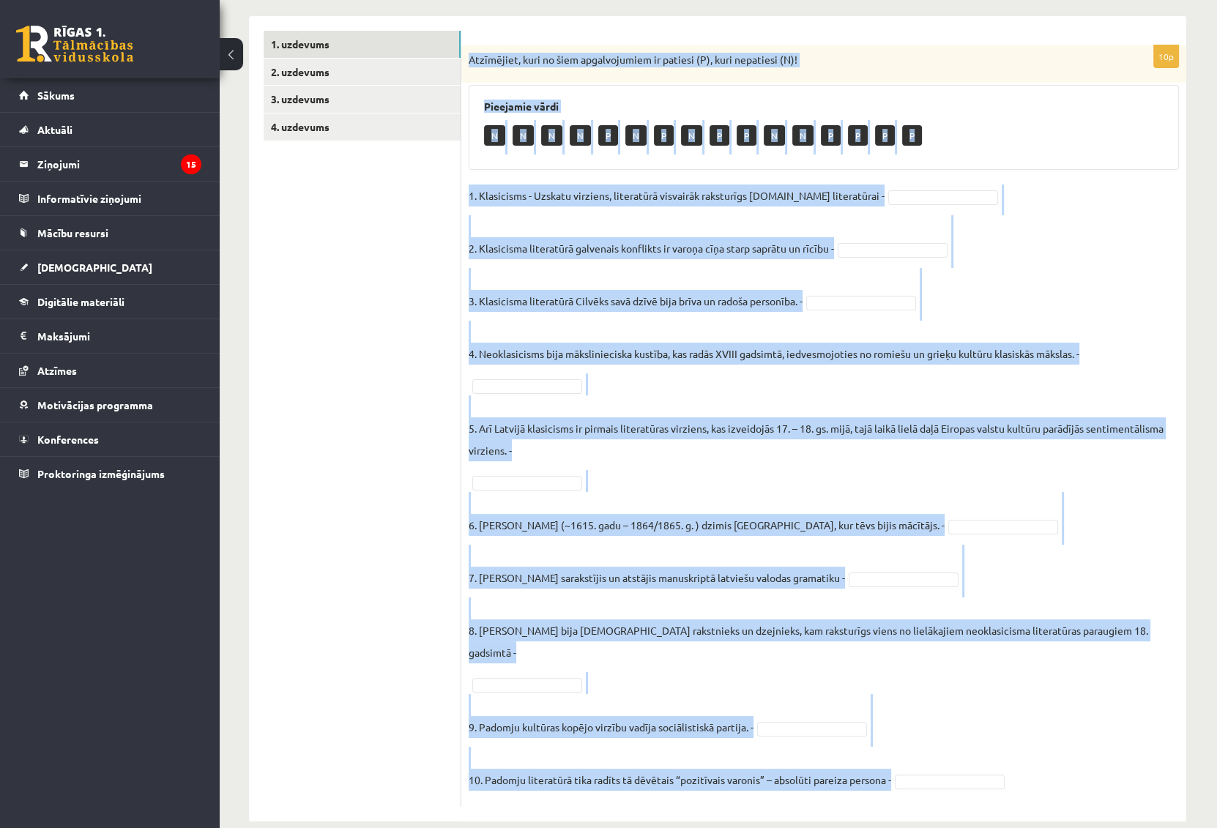
drag, startPoint x: 469, startPoint y: 289, endPoint x: 964, endPoint y: 721, distance: 657.5
click at [1033, 746] on div "10p Atzīmējiet, kuri no šiem apgalvojumiem ir patiesi (P), kuri nepatiesi (N)! …" at bounding box center [823, 426] width 725 height 762
copy div "Atzīmējiet, kuri no šiem apgalvojumiem ir patiesi (P), kuri nepatiesi (N)! Piee…"
click at [561, 209] on fieldset "1. Klasicisms - Uzskatu virziens, literatūrā visvairāk raksturīgs 17.gs literat…" at bounding box center [824, 492] width 710 height 615
click at [547, 152] on div "N N N N P N P N P P N N P P P P" at bounding box center [824, 137] width 680 height 34
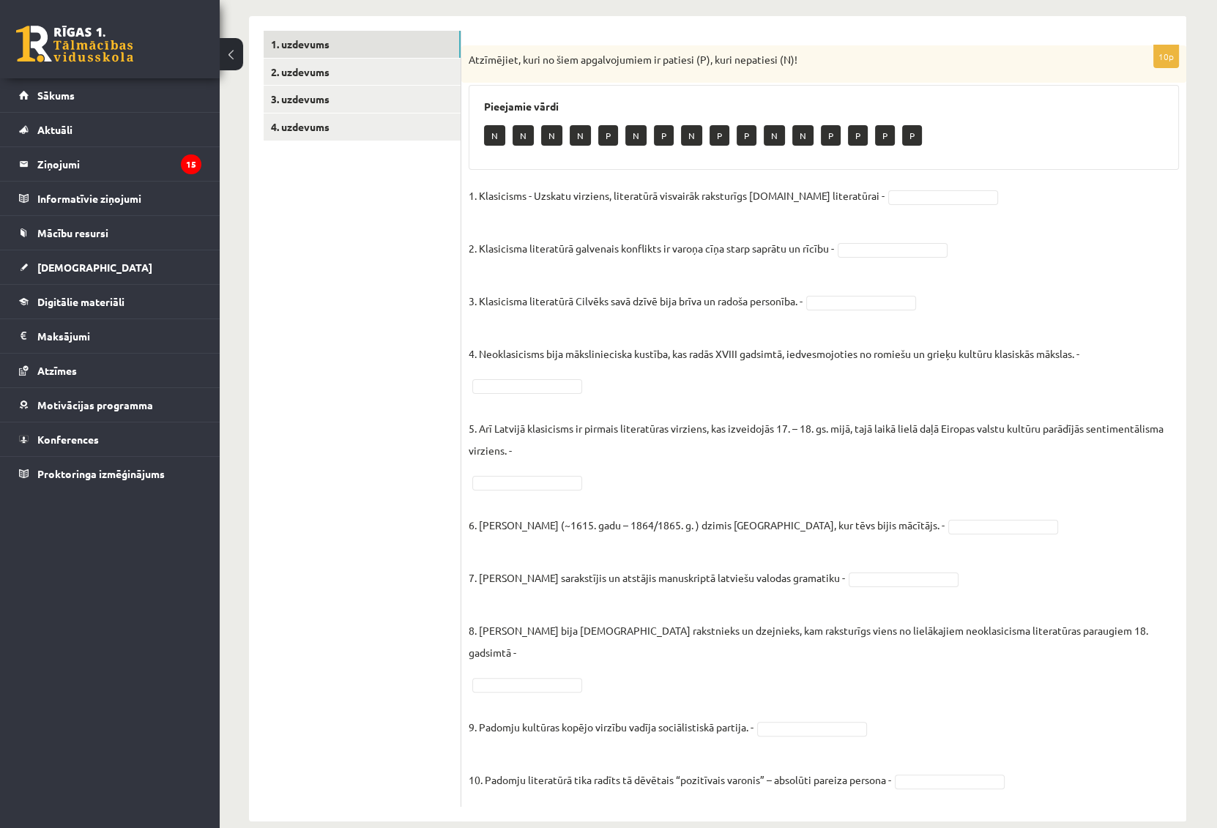
click at [524, 132] on p "N" at bounding box center [523, 135] width 21 height 21
click at [856, 239] on fieldset "1. Klasicisms - Uzskatu virziens, literatūrā visvairāk raksturīgs 17.gs literat…" at bounding box center [824, 492] width 710 height 615
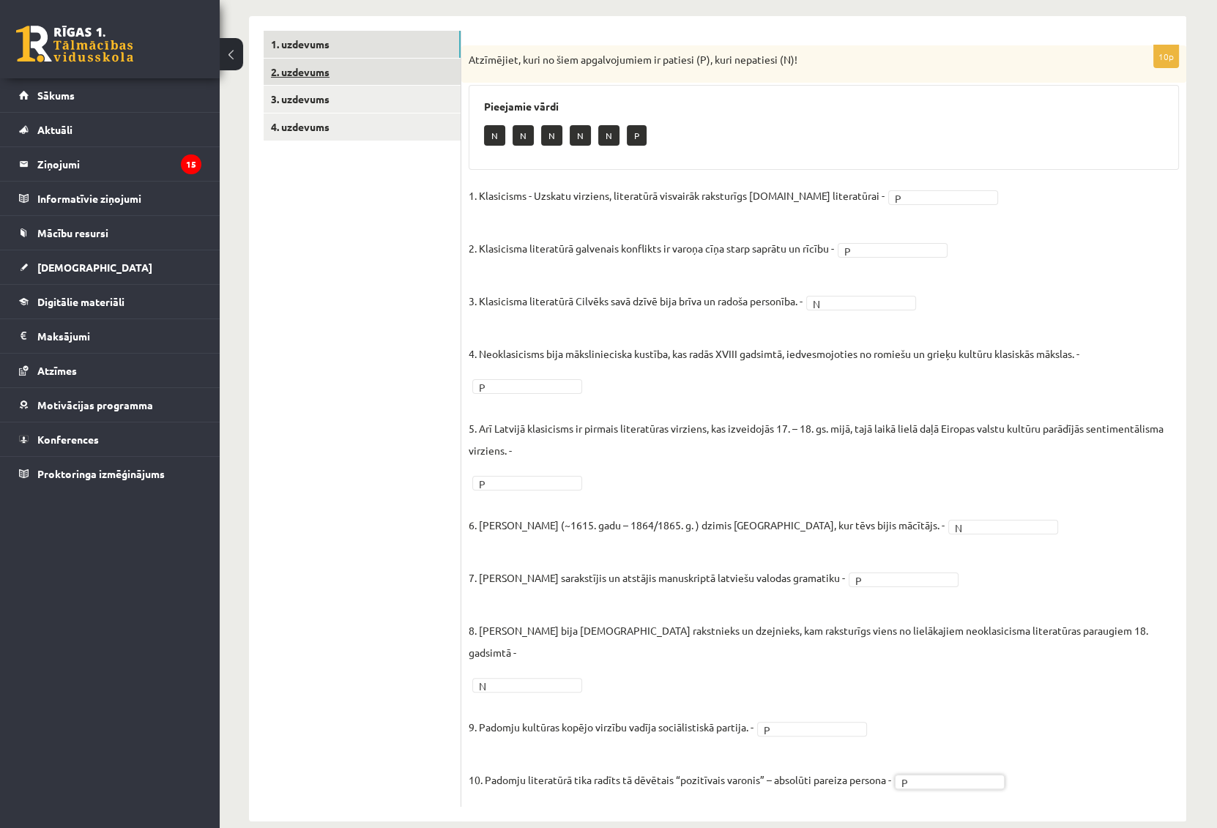
click at [308, 66] on link "2. uzdevums" at bounding box center [362, 72] width 197 height 27
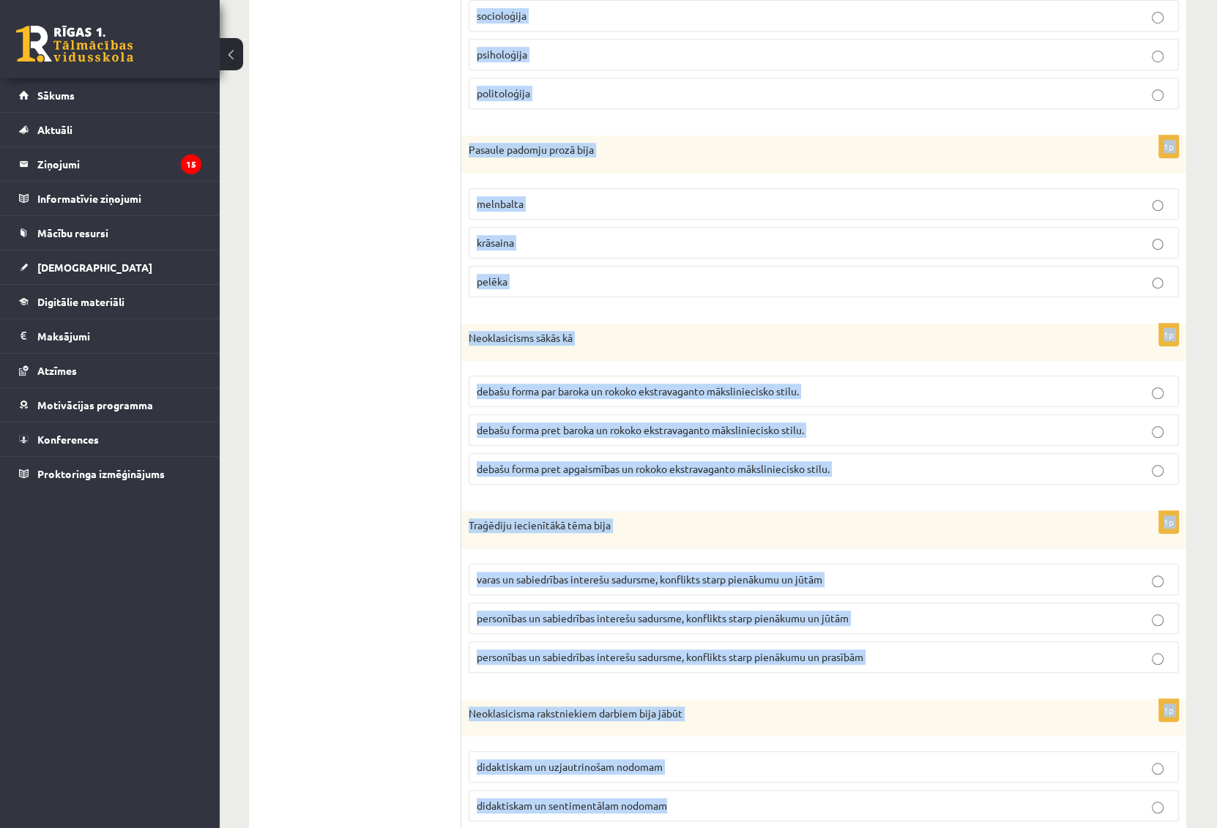
scroll to position [1368, 0]
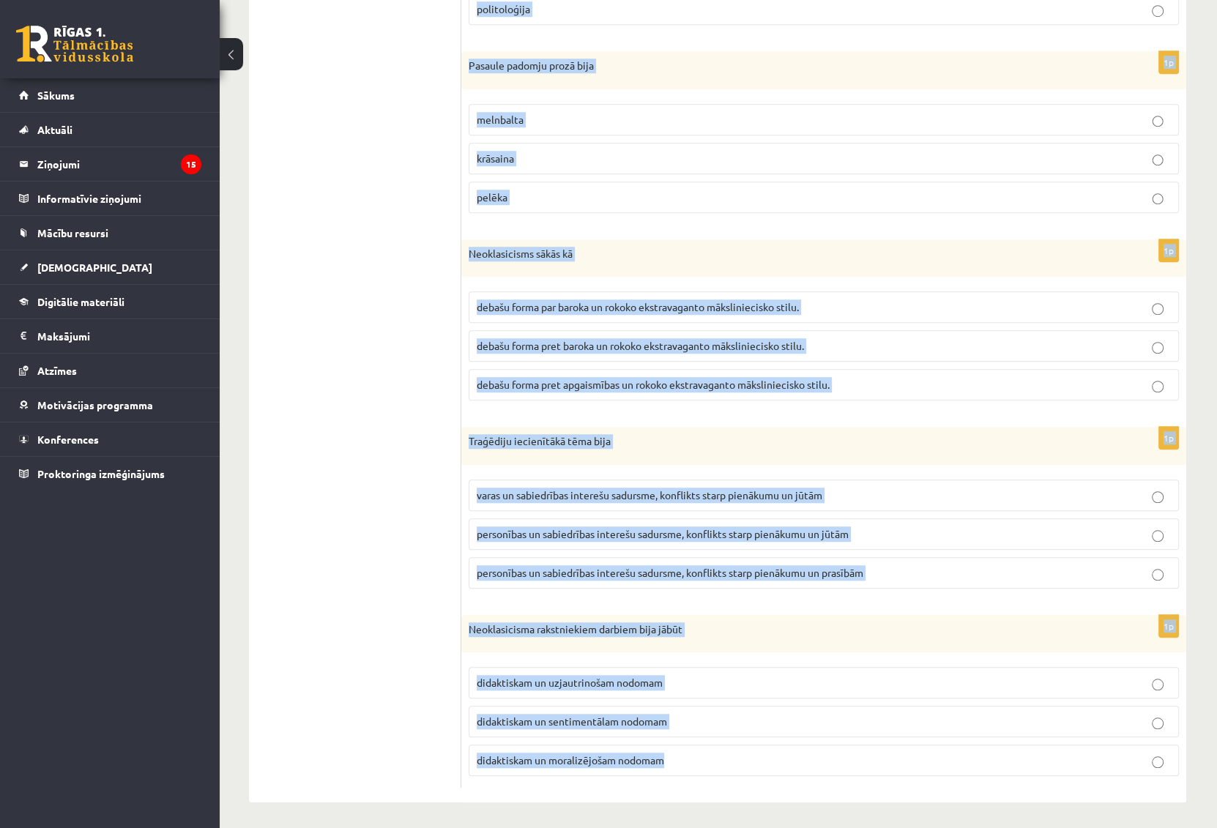
drag, startPoint x: 469, startPoint y: 56, endPoint x: 843, endPoint y: 825, distance: 855.8
copy form "Sociālistiskā reālisma sastāvdaļa izpaudās attieksmē pret literāro mantojumu, v…"
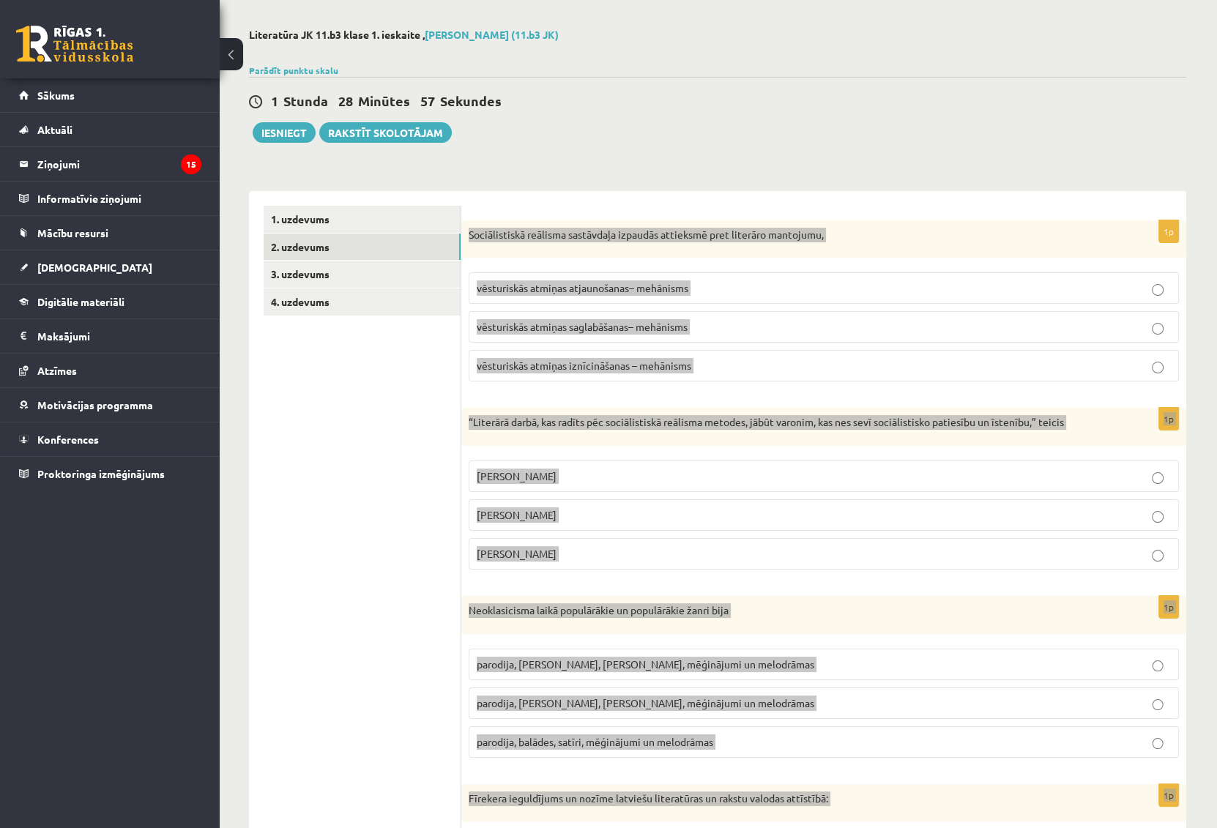
scroll to position [0, 0]
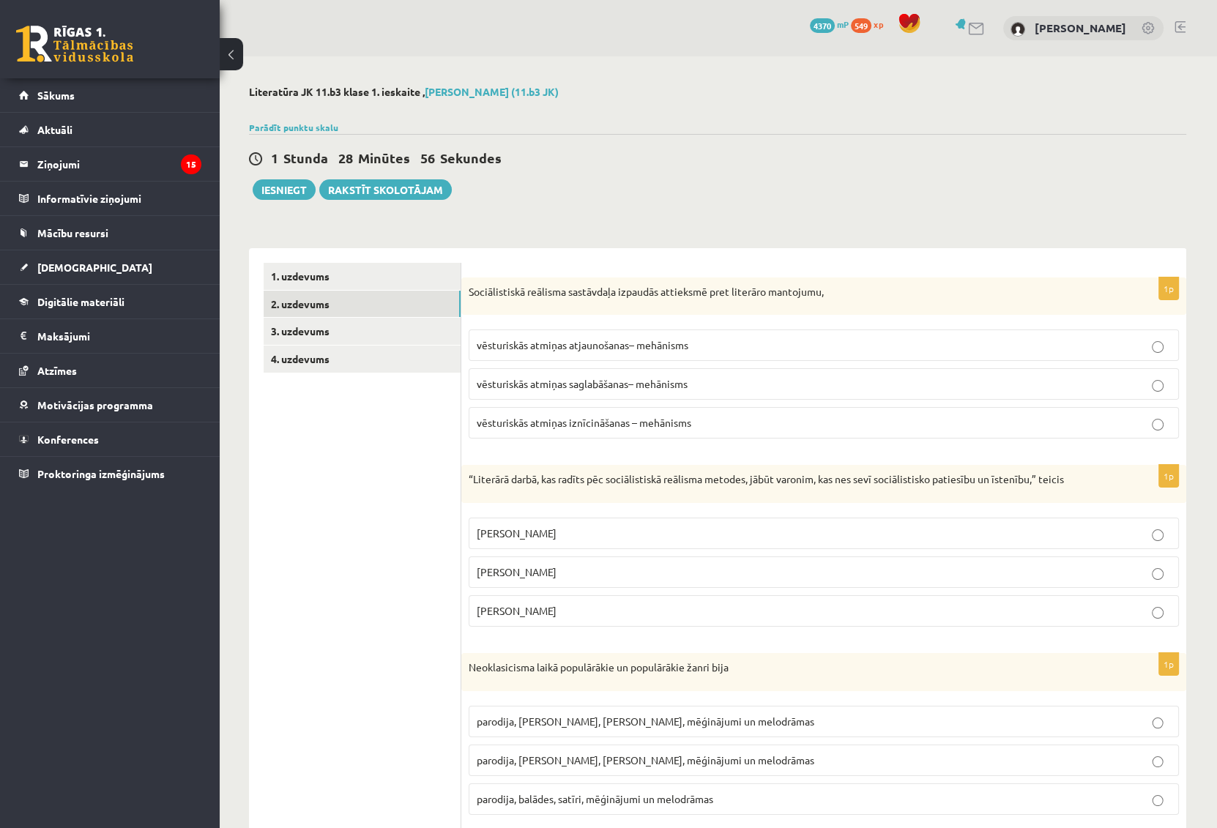
click at [612, 419] on span "vēsturiskās atmiņas iznīcināšanas – mehānisms" at bounding box center [584, 422] width 215 height 13
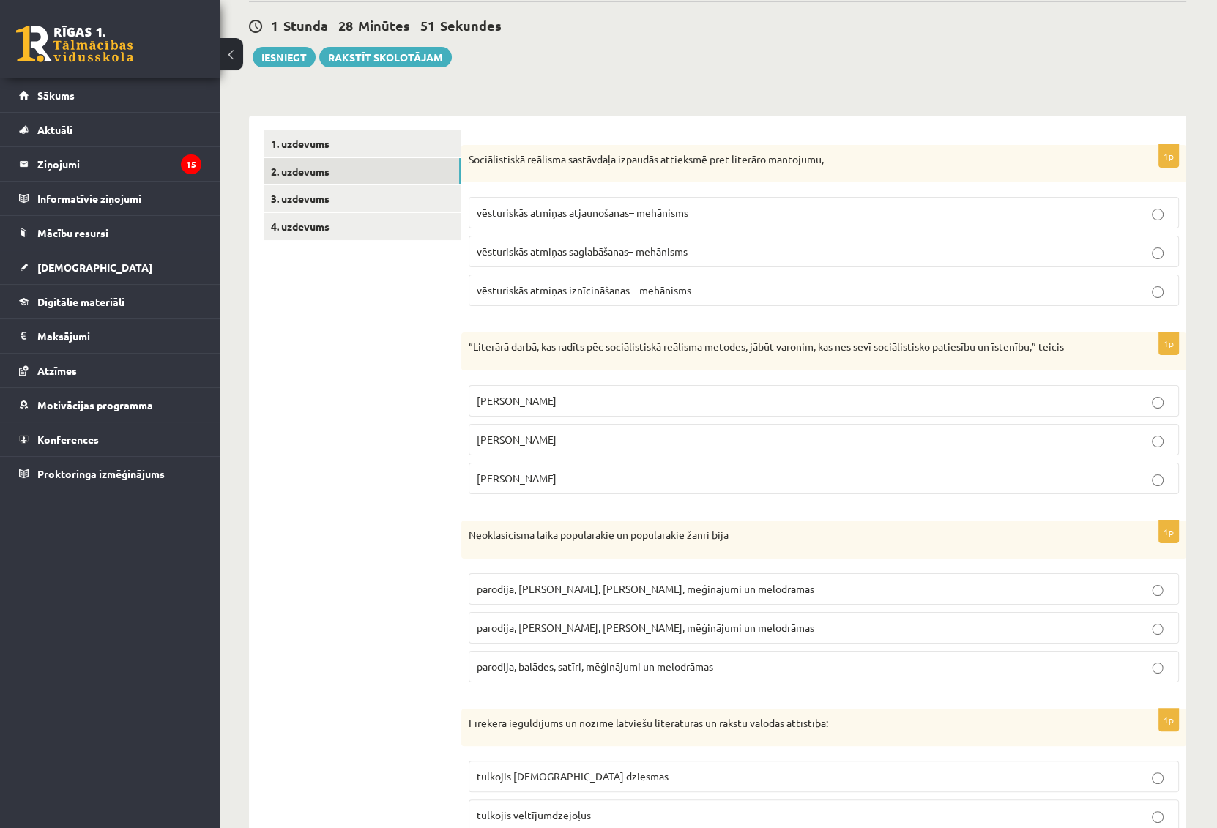
click at [520, 436] on span "Vilis Lācis" at bounding box center [517, 439] width 80 height 13
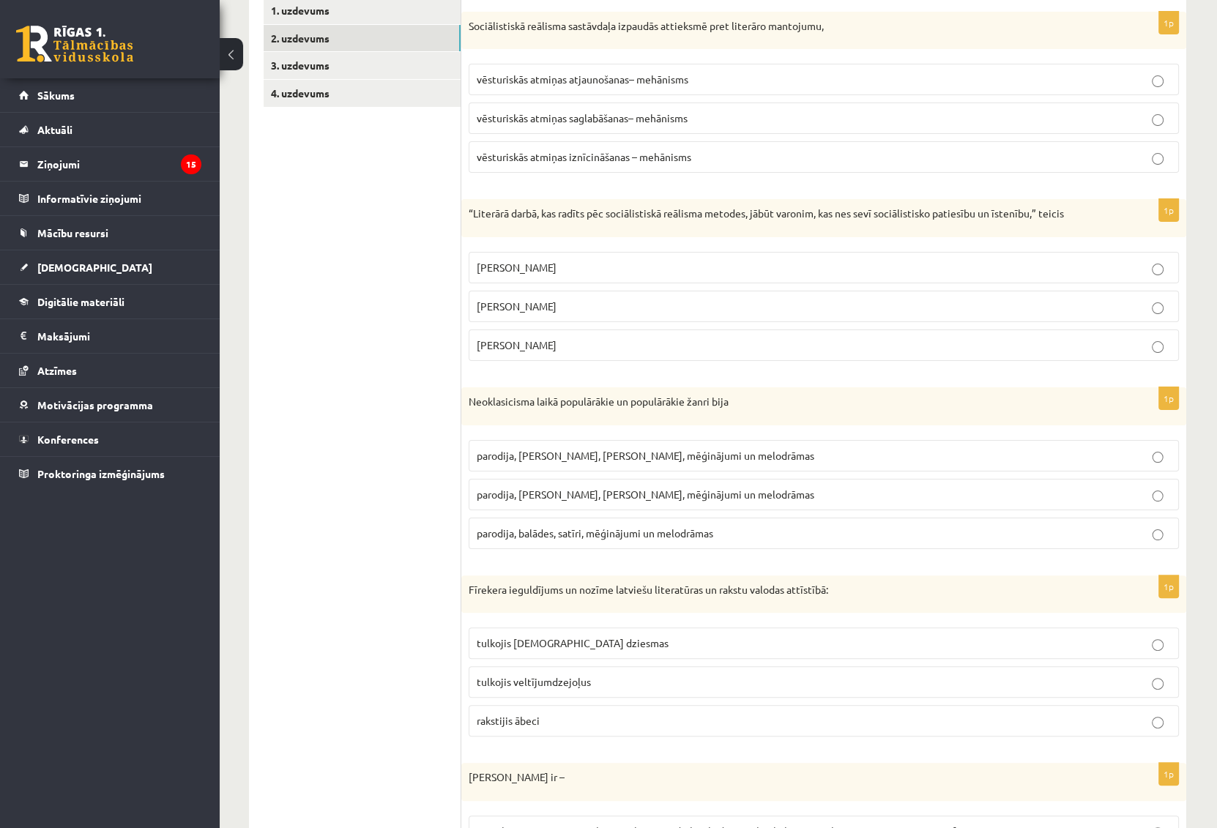
scroll to position [332, 0]
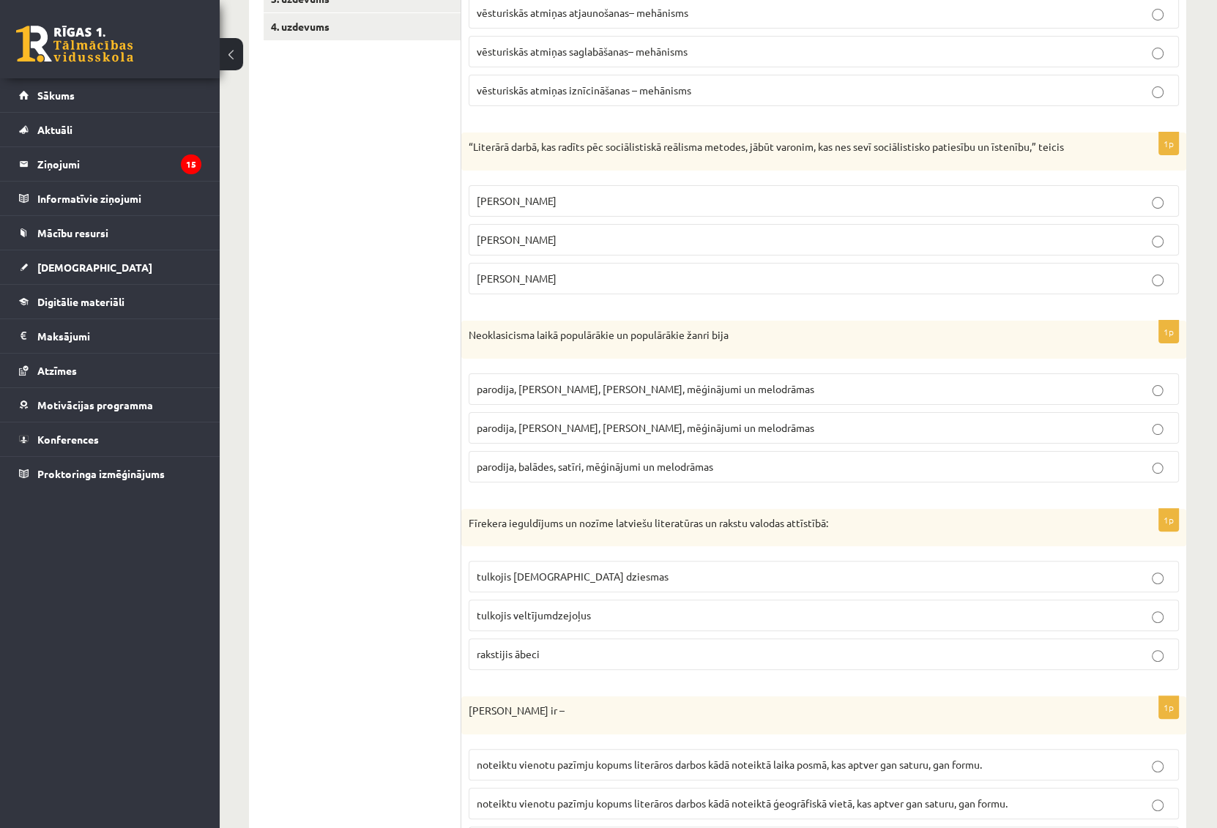
click at [559, 428] on span "parodija, odas, satīri, mēģinājumi un melodrāmas" at bounding box center [646, 427] width 338 height 13
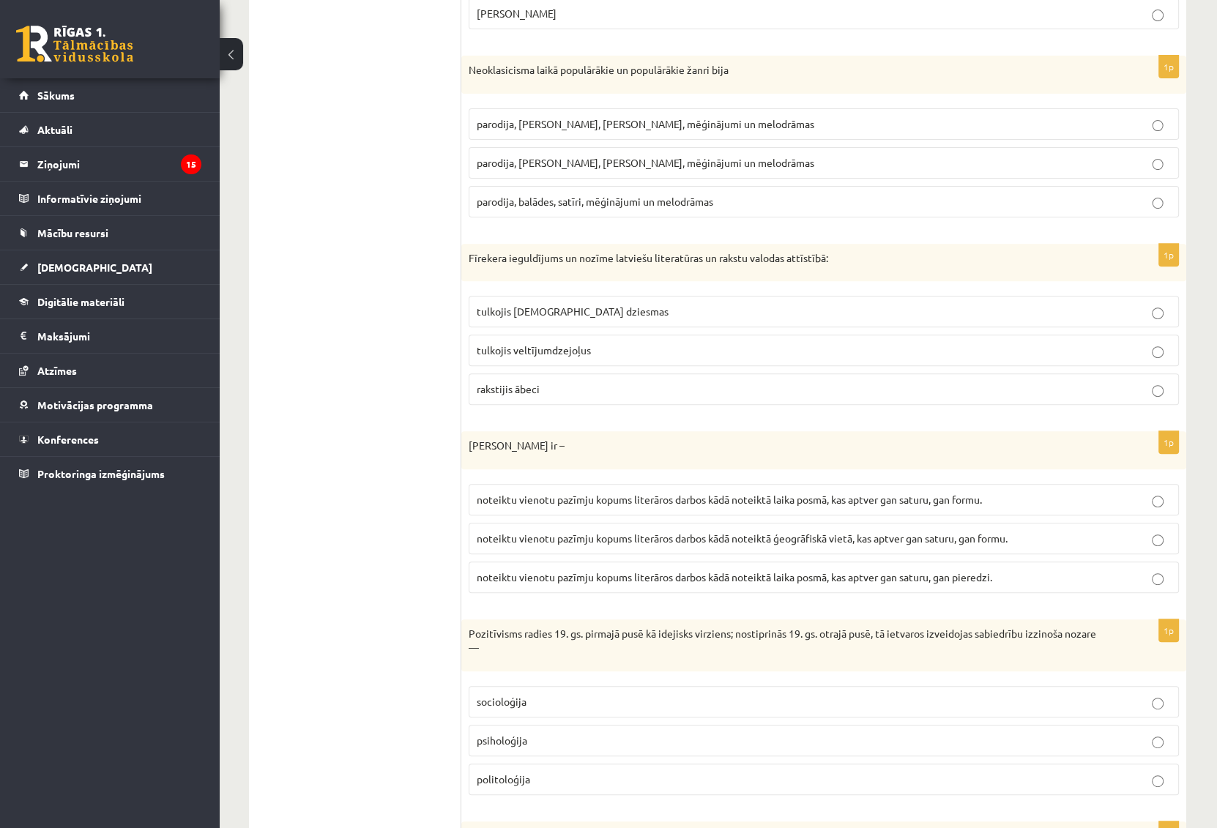
scroll to position [599, 0]
click at [537, 316] on label "tulkojis baznīcas dziesmas" at bounding box center [824, 309] width 710 height 31
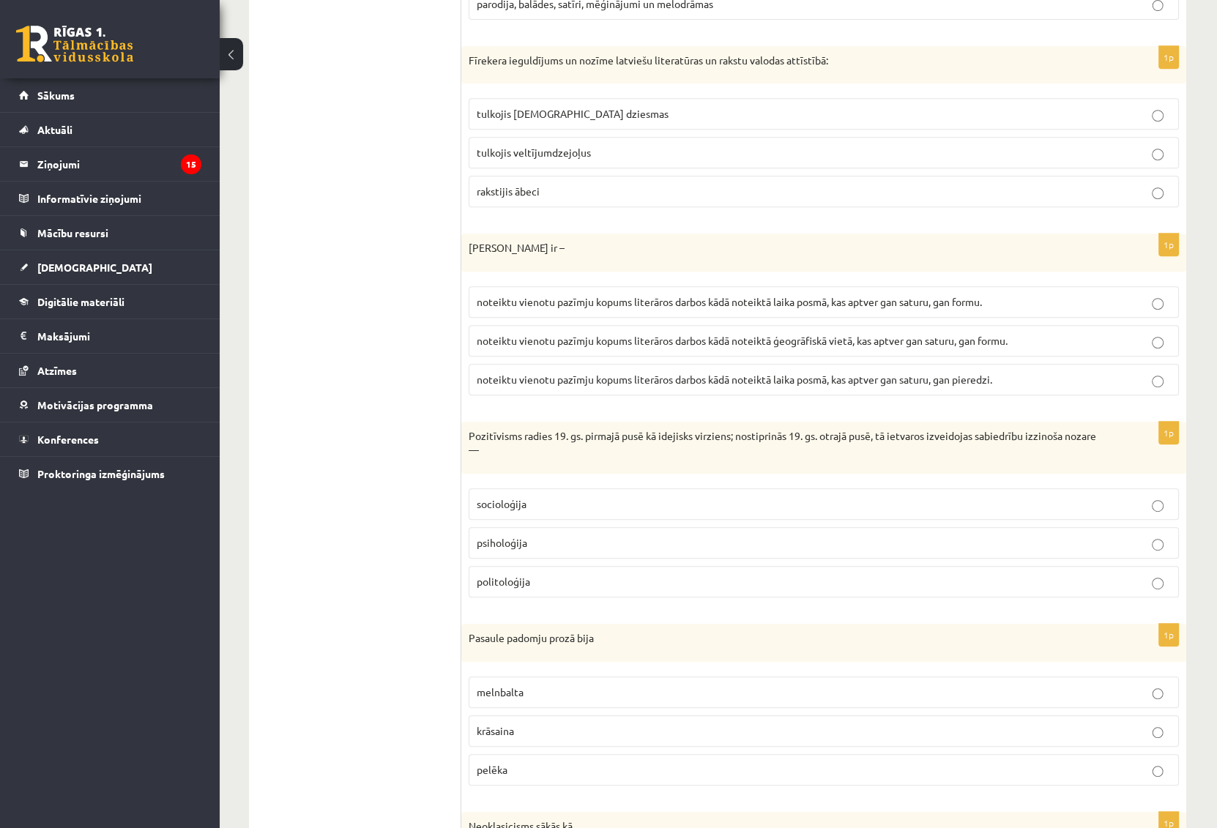
scroll to position [798, 0]
click at [728, 297] on span "noteiktu vienotu pazīmju kopums literāros darbos kādā noteiktā laika posmā, kas…" at bounding box center [729, 298] width 505 height 13
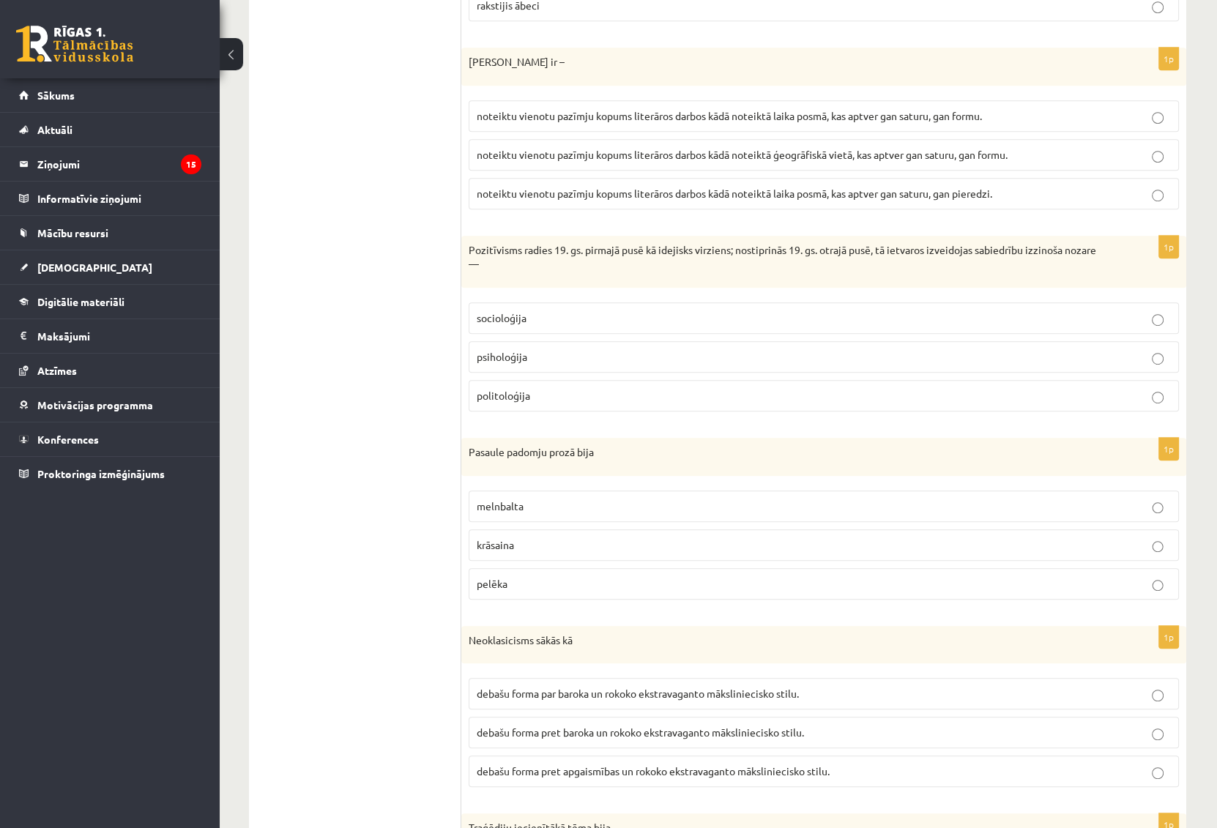
scroll to position [998, 0]
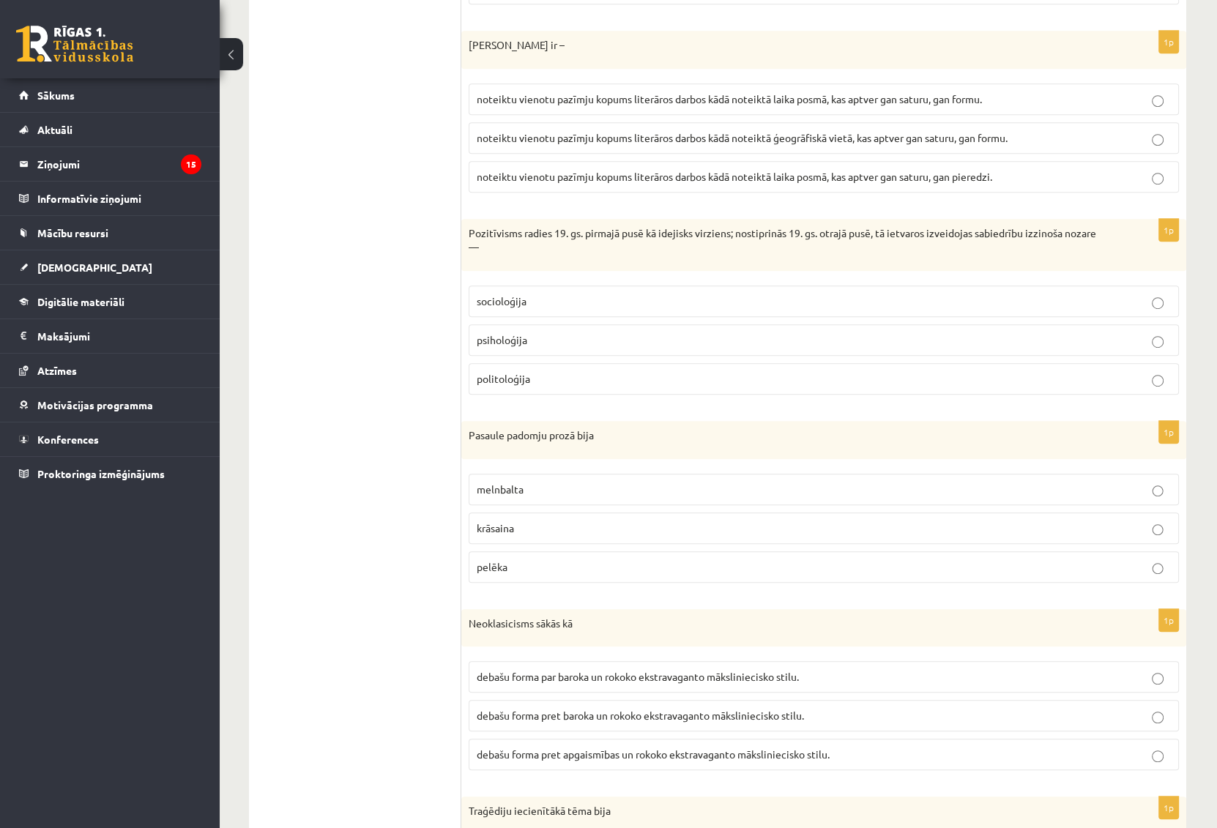
click at [506, 297] on span "socioloģija" at bounding box center [502, 300] width 50 height 13
click at [537, 489] on p "melnbalta" at bounding box center [824, 489] width 694 height 15
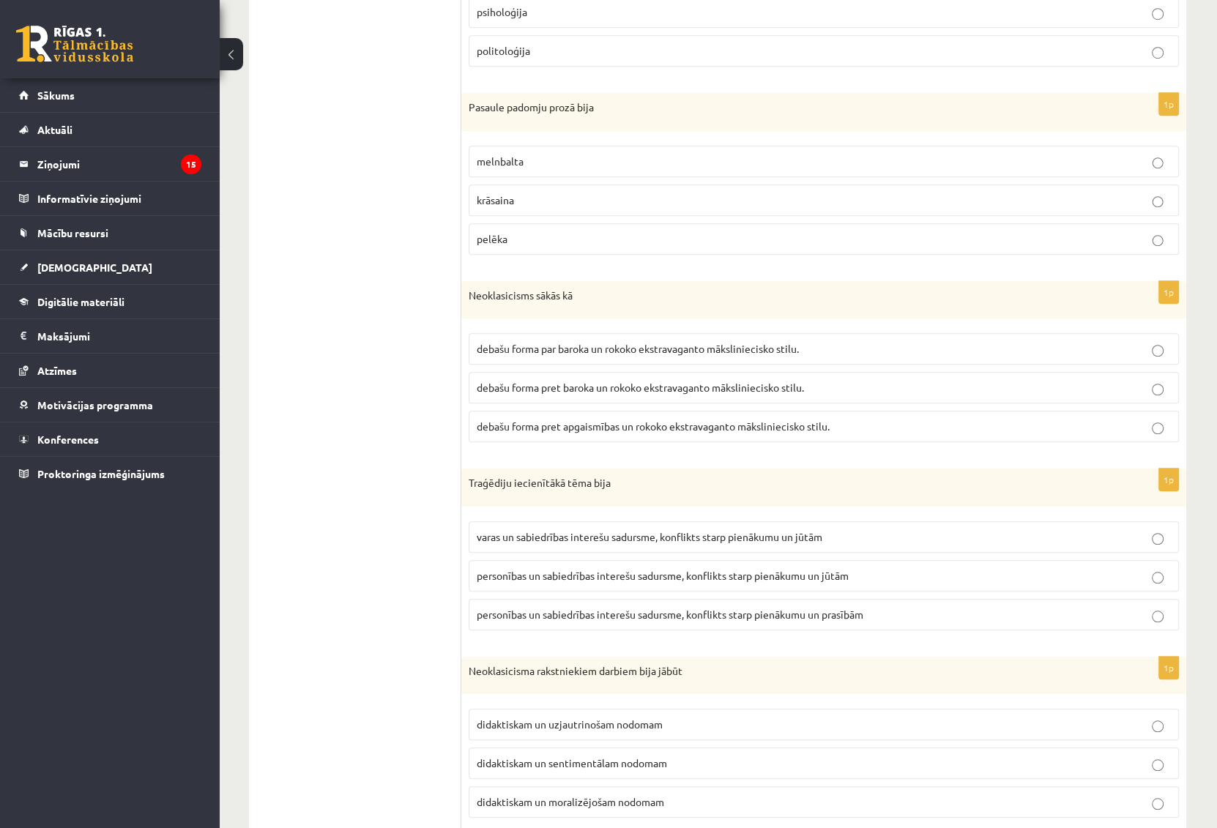
scroll to position [1331, 0]
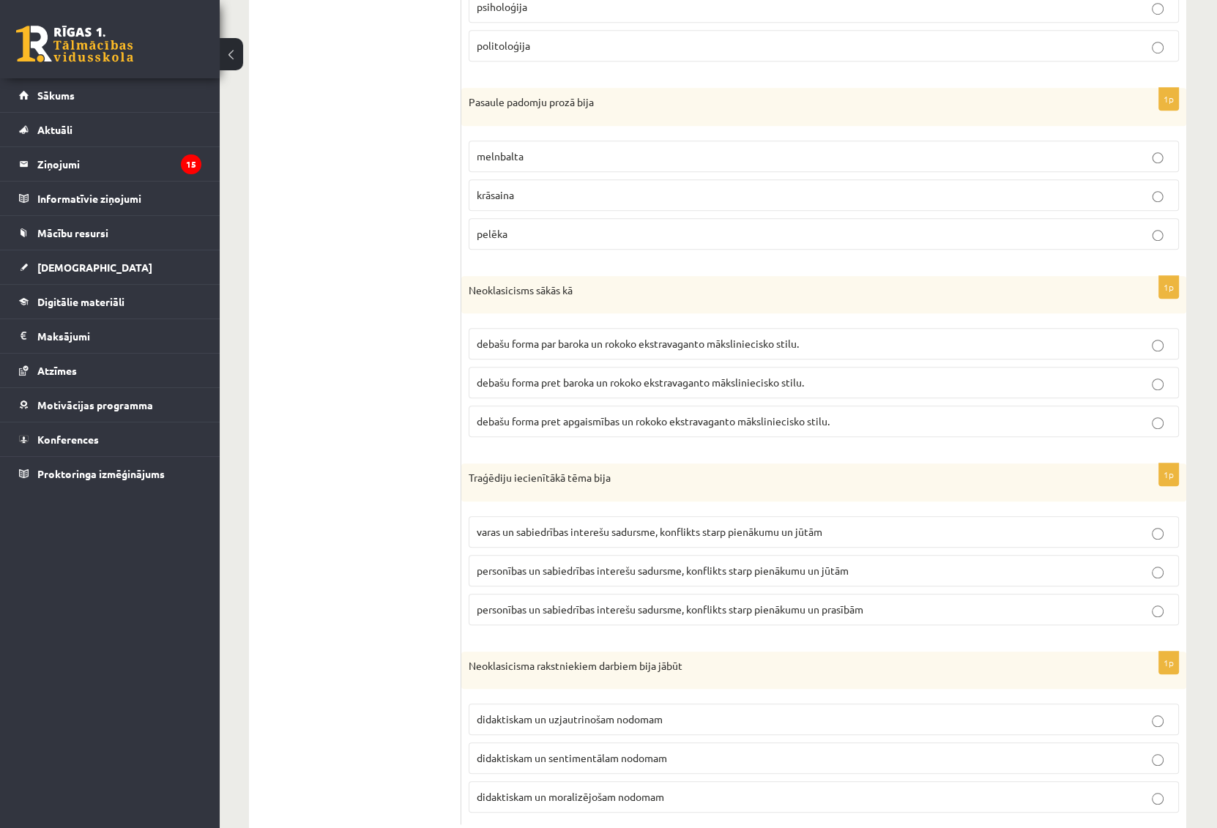
click at [654, 339] on span "debašu forma par baroka un rokoko ekstravaganto māksliniecisko stilu." at bounding box center [638, 343] width 322 height 13
click at [659, 567] on span "personības un sabiedrības interešu sadursme, konflikts starp pienākumu un jūtām" at bounding box center [663, 570] width 372 height 13
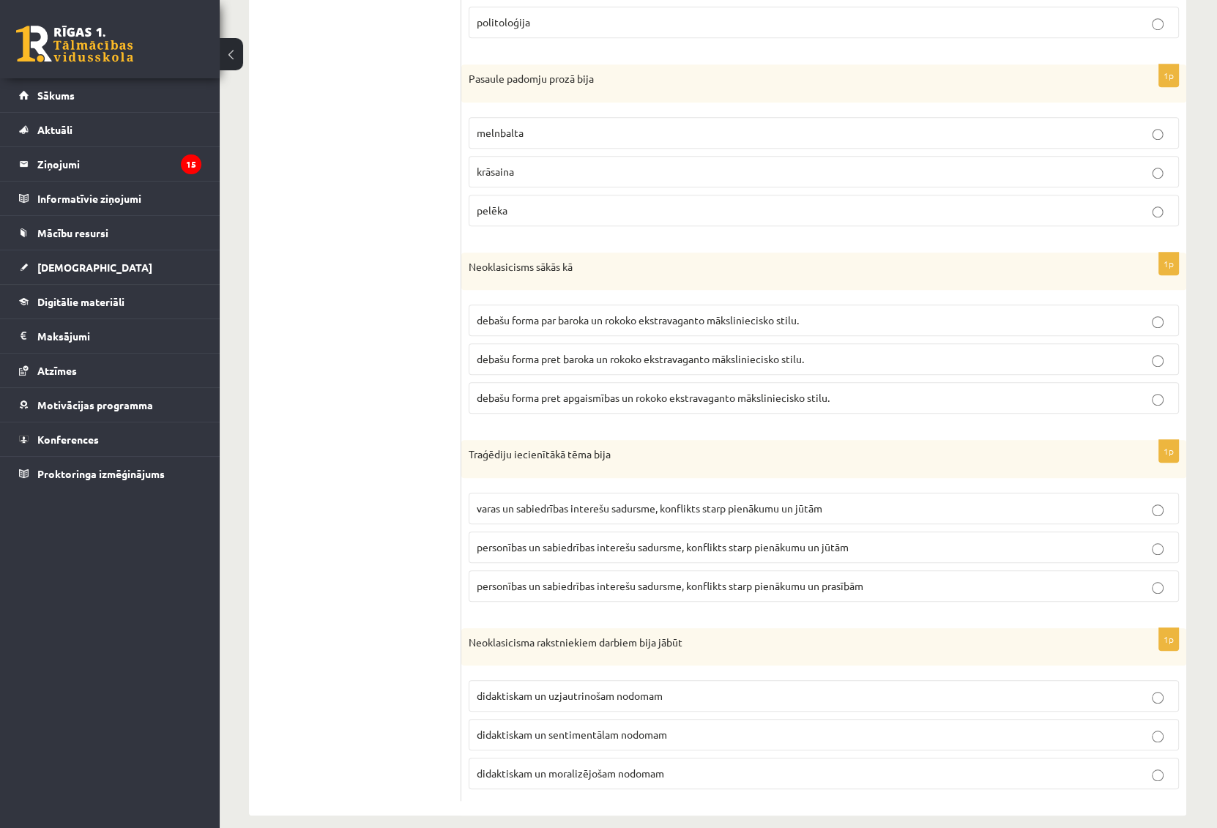
scroll to position [1368, 0]
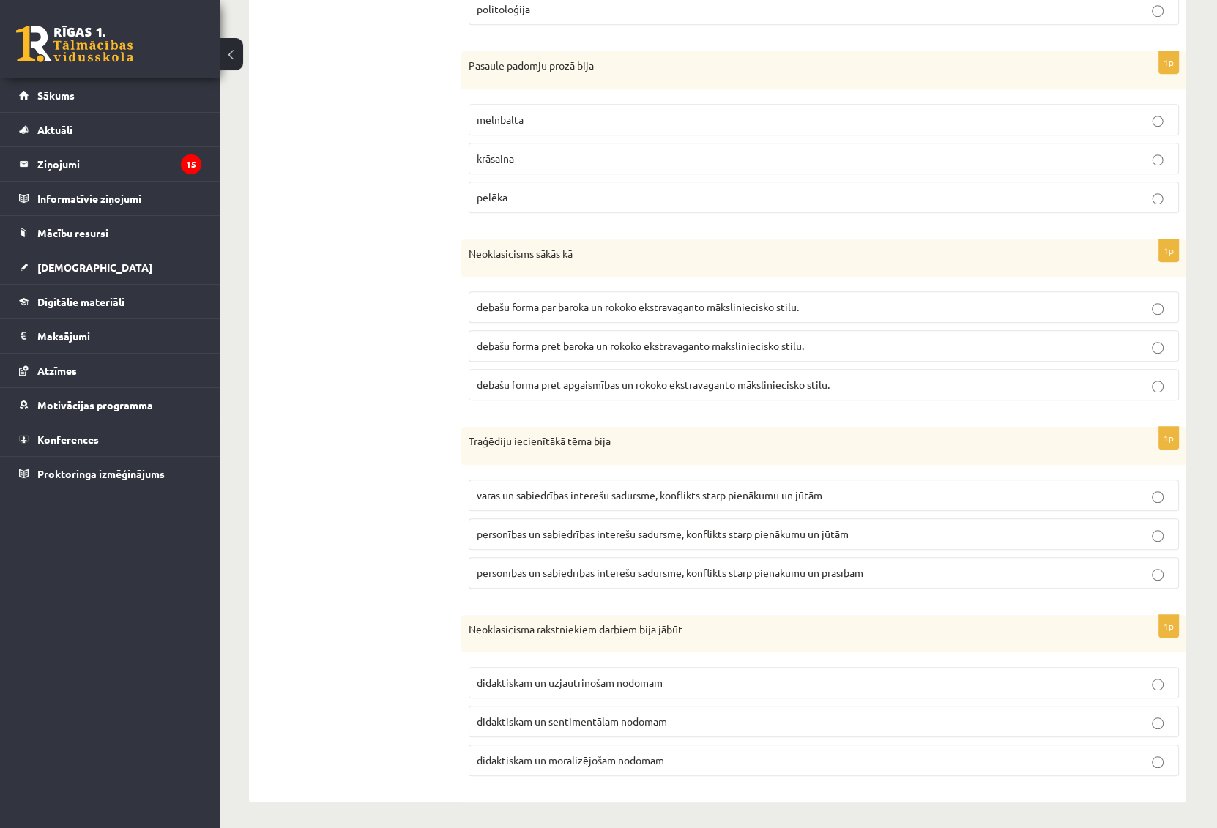
click at [614, 754] on span "didaktiskam un moralizējošam nodomam" at bounding box center [570, 760] width 187 height 13
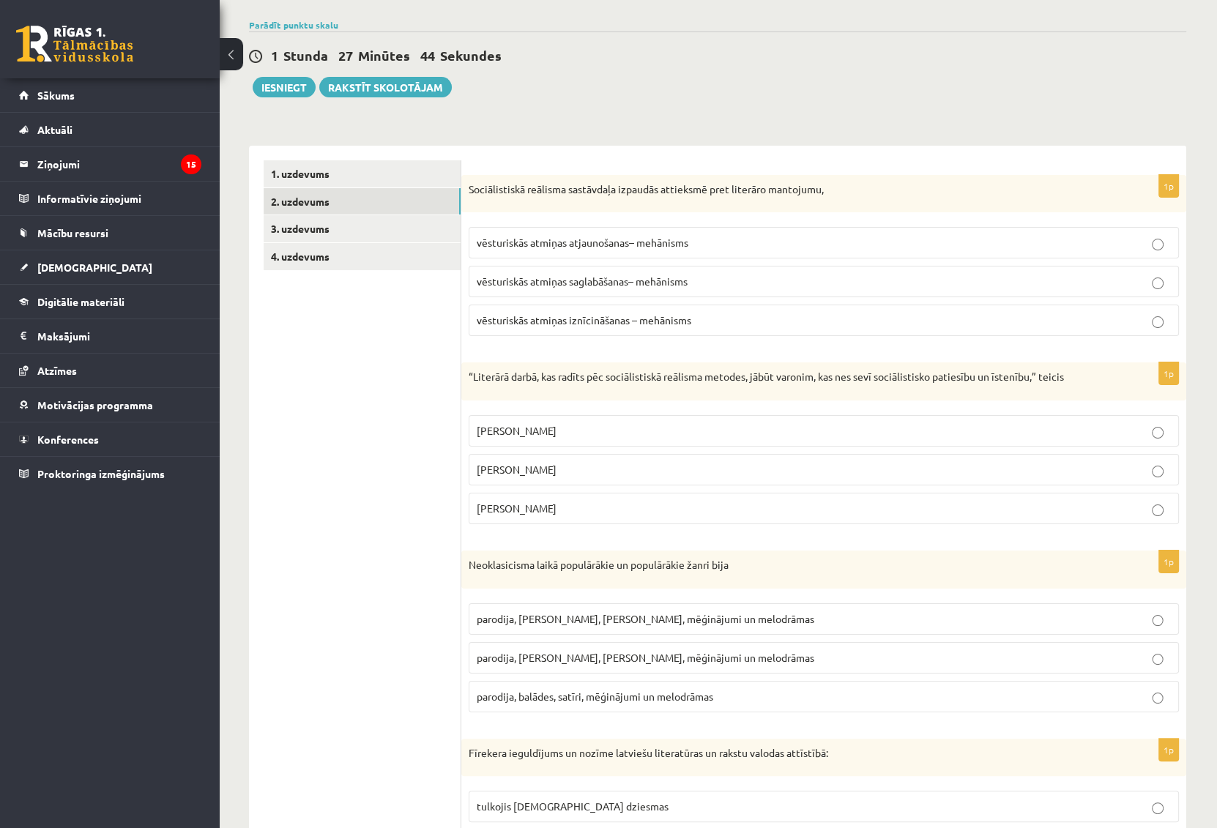
scroll to position [0, 0]
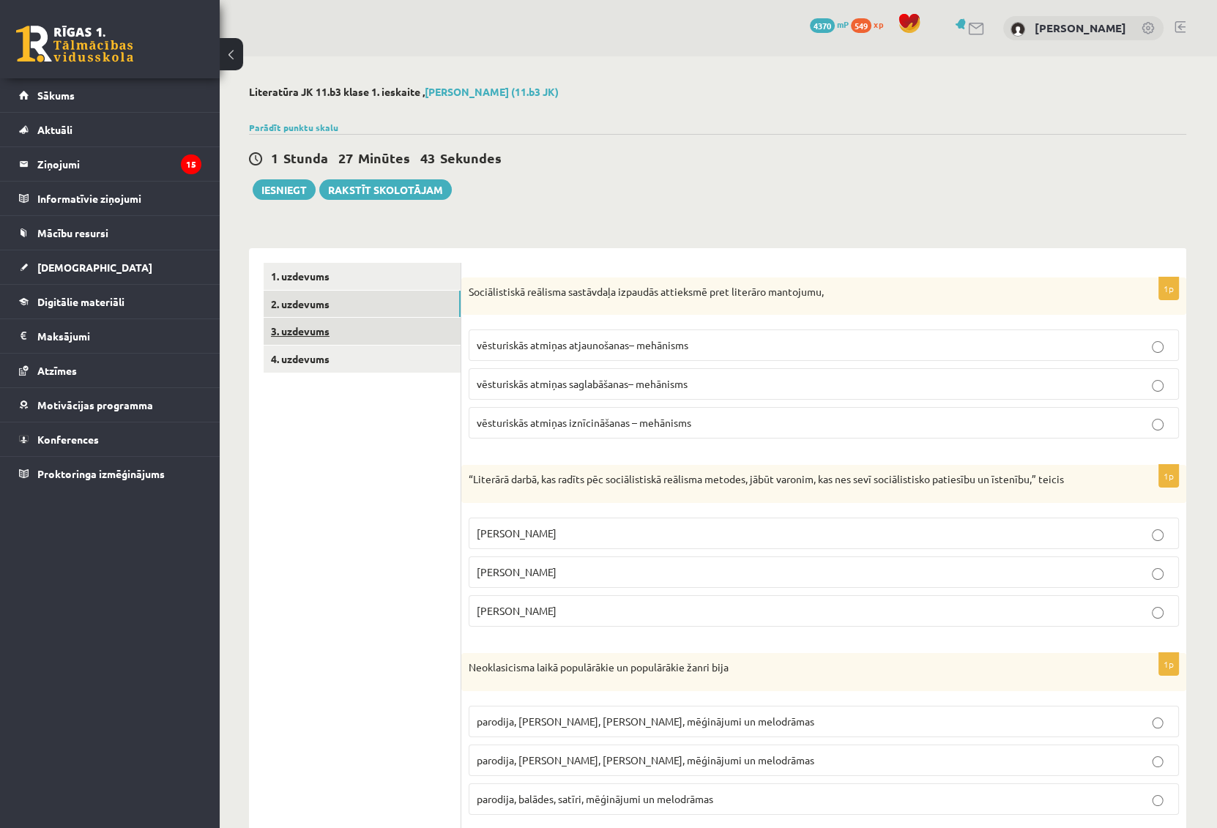
click at [319, 333] on link "3. uzdevums" at bounding box center [362, 331] width 197 height 27
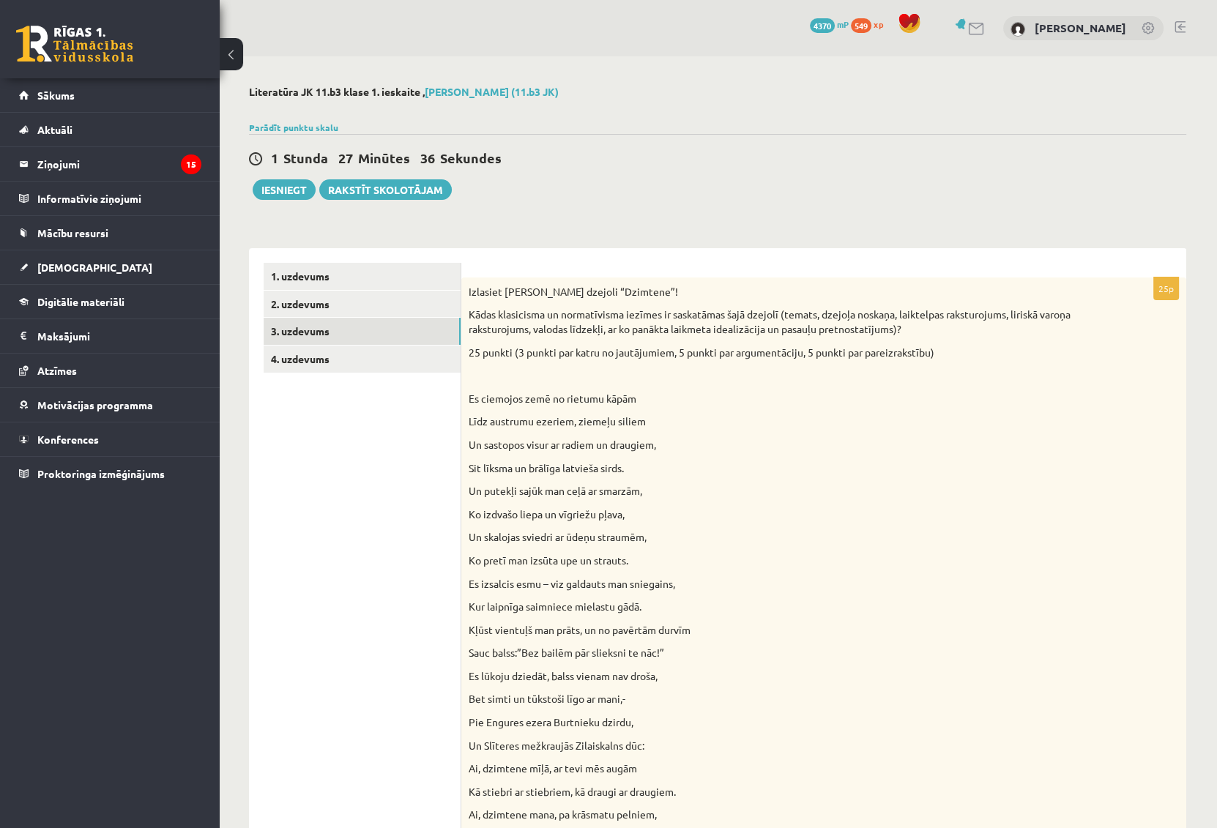
drag, startPoint x: 469, startPoint y: 286, endPoint x: 950, endPoint y: 357, distance: 487.0
copy div "Izlasiet Jāņa Sudrabkalna dzejoli “Dzimtene”! Kādas klasicisma un normatīvisma …"
click at [521, 355] on p "25 punkti (3 punkti par katru no jautājumiem, 5 punkti par argumentāciju, 5 pun…" at bounding box center [787, 353] width 637 height 15
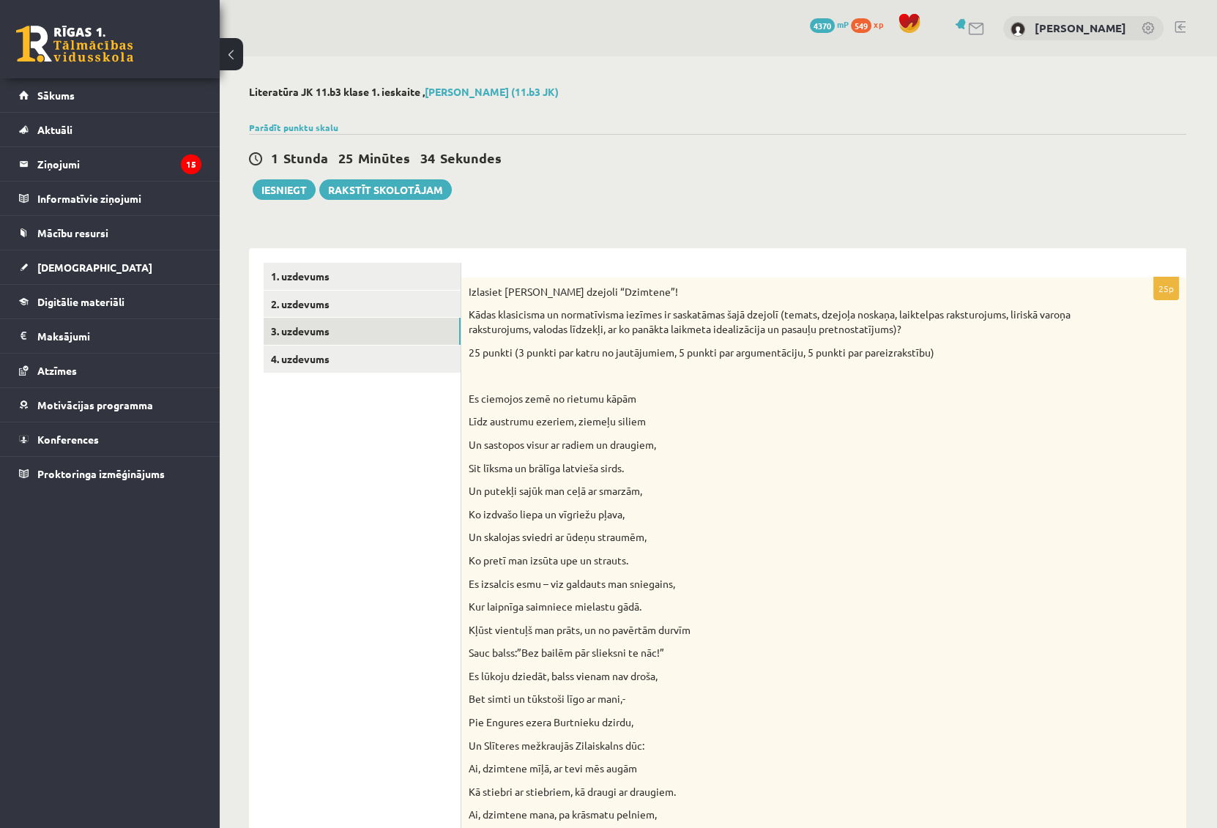
click at [647, 298] on p "Izlasiet Jāņa Sudrabkalna dzejoli “Dzimtene”!" at bounding box center [787, 292] width 637 height 15
click at [990, 425] on p "Līdz austrumu ezeriem, ziemeļu siliem" at bounding box center [787, 421] width 637 height 15
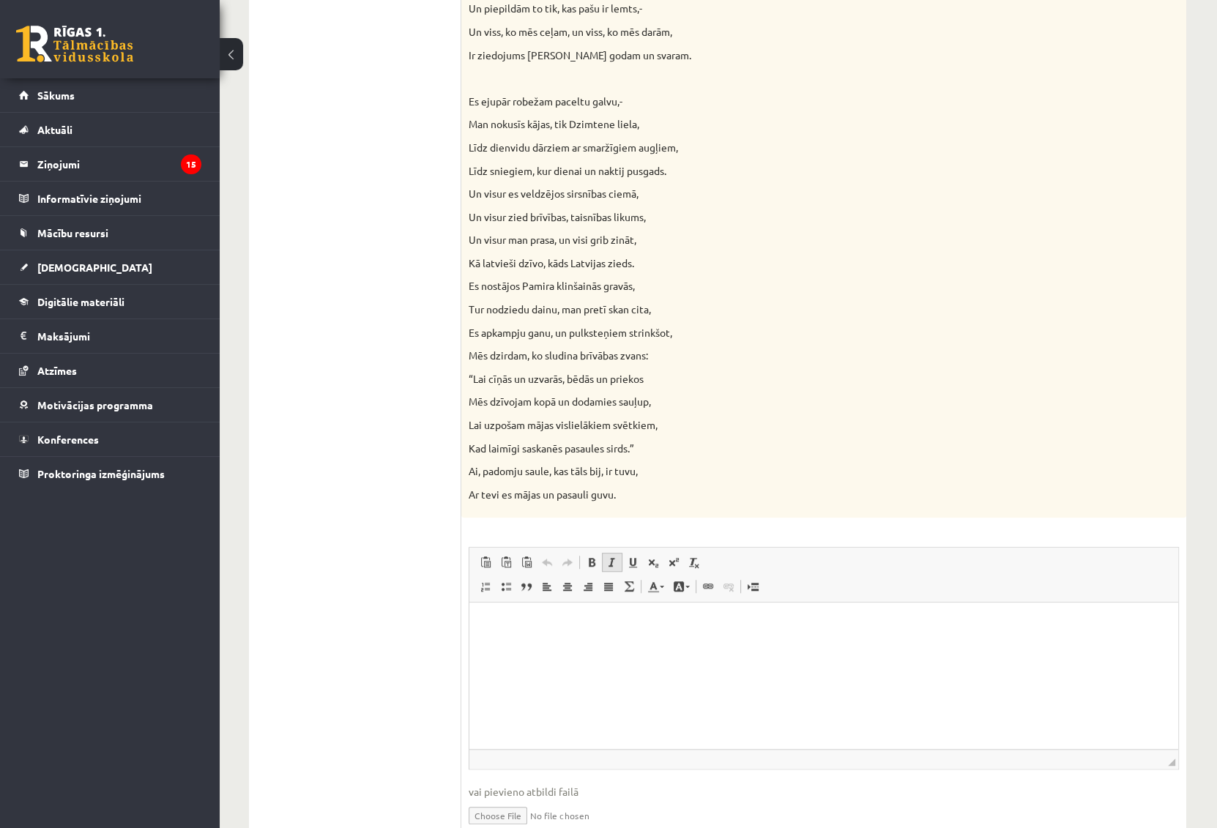
scroll to position [1221, 0]
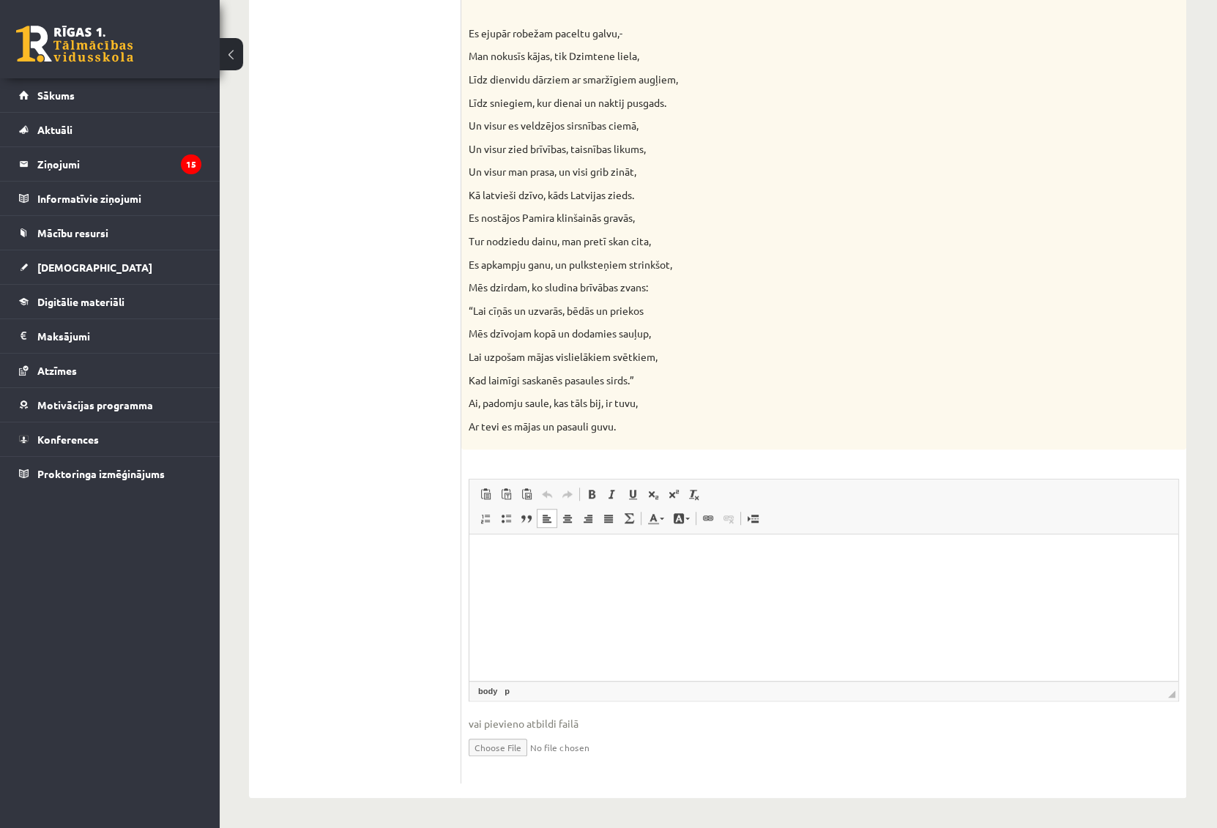
click at [545, 555] on p "Editor, wiswyg-editor-user-answer-47433896923240" at bounding box center [824, 556] width 680 height 15
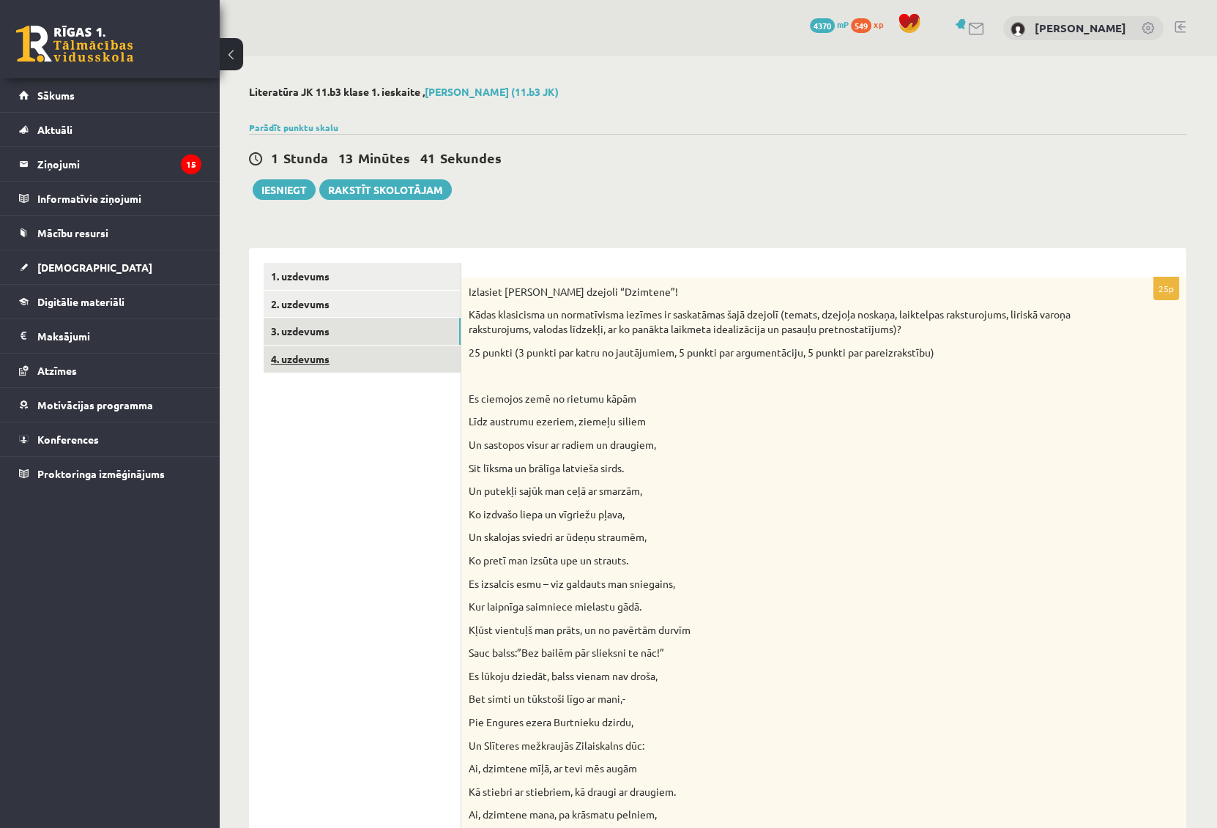
scroll to position [0, 0]
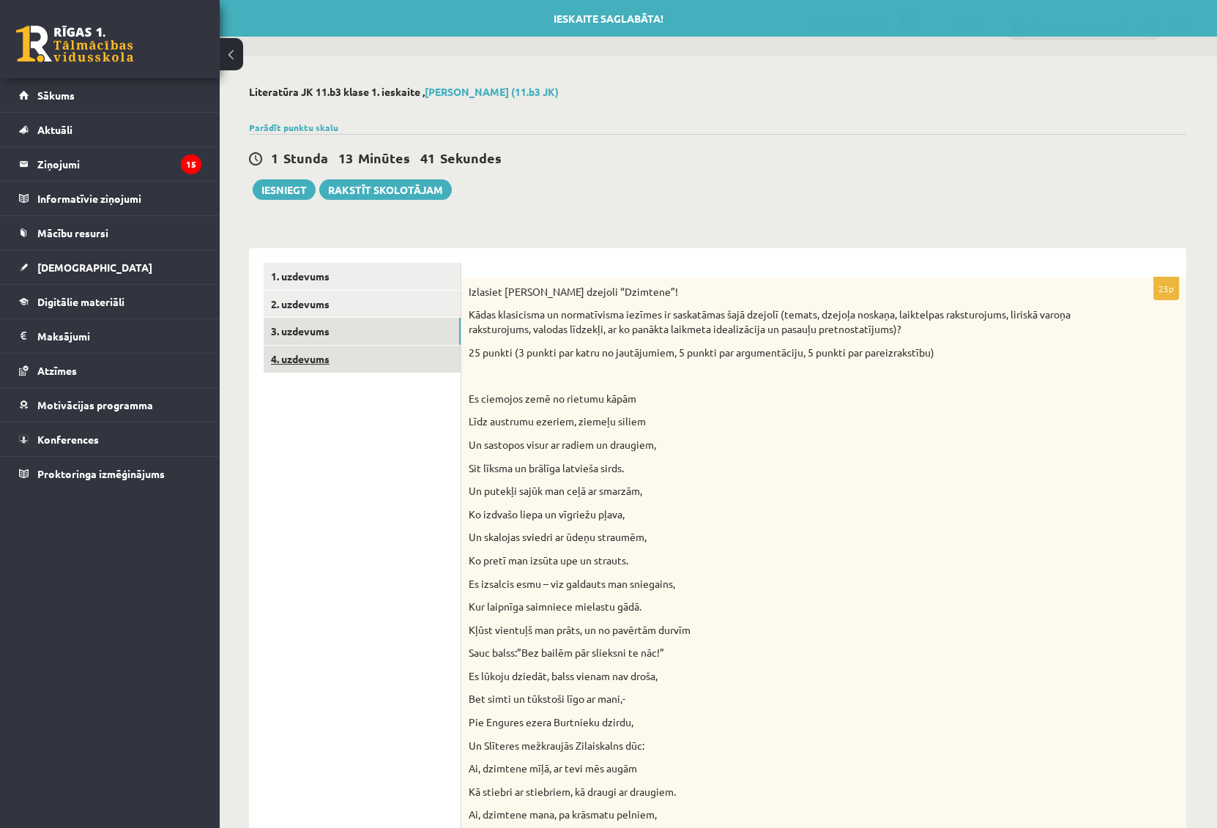
click at [310, 363] on link "4. uzdevums" at bounding box center [362, 359] width 197 height 27
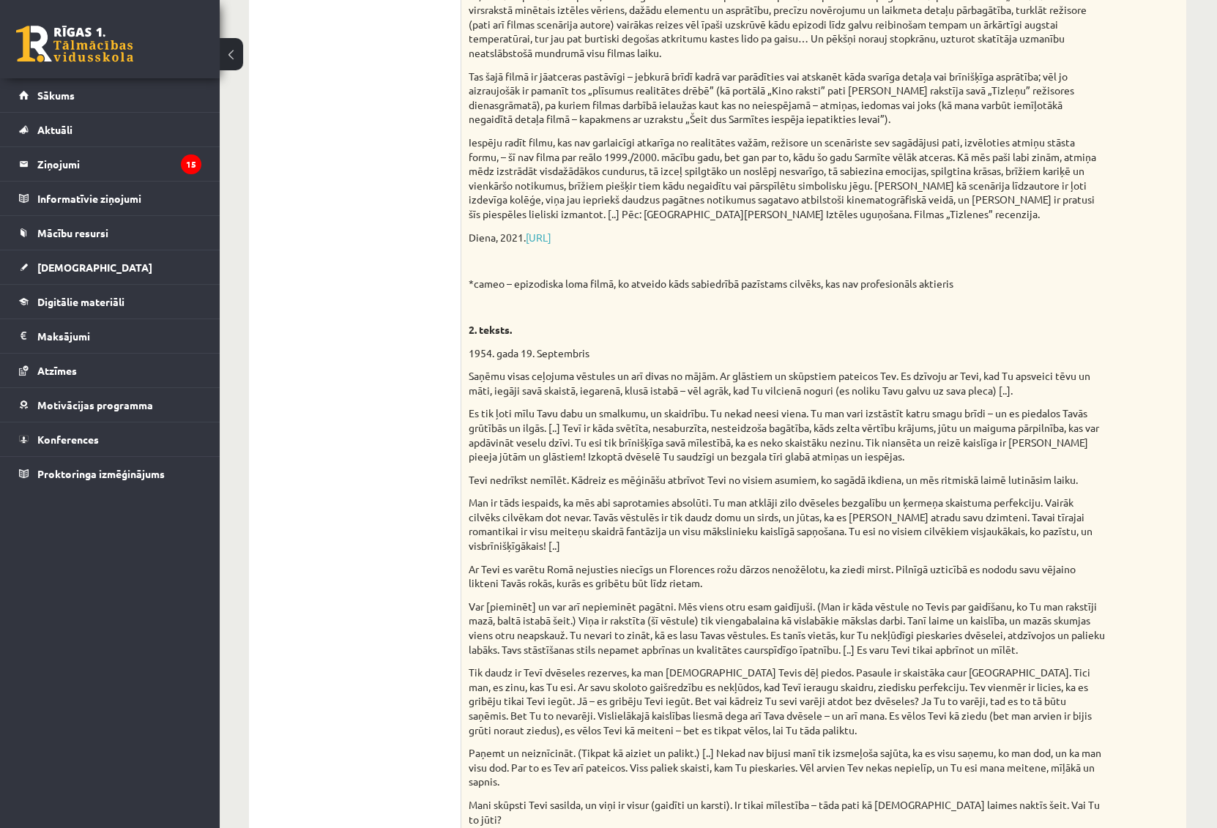
scroll to position [719, 0]
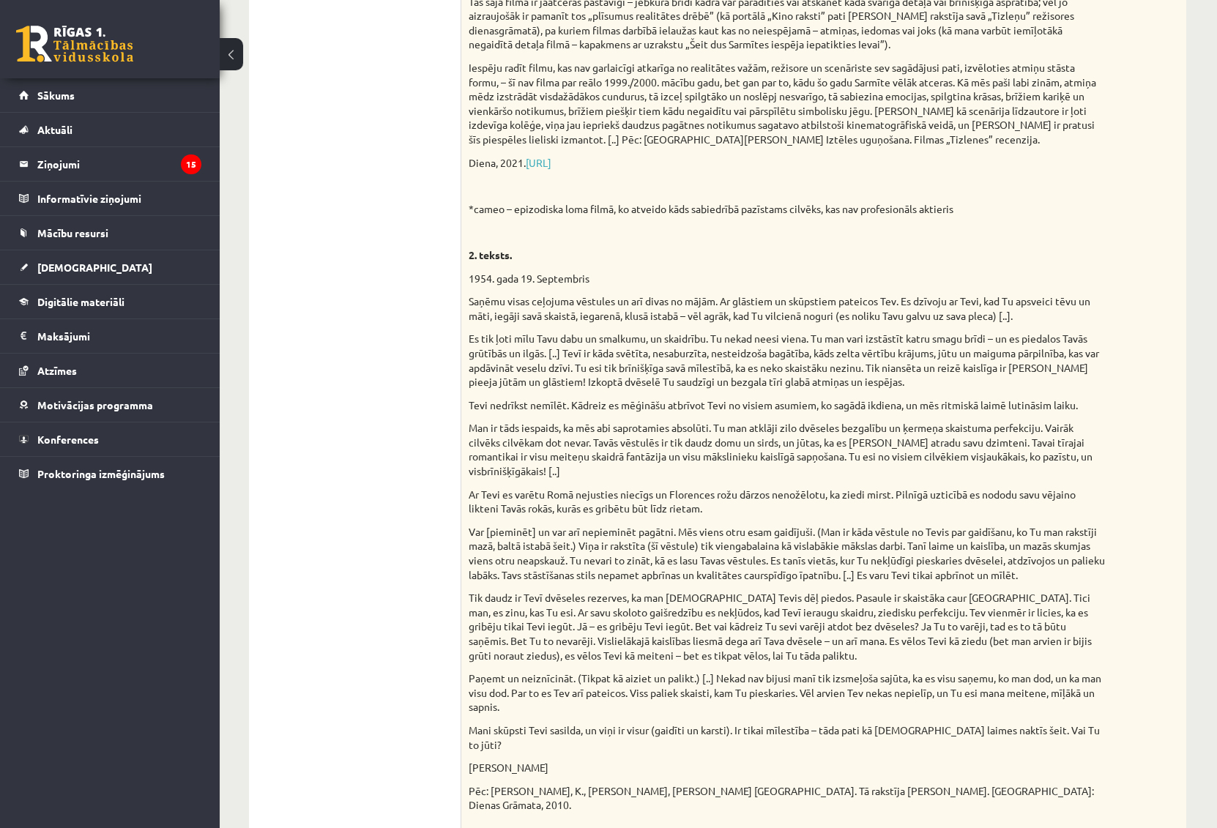
click at [752, 527] on p "Var [pieminēt] un var arī nepieminēt pagātni. Mēs viens otru esam gaidījuši. (M…" at bounding box center [787, 553] width 637 height 57
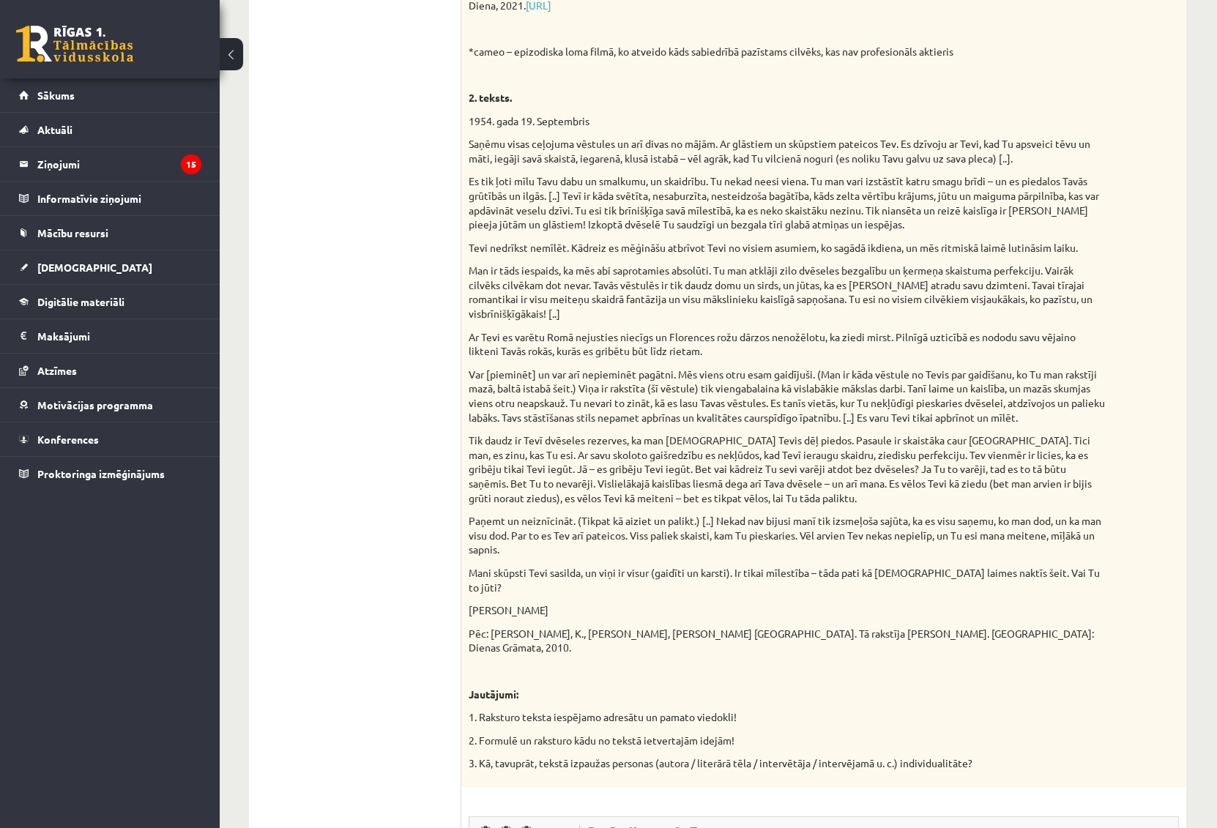
scroll to position [852, 0]
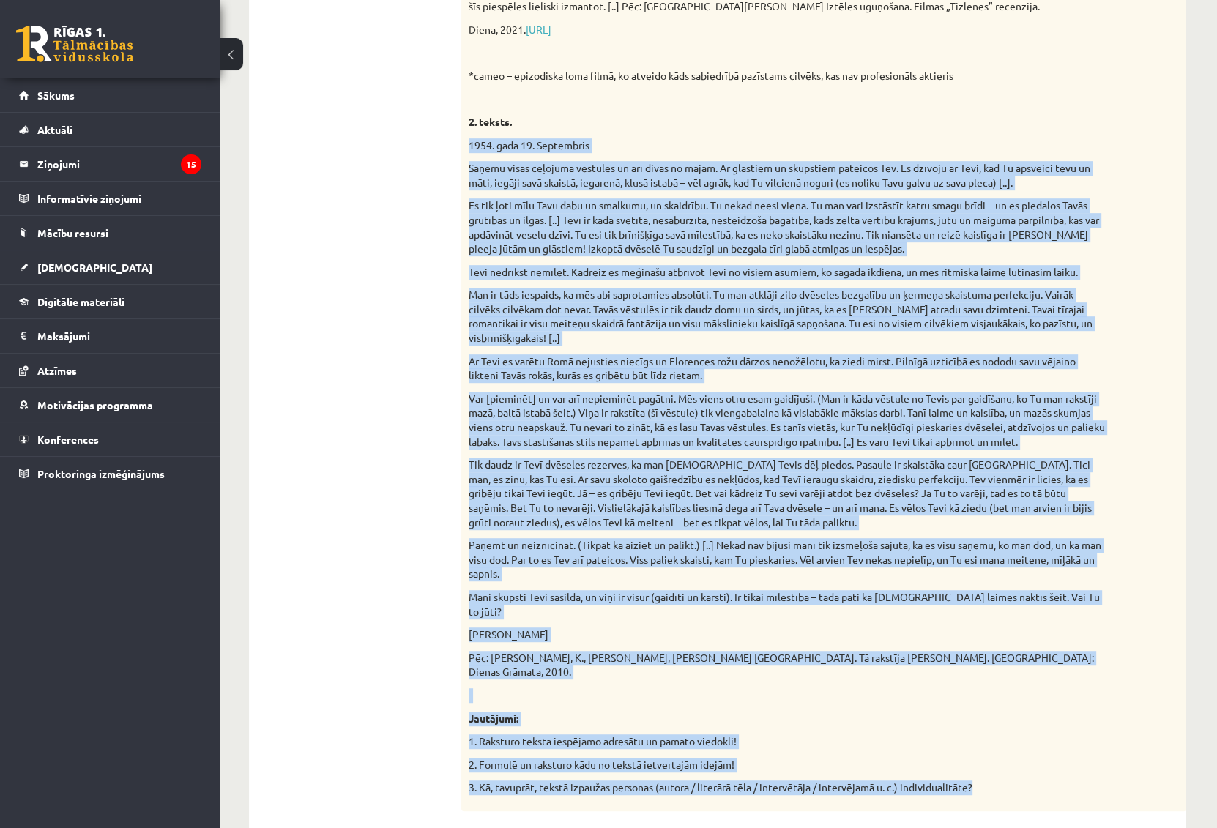
drag, startPoint x: 471, startPoint y: 139, endPoint x: 988, endPoint y: 764, distance: 810.8
click at [988, 764] on div "Izvēlies vienu no piedāvātajiem tekstiem! Izvēlies vienu no piedāvātajiem jautā…" at bounding box center [823, 118] width 725 height 1386
copy div "1954. gada 19. Septembris Saņēmu visas ceļojuma vēstules un arī divas no mājām.…"
click at [648, 420] on p "Var [pieminēt] un var arī nepieminēt pagātni. Mēs viens otru esam gaidījuši. (M…" at bounding box center [787, 420] width 637 height 57
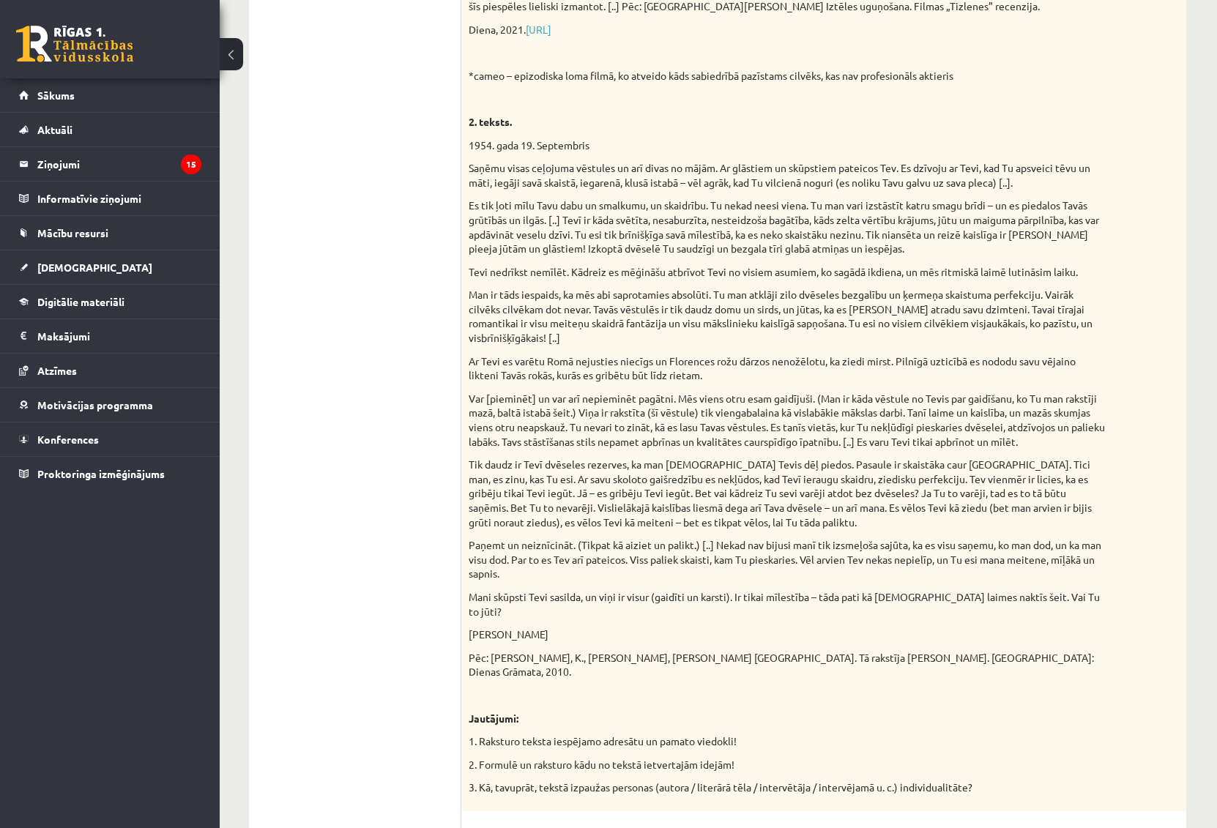
click at [414, 798] on ul "1. uzdevums 2. uzdevums 3. uzdevums 4. uzdevums" at bounding box center [363, 278] width 198 height 1735
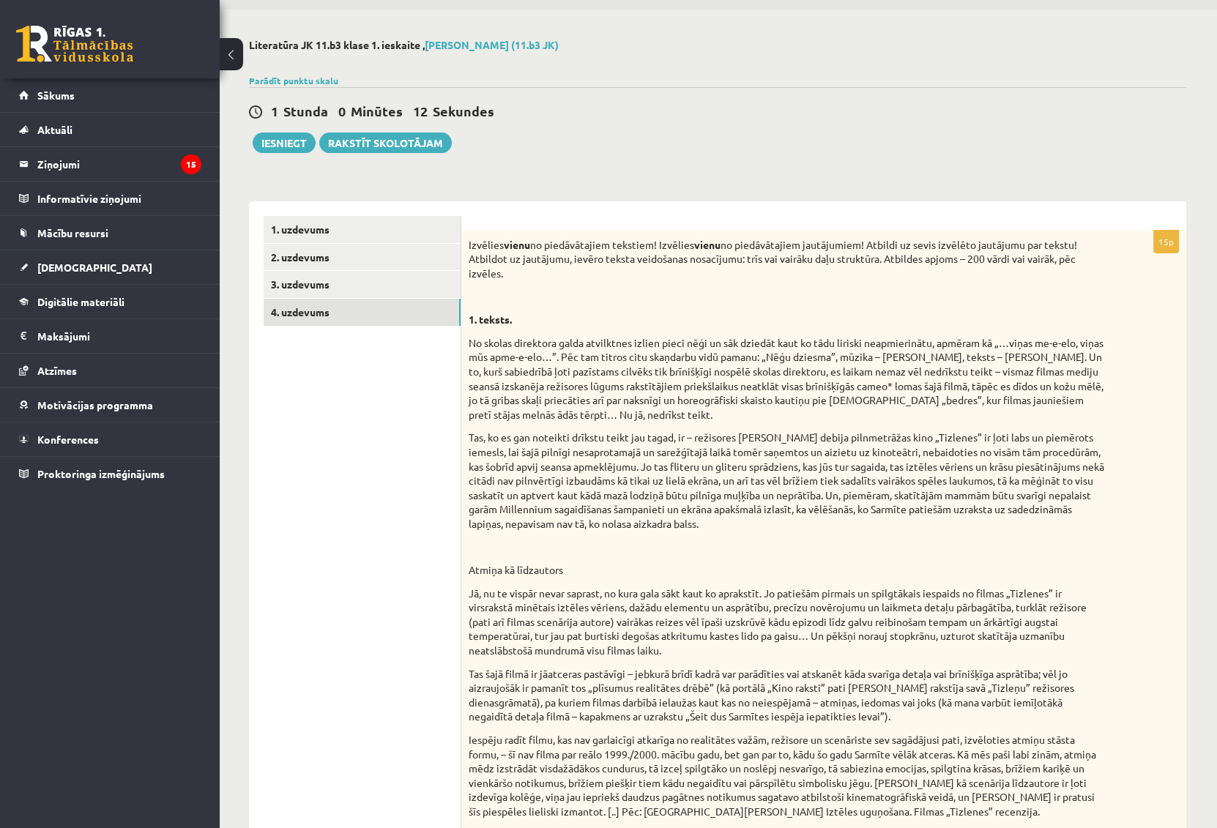
scroll to position [0, 0]
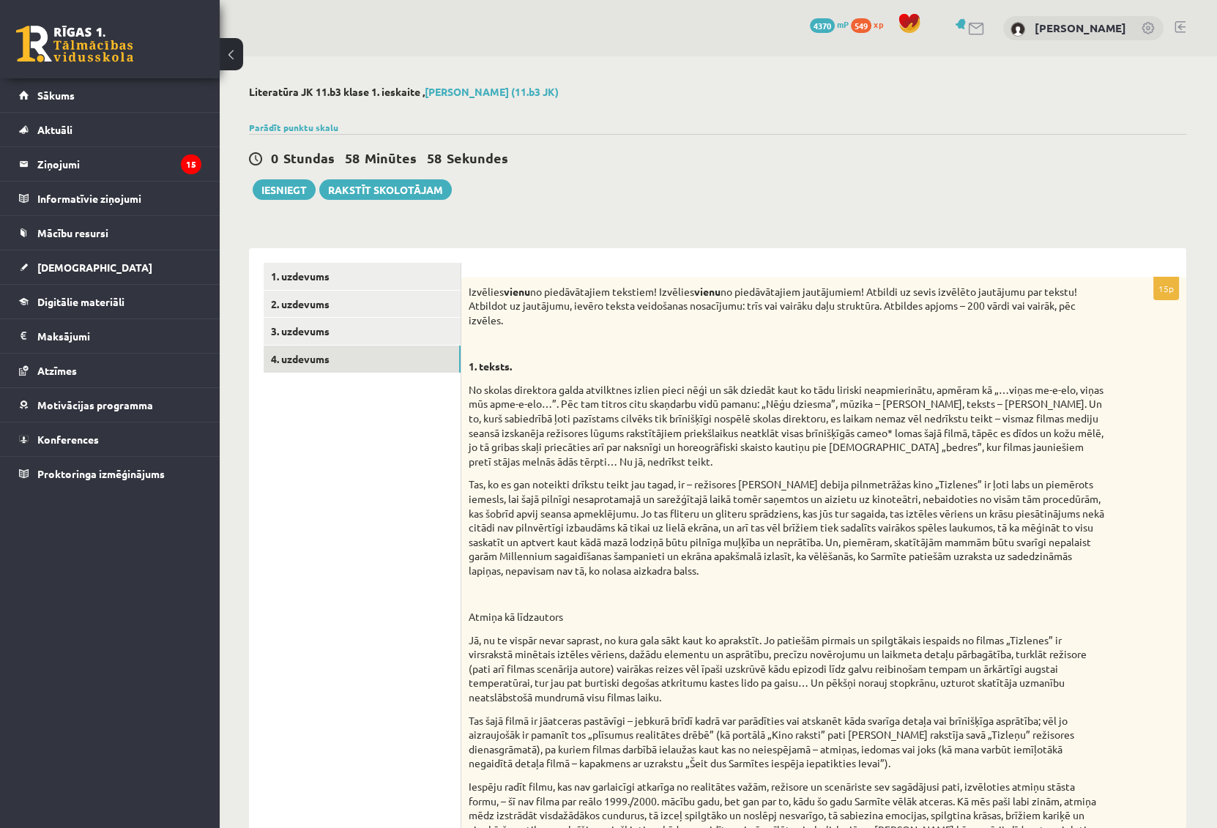
click at [662, 791] on p "Iespēju radīt filmu, kas nav garlaicīgi atkarīga no realitātes važām, režisore …" at bounding box center [787, 823] width 637 height 86
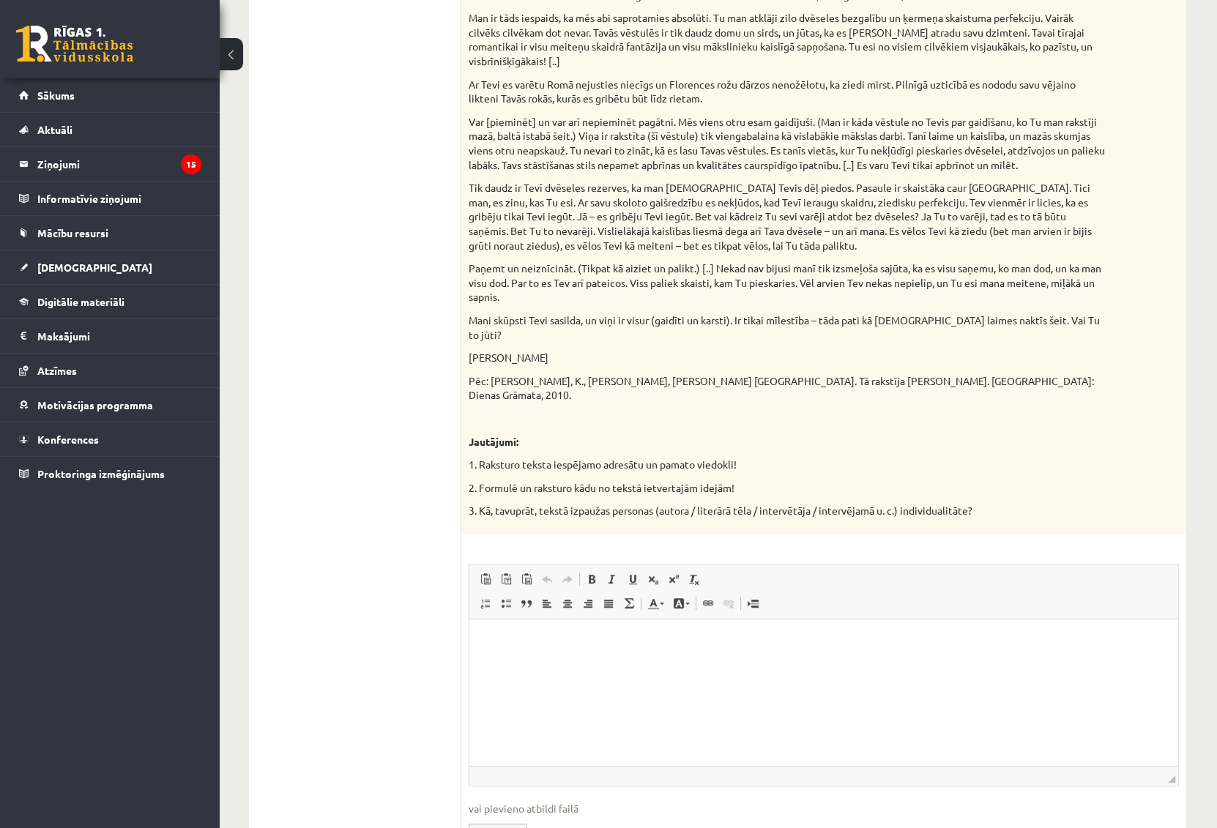
scroll to position [1186, 0]
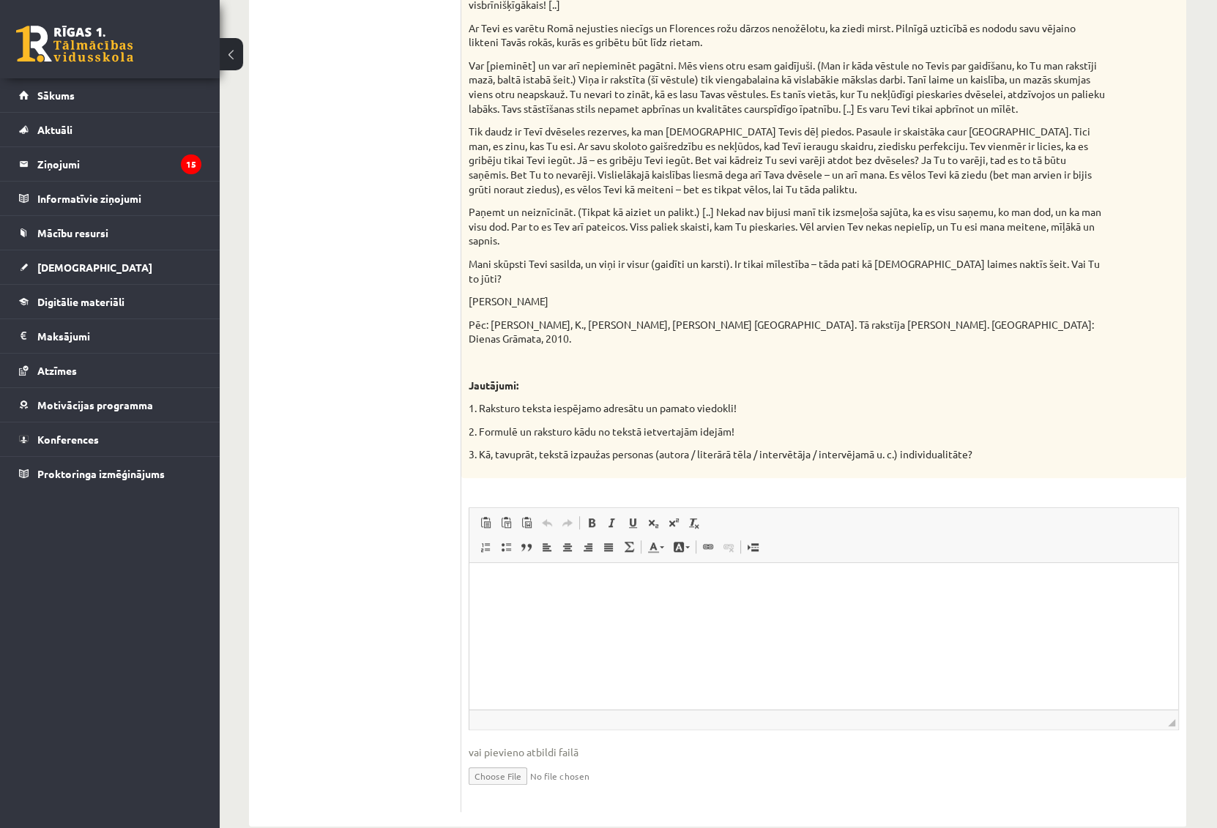
click at [563, 579] on p "Editor, wiswyg-editor-user-answer-47433848117820" at bounding box center [824, 585] width 680 height 15
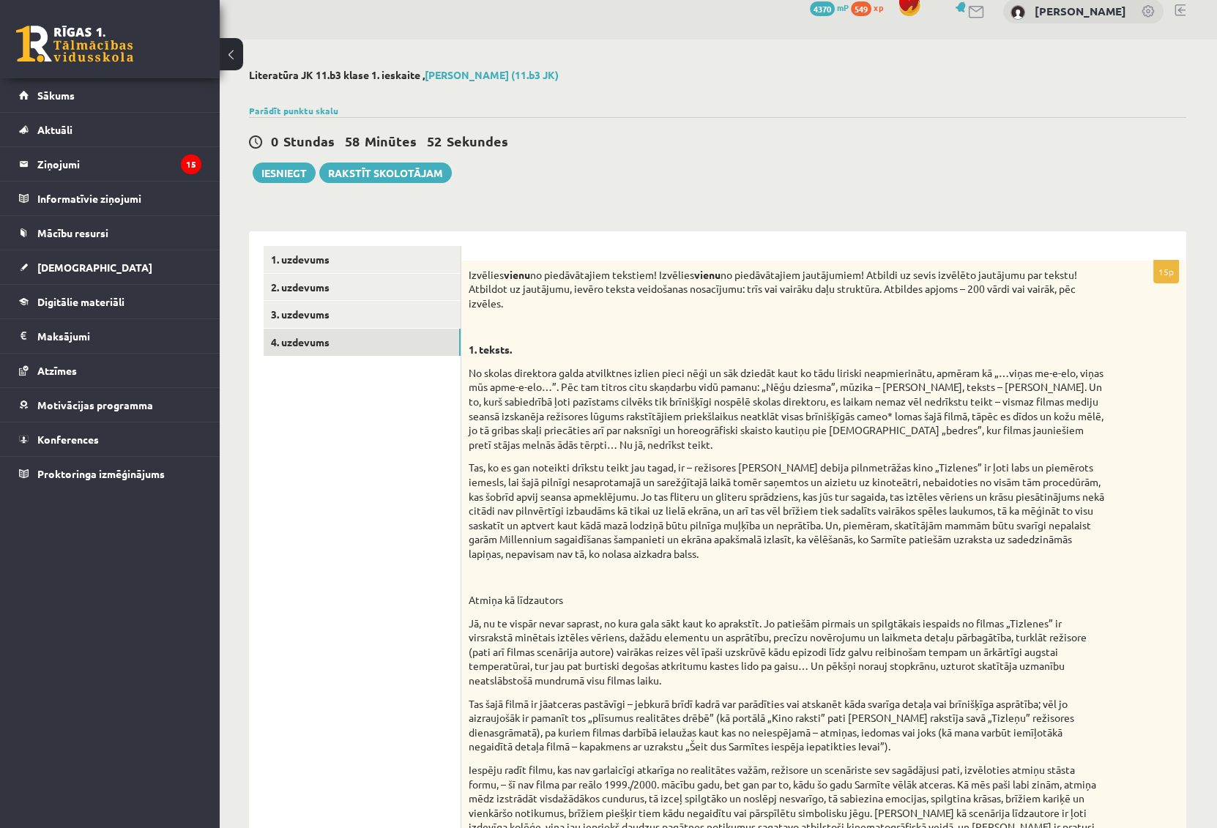
scroll to position [0, 0]
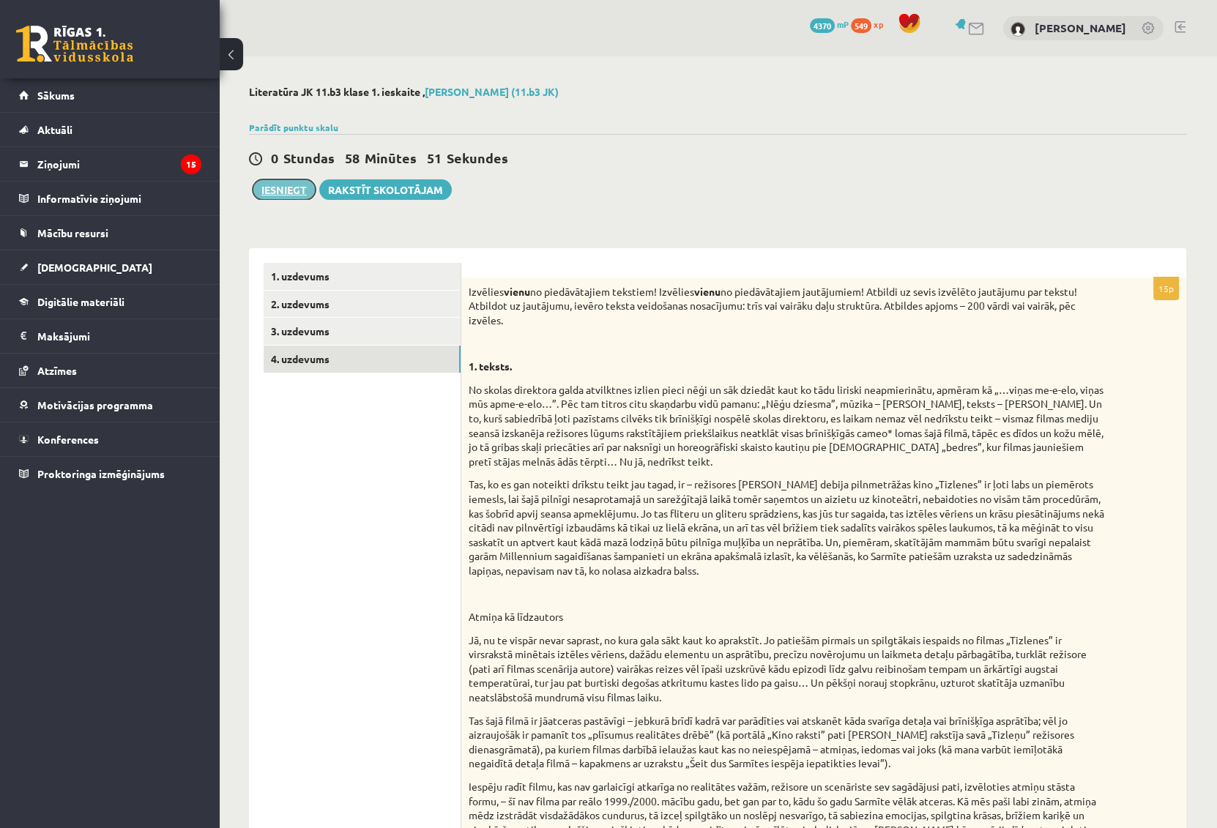
click at [291, 190] on button "Iesniegt" at bounding box center [284, 189] width 63 height 21
